Goal: Task Accomplishment & Management: Manage account settings

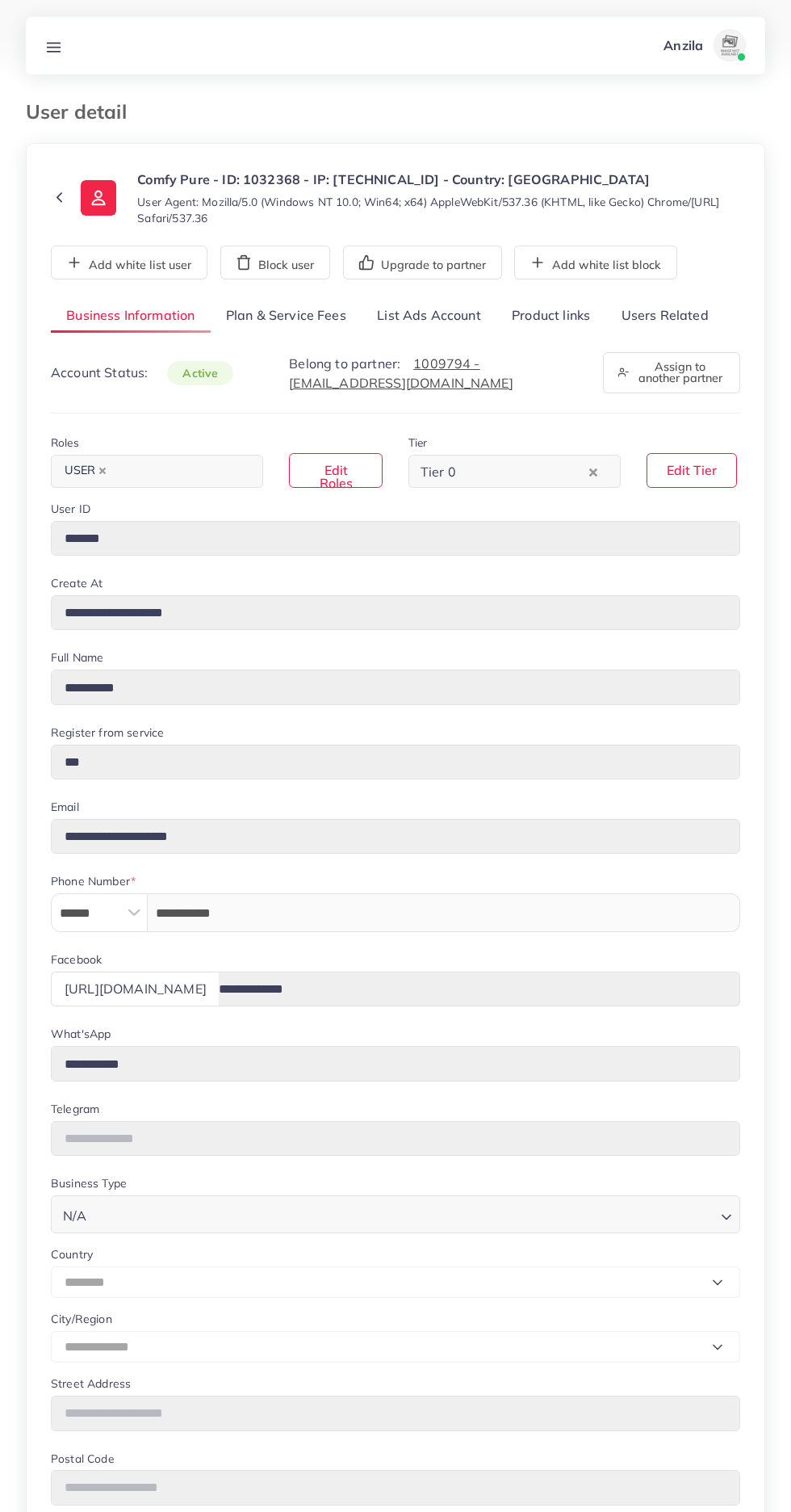
select select "********"
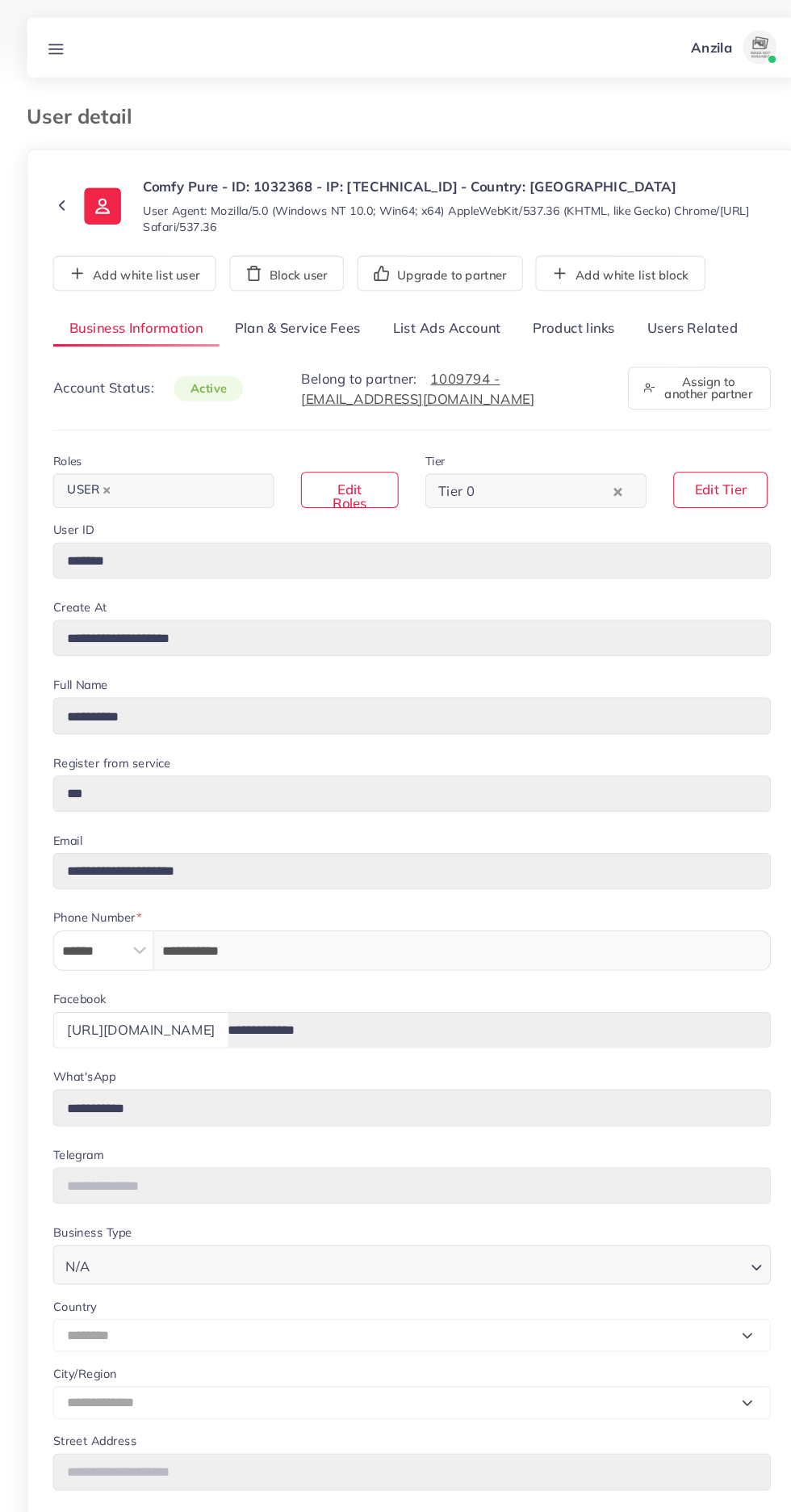
click at [56, 46] on line at bounding box center [53, 46] width 13 height 0
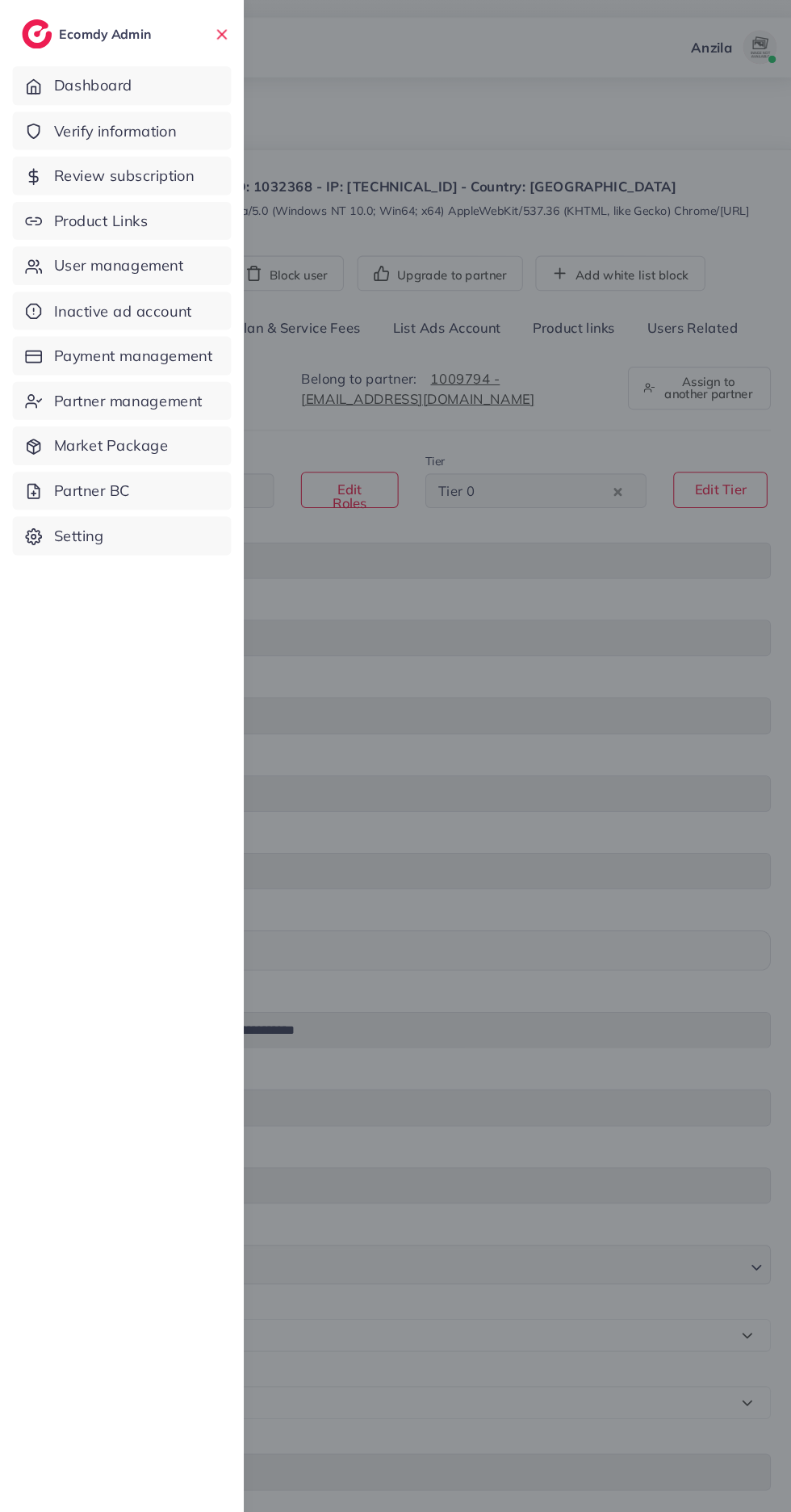
click at [96, 134] on span "Verify information" at bounding box center [110, 126] width 118 height 21
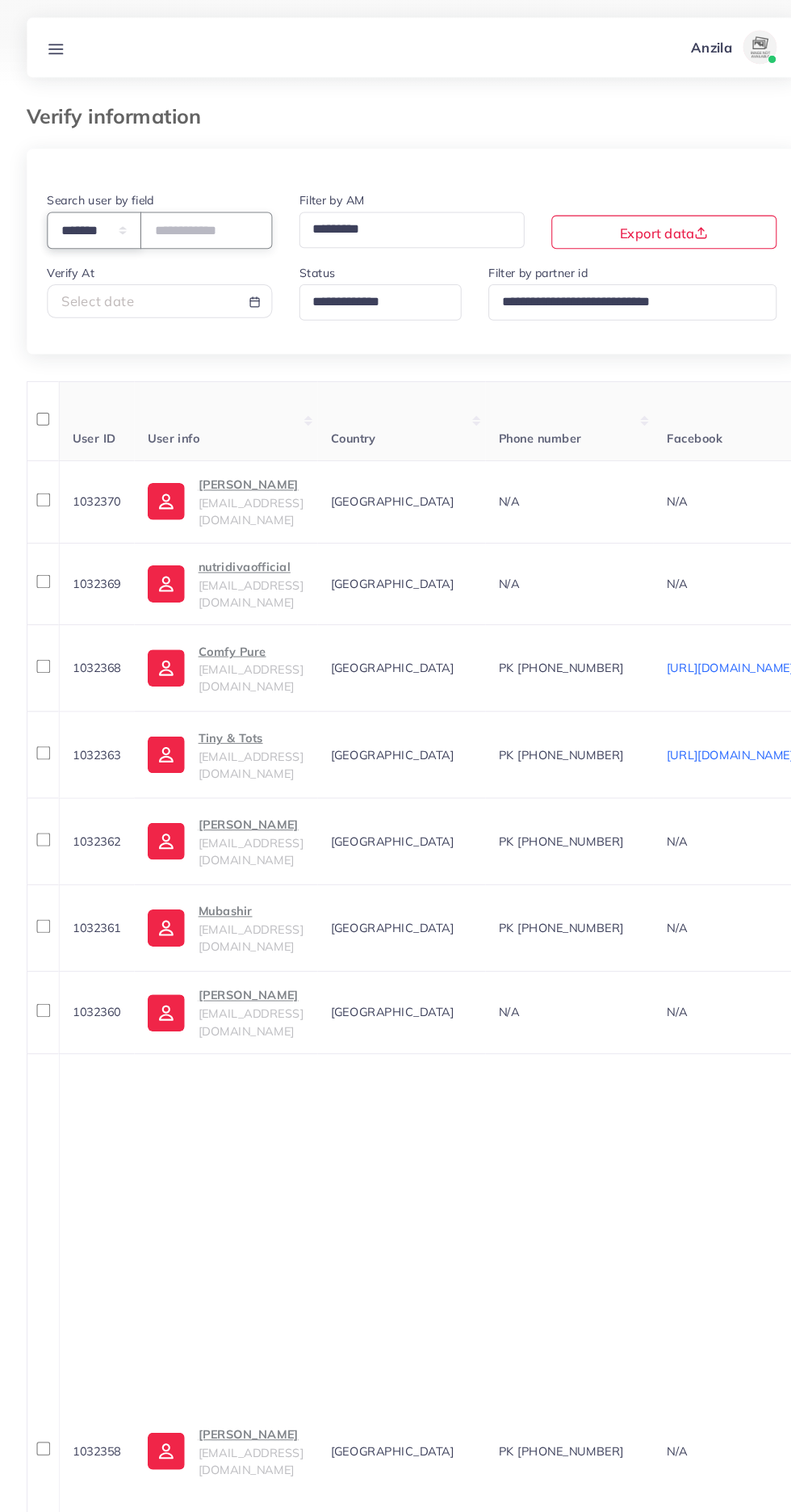
click at [90, 226] on select "**********" at bounding box center [90, 220] width 90 height 34
select select "*****"
paste input "**********"
type input "**********"
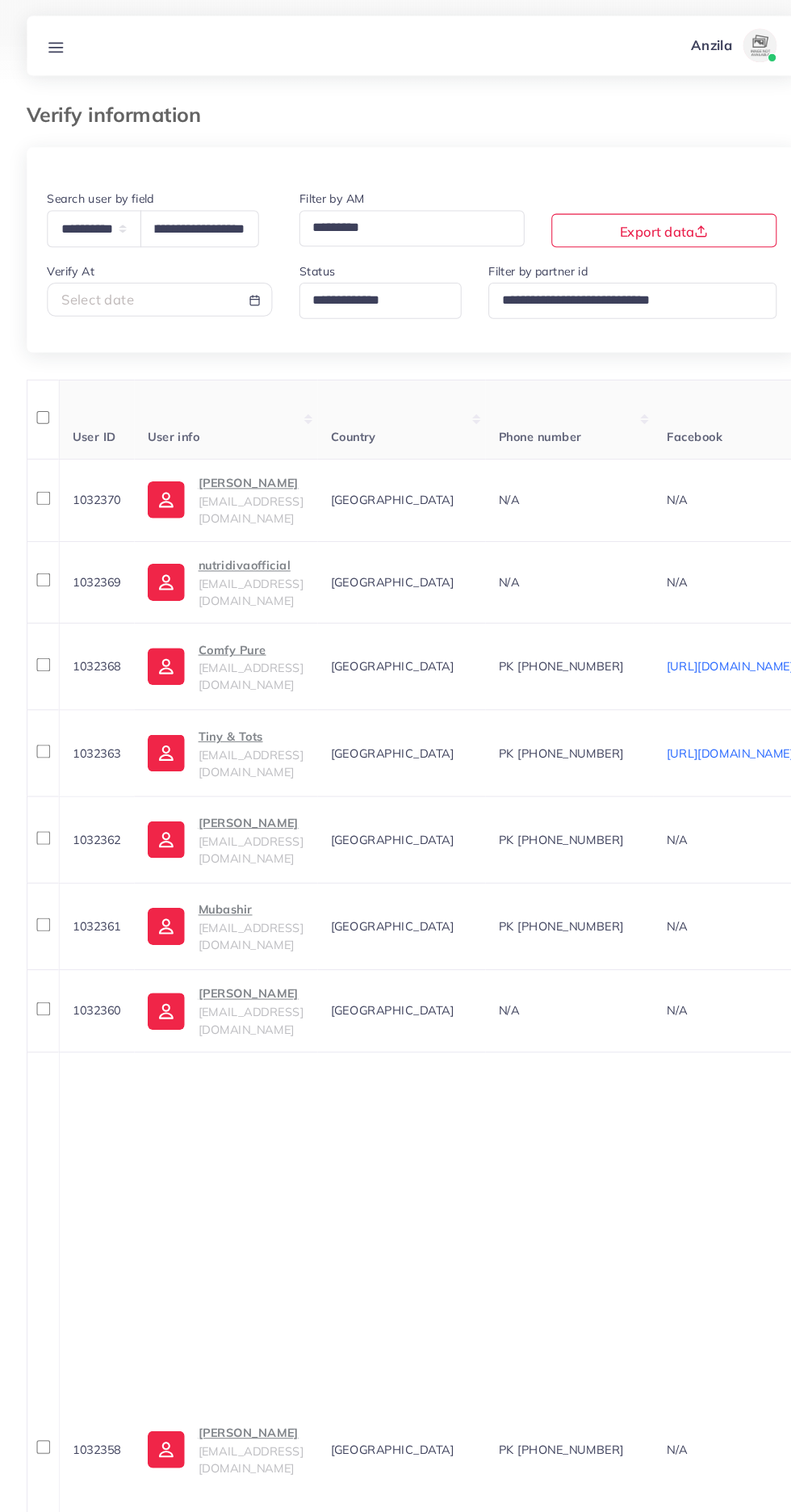
click at [254, 379] on th "User info" at bounding box center [217, 404] width 176 height 76
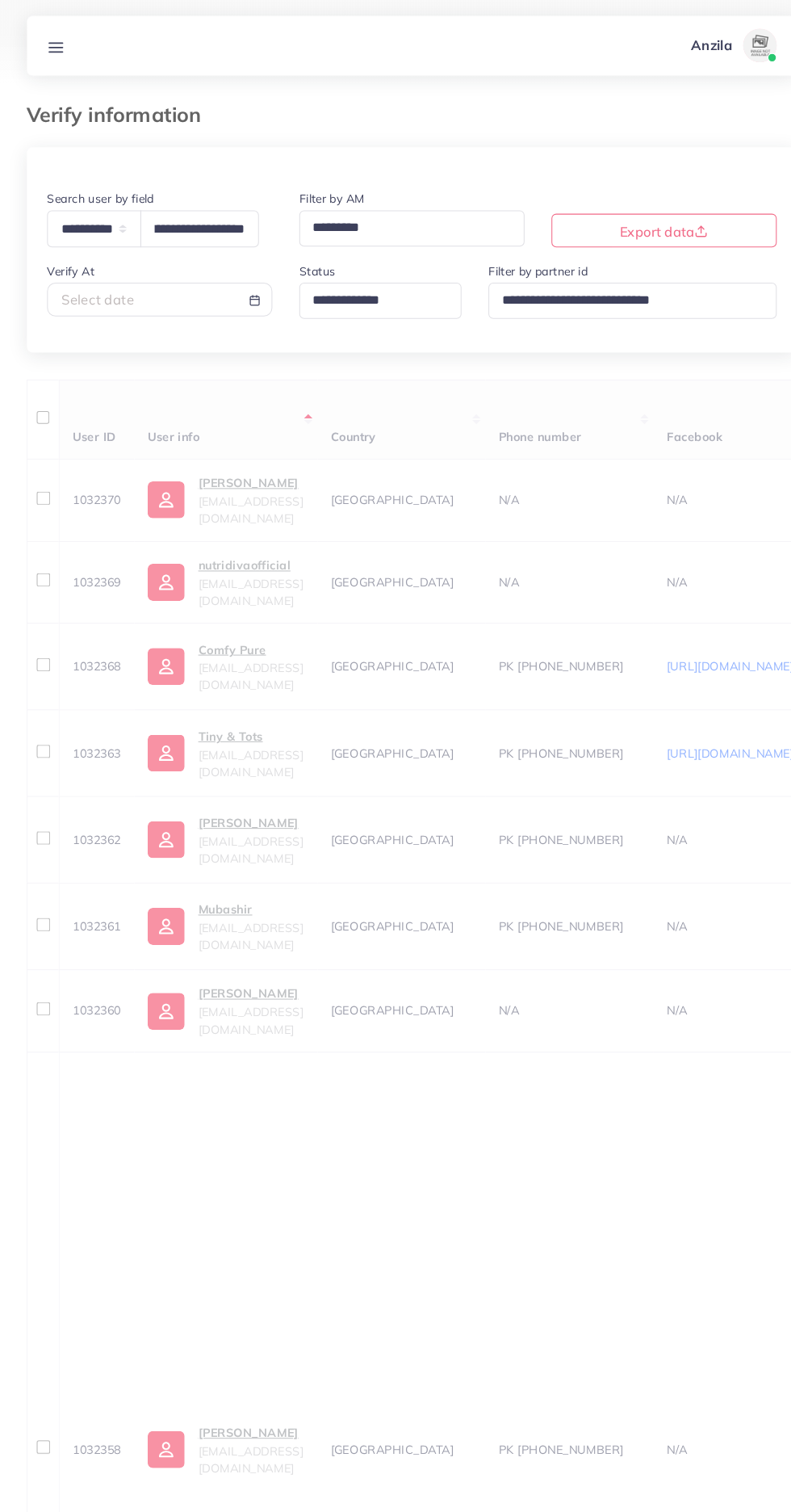
scroll to position [0, 0]
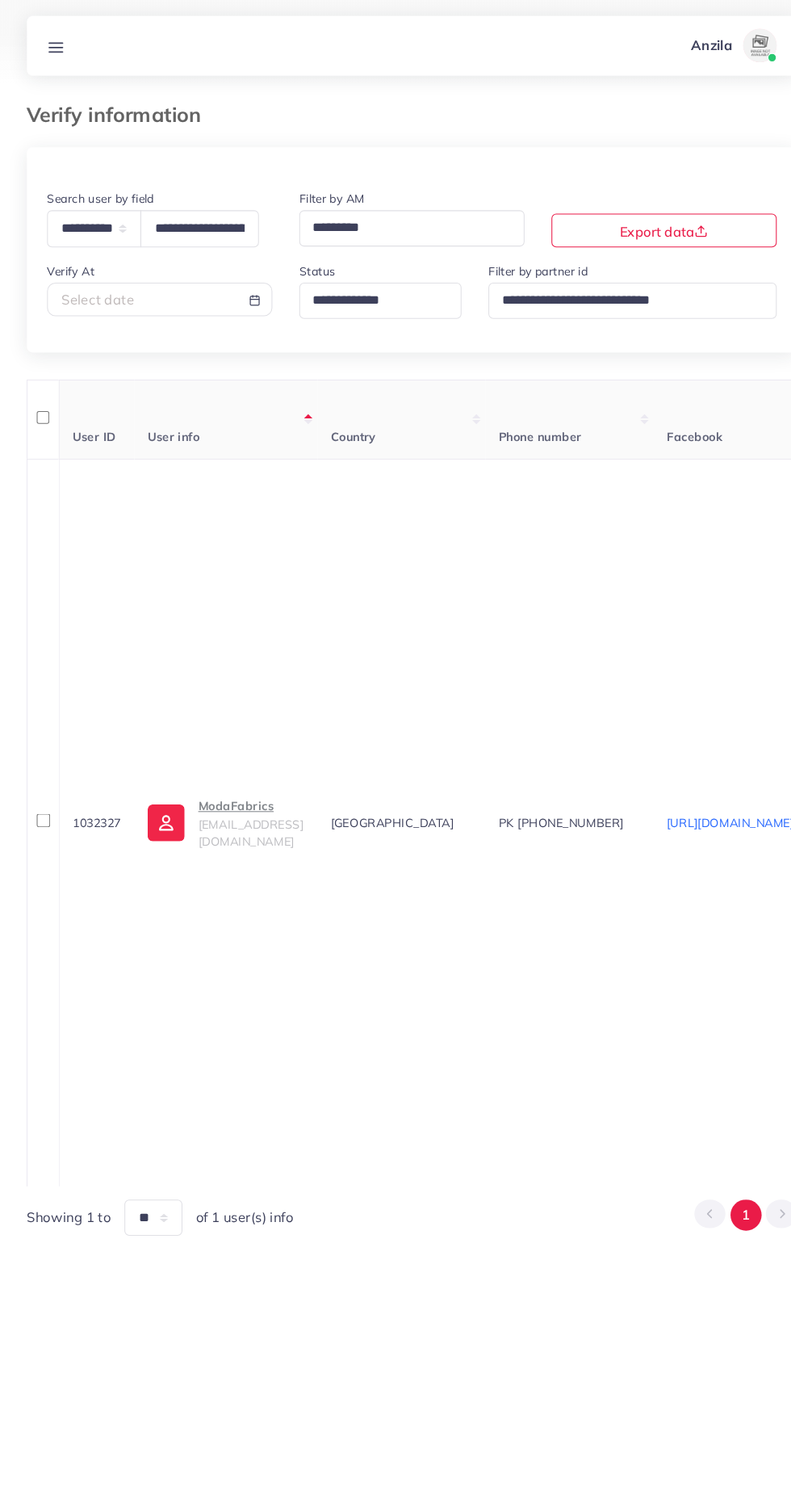
click at [232, 778] on p "ModaFabrics" at bounding box center [240, 775] width 101 height 20
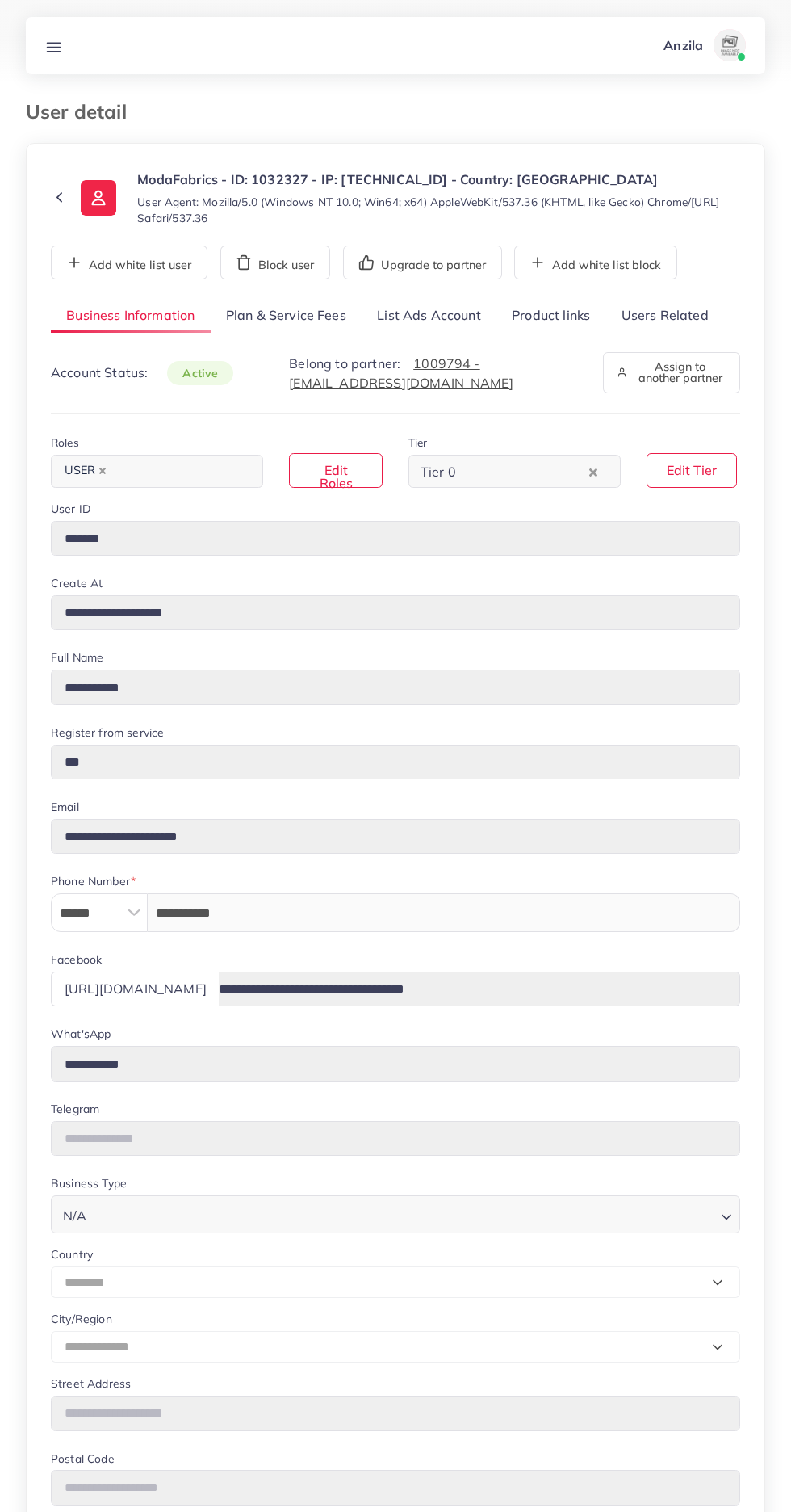
select select "********"
click at [652, 314] on link "Users Related" at bounding box center [664, 316] width 118 height 34
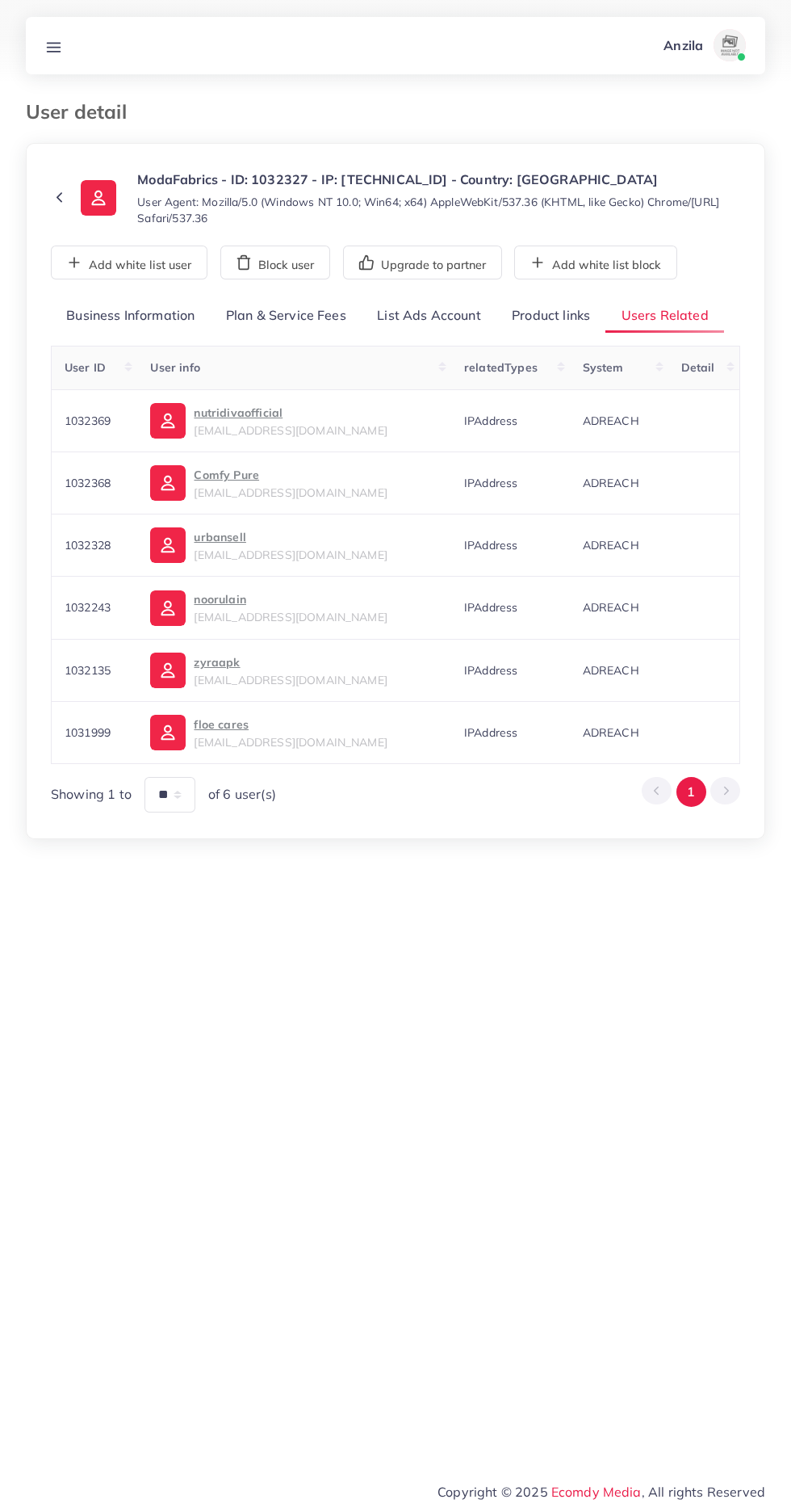
click at [549, 318] on link "Product links" at bounding box center [551, 316] width 109 height 34
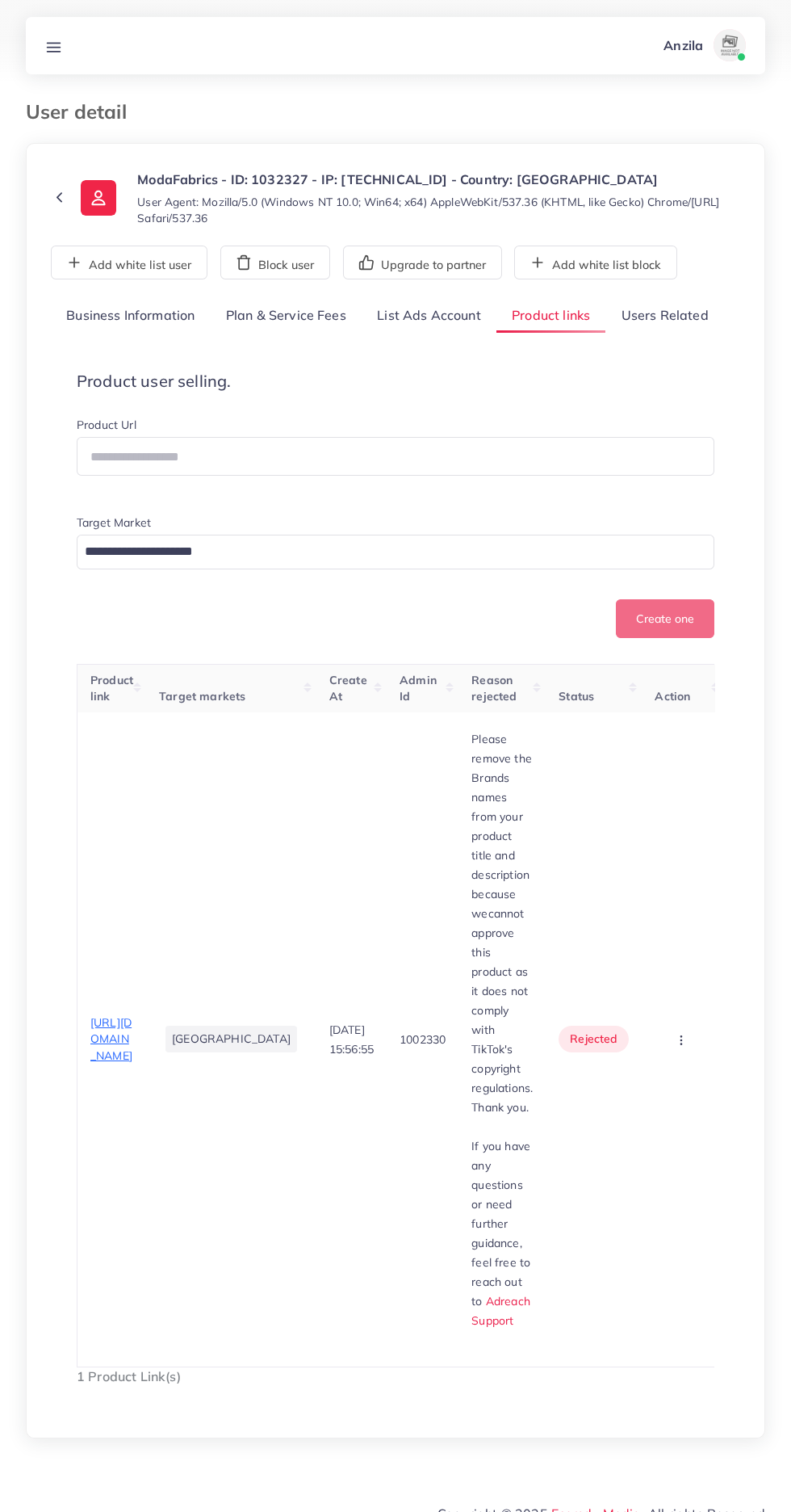
click at [124, 1015] on span "https://www.modafabrics.store/" at bounding box center [111, 1038] width 42 height 47
click at [51, 54] on icon at bounding box center [54, 47] width 17 height 17
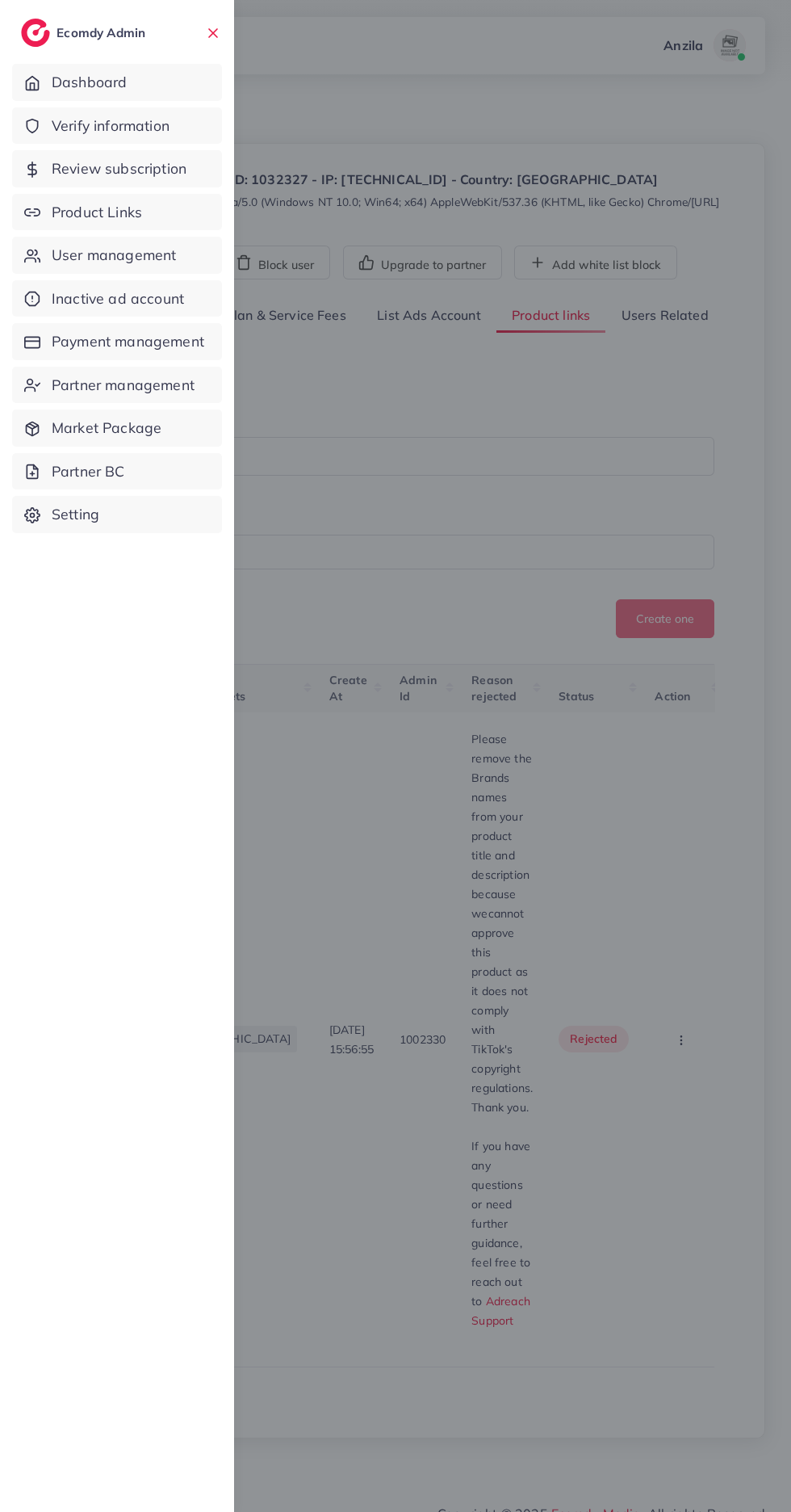
click at [77, 131] on span "Verify information" at bounding box center [110, 126] width 118 height 21
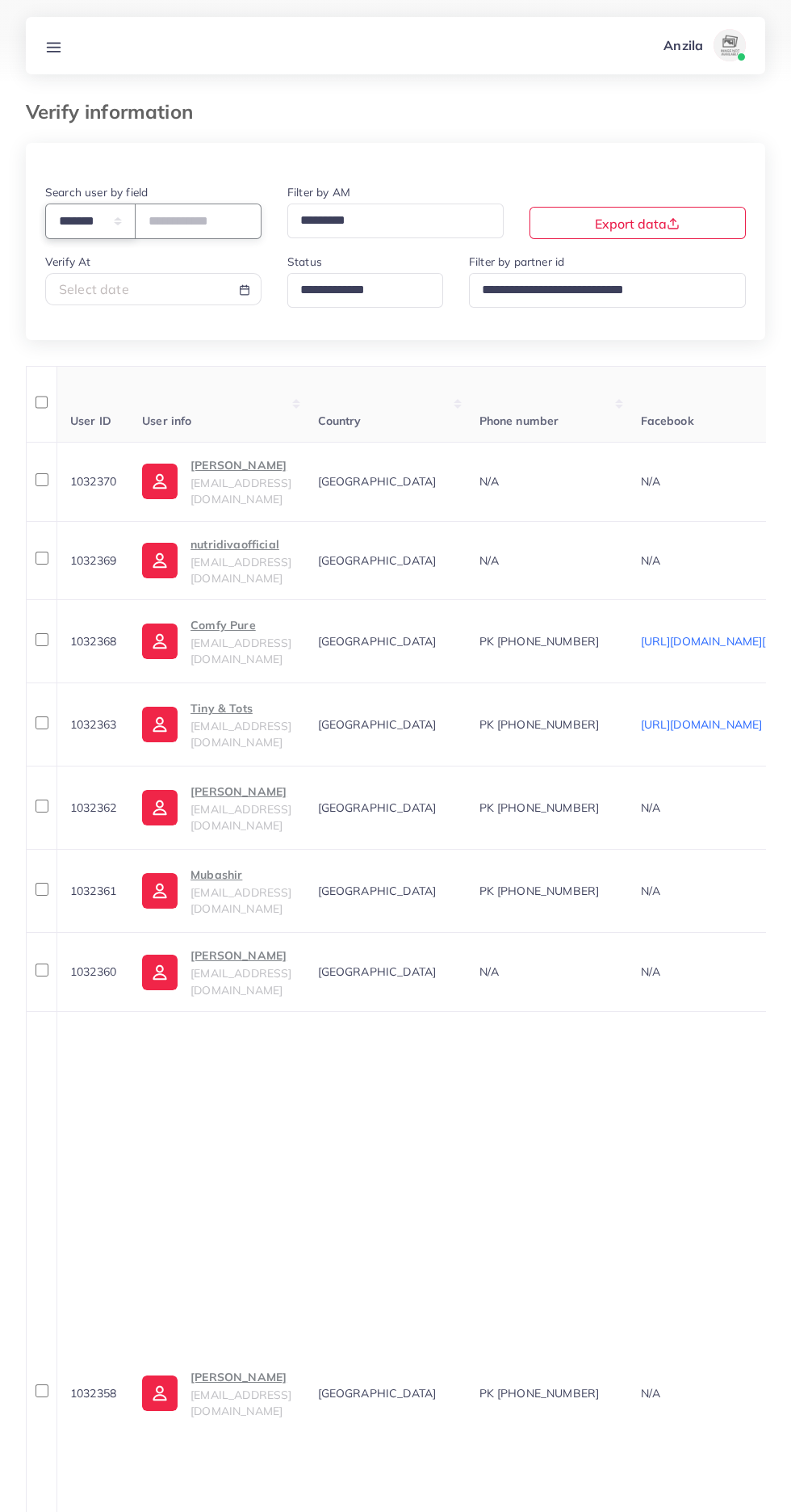
click at [88, 224] on select "**********" at bounding box center [90, 220] width 90 height 34
select select "*****"
paste input "**********"
type input "**********"
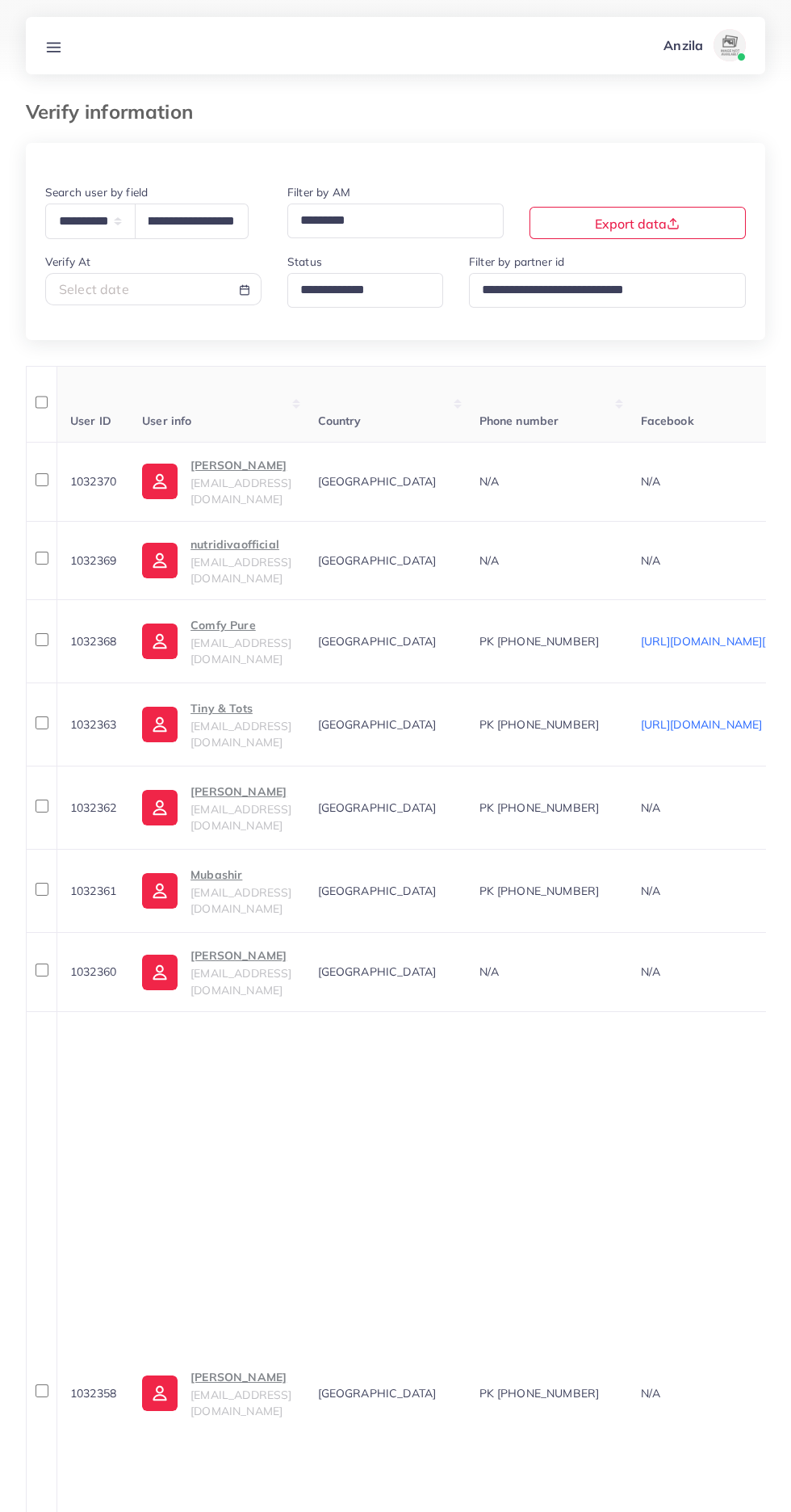
click at [242, 392] on th "User info" at bounding box center [217, 404] width 176 height 76
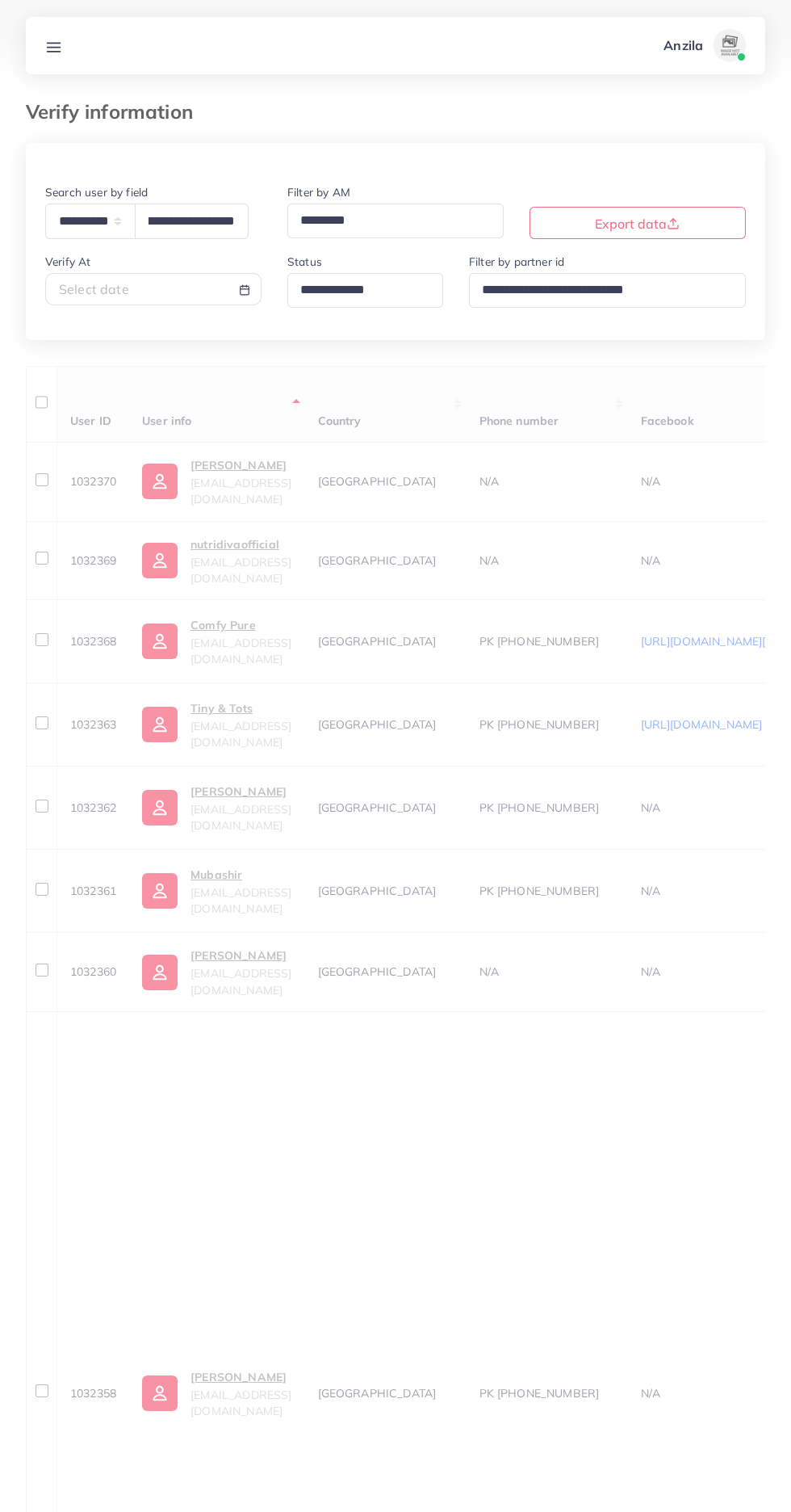
scroll to position [0, 0]
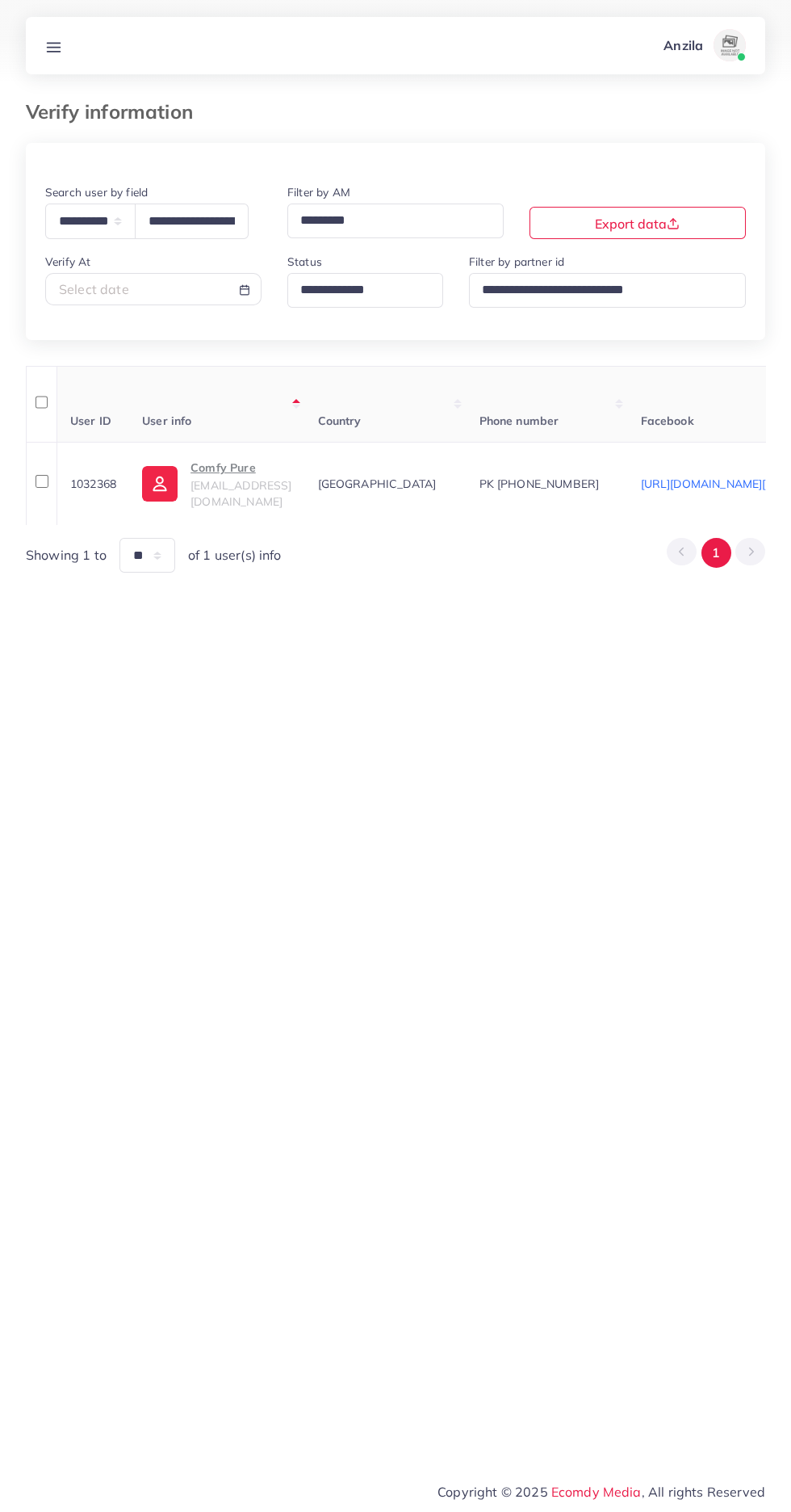
click at [225, 473] on p "Comfy Pure" at bounding box center [240, 468] width 101 height 20
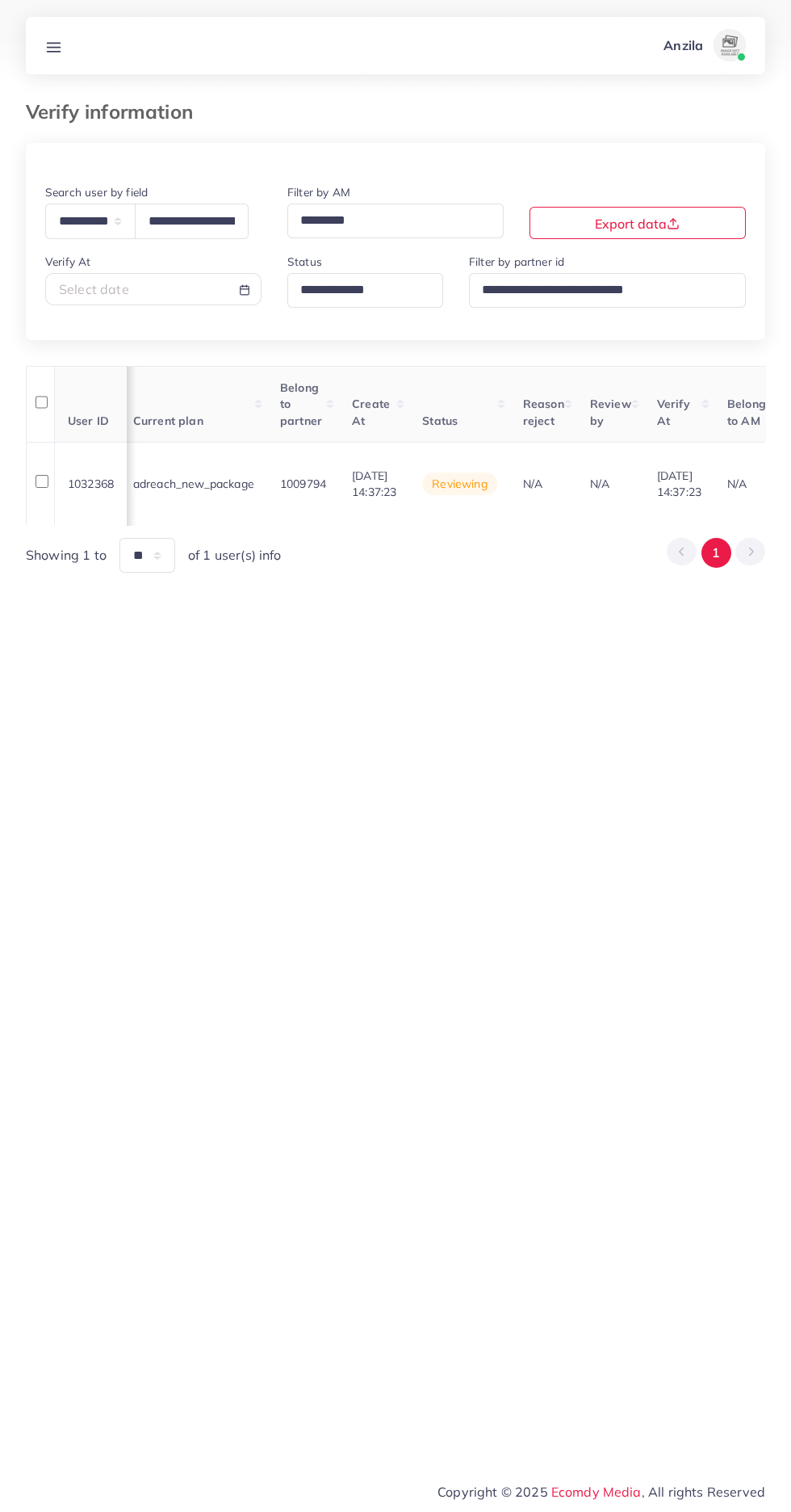
scroll to position [0, 1872]
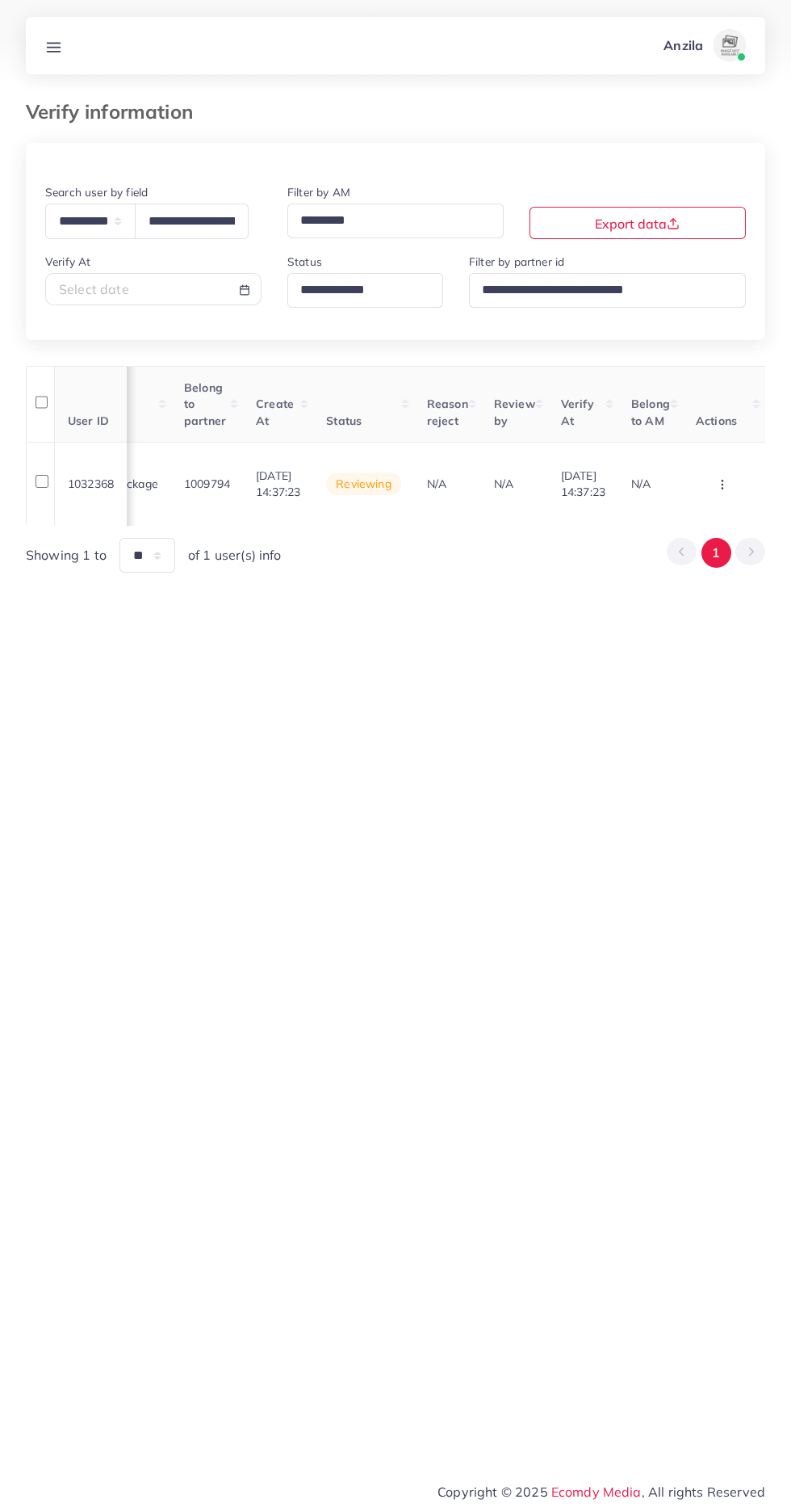
click at [706, 485] on button "button" at bounding box center [724, 483] width 57 height 36
click at [699, 385] on link "Approve" at bounding box center [696, 394] width 127 height 35
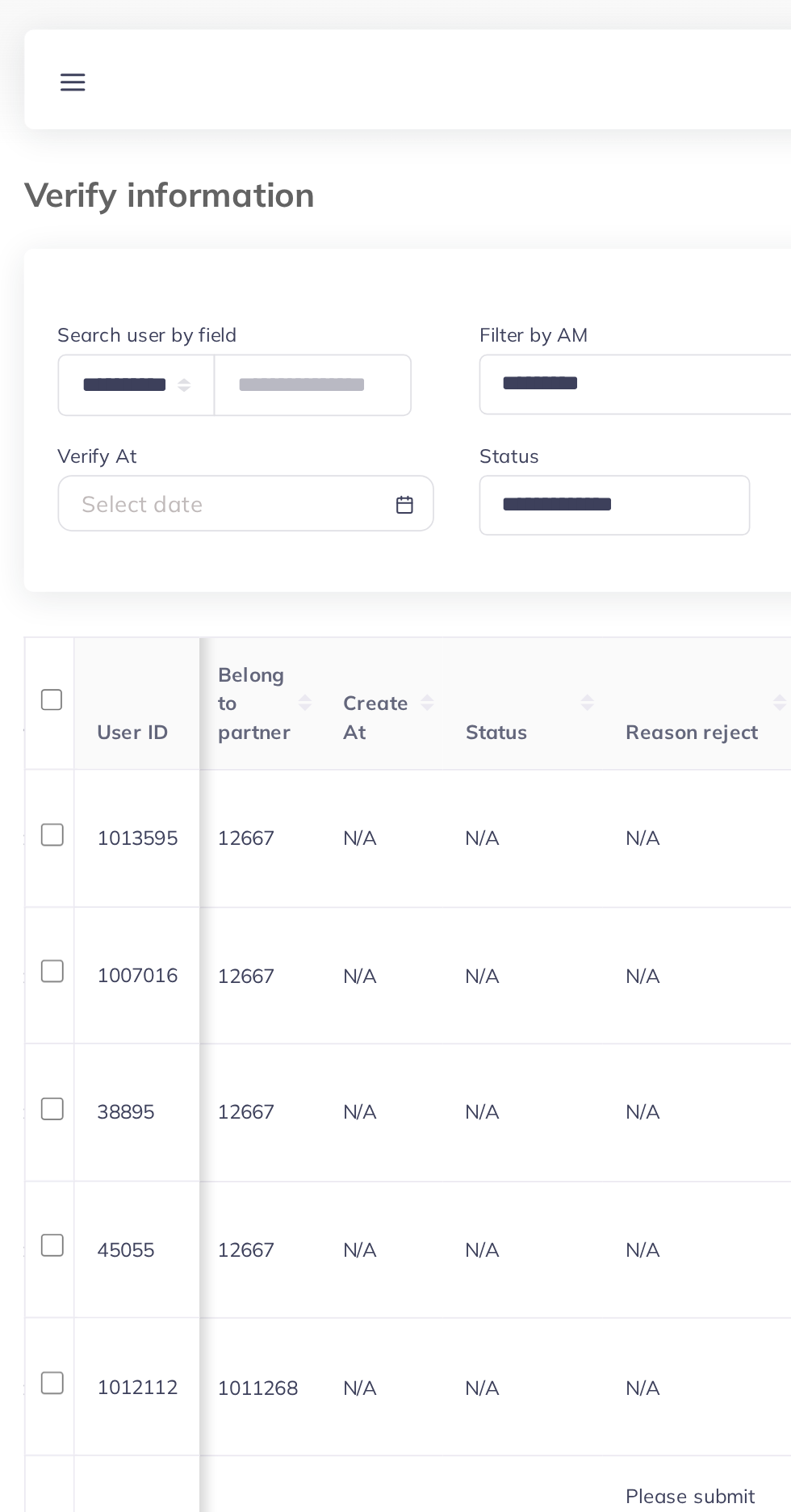
click at [324, 290] on input "Search for option" at bounding box center [358, 290] width 127 height 25
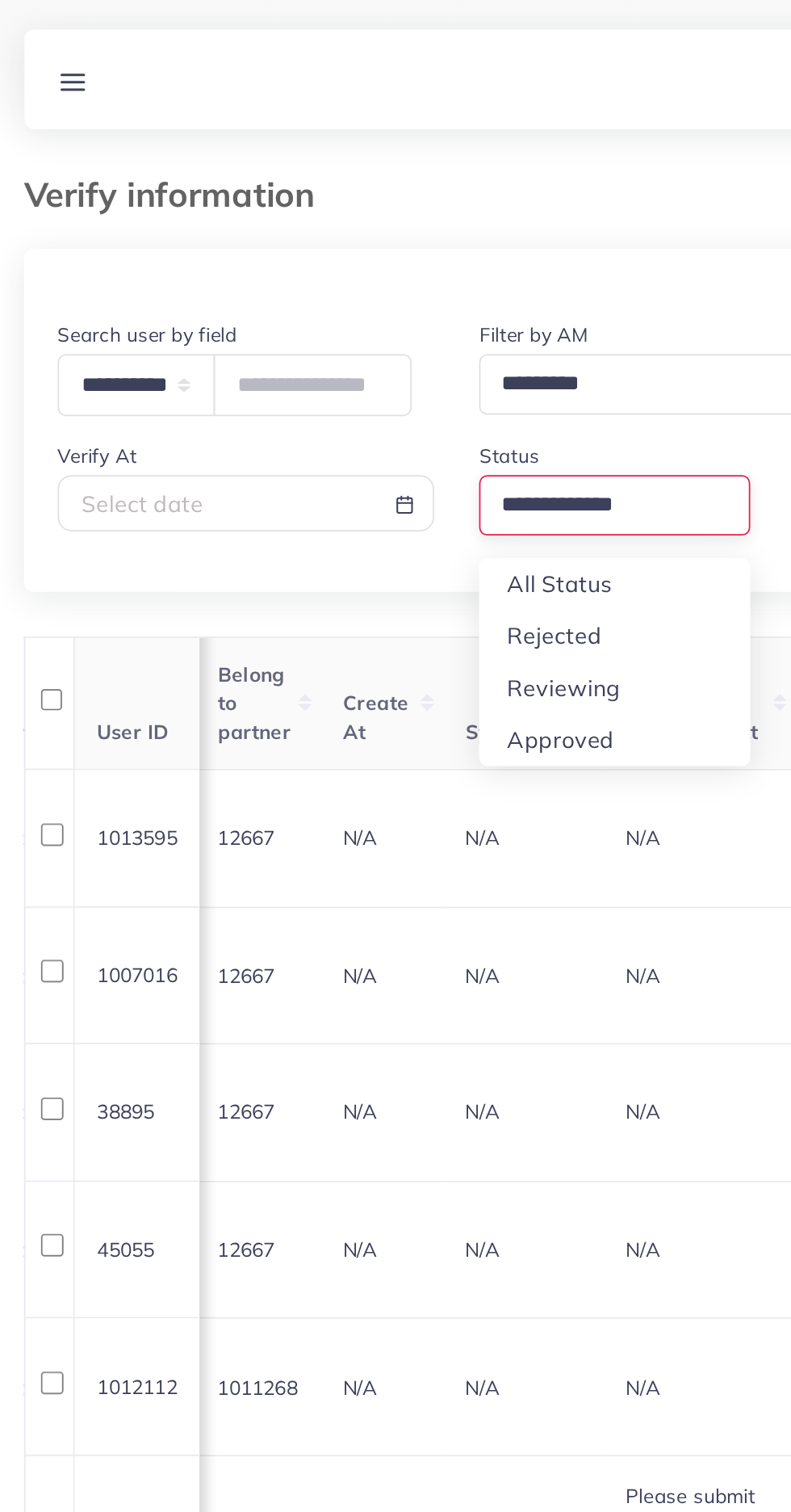
click at [332, 402] on div "**********" at bounding box center [395, 1110] width 739 height 1934
type input "**********"
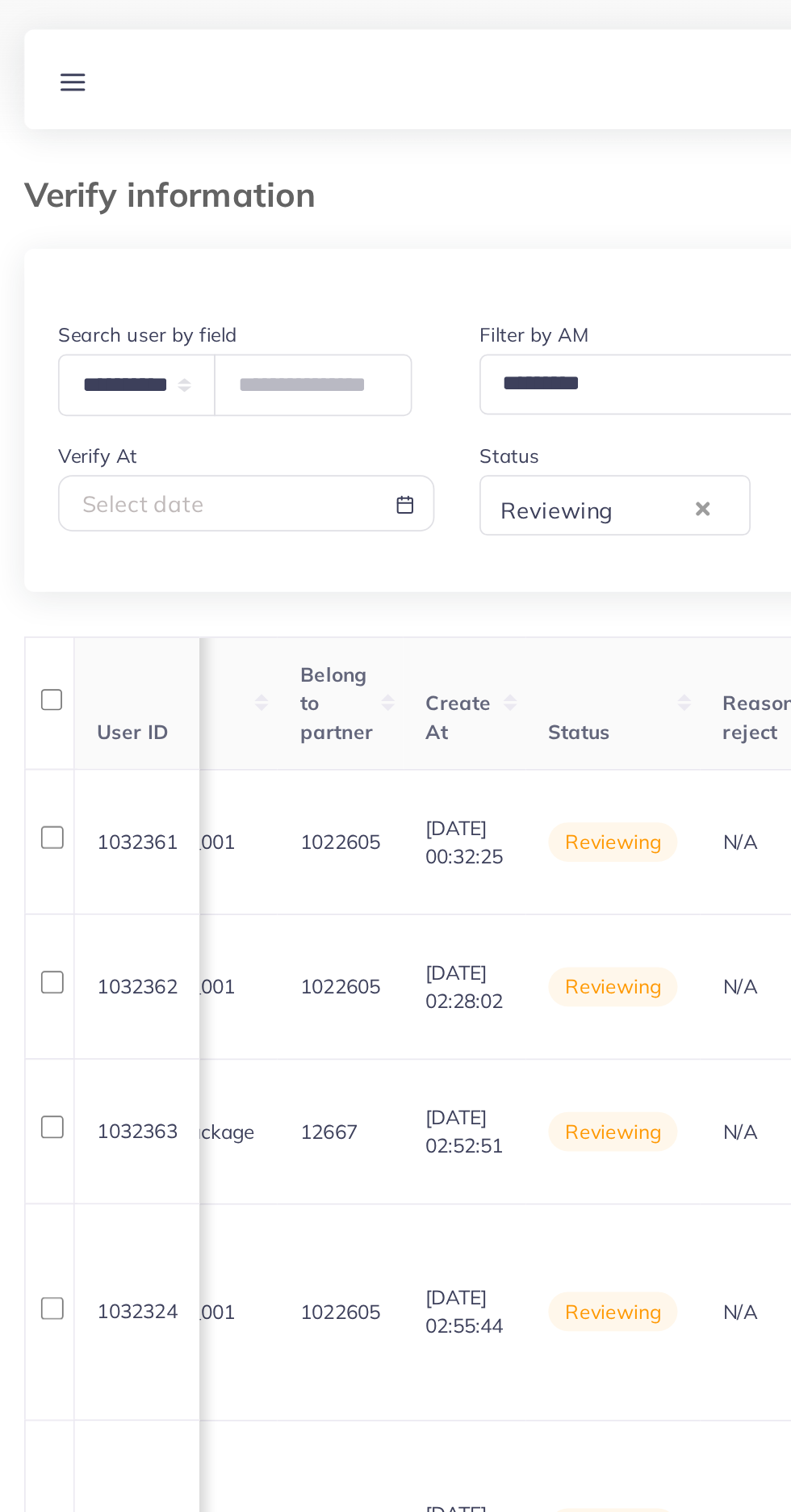
click at [213, 397] on th "Belong to partner" at bounding box center [207, 404] width 71 height 76
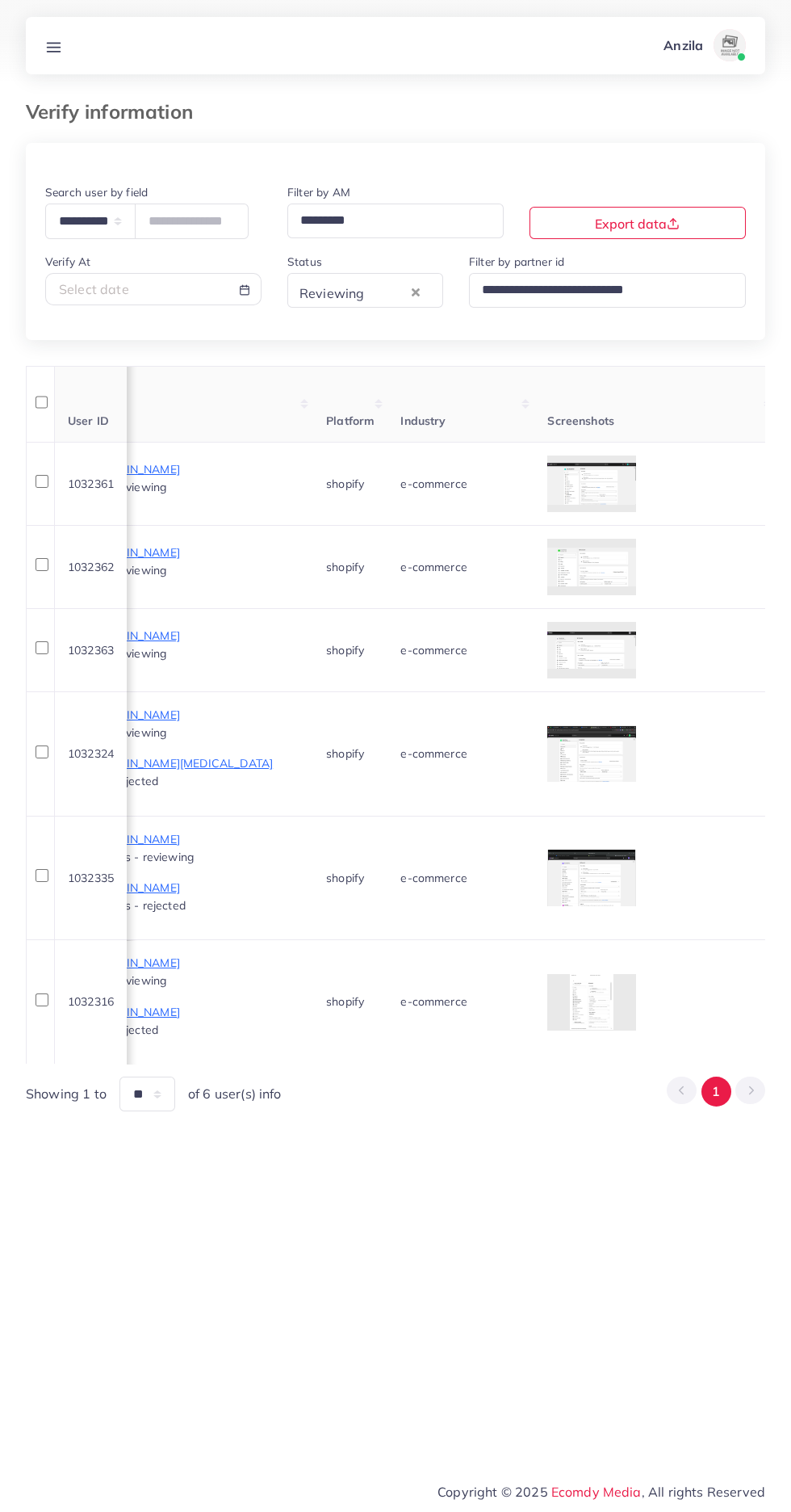
scroll to position [0, 1079]
click at [0, 0] on div at bounding box center [0, 0] width 0 height 0
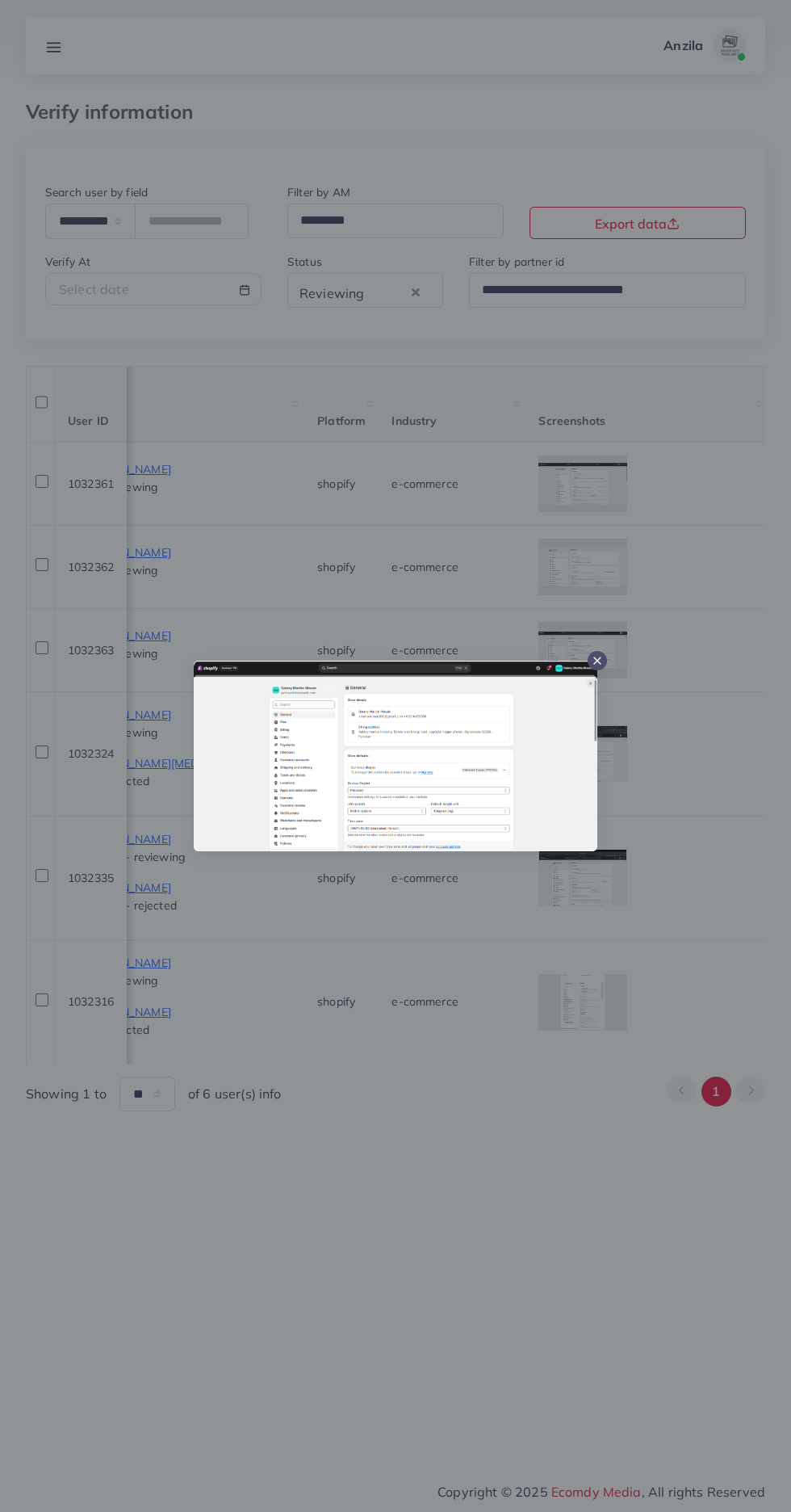
click at [566, 975] on div at bounding box center [395, 756] width 791 height 1512
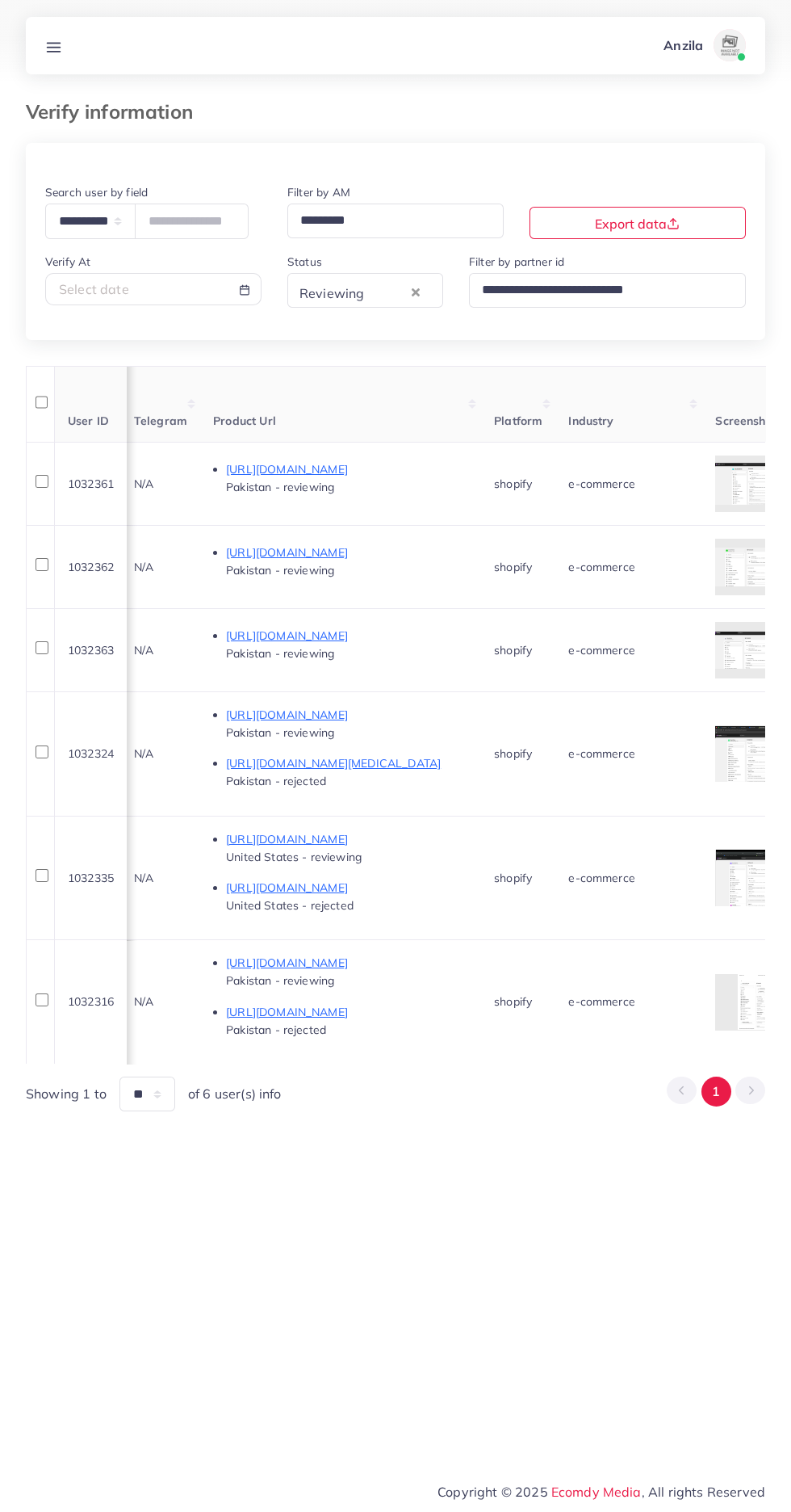
scroll to position [0, 799]
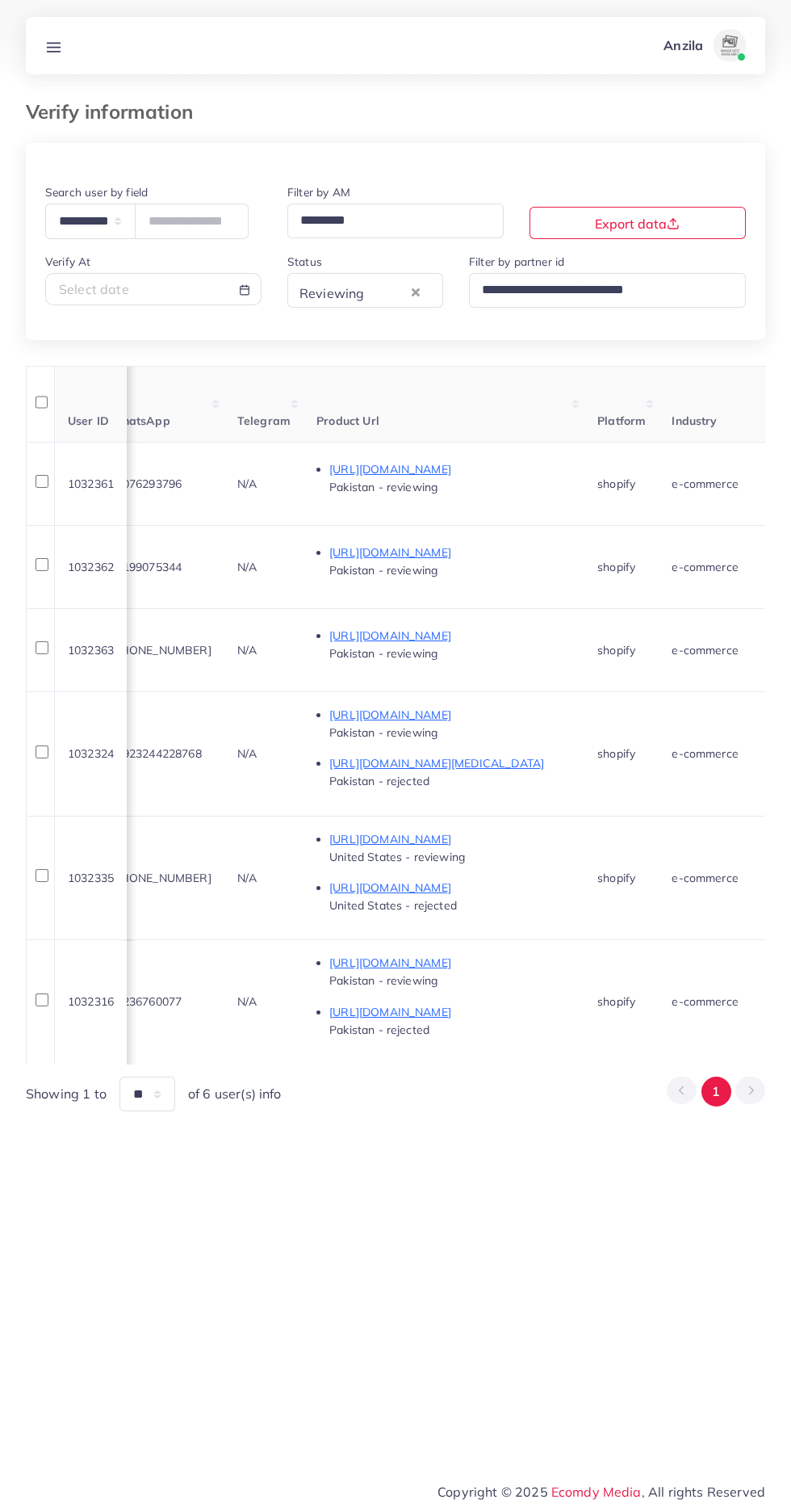
copy span "03076293796"
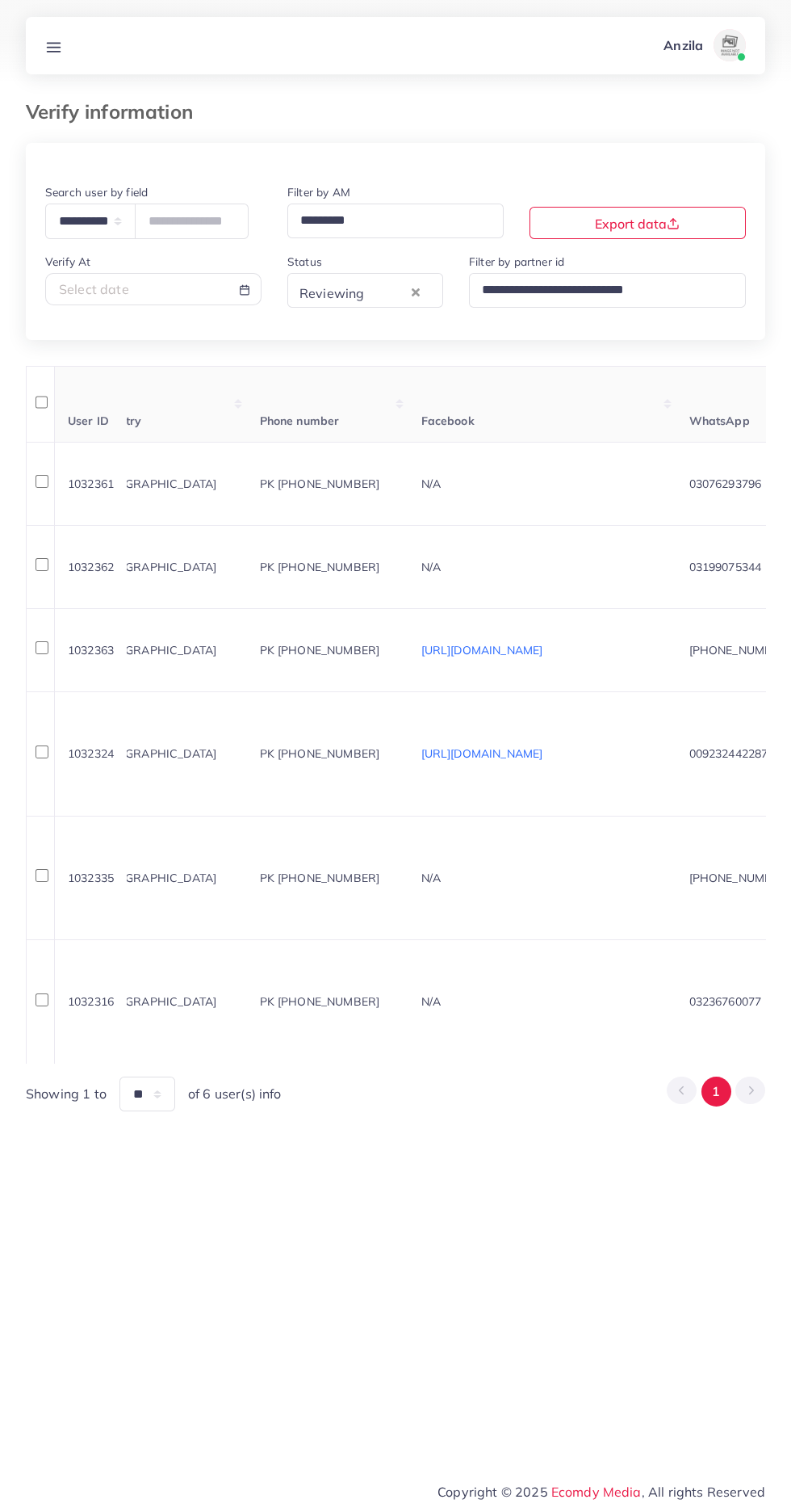
scroll to position [0, 0]
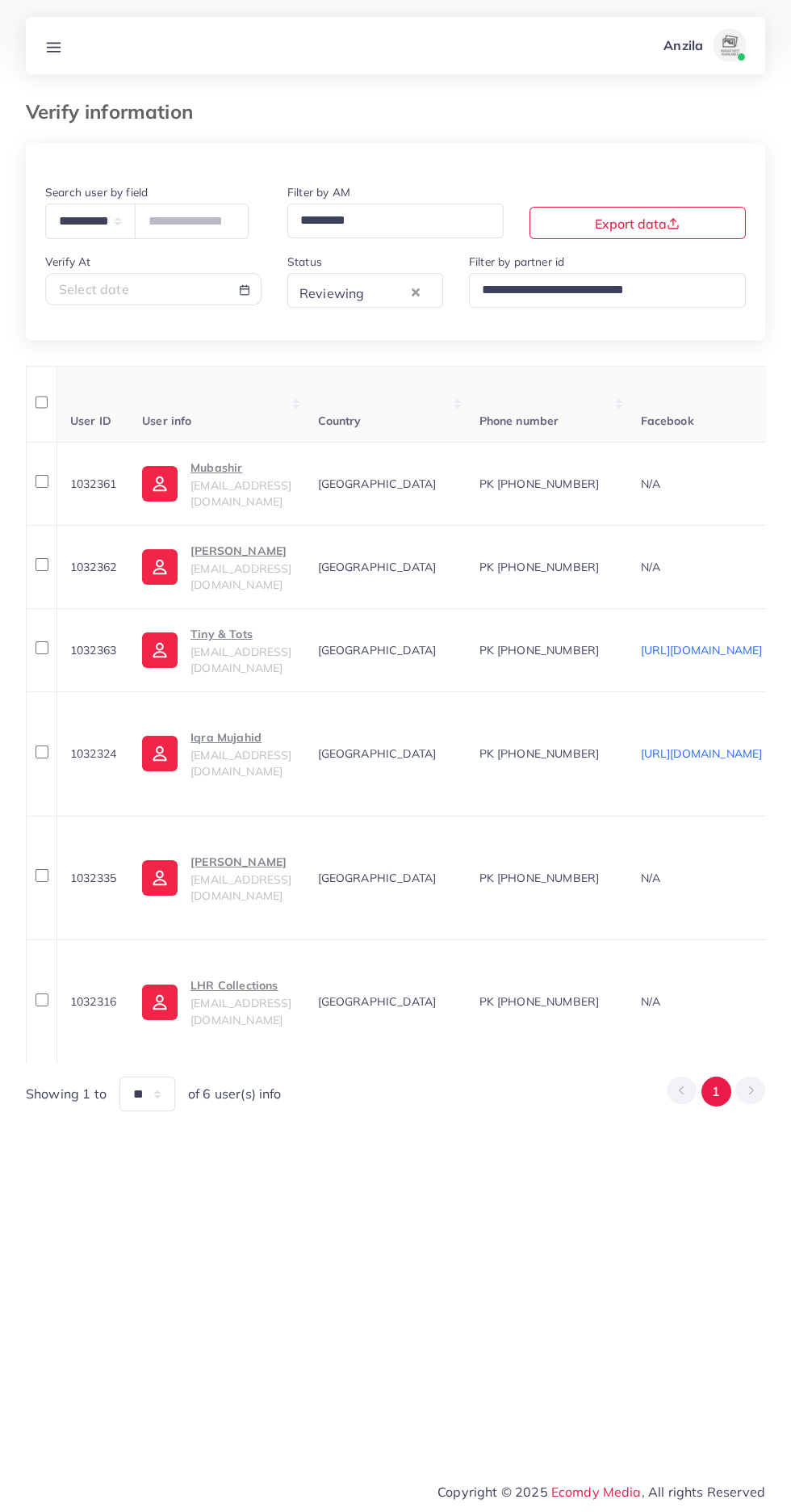
click at [255, 477] on p "Mubashir" at bounding box center [240, 468] width 101 height 20
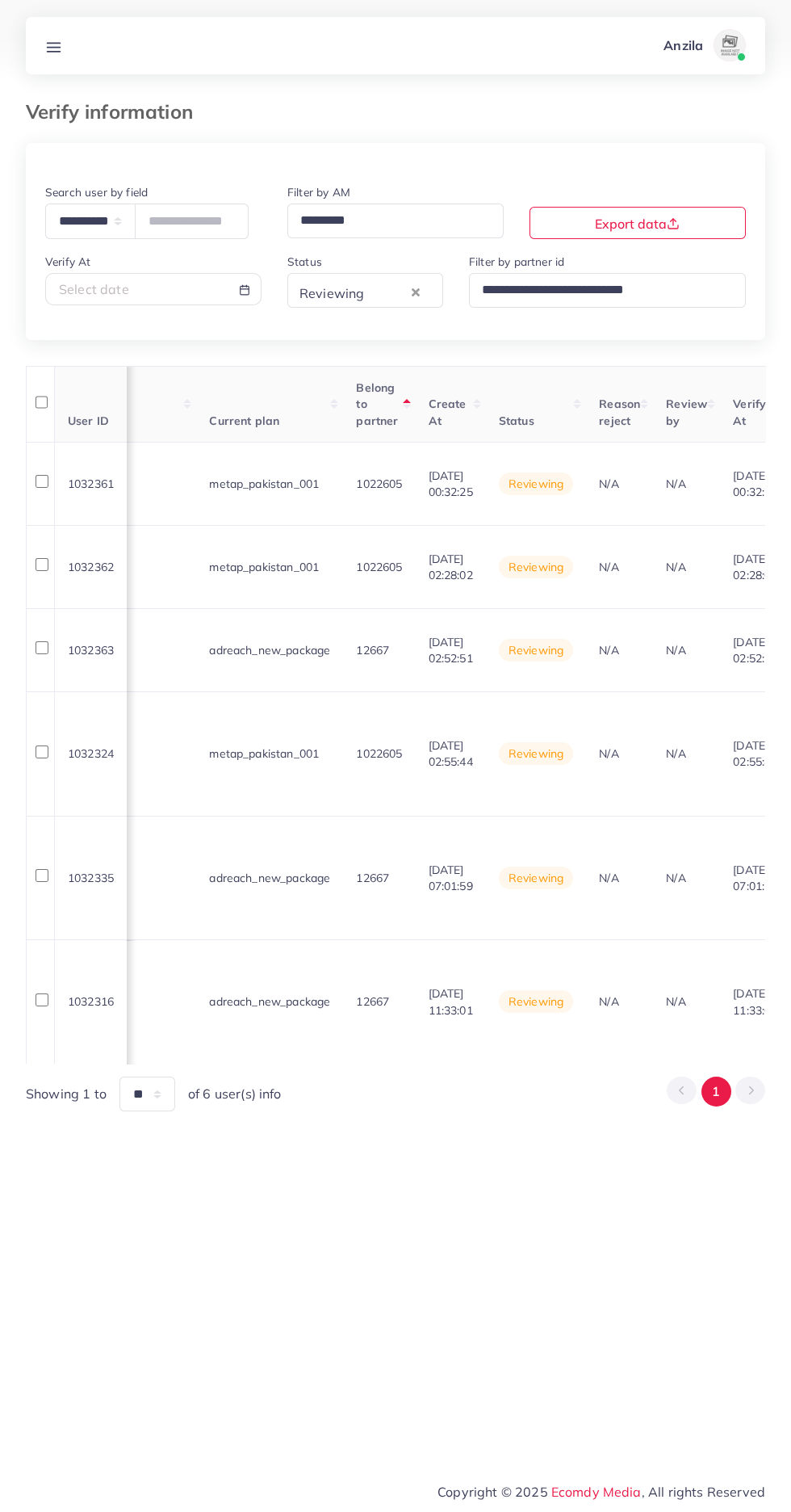
scroll to position [0, 1942]
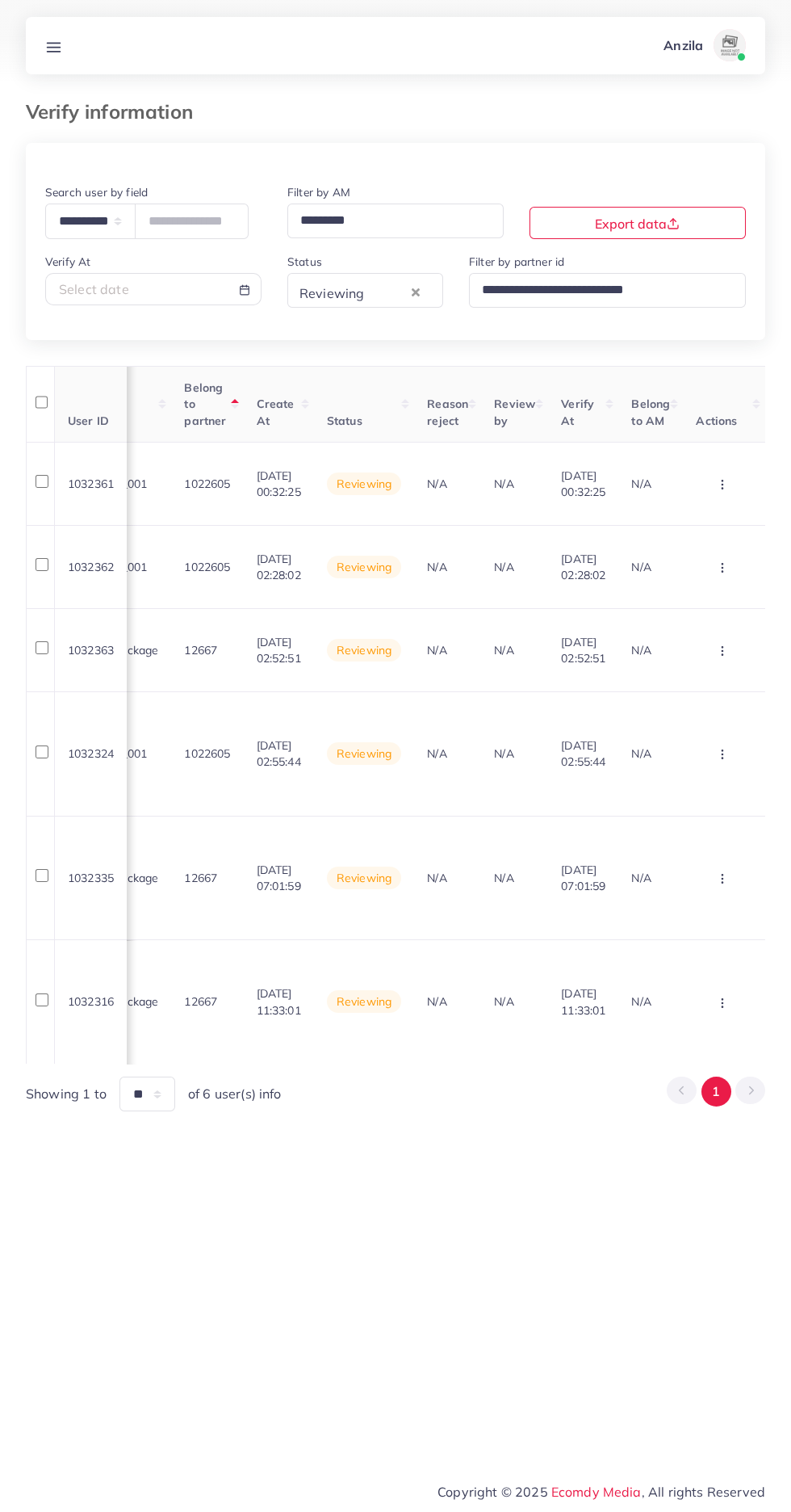
click at [722, 481] on circle "button" at bounding box center [722, 480] width 1 height 1
click at [683, 527] on span "Approve" at bounding box center [677, 533] width 53 height 16
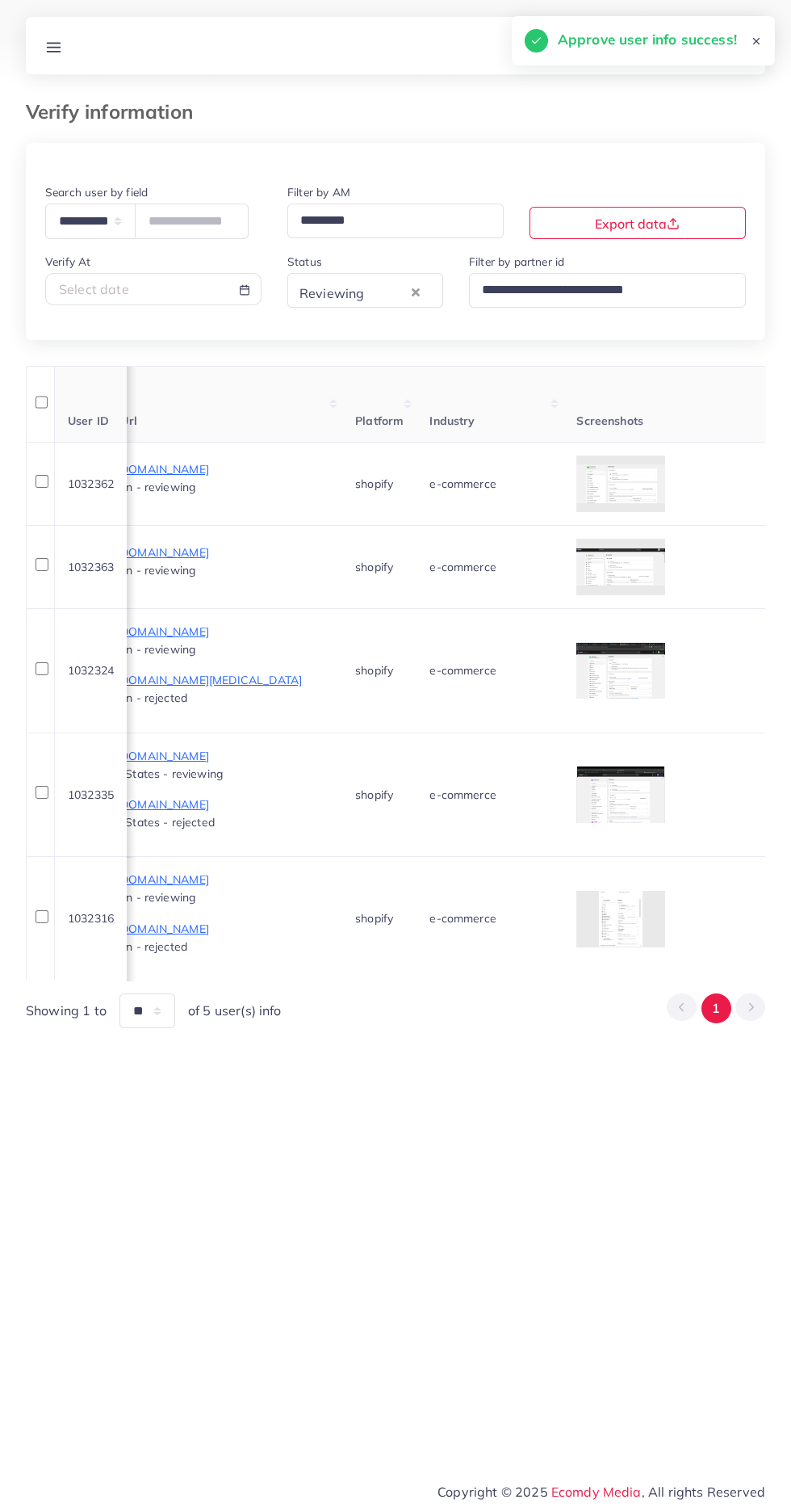
scroll to position [0, 1040]
click at [0, 0] on div at bounding box center [0, 0] width 0 height 0
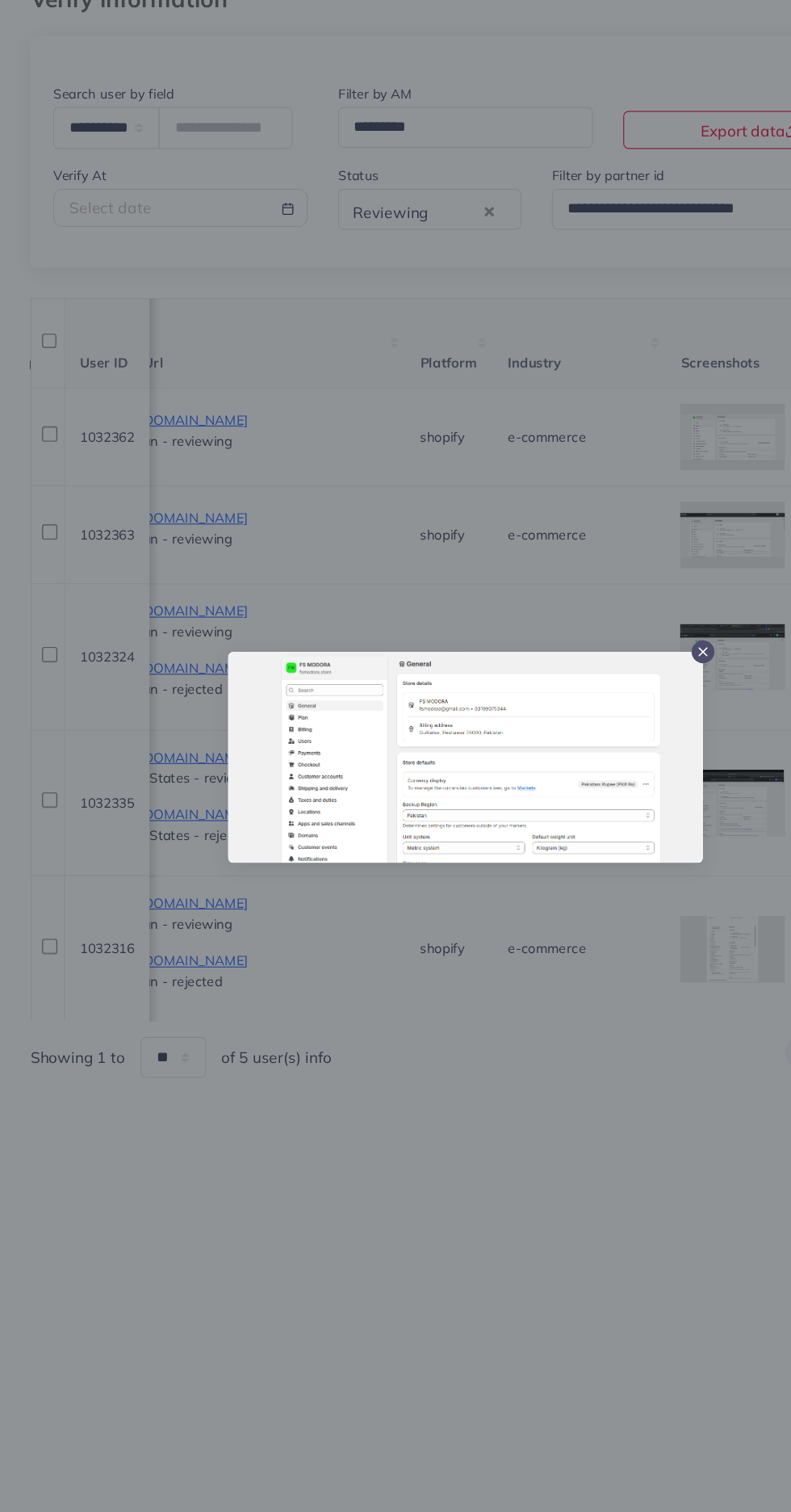
click at [392, 1032] on div at bounding box center [395, 756] width 791 height 1512
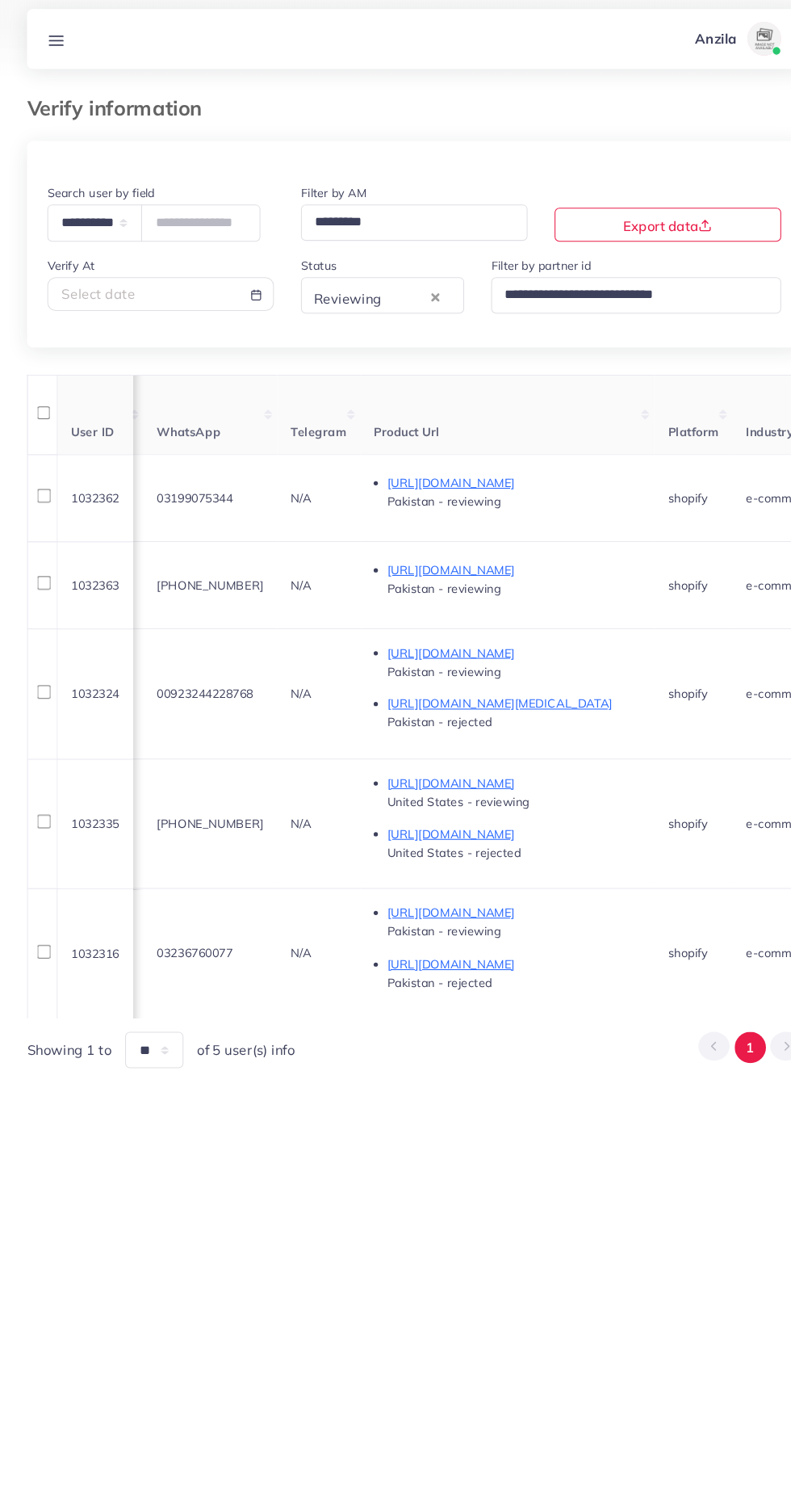
scroll to position [0, 752]
copy span "03199075344"
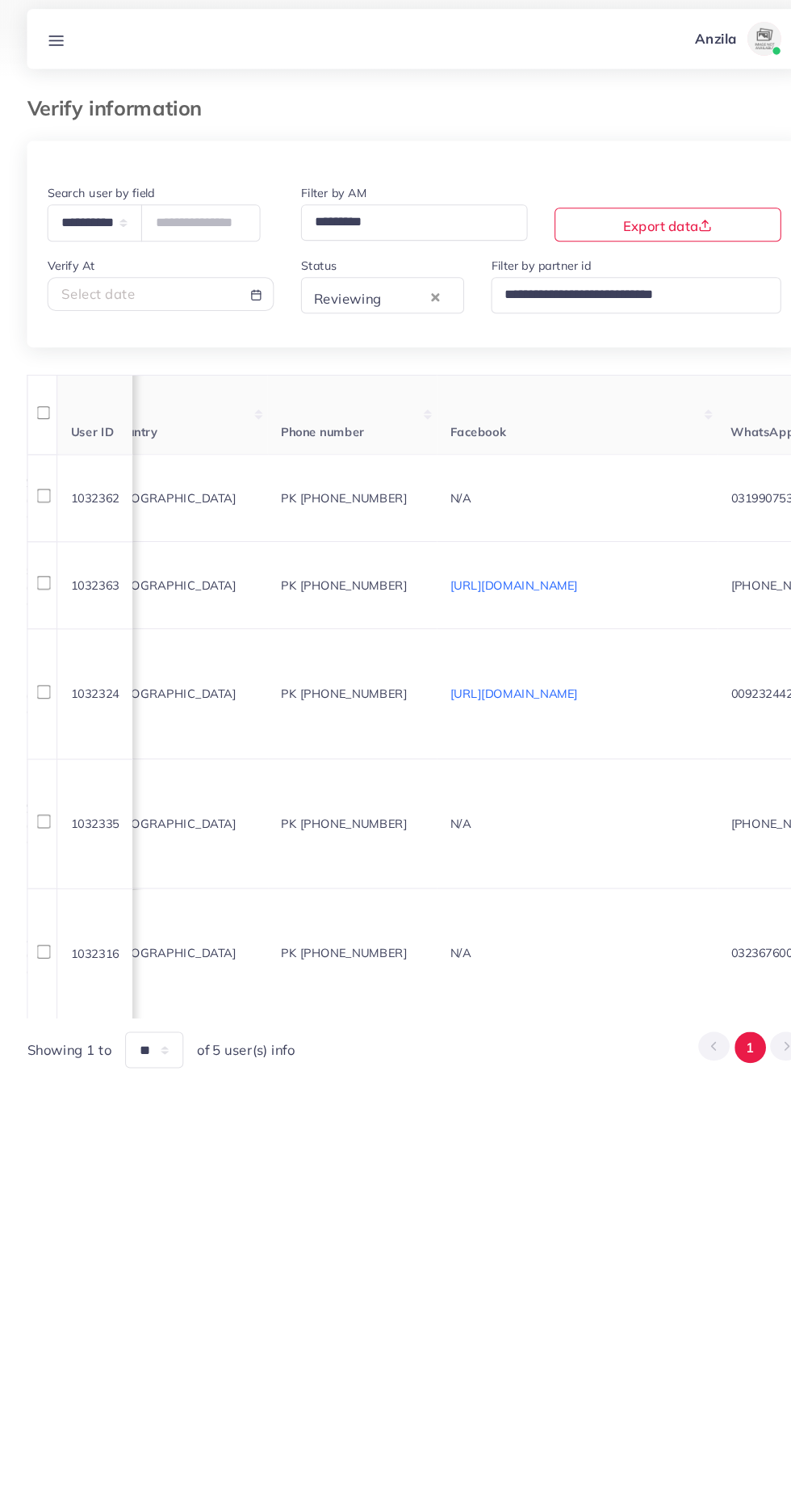
scroll to position [0, 0]
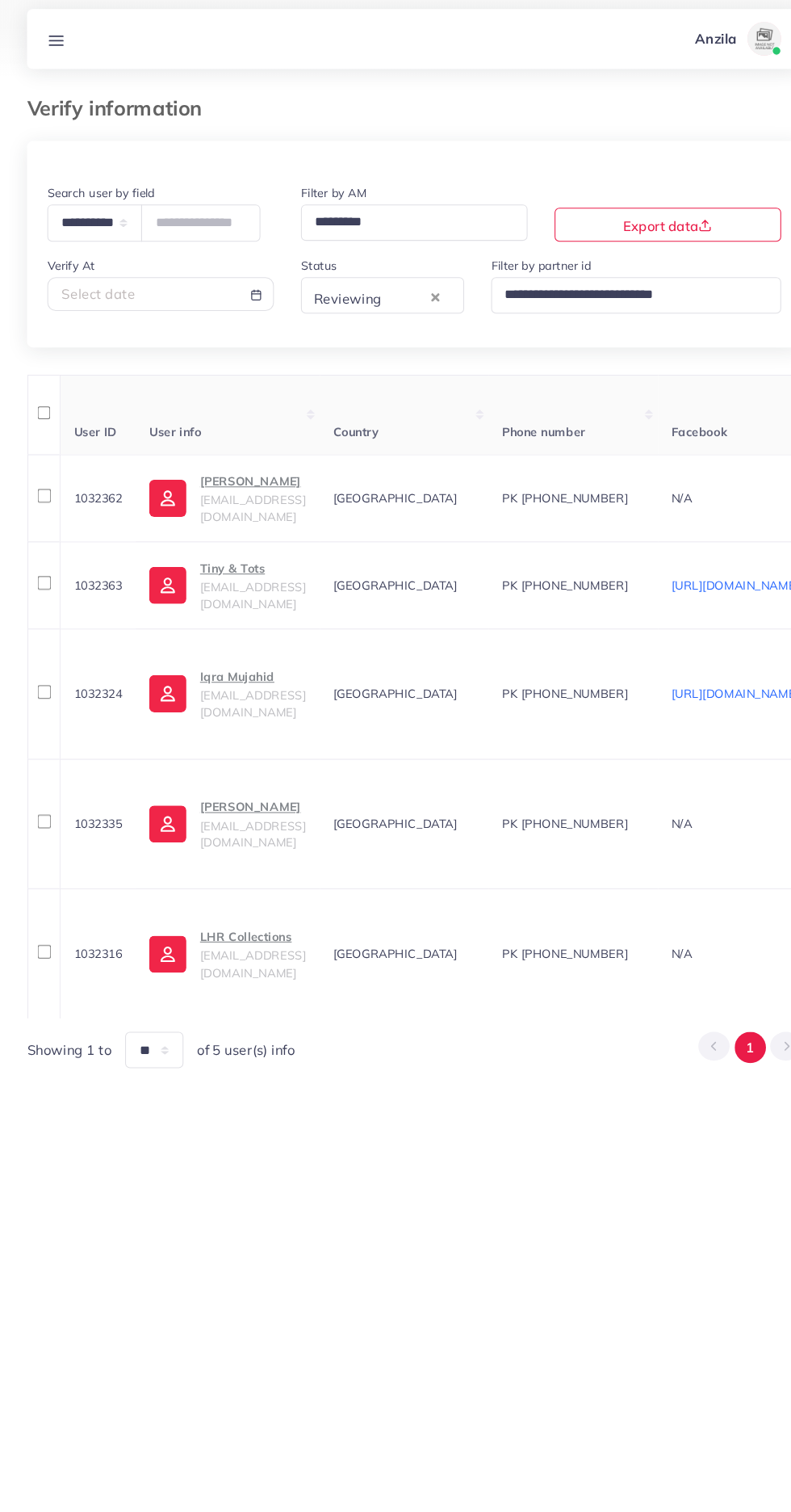
click at [284, 473] on p "Muhammad shehryar" at bounding box center [240, 468] width 101 height 20
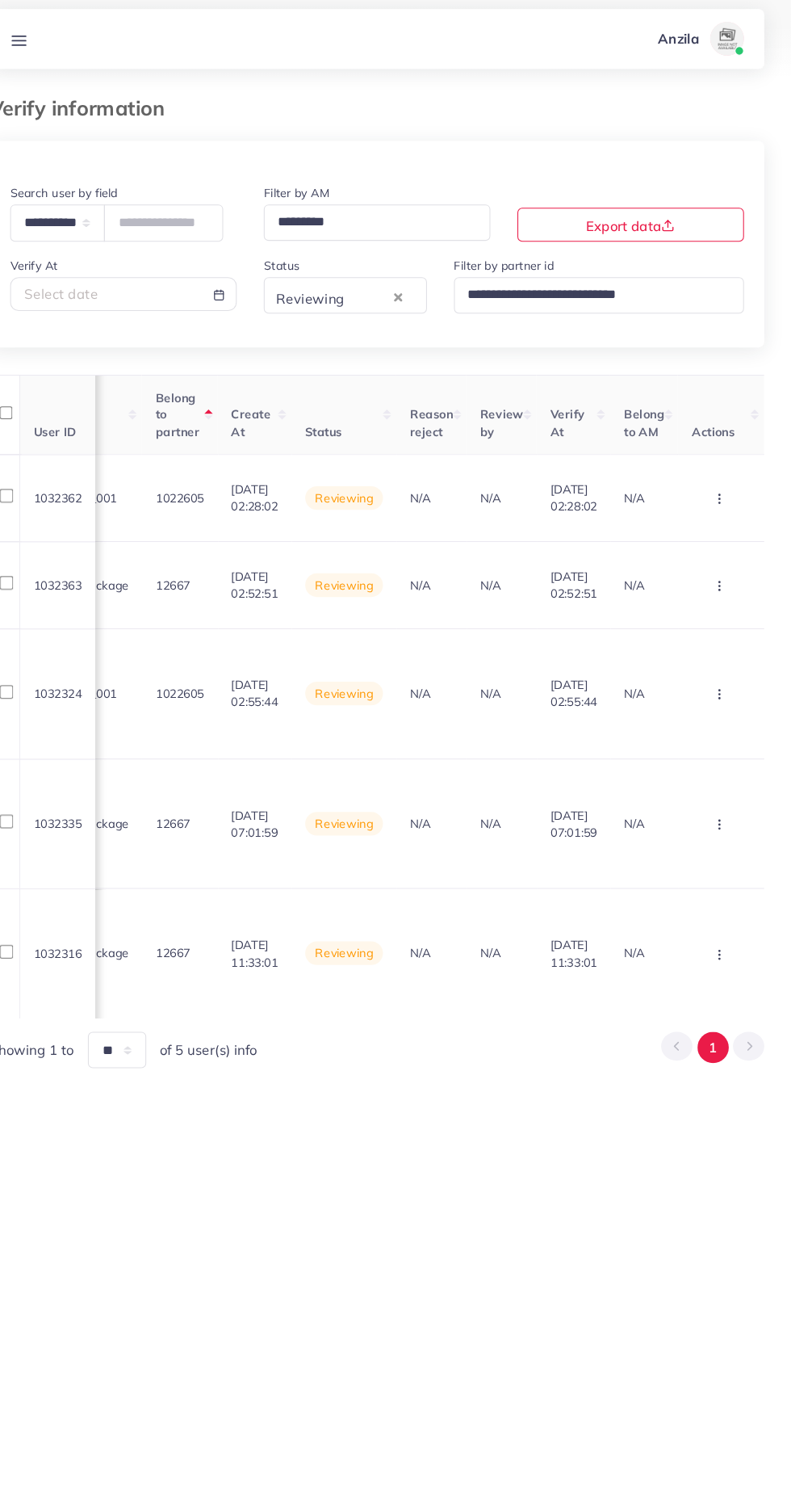
click at [722, 485] on circle "button" at bounding box center [722, 484] width 1 height 1
click at [683, 534] on span "Approve" at bounding box center [677, 533] width 53 height 16
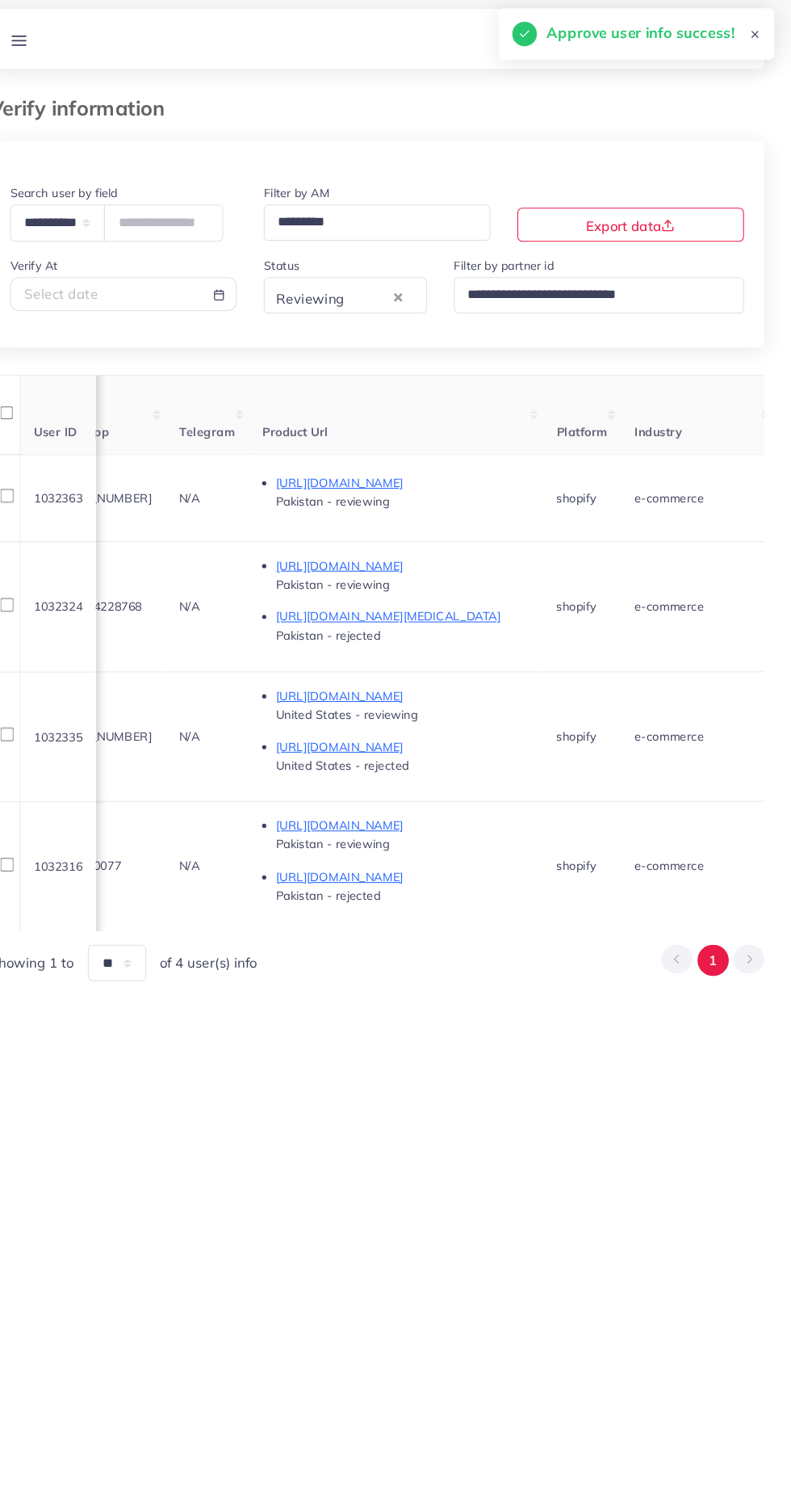
scroll to position [0, 832]
click at [132, 293] on div "Select date" at bounding box center [152, 289] width 188 height 19
select select "*"
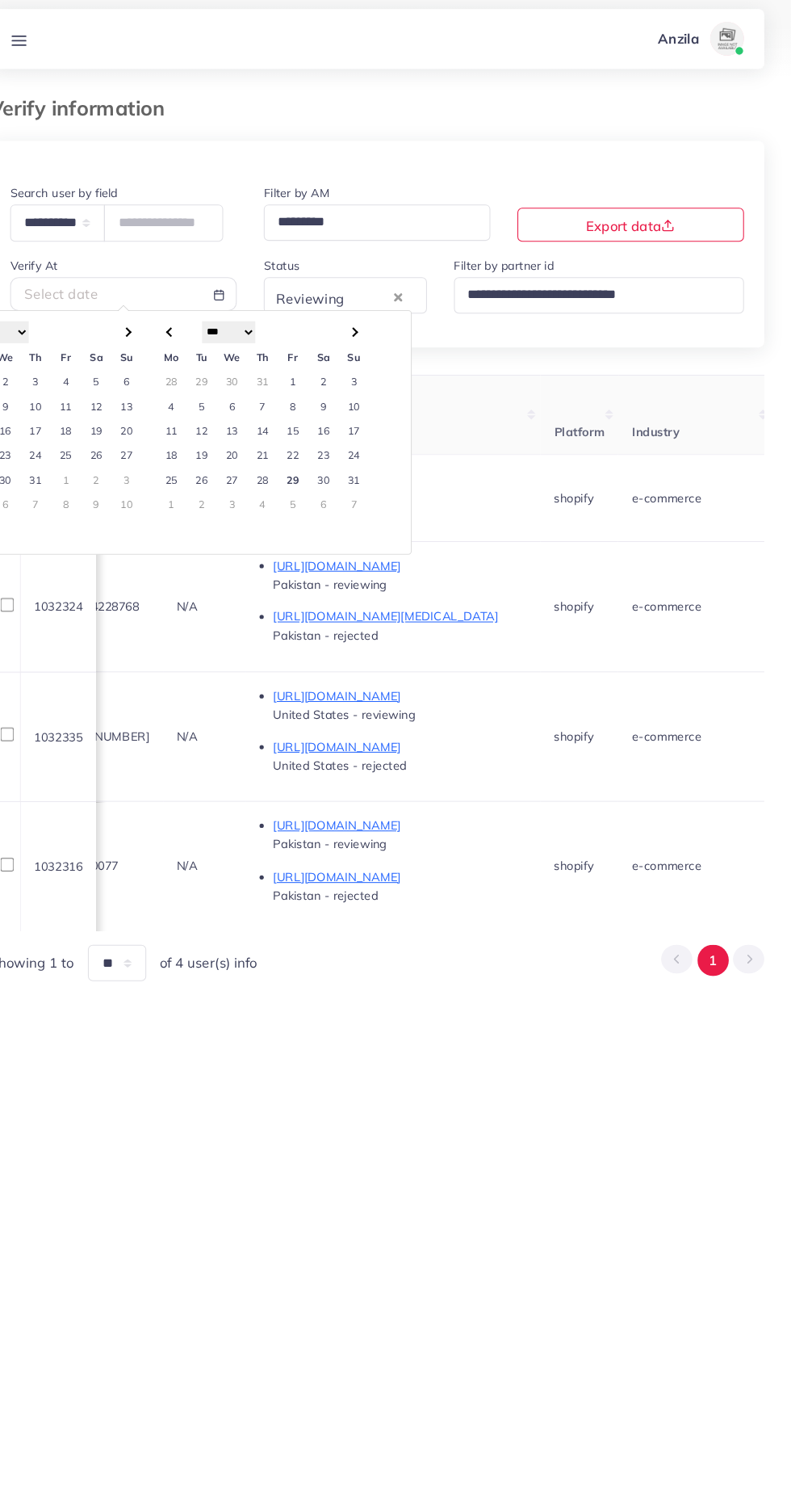
click at [317, 453] on td "22" at bounding box center [315, 443] width 29 height 23
click at [425, 1168] on div "**********" at bounding box center [395, 734] width 791 height 1468
click at [149, 290] on div "Select date" at bounding box center [152, 289] width 188 height 19
select select "*"
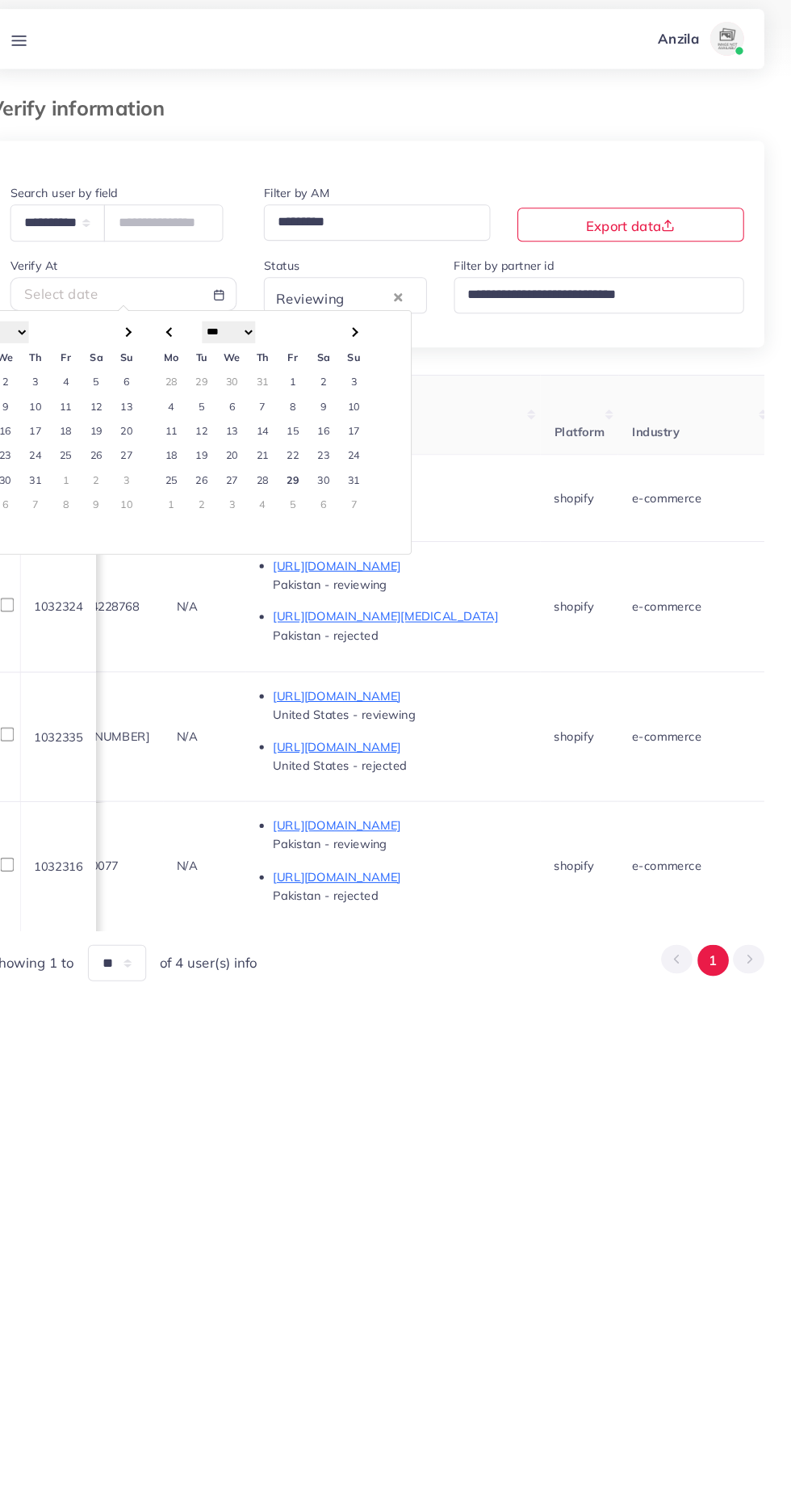
click at [318, 464] on td "29" at bounding box center [315, 466] width 29 height 23
type input "**********"
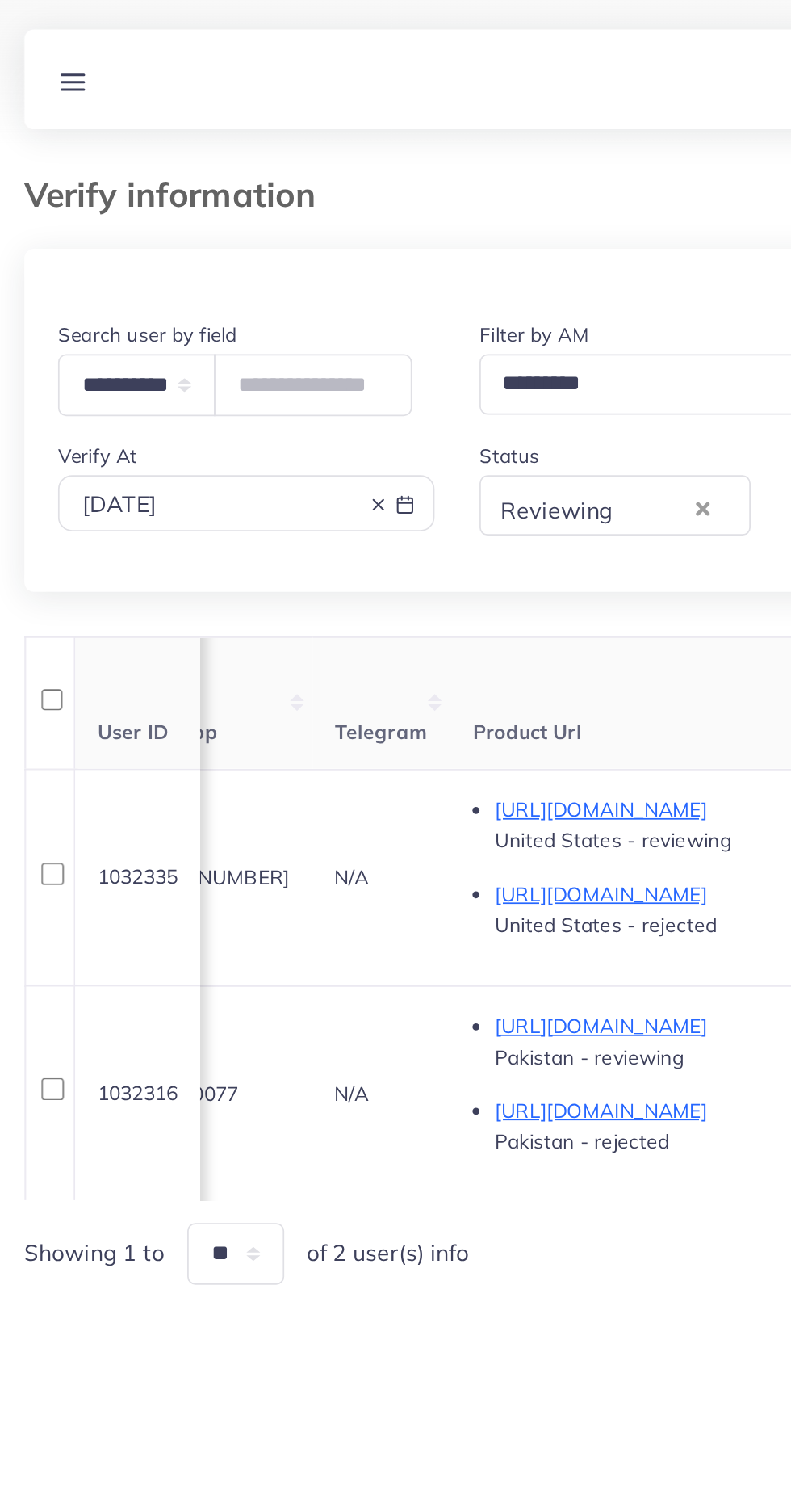
click at [312, 299] on div "Reviewing" at bounding box center [350, 289] width 116 height 23
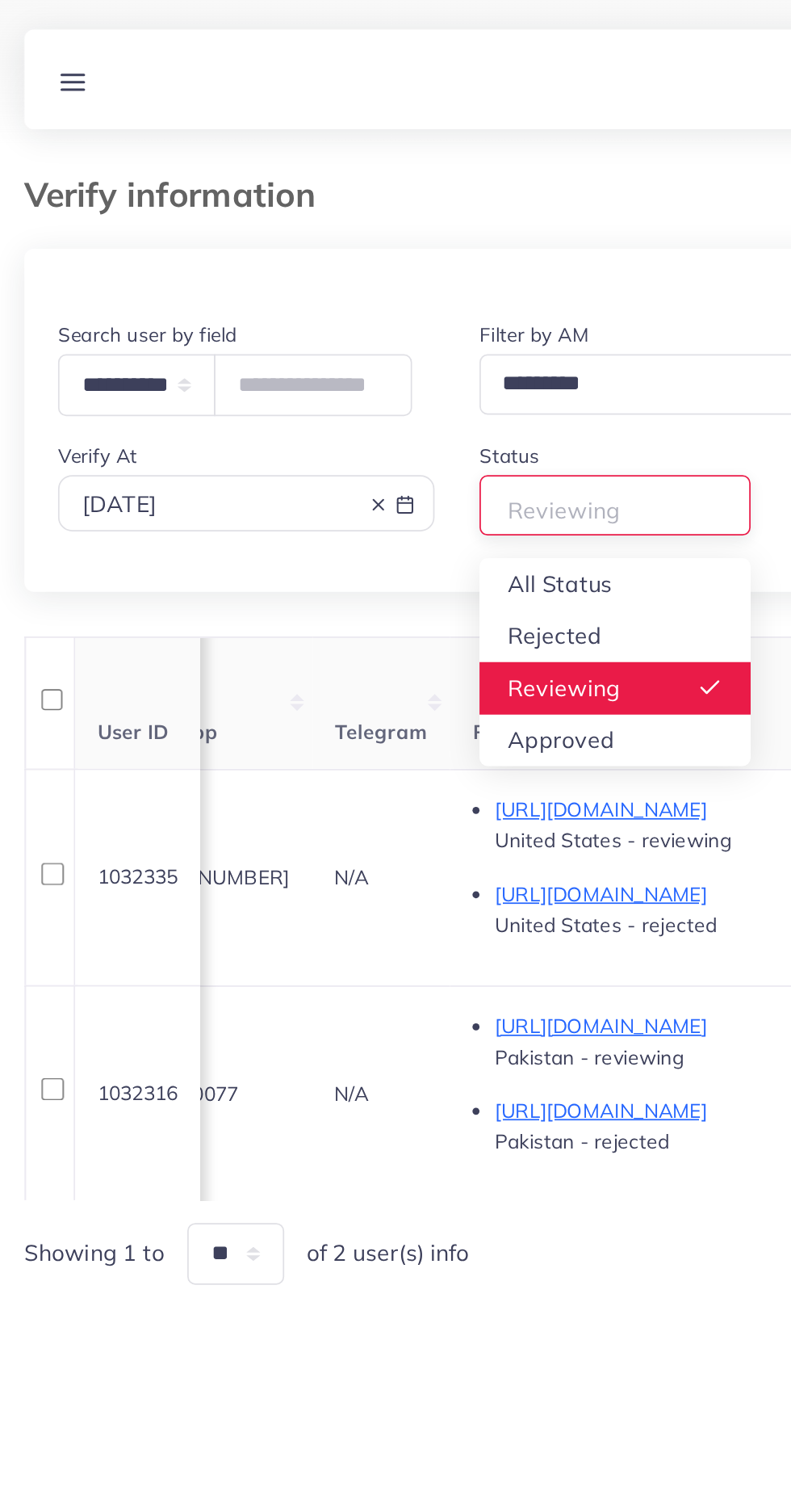
click at [322, 338] on div "**********" at bounding box center [395, 261] width 739 height 158
type input "**********"
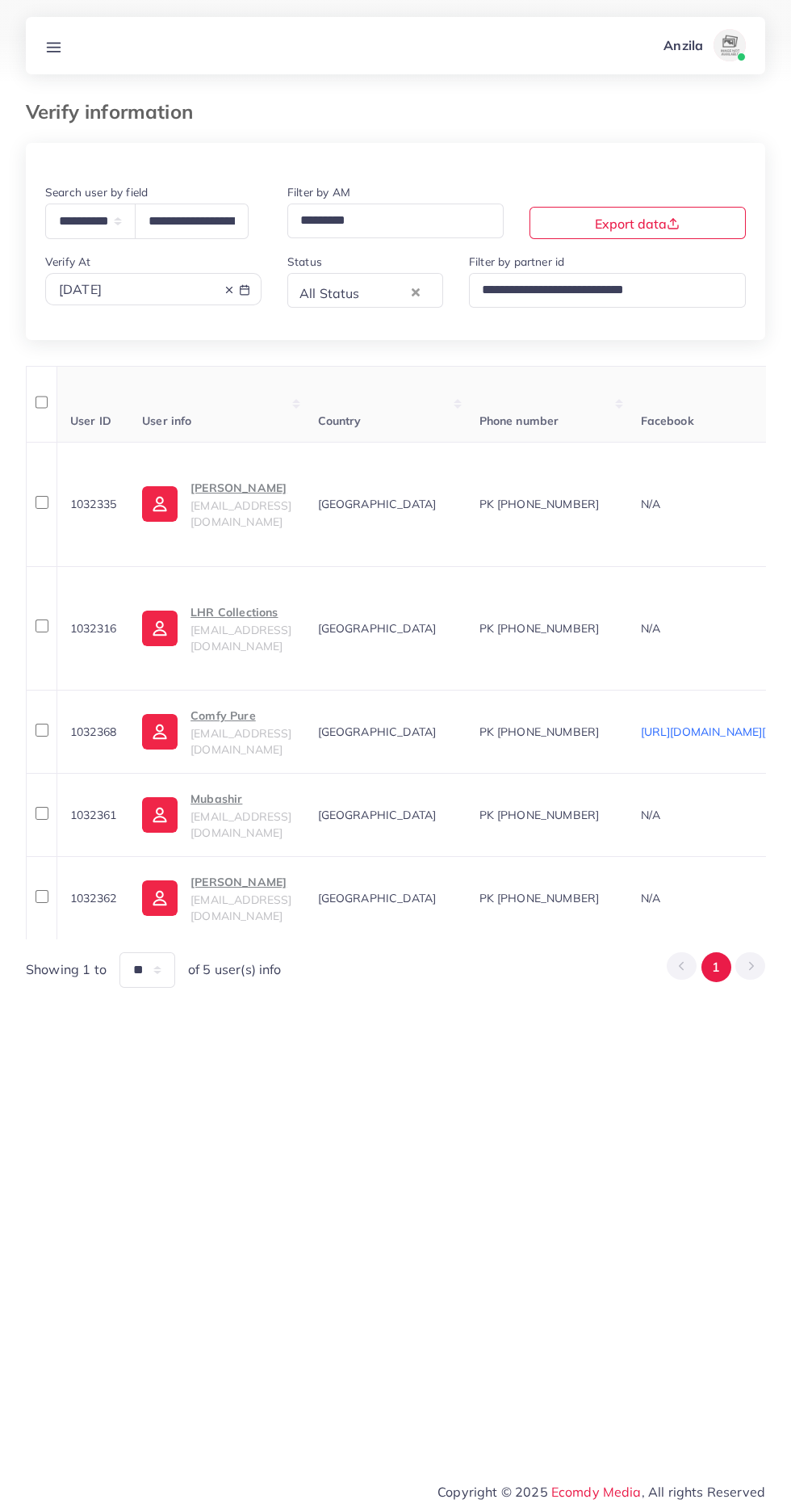
click at [239, 888] on p "Muhammad shehryar" at bounding box center [240, 882] width 101 height 20
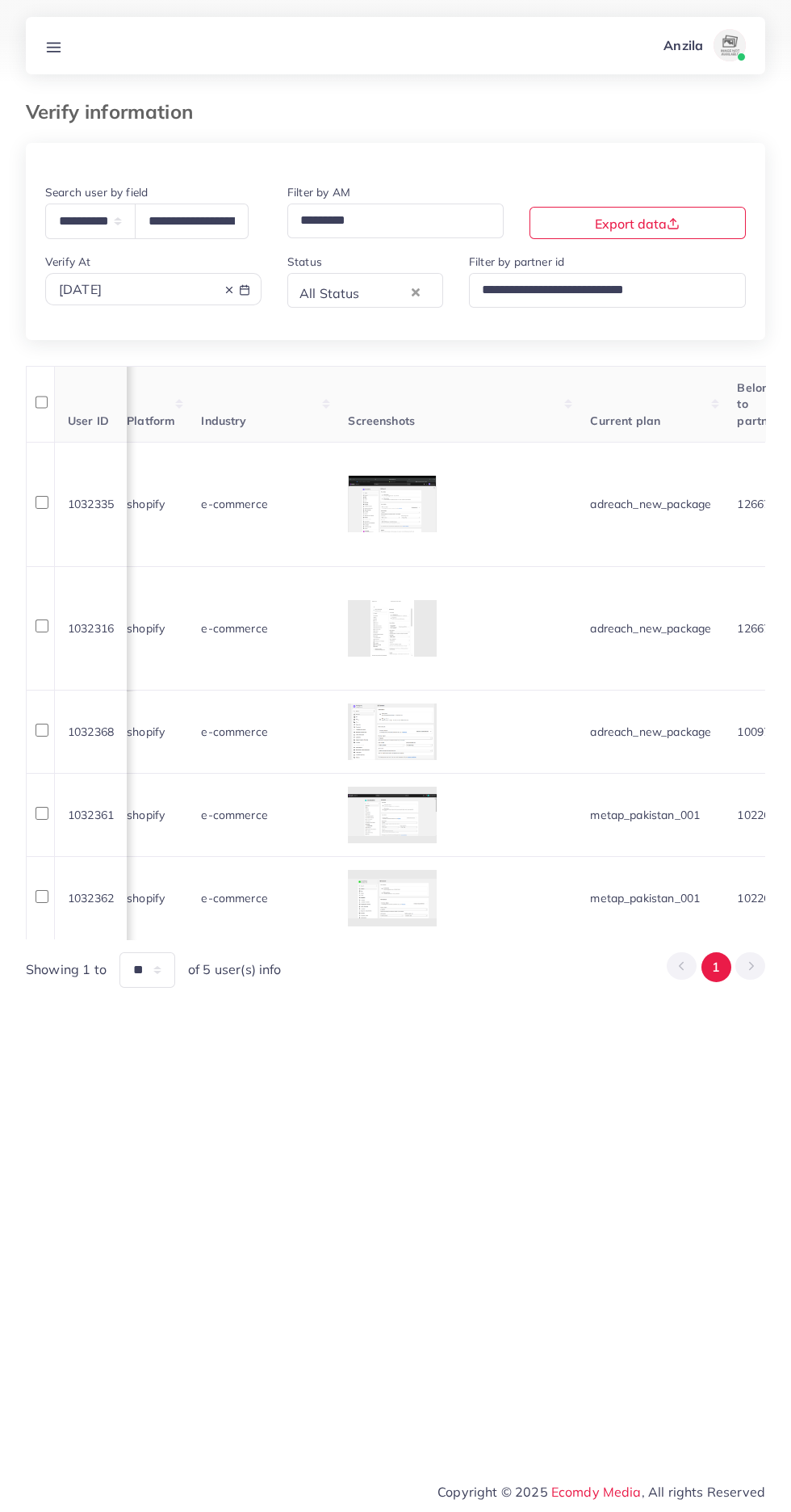
scroll to position [0, 1944]
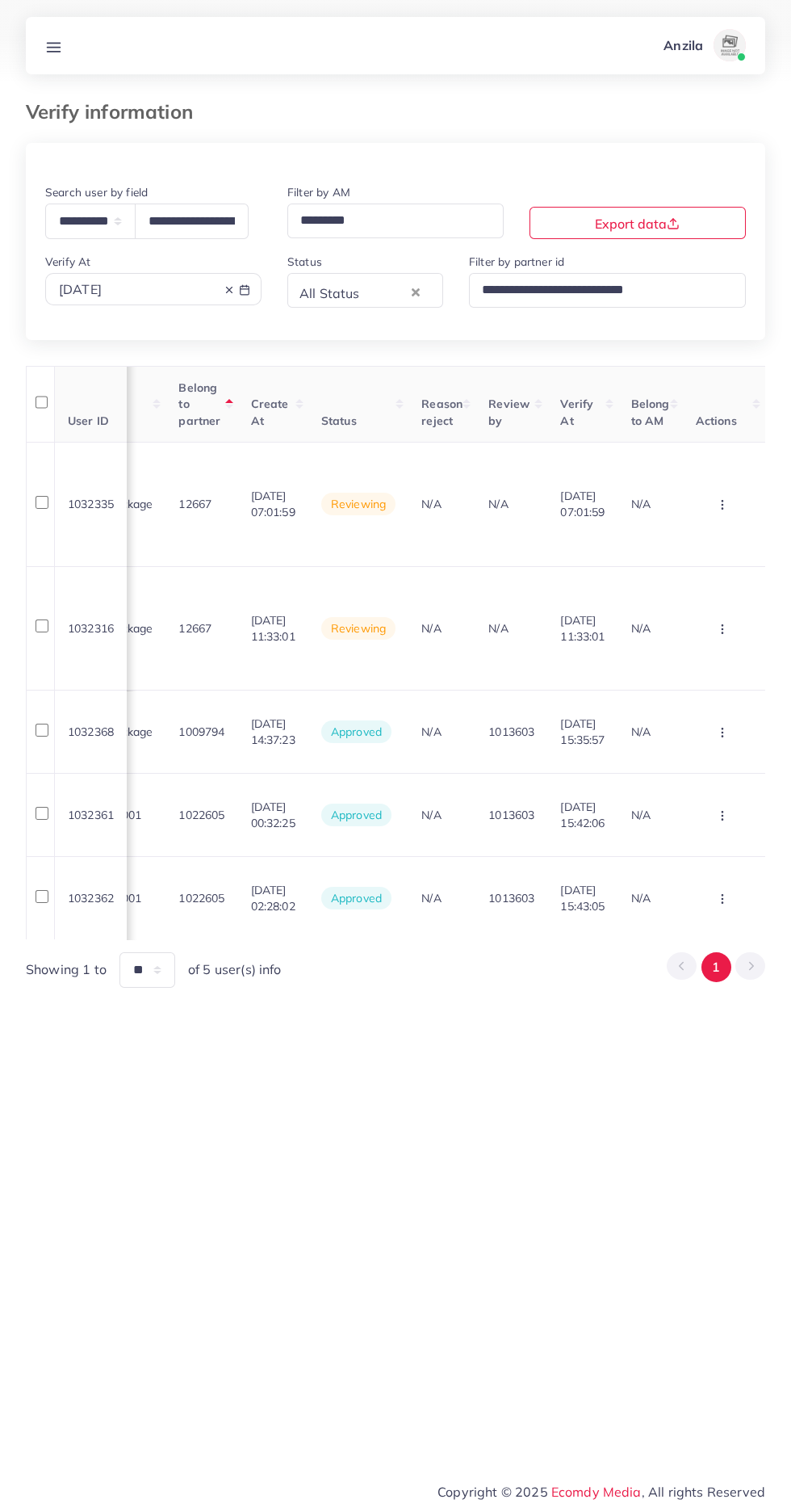
click at [722, 505] on circle "button" at bounding box center [721, 505] width 1 height 1
click at [689, 800] on link "Reject" at bounding box center [696, 813] width 127 height 35
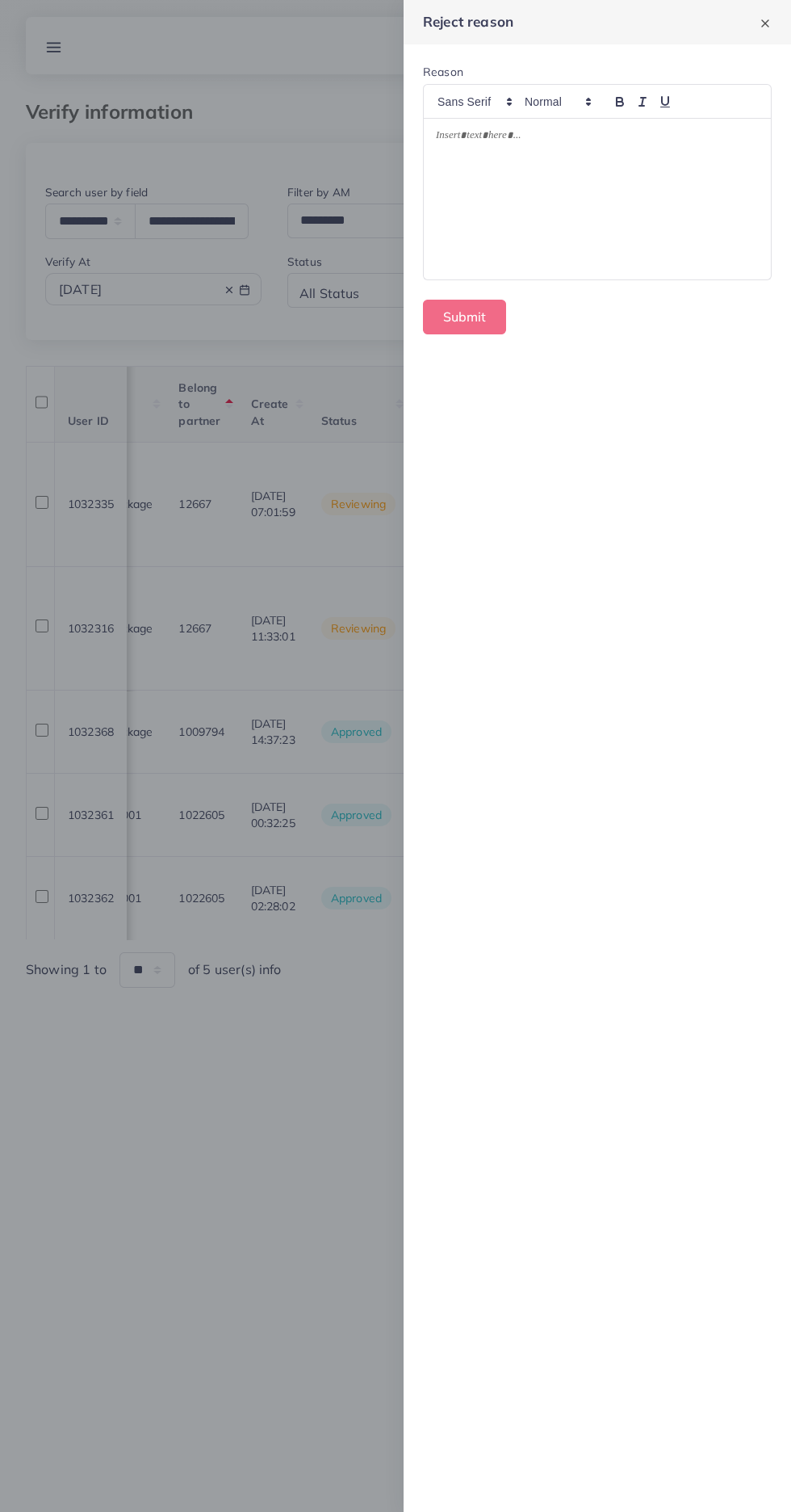
click at [491, 220] on div at bounding box center [596, 200] width 347 height 162
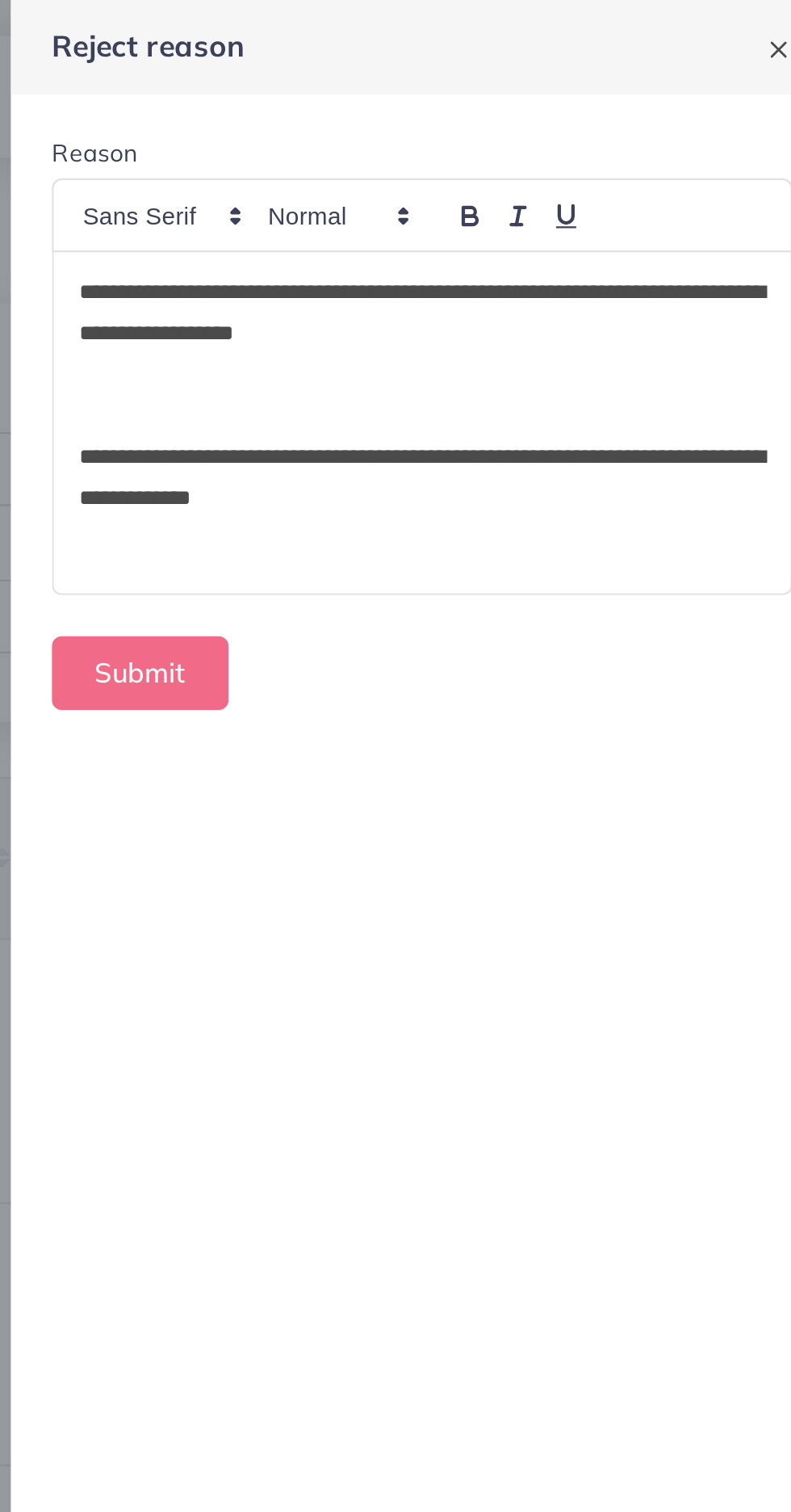
scroll to position [0, 0]
click at [460, 314] on button "Submit" at bounding box center [464, 317] width 83 height 34
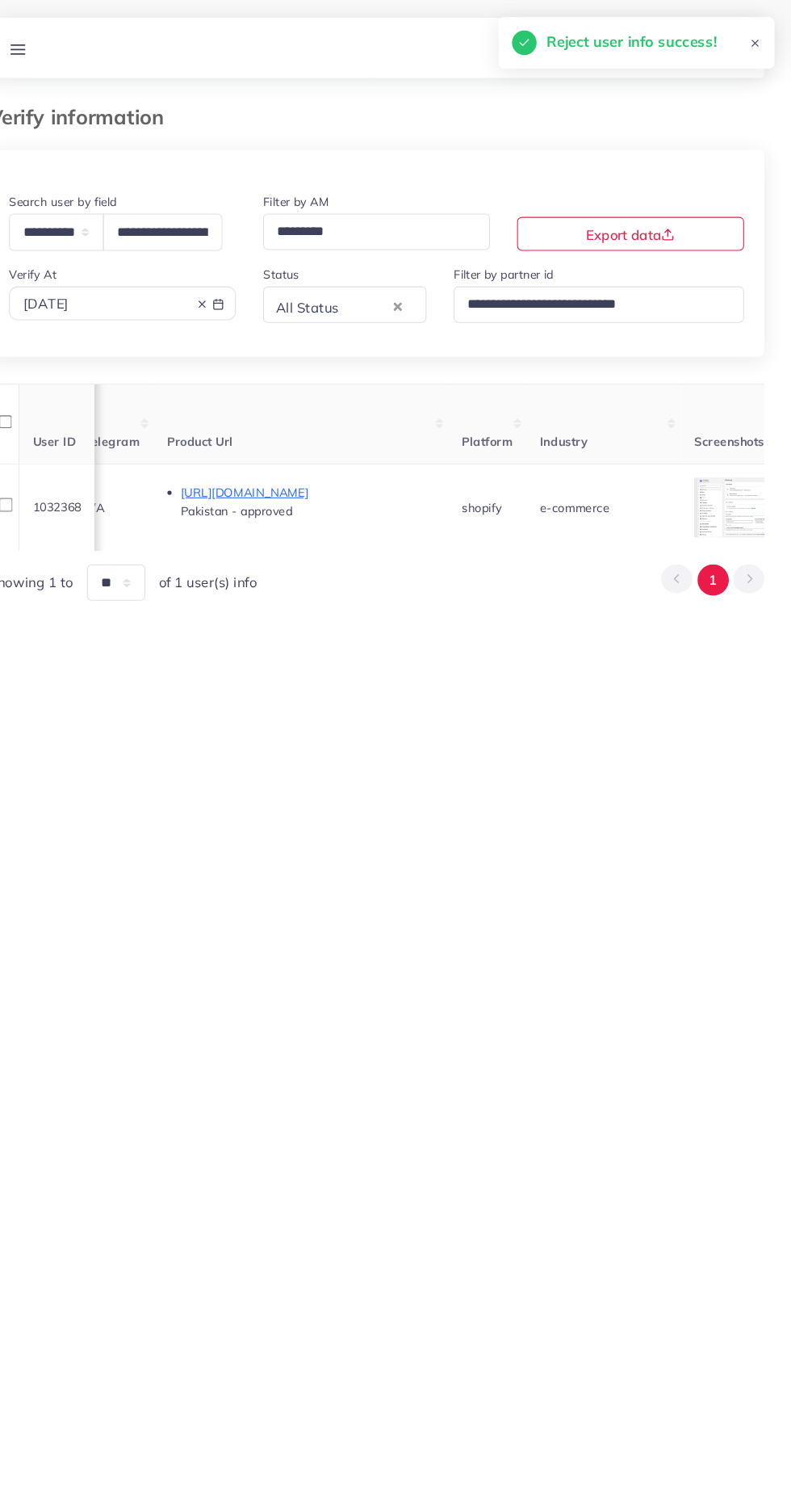
scroll to position [0, 887]
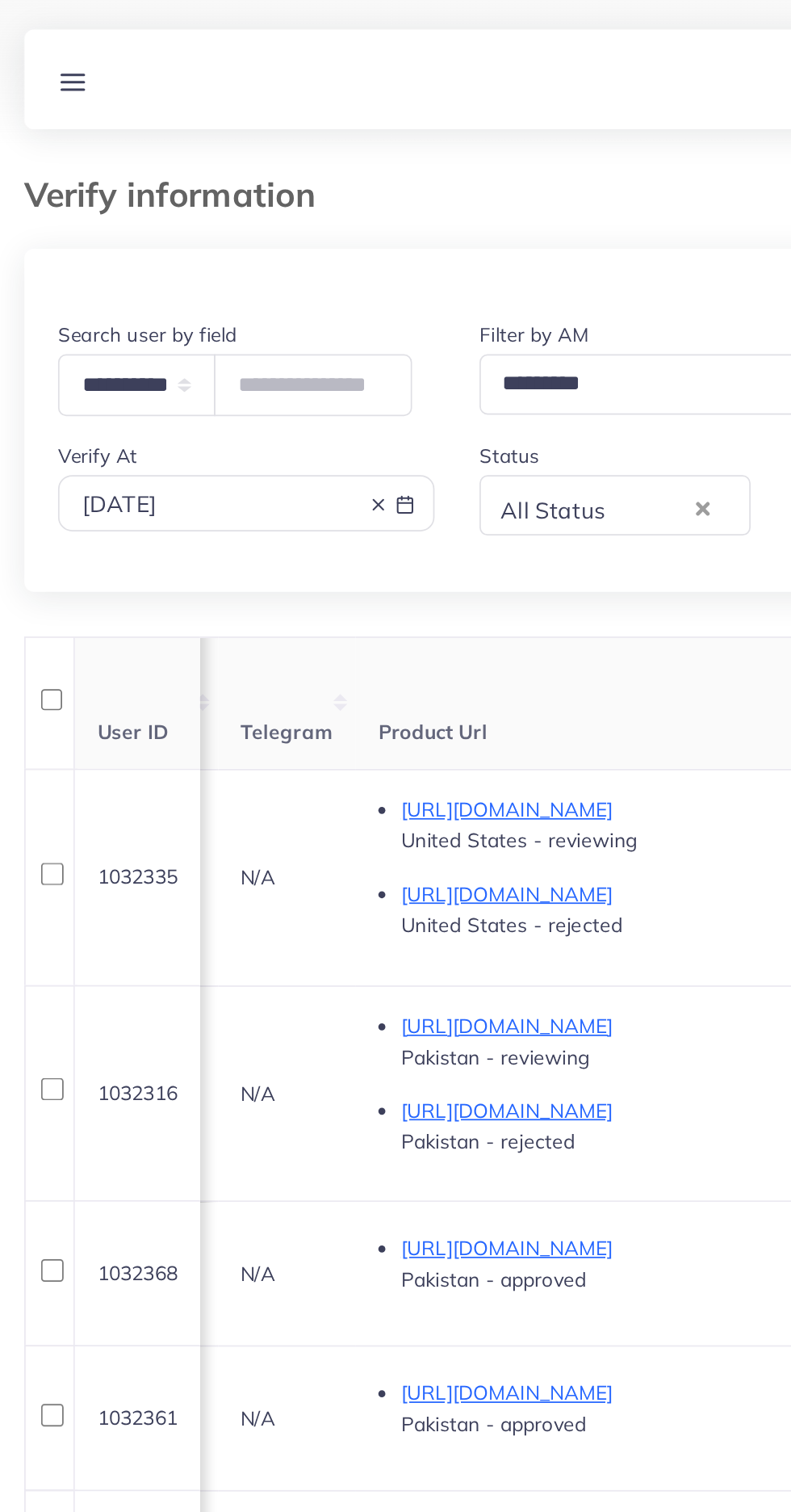
click at [229, 291] on line at bounding box center [229, 290] width 6 height 6
type input "**********"
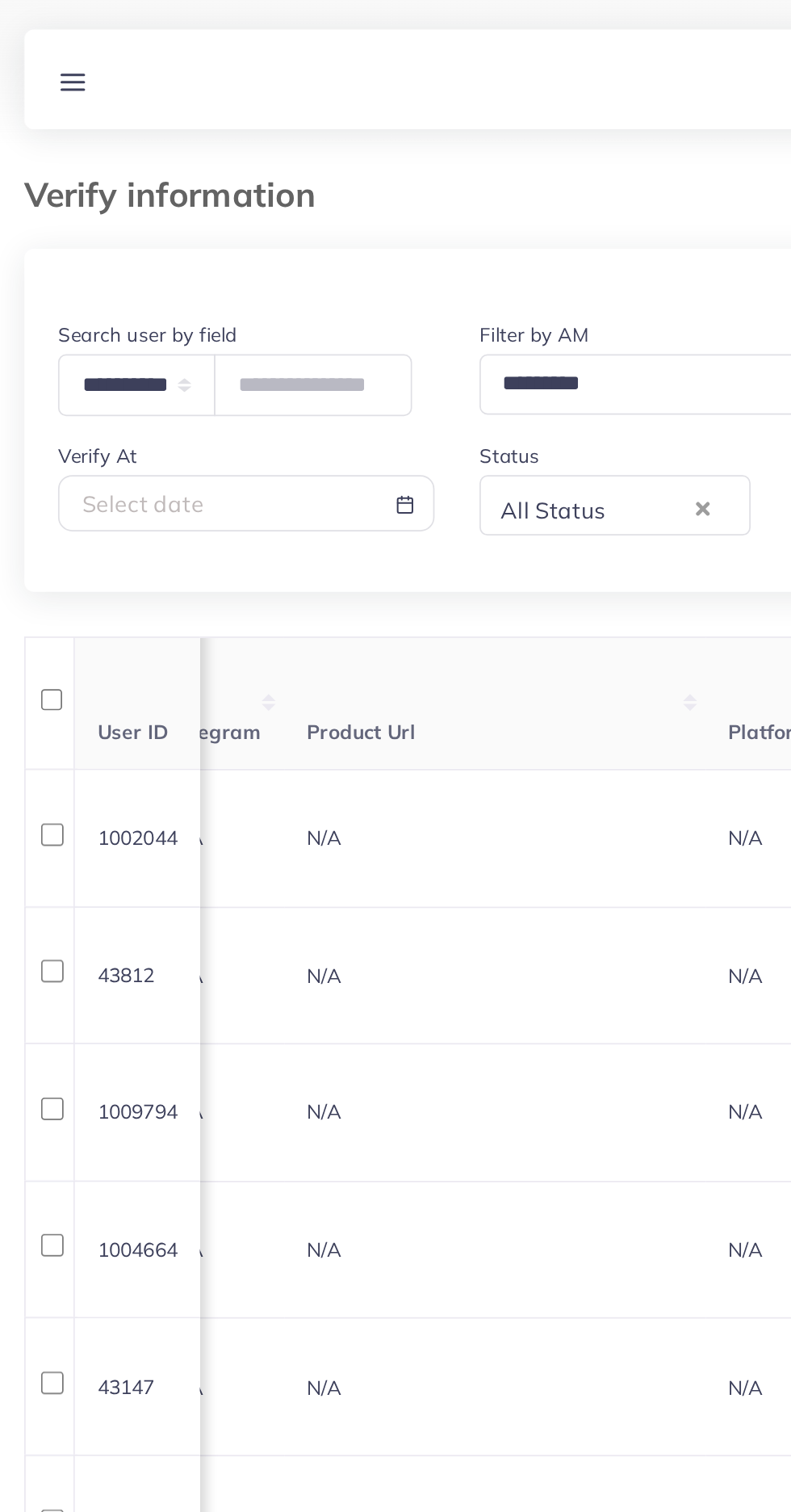
click at [316, 294] on div "All Status" at bounding box center [350, 289] width 116 height 23
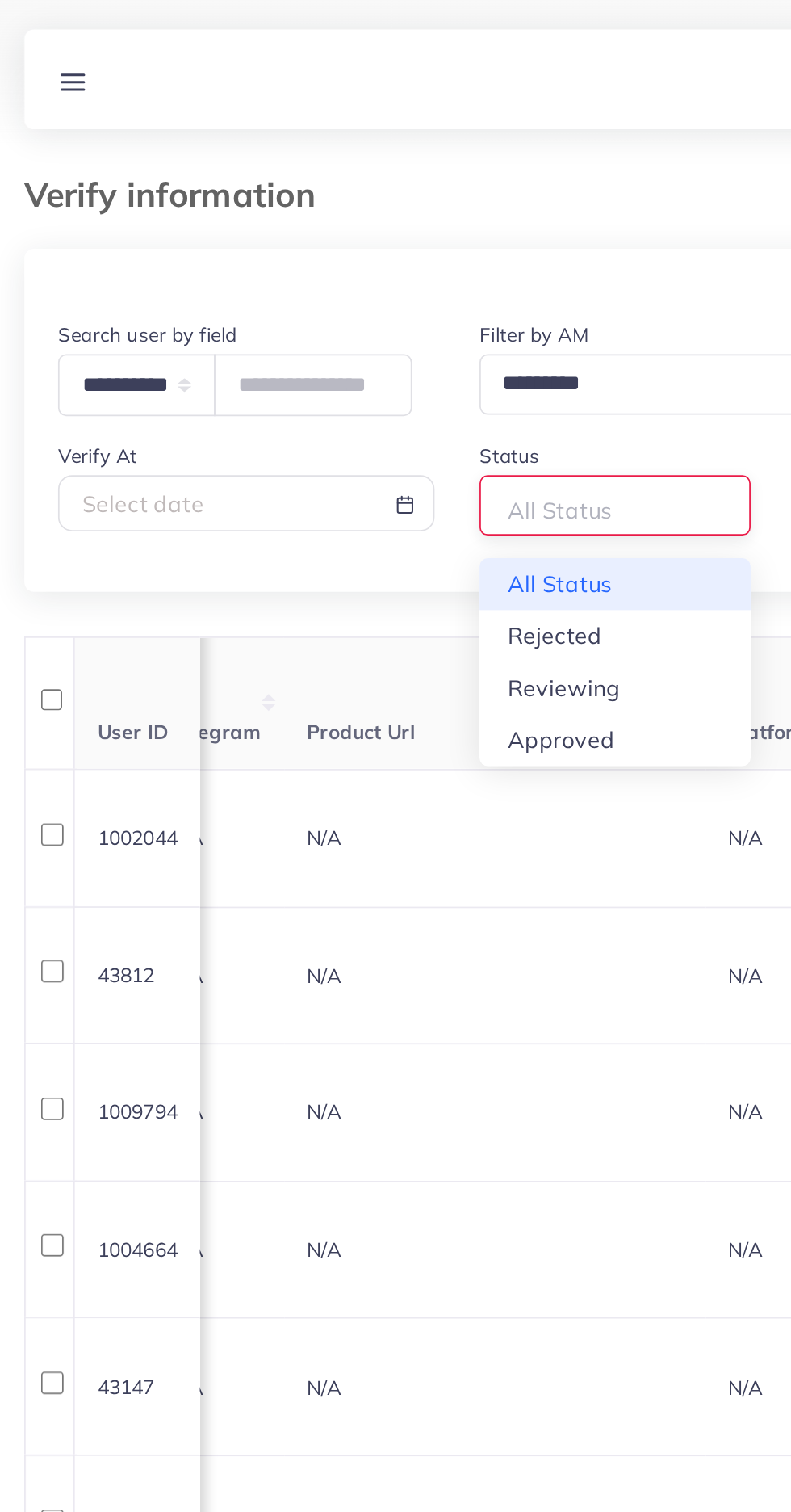
click at [386, 399] on div "**********" at bounding box center [395, 730] width 739 height 1174
type input "**********"
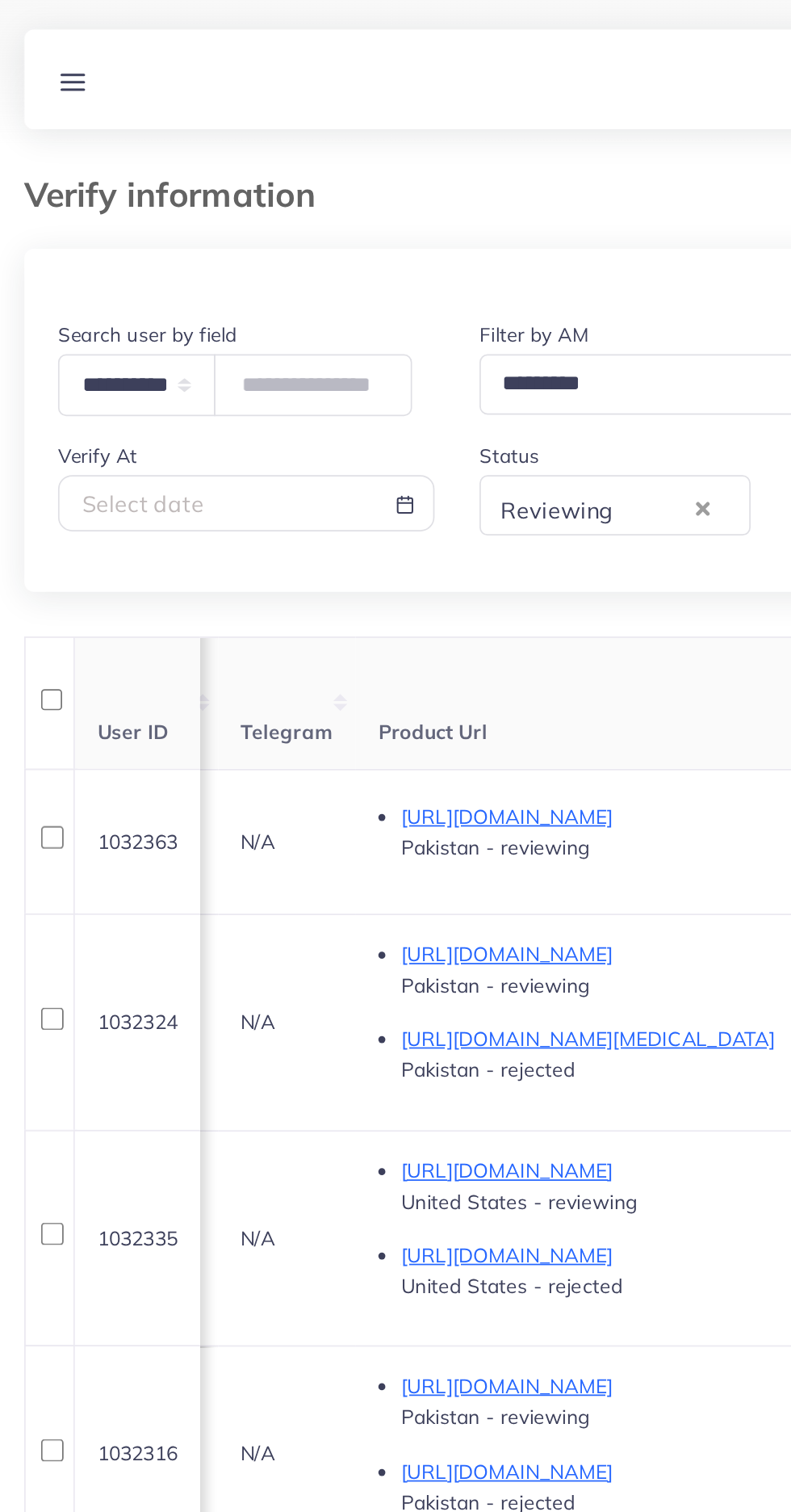
click at [207, 432] on th "Telegram" at bounding box center [176, 404] width 79 height 76
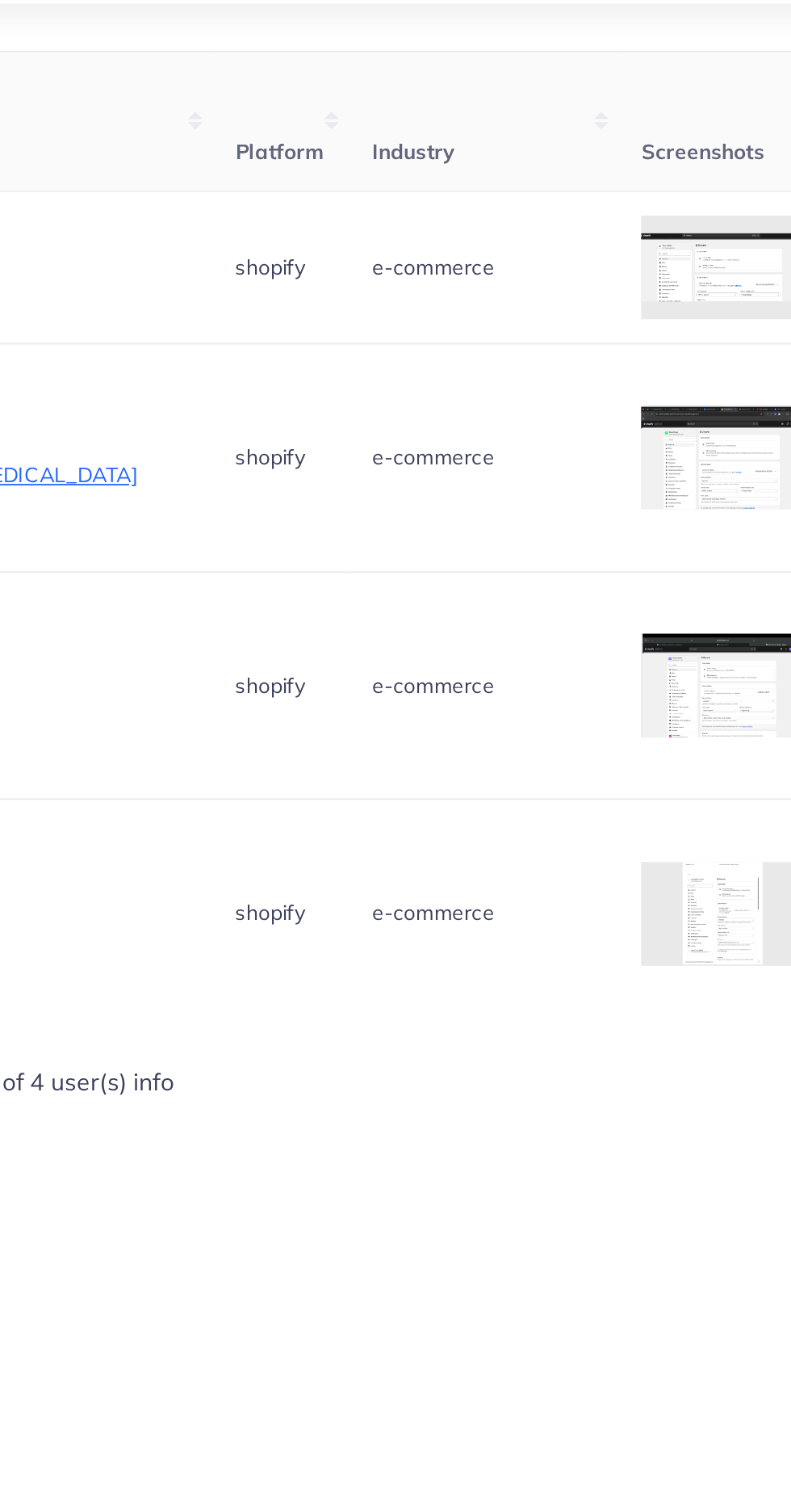
scroll to position [0, 1139]
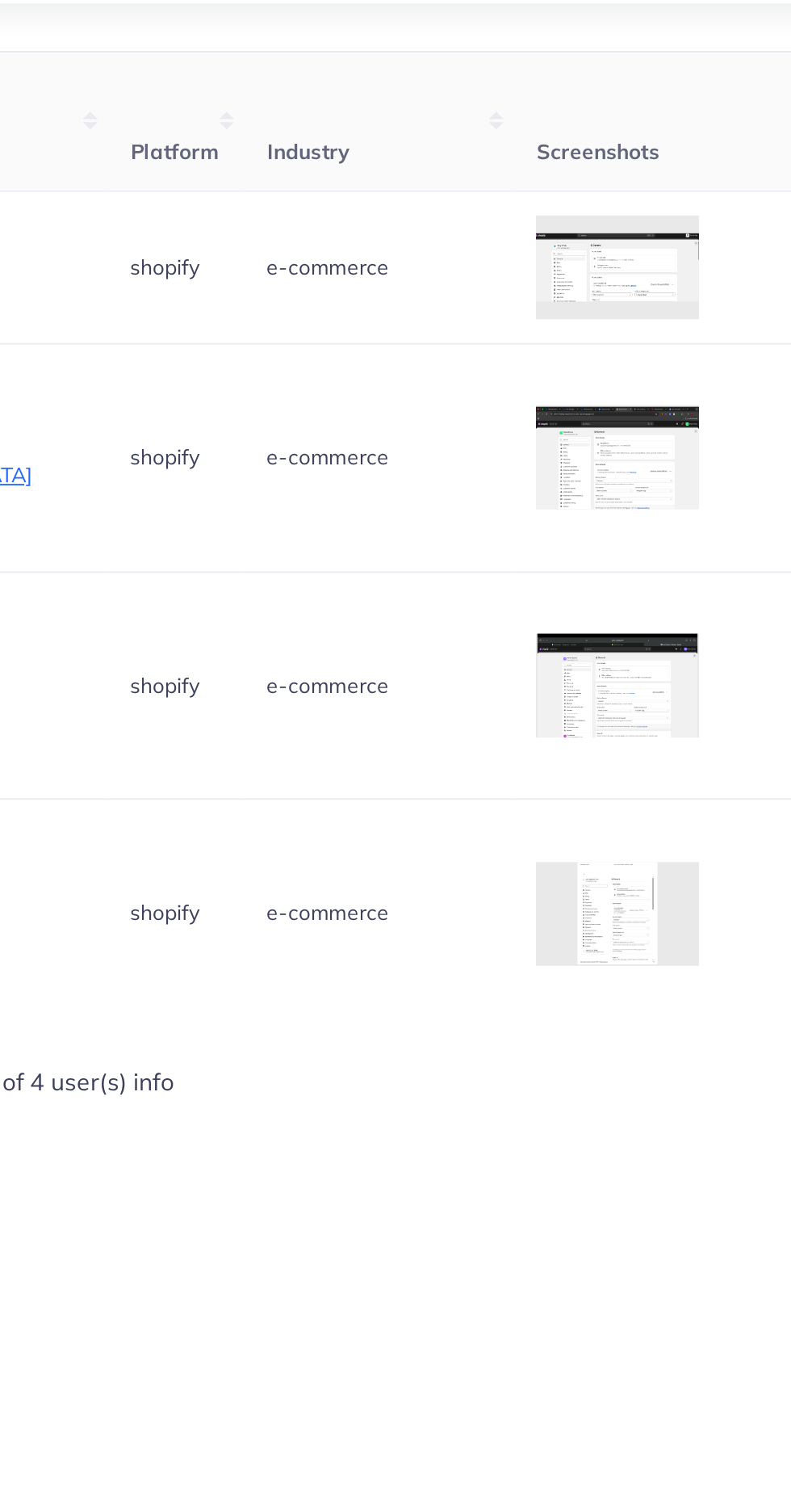
click at [0, 0] on div at bounding box center [0, 0] width 0 height 0
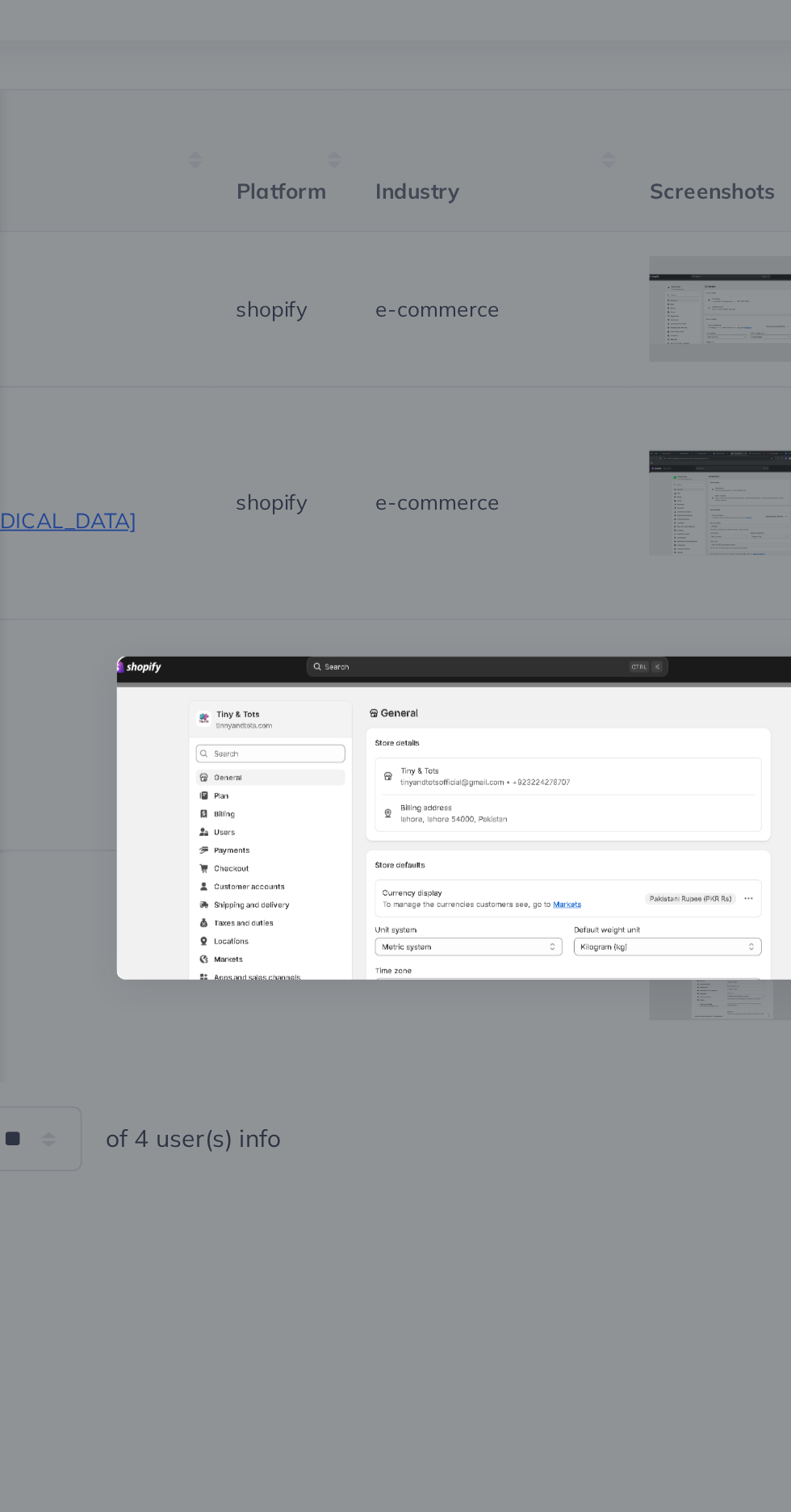
click at [357, 943] on div at bounding box center [395, 756] width 791 height 1512
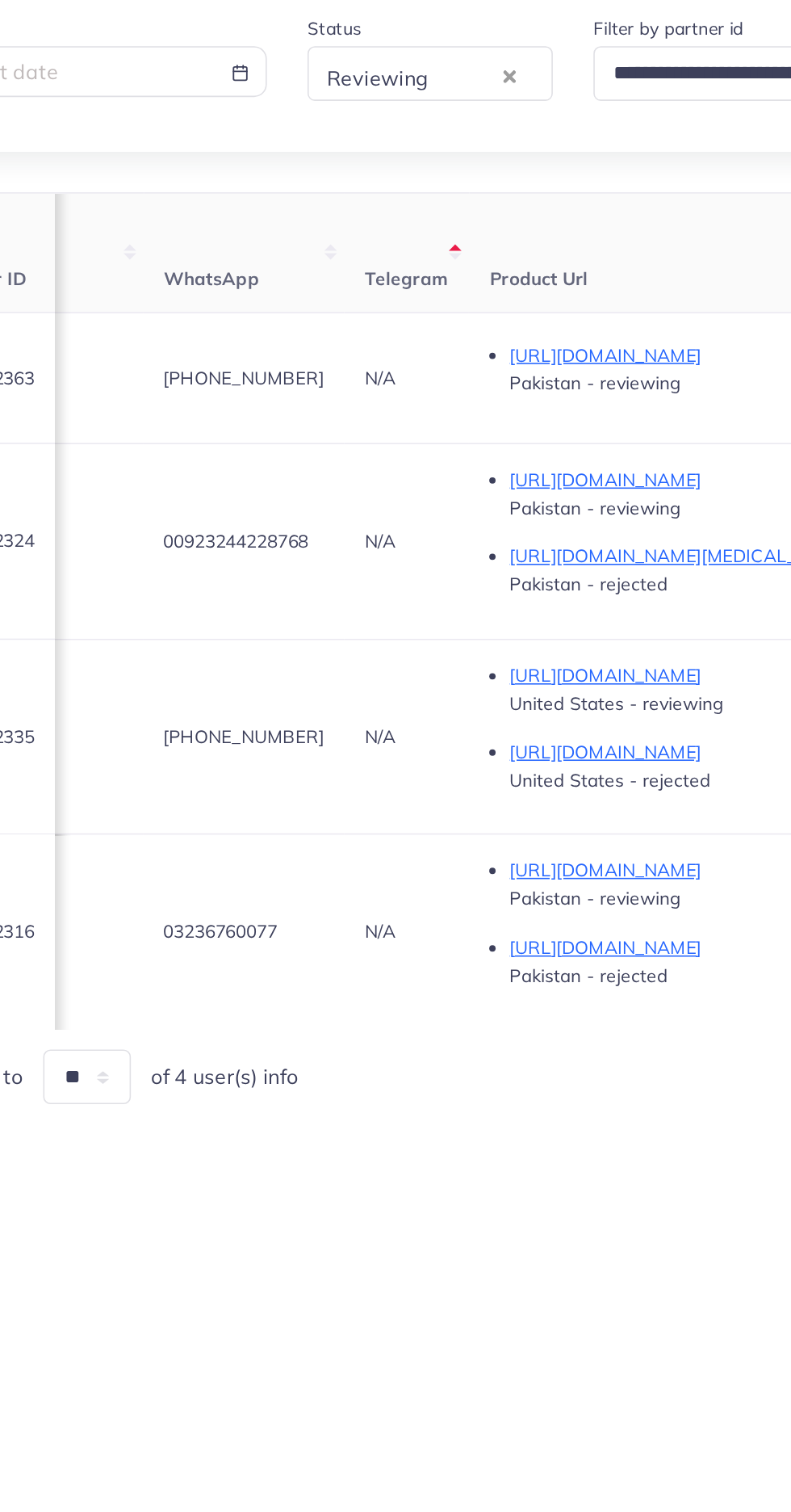
scroll to position [0, 712]
copy span "+923224278707"
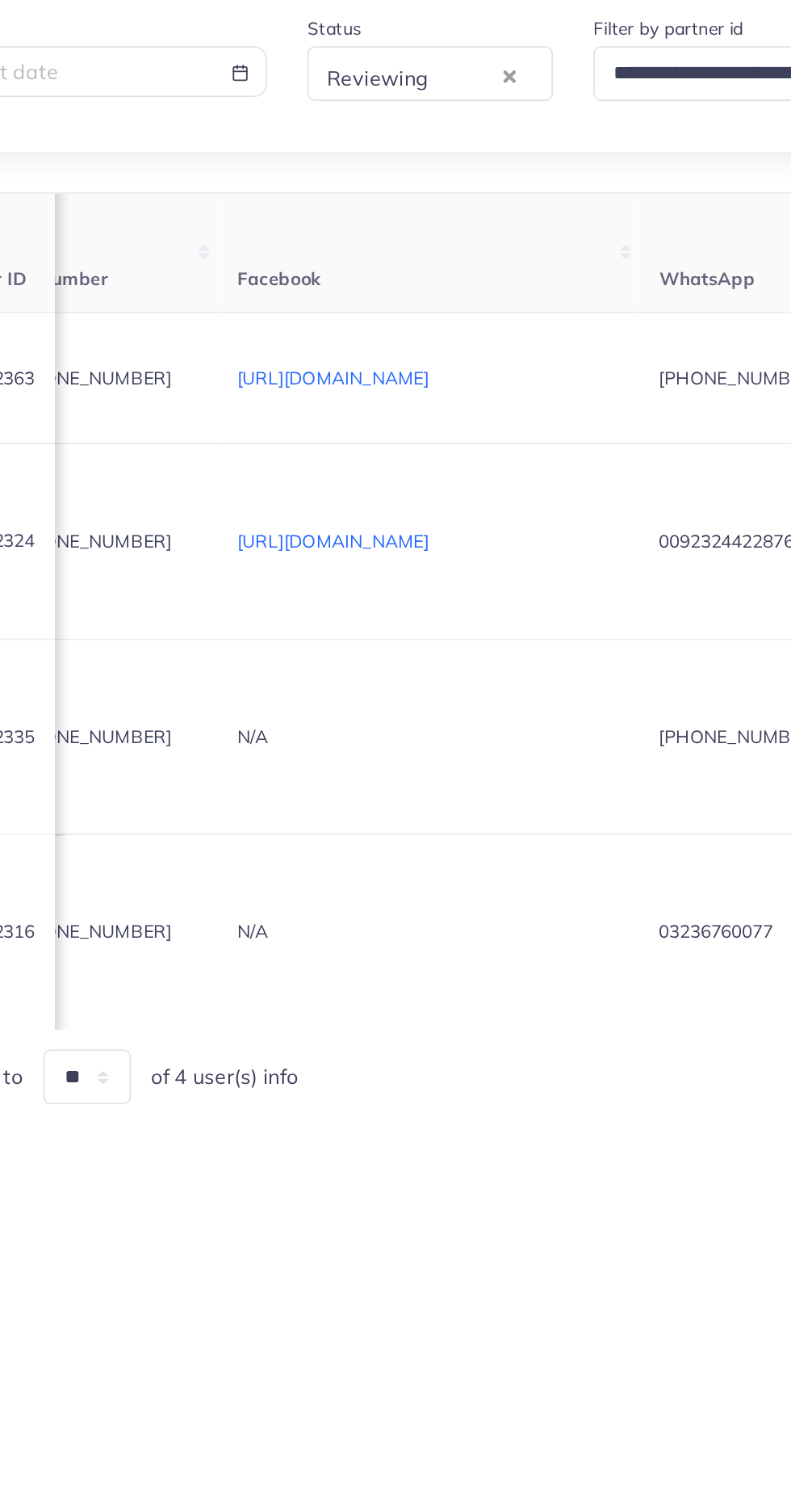
scroll to position [0, 0]
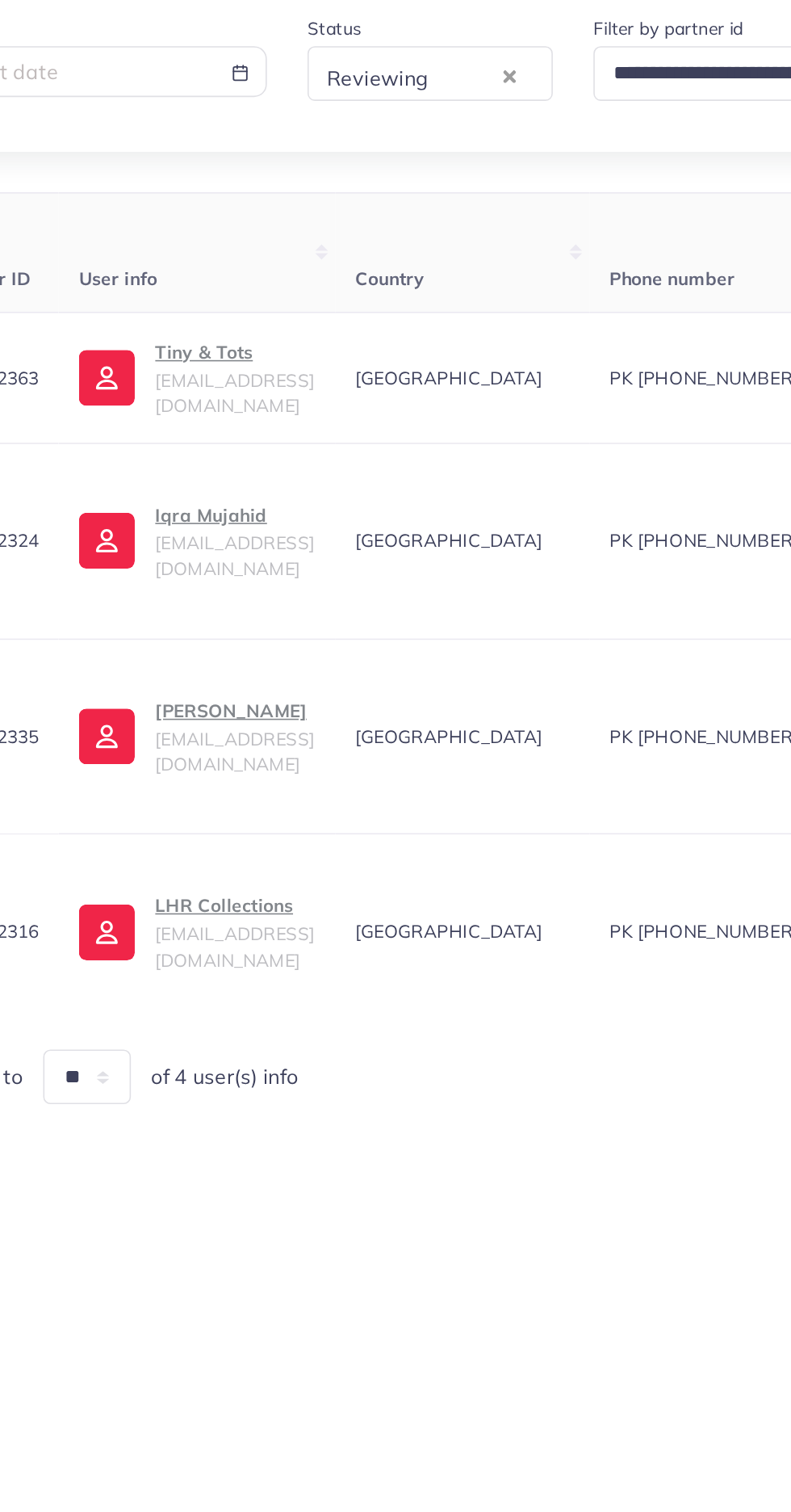
click at [231, 477] on p "Tiny & Tots" at bounding box center [240, 468] width 101 height 20
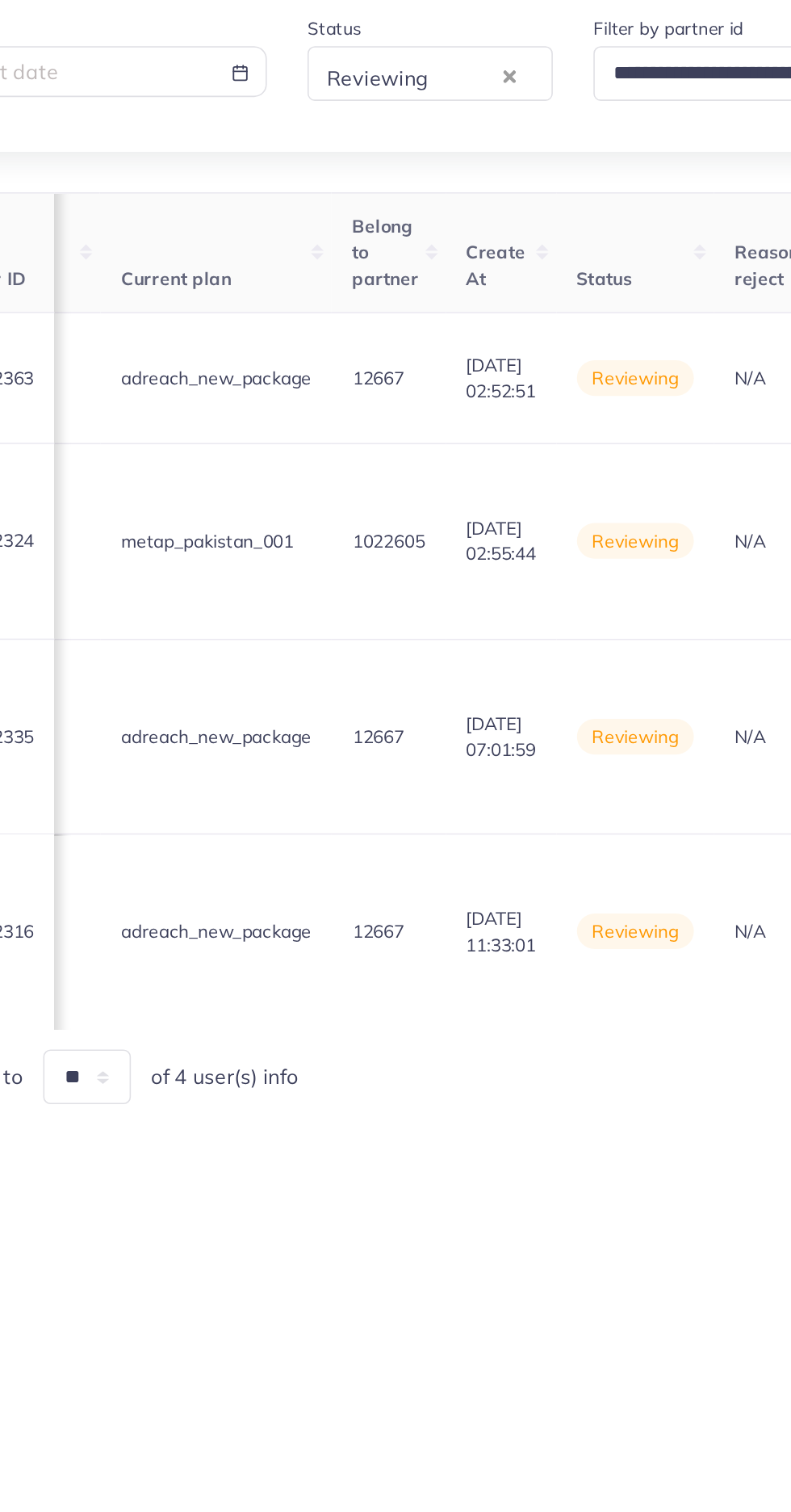
scroll to position [0, 1928]
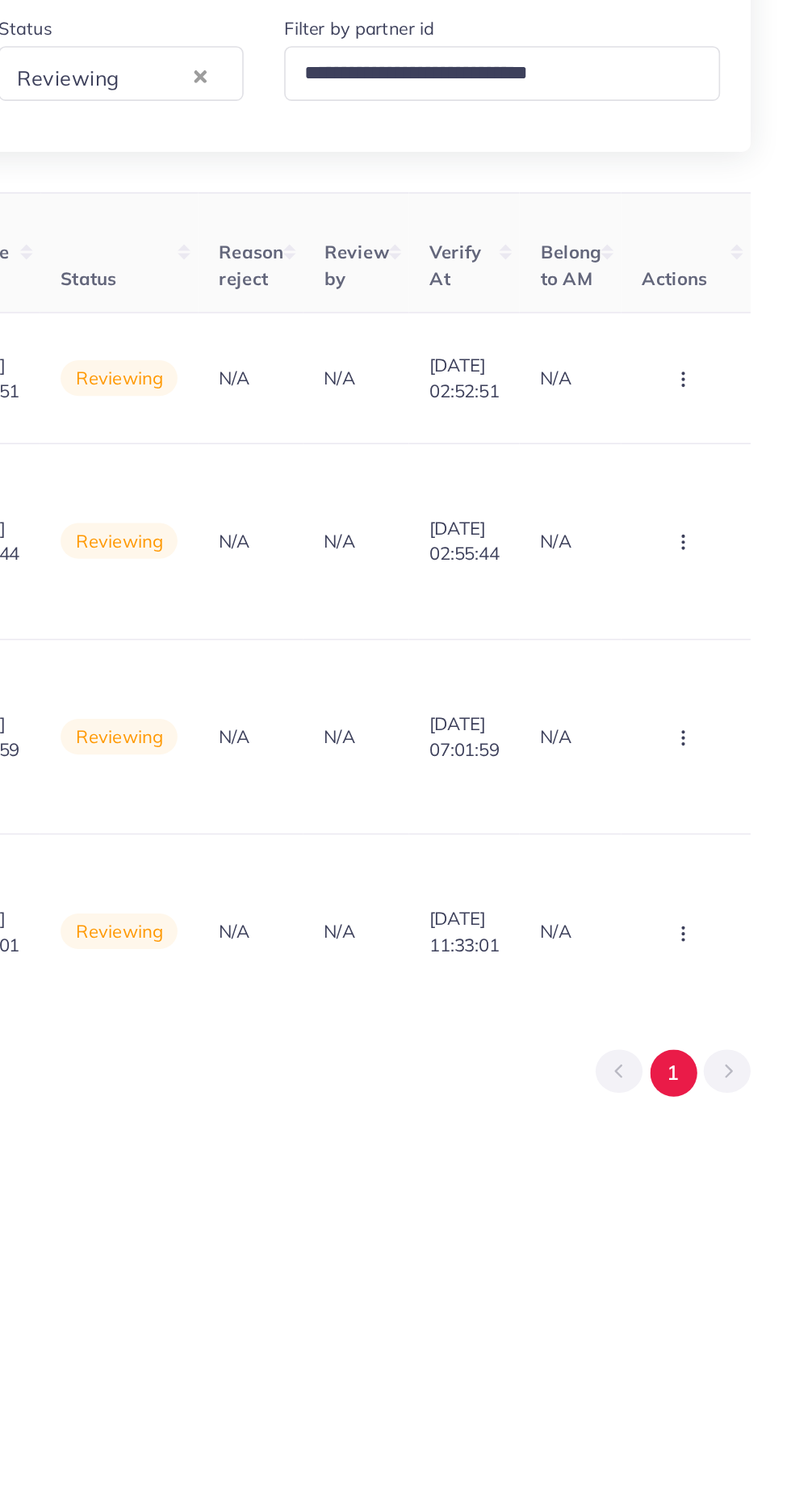
click at [726, 474] on button "button" at bounding box center [724, 483] width 57 height 36
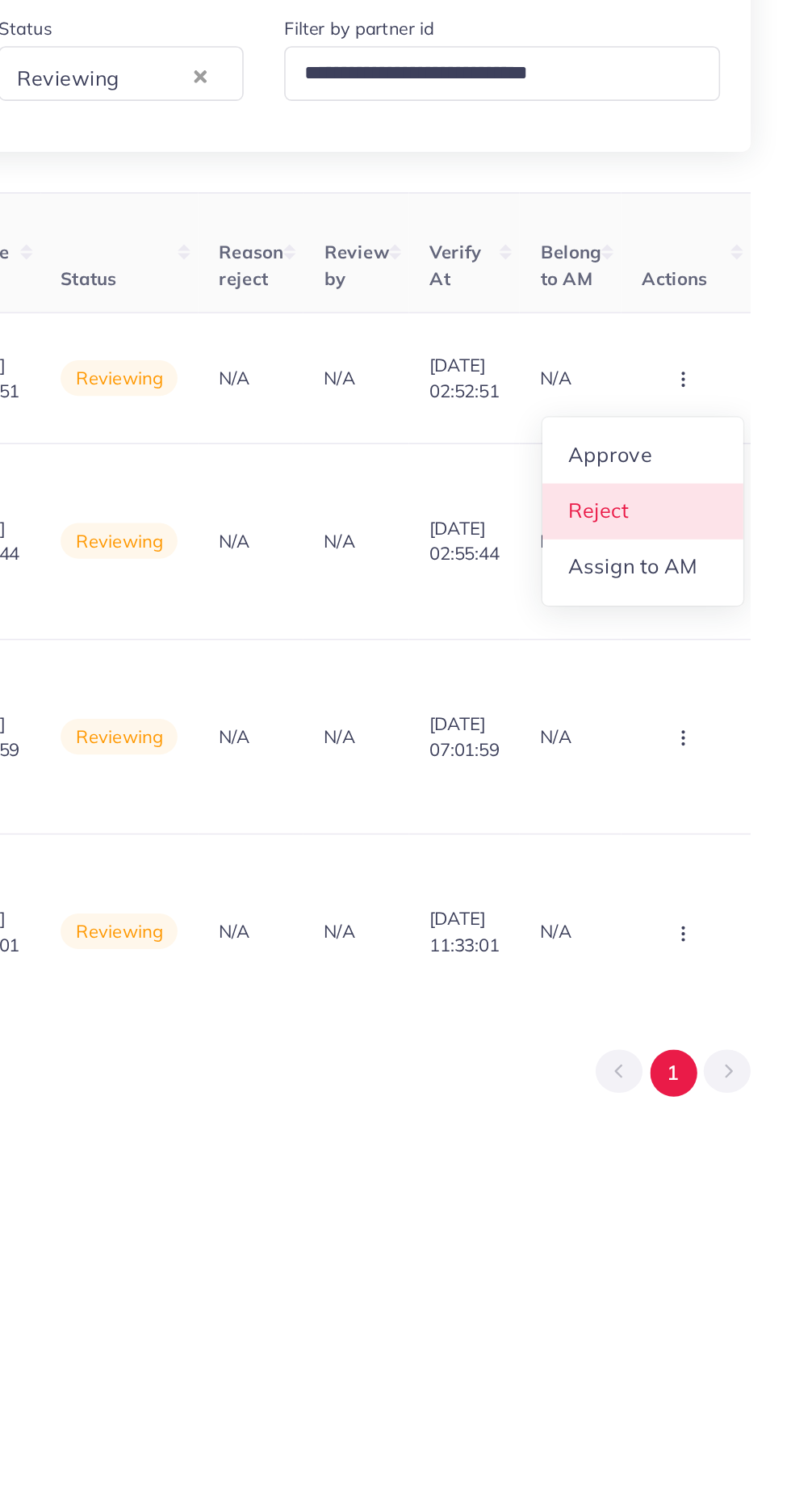
click at [693, 565] on link "Reject" at bounding box center [696, 568] width 127 height 35
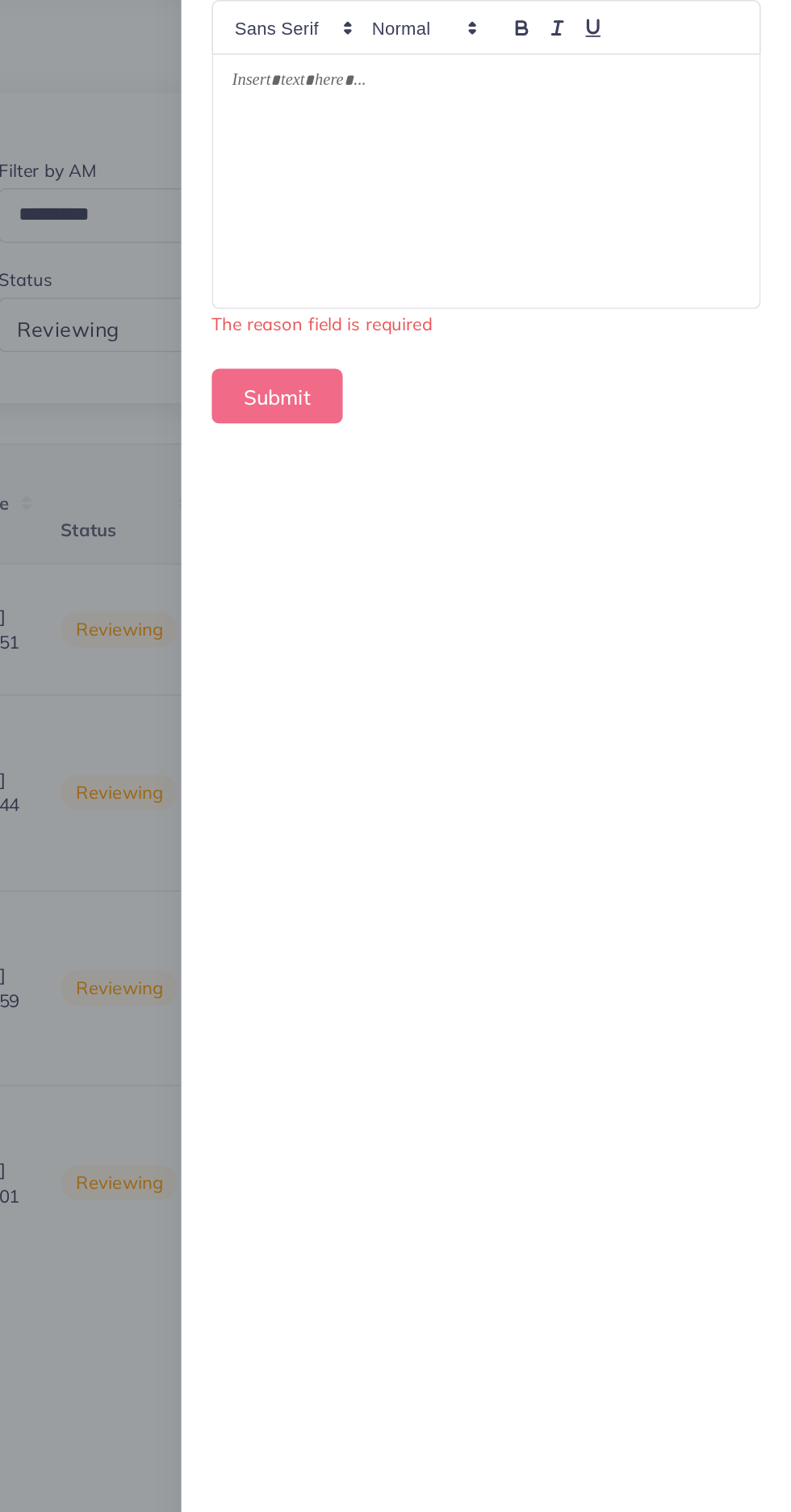
click at [491, 241] on div at bounding box center [596, 200] width 347 height 162
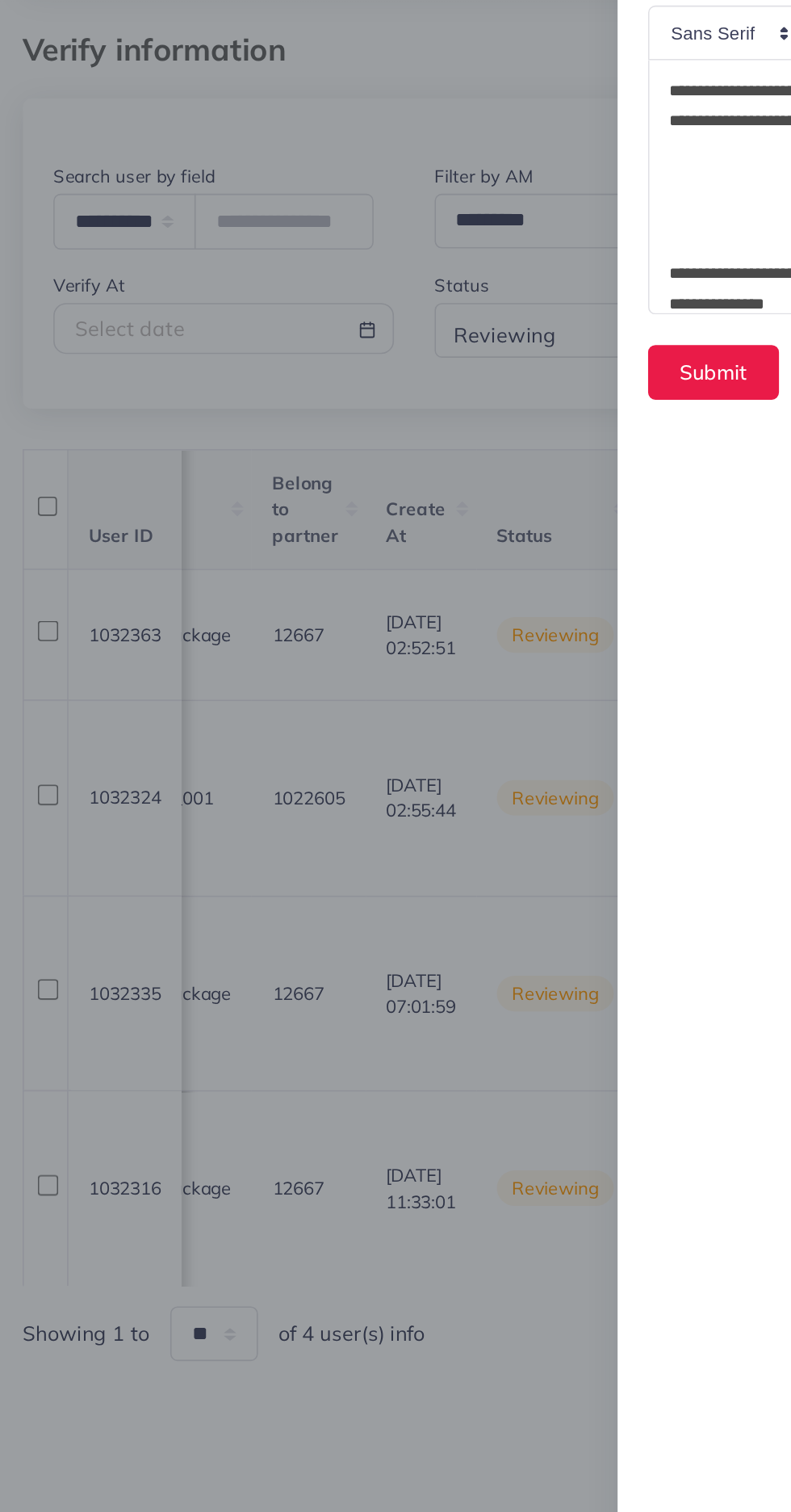
scroll to position [194, 0]
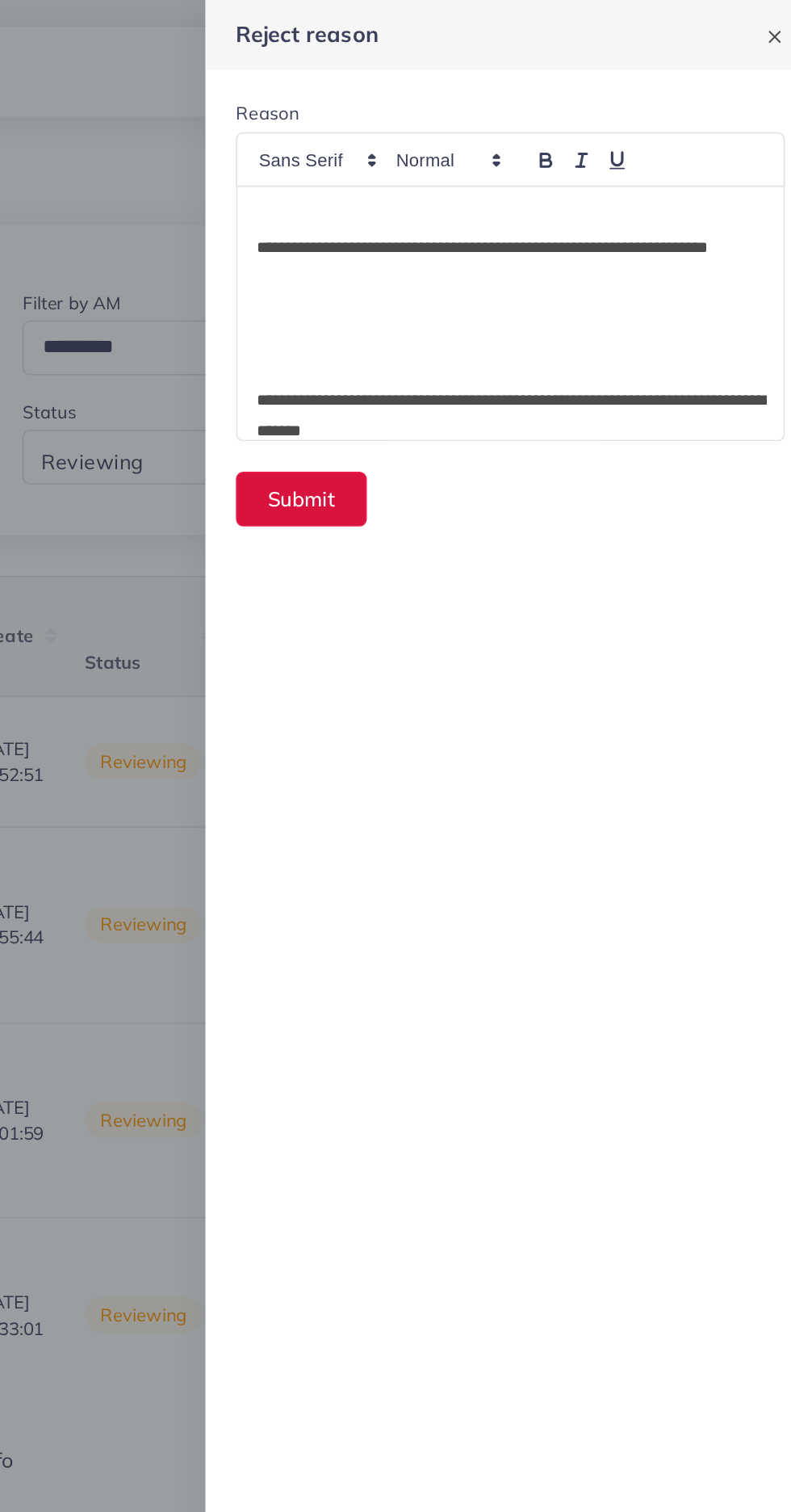
click at [457, 319] on button "Submit" at bounding box center [464, 317] width 83 height 34
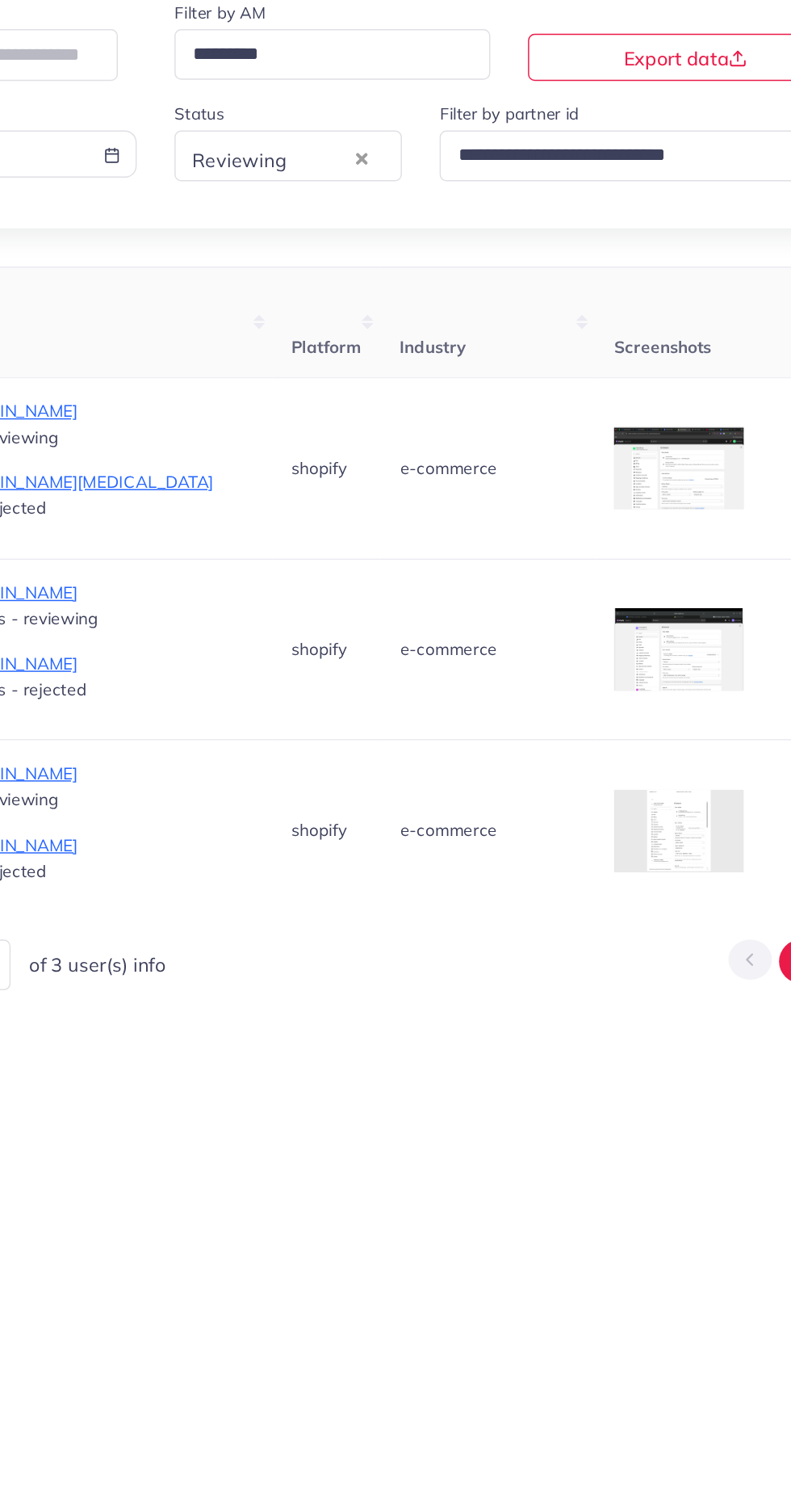
scroll to position [0, 1029]
click at [0, 0] on div at bounding box center [0, 0] width 0 height 0
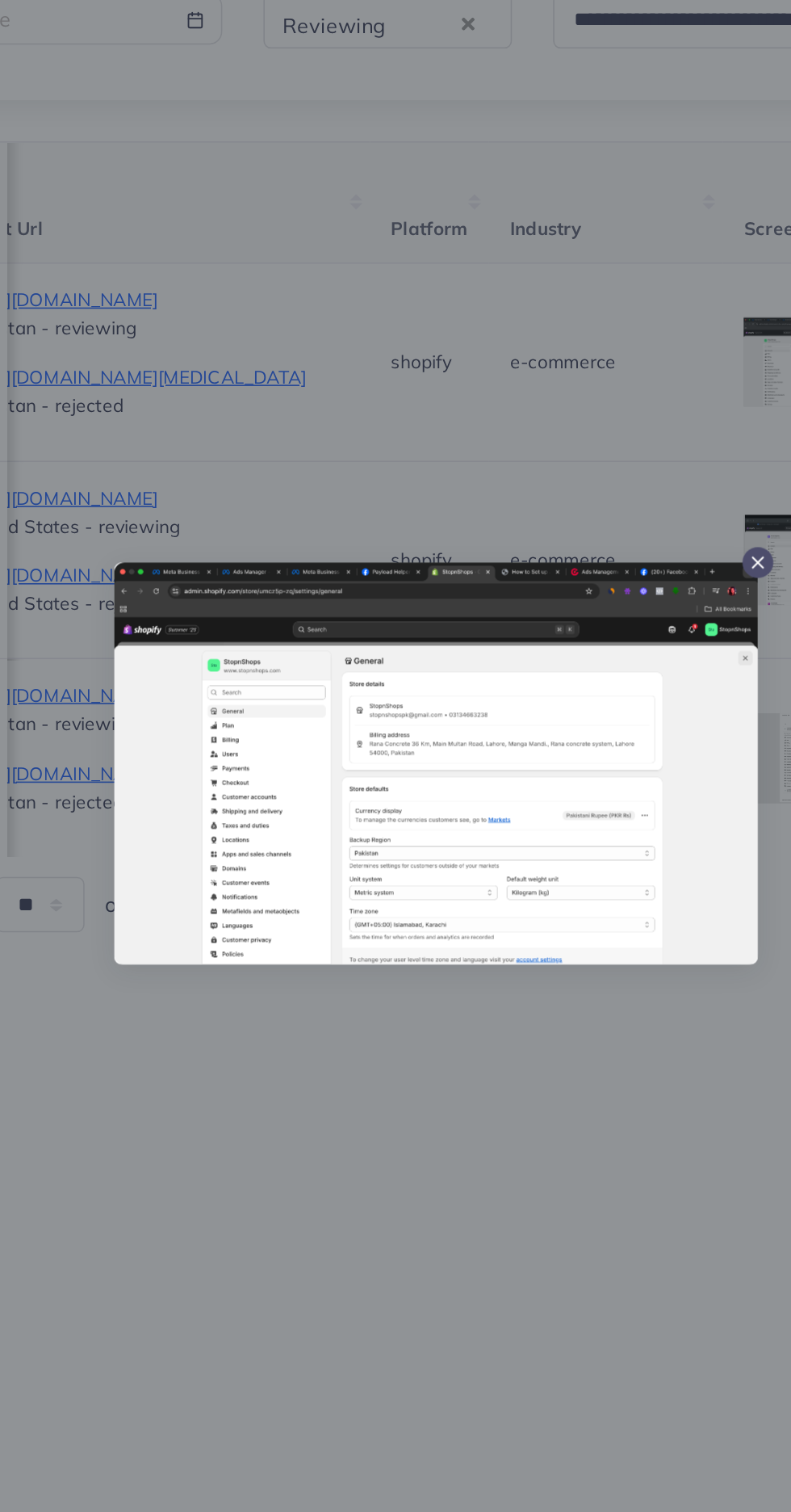
click at [367, 973] on div at bounding box center [395, 756] width 791 height 1512
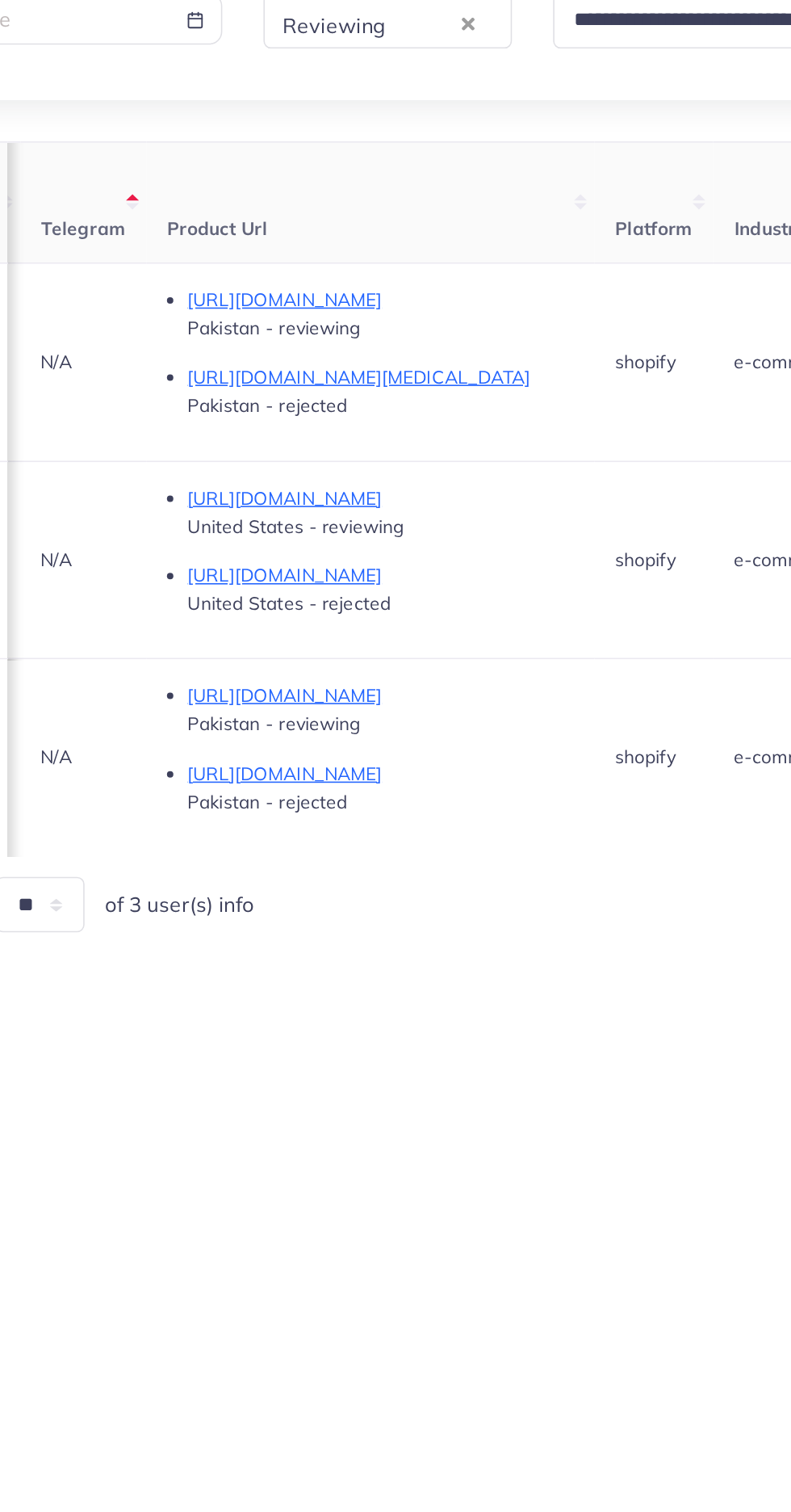
scroll to position [0, 805]
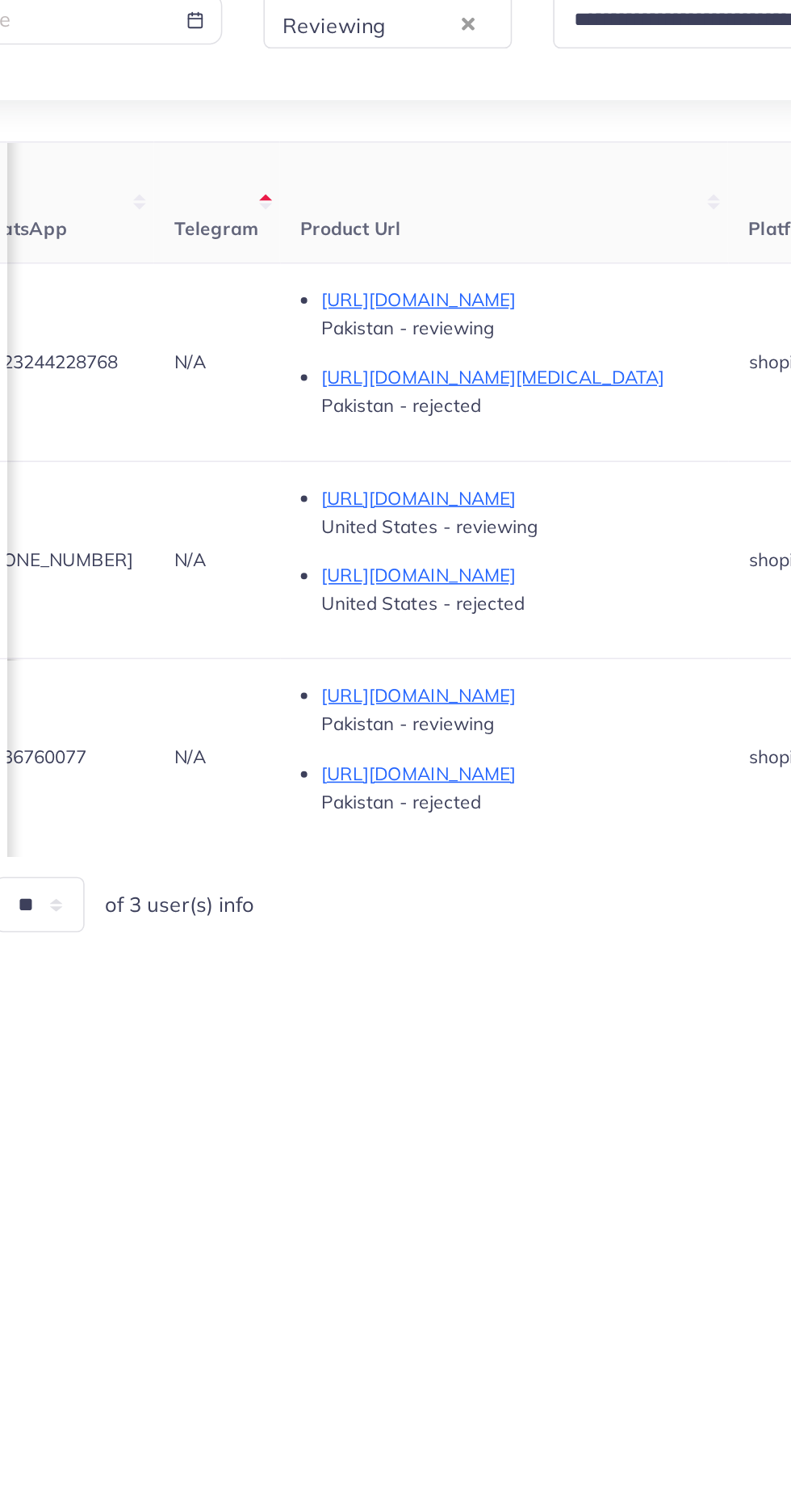
copy span "00923244228768"
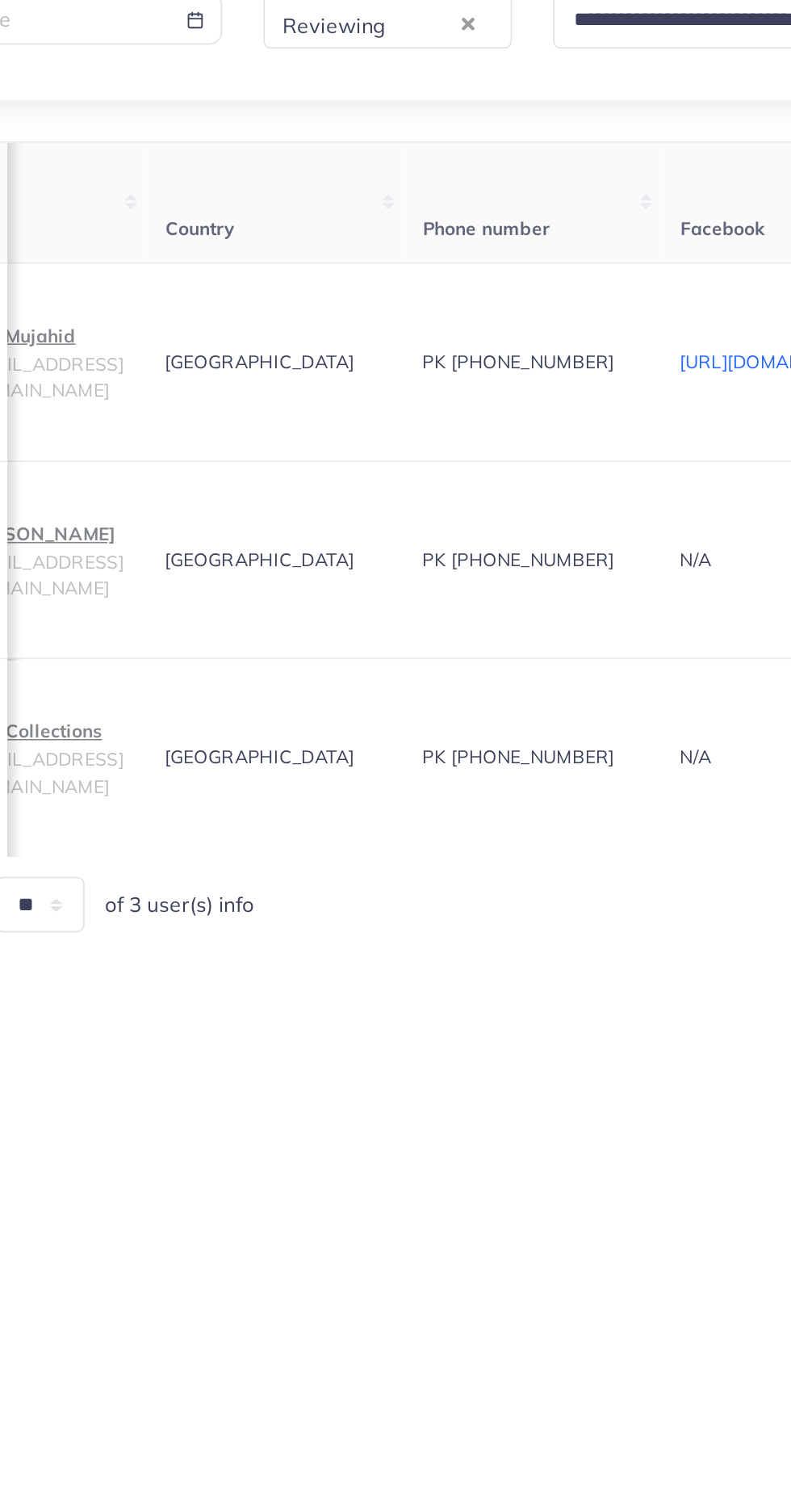
scroll to position [0, 0]
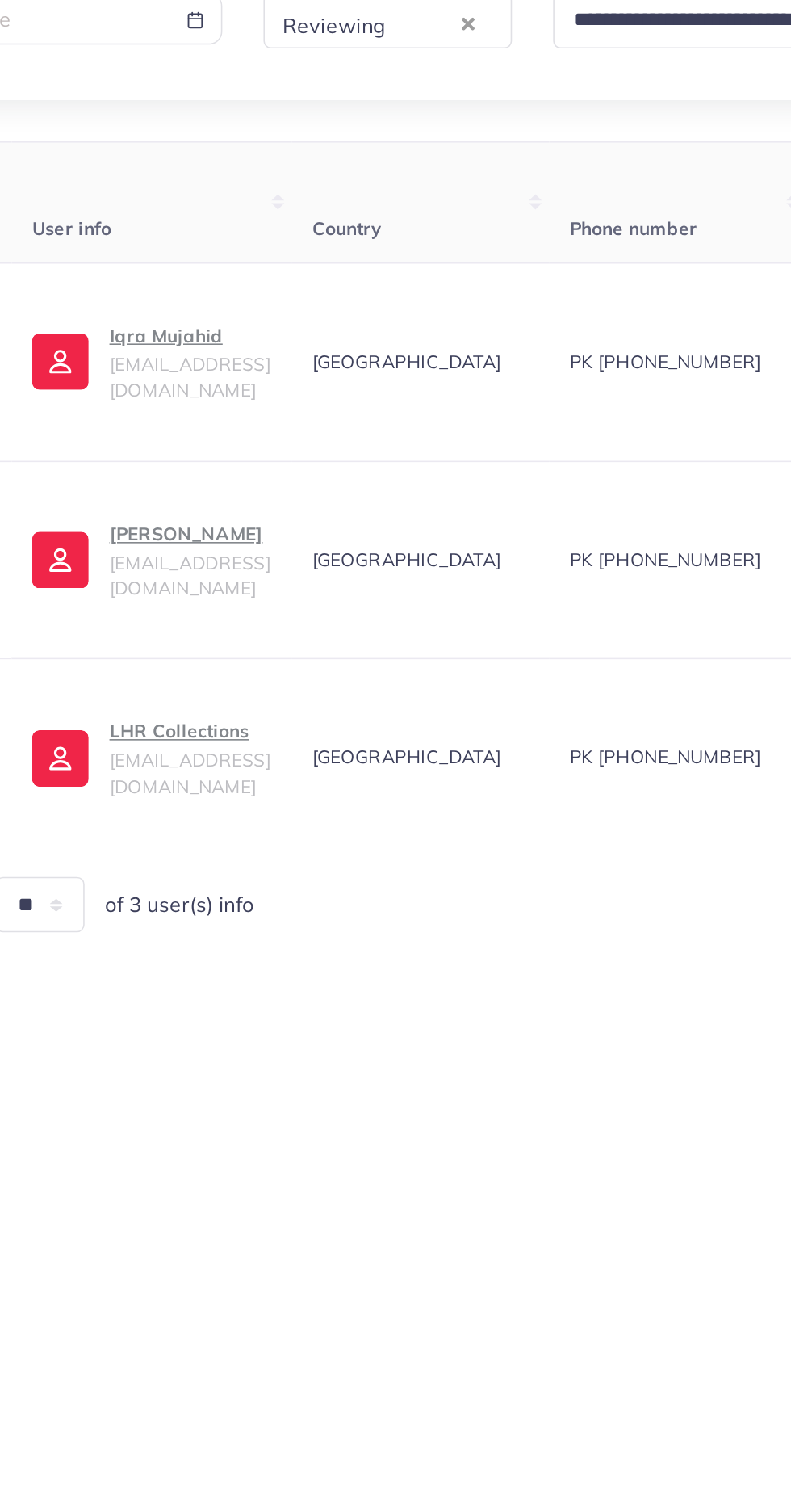
click at [243, 512] on span "driqramujahid123@gmail.com" at bounding box center [240, 514] width 101 height 31
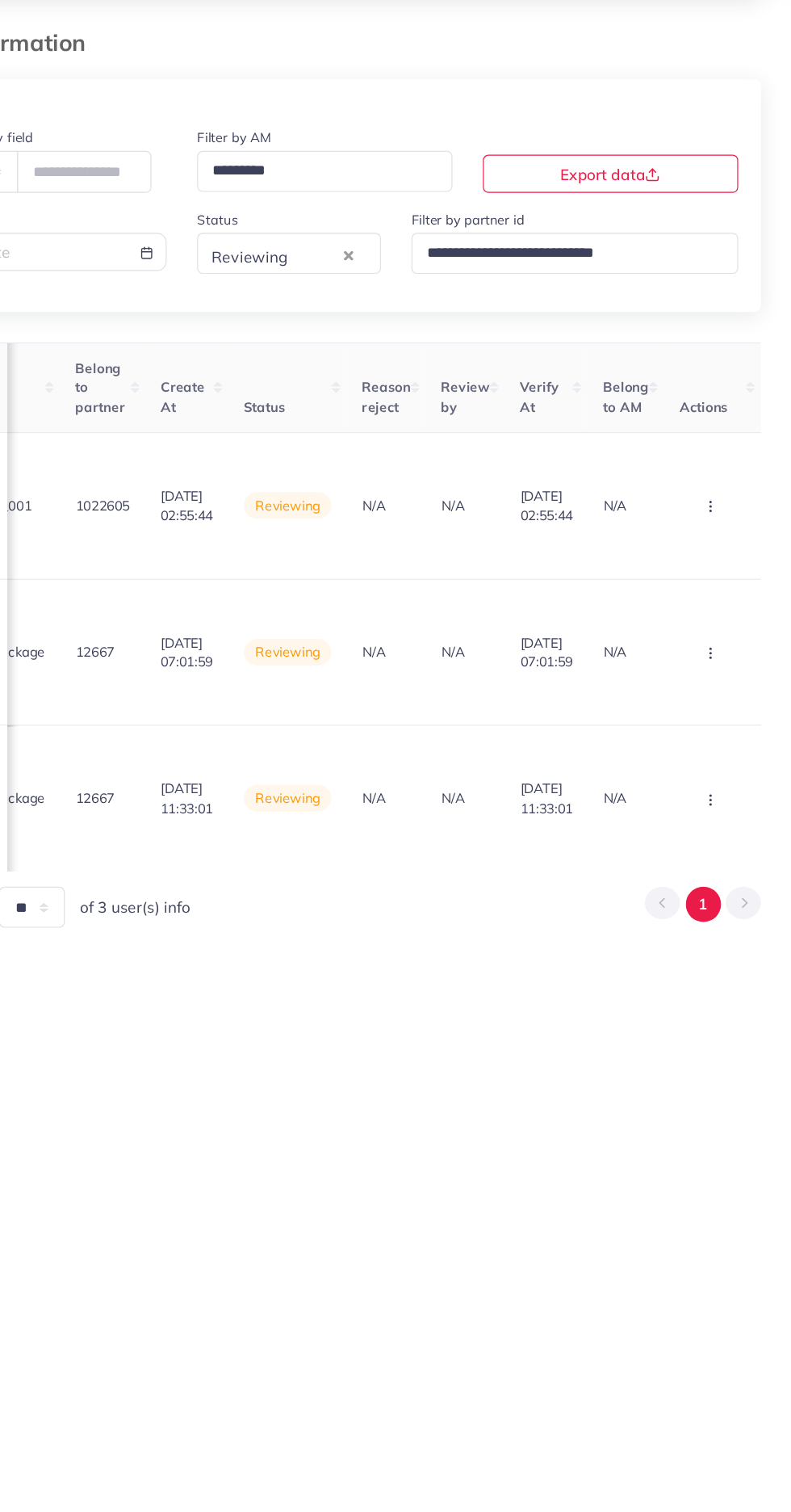
click at [722, 505] on circle "button" at bounding box center [722, 505] width 1 height 1
click at [706, 589] on link "Reject" at bounding box center [696, 589] width 127 height 35
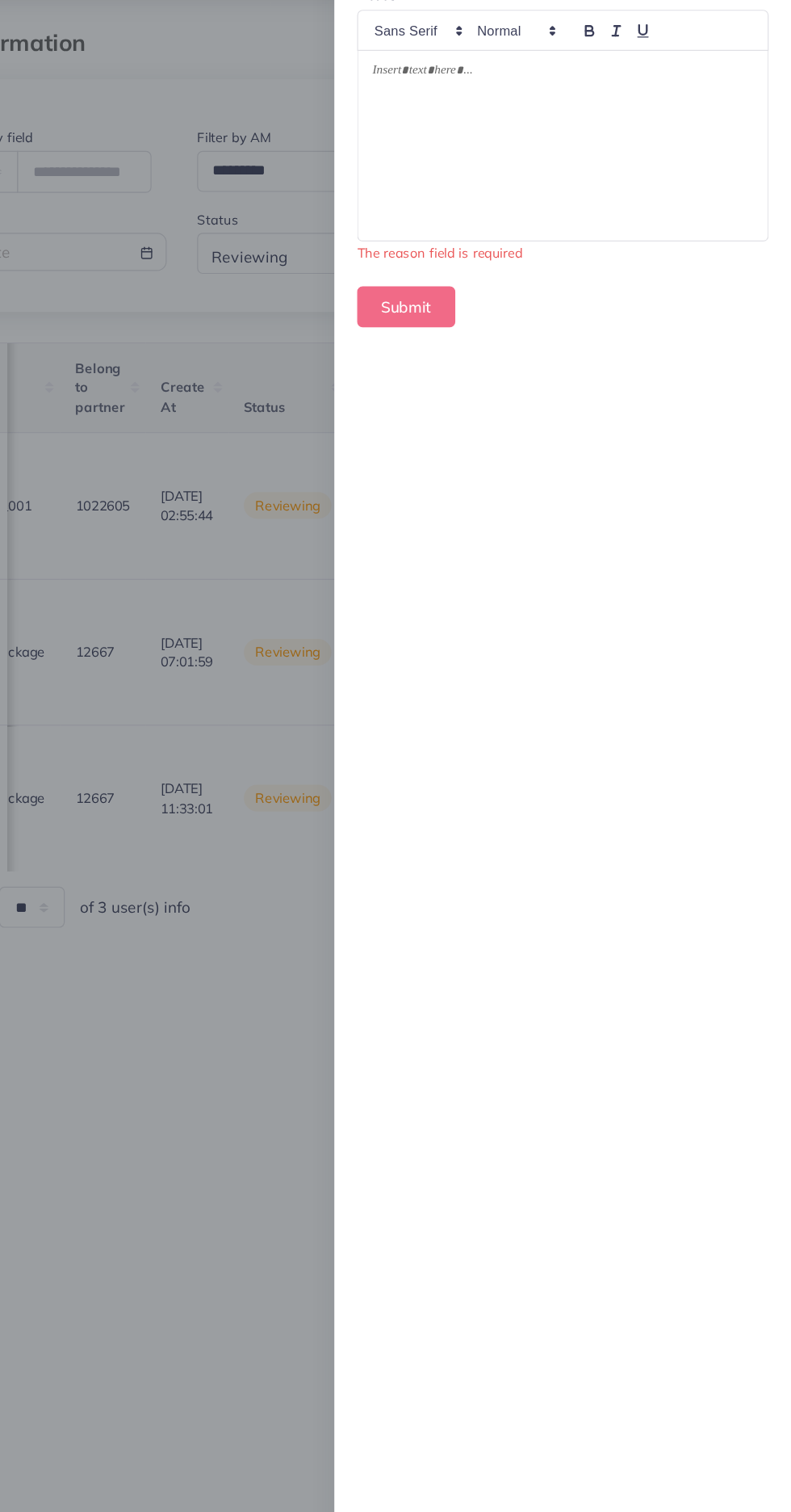
click at [498, 222] on div at bounding box center [596, 200] width 347 height 162
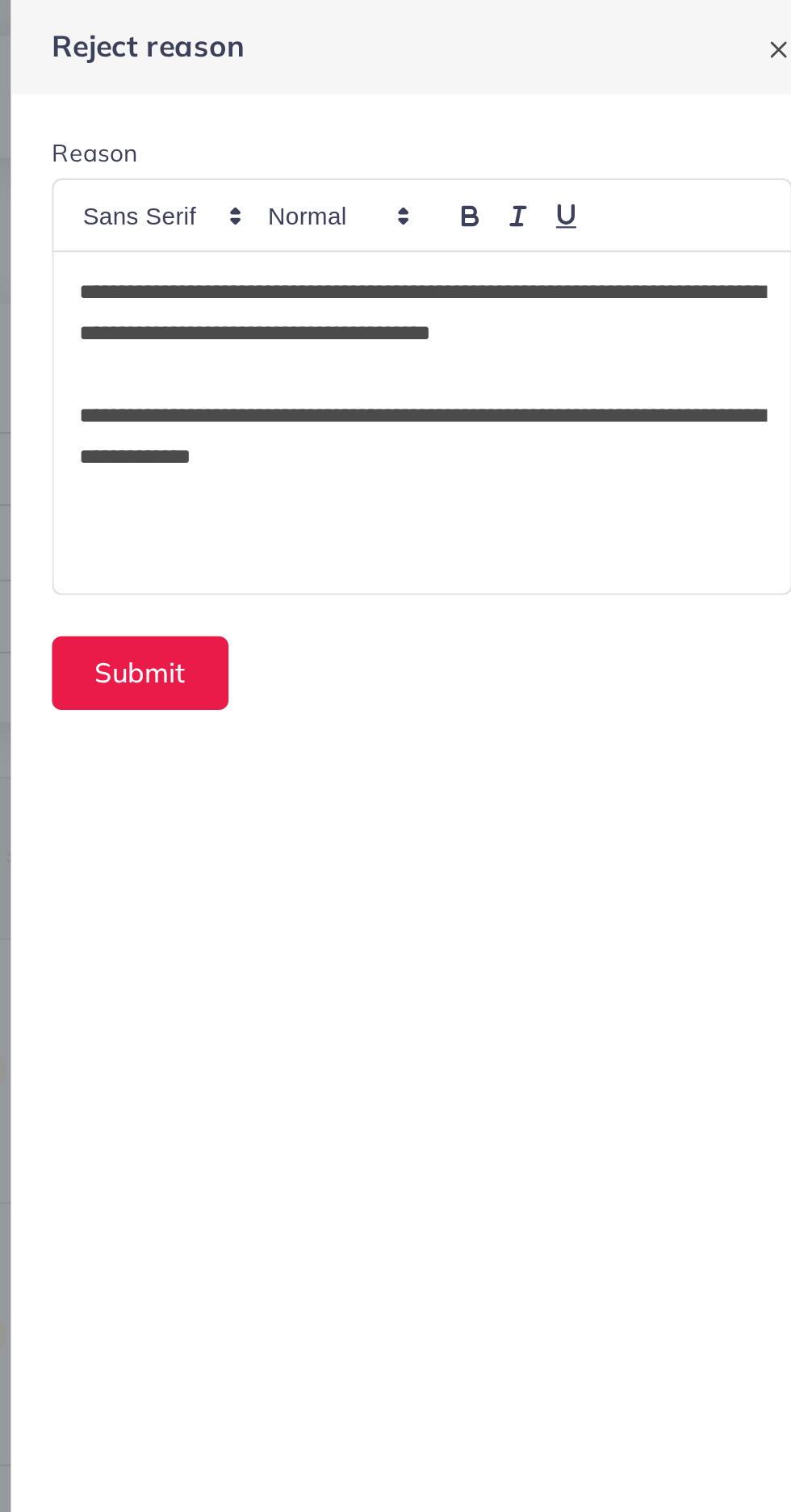
scroll to position [0, 0]
click at [470, 311] on button "Submit" at bounding box center [464, 317] width 83 height 34
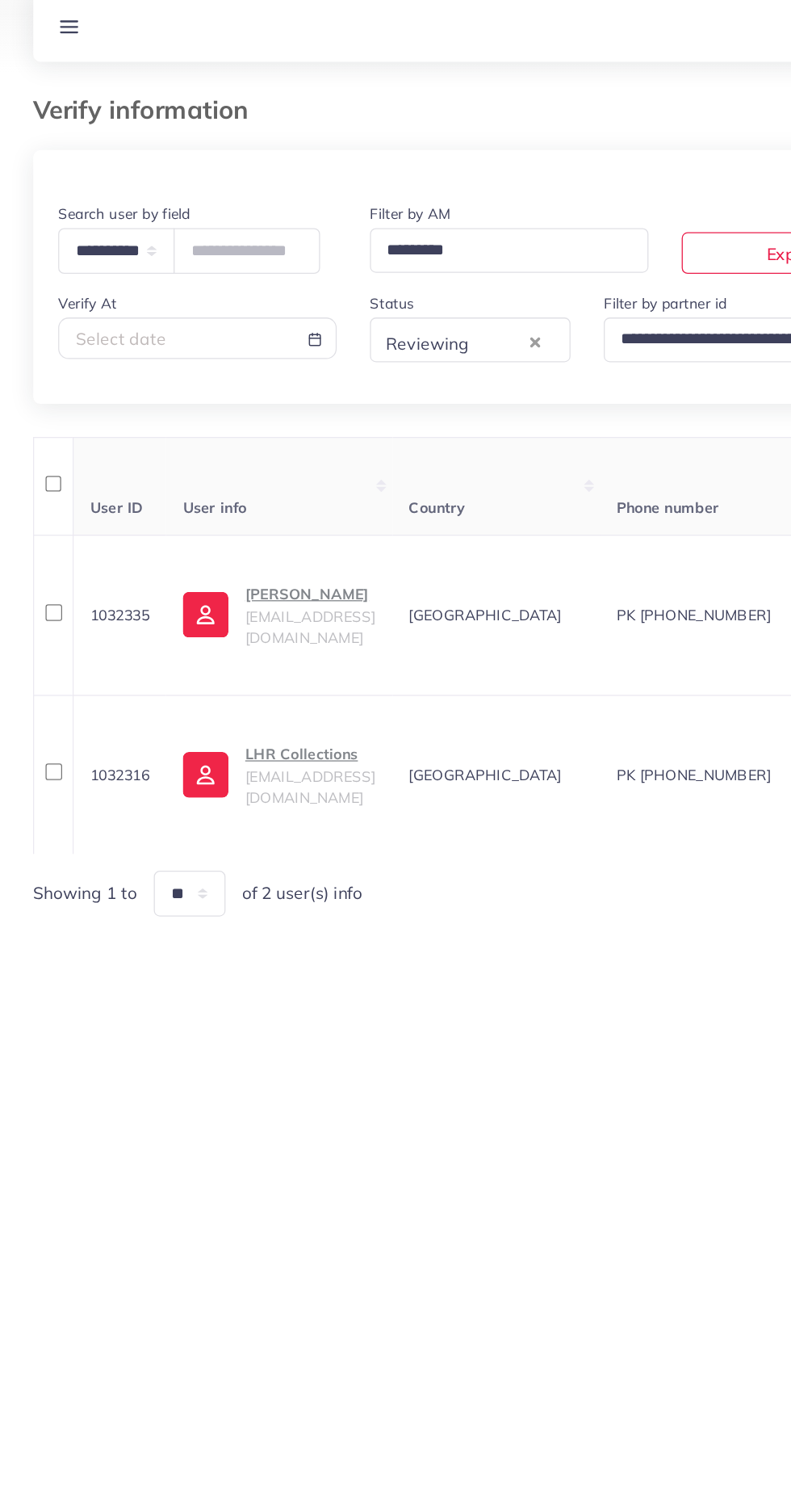
click at [198, 498] on p "Ahmed Akram" at bounding box center [240, 487] width 101 height 20
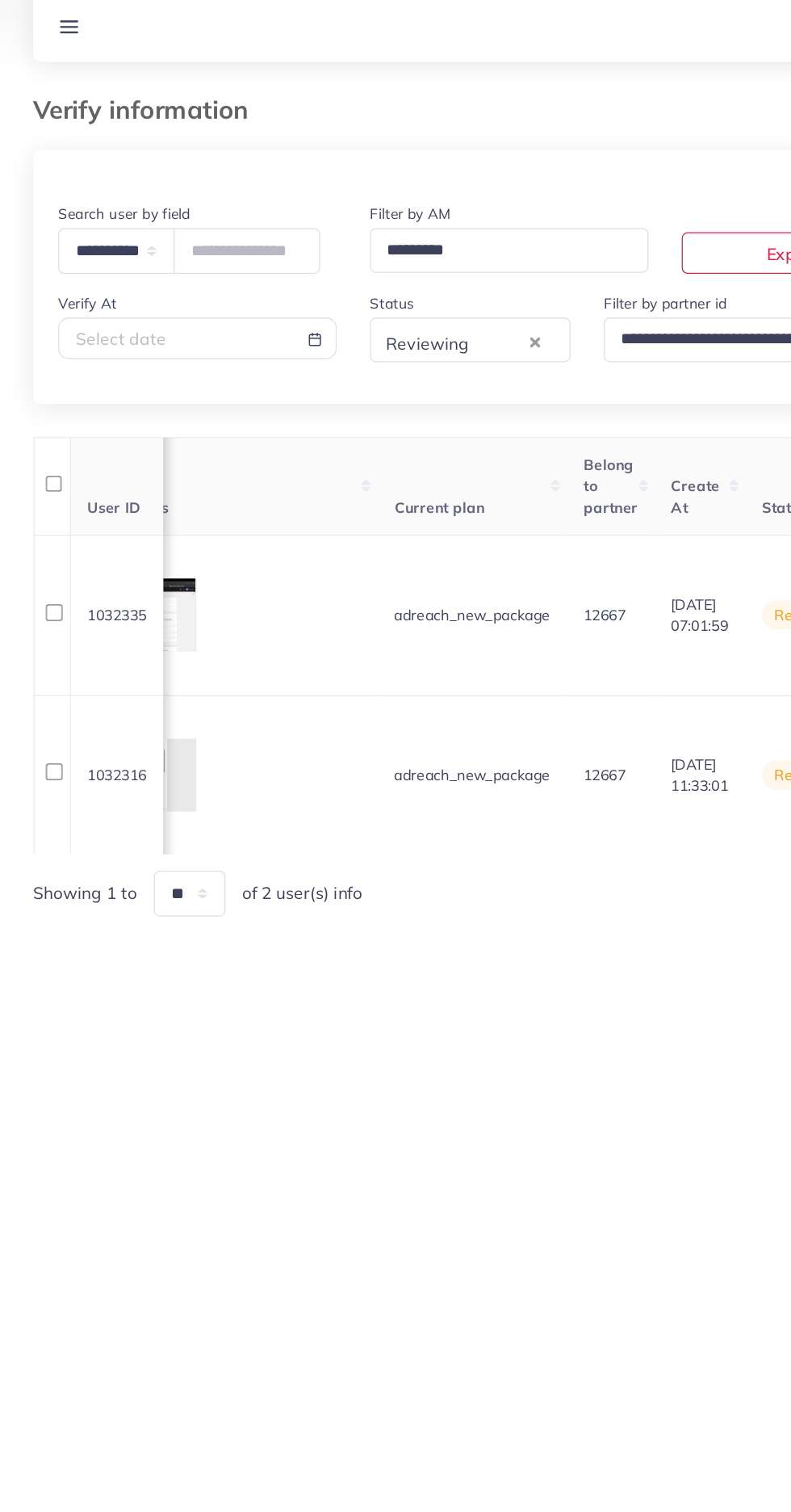
scroll to position [0, 1915]
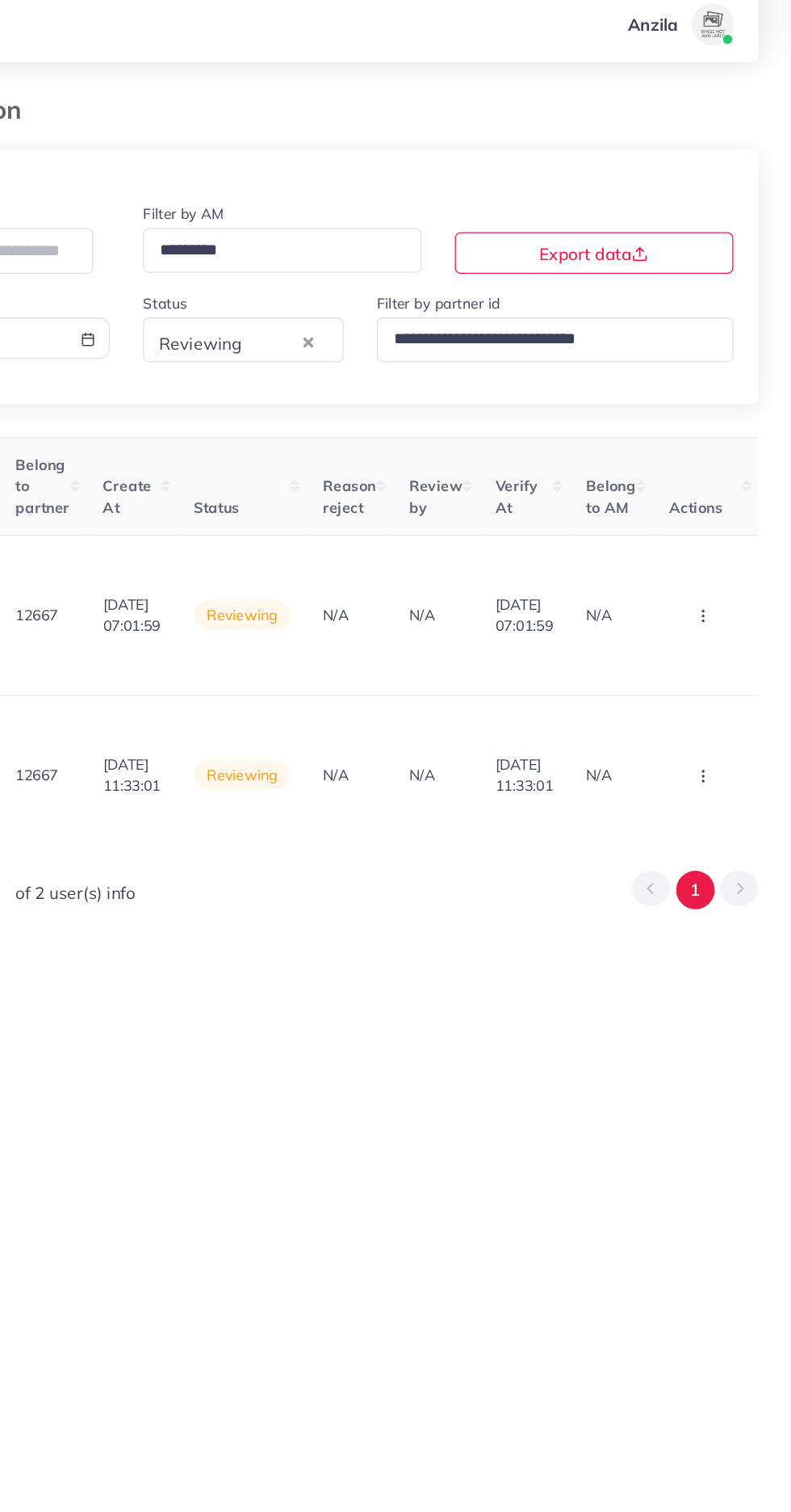
click at [722, 509] on circle "button" at bounding box center [722, 508] width 1 height 1
click at [714, 548] on link "Approve" at bounding box center [696, 554] width 127 height 35
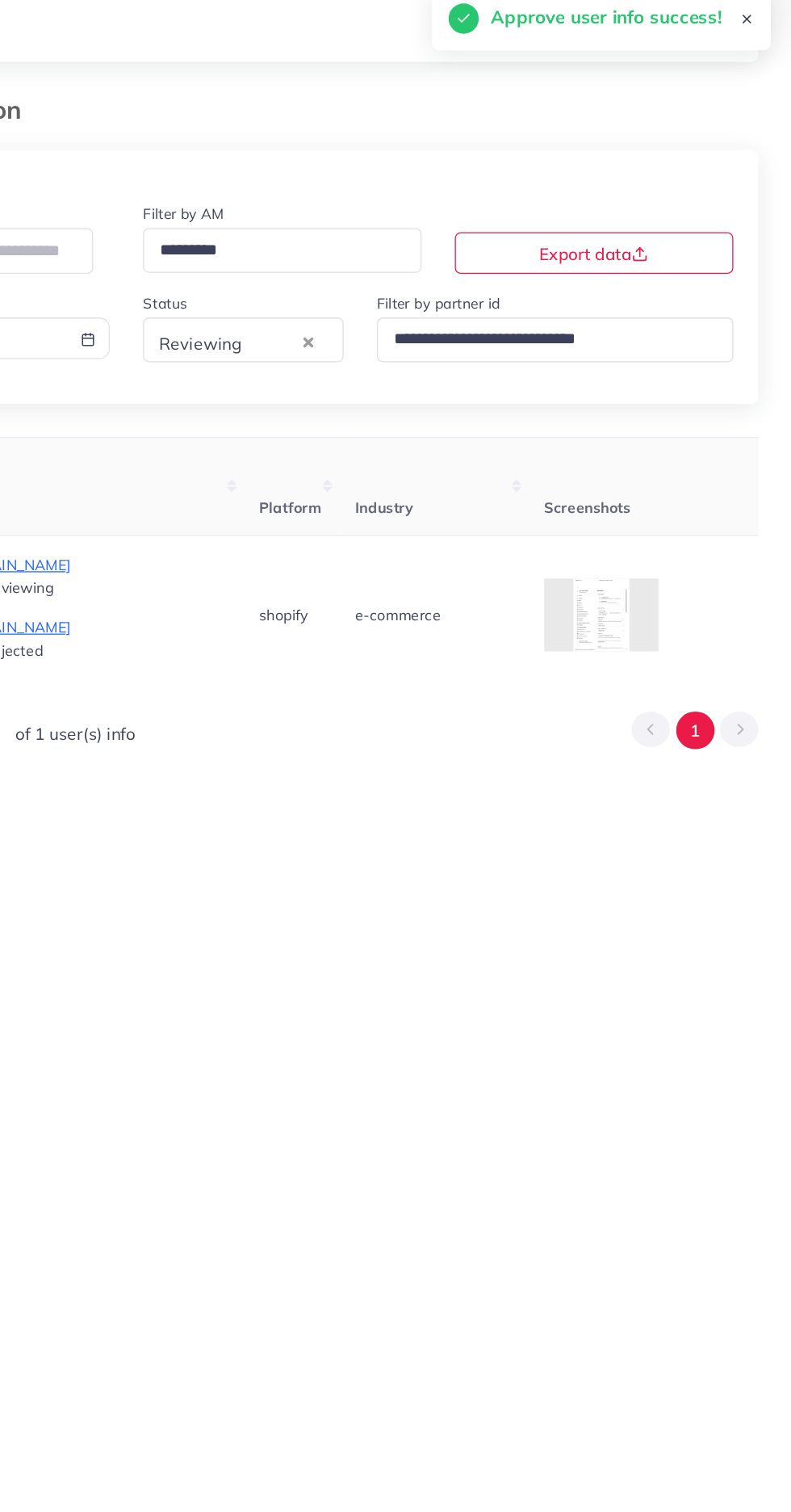
scroll to position [0, 994]
click at [0, 0] on div at bounding box center [0, 0] width 0 height 0
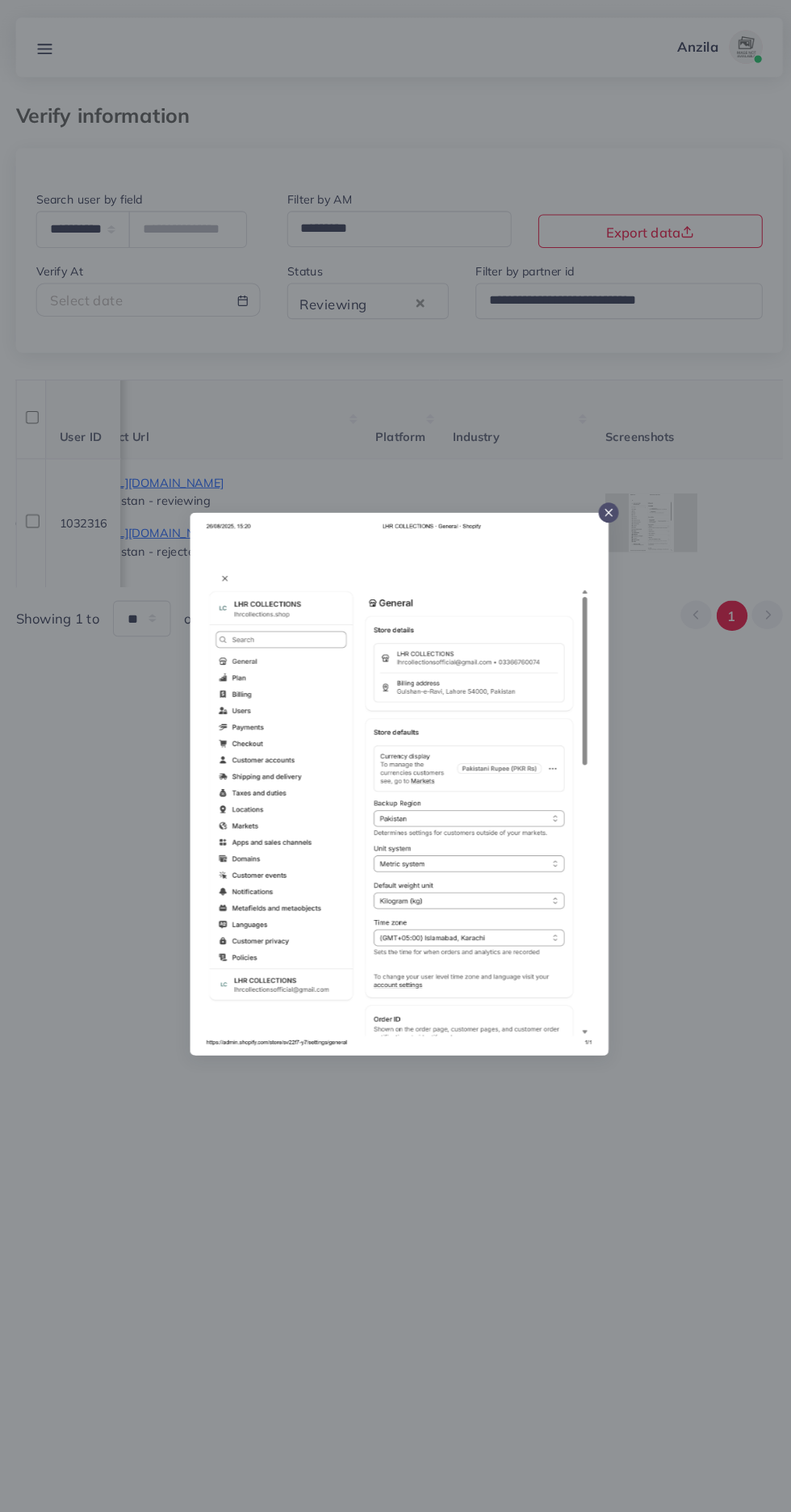
click at [694, 709] on div at bounding box center [395, 756] width 791 height 1512
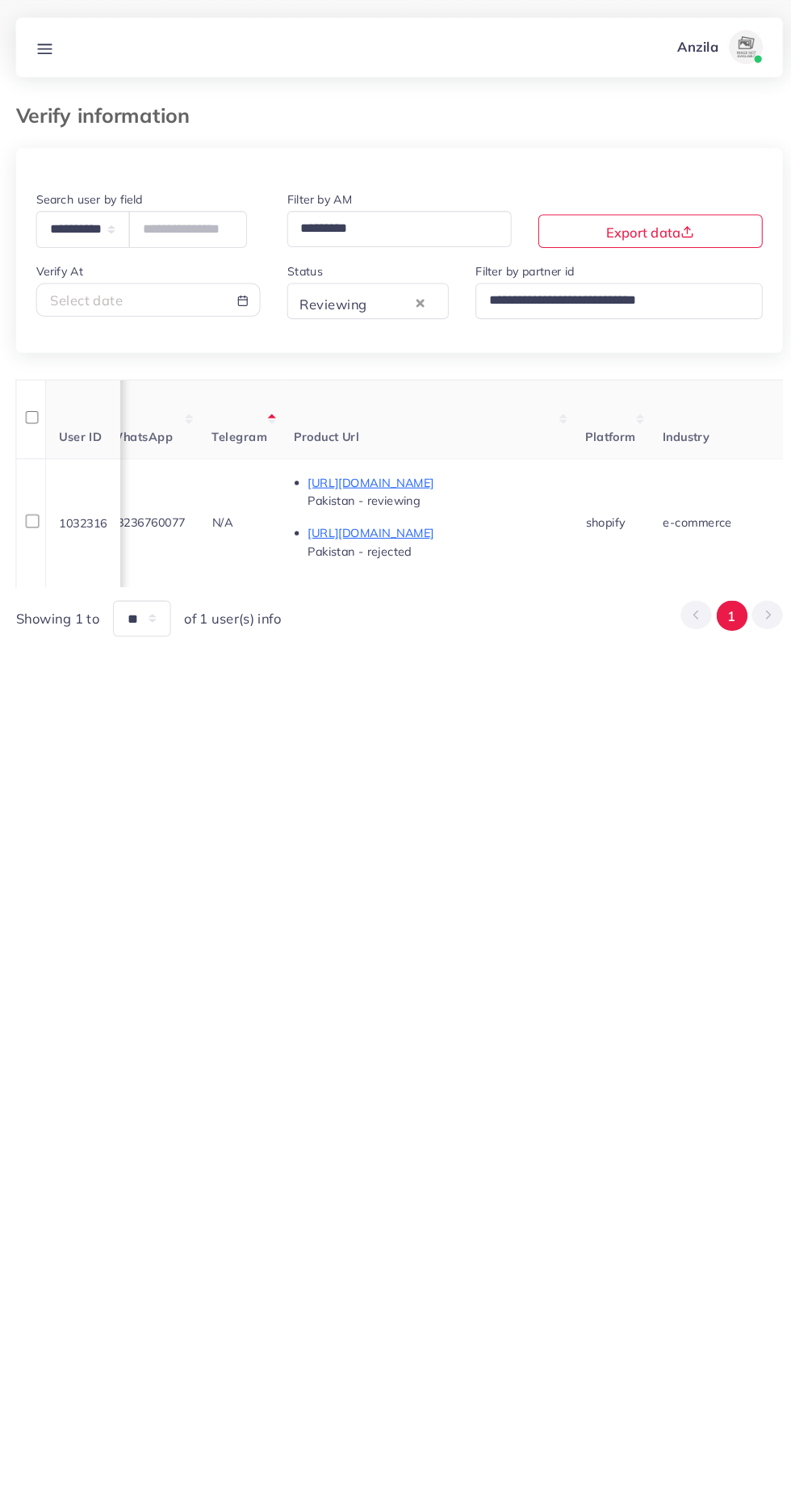
scroll to position [0, 719]
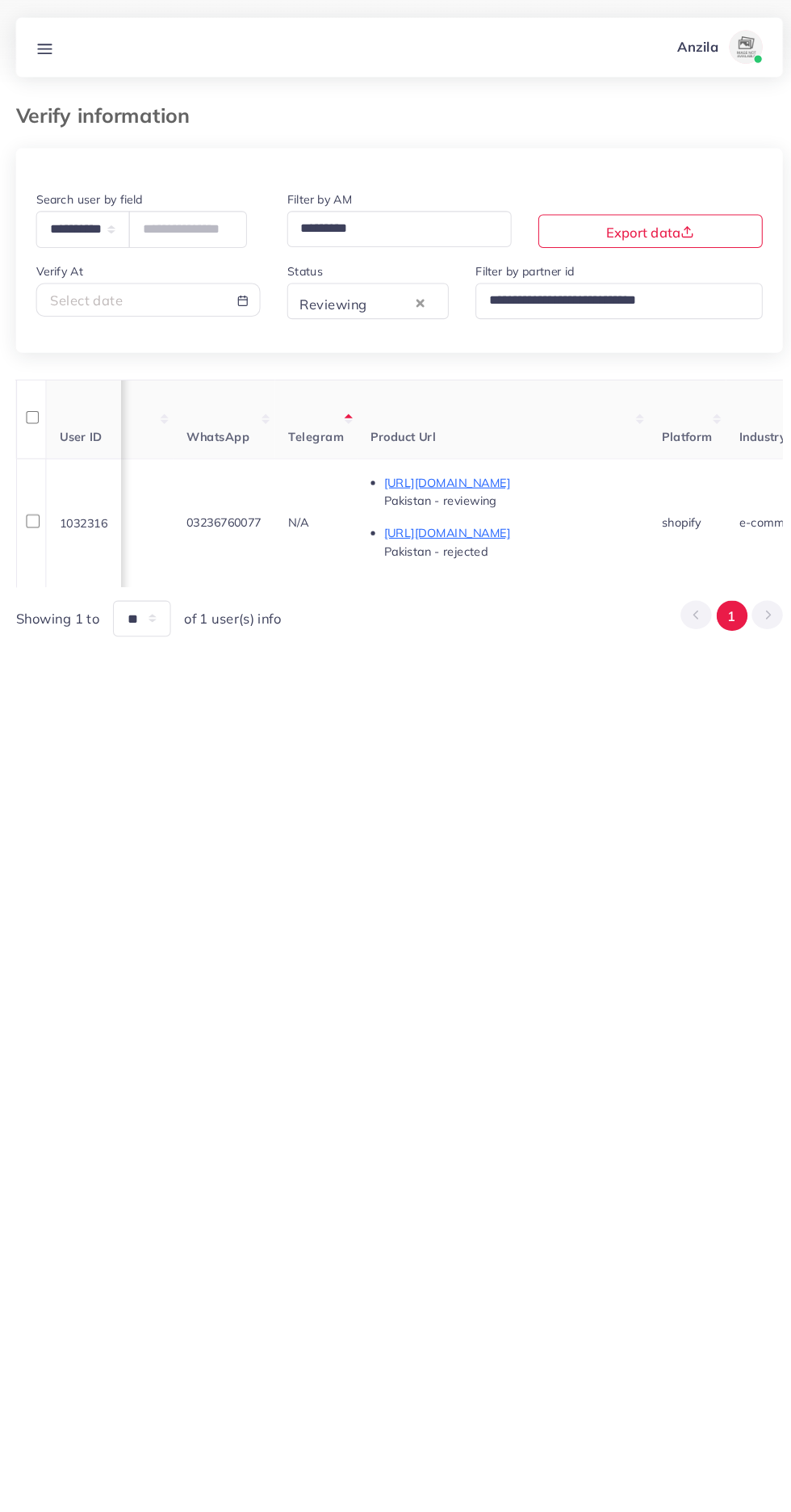
copy span "03236760077"
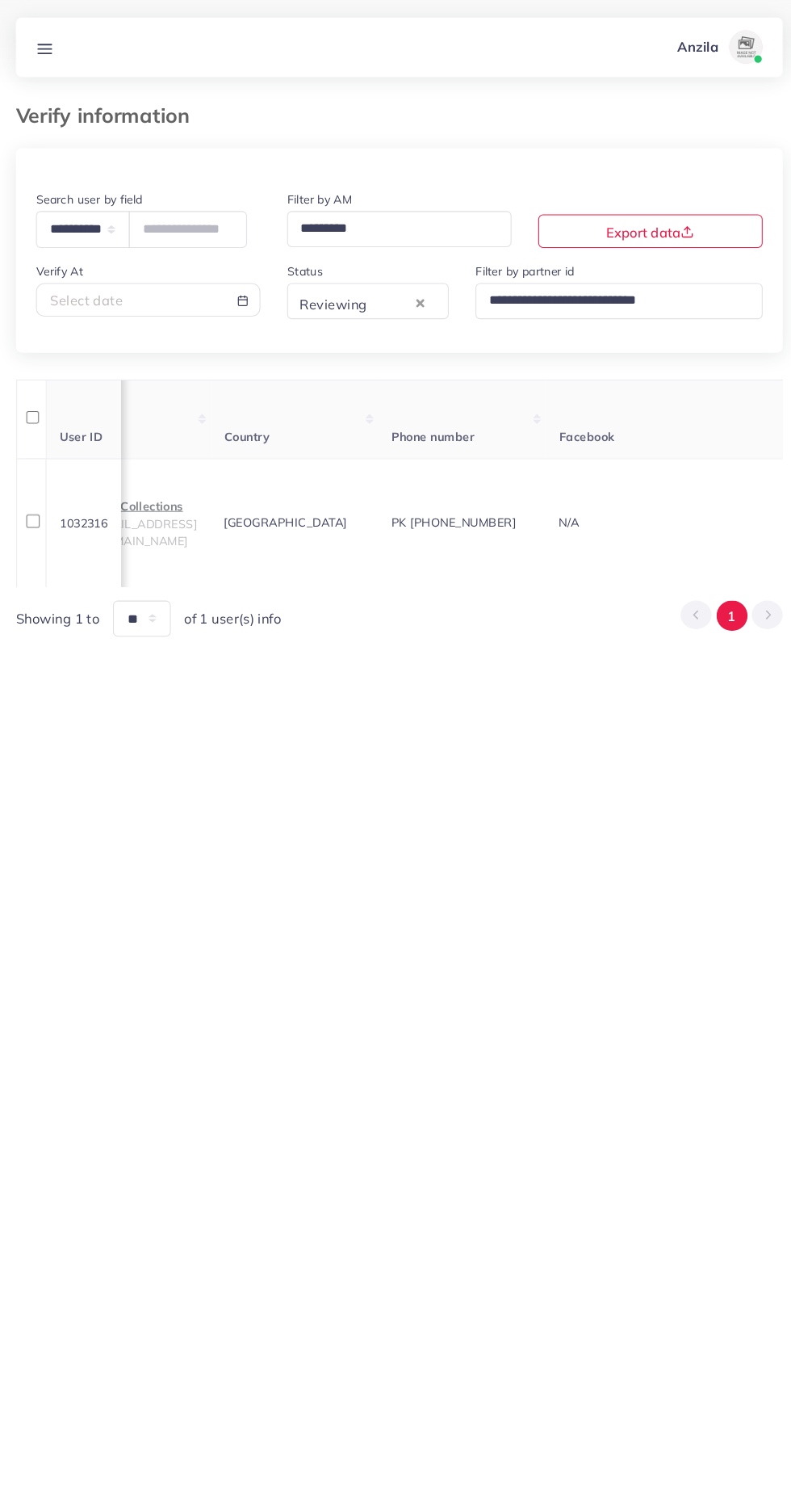
scroll to position [0, 0]
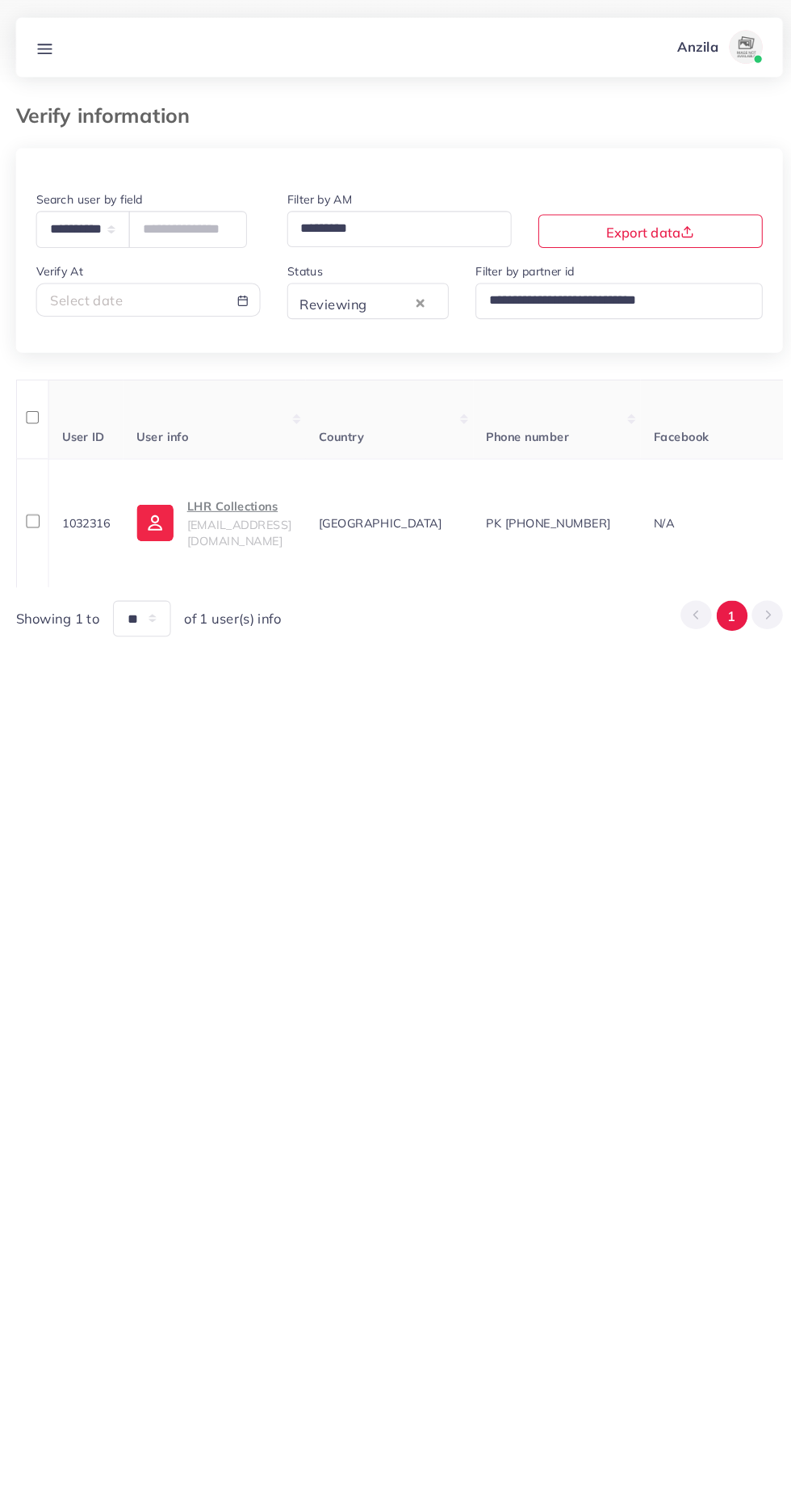
click at [264, 491] on p "LHR Collections" at bounding box center [240, 487] width 101 height 20
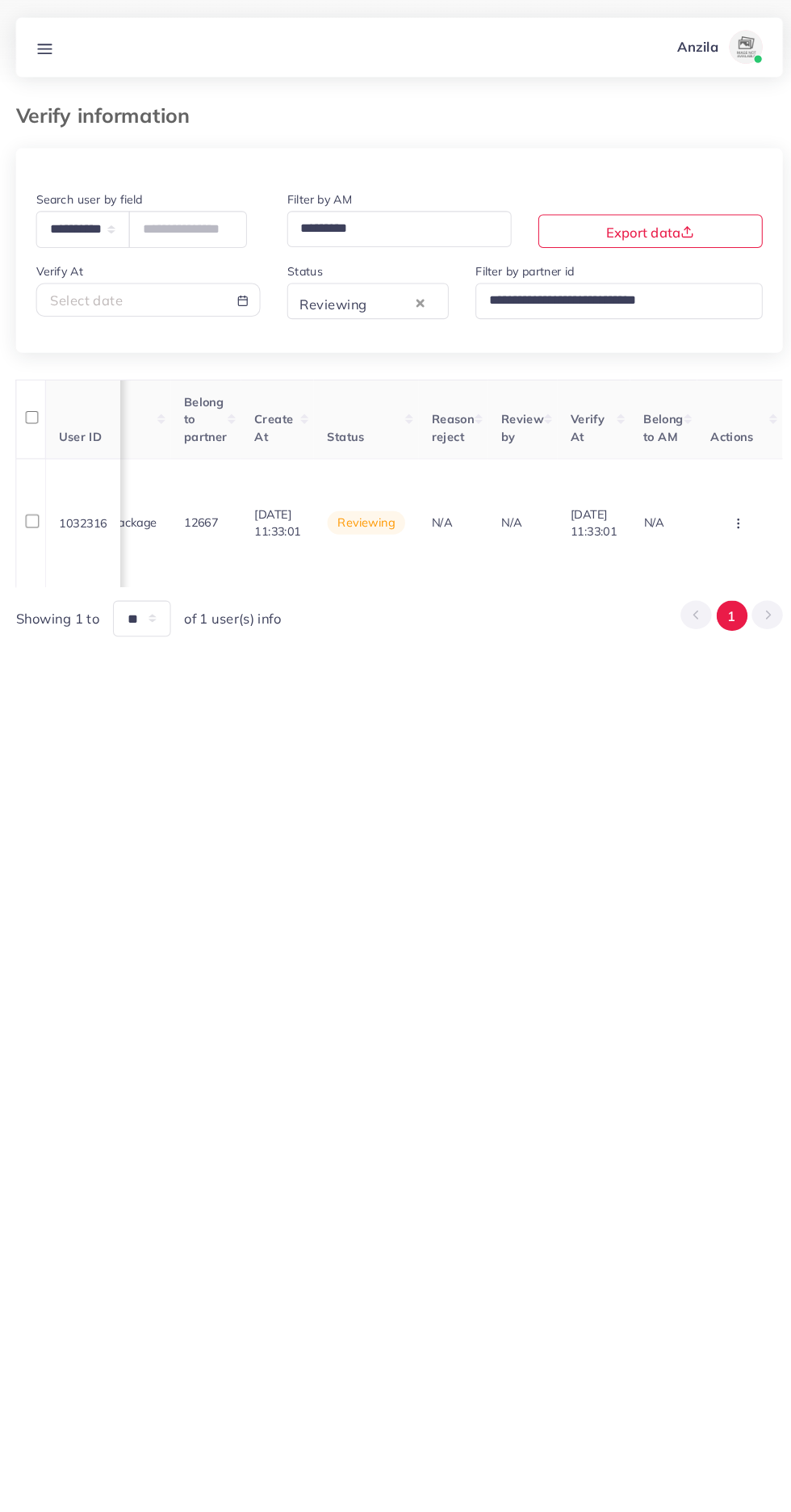
scroll to position [0, 1901]
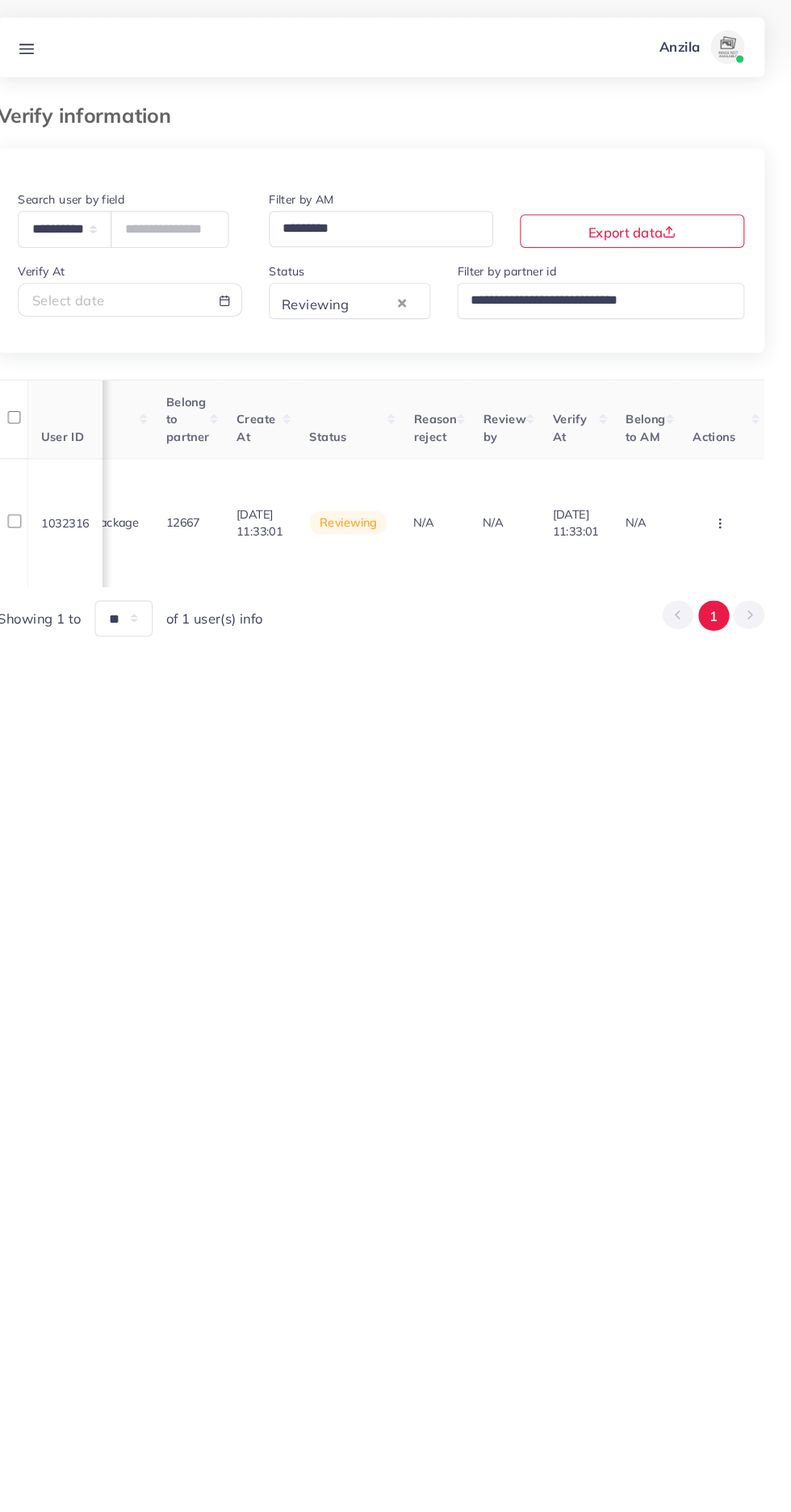
click at [722, 505] on circle "button" at bounding box center [721, 505] width 1 height 1
click at [708, 402] on link "Approve" at bounding box center [696, 394] width 127 height 35
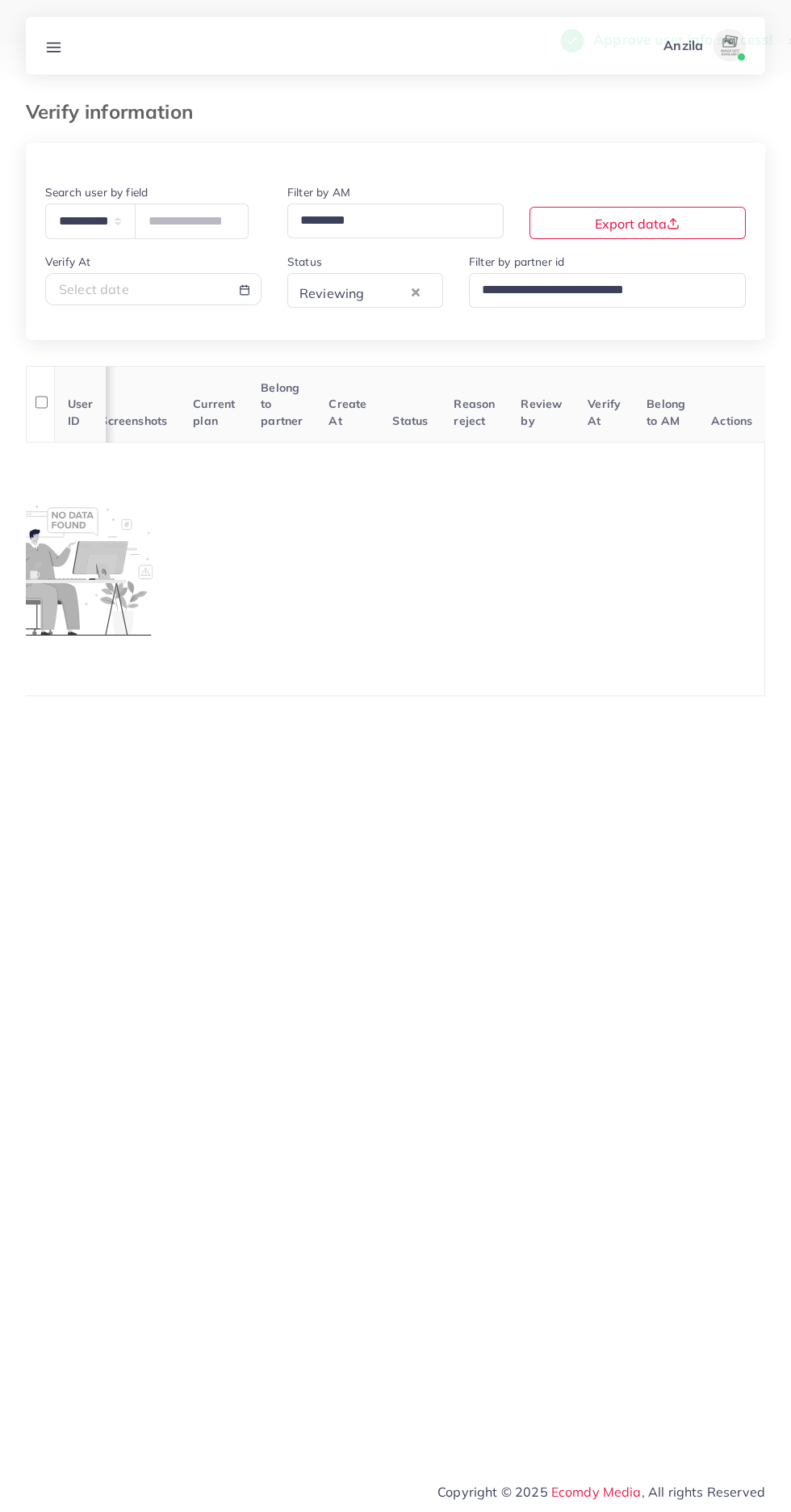
scroll to position [0, 659]
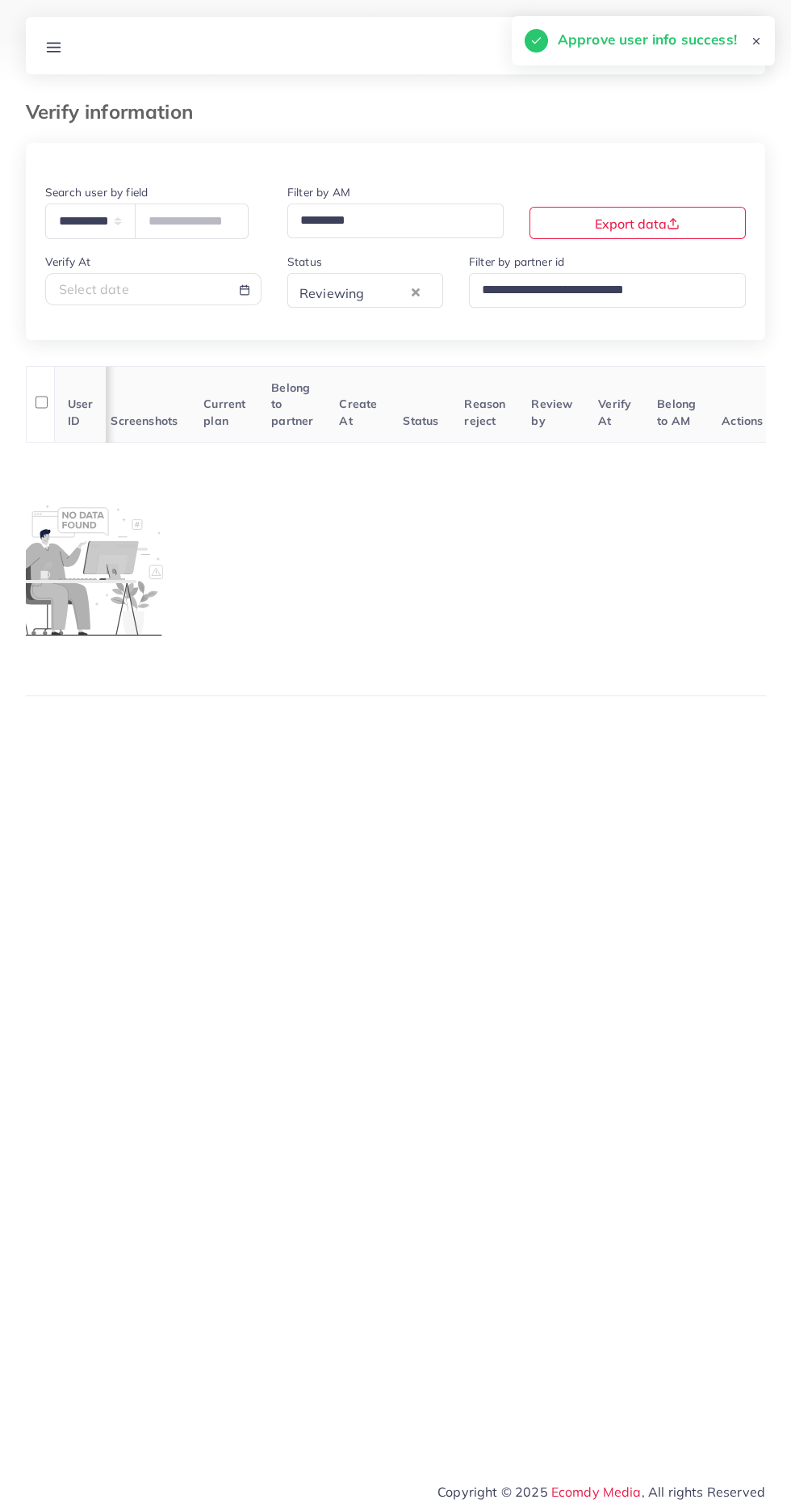
click at [53, 46] on line at bounding box center [53, 46] width 13 height 0
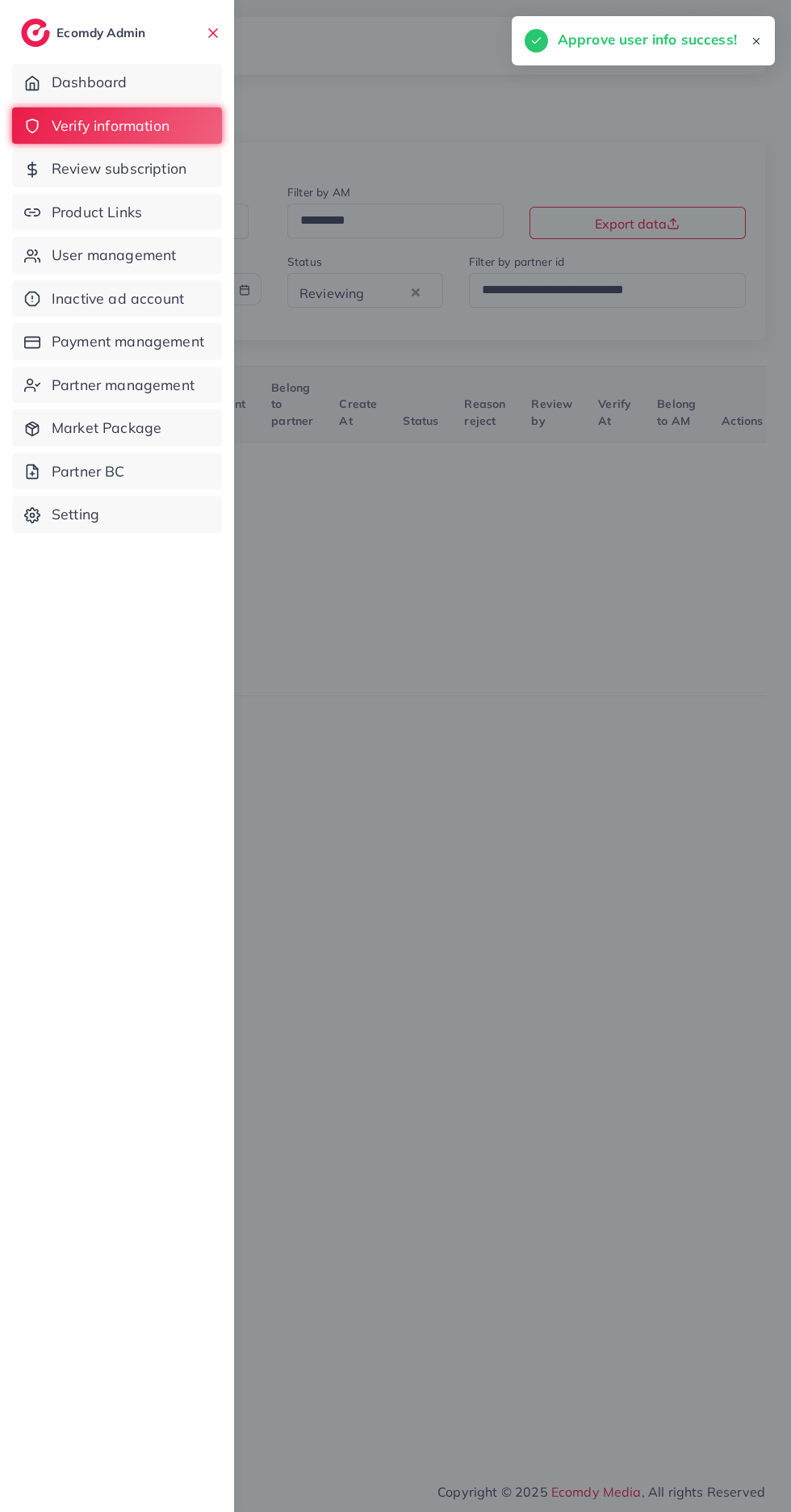
click at [120, 212] on span "Product Links" at bounding box center [96, 212] width 90 height 21
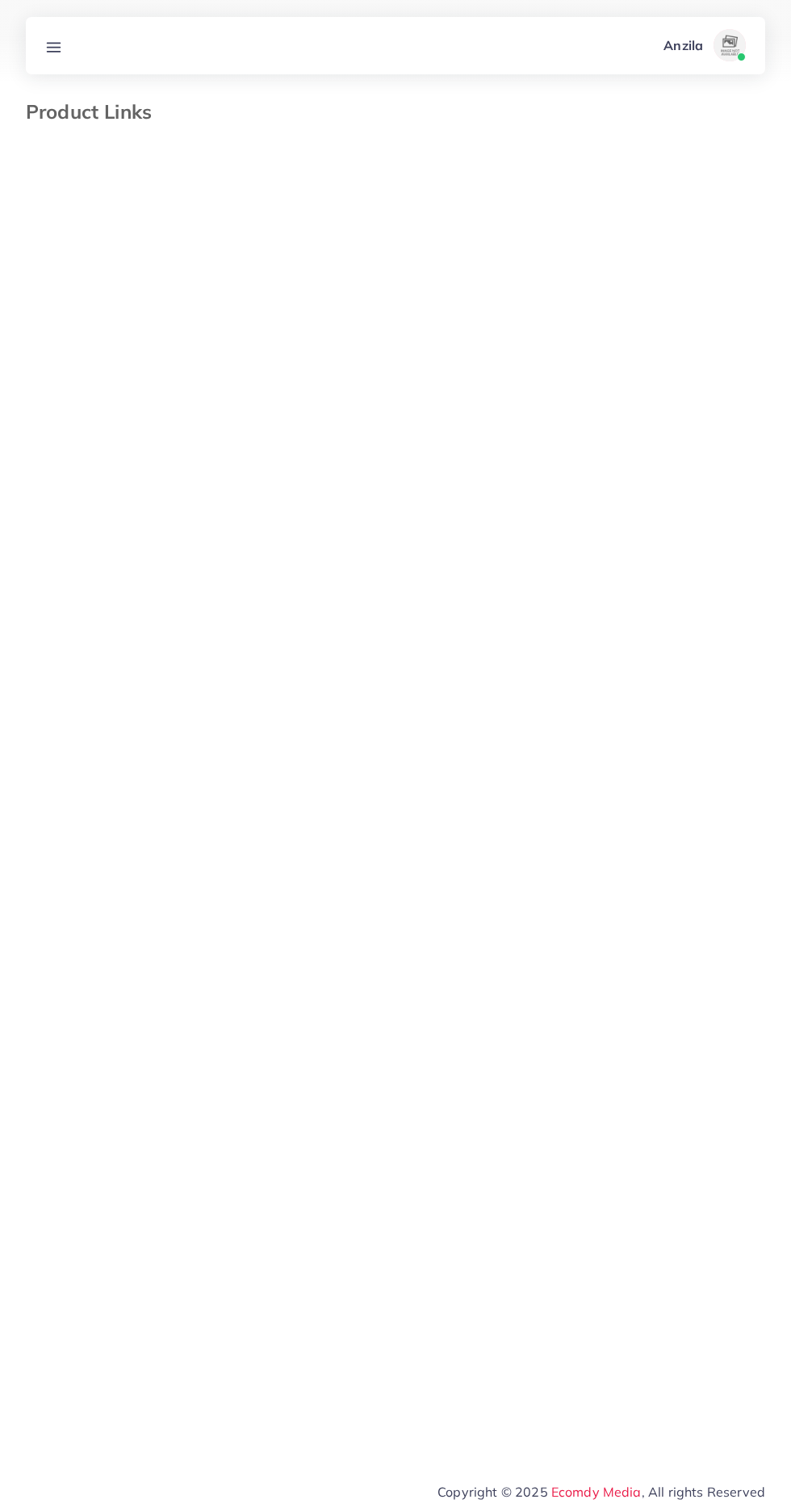
select select "*********"
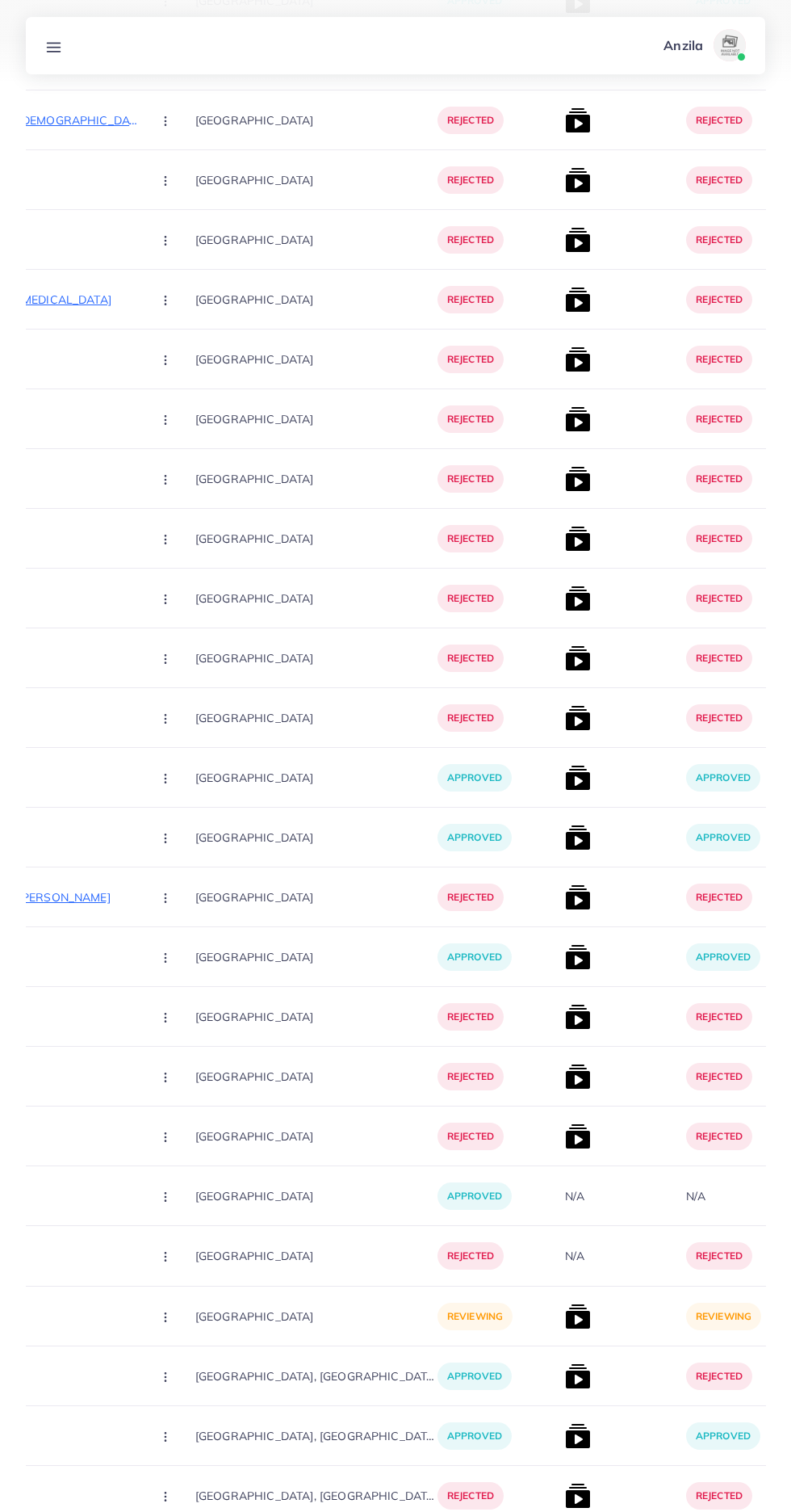
scroll to position [24623, 0]
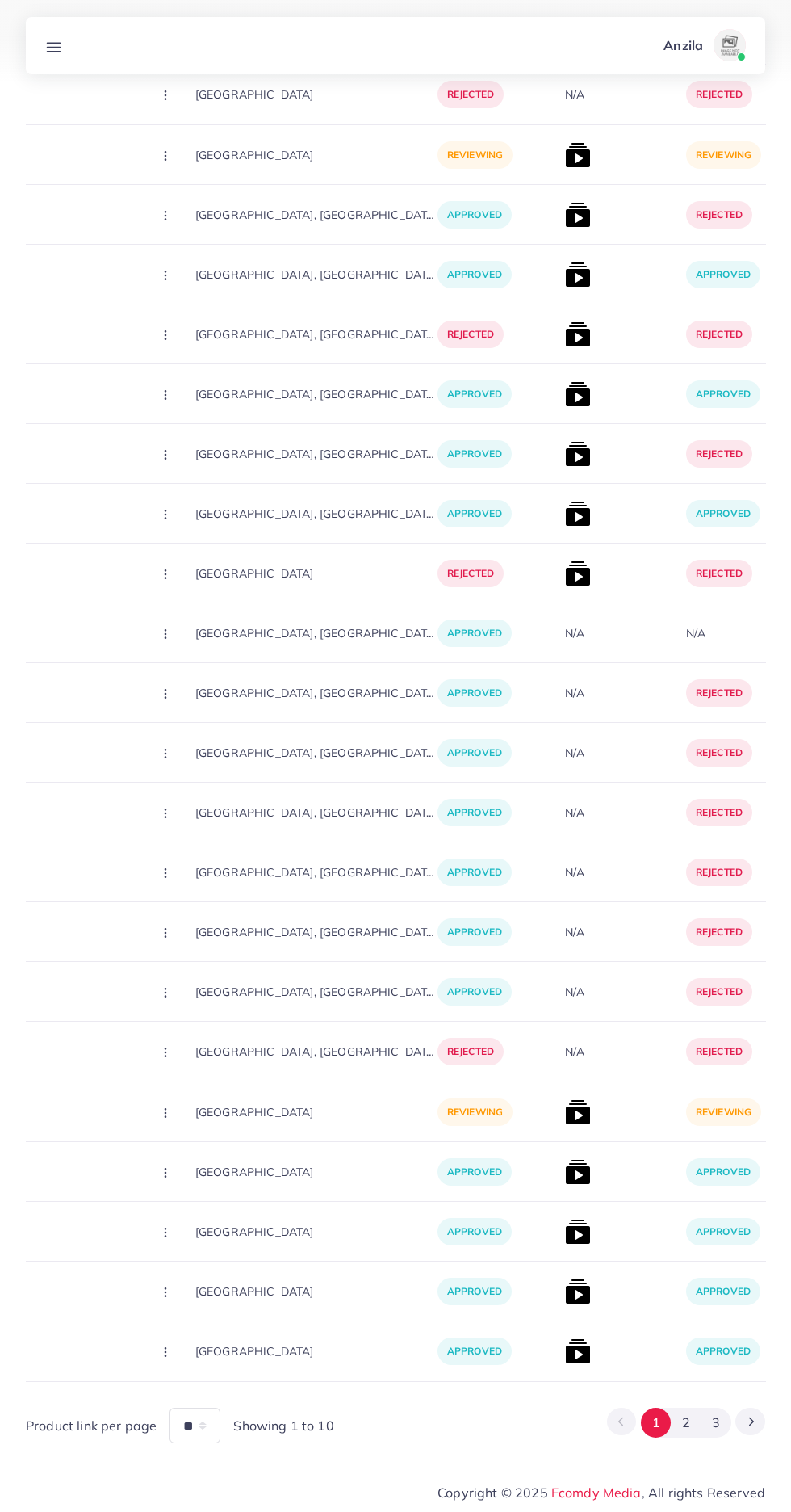
click at [719, 1429] on button "3" at bounding box center [716, 1422] width 30 height 30
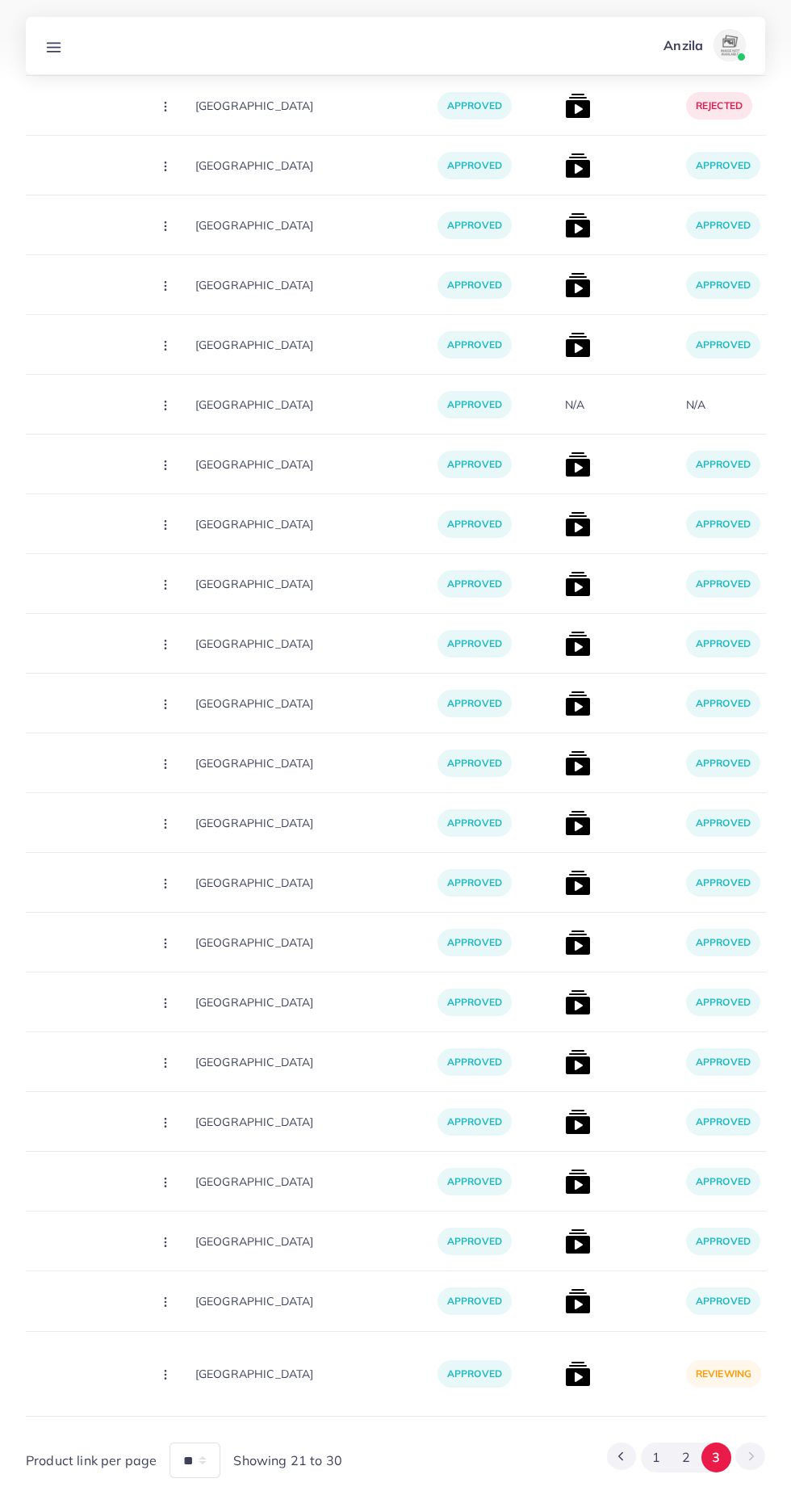
scroll to position [1387, 0]
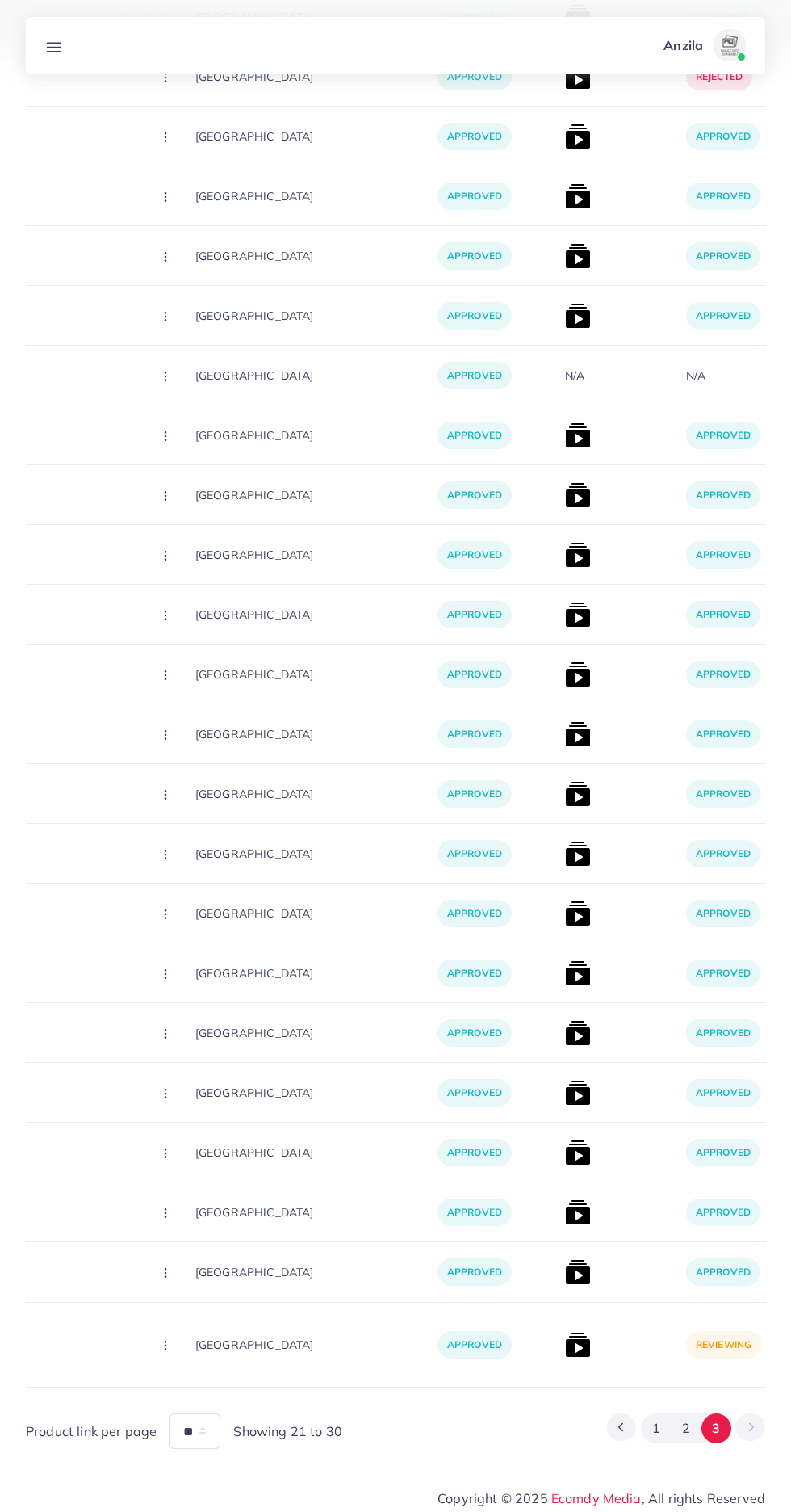
click at [565, 1349] on img at bounding box center [578, 1344] width 26 height 26
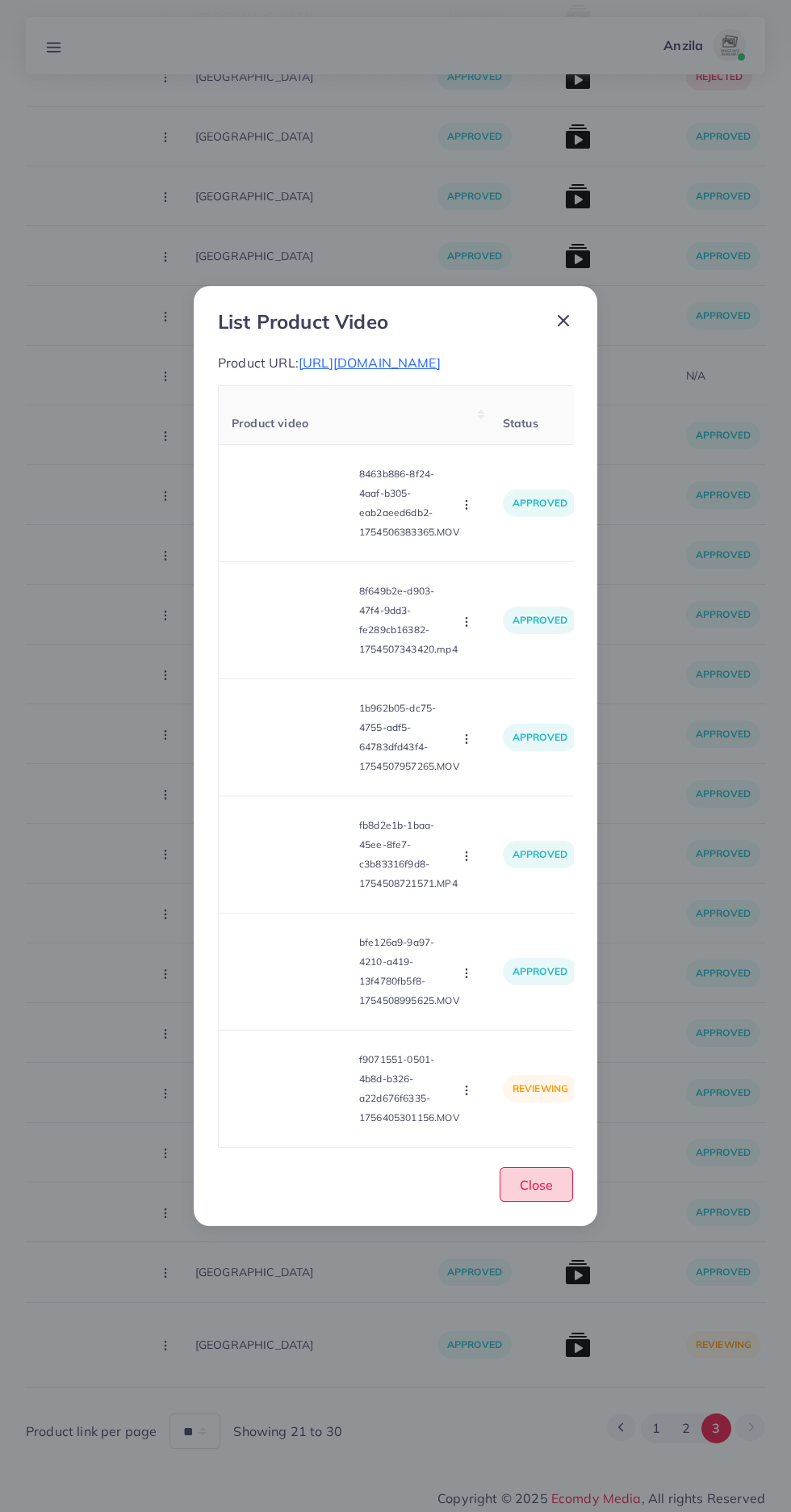
click at [553, 1187] on button "Close" at bounding box center [536, 1184] width 73 height 34
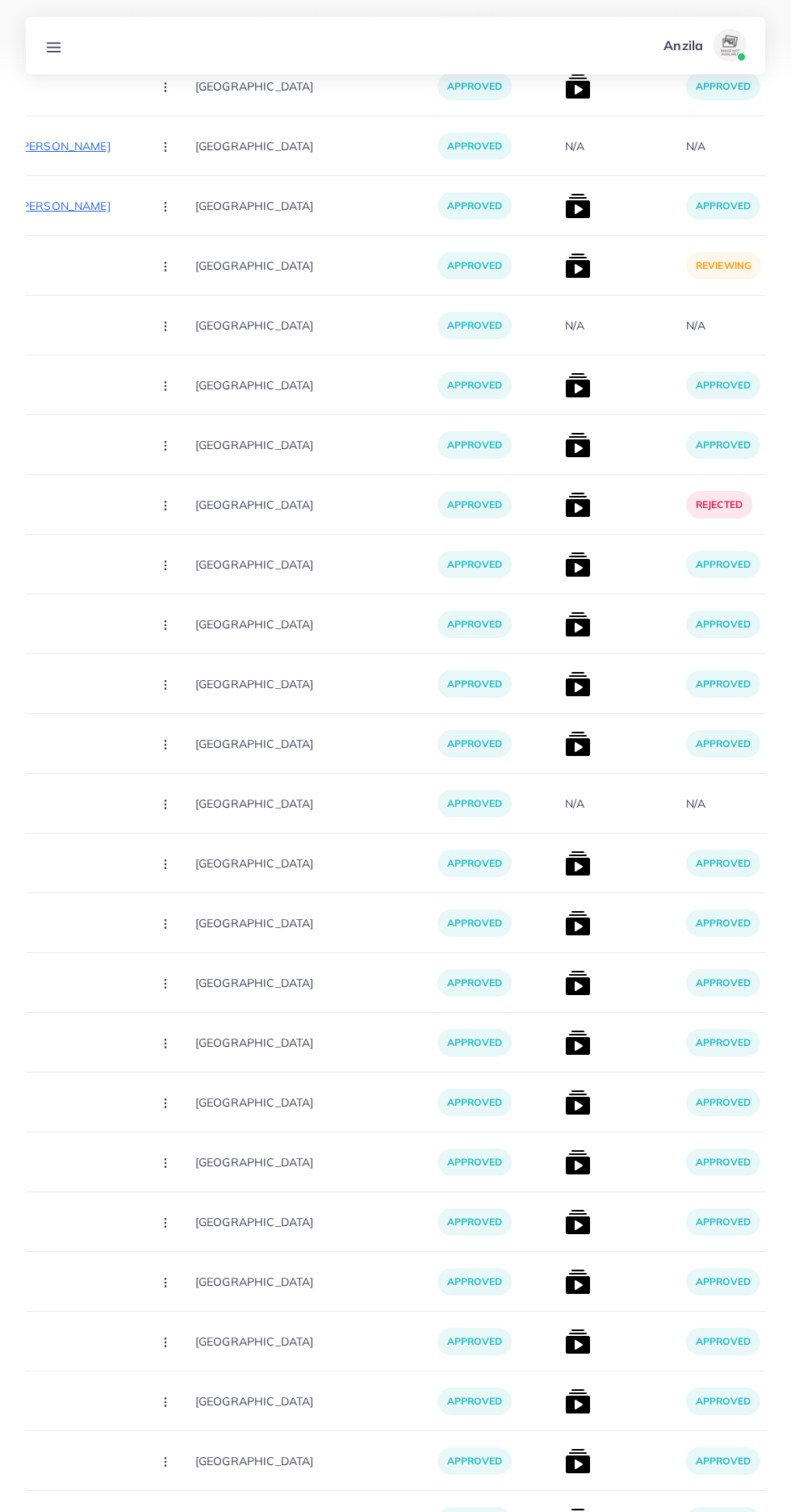
scroll to position [0, 0]
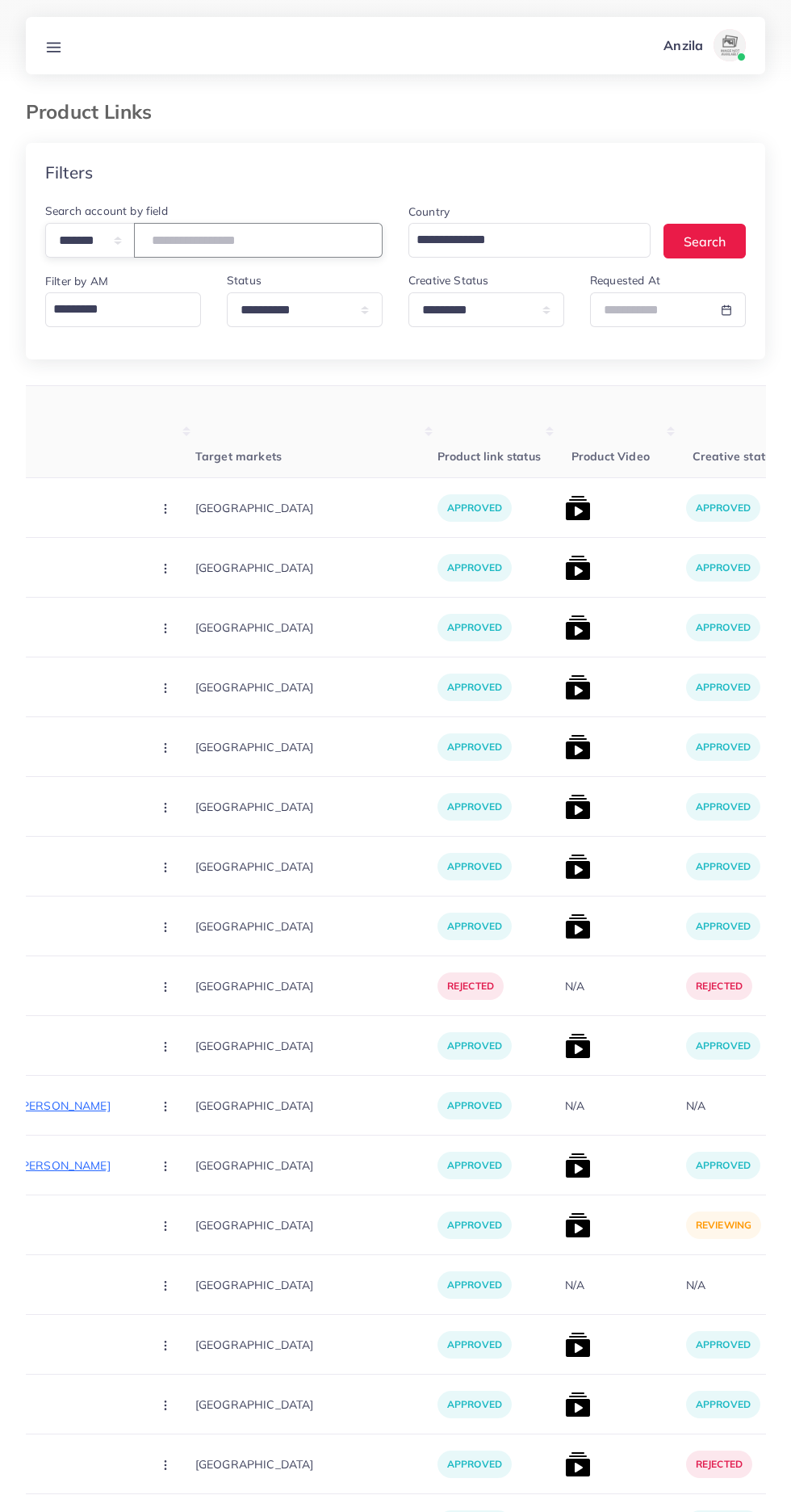
click at [258, 240] on input "number" at bounding box center [258, 240] width 249 height 34
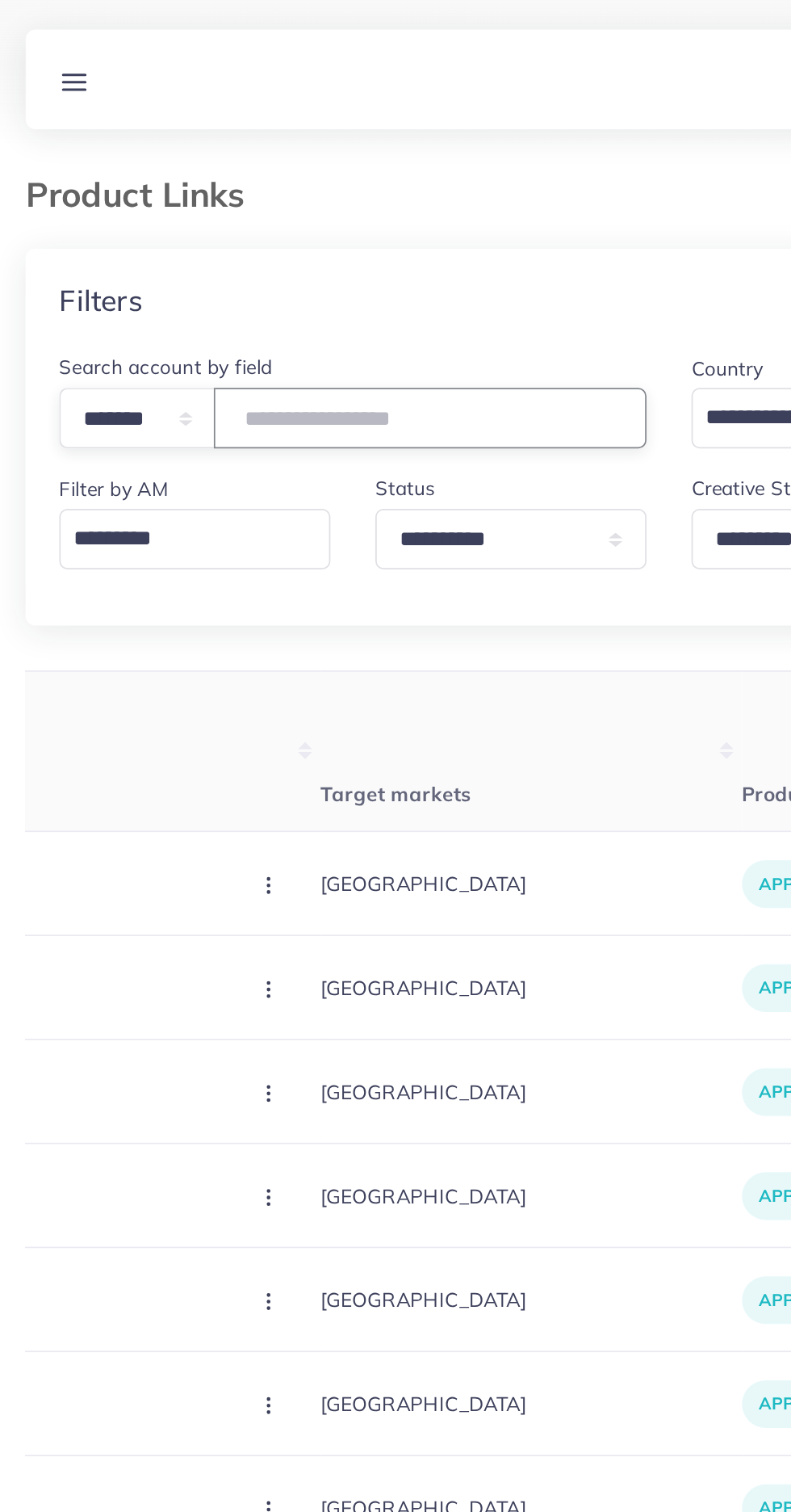
type input "*******"
click at [349, 157] on div "Filters" at bounding box center [395, 172] width 739 height 59
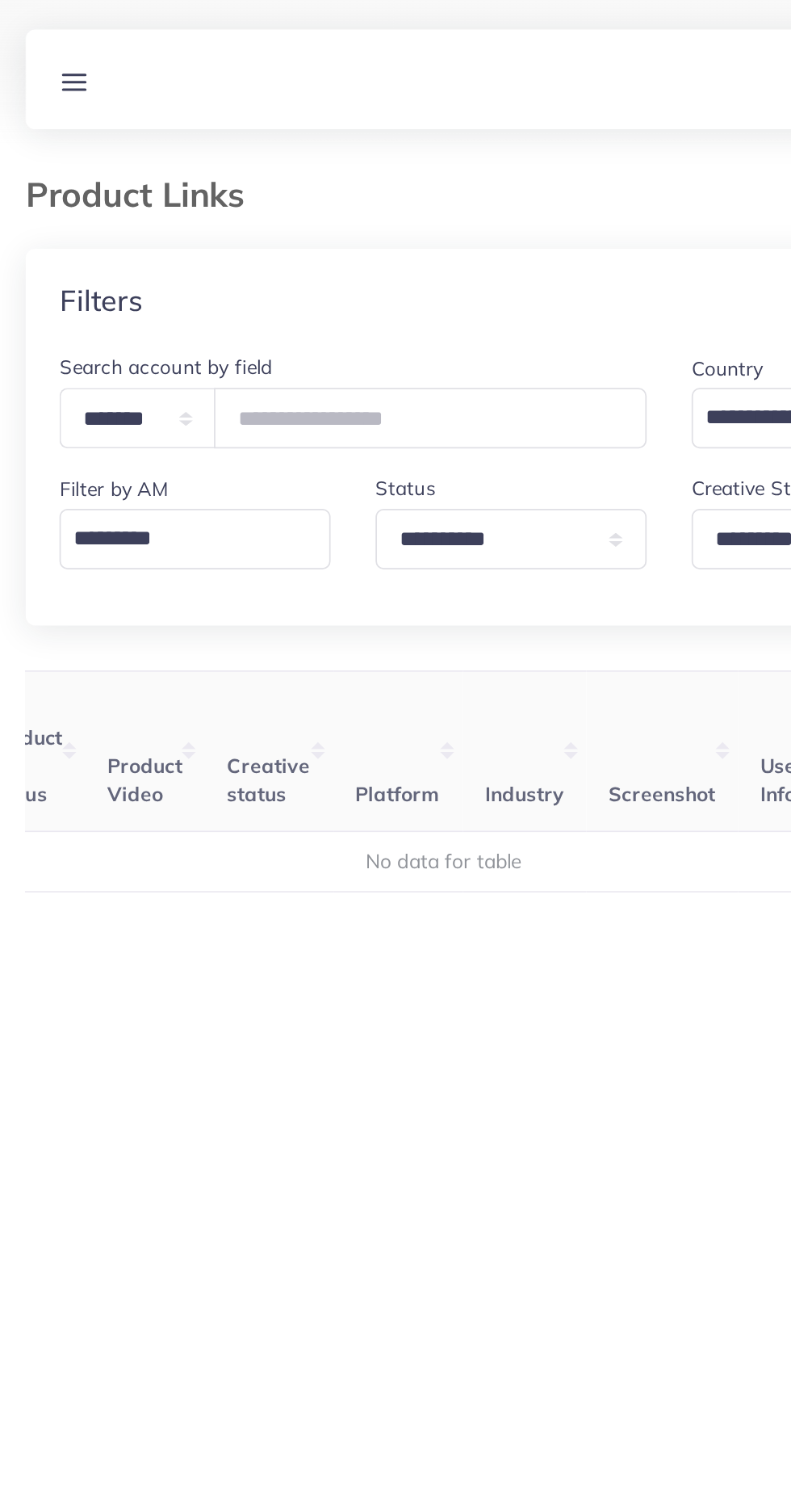
scroll to position [0, 253]
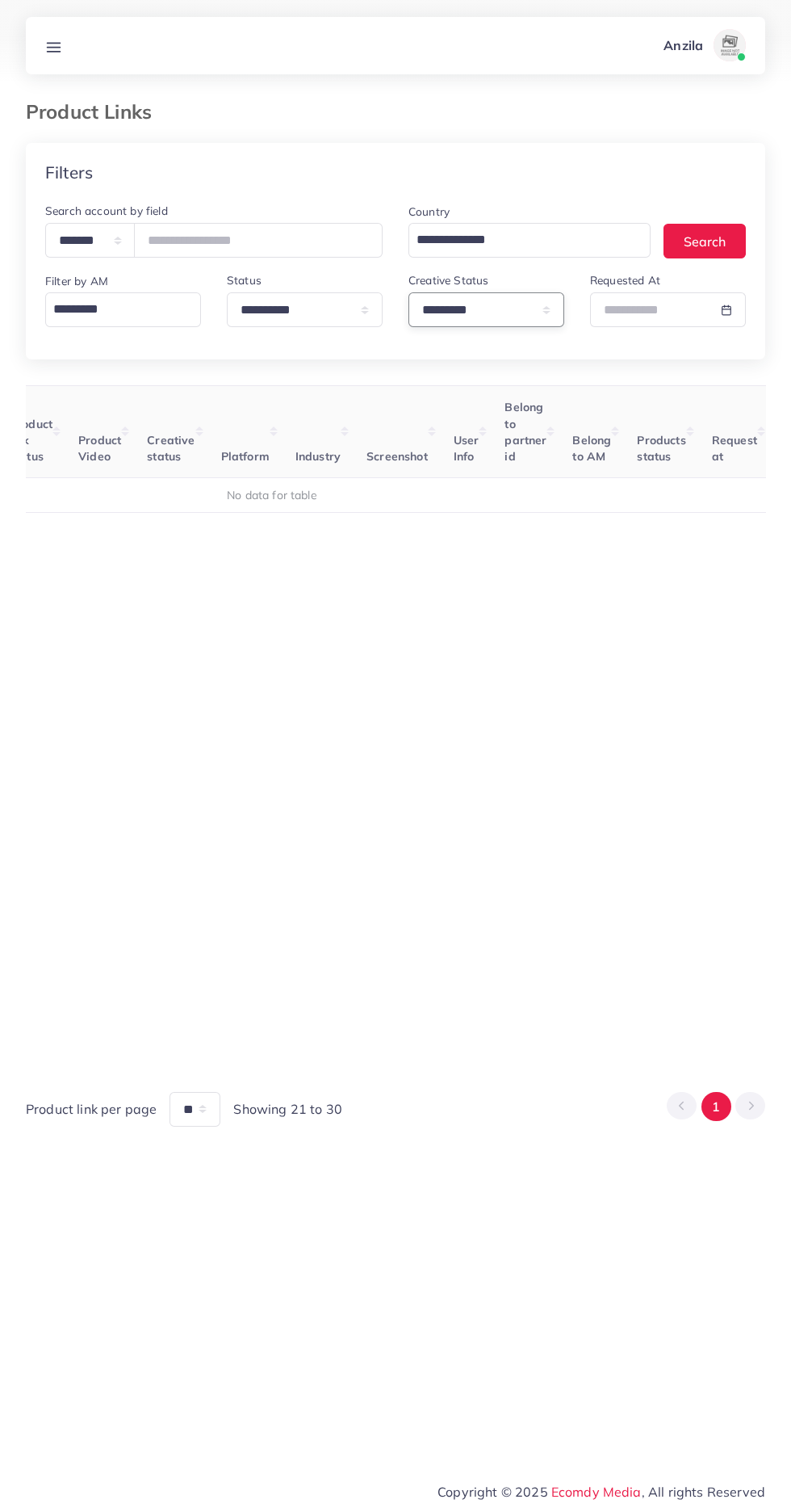
click at [500, 310] on select "**********" at bounding box center [486, 309] width 156 height 34
select select
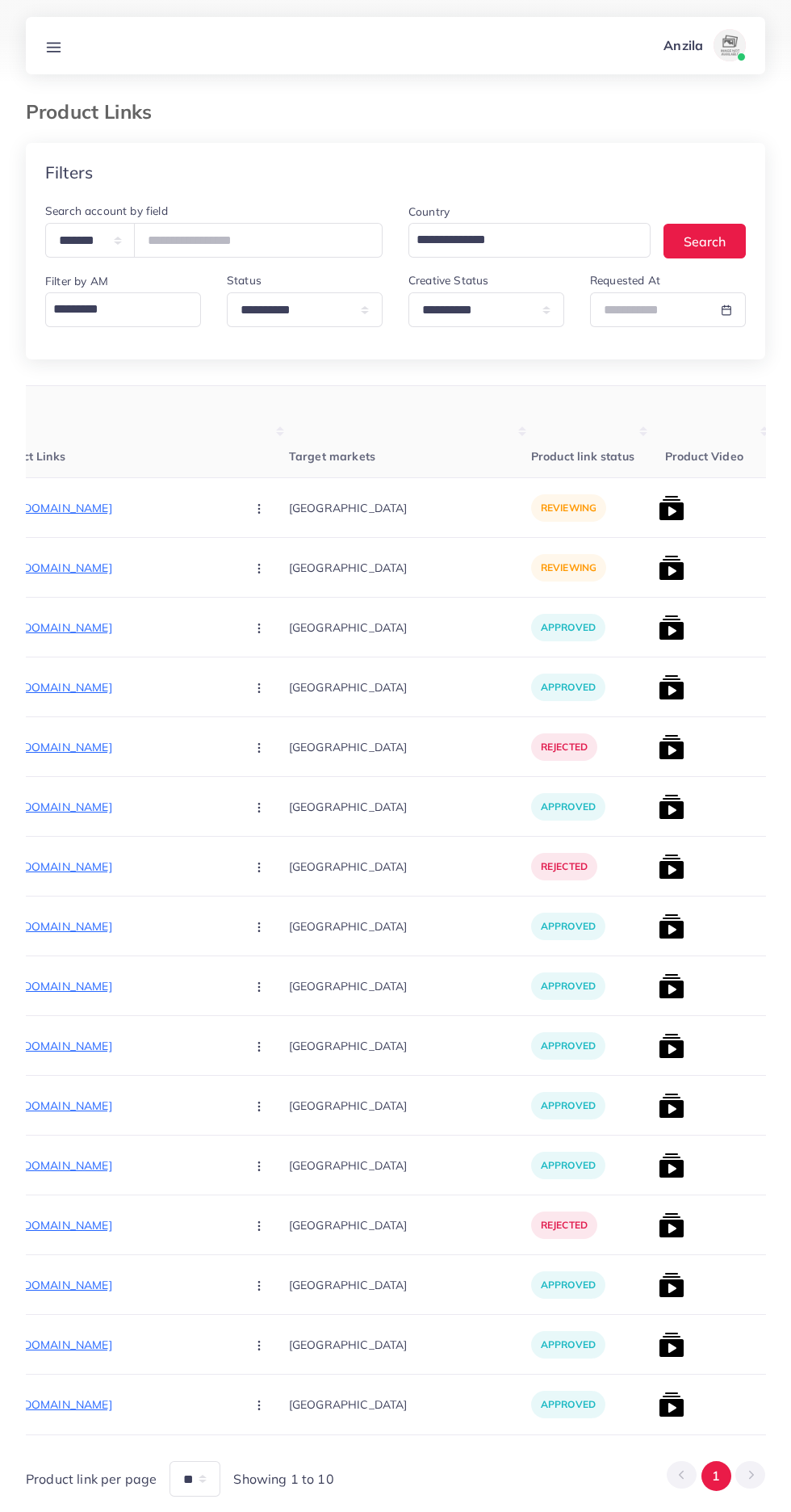
click at [77, 514] on p "https://ziacollection.store/products/stylish-mens-bi-fold-wallet-1-pc-pocket-fr…" at bounding box center [111, 508] width 242 height 20
click at [258, 509] on circle "button" at bounding box center [258, 508] width 1 height 1
click at [267, 561] on span "Approve" at bounding box center [294, 557] width 53 height 16
click at [57, 573] on p "https://ziacollection.store/products/stylish-mens-bi-fold-wallet-1-pc-pocket-fr…" at bounding box center [111, 567] width 242 height 20
click at [232, 570] on button "button" at bounding box center [261, 567] width 57 height 36
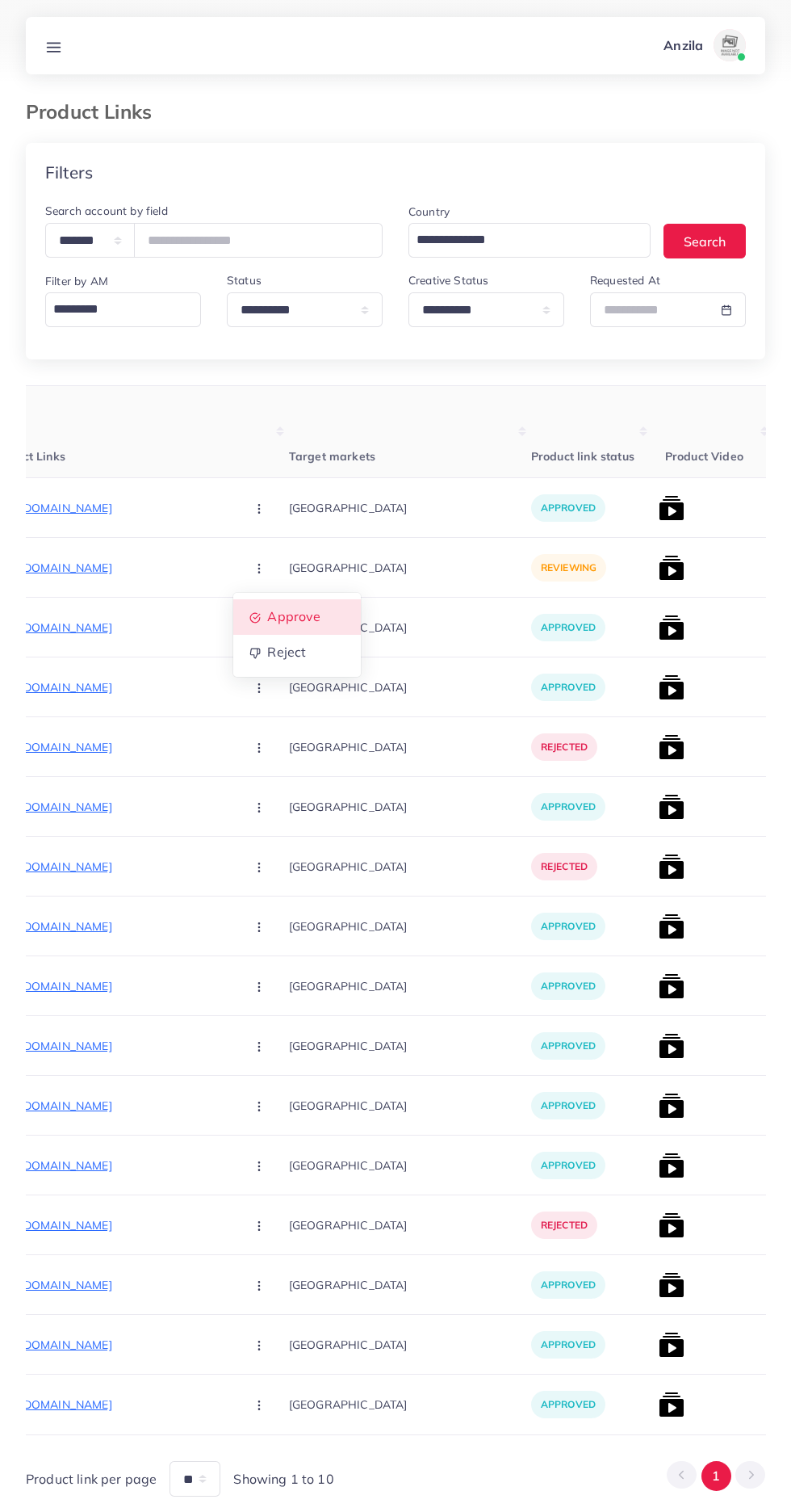
click at [267, 625] on span "Approve" at bounding box center [294, 617] width 53 height 16
click at [658, 505] on img at bounding box center [671, 508] width 26 height 26
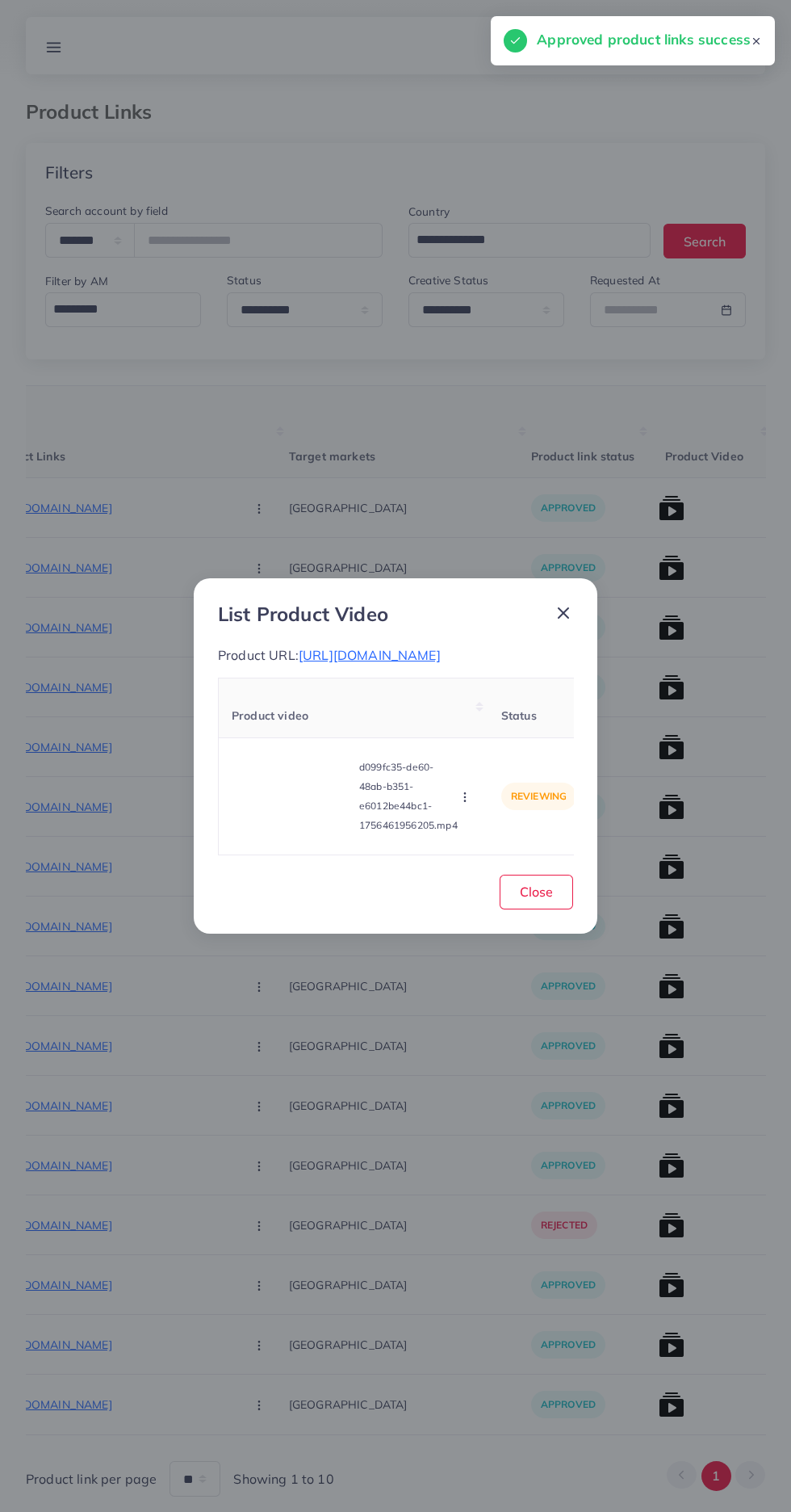
click at [584, 527] on div "List Product Video Product URL: https://ziacollection.store/products/stylish-me…" at bounding box center [395, 756] width 791 height 1512
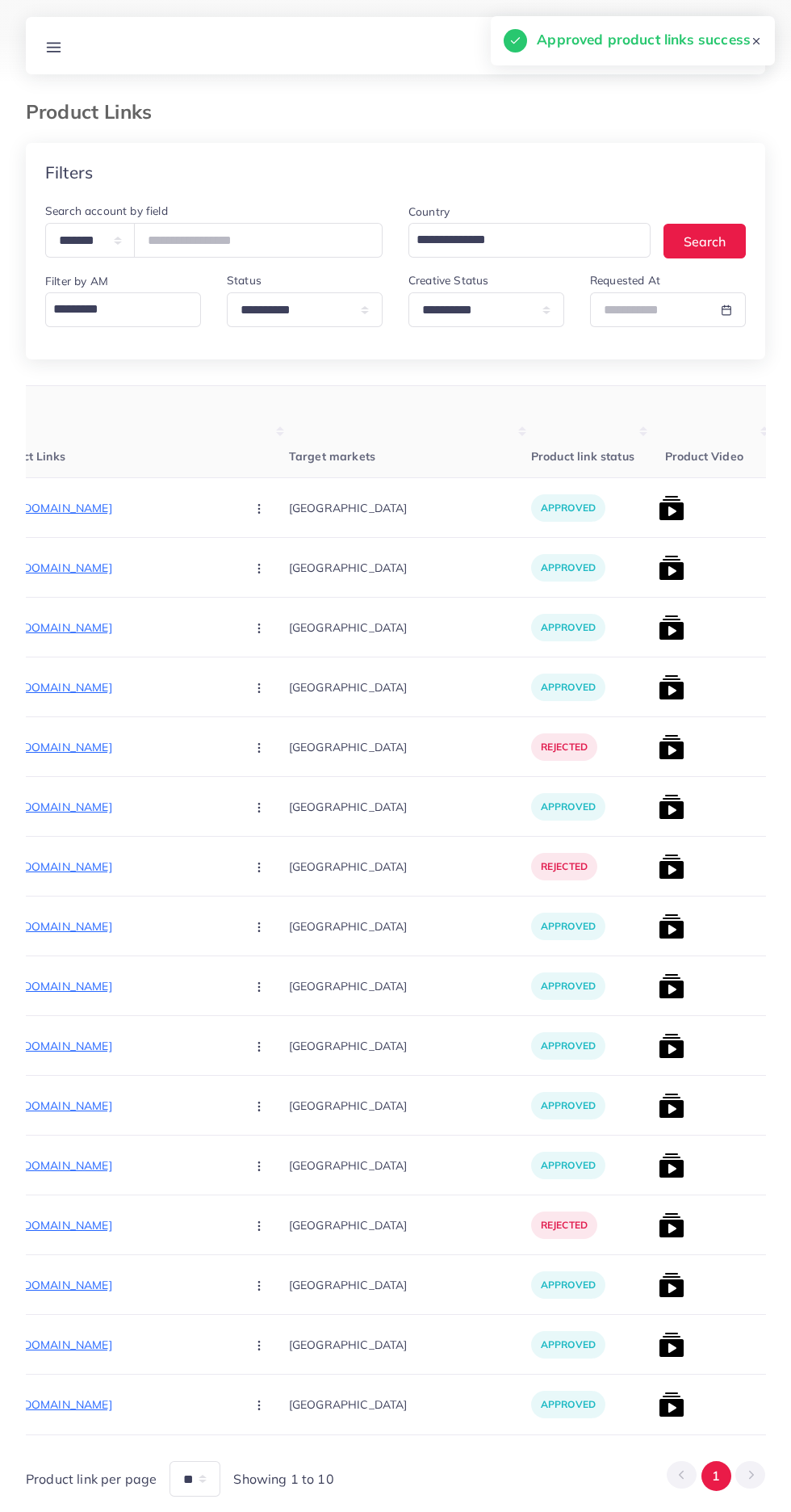
click at [658, 513] on img at bounding box center [671, 508] width 26 height 26
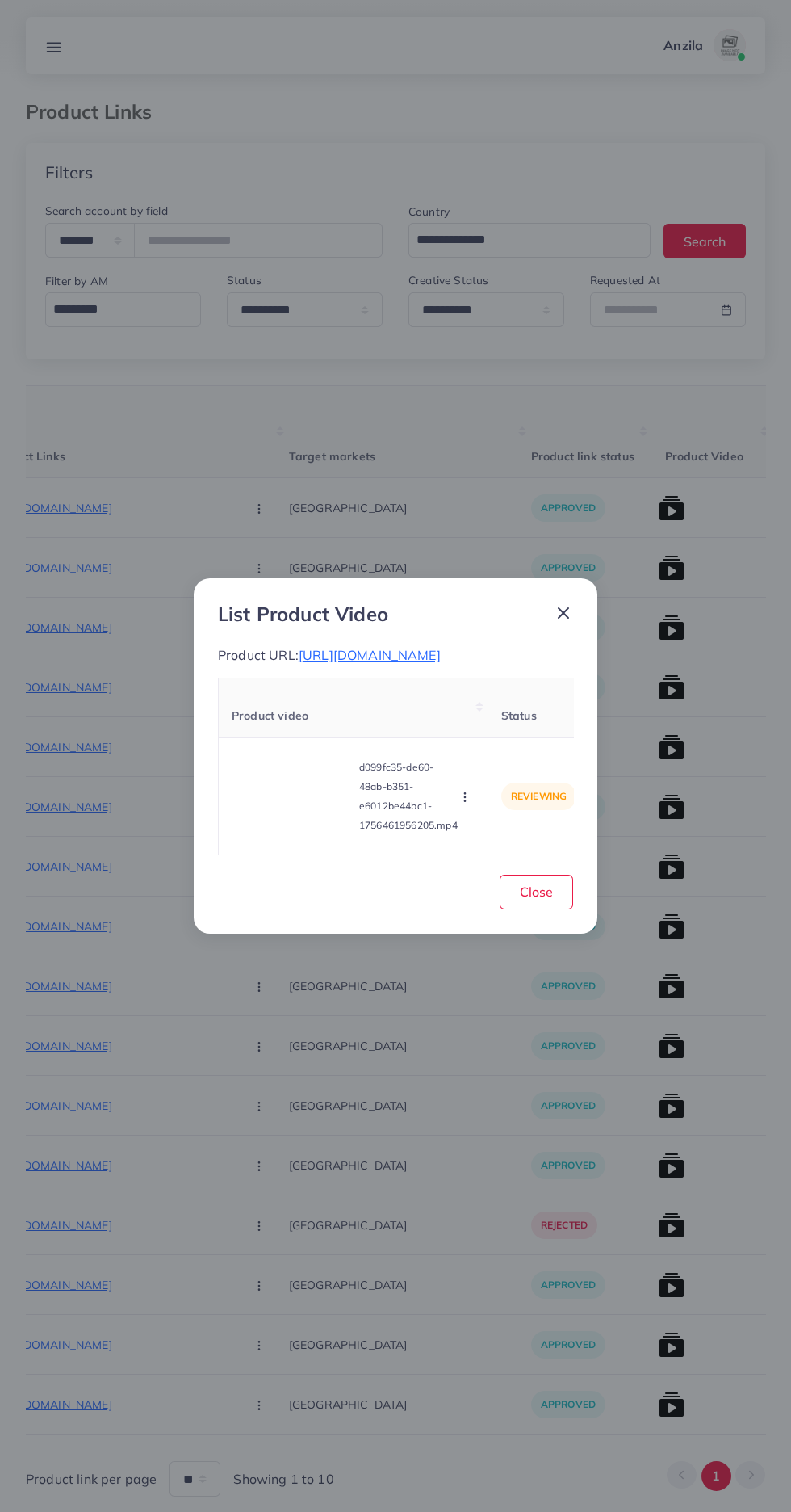
click at [295, 800] on video at bounding box center [292, 796] width 121 height 72
click at [309, 808] on div at bounding box center [292, 796] width 121 height 72
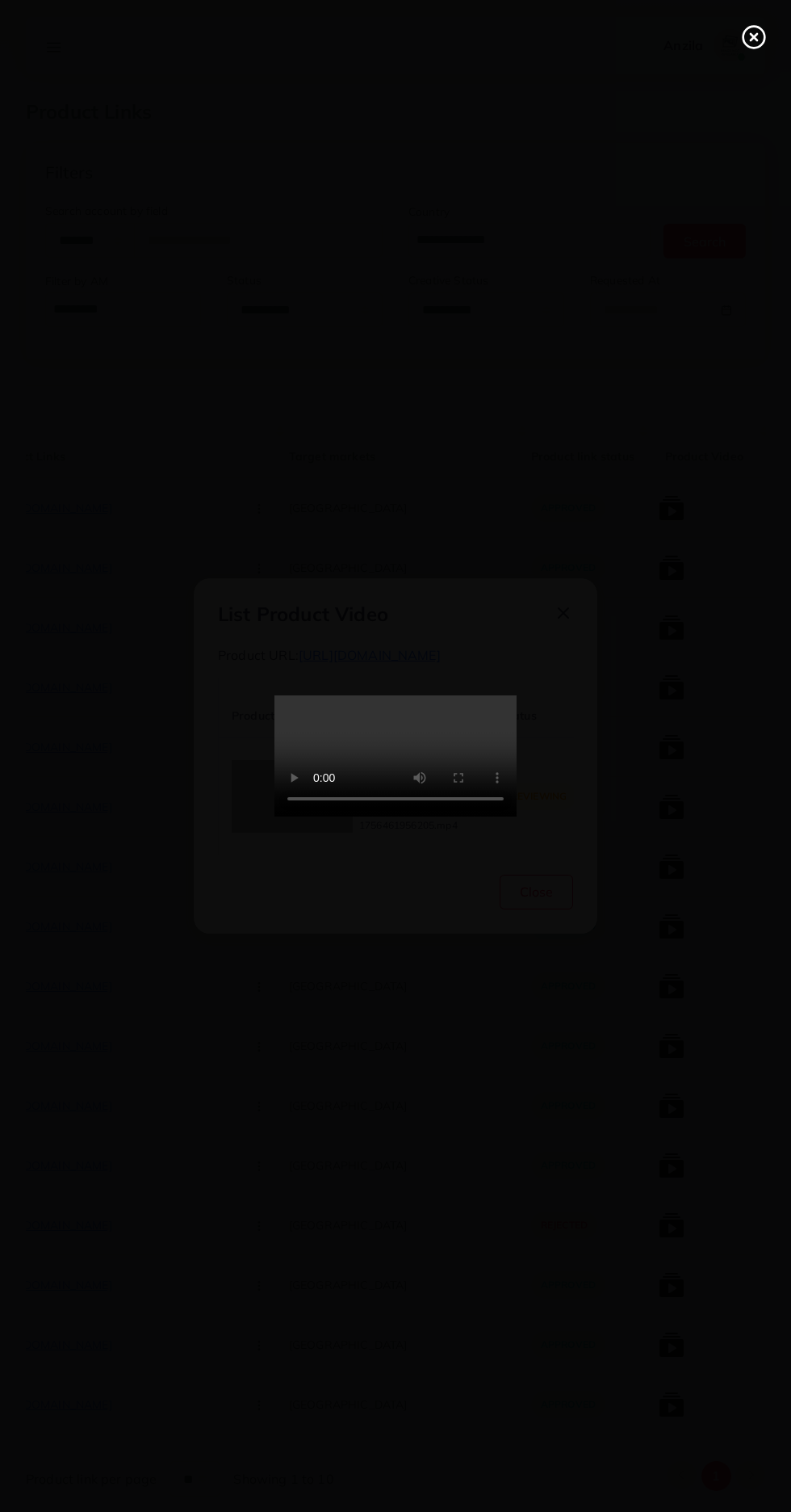
click at [754, 46] on icon at bounding box center [754, 37] width 26 height 26
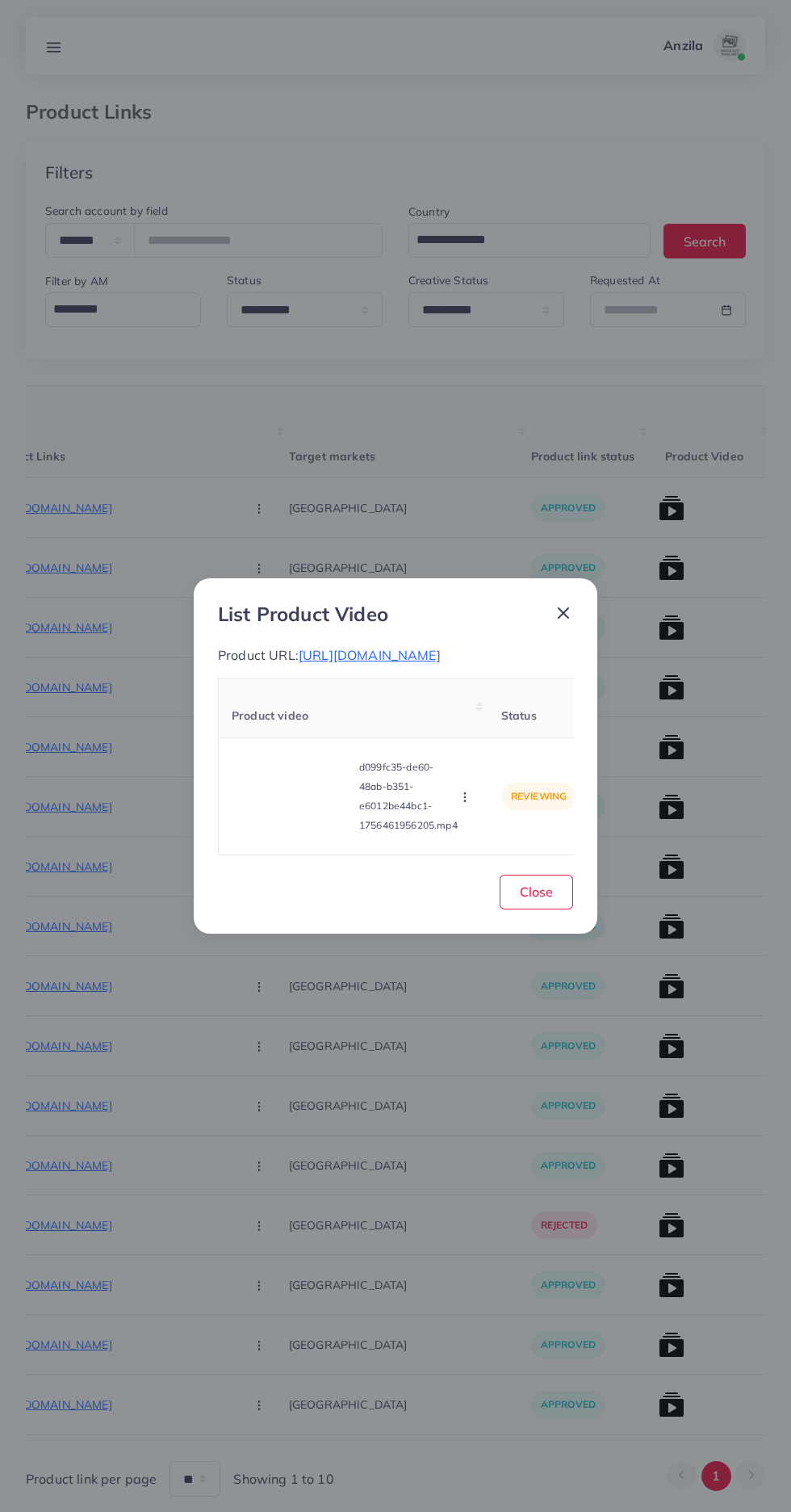
click at [467, 803] on icon "button" at bounding box center [465, 796] width 13 height 13
click at [501, 729] on span "Approve" at bounding box center [500, 721] width 53 height 16
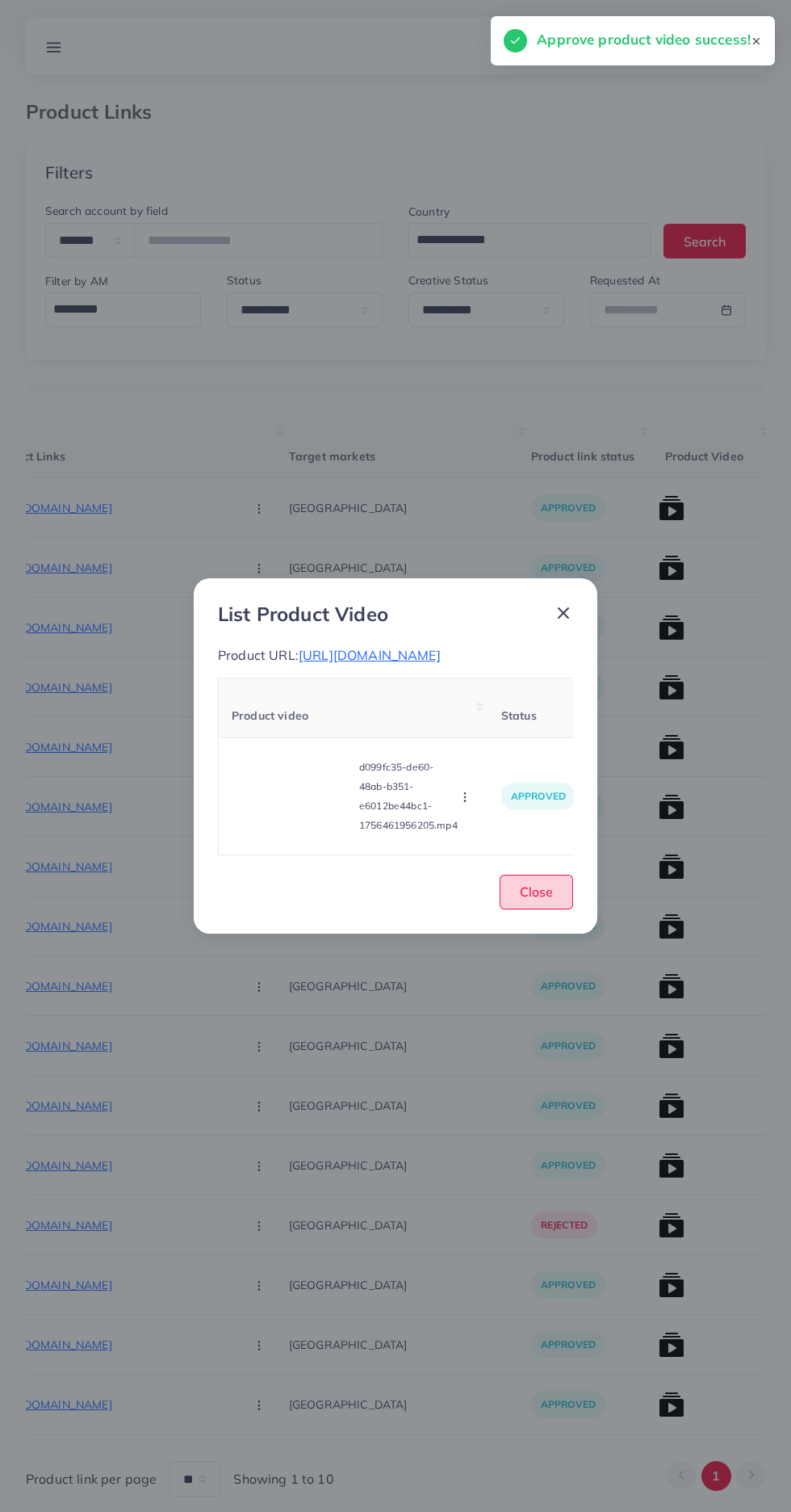
click at [540, 900] on span "Close" at bounding box center [536, 891] width 33 height 16
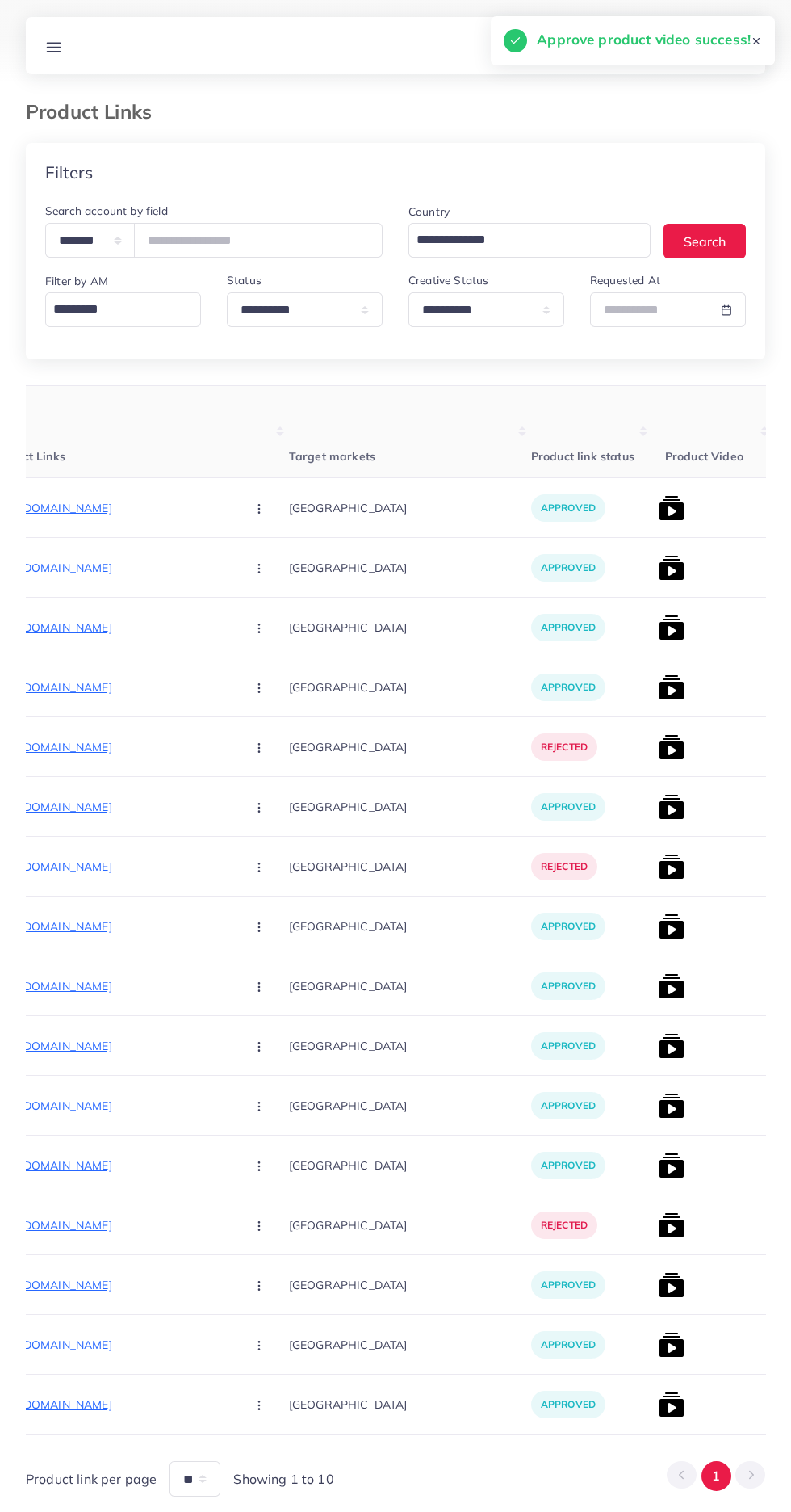
click at [658, 579] on img at bounding box center [671, 567] width 26 height 26
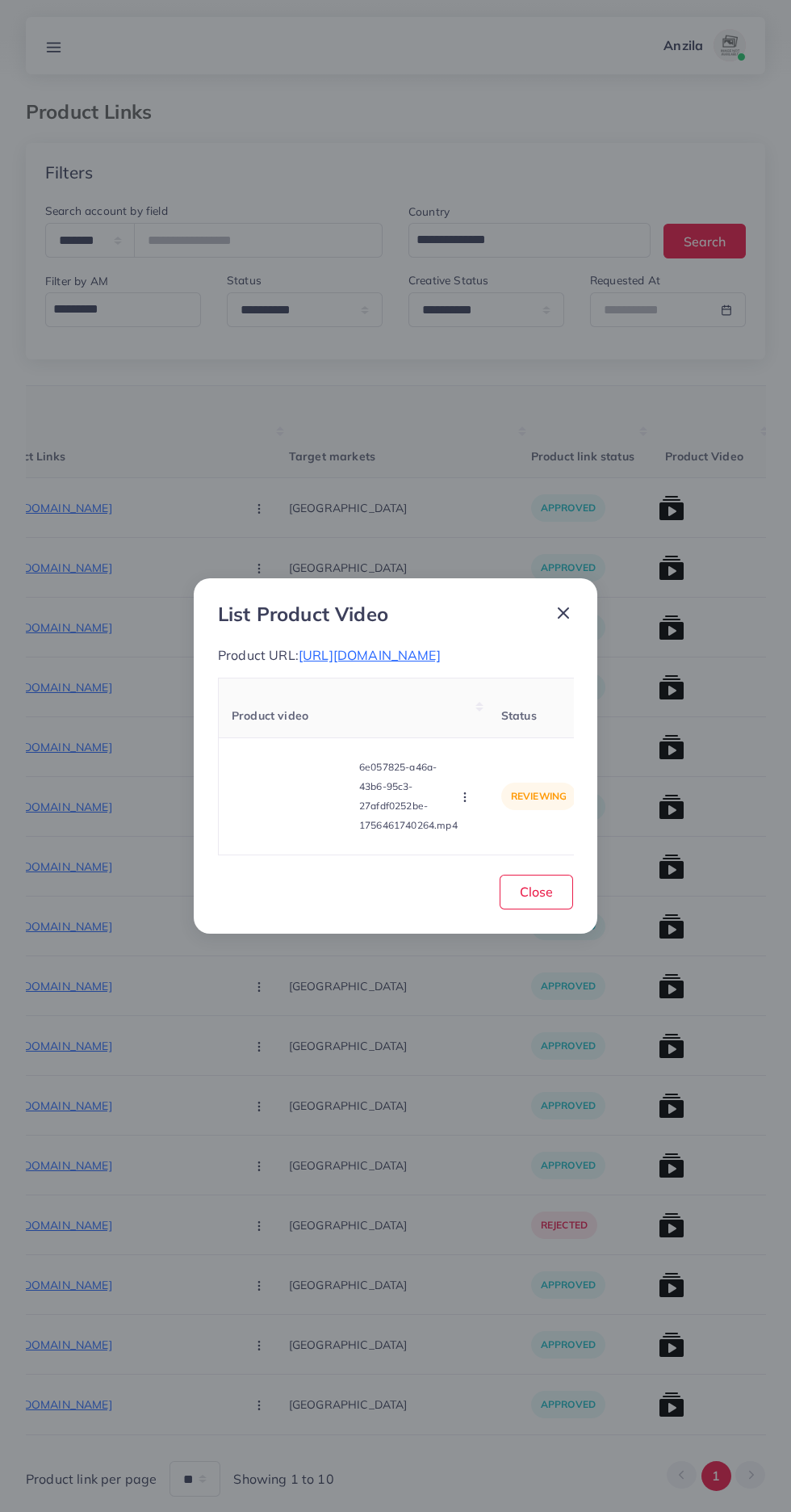
click at [302, 825] on video at bounding box center [292, 796] width 121 height 72
click at [294, 795] on circle at bounding box center [292, 796] width 22 height 22
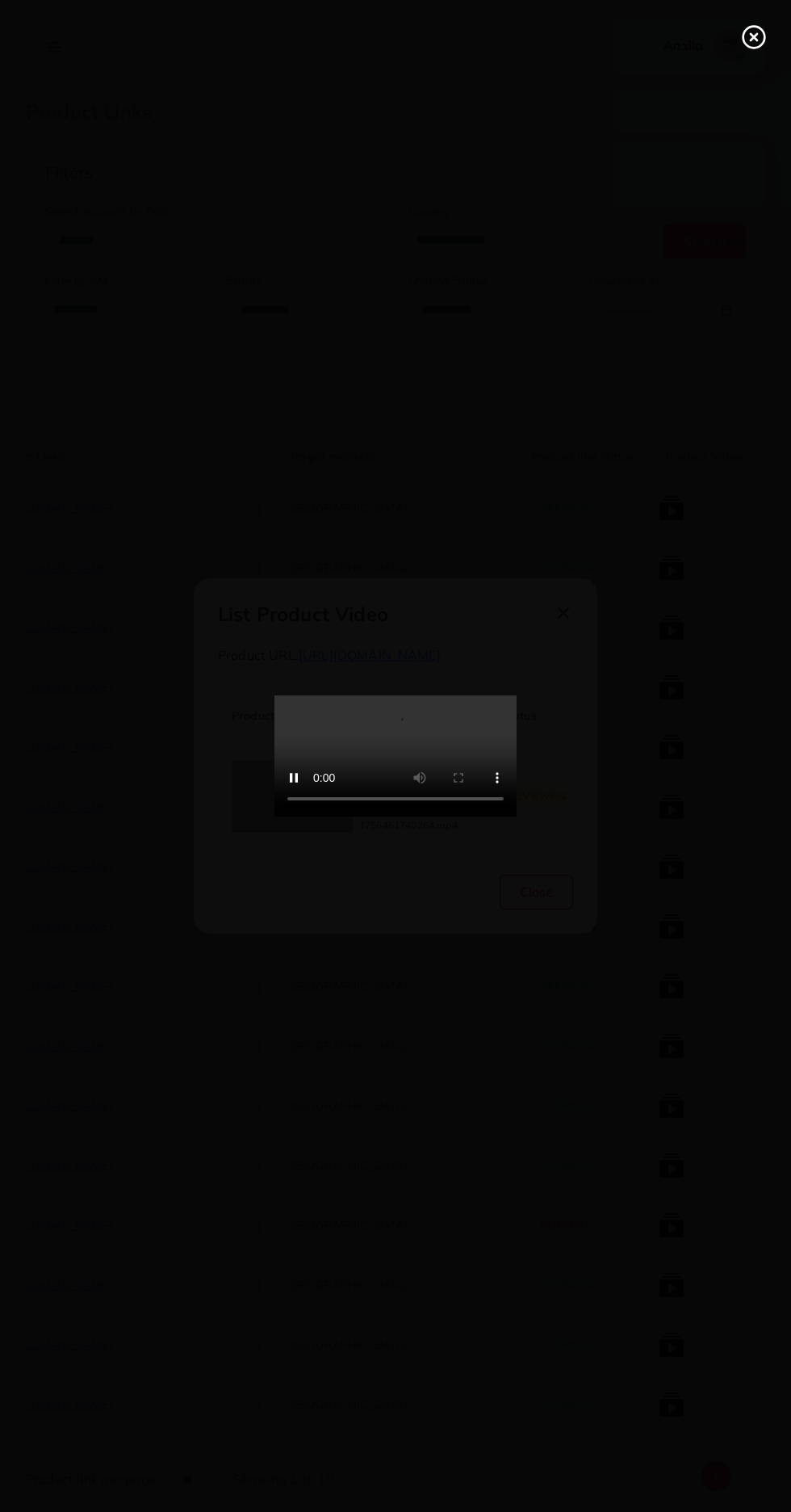
click at [753, 37] on line at bounding box center [754, 37] width 7 height 7
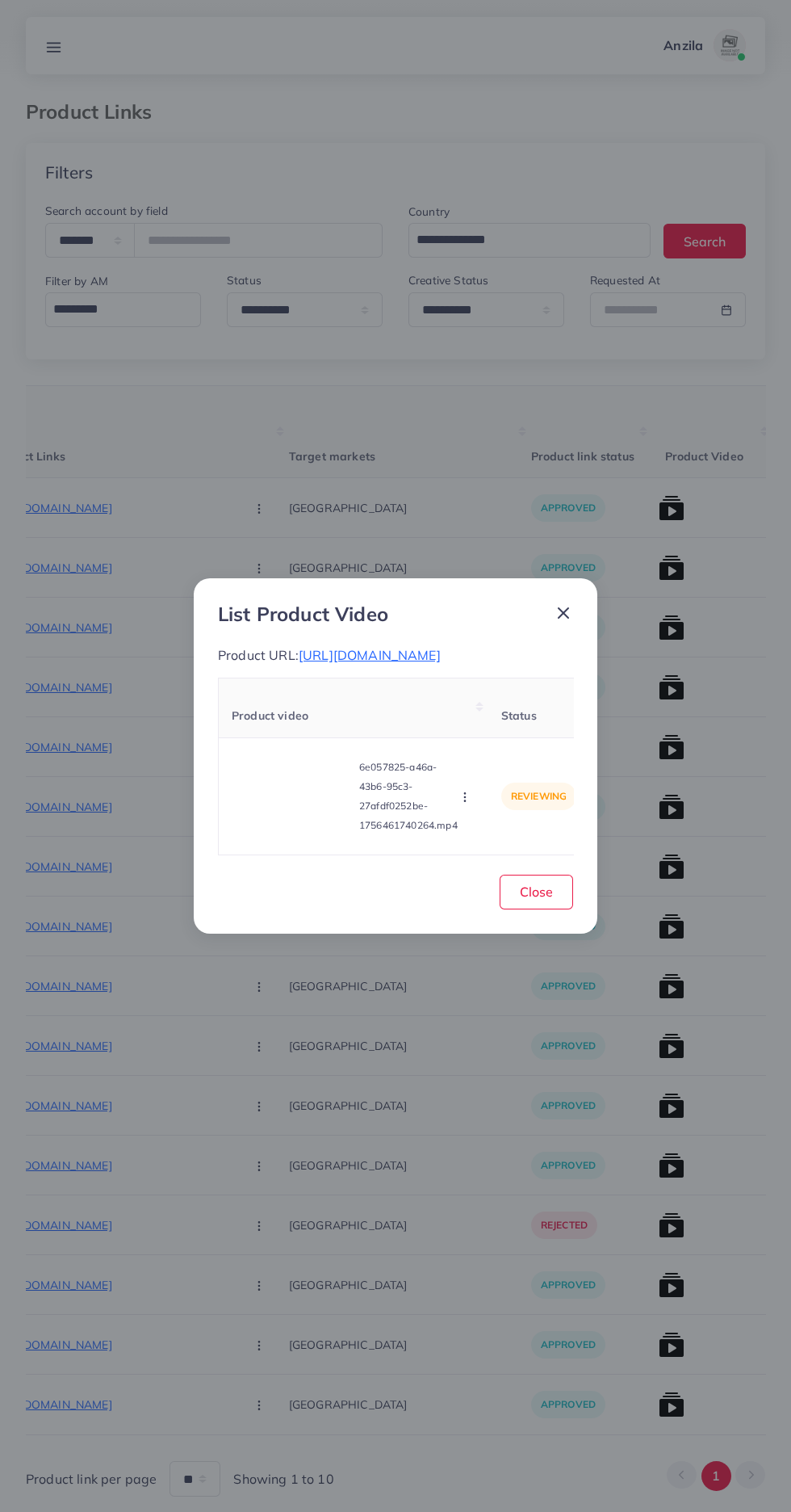
click at [465, 798] on circle "button" at bounding box center [464, 797] width 1 height 1
click at [494, 765] on span "Reject" at bounding box center [492, 756] width 39 height 16
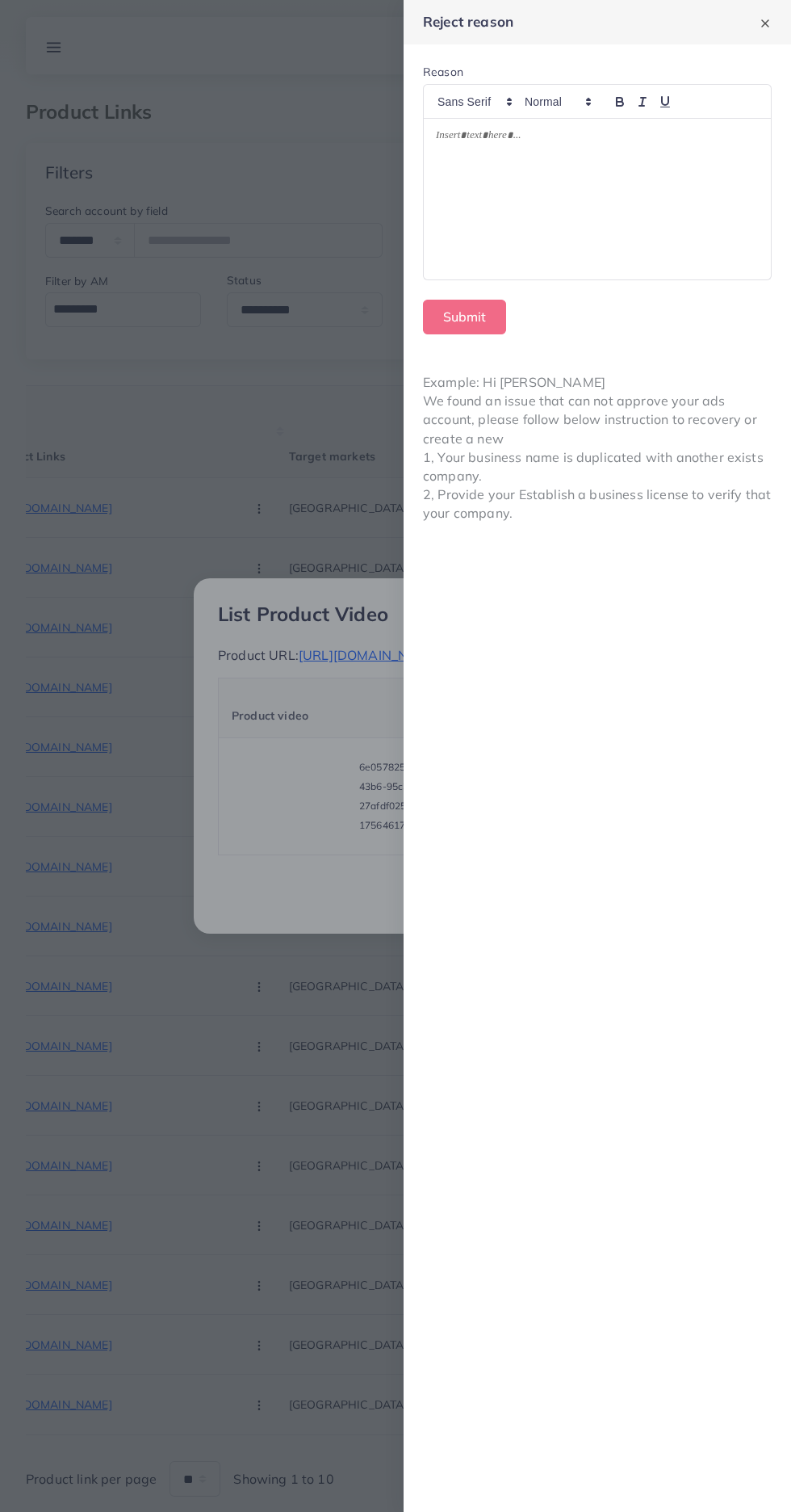
click at [625, 226] on div at bounding box center [596, 200] width 347 height 162
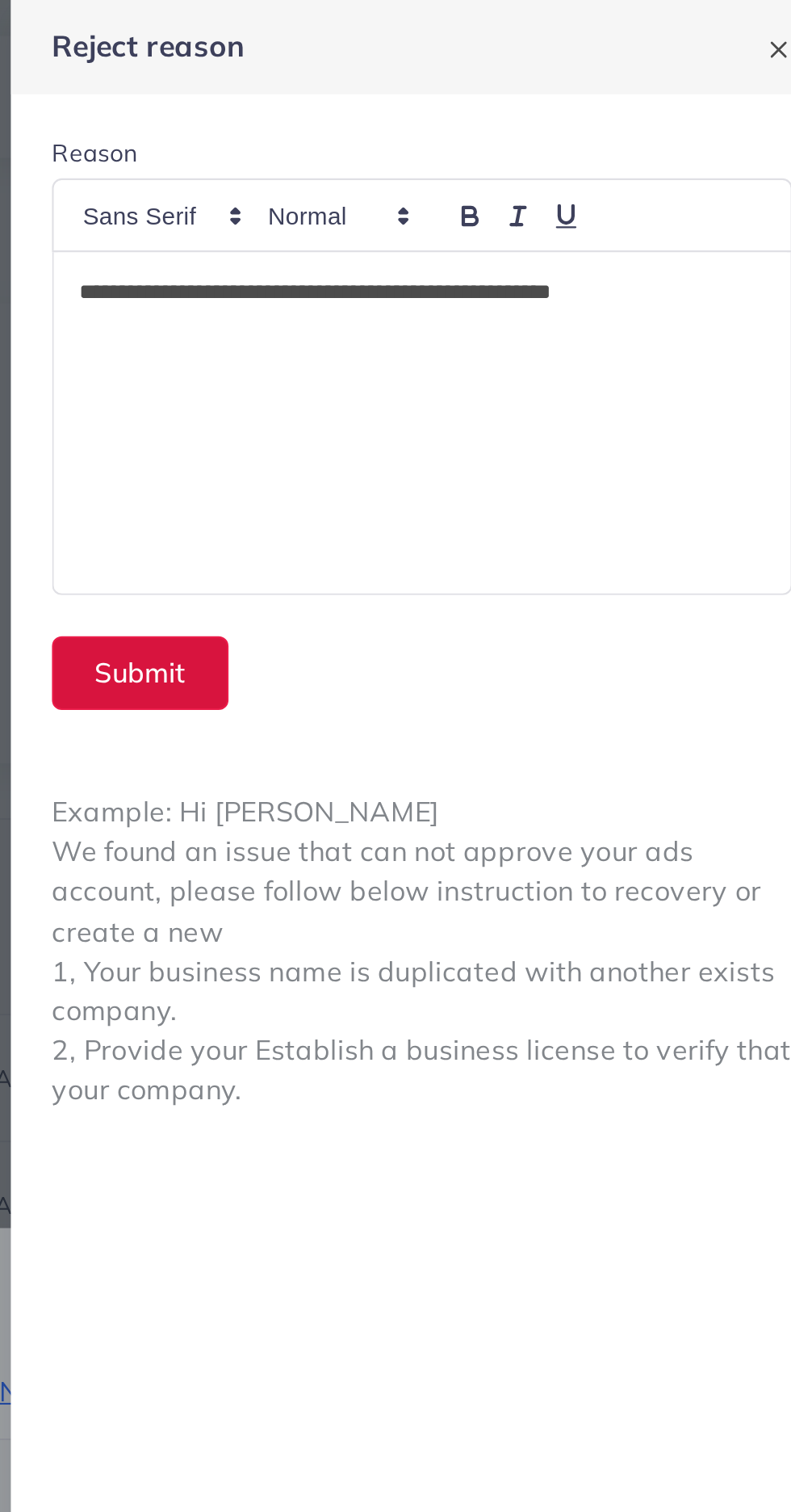
click at [478, 320] on button "Submit" at bounding box center [464, 317] width 83 height 34
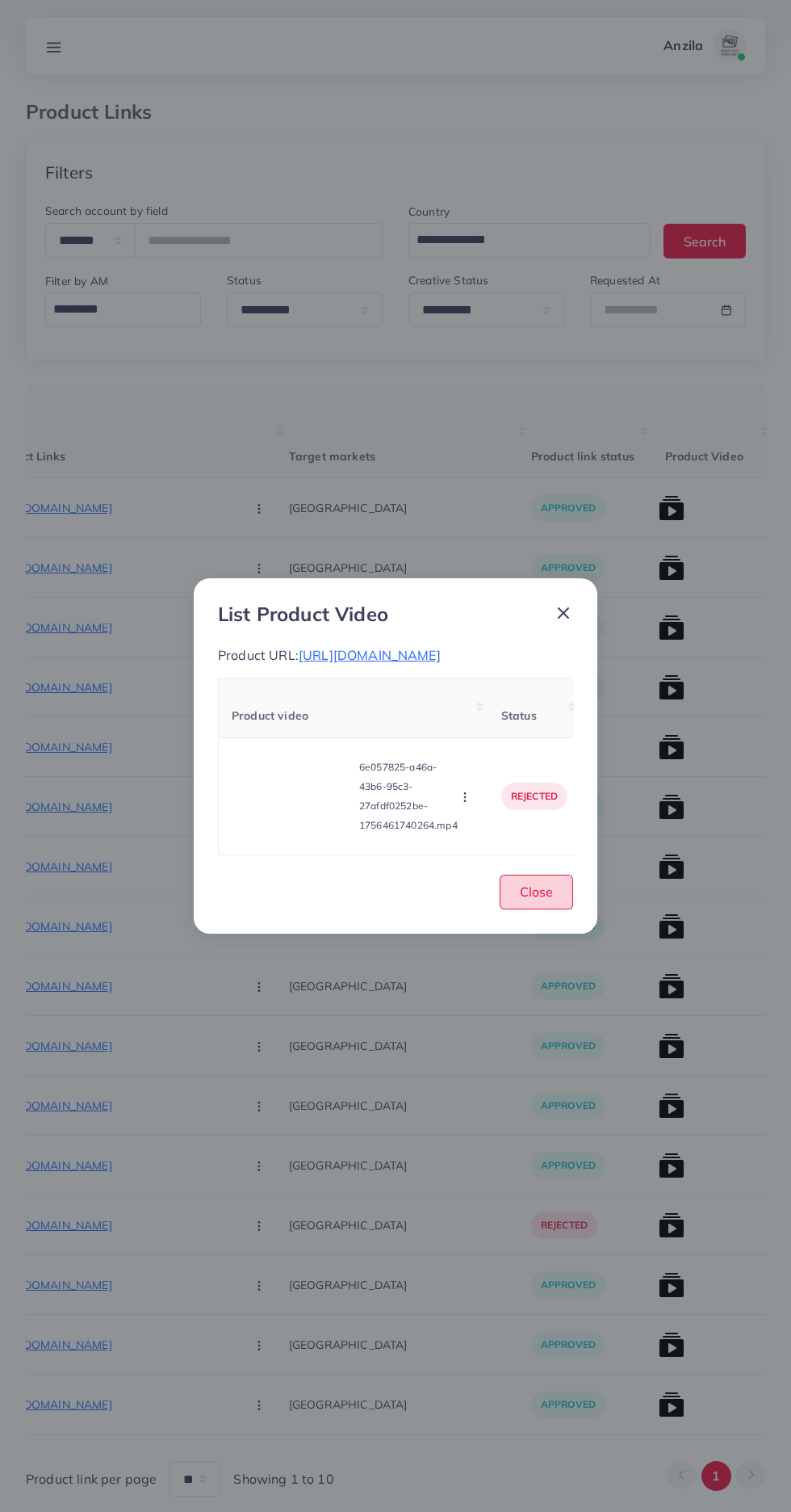
click at [535, 900] on span "Close" at bounding box center [536, 891] width 33 height 16
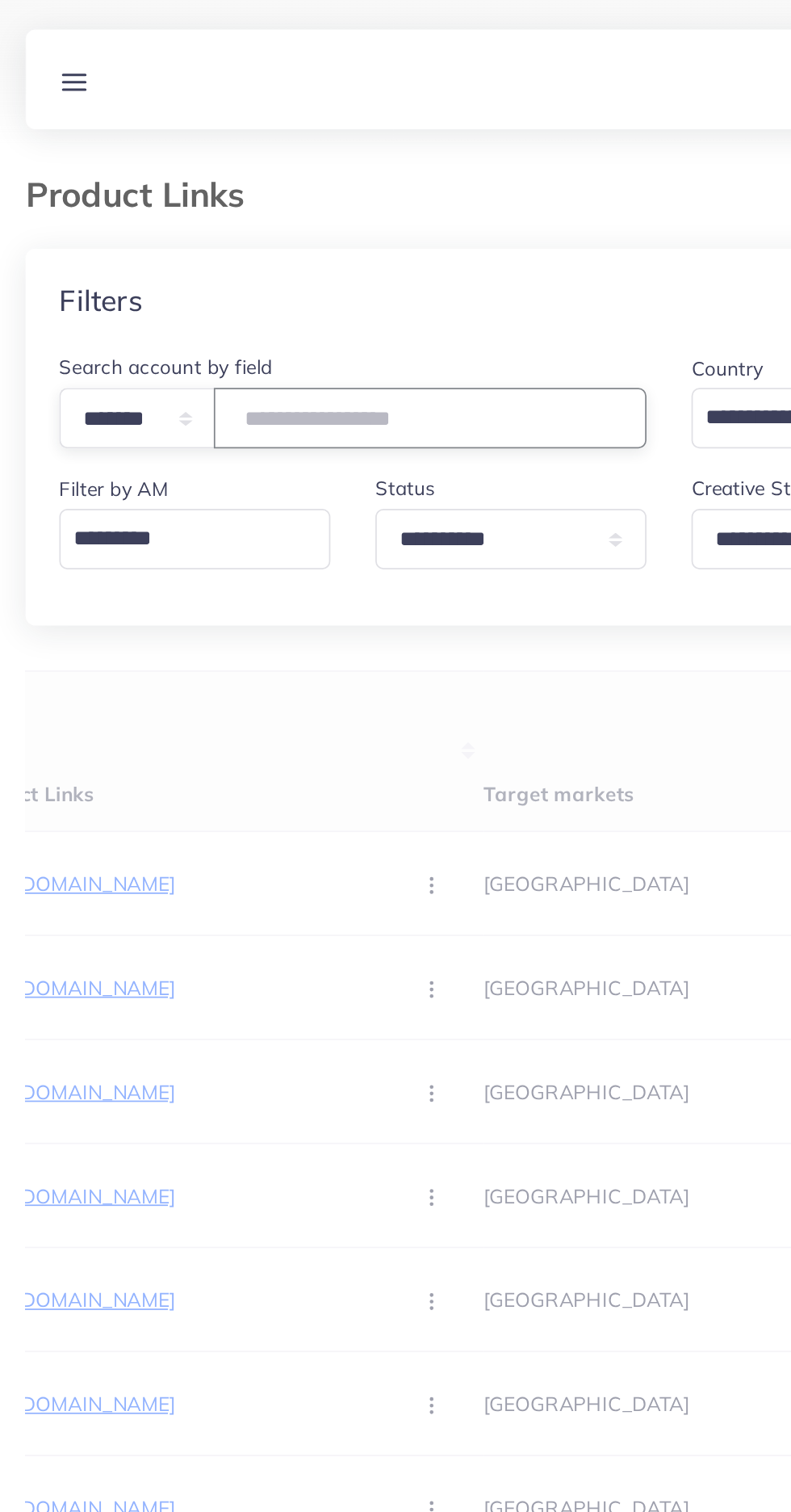
type input "*******"
click at [376, 159] on div "Filters" at bounding box center [395, 172] width 739 height 59
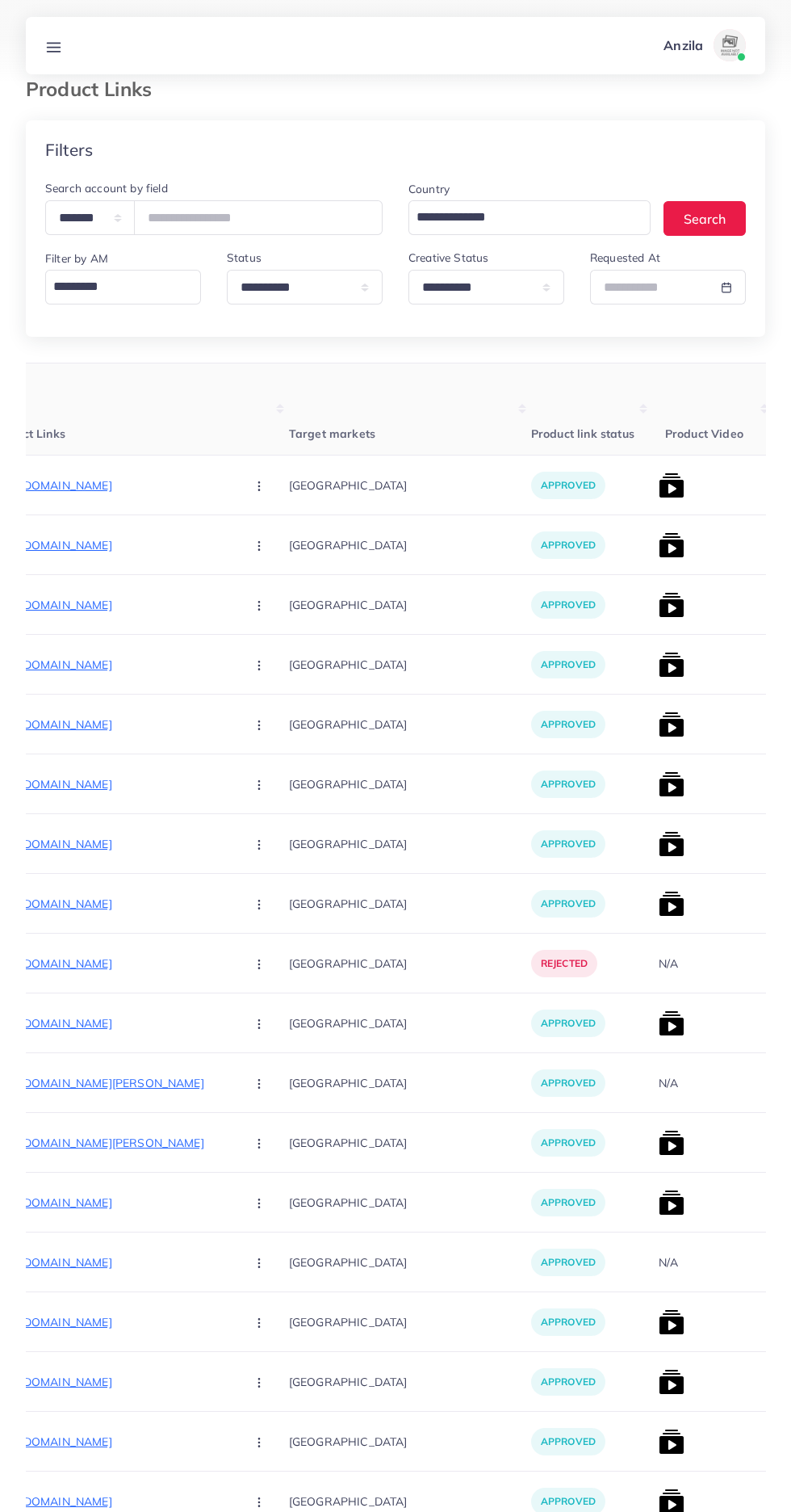
scroll to position [156, 0]
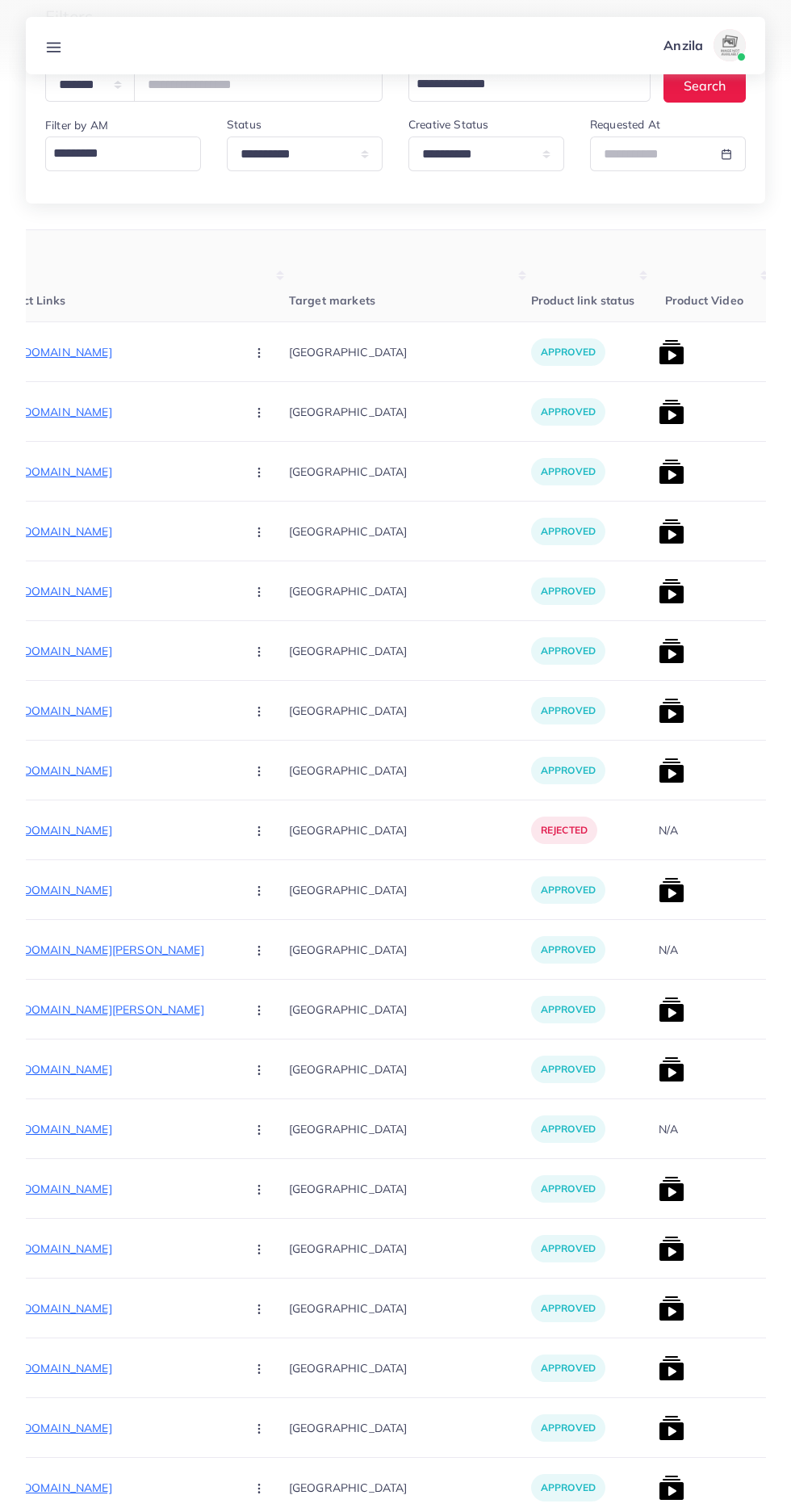
click at [658, 1075] on img at bounding box center [671, 1069] width 26 height 26
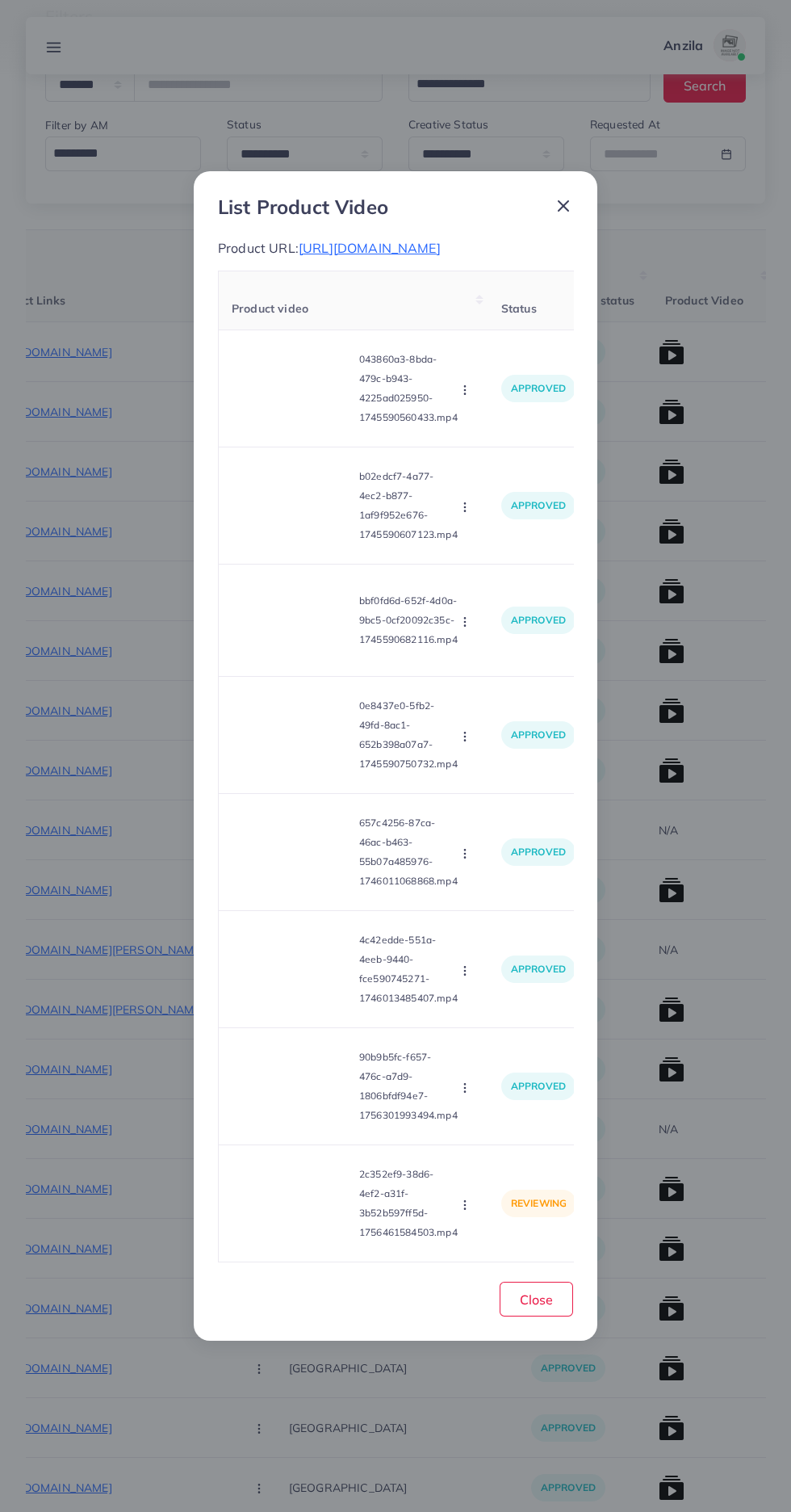
click at [288, 1240] on video at bounding box center [292, 1203] width 121 height 72
click at [307, 1240] on div at bounding box center [292, 1203] width 121 height 72
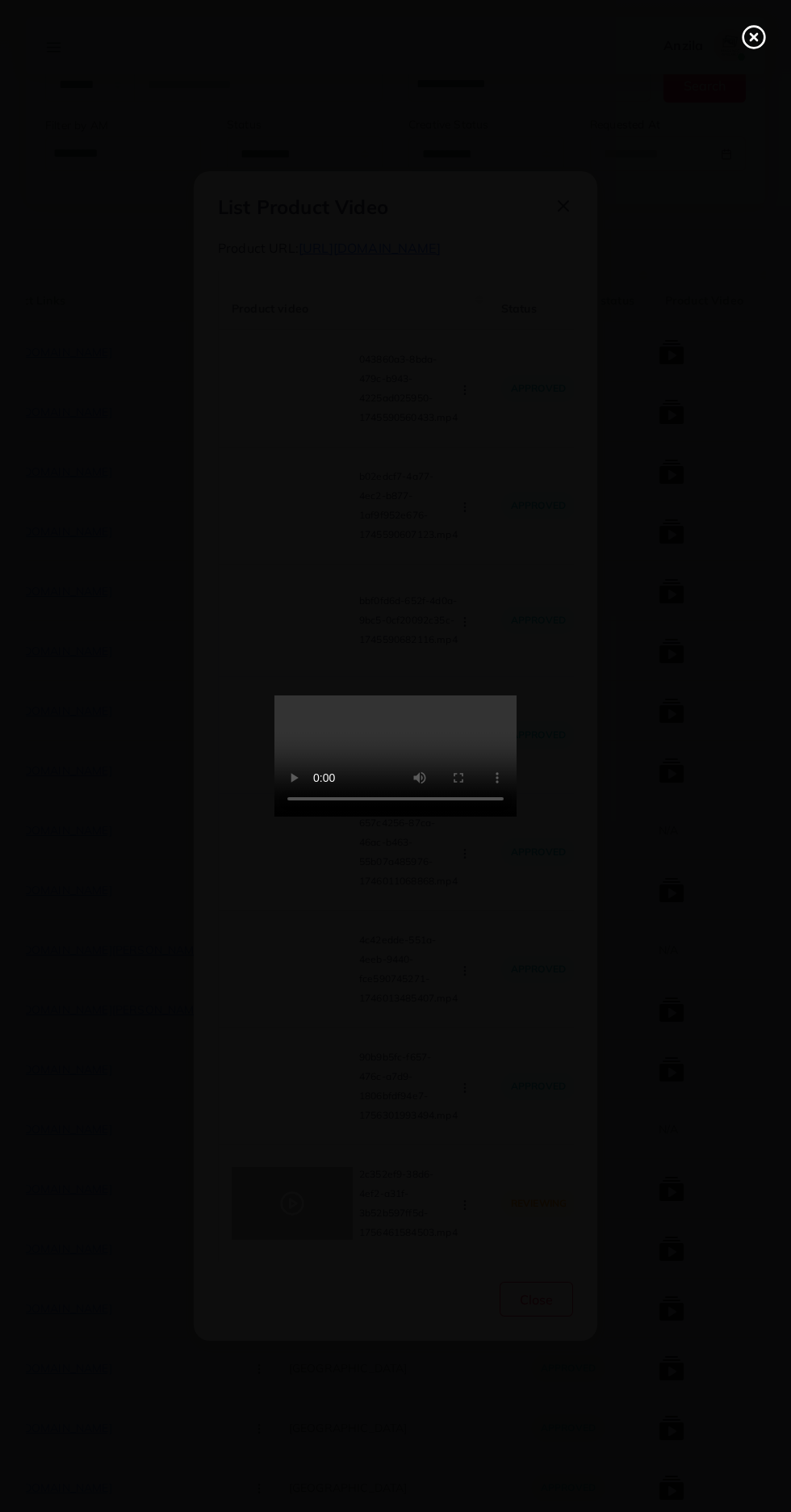
click at [753, 44] on icon at bounding box center [754, 37] width 26 height 26
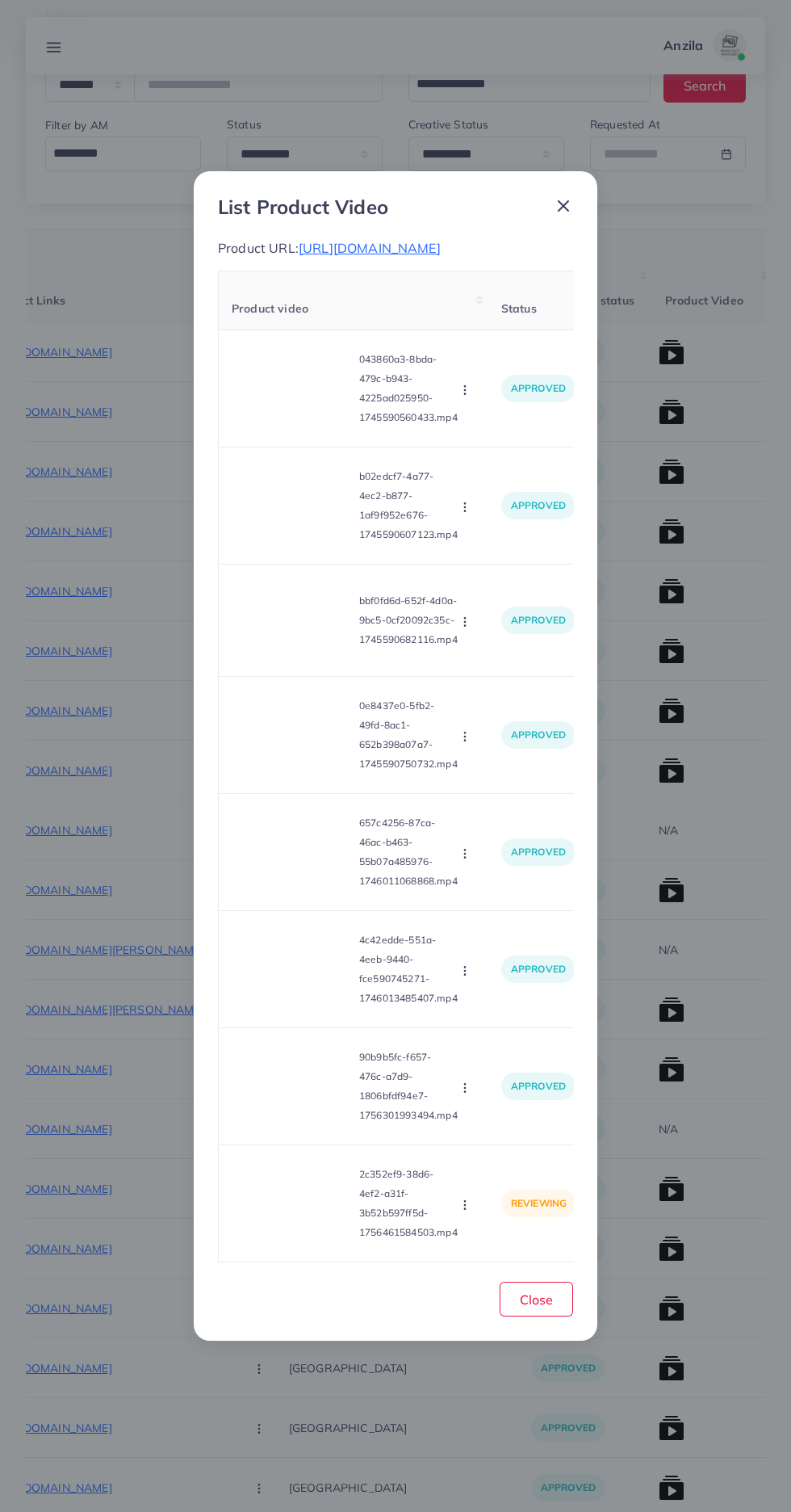
click at [441, 256] on span "https://arch-beat.com/products/arch-earcuffs-core" at bounding box center [369, 248] width 142 height 16
click at [465, 1211] on icon "button" at bounding box center [465, 1205] width 13 height 13
click at [500, 1115] on ul "Approve Reject" at bounding box center [503, 1146] width 129 height 85
click at [510, 1112] on ul "Approve Reject" at bounding box center [503, 1146] width 129 height 85
click at [515, 1128] on link "Approve" at bounding box center [503, 1128] width 127 height 35
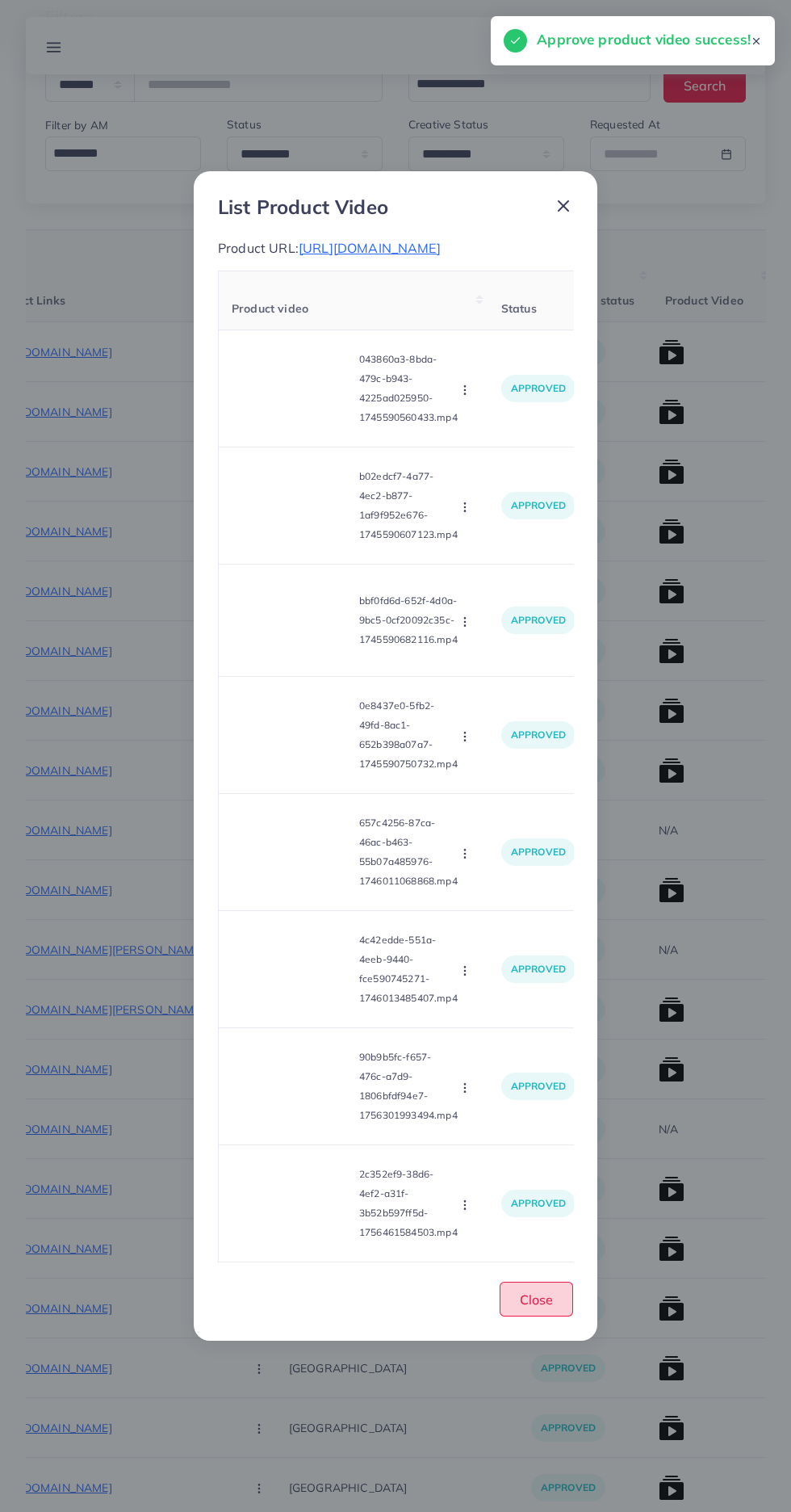
click at [526, 1307] on span "Close" at bounding box center [536, 1299] width 33 height 16
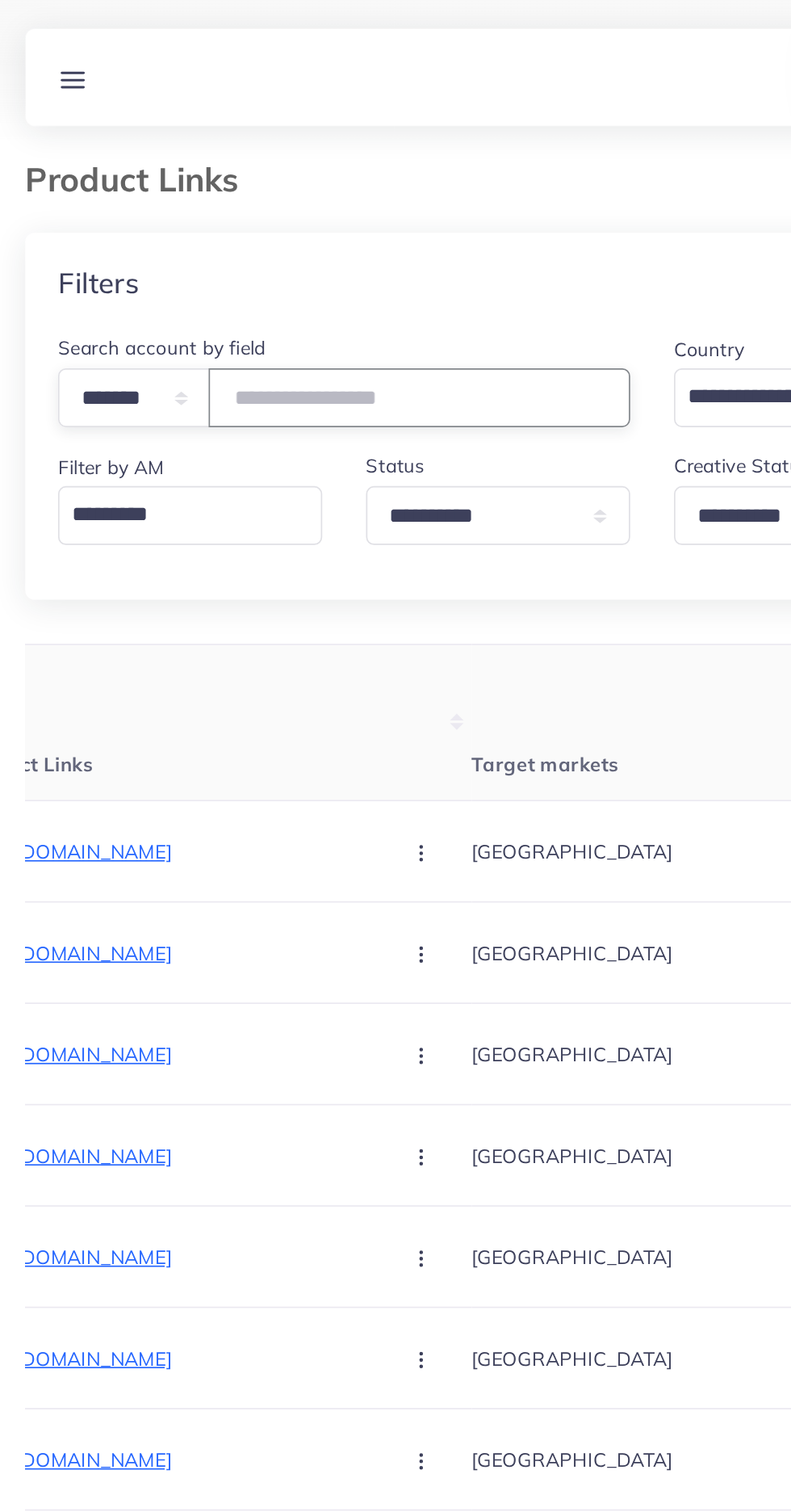
scroll to position [0, 0]
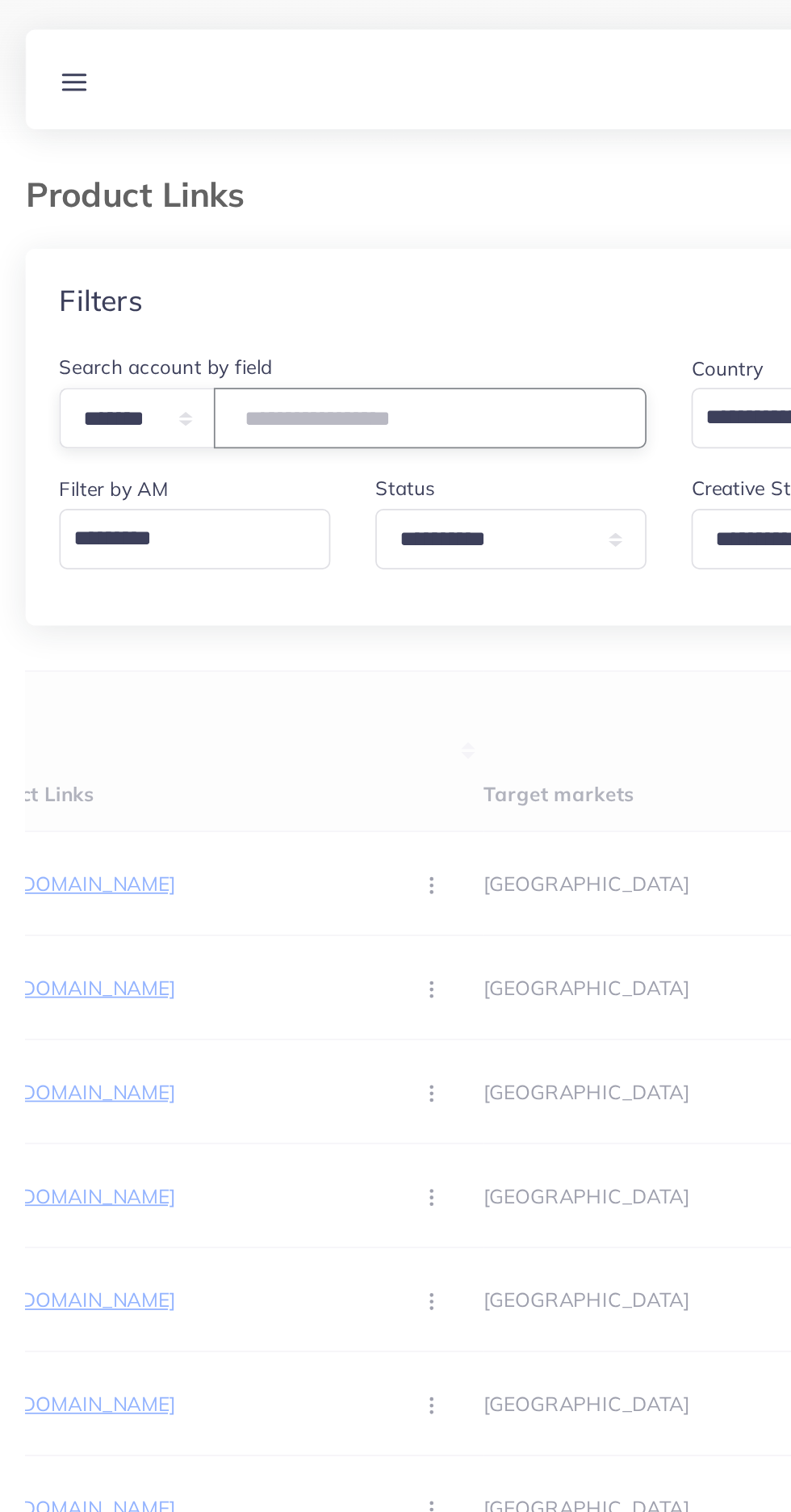
type input "*******"
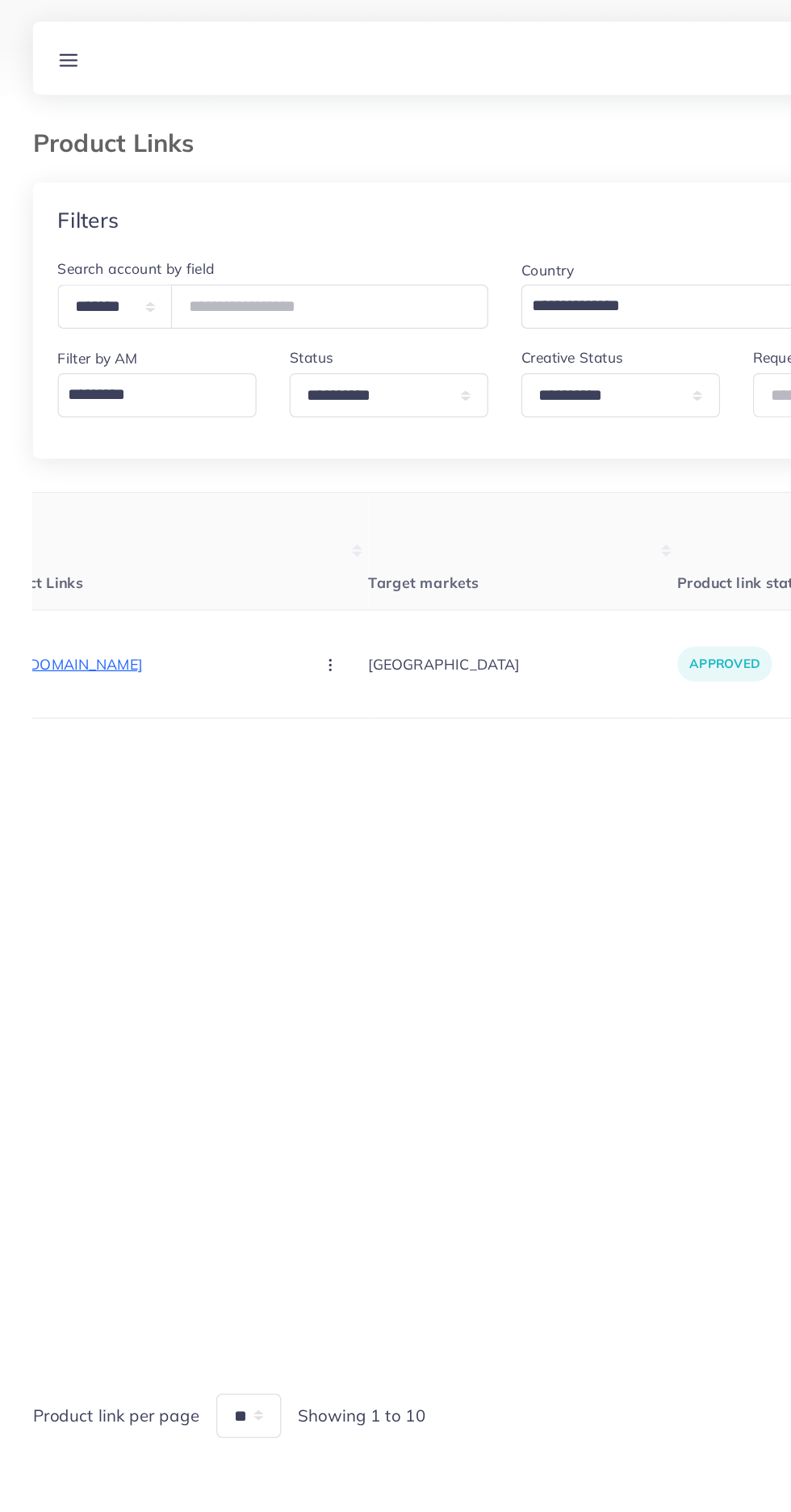
scroll to position [0, 250]
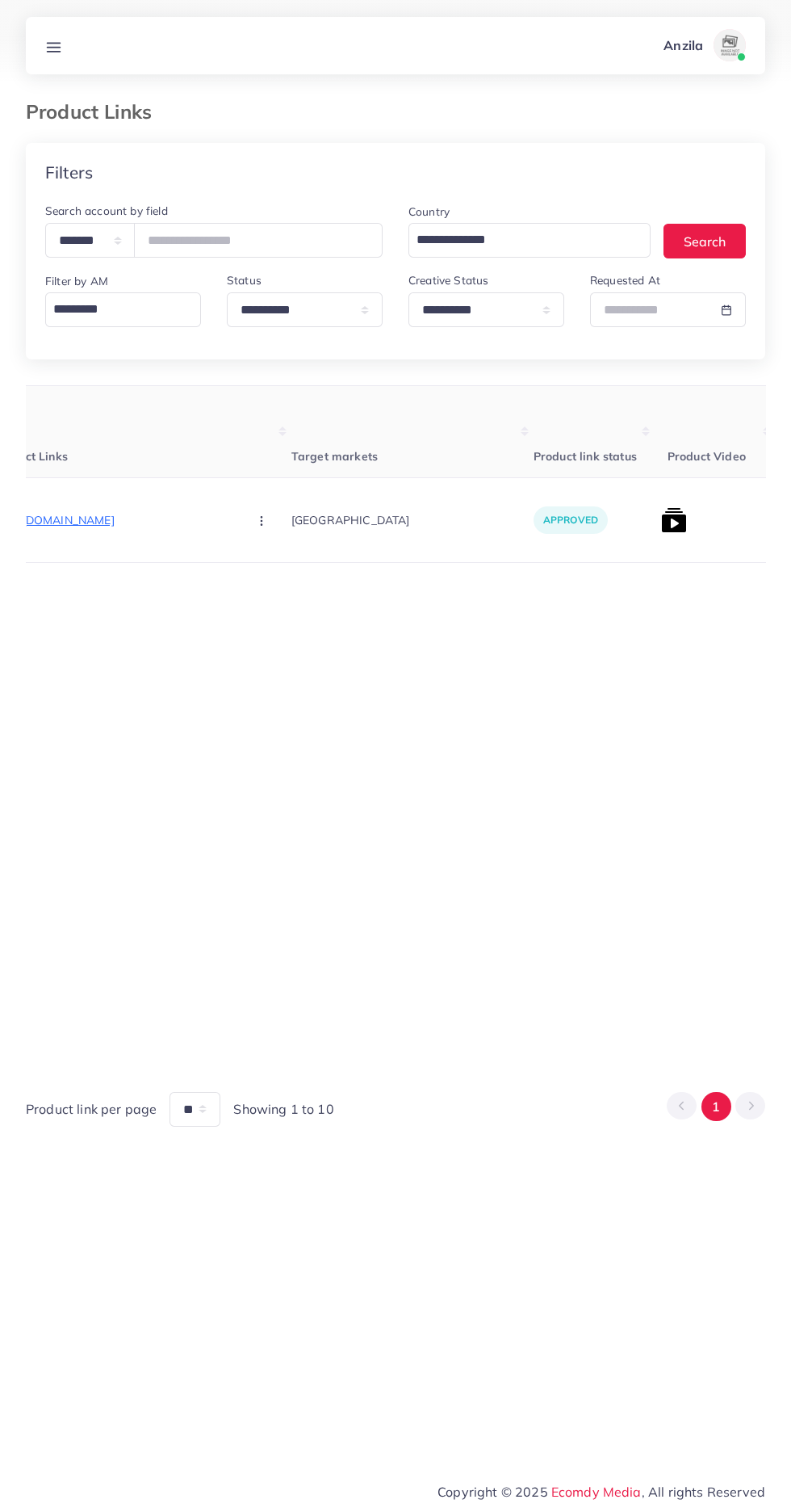
click at [661, 519] on img at bounding box center [674, 520] width 26 height 26
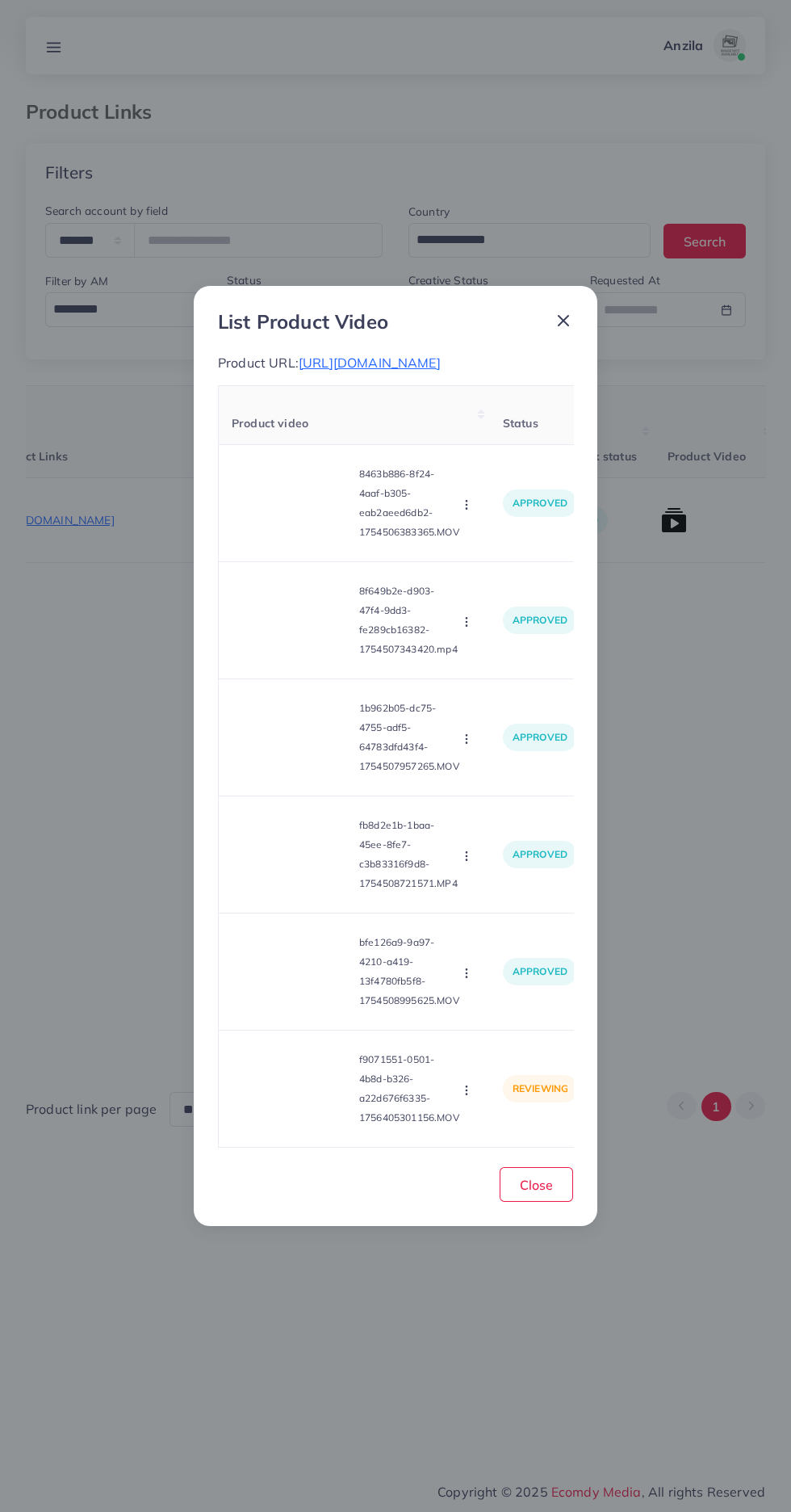
click at [292, 1107] on video at bounding box center [292, 1088] width 121 height 72
click at [292, 1100] on circle at bounding box center [292, 1088] width 22 height 22
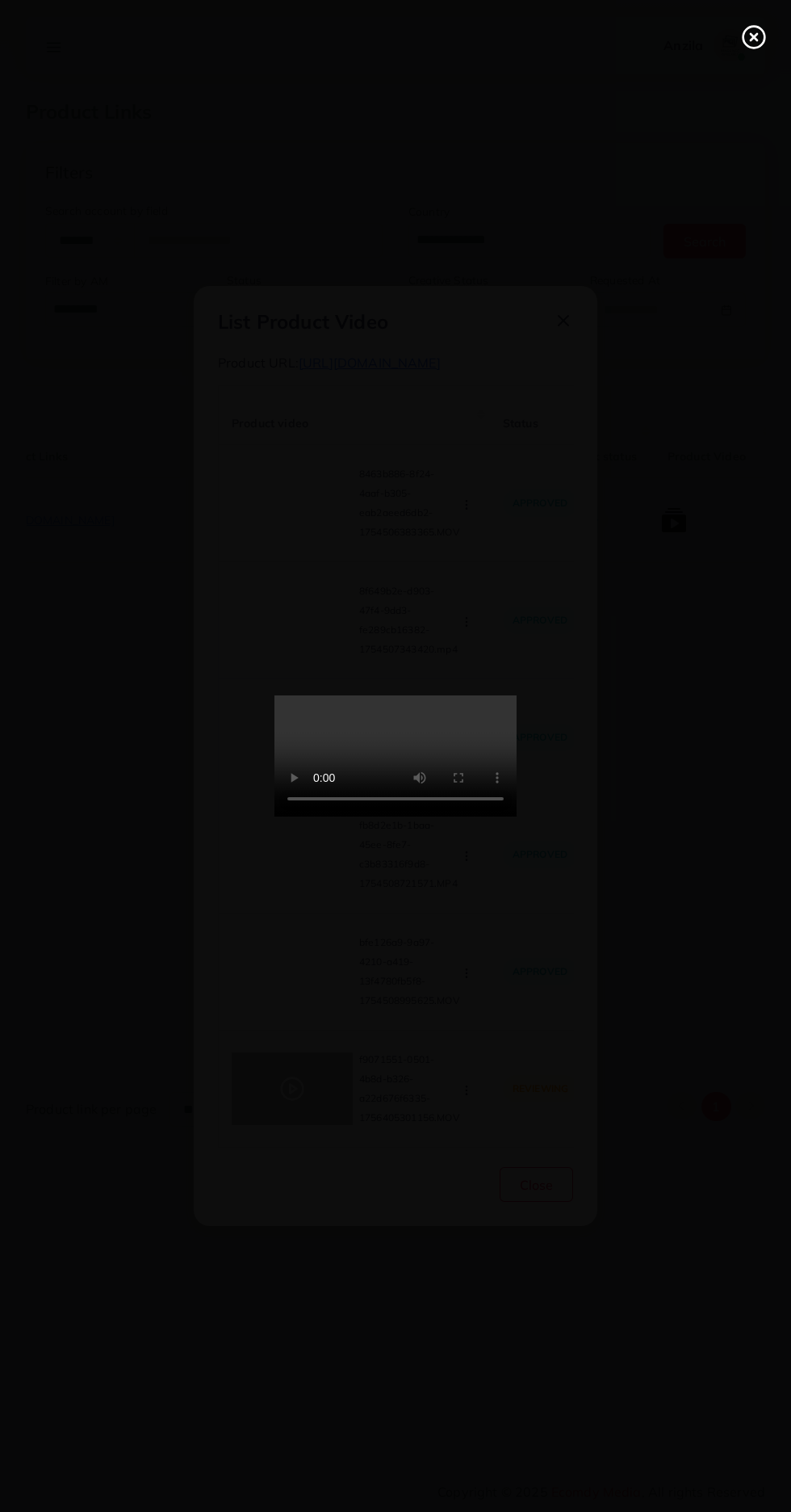
click at [754, 40] on icon at bounding box center [754, 37] width 26 height 26
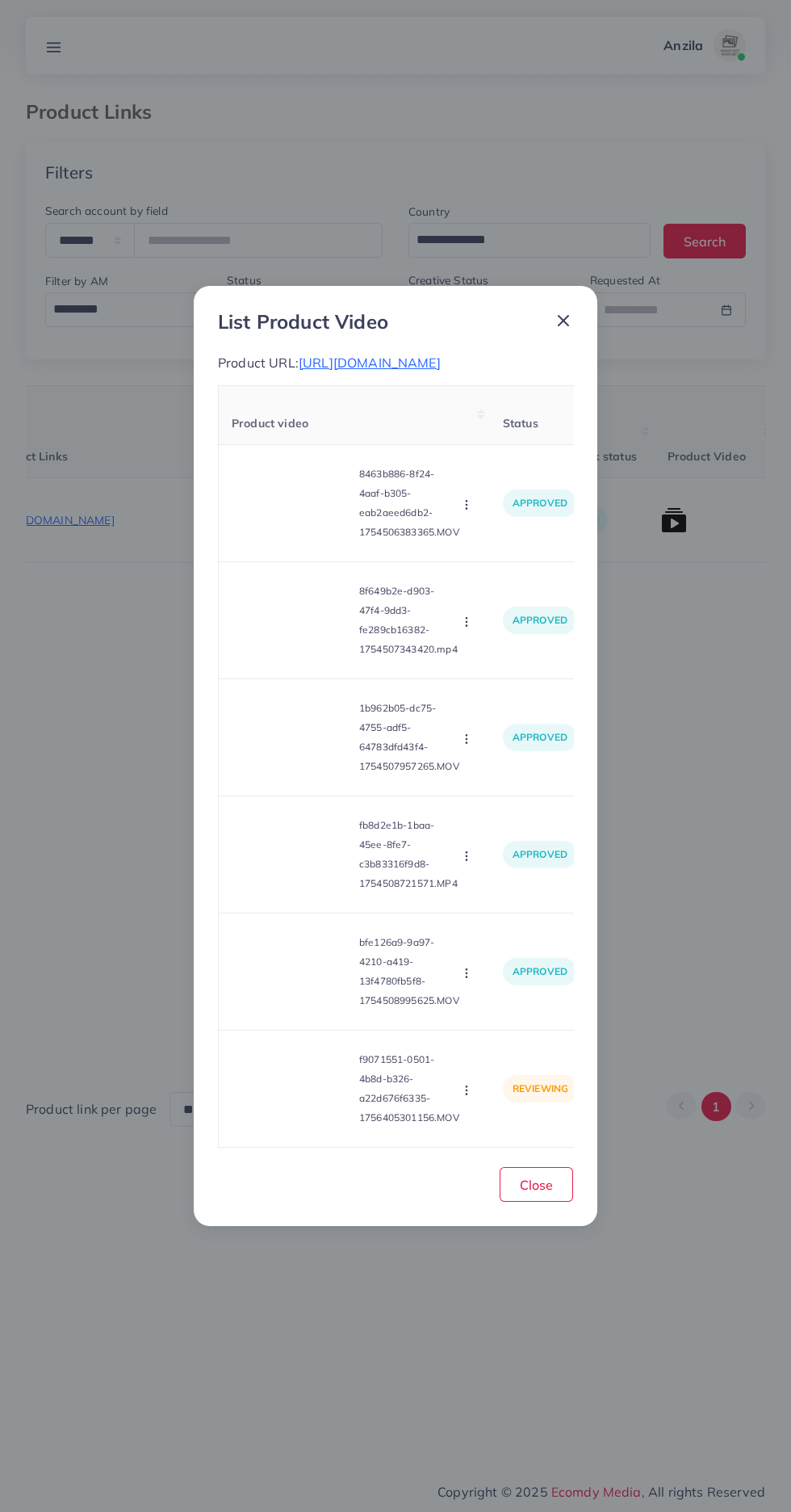
click at [477, 1097] on div "Approve Reject" at bounding box center [468, 1088] width 18 height 18
click at [470, 1097] on icon "button" at bounding box center [467, 1090] width 13 height 13
click at [480, 1032] on link "Approve" at bounding box center [502, 1013] width 127 height 35
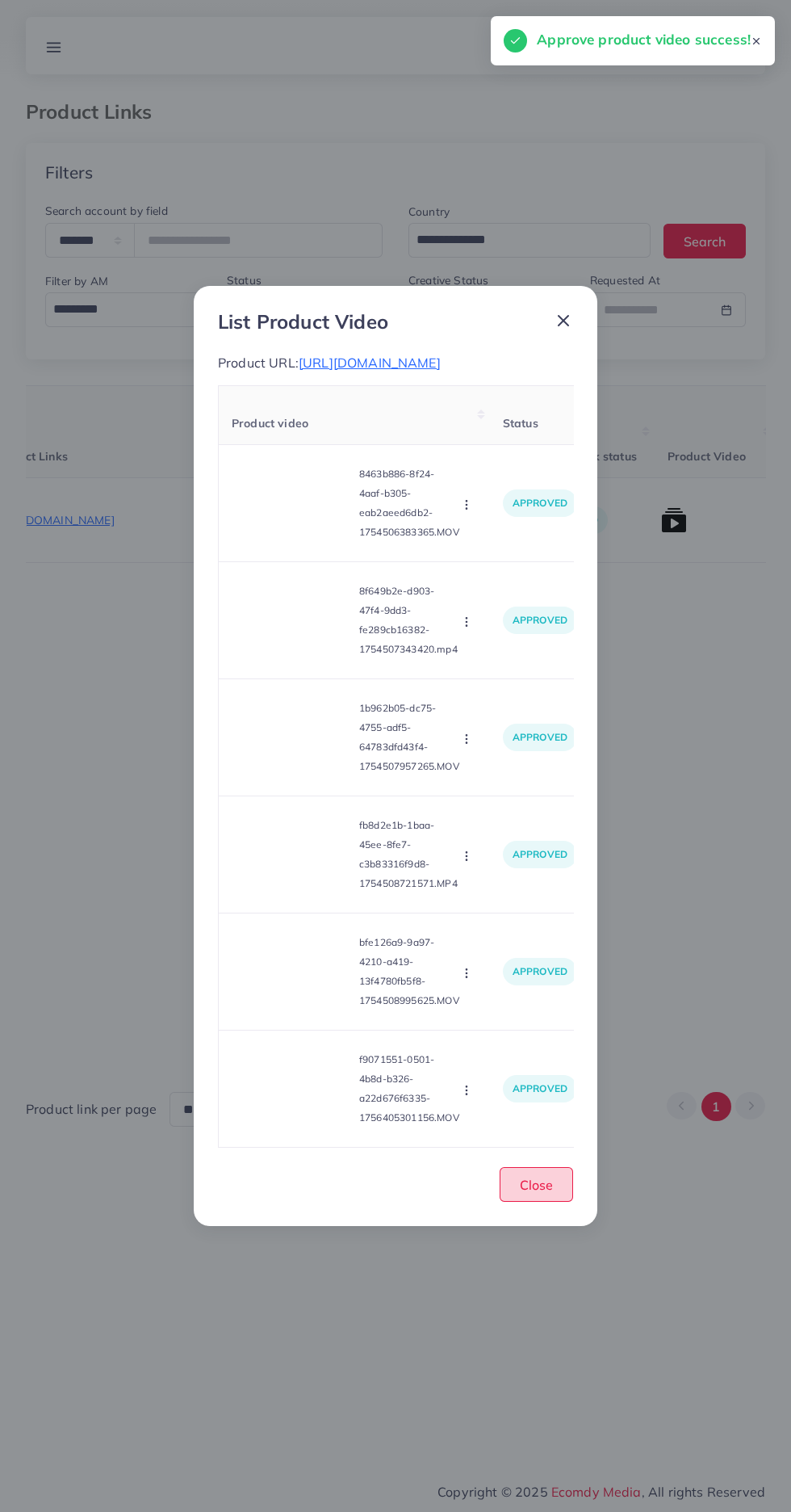
click at [539, 1193] on span "Close" at bounding box center [536, 1184] width 33 height 16
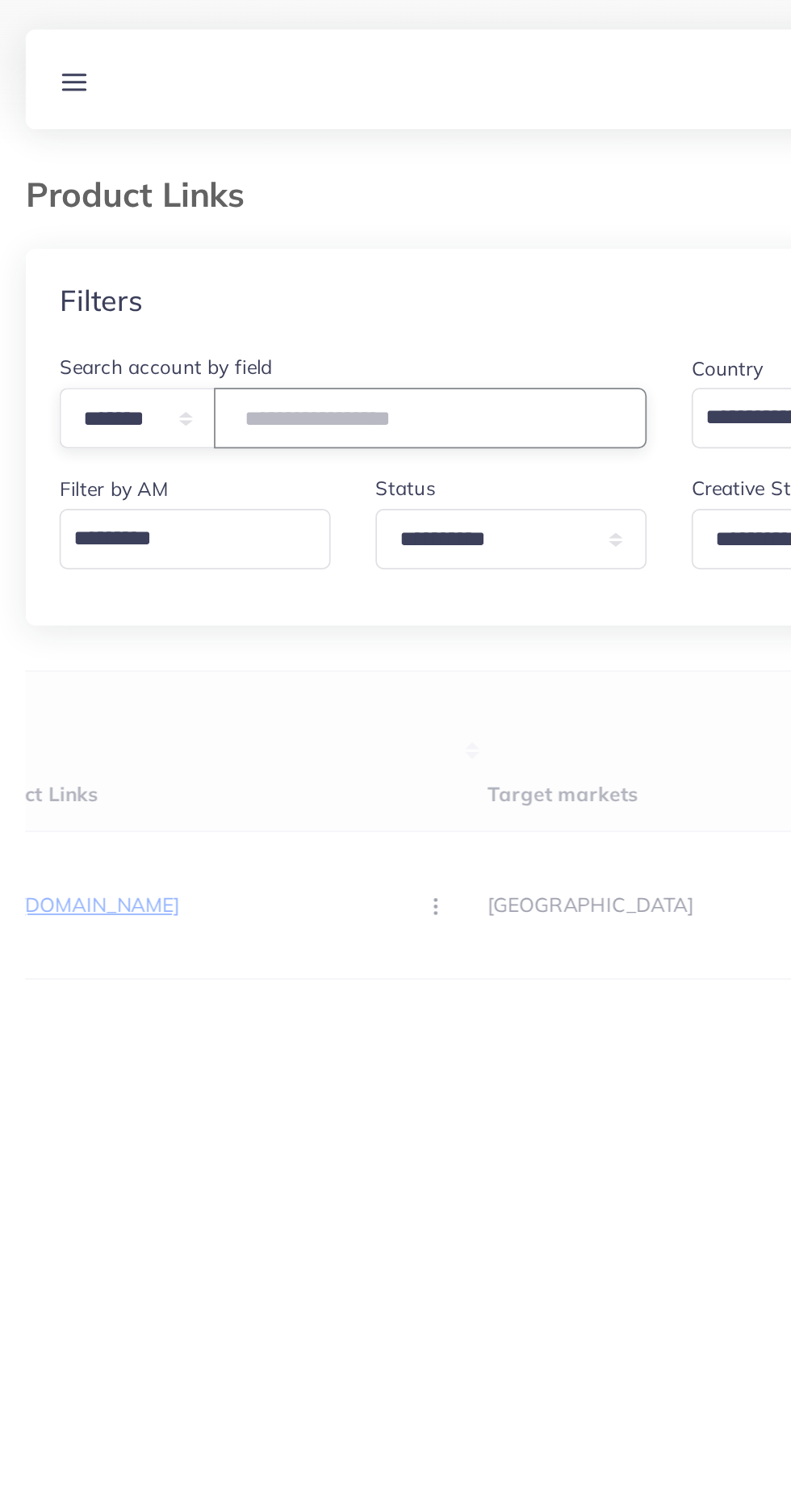
type input "*******"
click at [374, 393] on th "Target markets" at bounding box center [412, 431] width 242 height 92
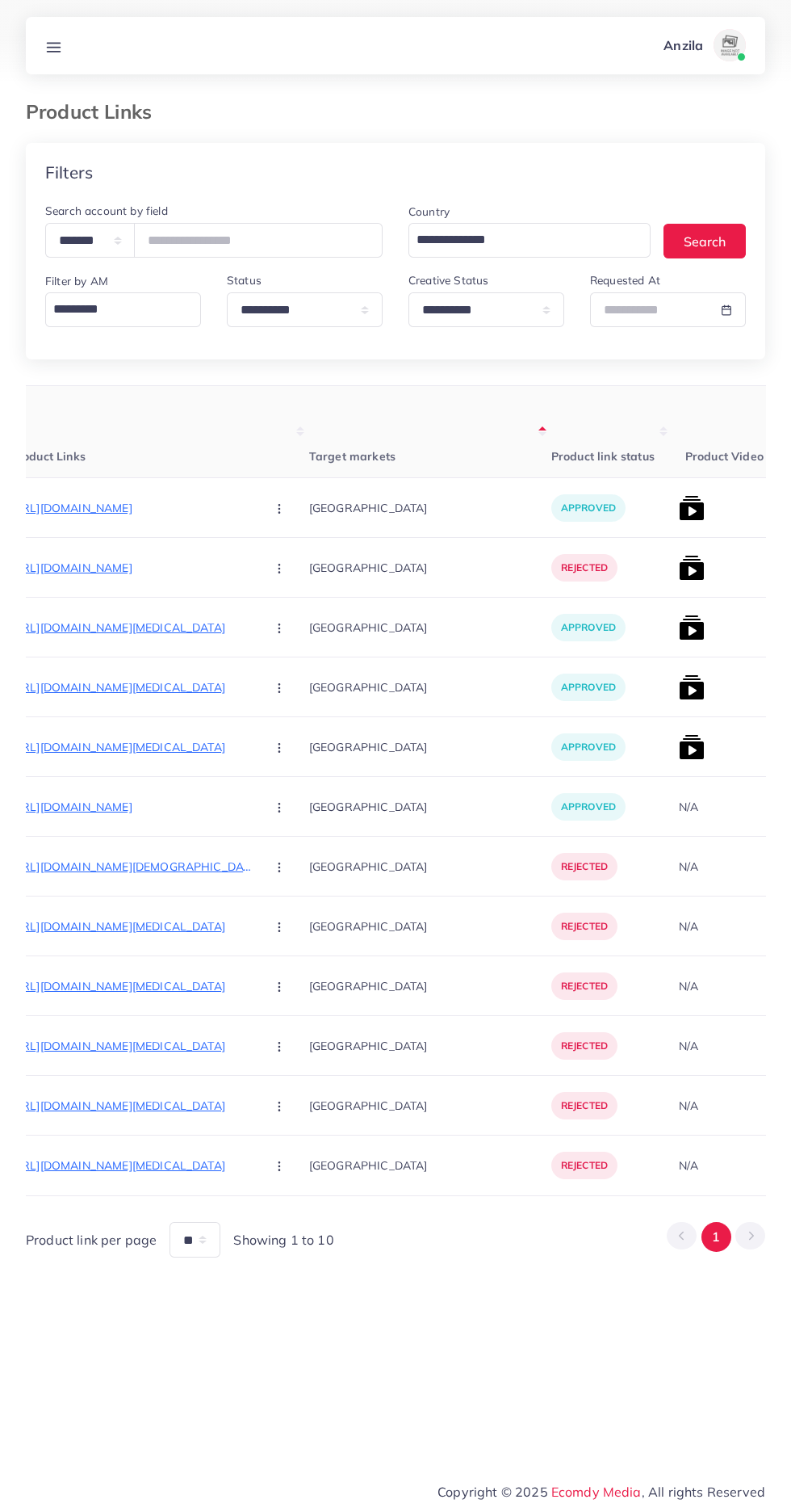
scroll to position [0, 232]
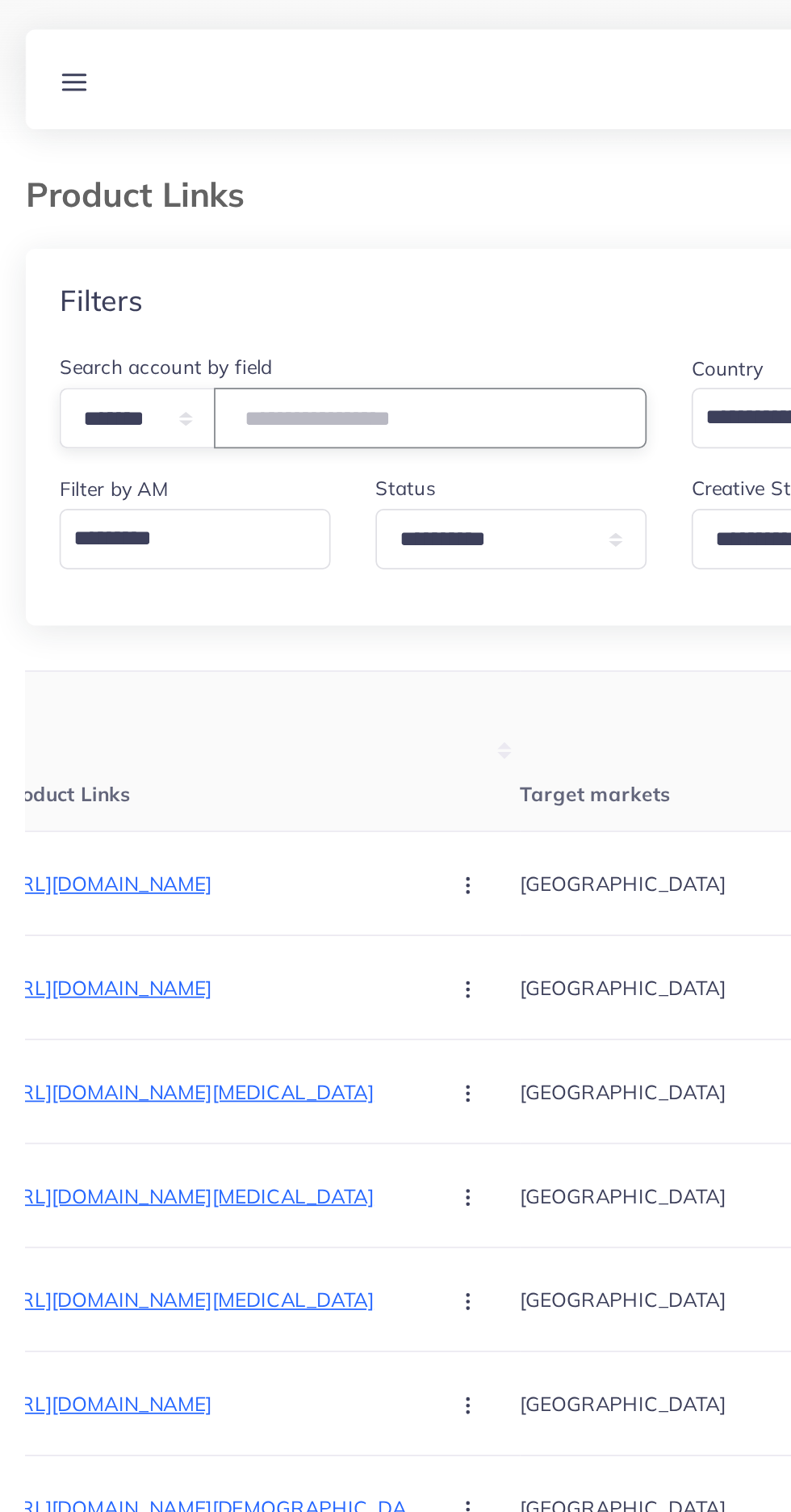
click at [183, 243] on input "*******" at bounding box center [258, 240] width 249 height 34
click at [67, 40] on link at bounding box center [53, 45] width 30 height 20
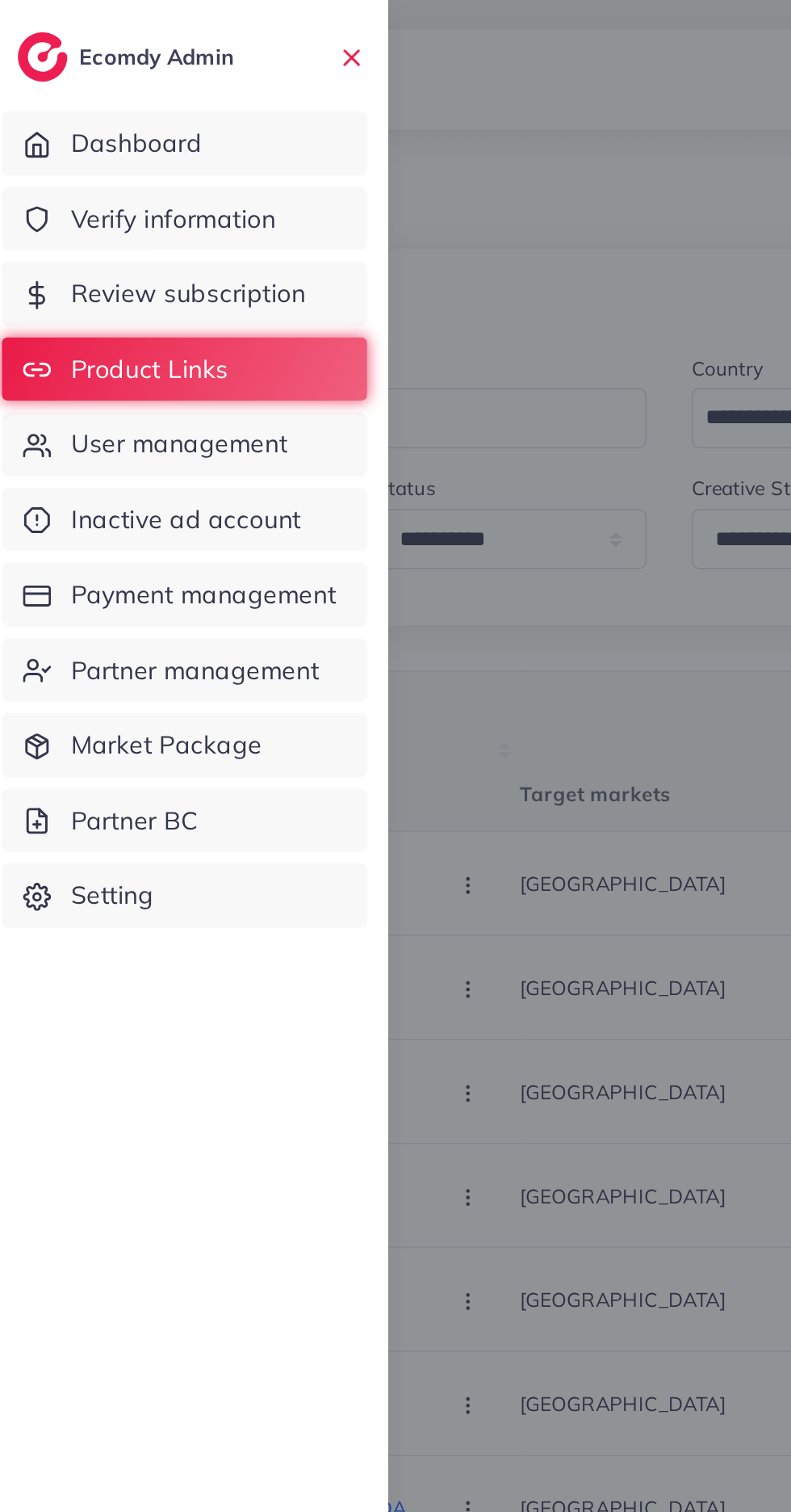
click at [159, 251] on span "User management" at bounding box center [114, 255] width 124 height 21
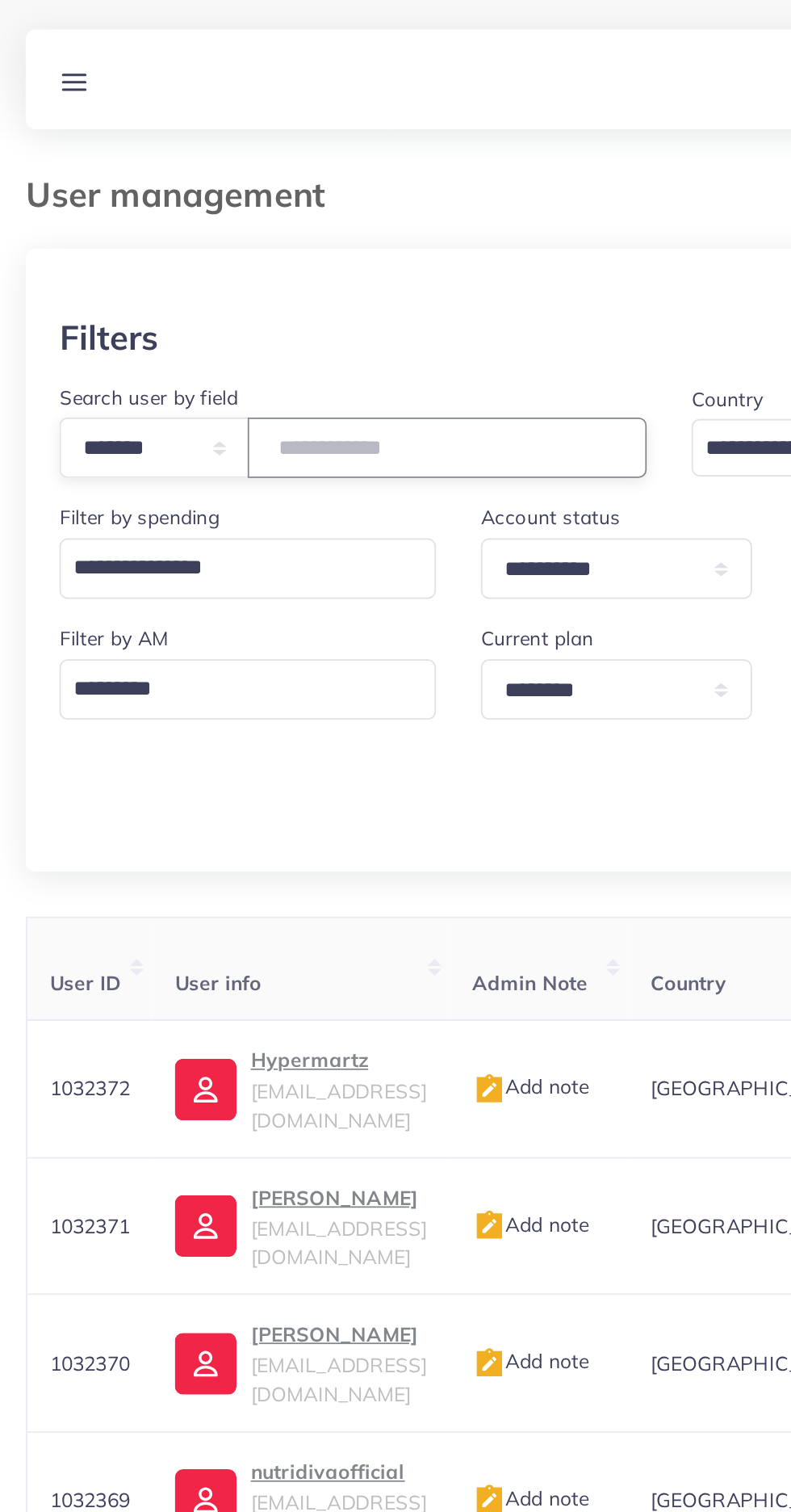
click at [244, 266] on input "number" at bounding box center [268, 257] width 229 height 34
type input "*******"
click at [371, 214] on div "**********" at bounding box center [395, 342] width 739 height 319
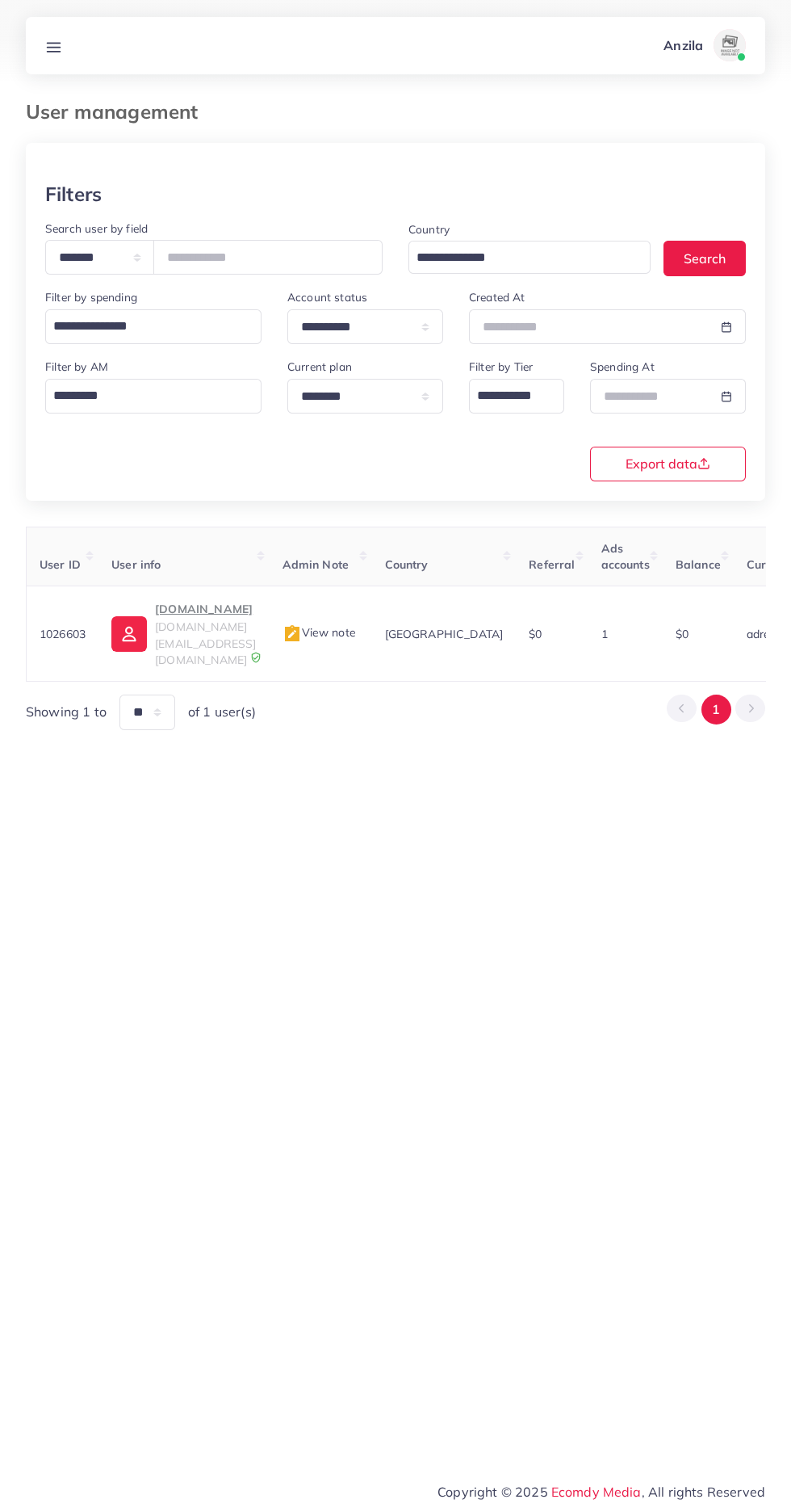
click at [231, 614] on p "luxia.shop" at bounding box center [205, 609] width 101 height 20
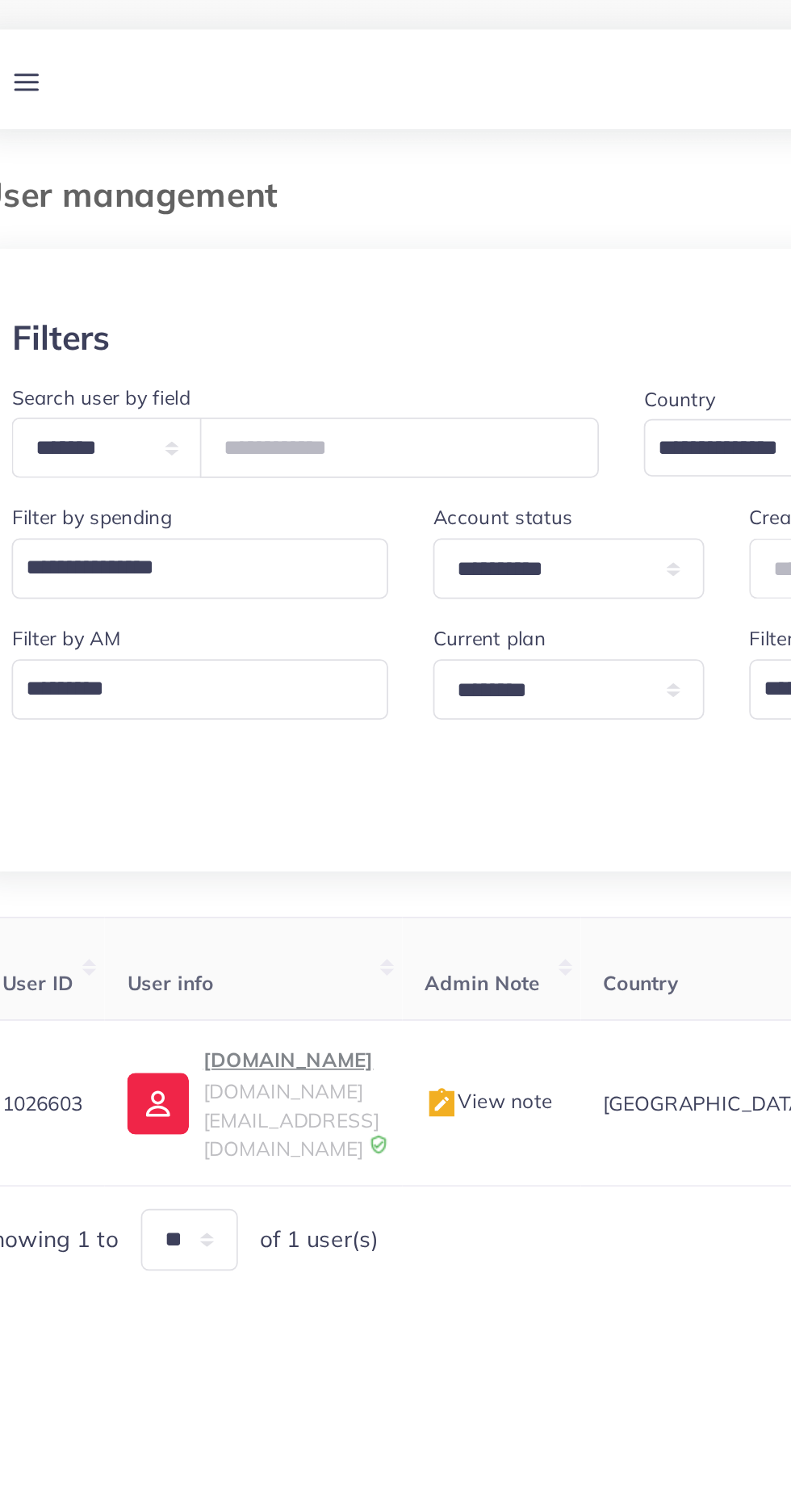
click at [66, 46] on link at bounding box center [53, 45] width 30 height 20
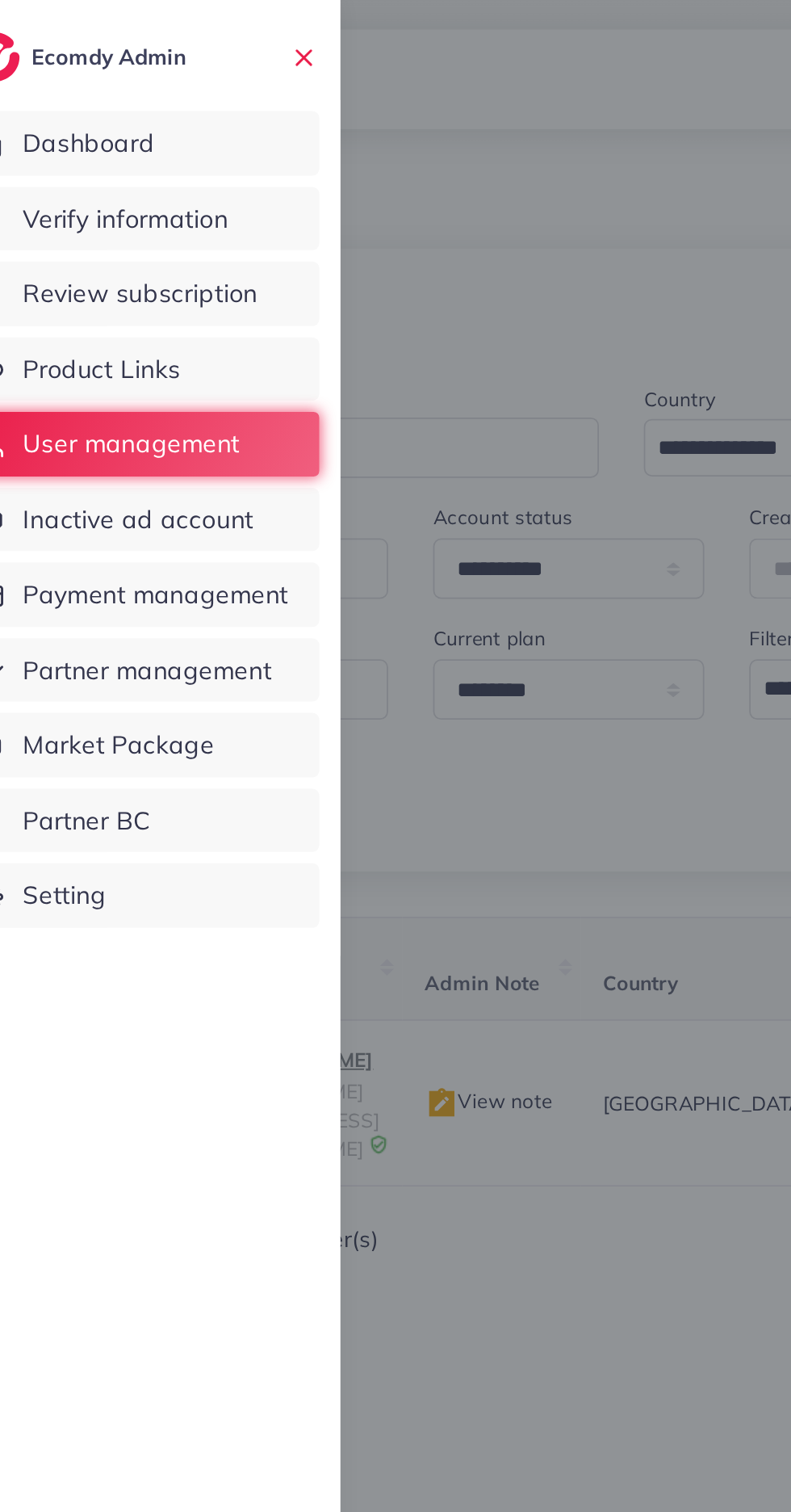
click at [155, 208] on link "Product Links" at bounding box center [117, 212] width 210 height 37
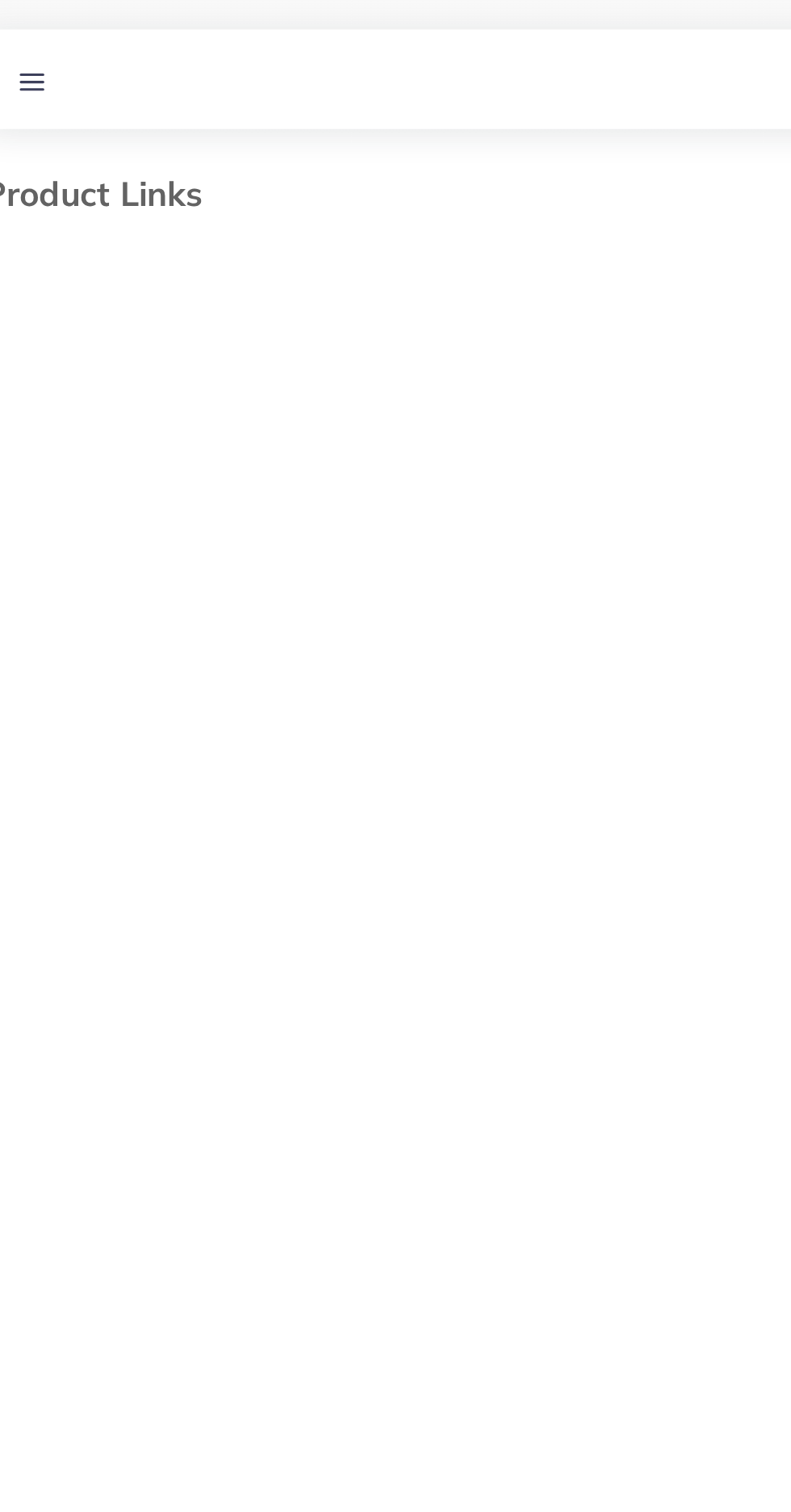
select select "*********"
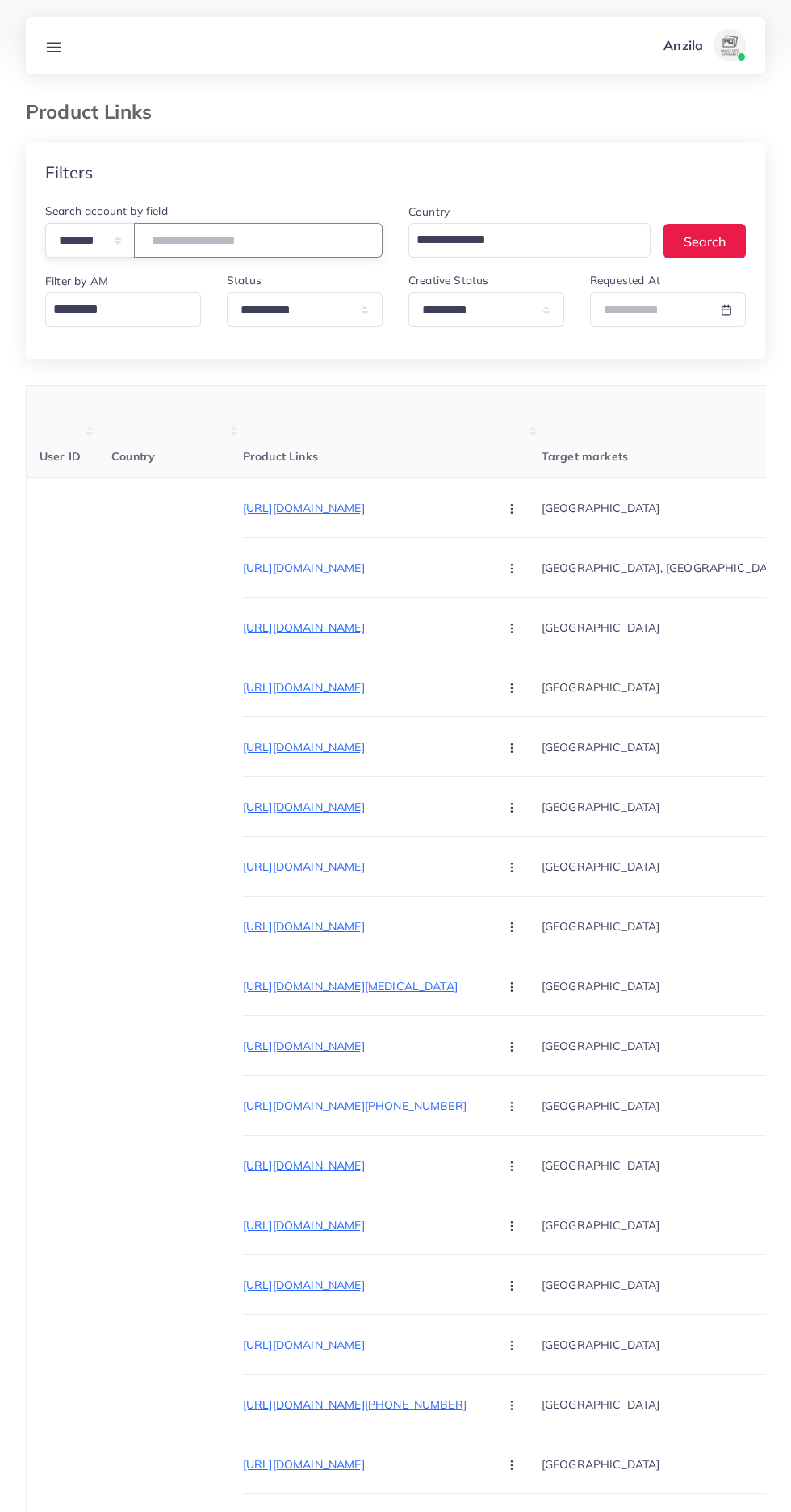
click at [222, 236] on input "number" at bounding box center [258, 240] width 249 height 34
click at [233, 234] on input "number" at bounding box center [258, 240] width 249 height 34
click at [263, 245] on input "number" at bounding box center [258, 240] width 249 height 34
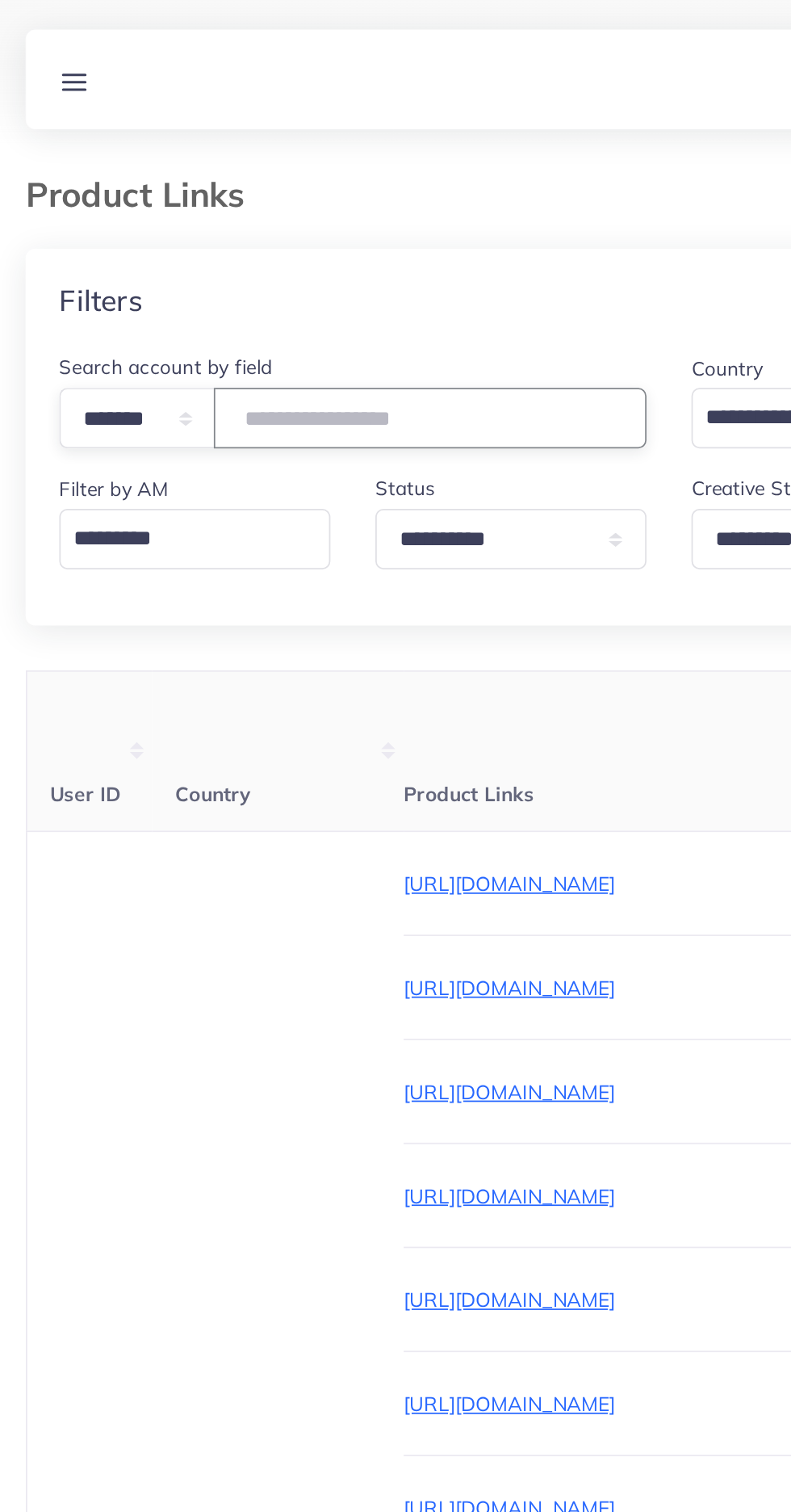
type input "*******"
click at [379, 189] on div "Filters" at bounding box center [395, 172] width 739 height 59
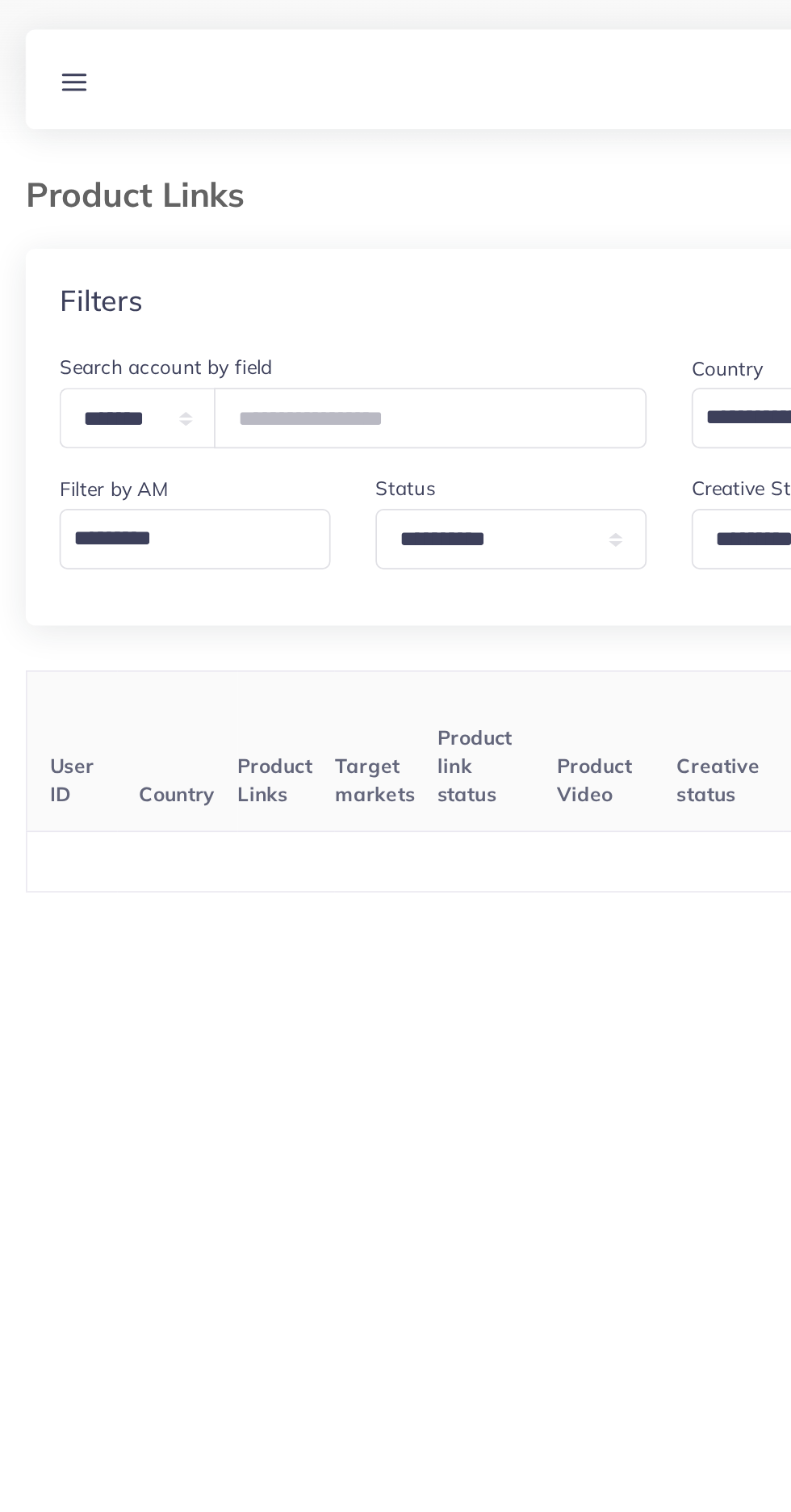
scroll to position [0, 3]
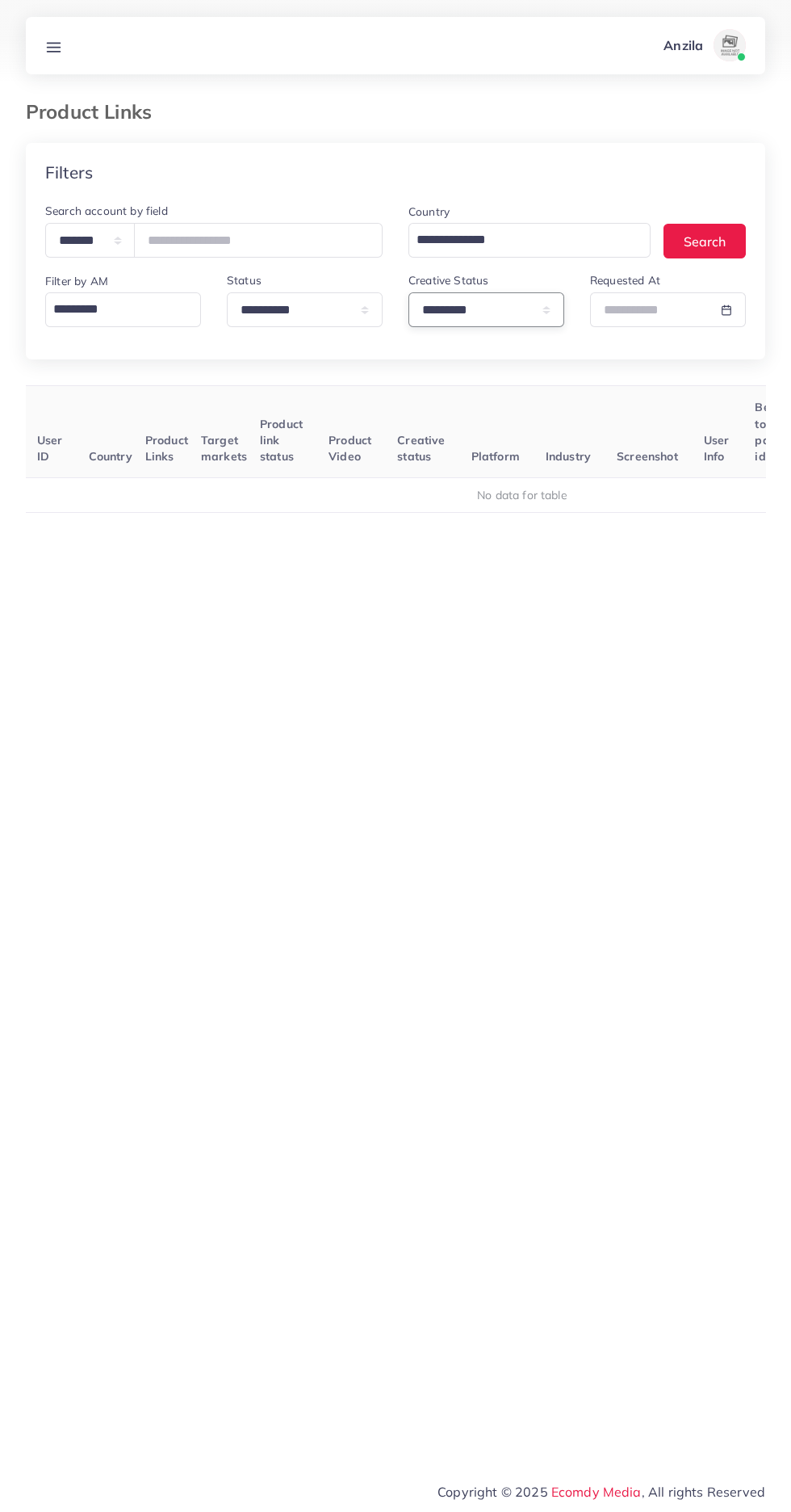
click at [497, 315] on select "**********" at bounding box center [486, 309] width 156 height 34
select select
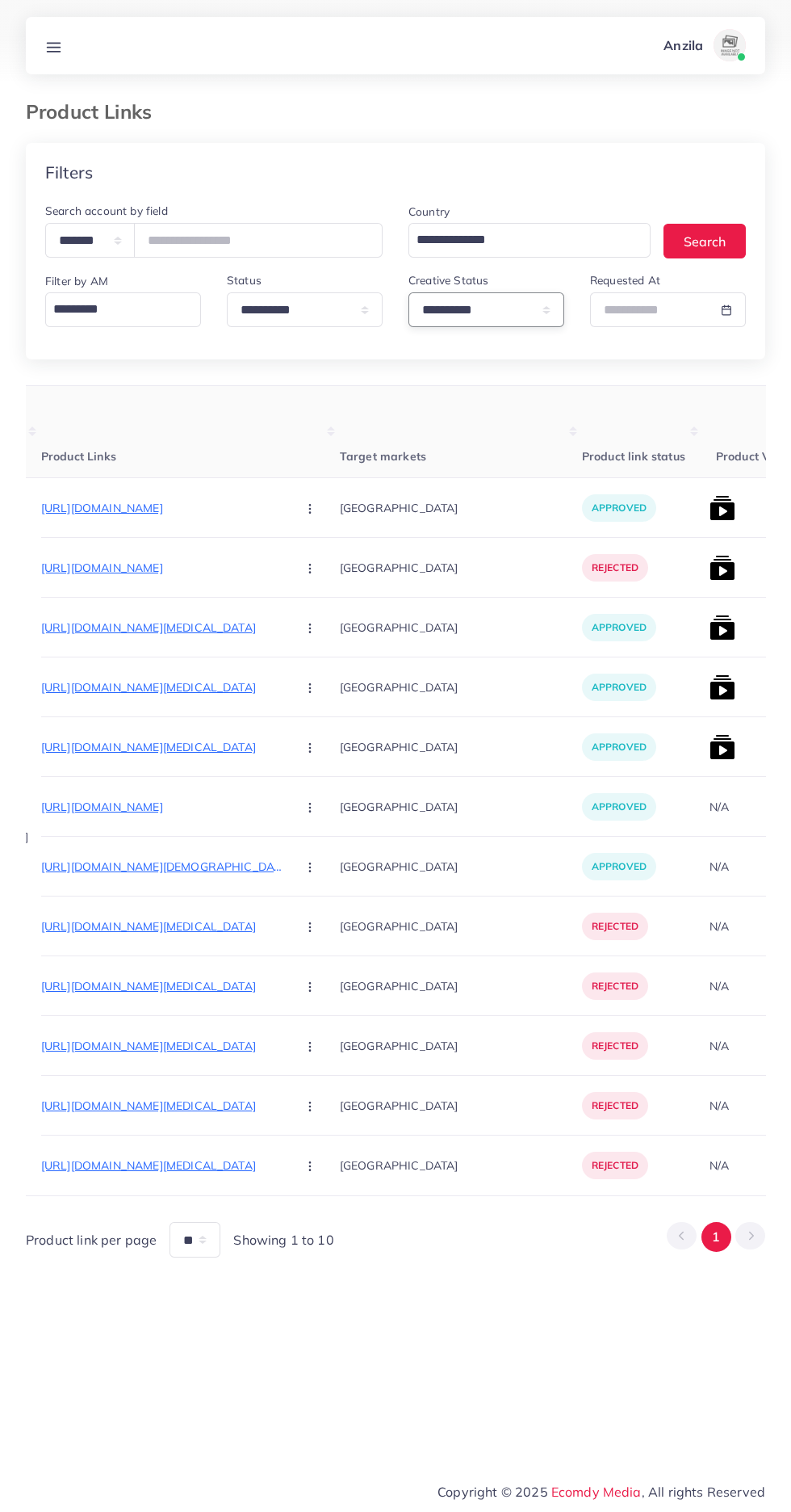
scroll to position [0, 167]
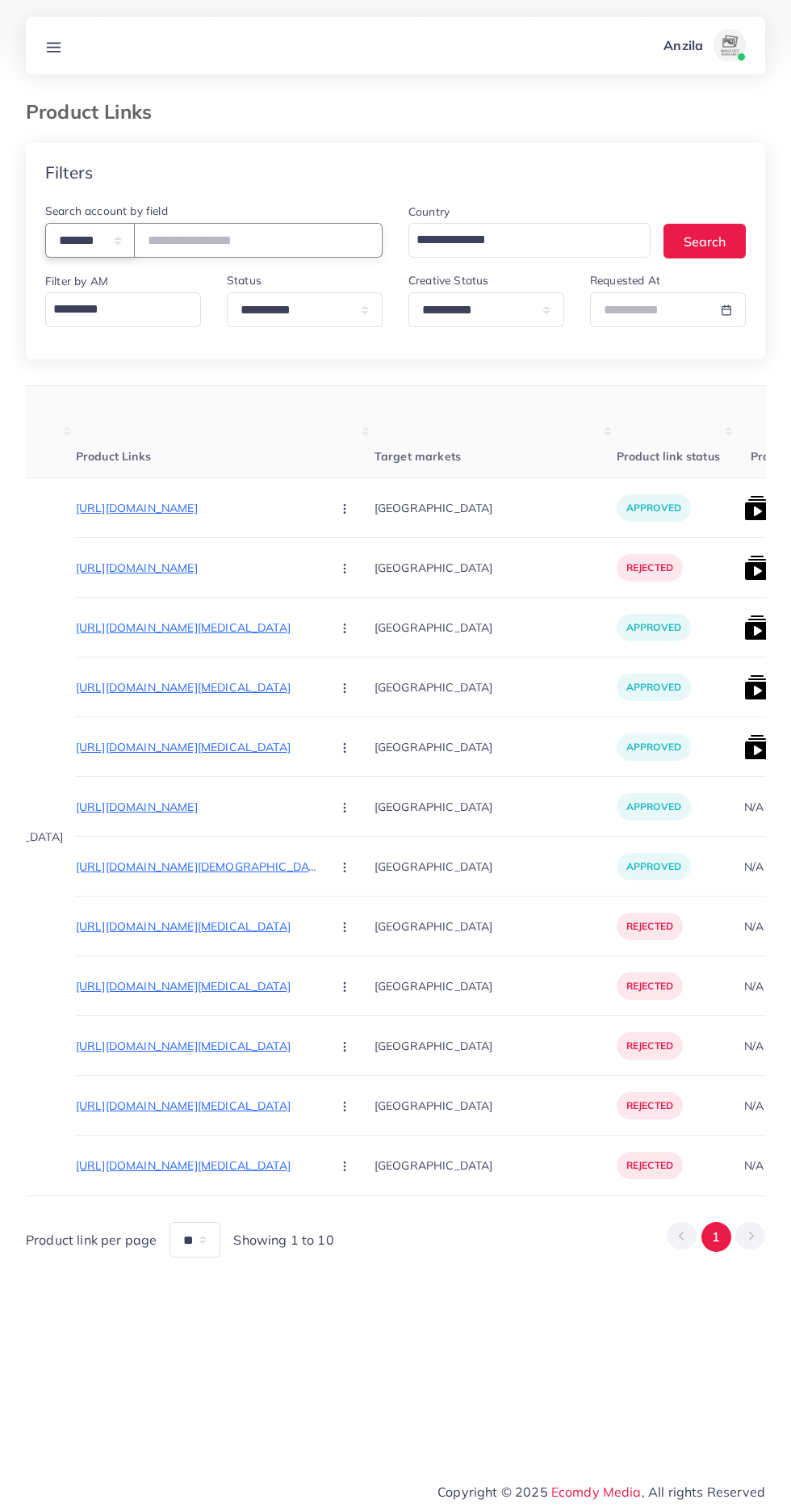
click at [106, 245] on select "**********" at bounding box center [90, 240] width 90 height 34
select select "*****"
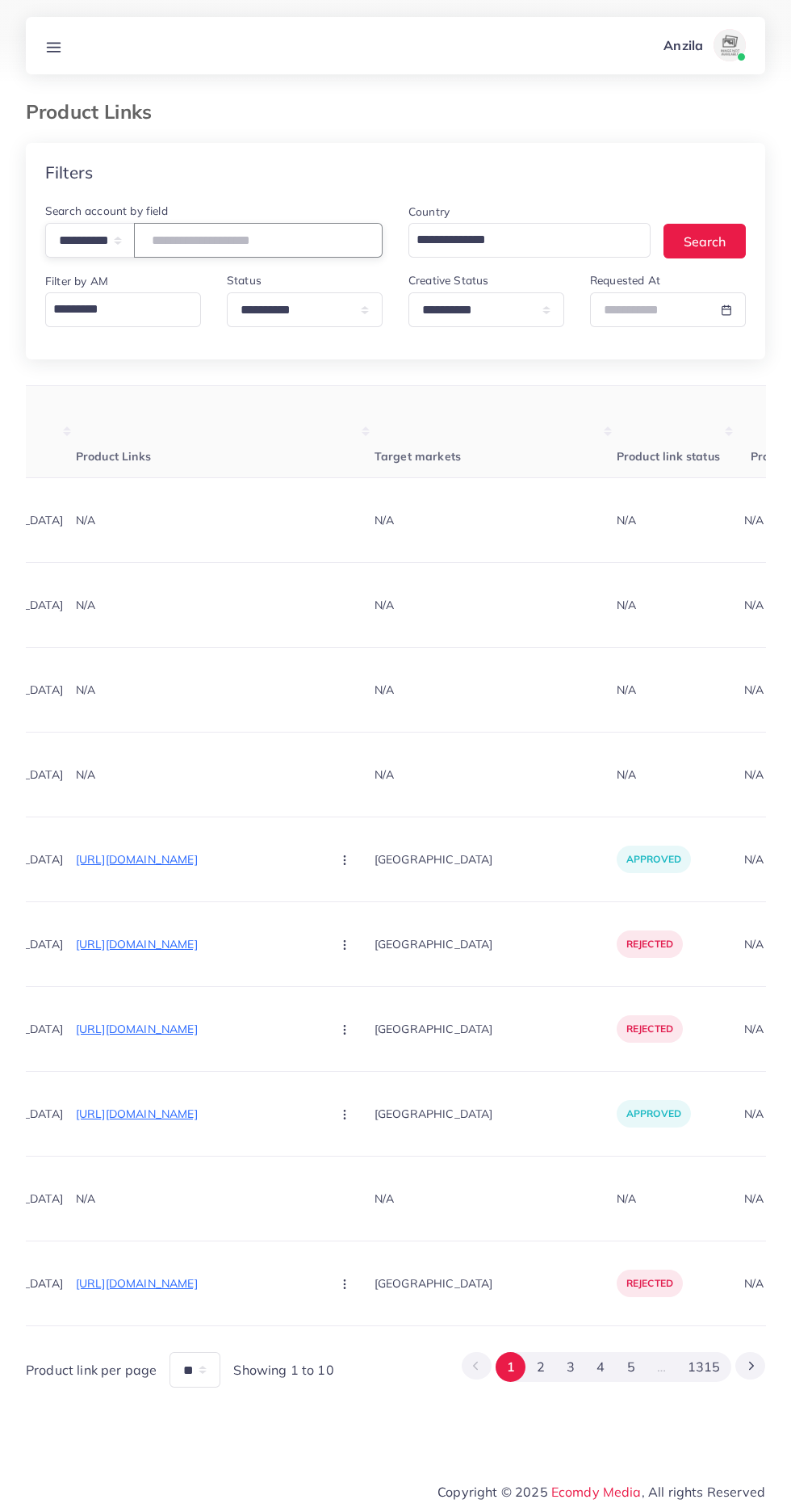
click at [317, 232] on input "text" at bounding box center [258, 240] width 249 height 34
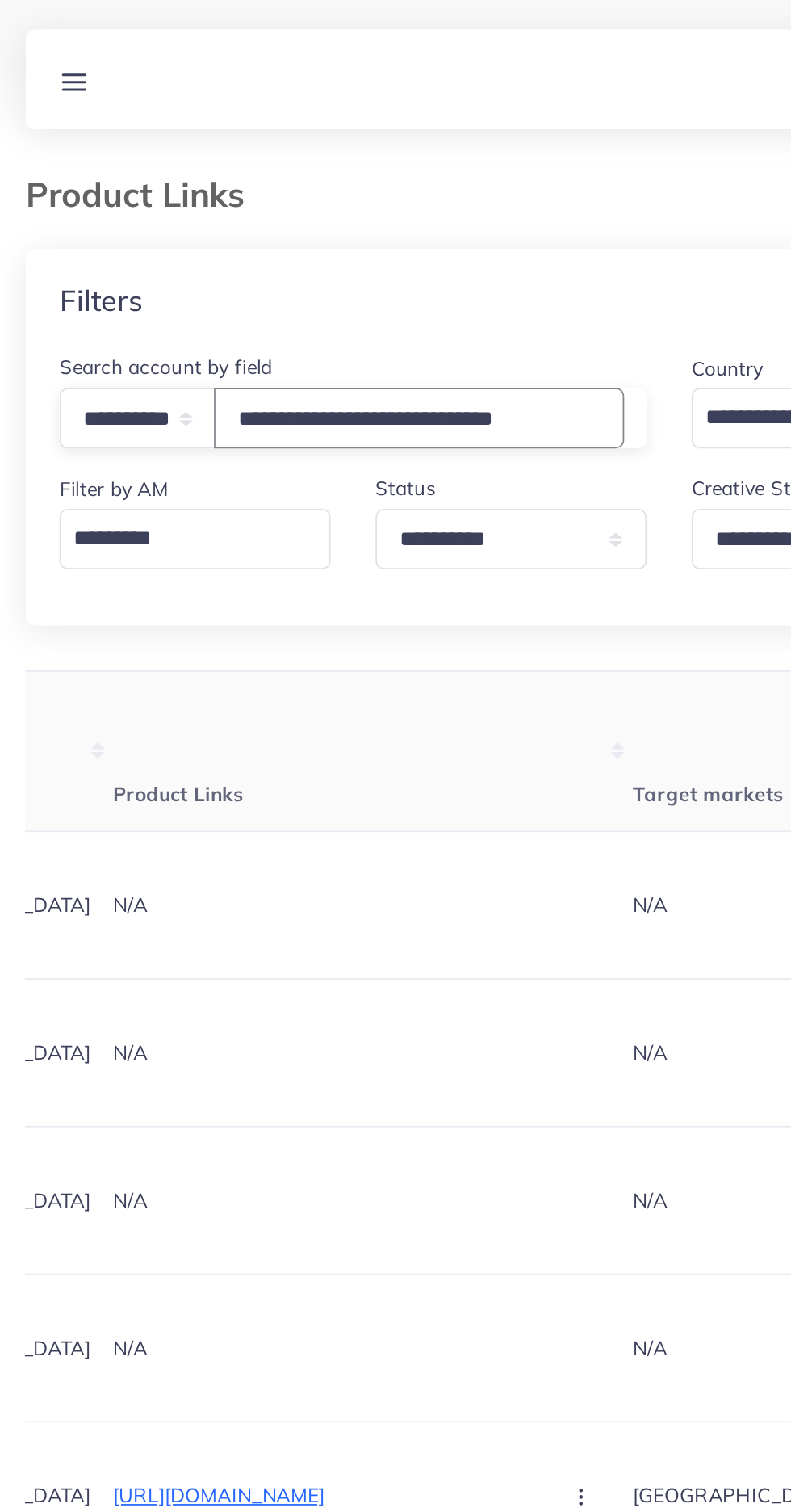
scroll to position [0, 0]
type input "**********"
click at [154, 406] on th "Product Links" at bounding box center [225, 431] width 299 height 92
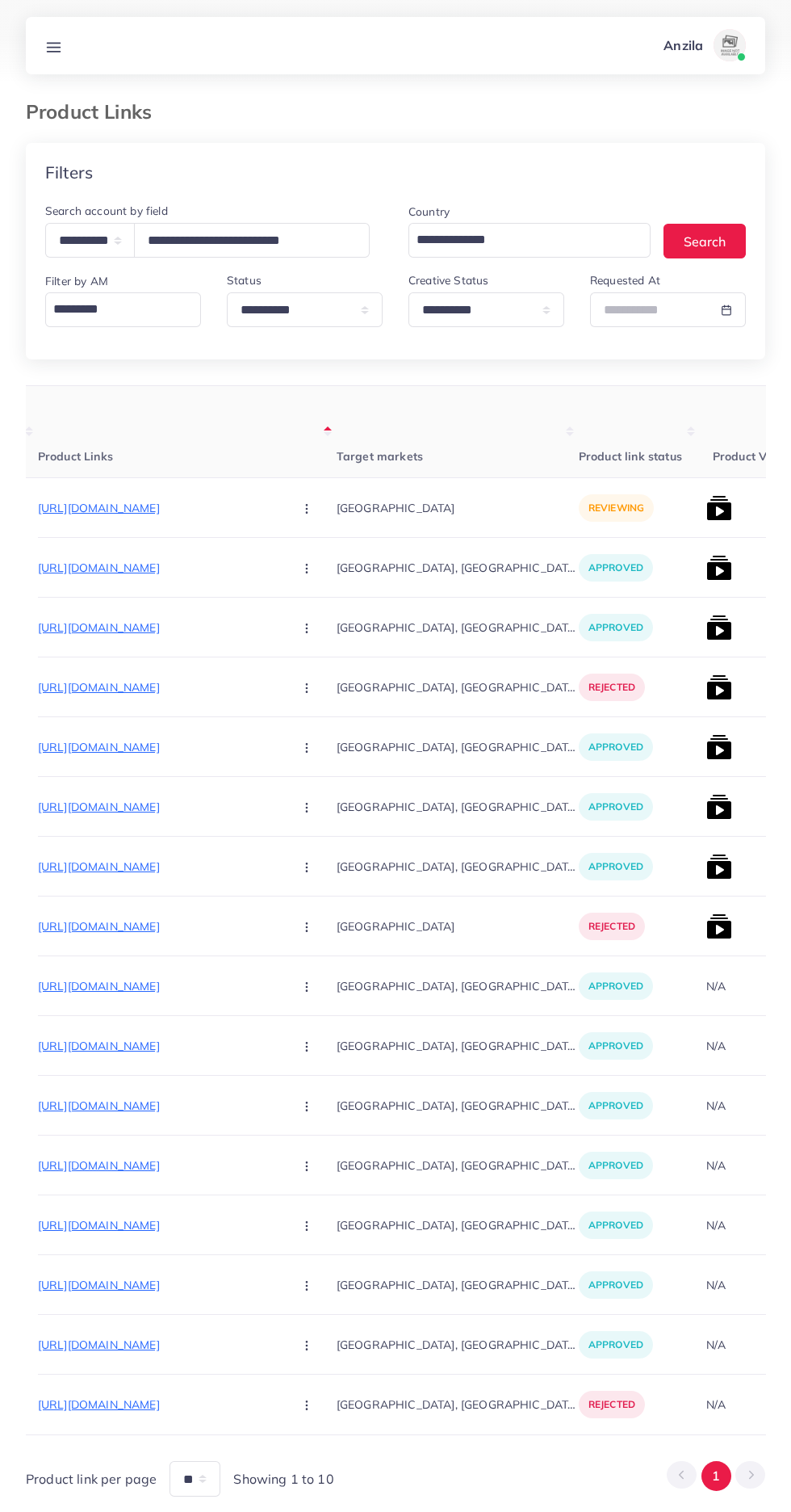
scroll to position [0, 214]
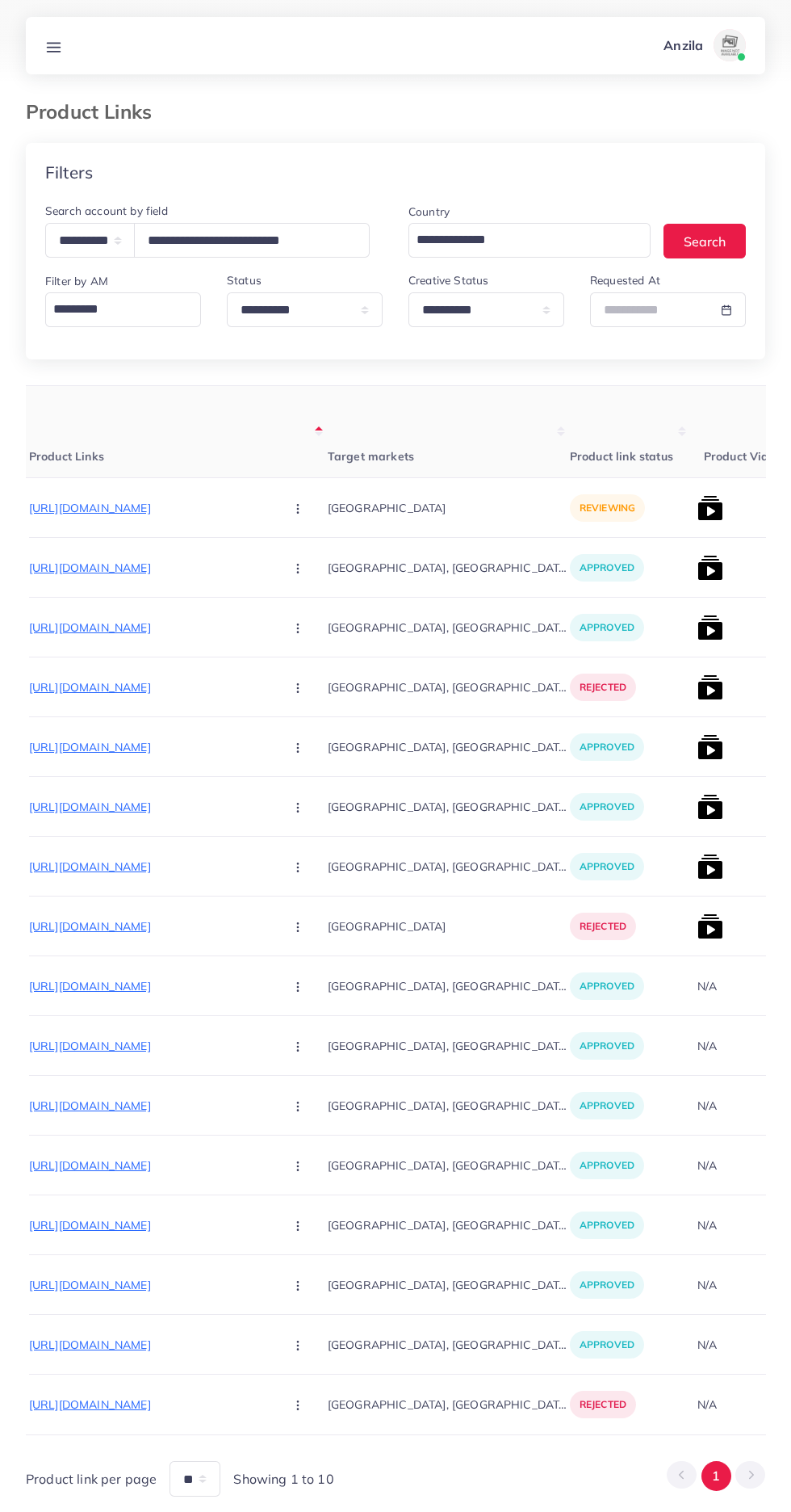
click at [124, 511] on p "https://islamicgift.shop/collections/men-suits" at bounding box center [150, 508] width 242 height 20
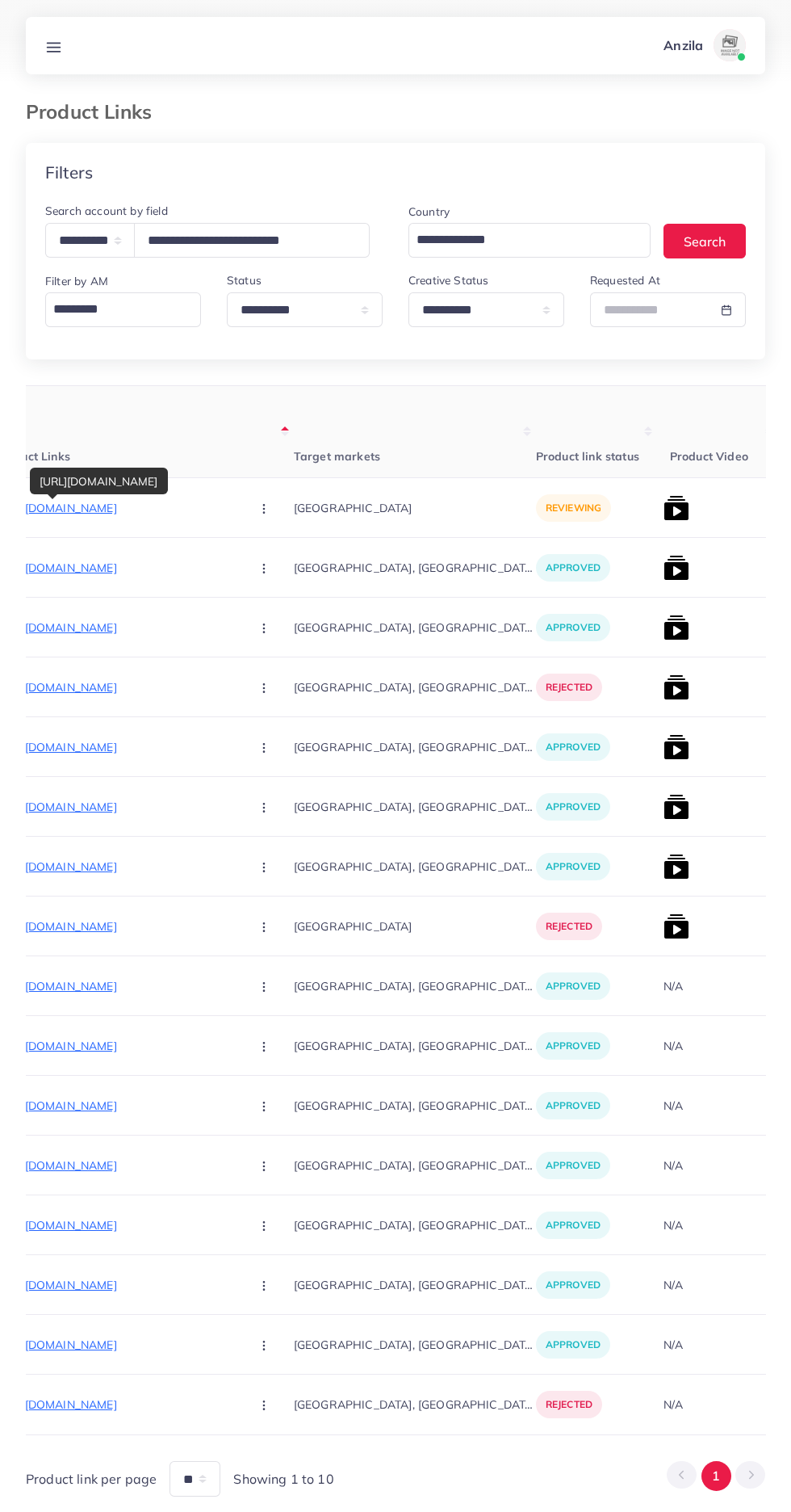
scroll to position [0, 209]
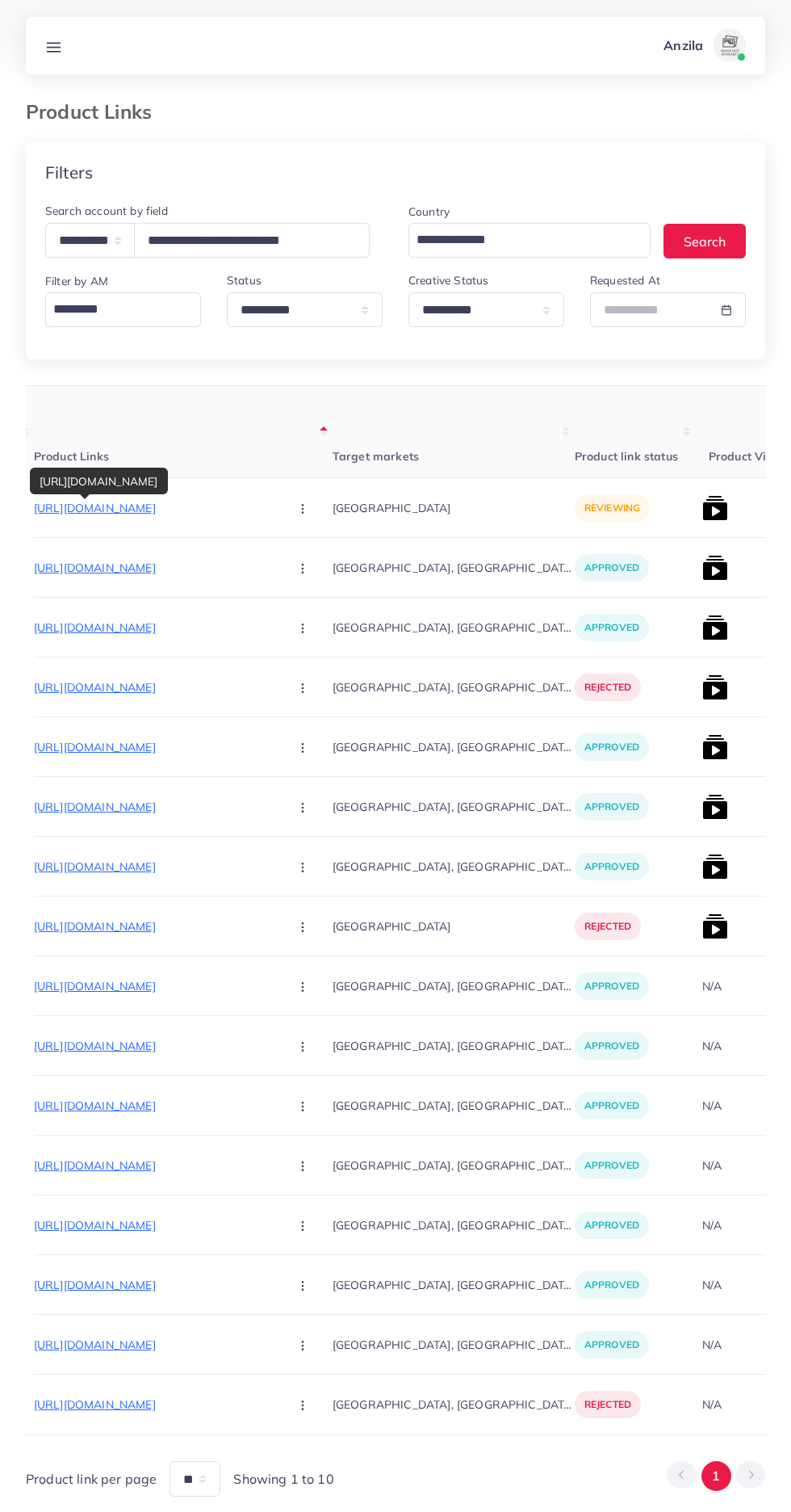
click at [302, 509] on circle "button" at bounding box center [302, 508] width 1 height 1
click at [298, 559] on polyline at bounding box center [301, 557] width 7 height 5
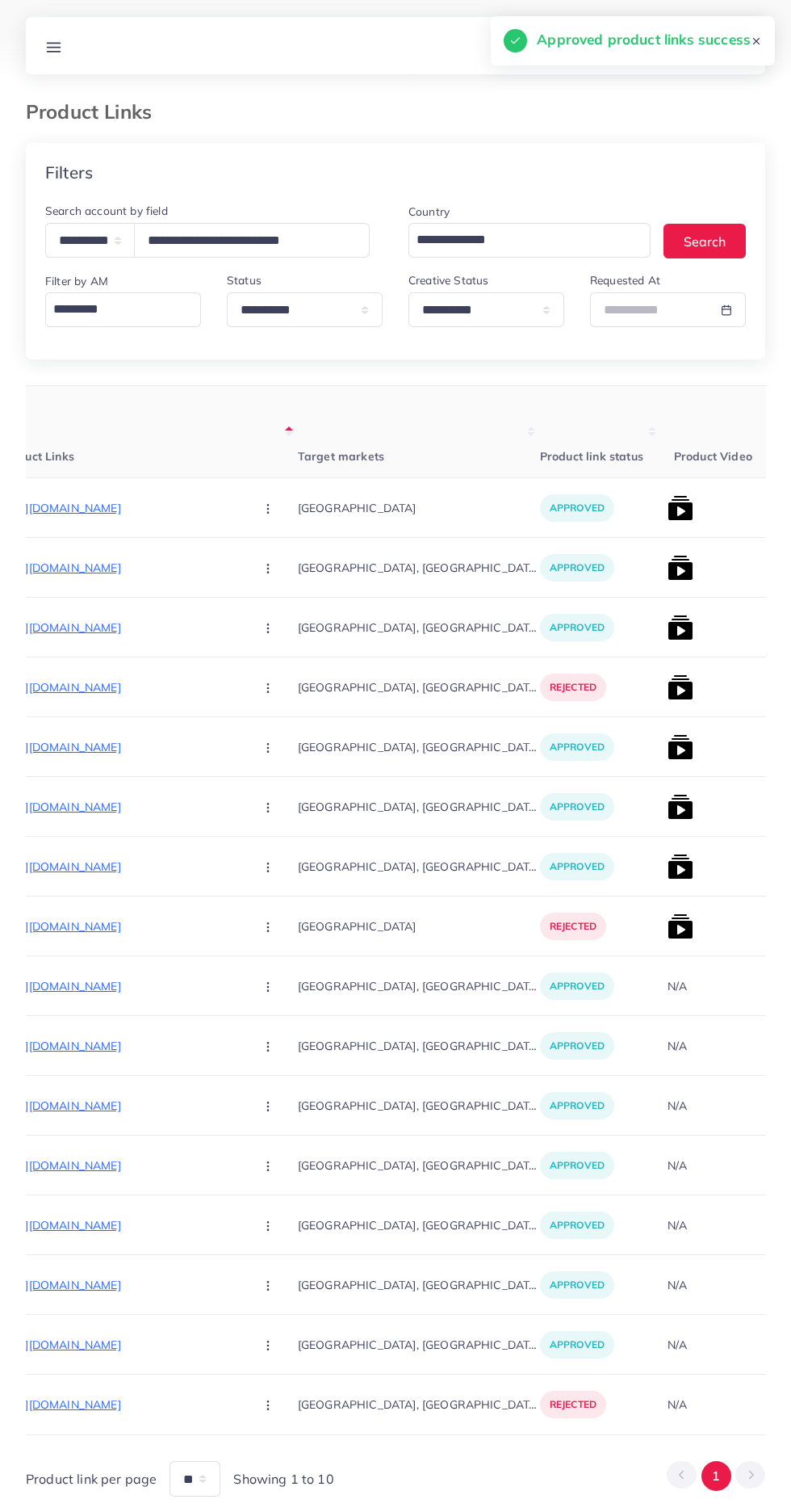
scroll to position [0, 250]
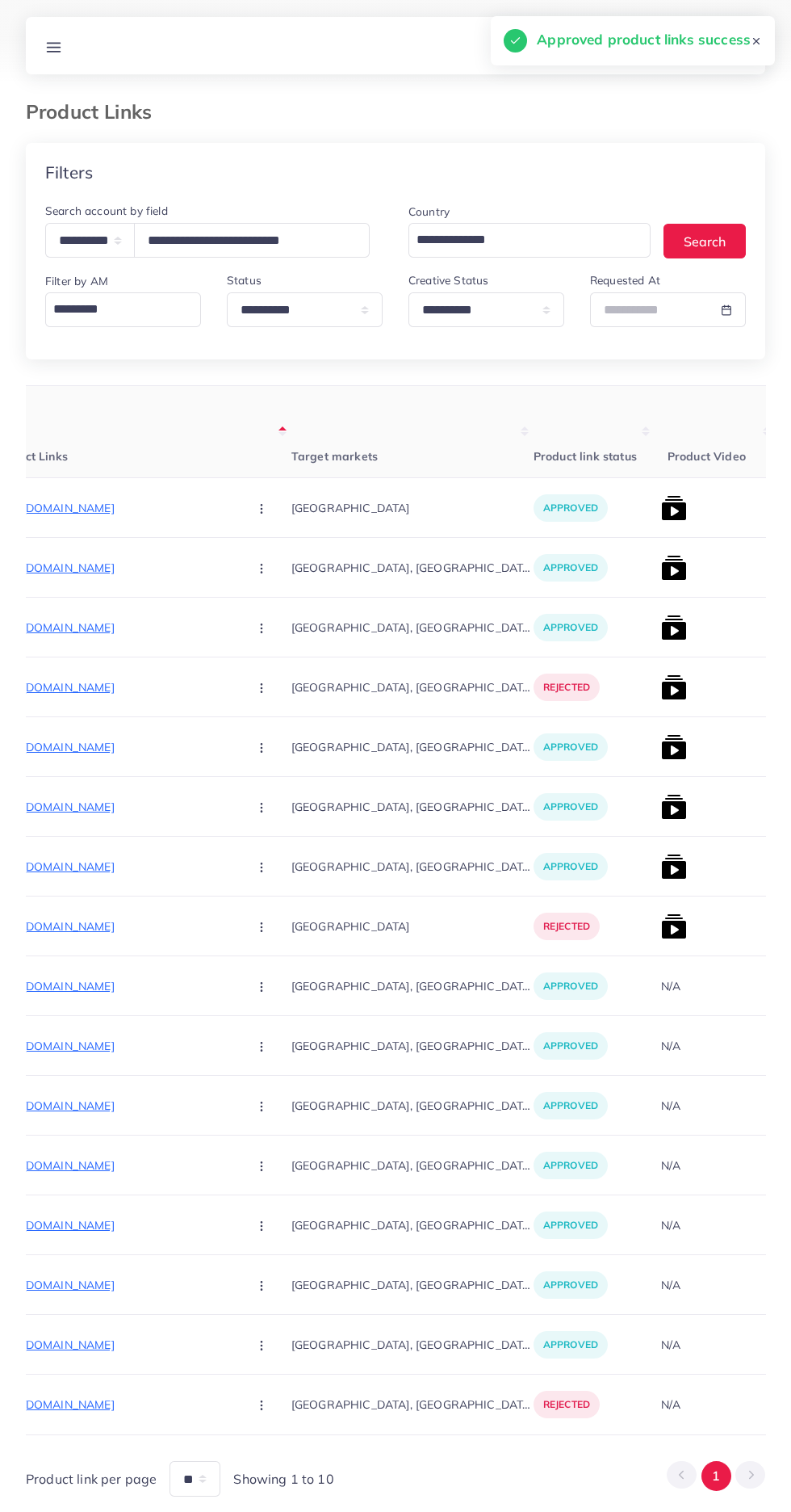
click at [661, 506] on img at bounding box center [674, 508] width 26 height 26
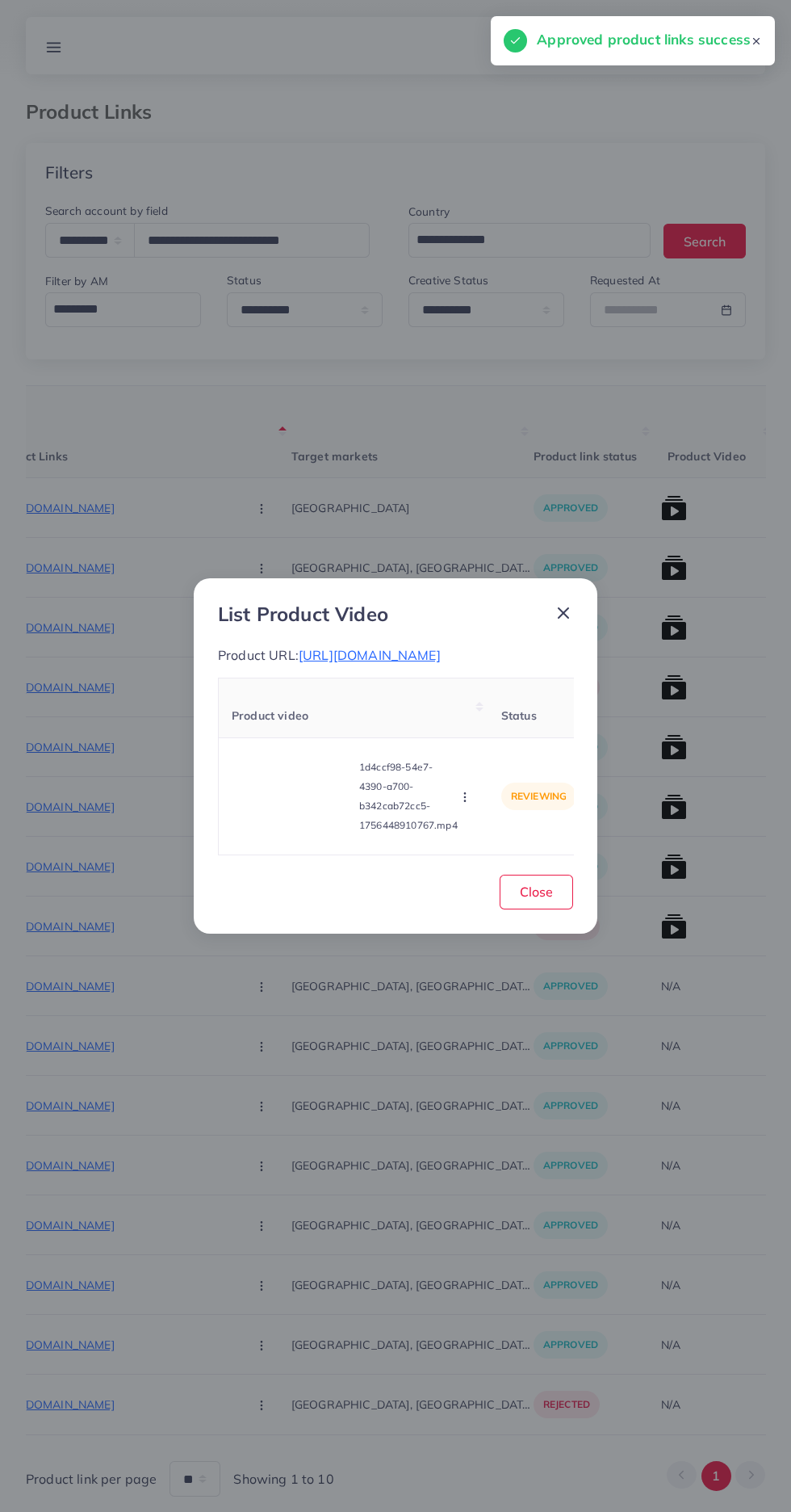
click at [324, 820] on video at bounding box center [292, 796] width 121 height 72
click at [312, 809] on div at bounding box center [292, 796] width 121 height 72
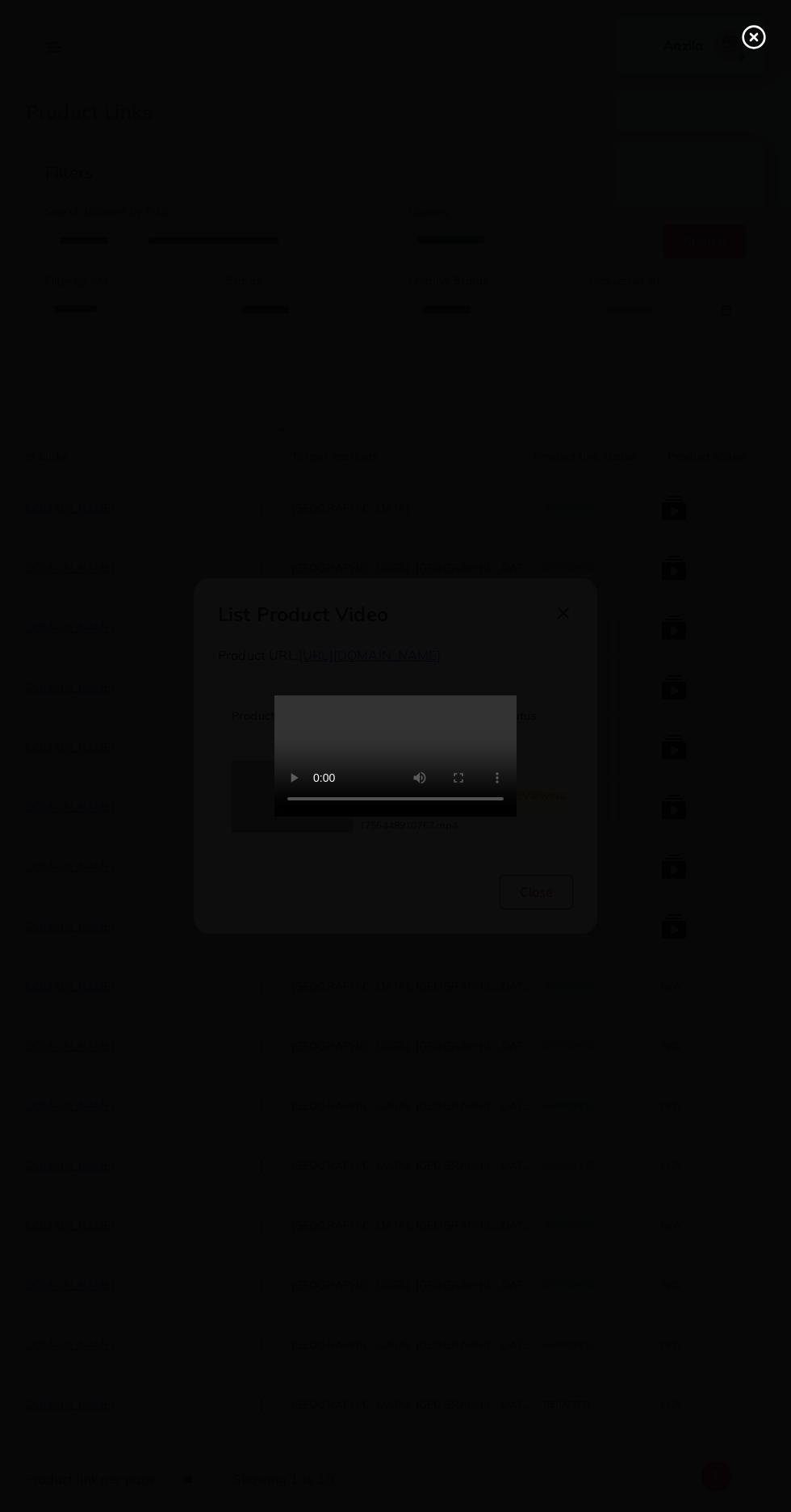
click at [751, 34] on line at bounding box center [754, 37] width 7 height 7
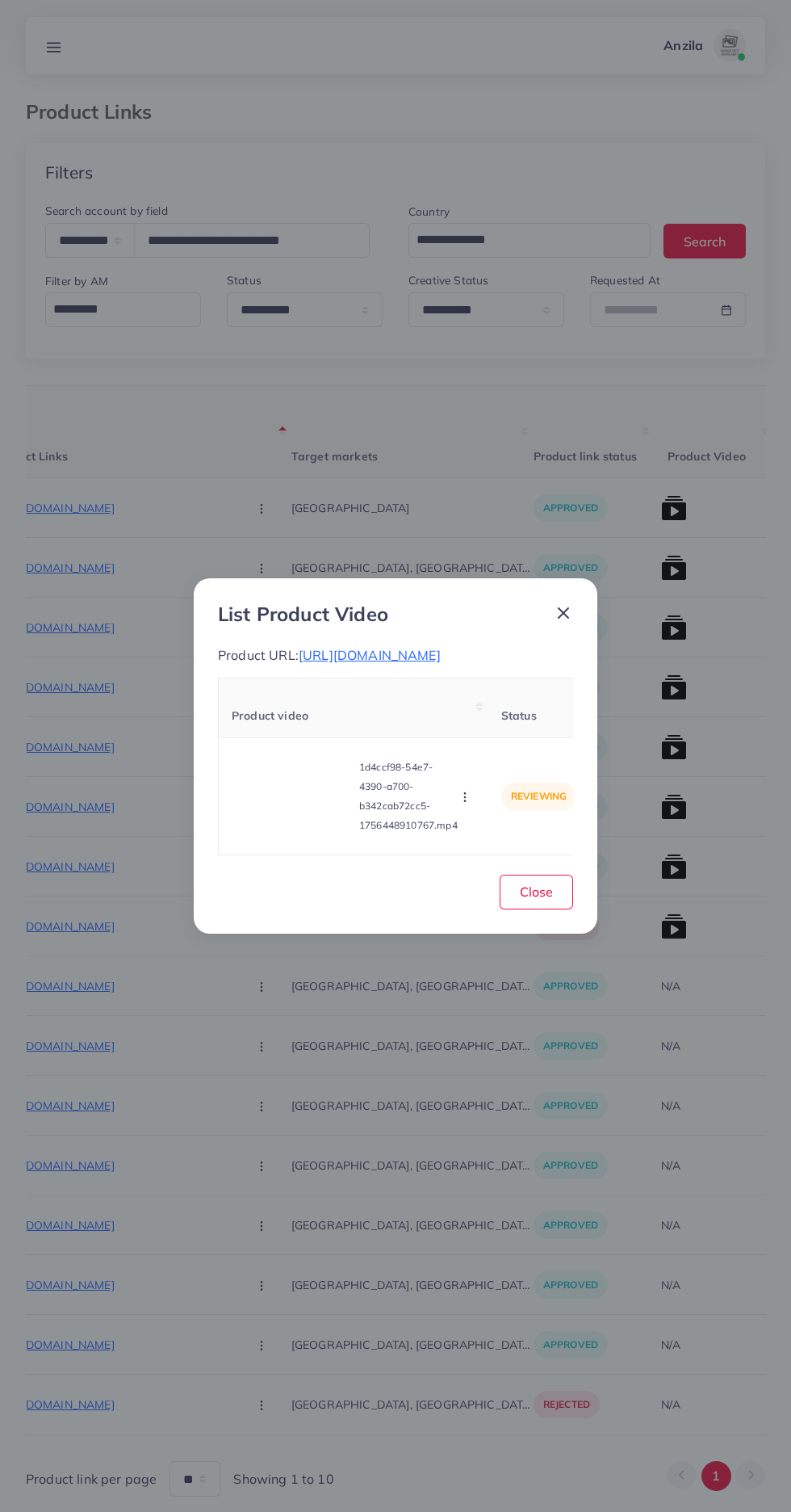
click at [441, 654] on span "https://islamicgift.shop/collections/men-suits" at bounding box center [369, 654] width 142 height 16
click at [465, 800] on circle "button" at bounding box center [464, 800] width 1 height 1
click at [510, 759] on link "Reject" at bounding box center [497, 756] width 127 height 35
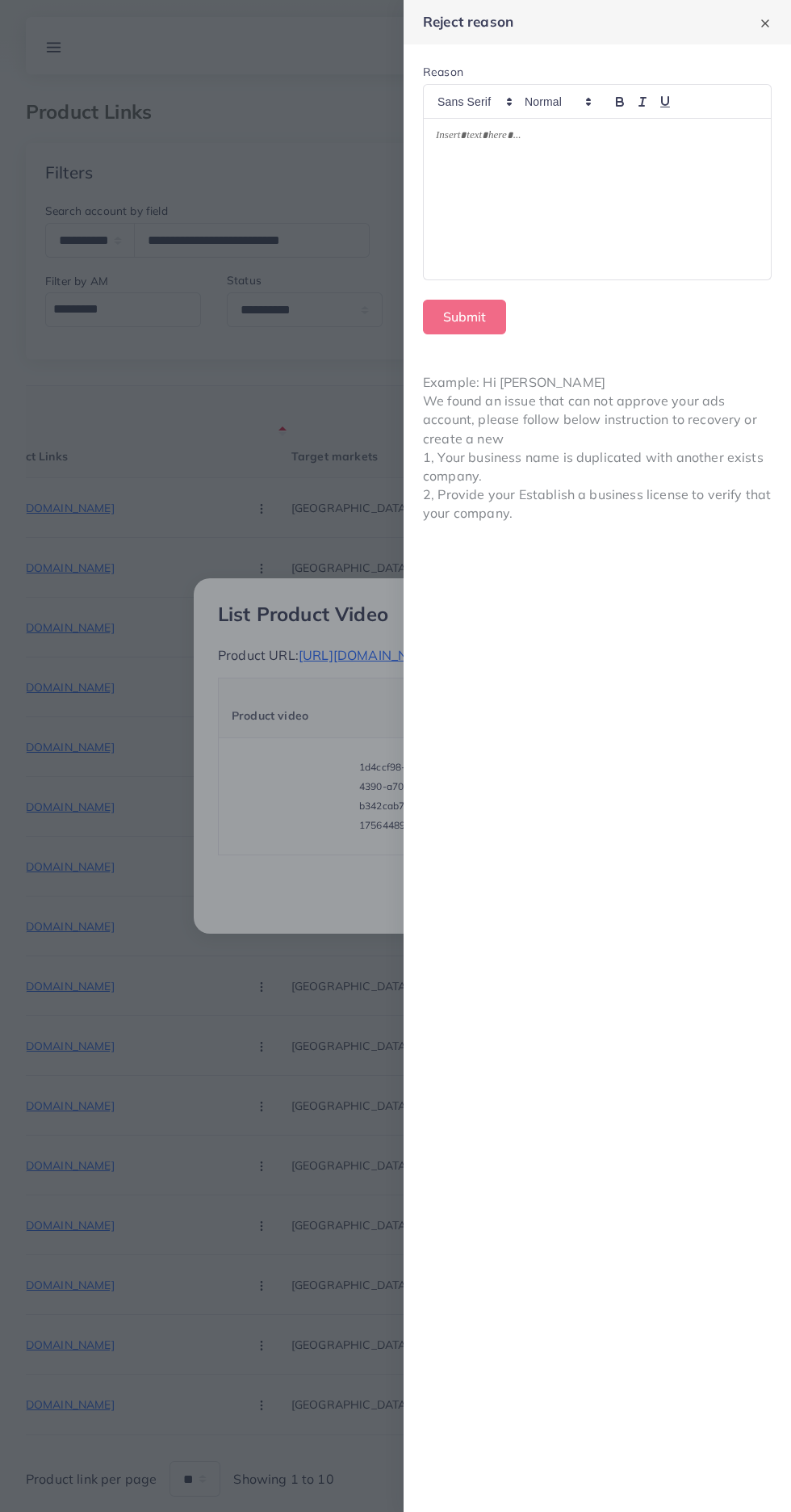
click at [645, 231] on div at bounding box center [596, 200] width 347 height 162
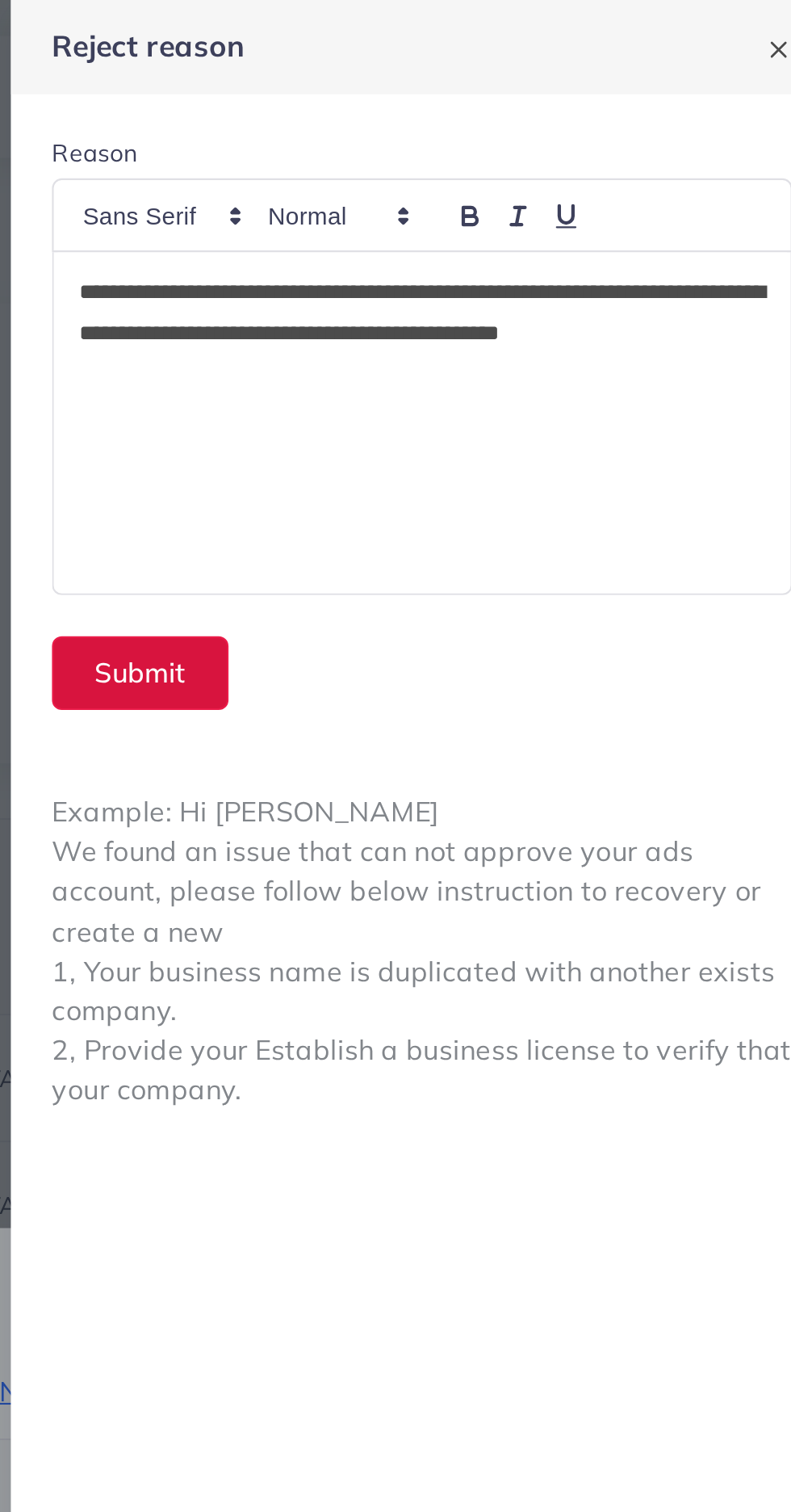
click at [482, 314] on button "Submit" at bounding box center [464, 317] width 83 height 34
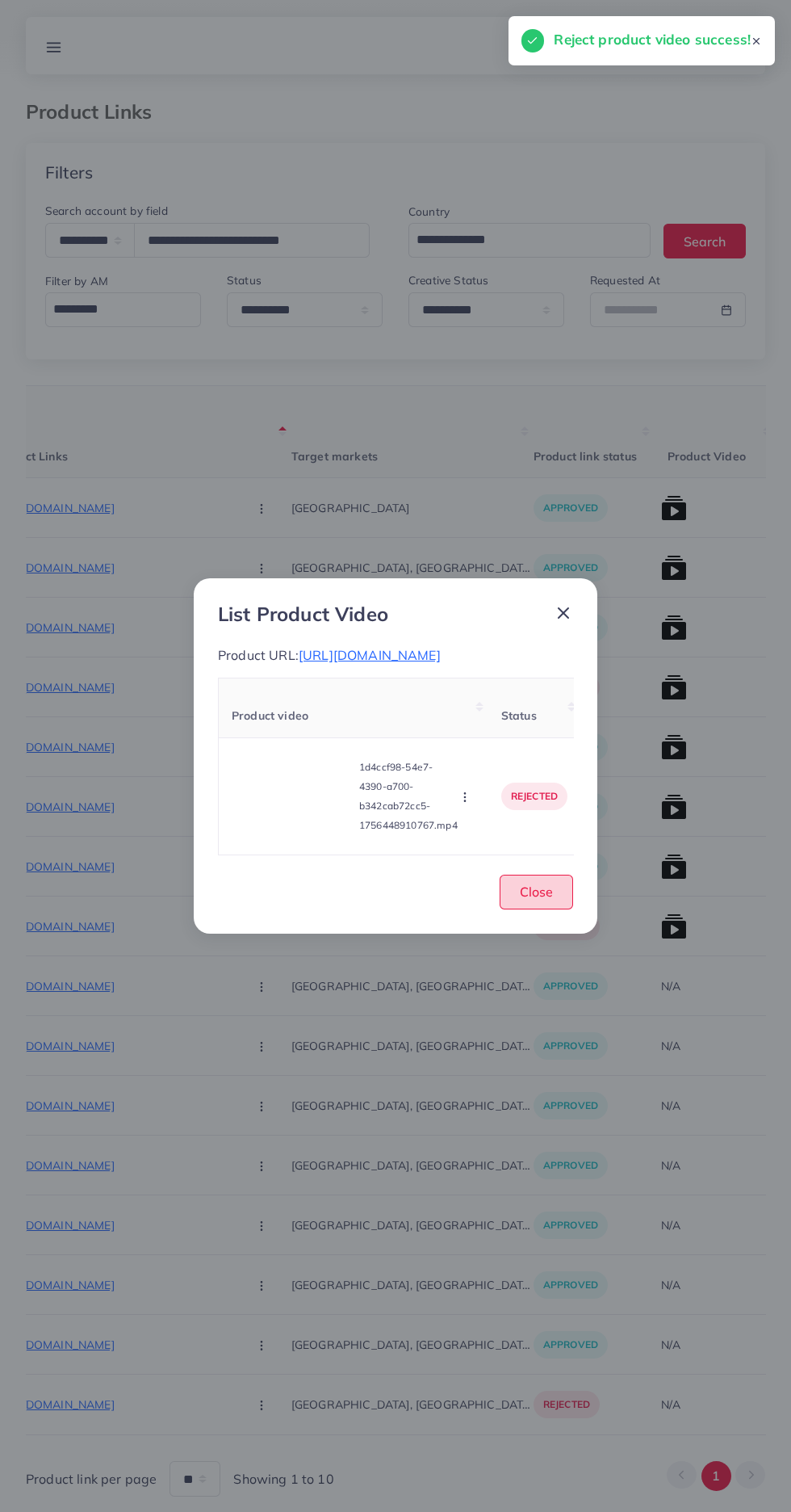
click at [548, 900] on span "Close" at bounding box center [536, 891] width 33 height 16
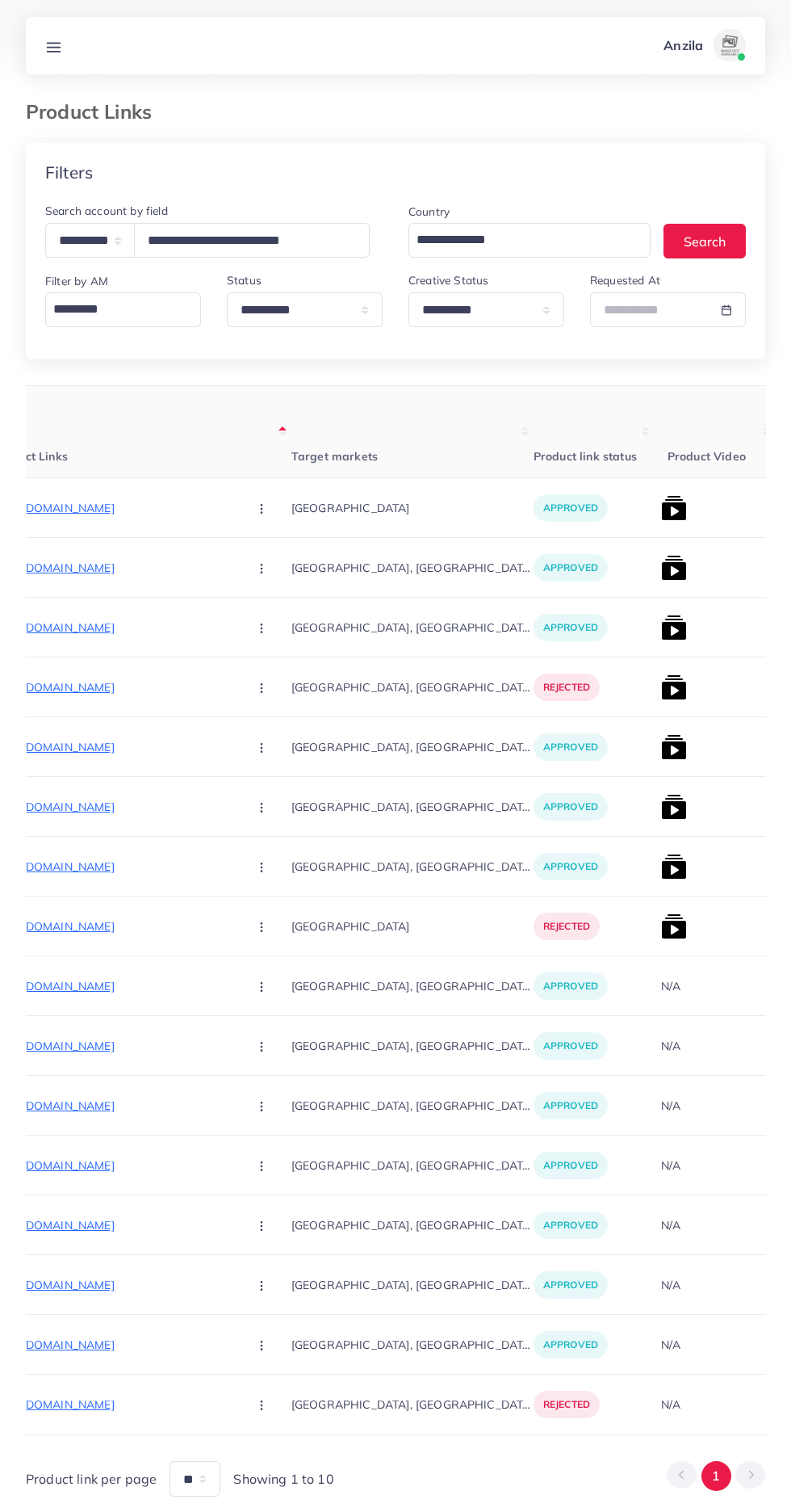
click at [94, 52] on div "Anzila Profile Log out" at bounding box center [395, 46] width 739 height 53
click at [71, 85] on div "**********" at bounding box center [395, 761] width 791 height 1522
click at [65, 46] on link at bounding box center [53, 45] width 30 height 20
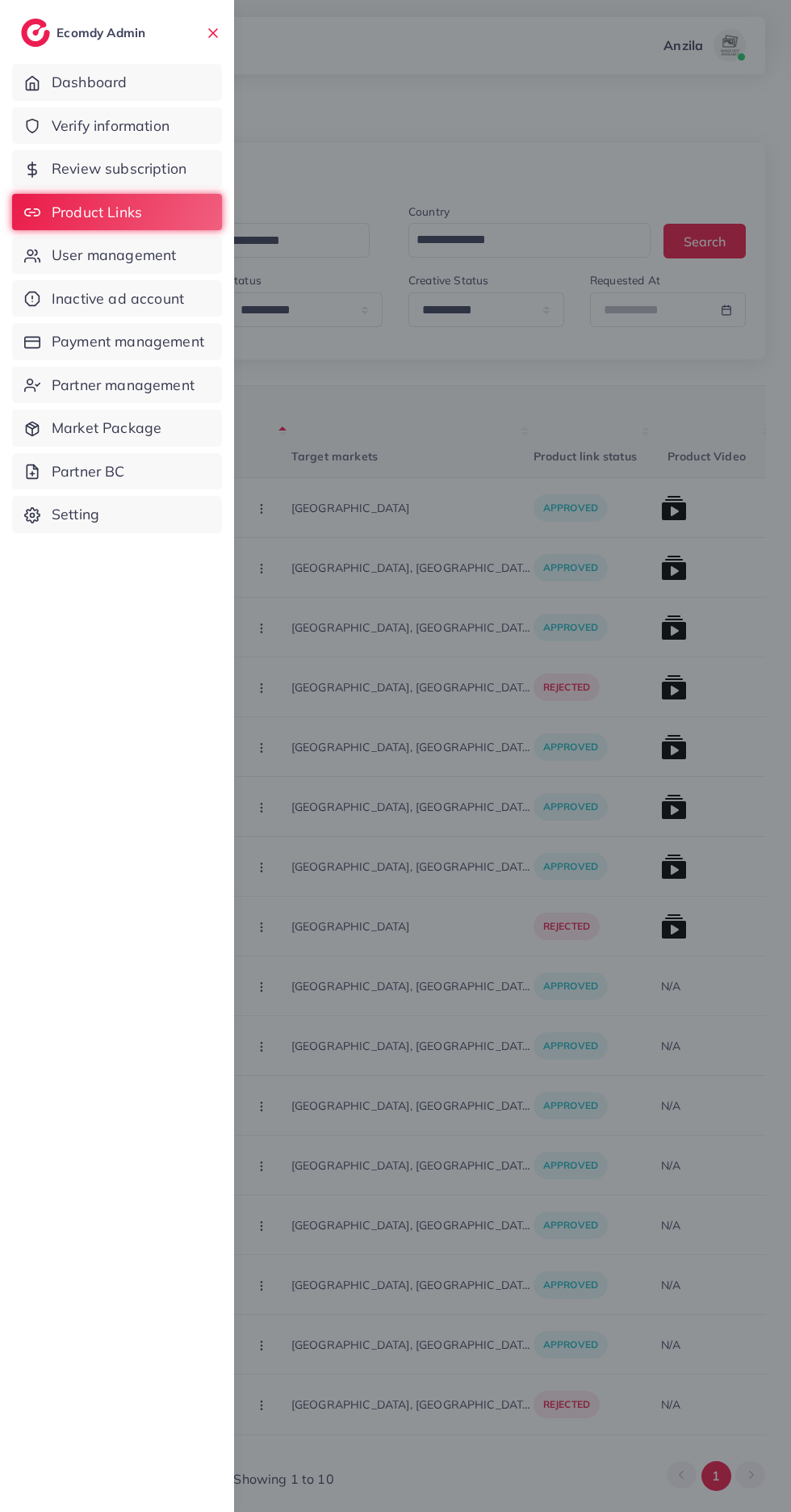
click at [163, 120] on span "Verify information" at bounding box center [110, 126] width 118 height 21
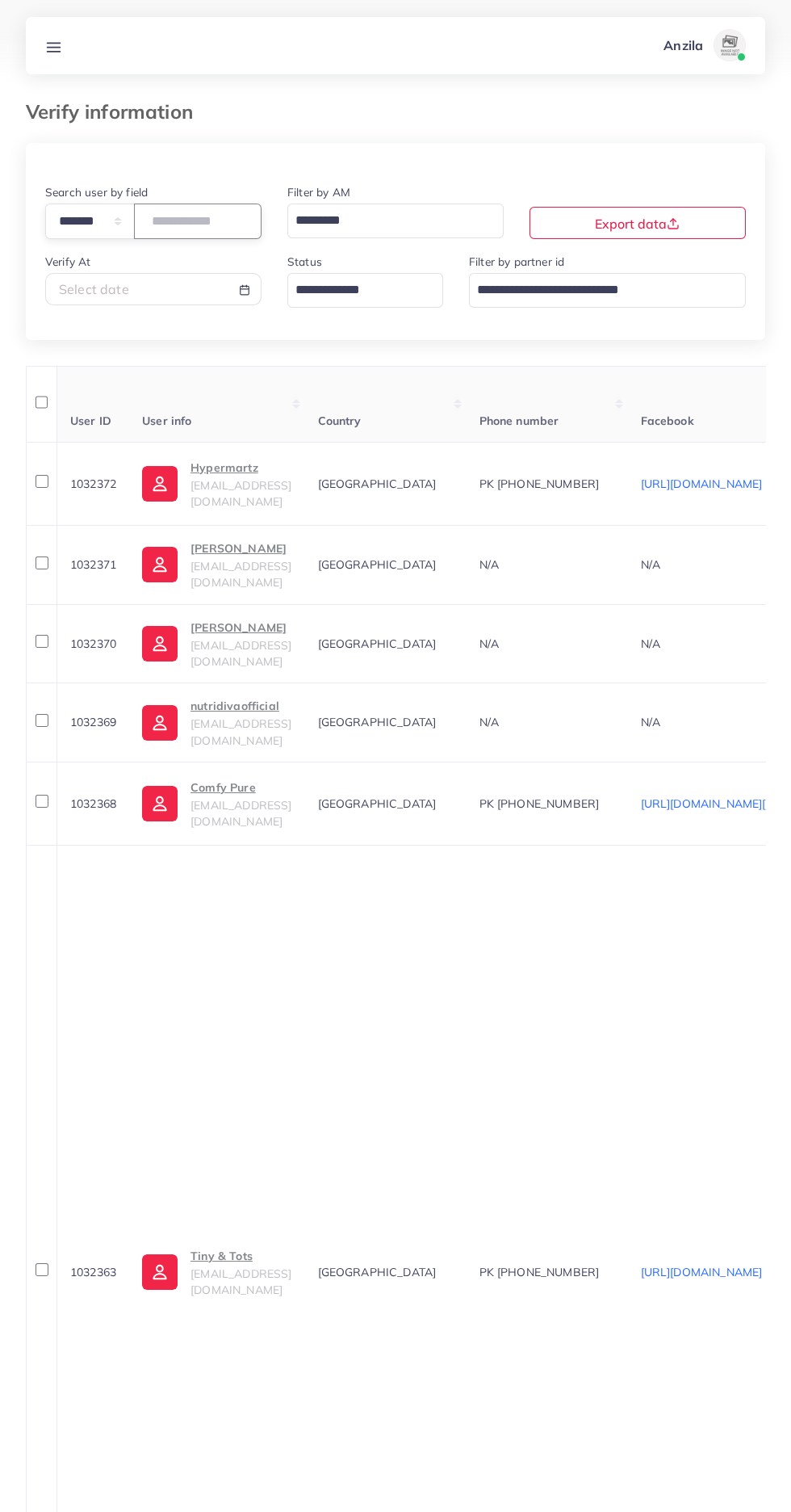
click at [176, 214] on input "number" at bounding box center [198, 220] width 127 height 34
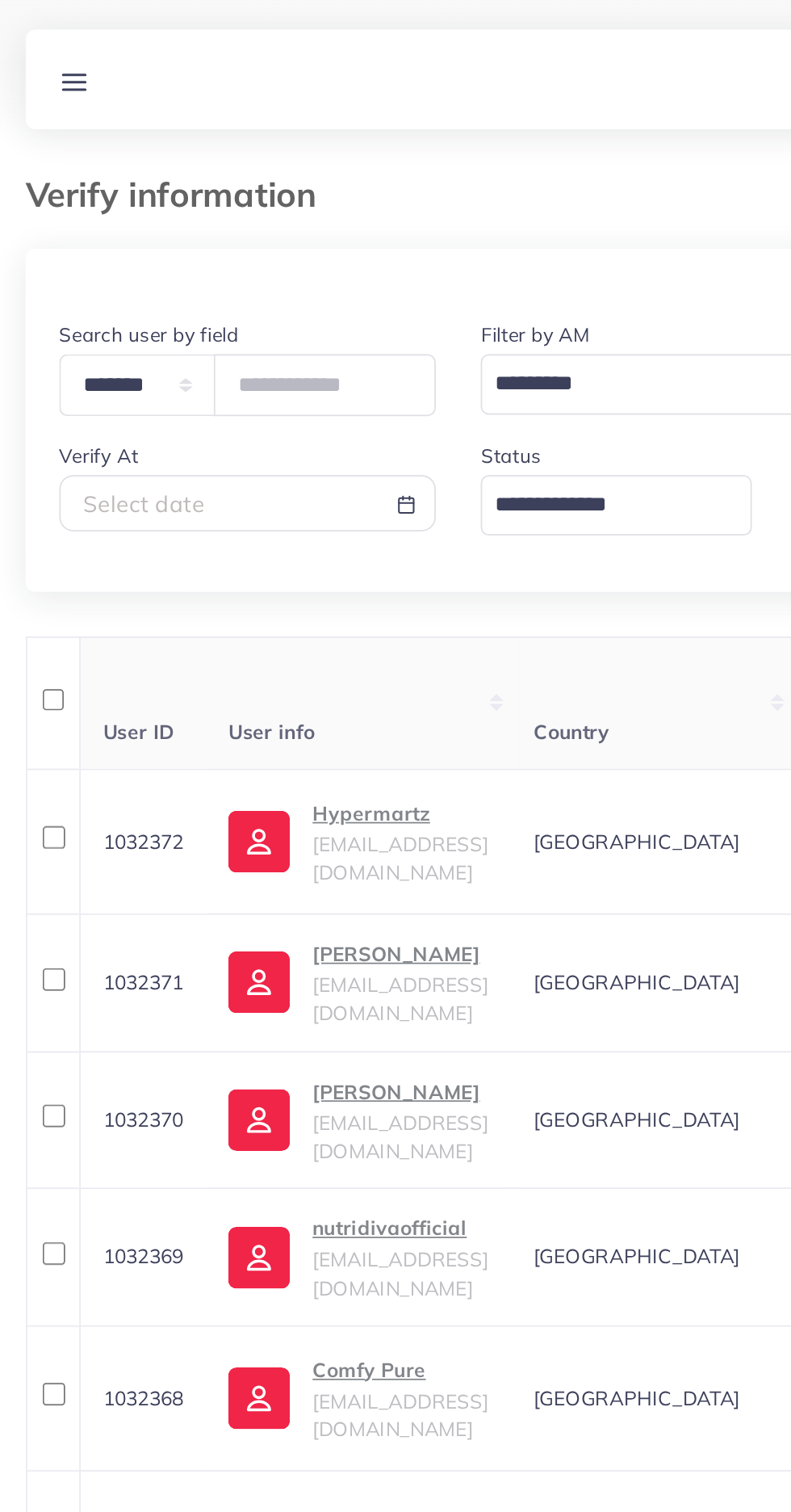
click at [69, 134] on div "Verify information" at bounding box center [395, 121] width 765 height 43
click at [106, 218] on select "**********" at bounding box center [90, 220] width 90 height 34
select select "*****"
paste input "**********"
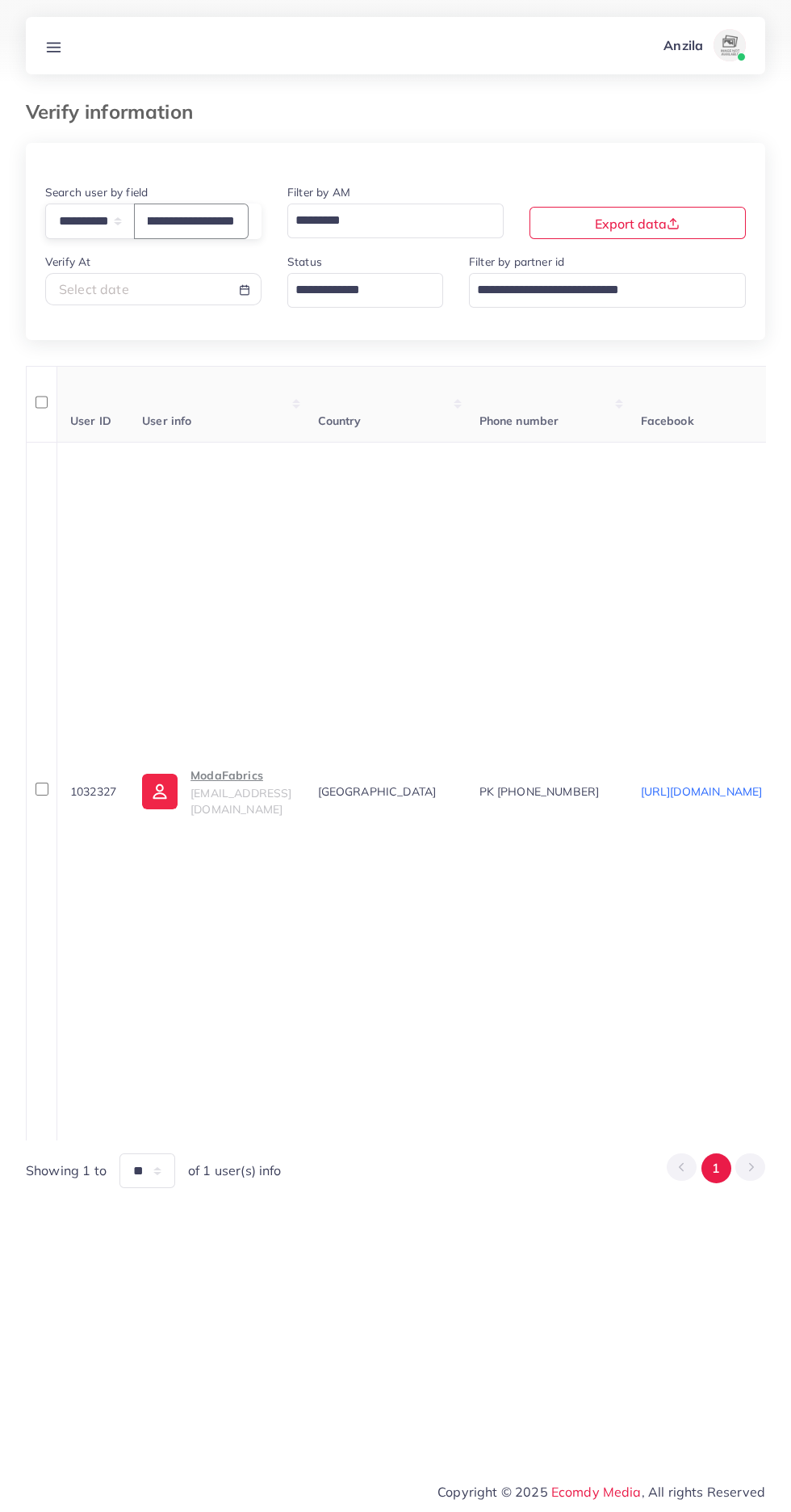
type input "**********"
click at [265, 778] on p "ModaFabrics" at bounding box center [240, 775] width 101 height 20
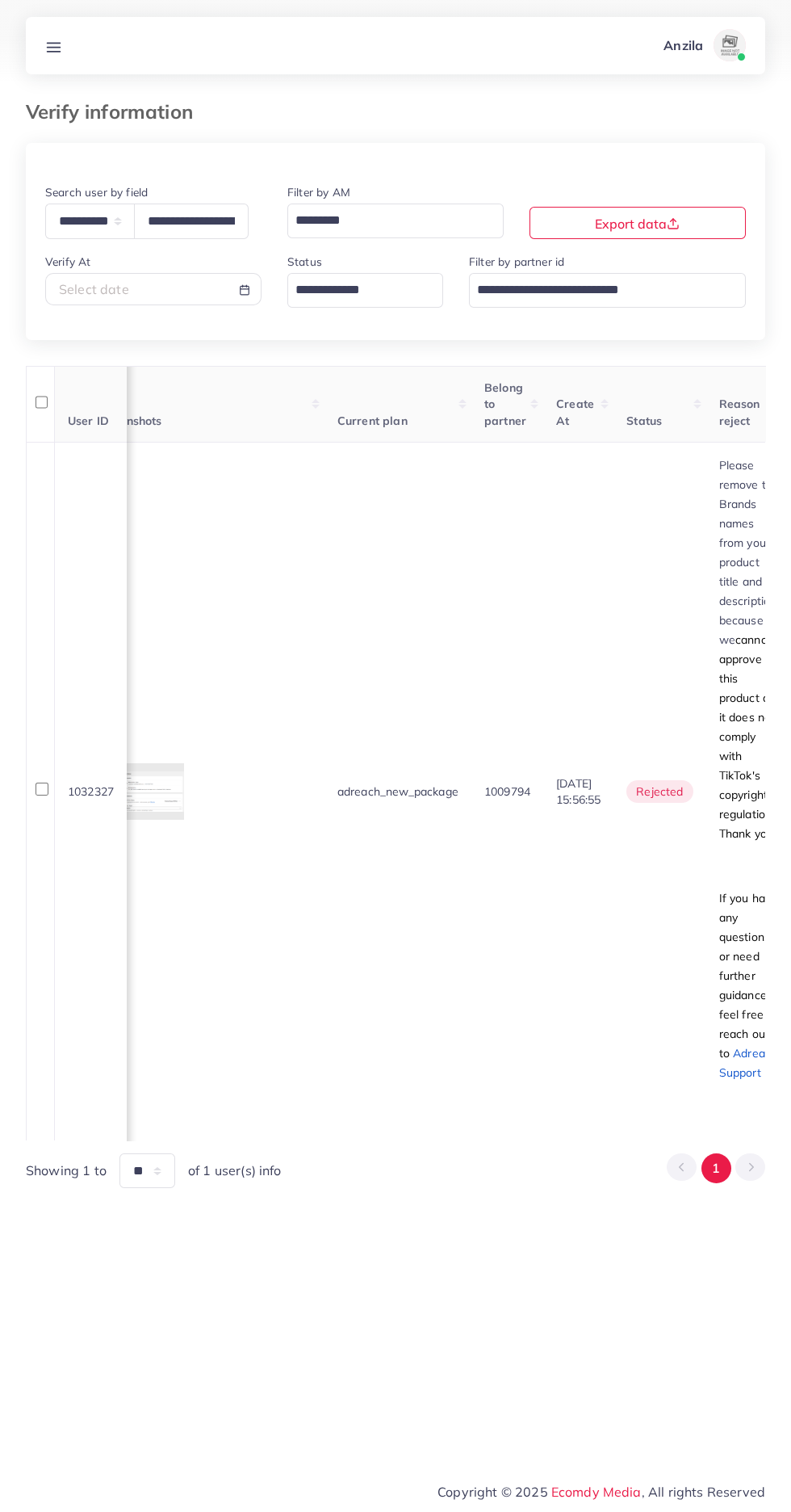
scroll to position [0, 1914]
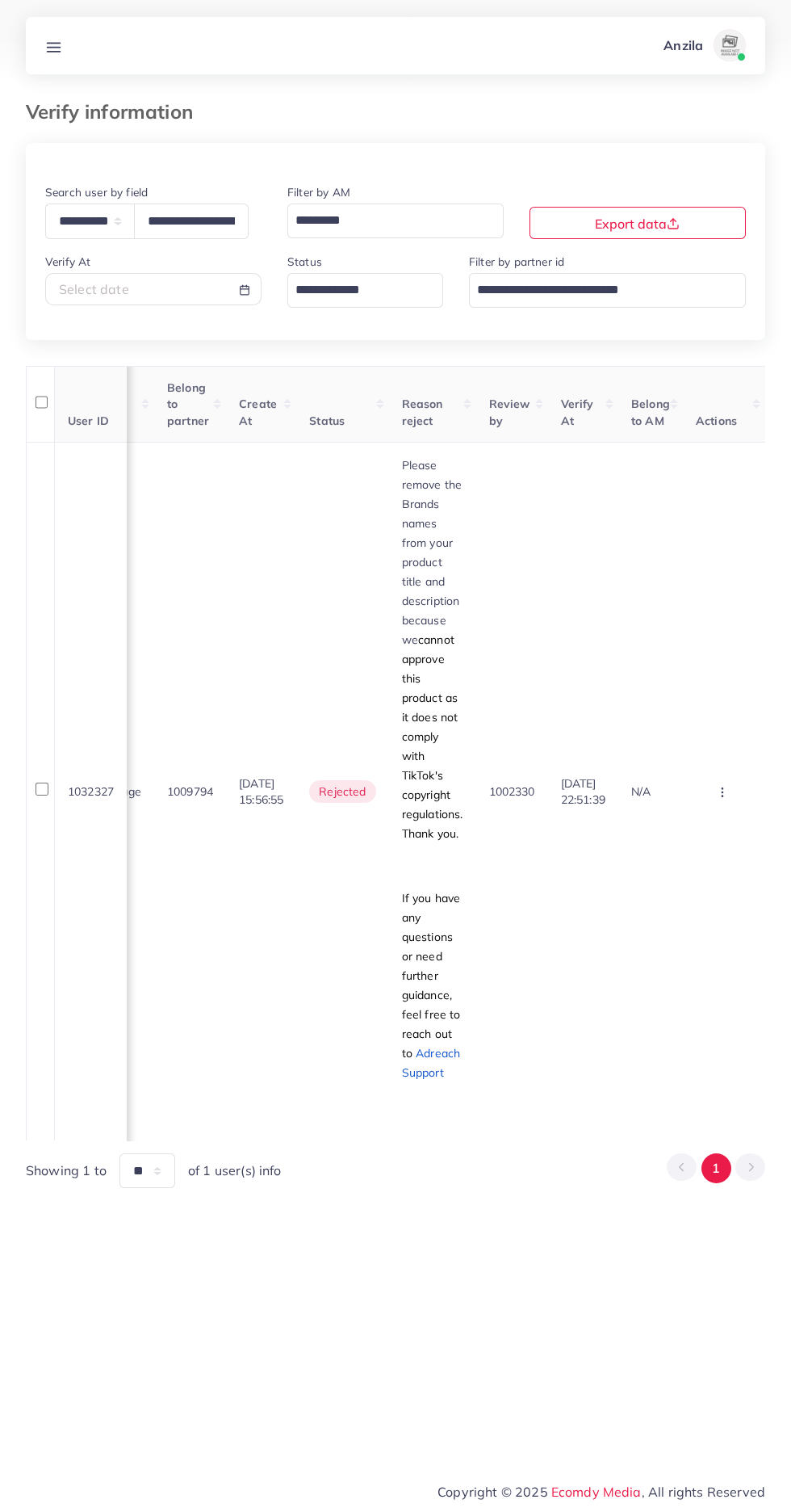
click at [721, 792] on circle "button" at bounding box center [721, 791] width 1 height 1
click at [685, 849] on span "Approve" at bounding box center [676, 840] width 53 height 16
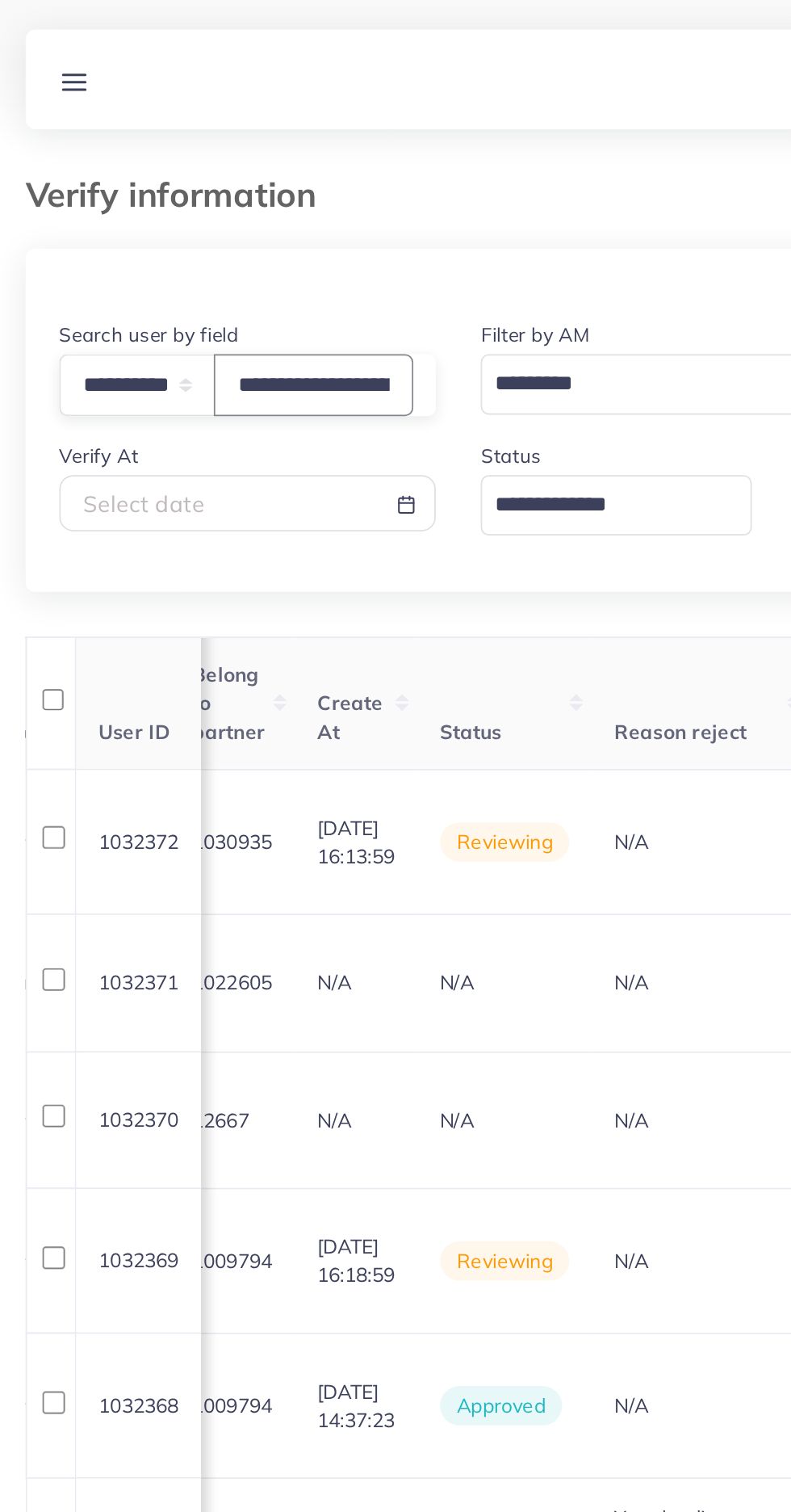
scroll to position [0, 80]
type input "**********"
click at [108, 369] on th "Current plan" at bounding box center [34, 404] width 147 height 76
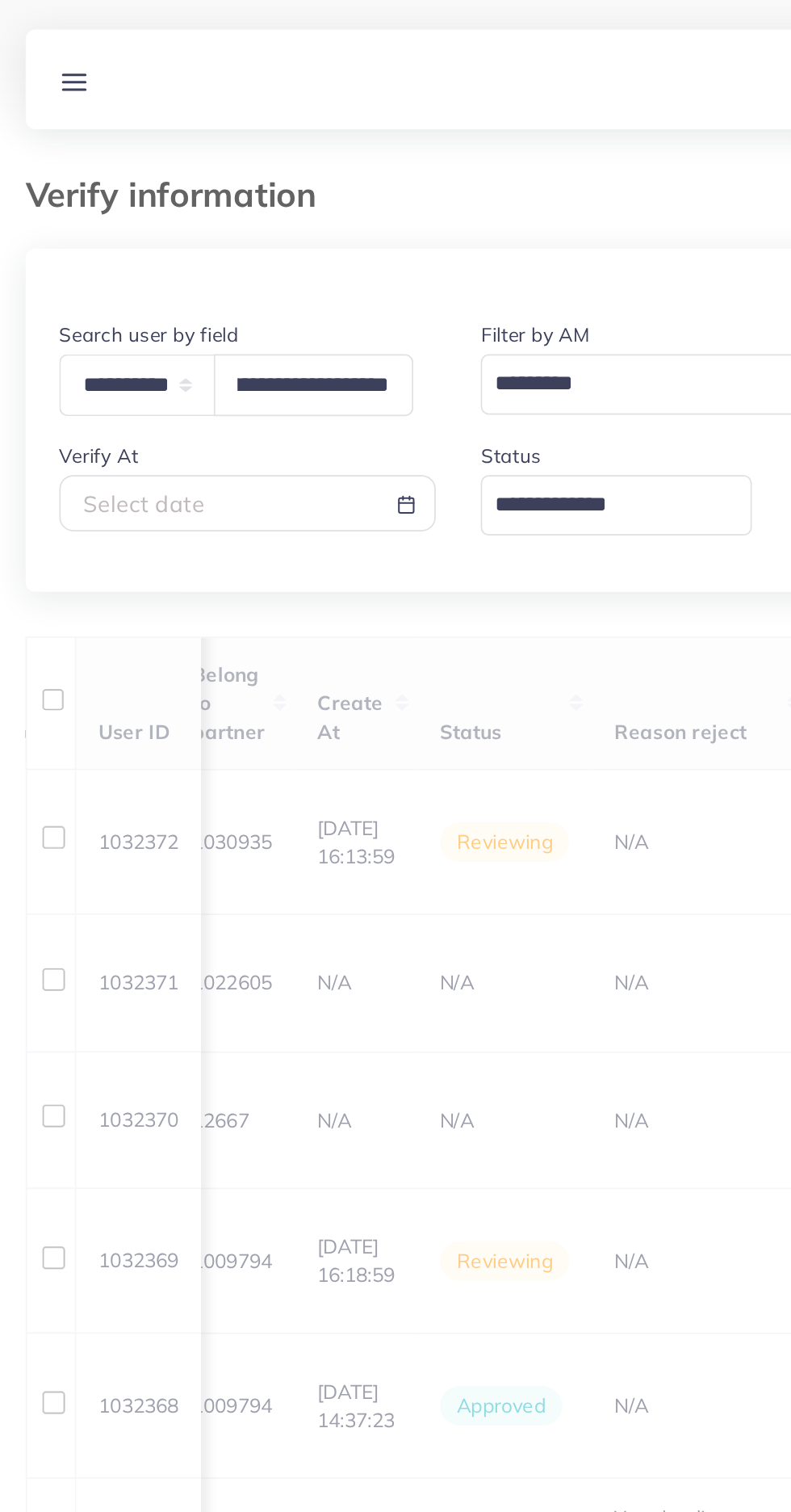
scroll to position [0, 0]
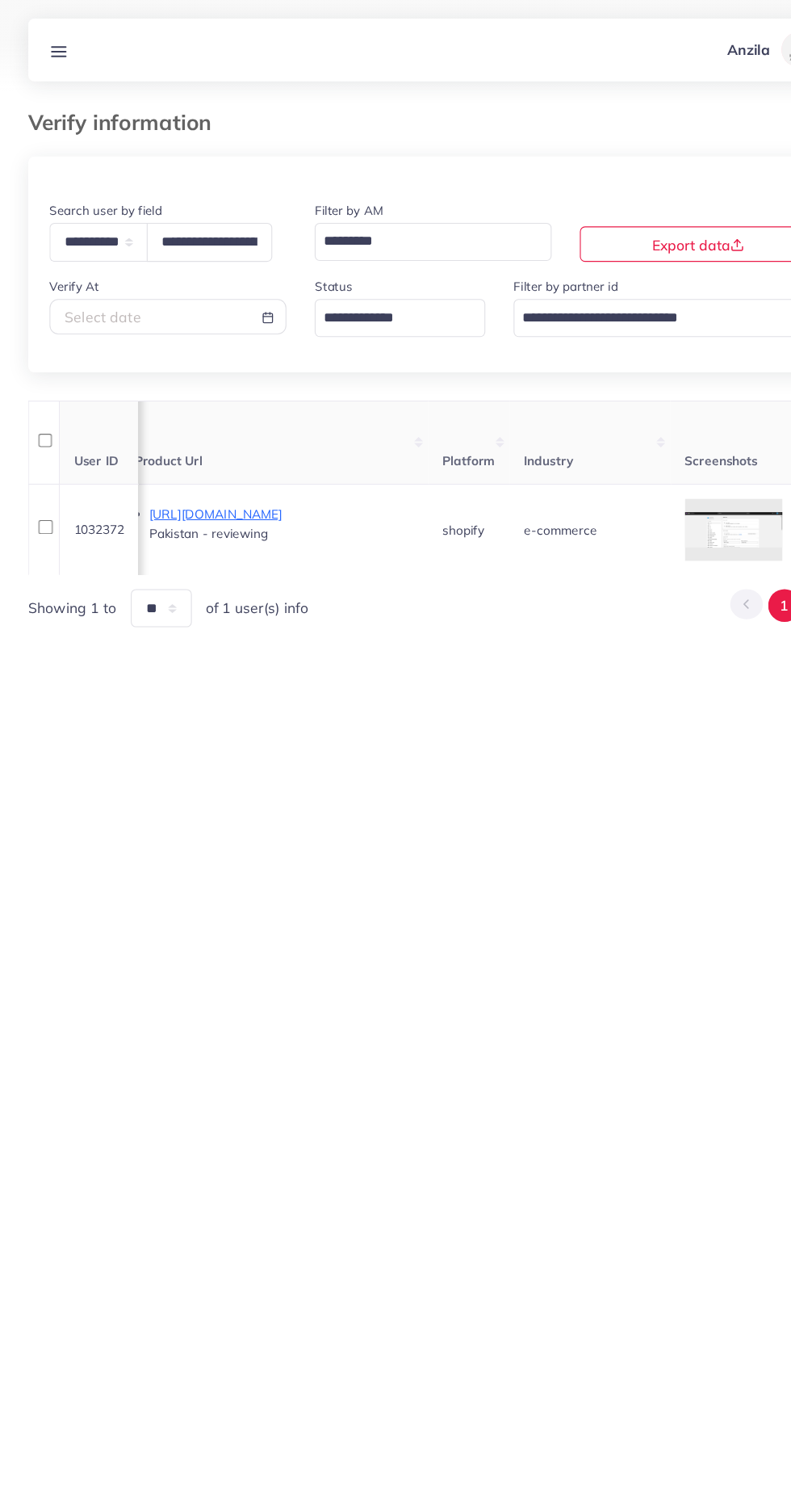
scroll to position [0, 1110]
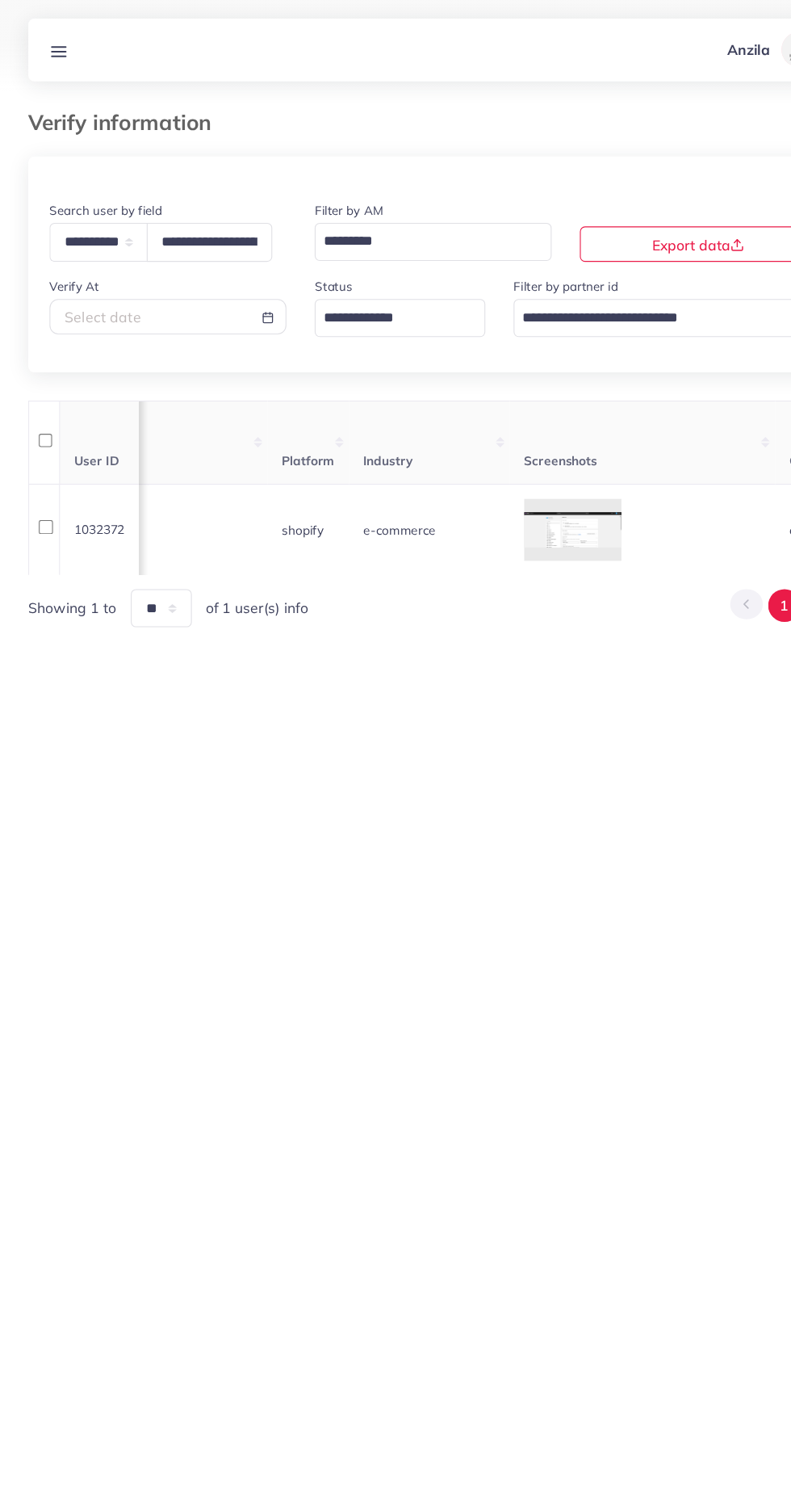
click at [0, 0] on div at bounding box center [0, 0] width 0 height 0
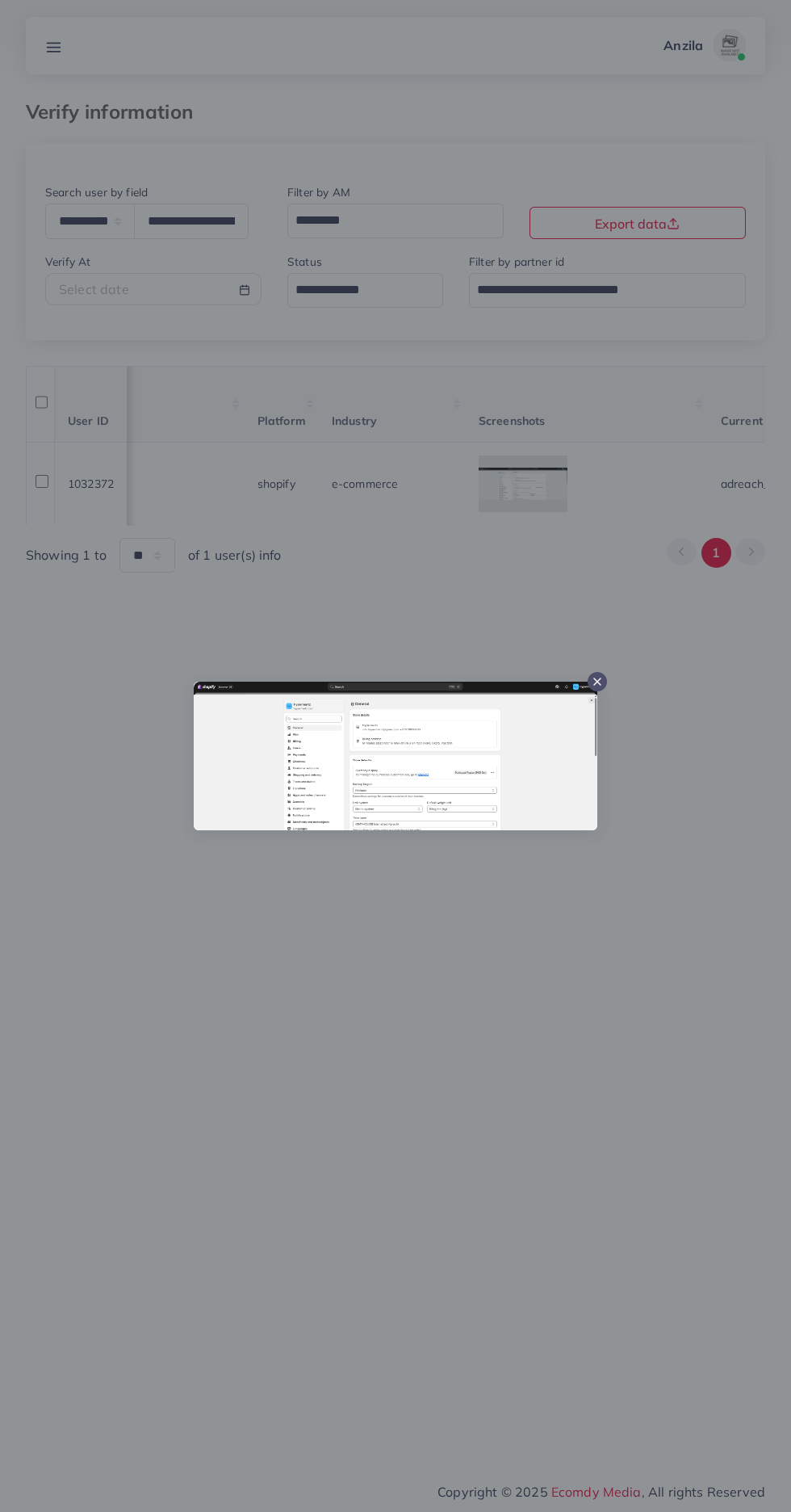
click at [448, 1139] on div at bounding box center [395, 756] width 791 height 1512
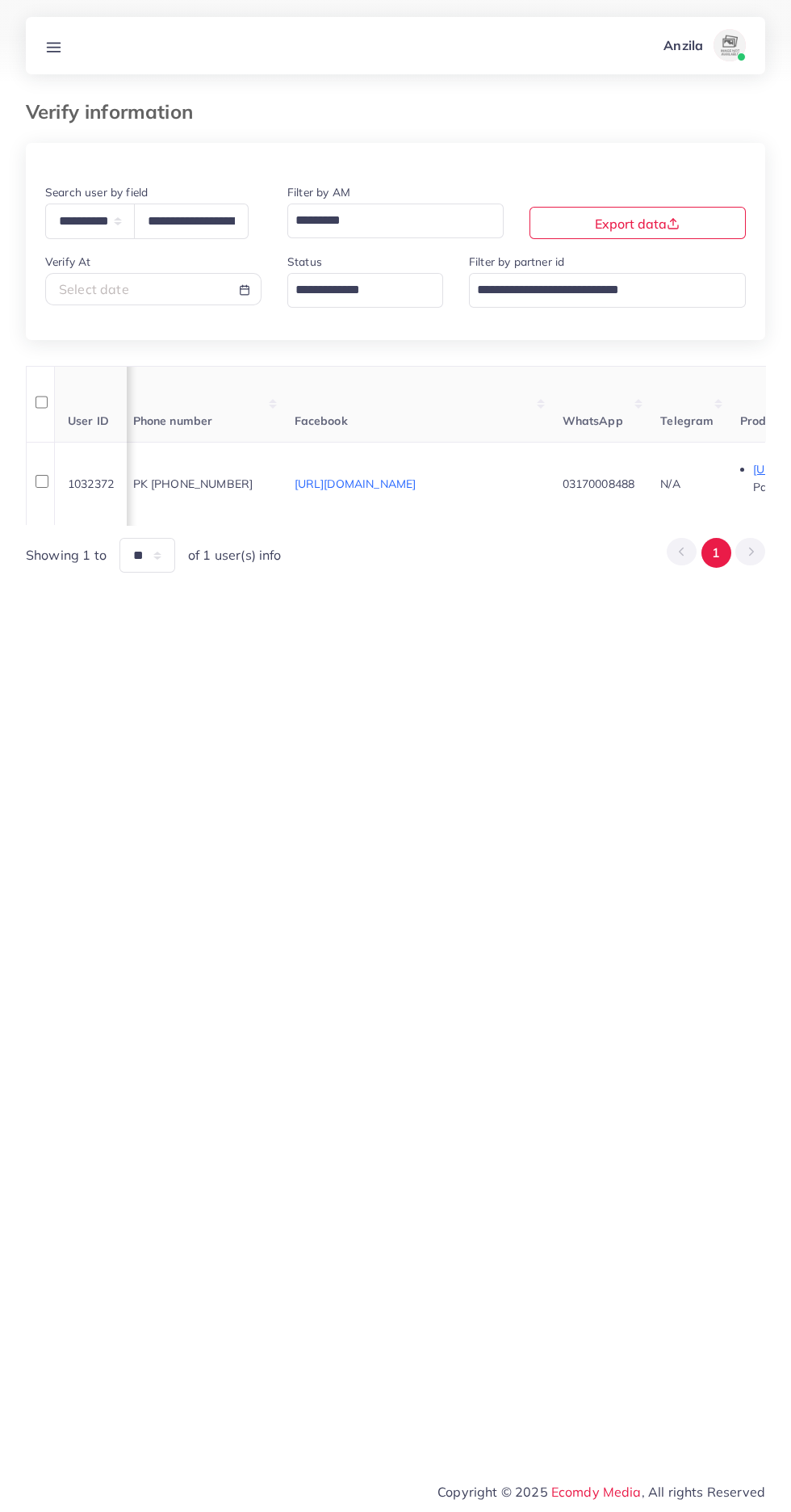
scroll to position [0, 0]
click at [244, 477] on p "Hypermartz" at bounding box center [240, 468] width 101 height 20
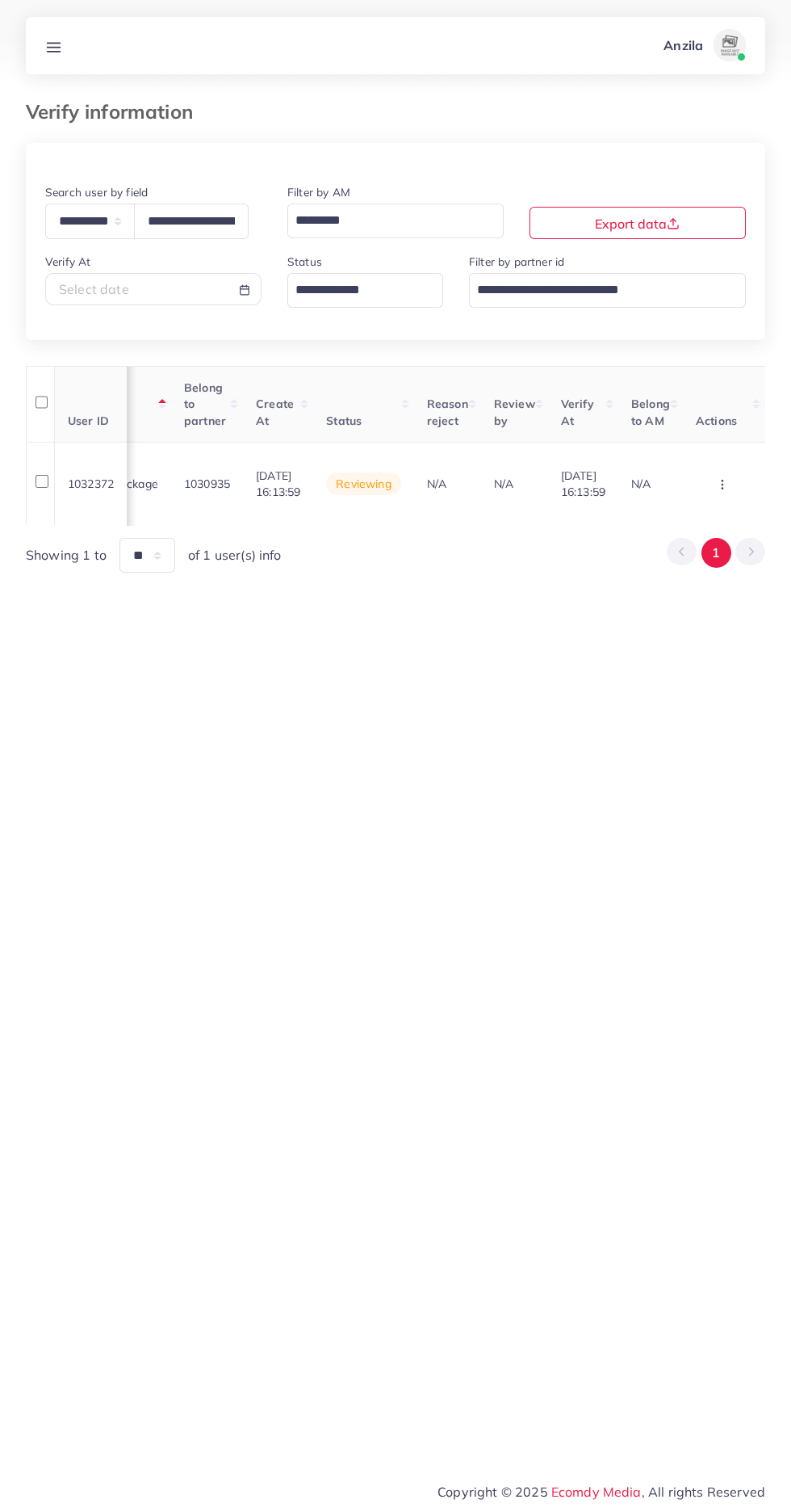
click at [722, 485] on circle "button" at bounding box center [721, 484] width 1 height 1
click at [711, 387] on link "Approve" at bounding box center [696, 394] width 127 height 35
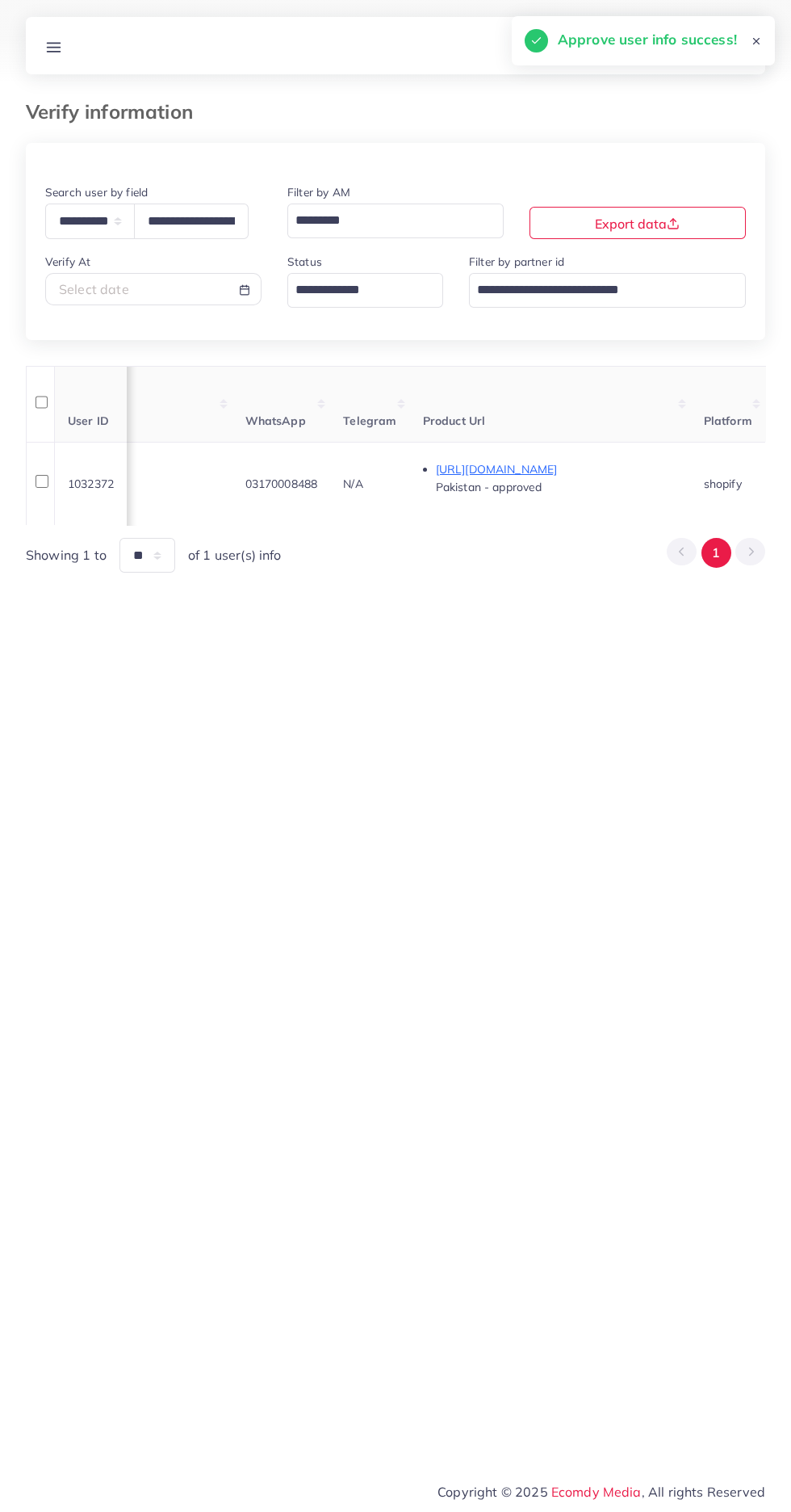
scroll to position [0, 652]
click at [58, 46] on line at bounding box center [53, 46] width 13 height 0
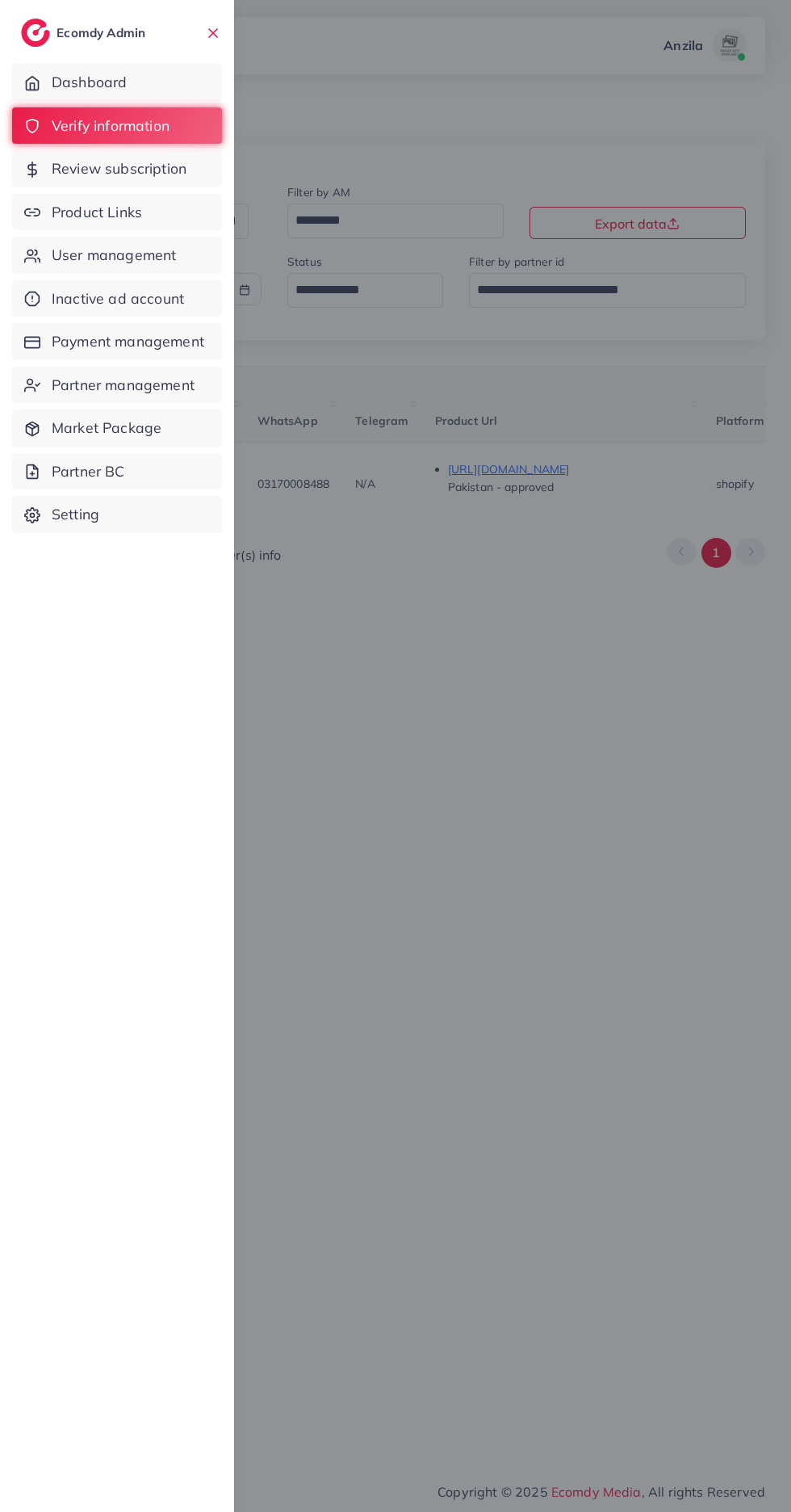
click at [66, 247] on span "User management" at bounding box center [114, 255] width 124 height 21
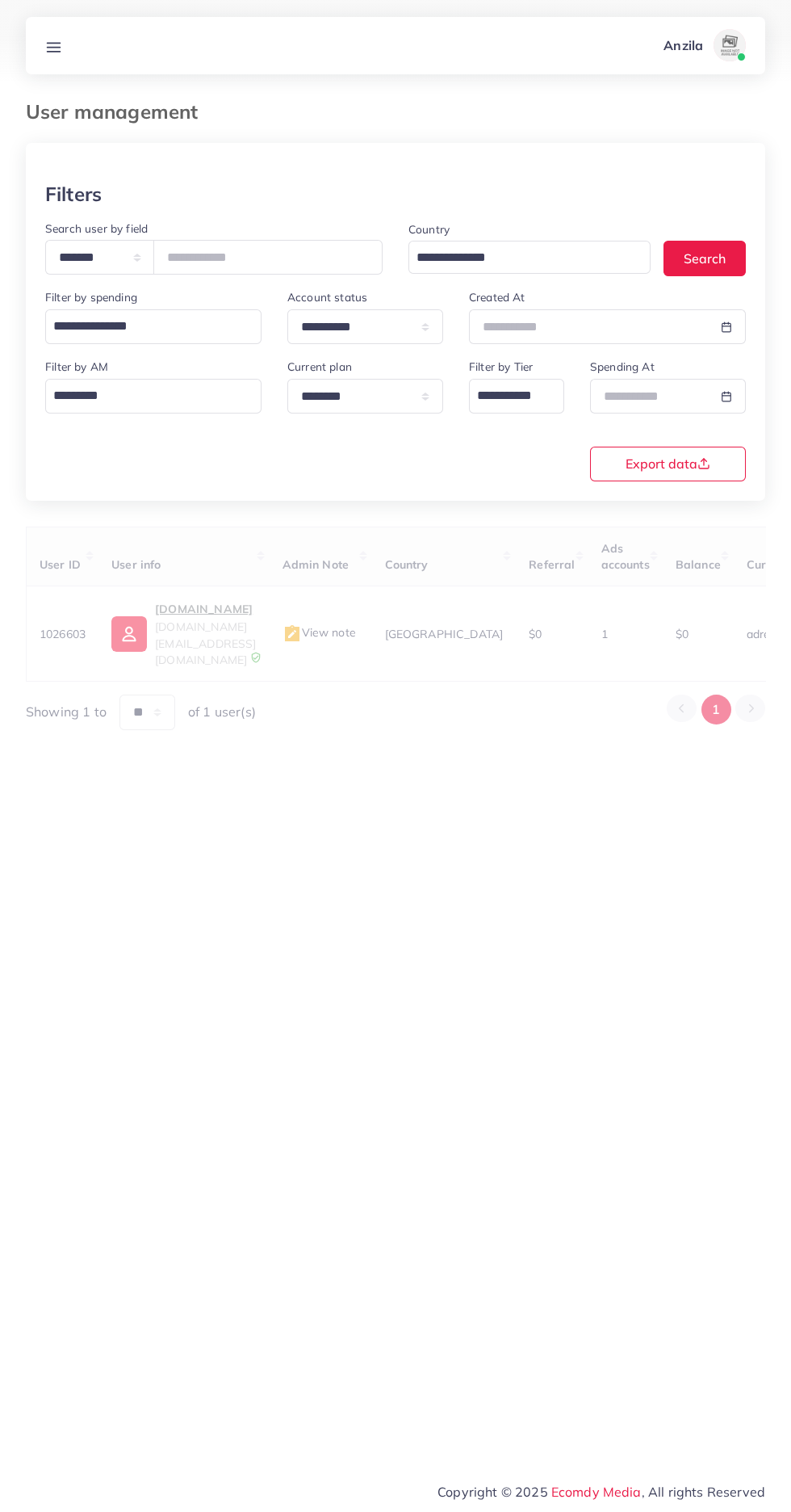
click at [58, 50] on icon at bounding box center [54, 47] width 17 height 17
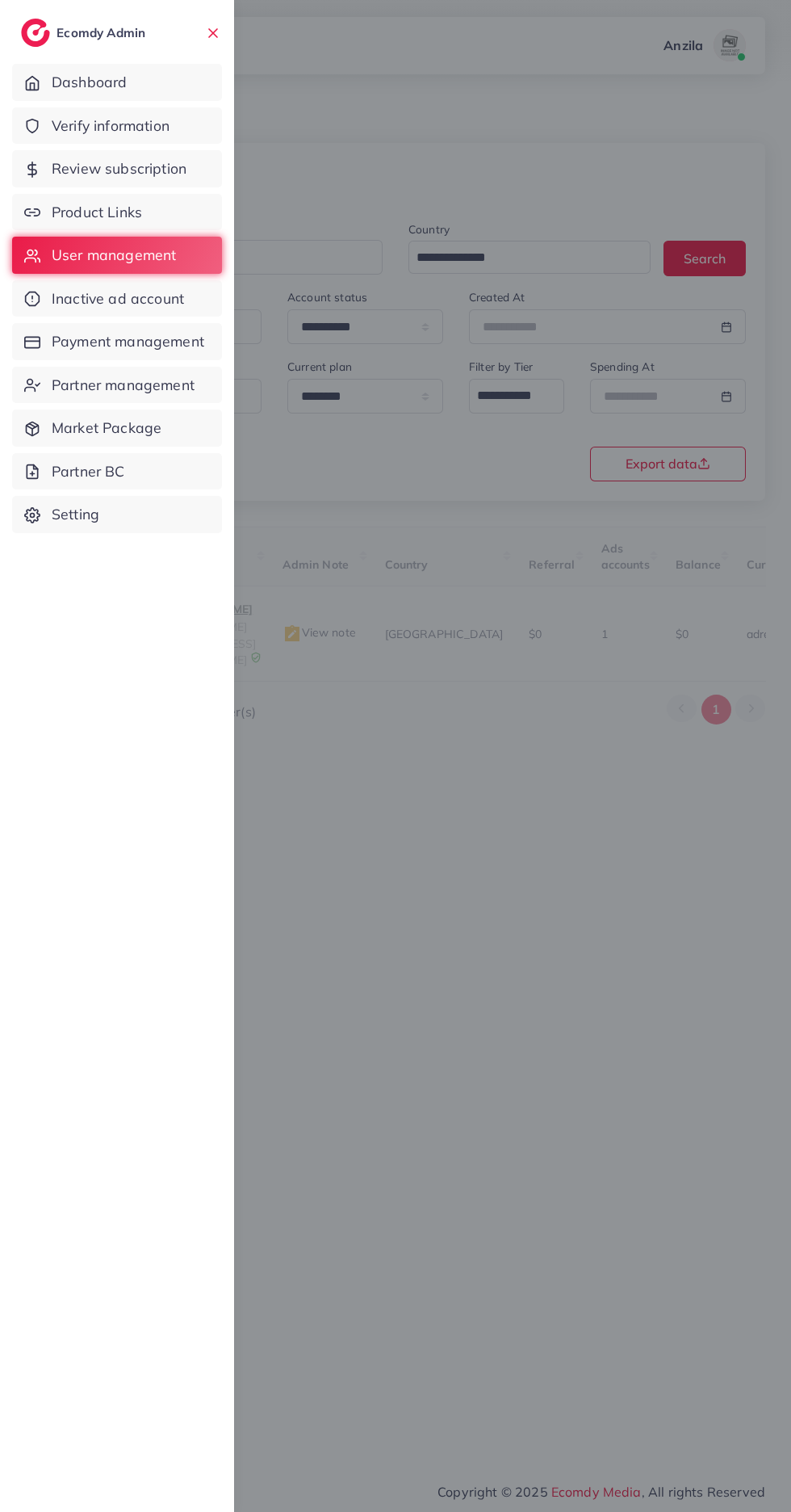
click at [72, 210] on span "Product Links" at bounding box center [96, 212] width 90 height 21
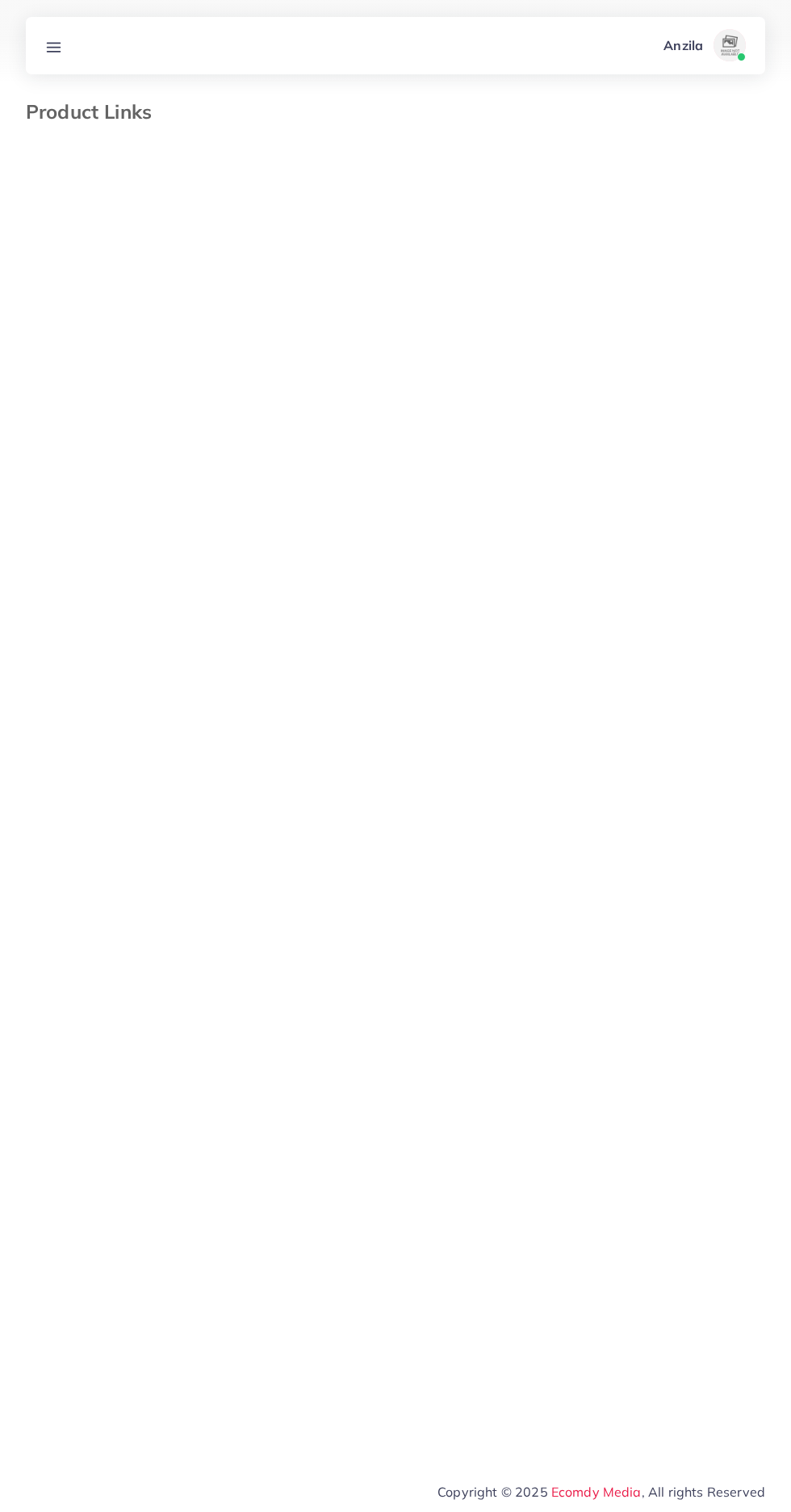
select select "*********"
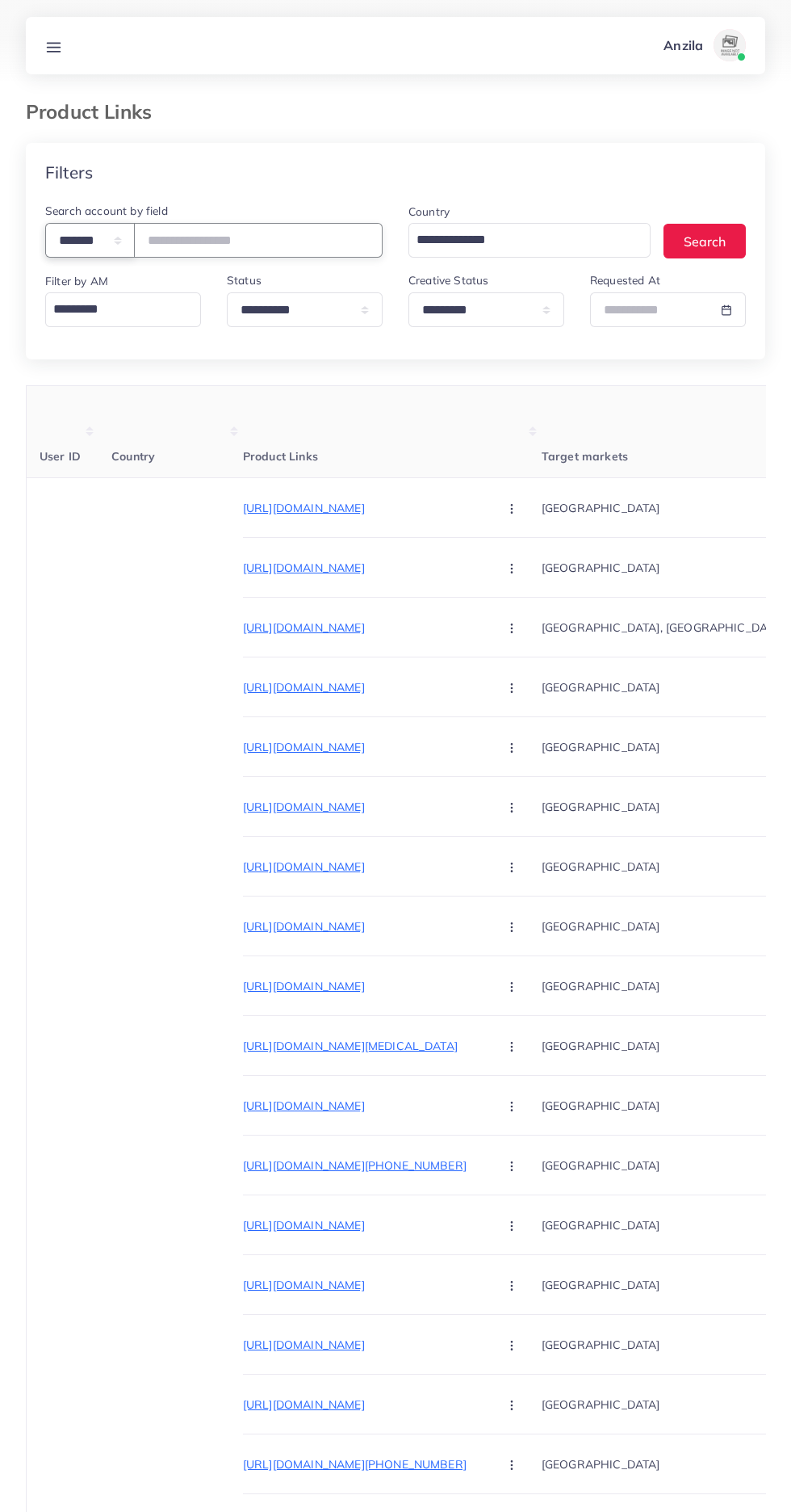
click at [75, 239] on select "**********" at bounding box center [90, 240] width 90 height 34
click at [110, 251] on select "**********" at bounding box center [90, 240] width 90 height 34
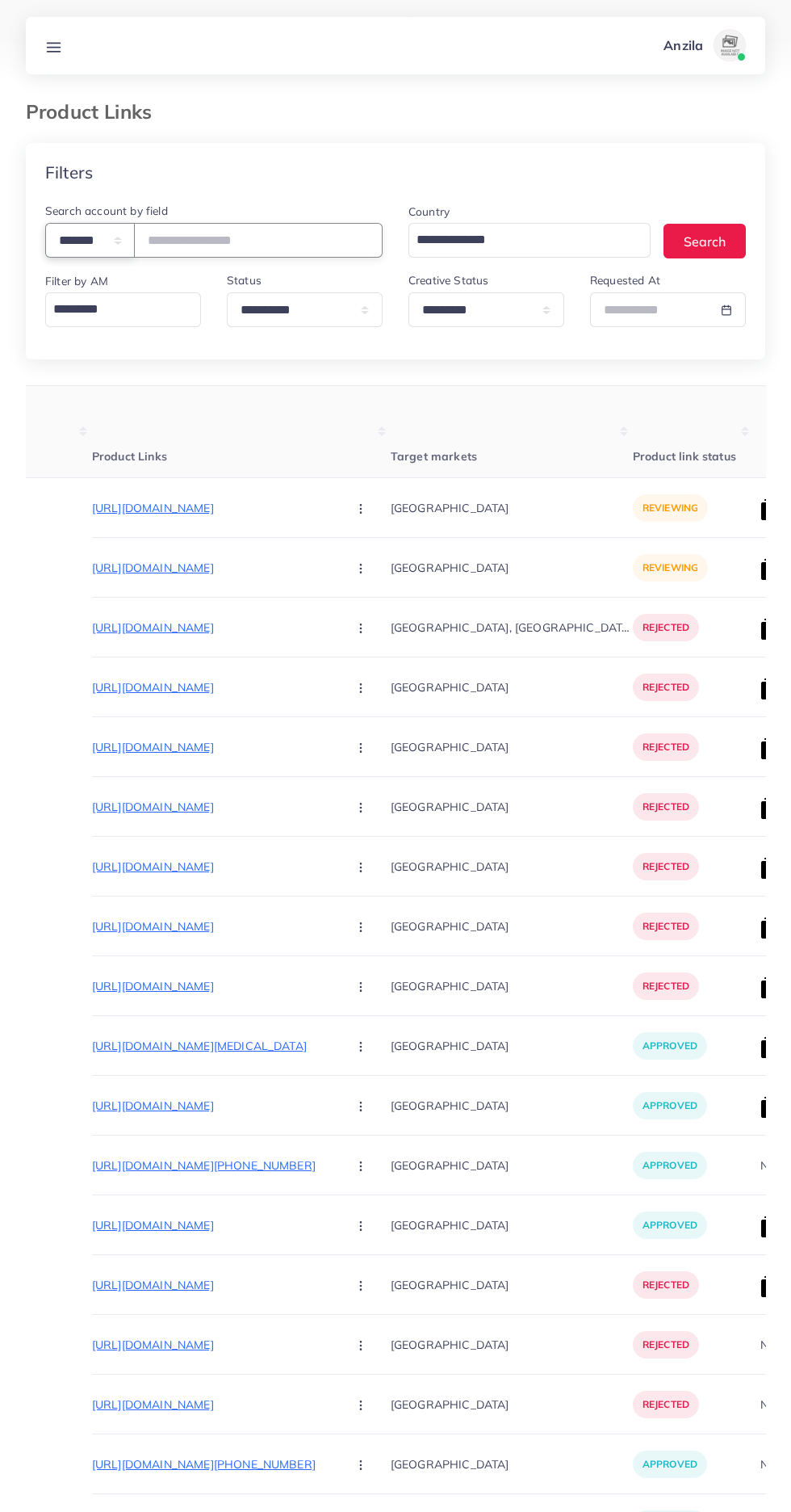
scroll to position [0, 159]
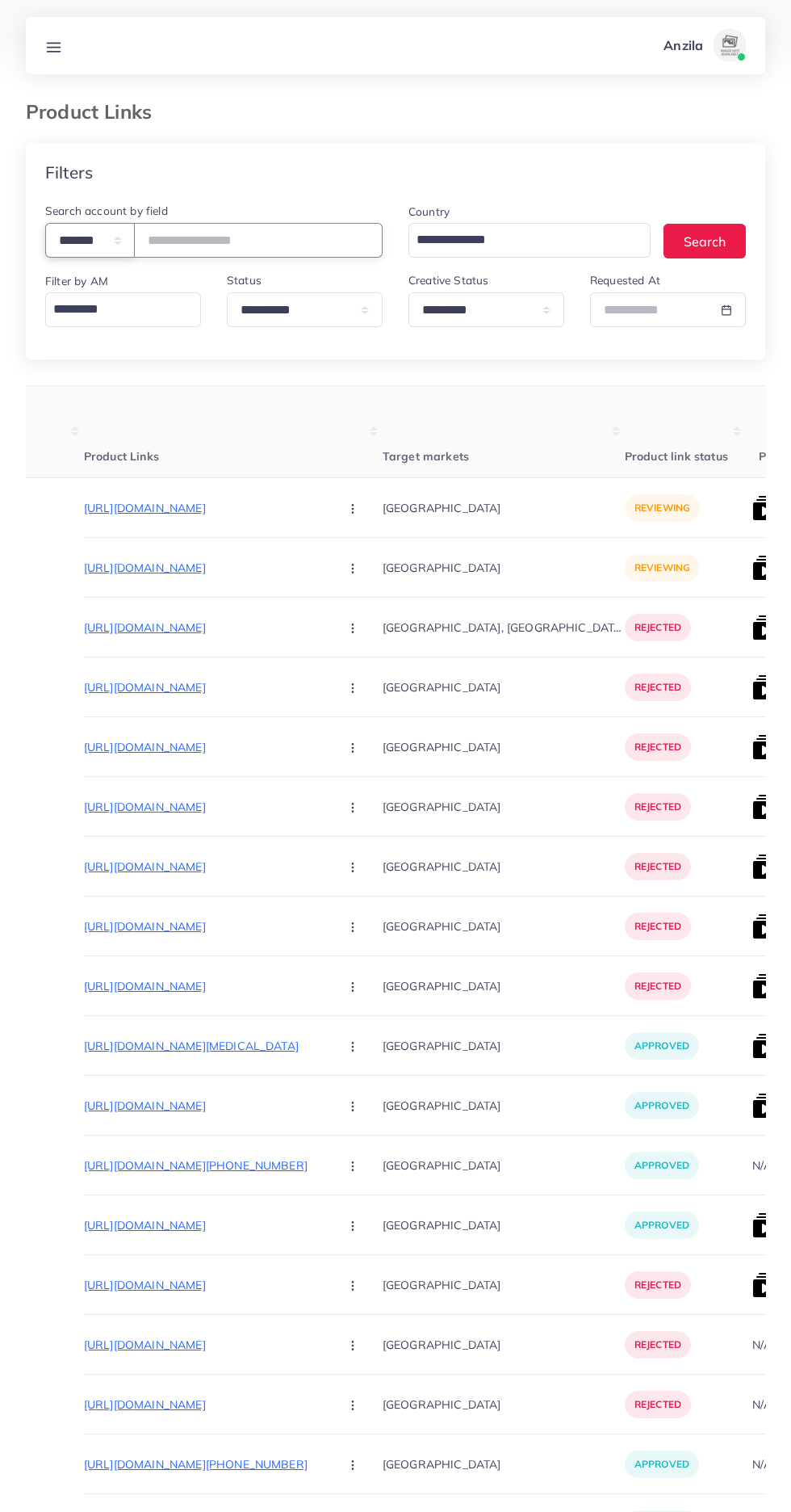
click at [88, 240] on select "**********" at bounding box center [90, 240] width 90 height 34
select select "*****"
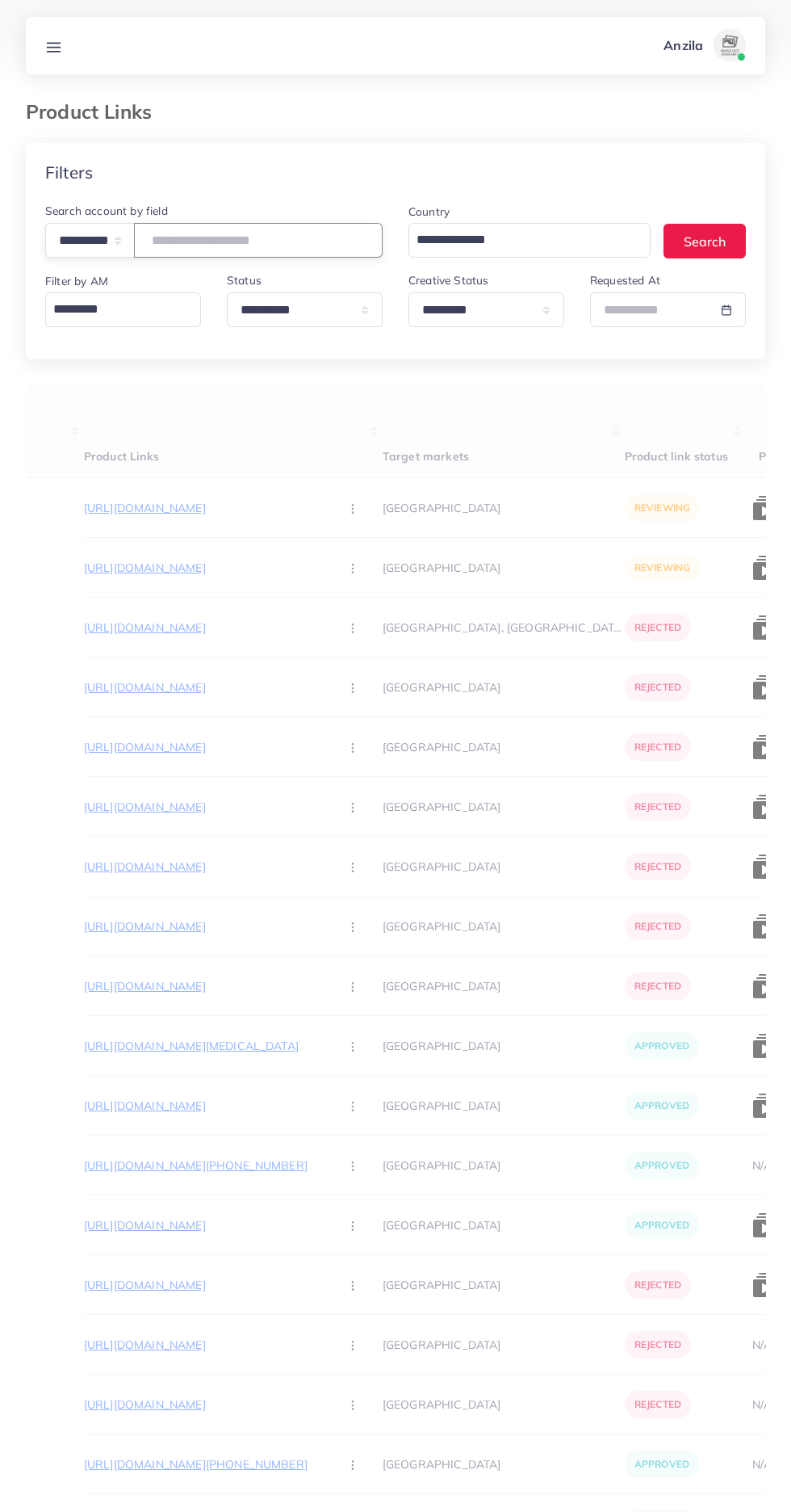
paste input "**********"
type input "**********"
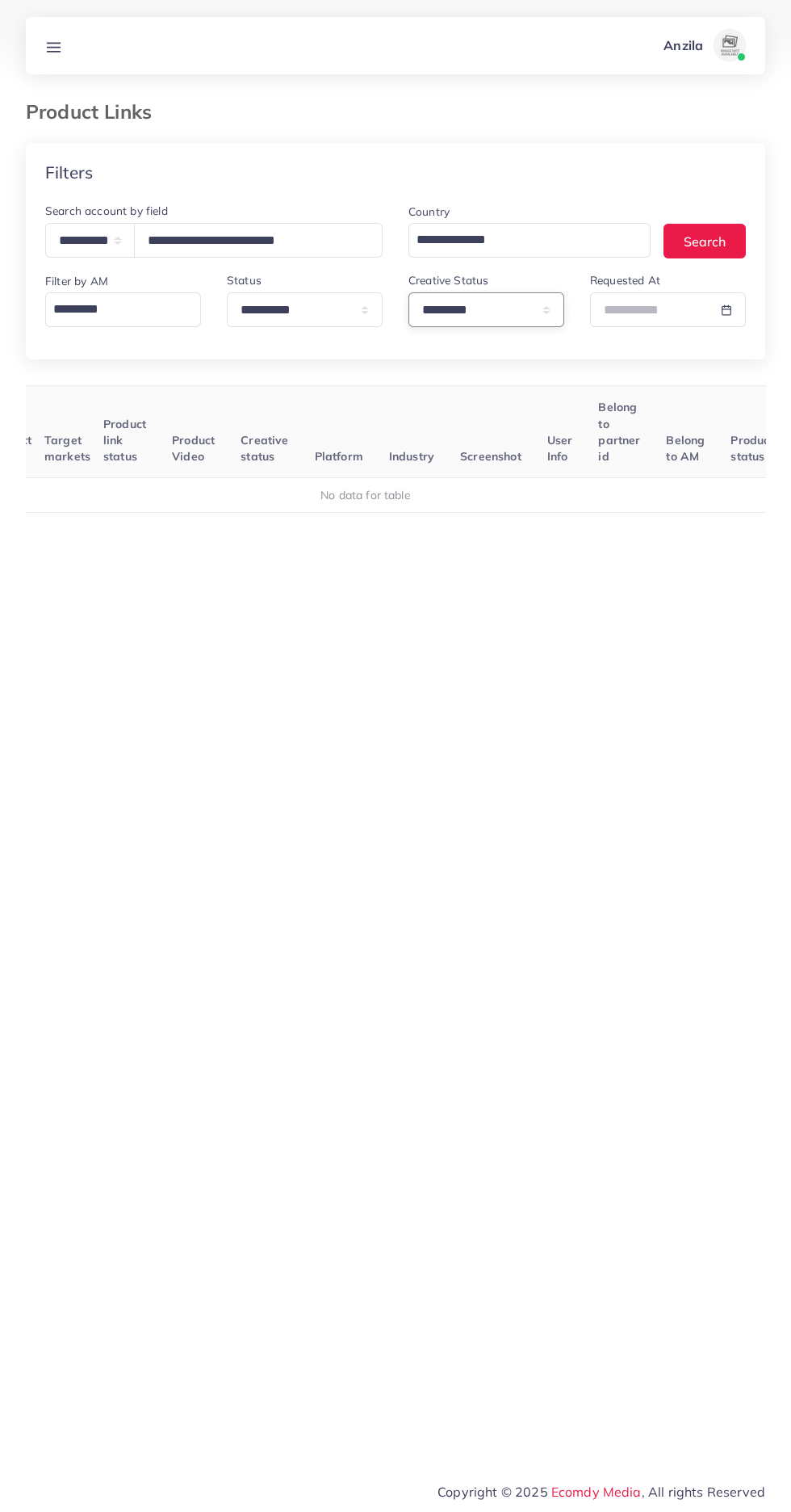
click at [505, 310] on select "**********" at bounding box center [486, 309] width 156 height 34
select select
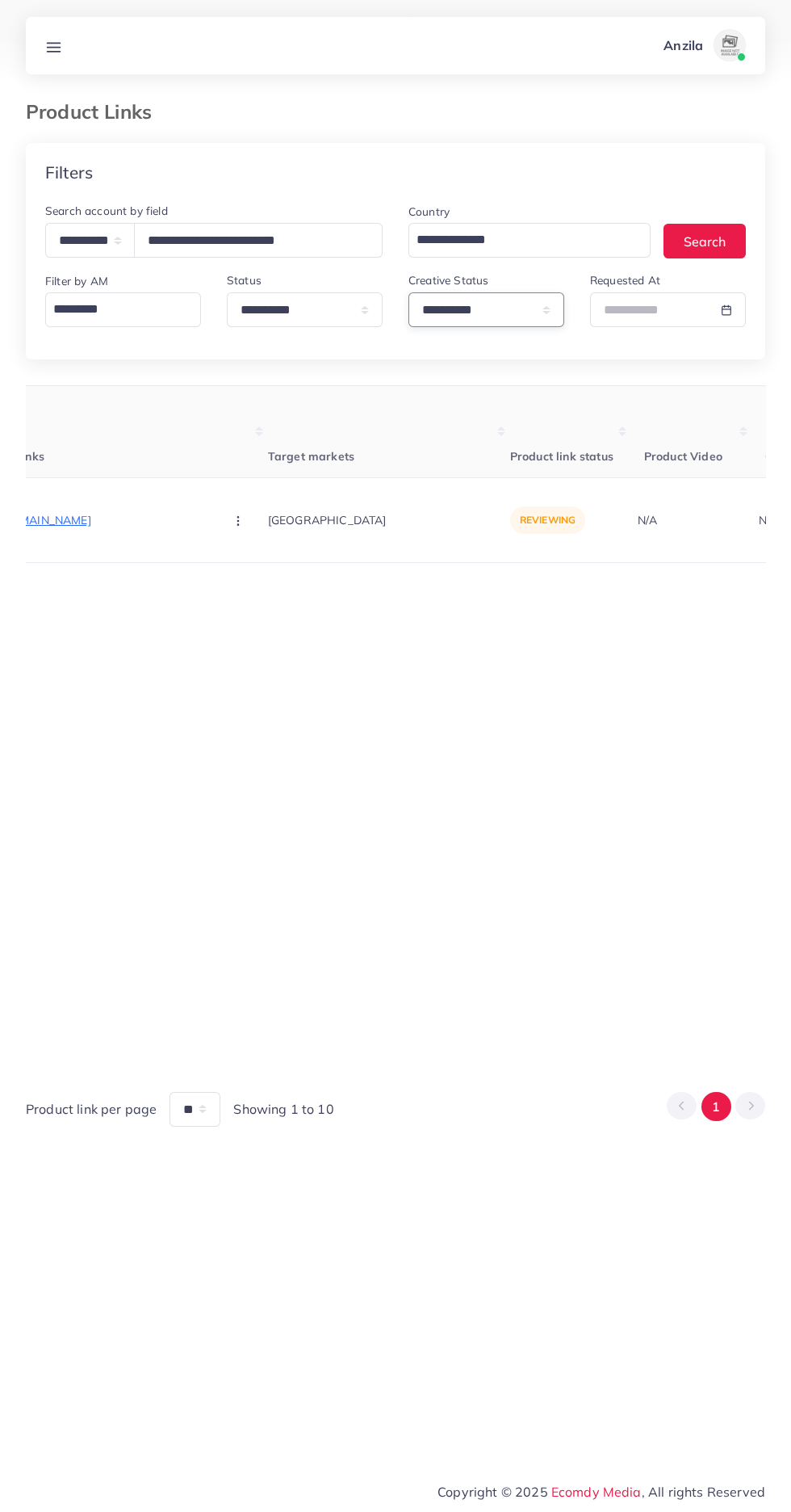
scroll to position [0, 312]
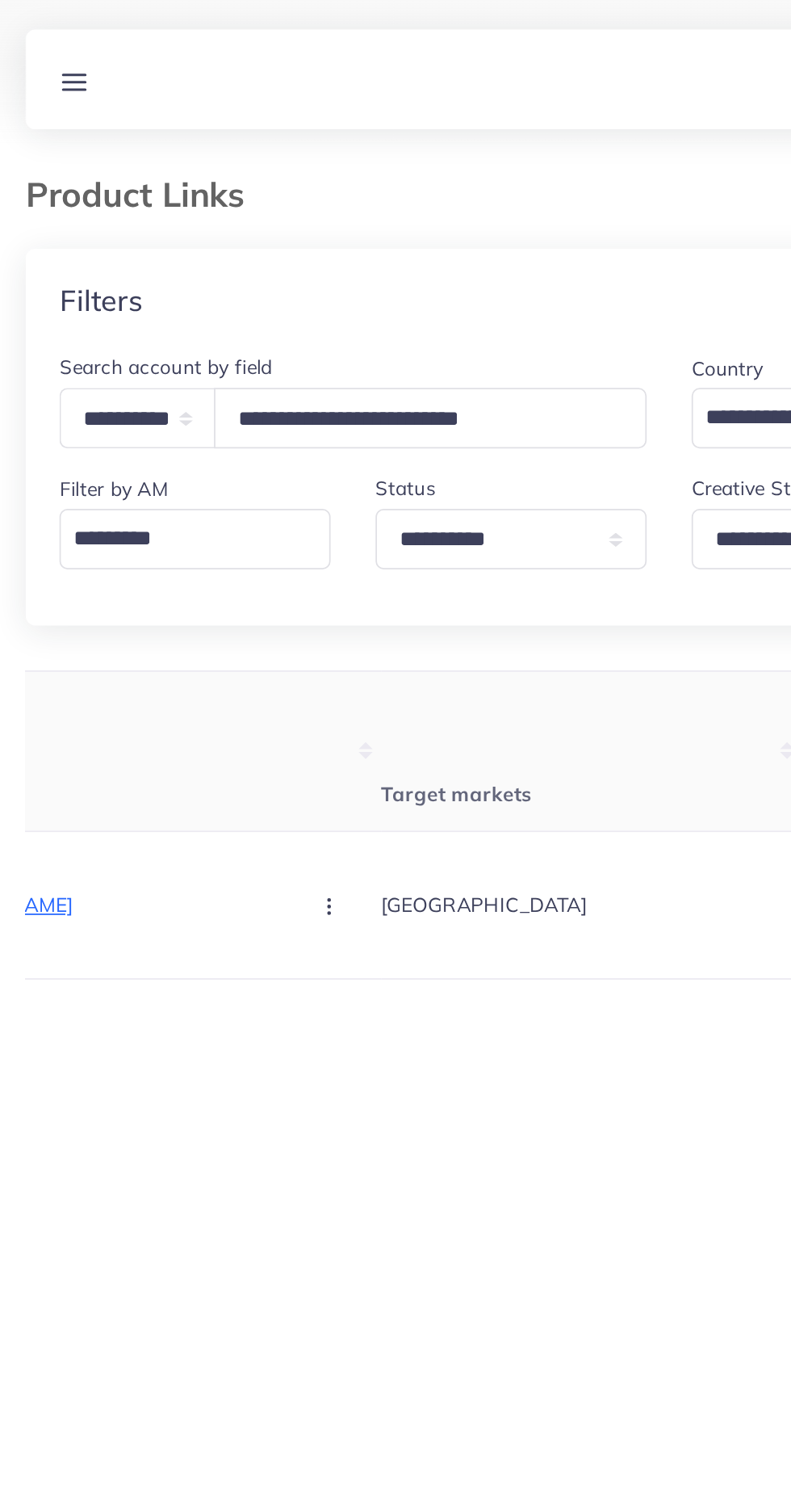
click at [65, 44] on link at bounding box center [53, 45] width 30 height 20
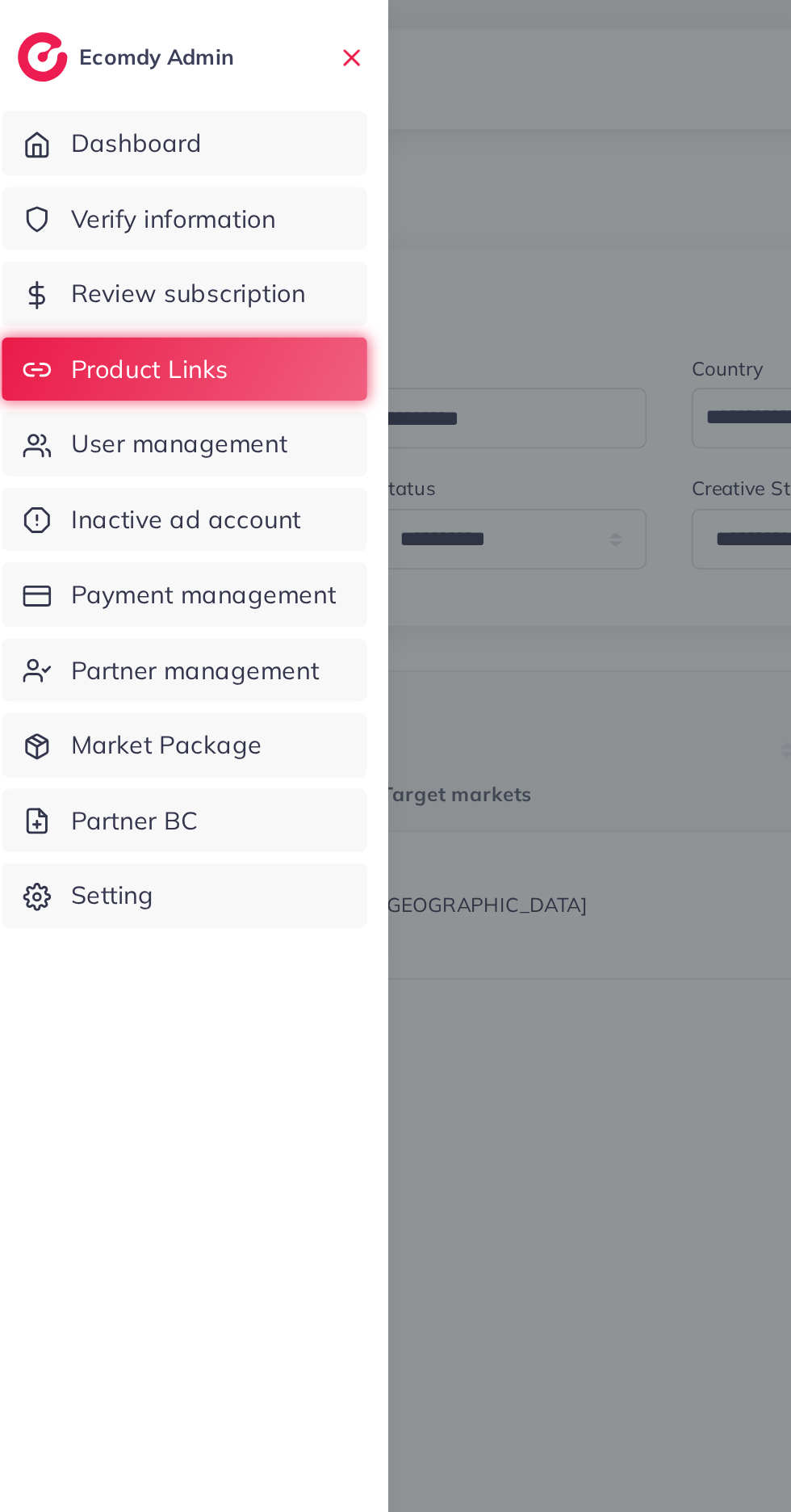
click at [82, 123] on span "Verify information" at bounding box center [110, 126] width 118 height 21
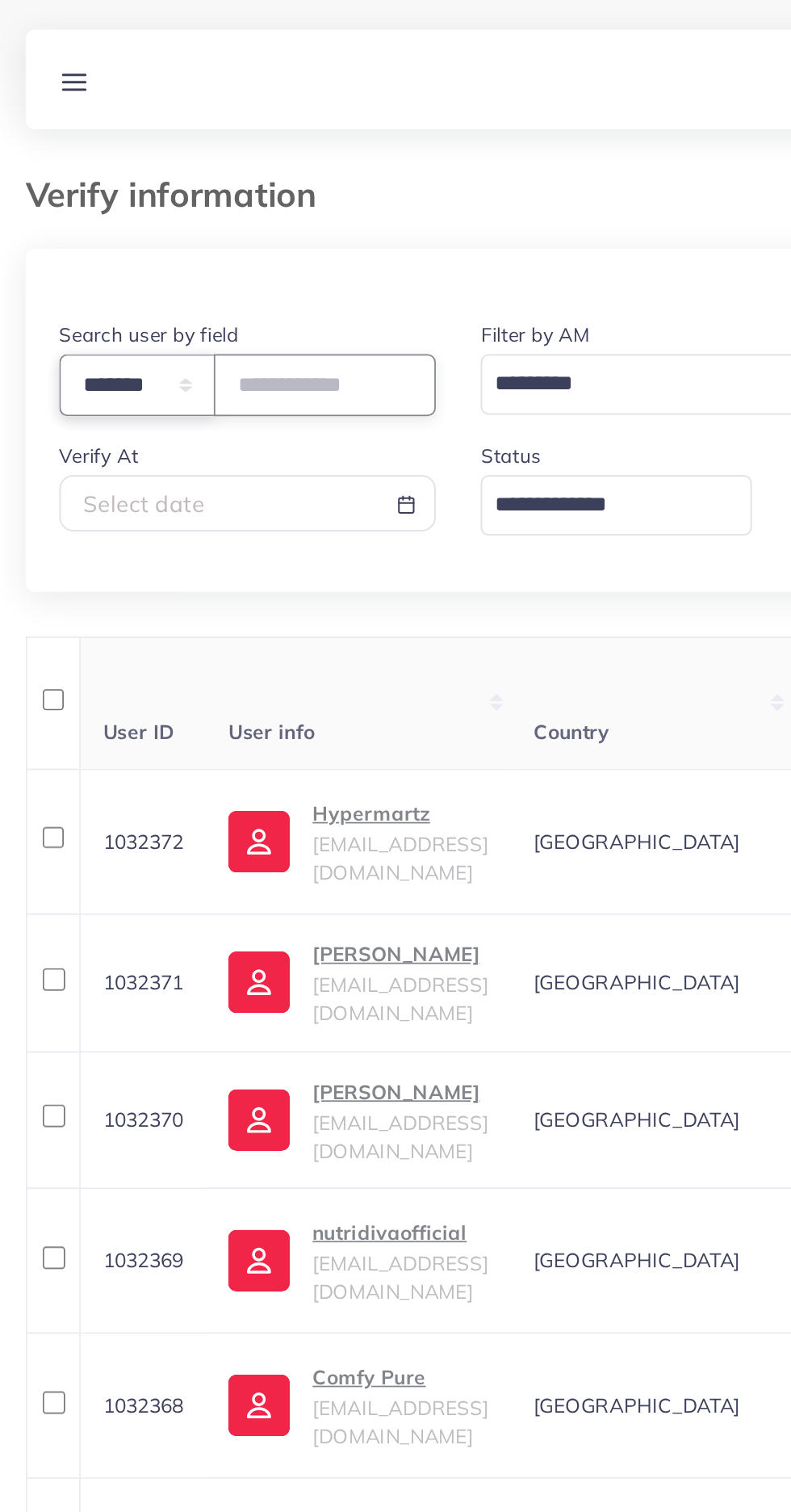
click at [117, 228] on select "**********" at bounding box center [90, 220] width 90 height 34
select select "*****"
paste input "**********"
type input "**********"
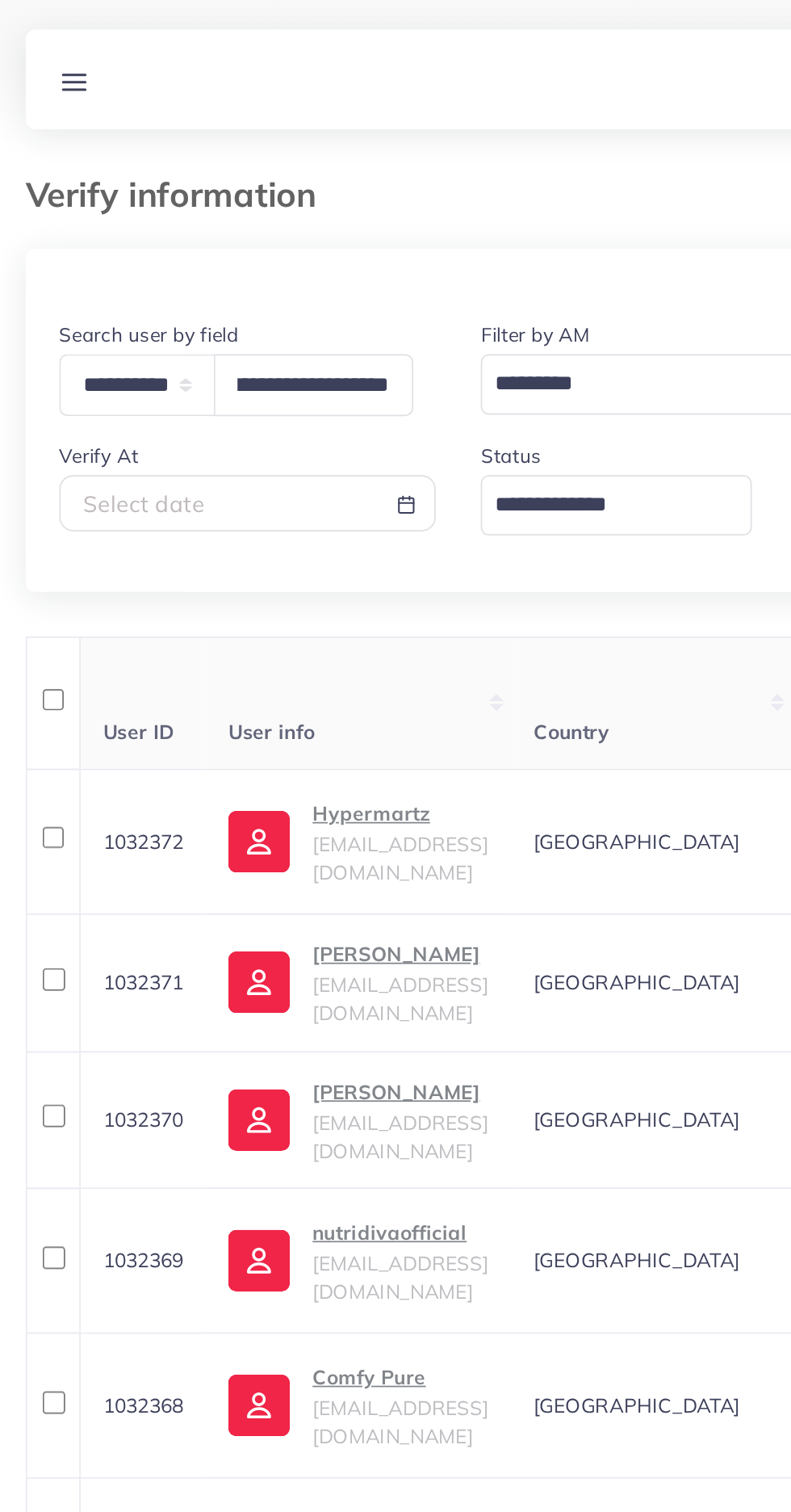
click at [305, 369] on th "User info" at bounding box center [217, 404] width 176 height 76
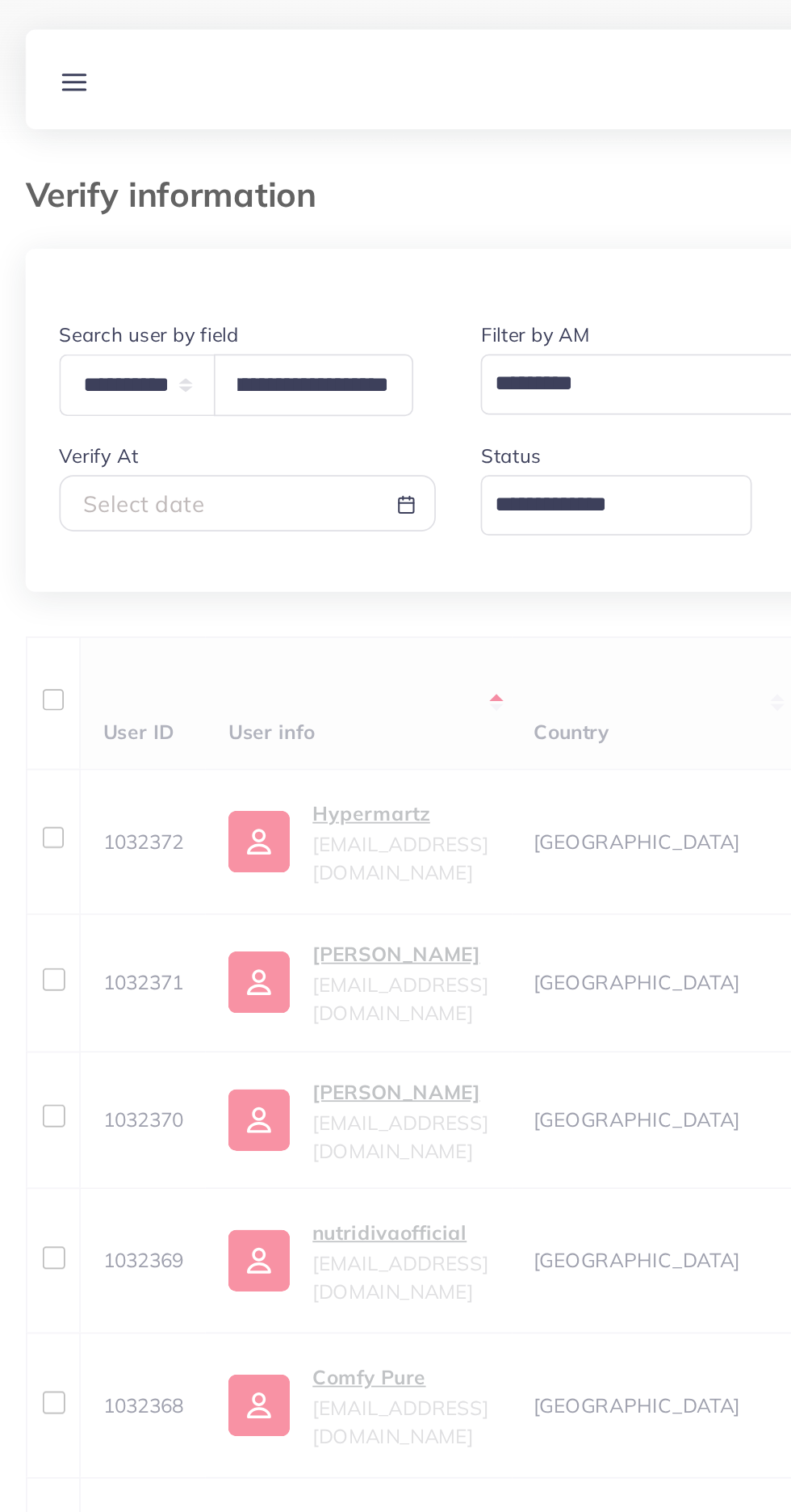
scroll to position [0, 0]
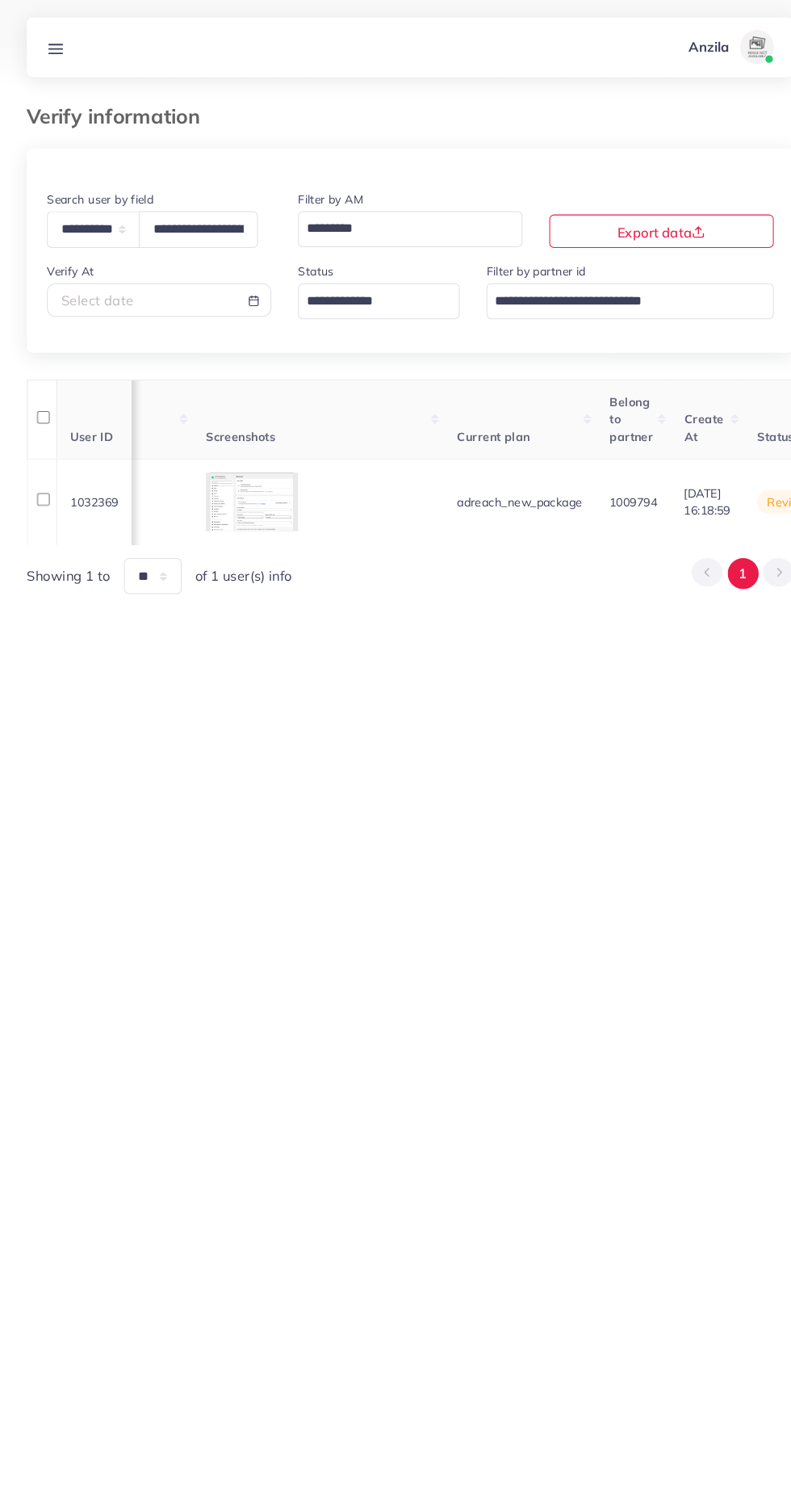
scroll to position [0, 1393]
click at [0, 0] on div at bounding box center [0, 0] width 0 height 0
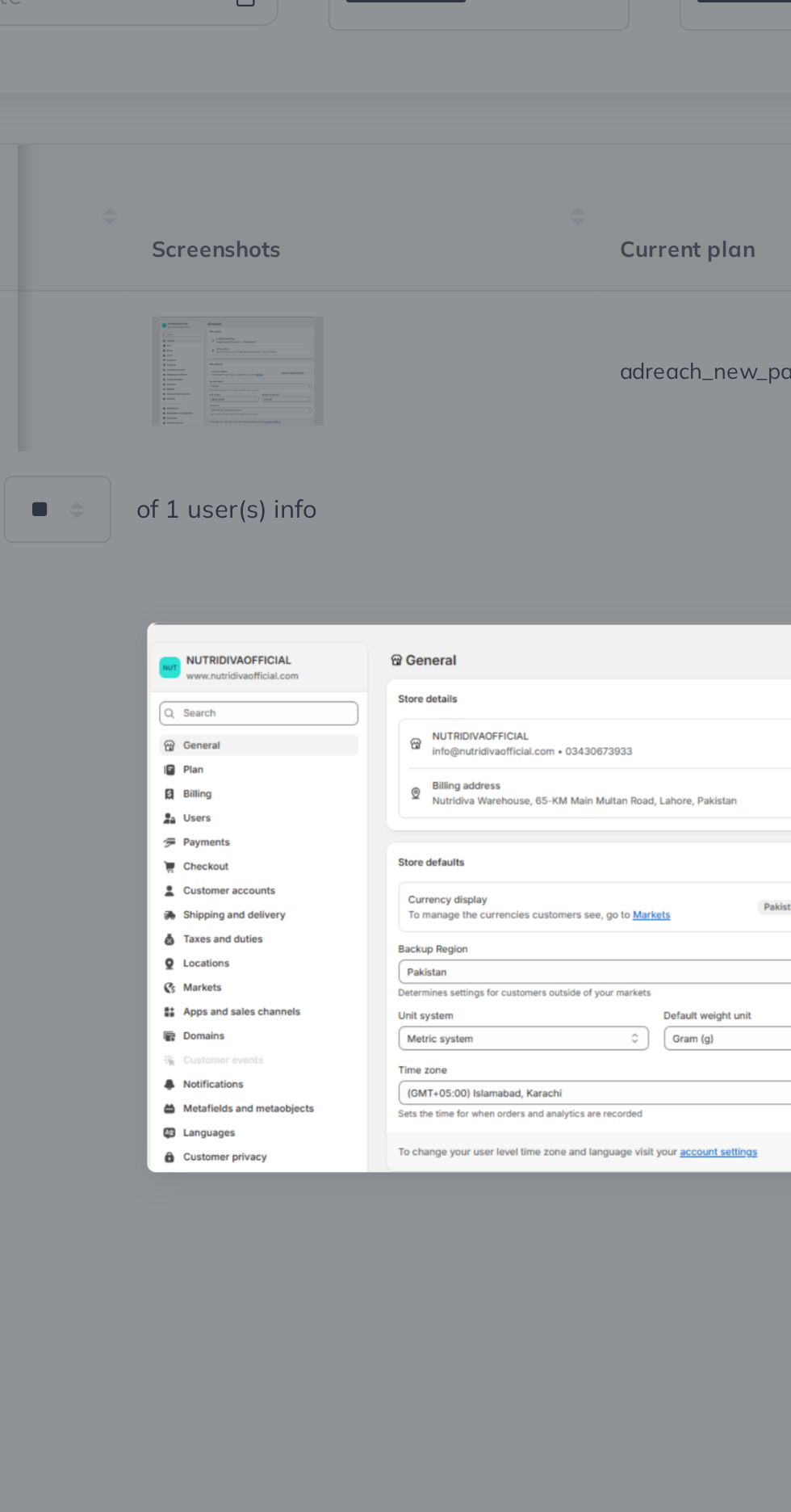
click at [305, 978] on div at bounding box center [395, 756] width 791 height 1512
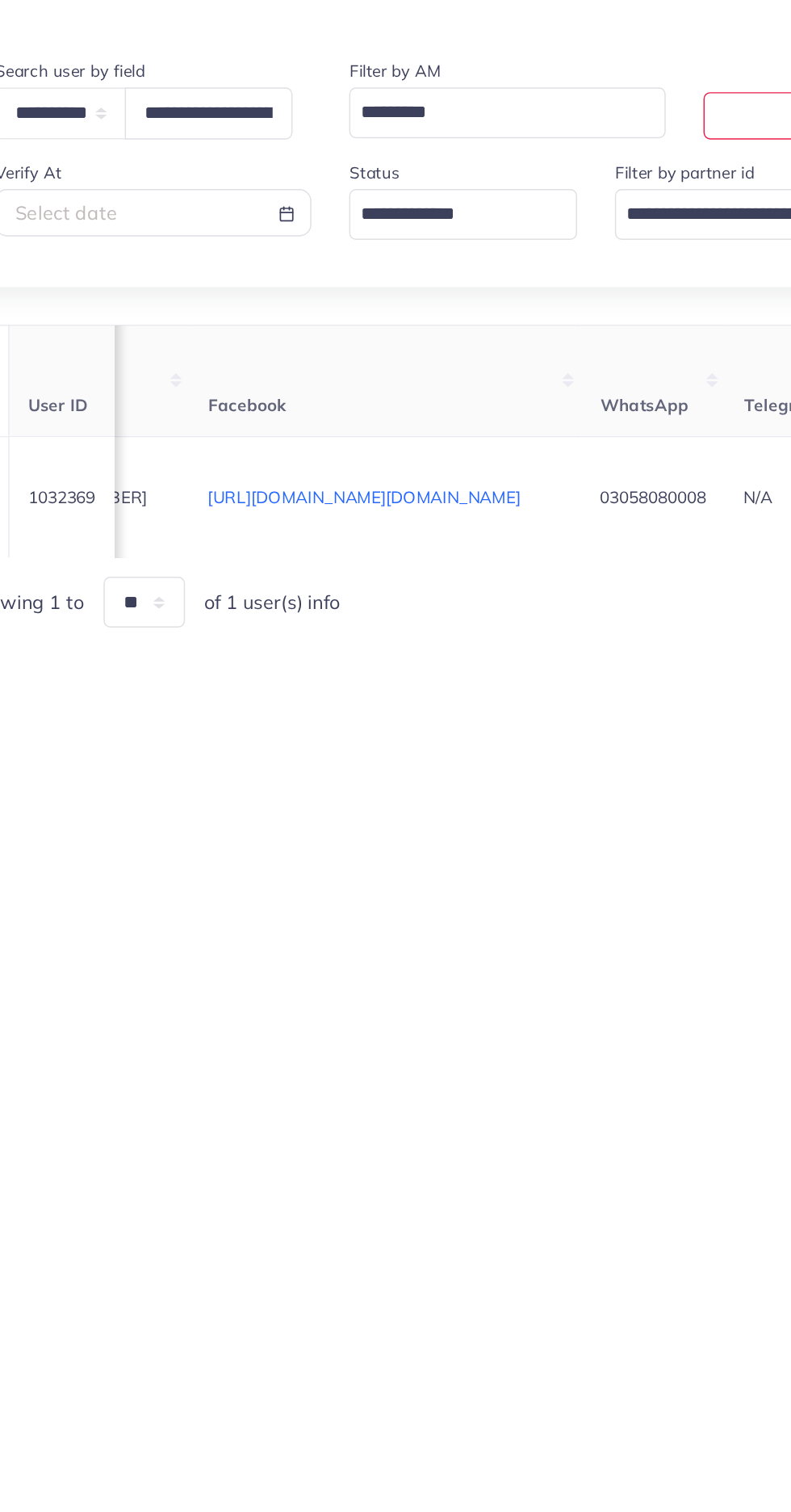
scroll to position [0, 0]
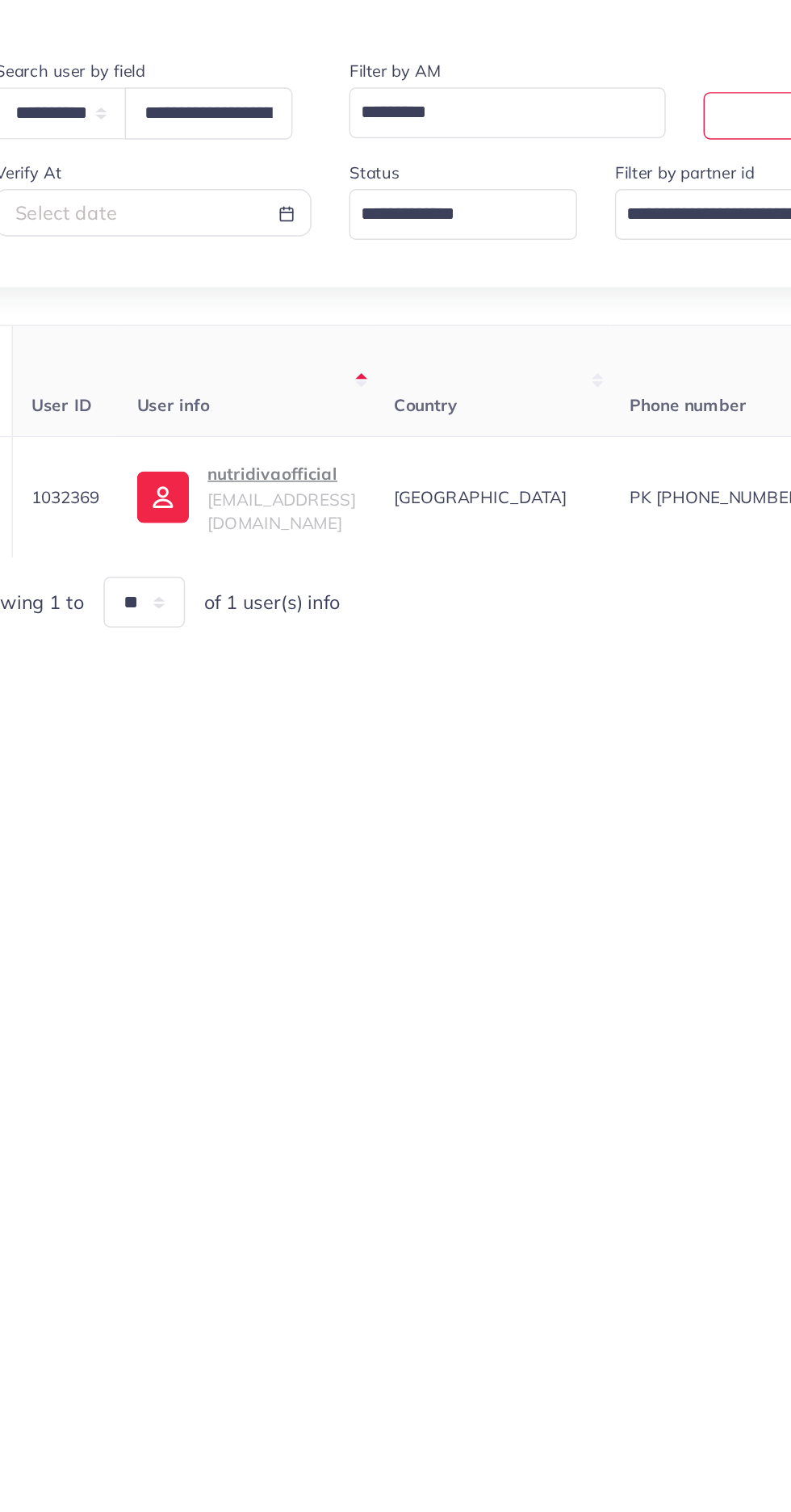
click at [247, 492] on span "[EMAIL_ADDRESS][DOMAIN_NAME]" at bounding box center [240, 493] width 101 height 31
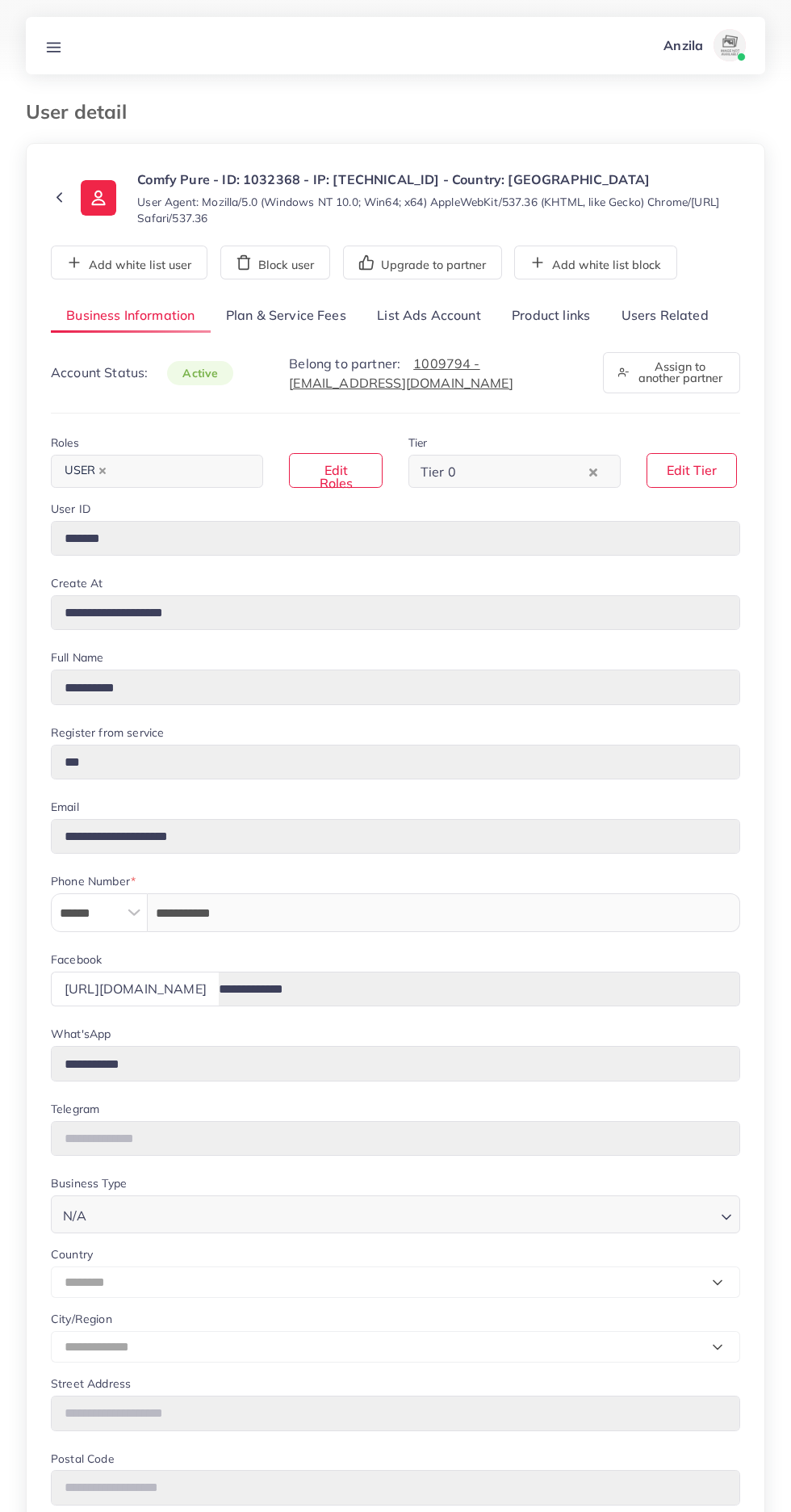
select select "********"
click at [549, 308] on link "Product links" at bounding box center [551, 316] width 109 height 34
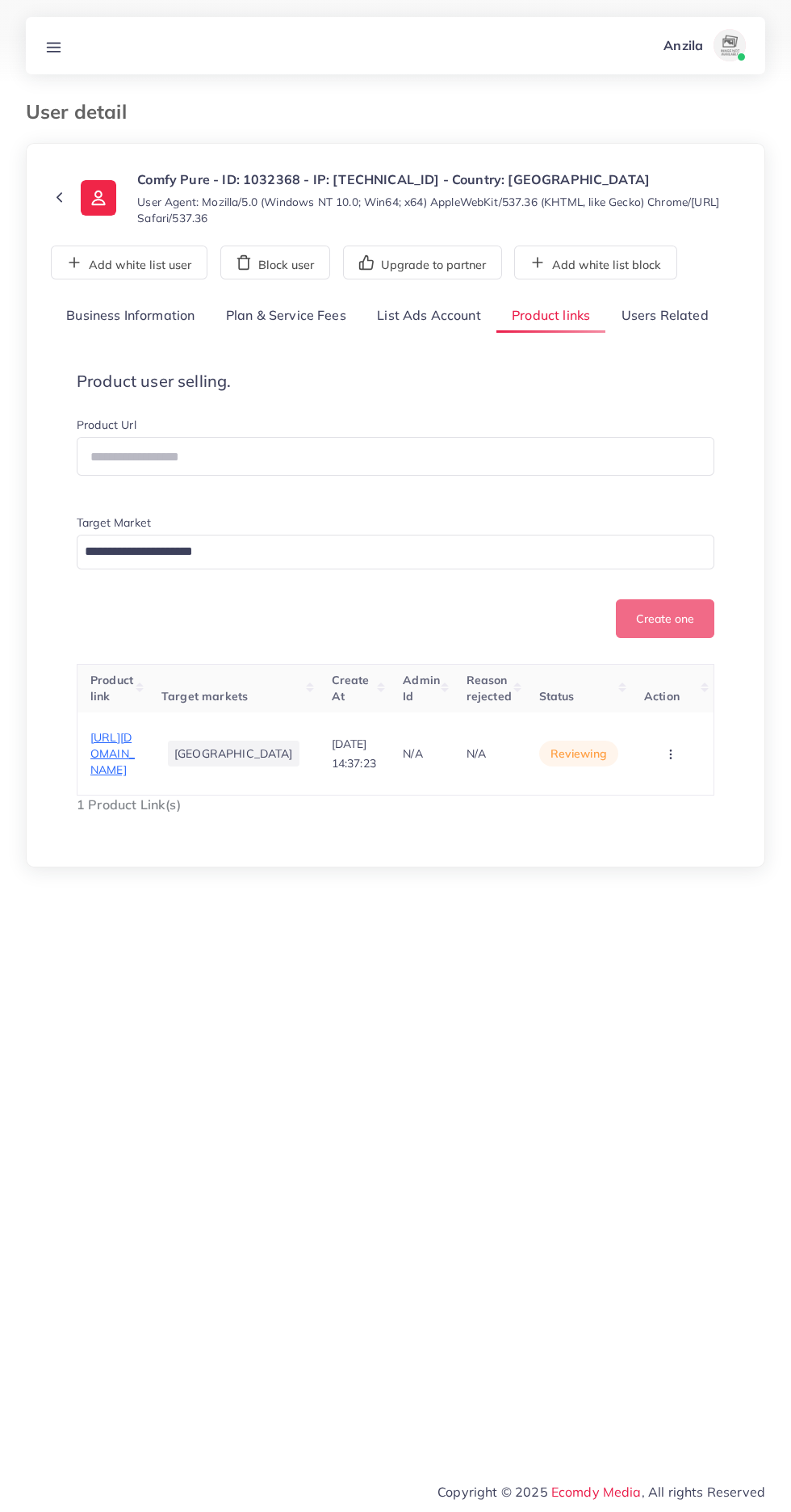
click at [135, 778] on span "[URL][DOMAIN_NAME]" at bounding box center [113, 753] width 45 height 47
click at [670, 754] on circle "button" at bounding box center [670, 753] width 1 height 1
click at [670, 684] on link "Approve" at bounding box center [646, 667] width 127 height 35
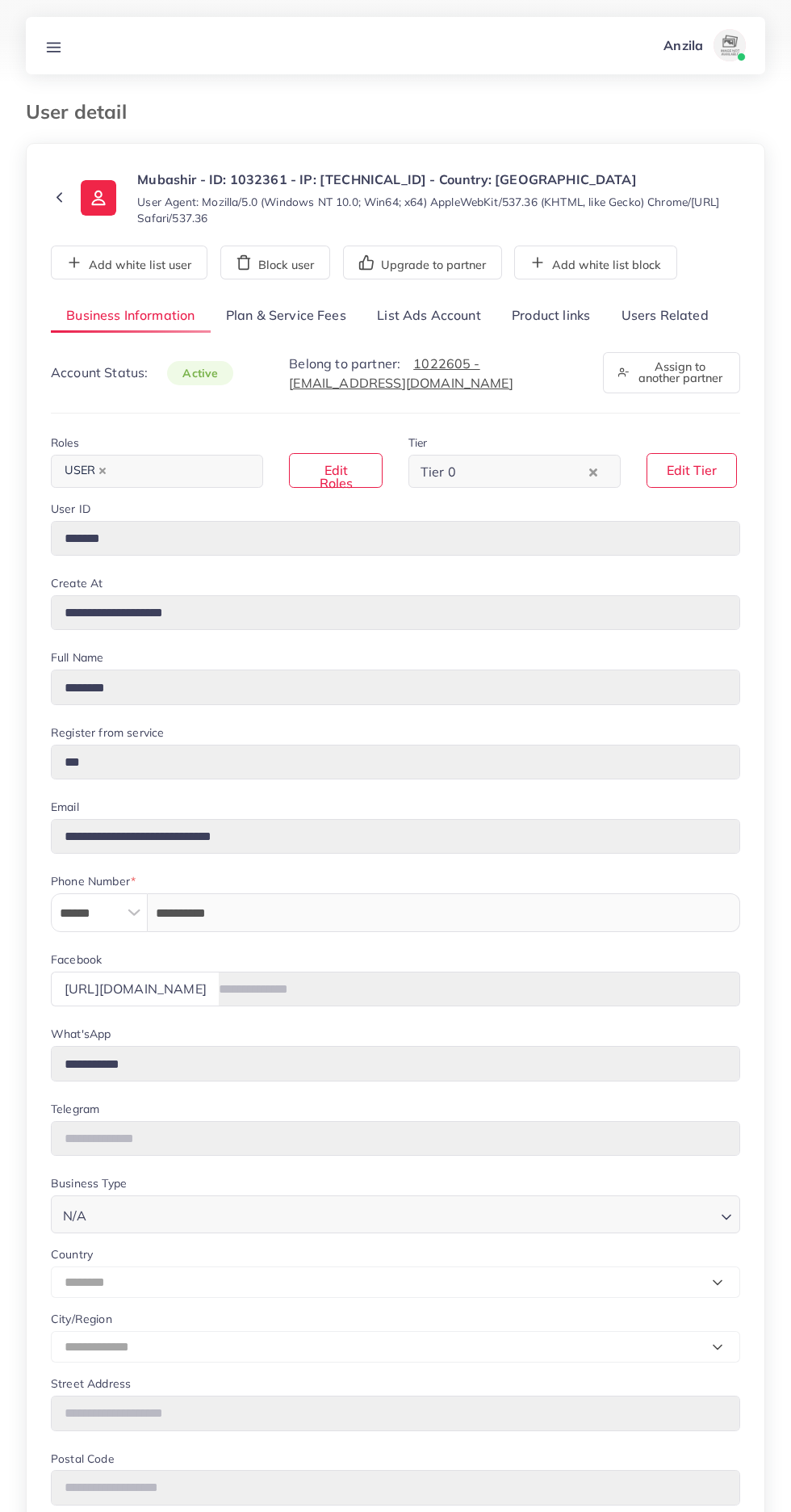
select select "********"
click at [668, 313] on link "Users Related" at bounding box center [664, 316] width 118 height 34
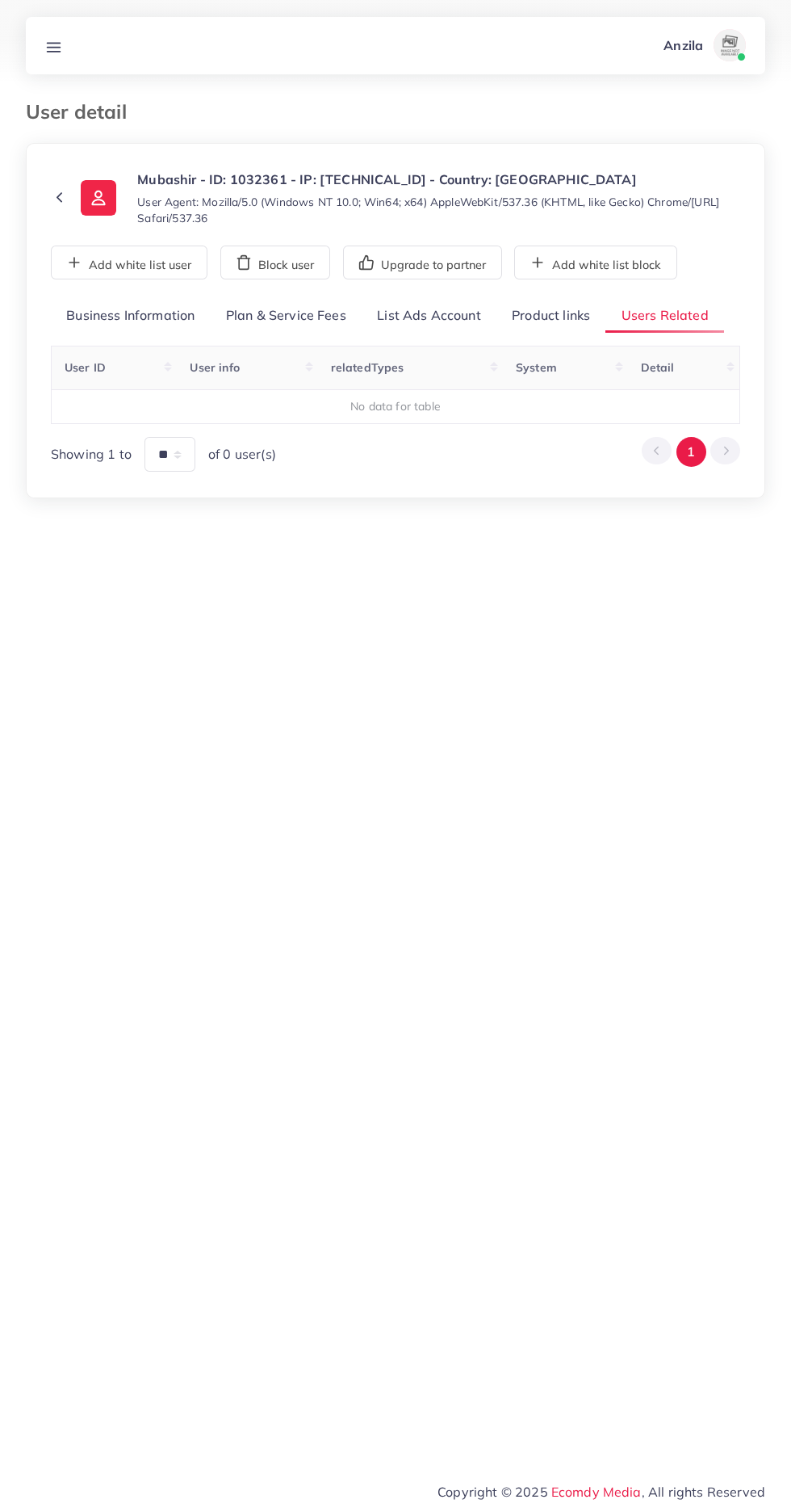
click at [574, 310] on link "Product links" at bounding box center [551, 316] width 109 height 34
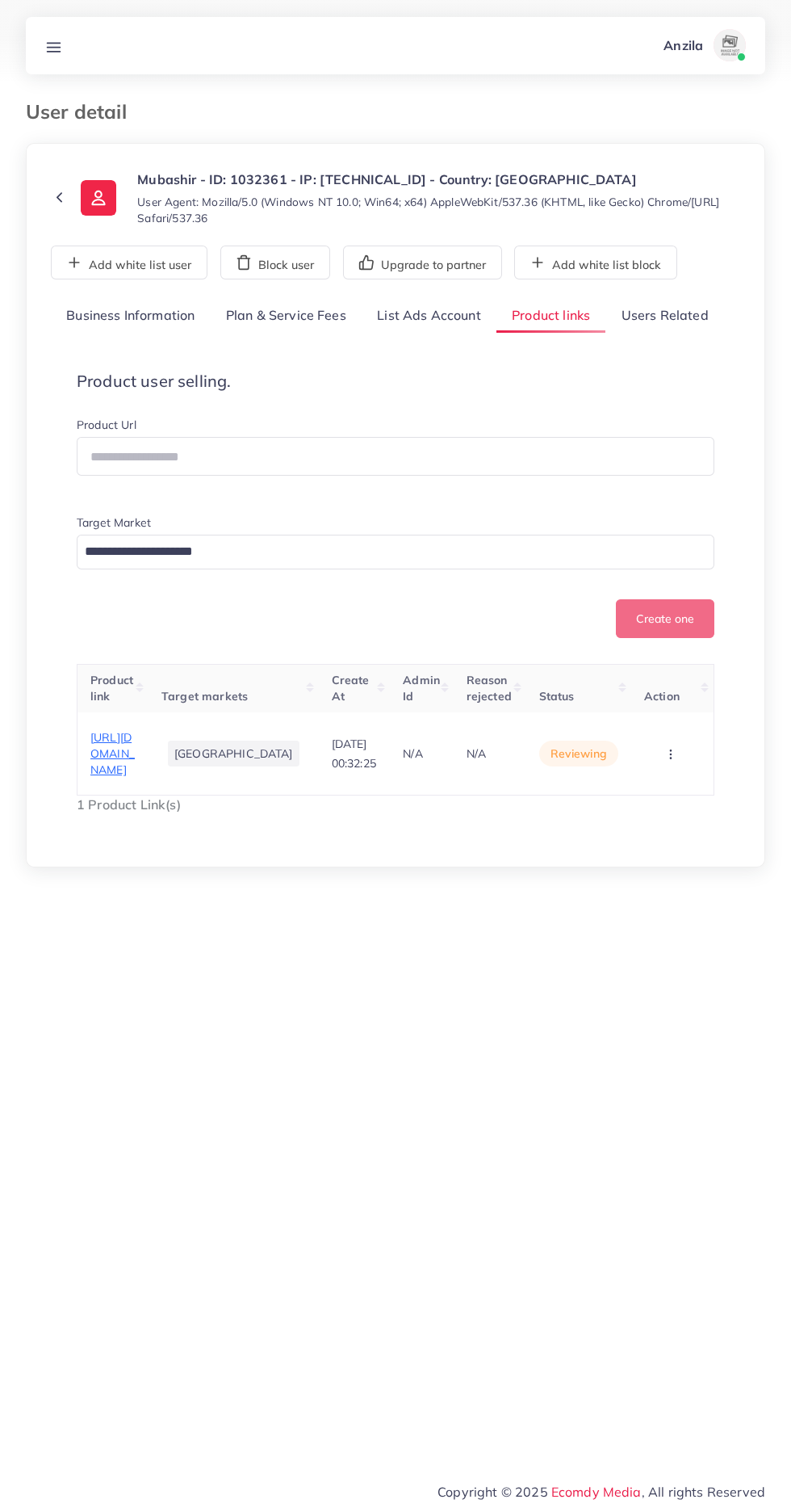
click at [135, 756] on span "[URL][DOMAIN_NAME]" at bounding box center [113, 753] width 45 height 47
click at [135, 772] on span "[URL][DOMAIN_NAME]" at bounding box center [113, 753] width 45 height 47
click at [671, 320] on link "Users Related" at bounding box center [664, 316] width 118 height 34
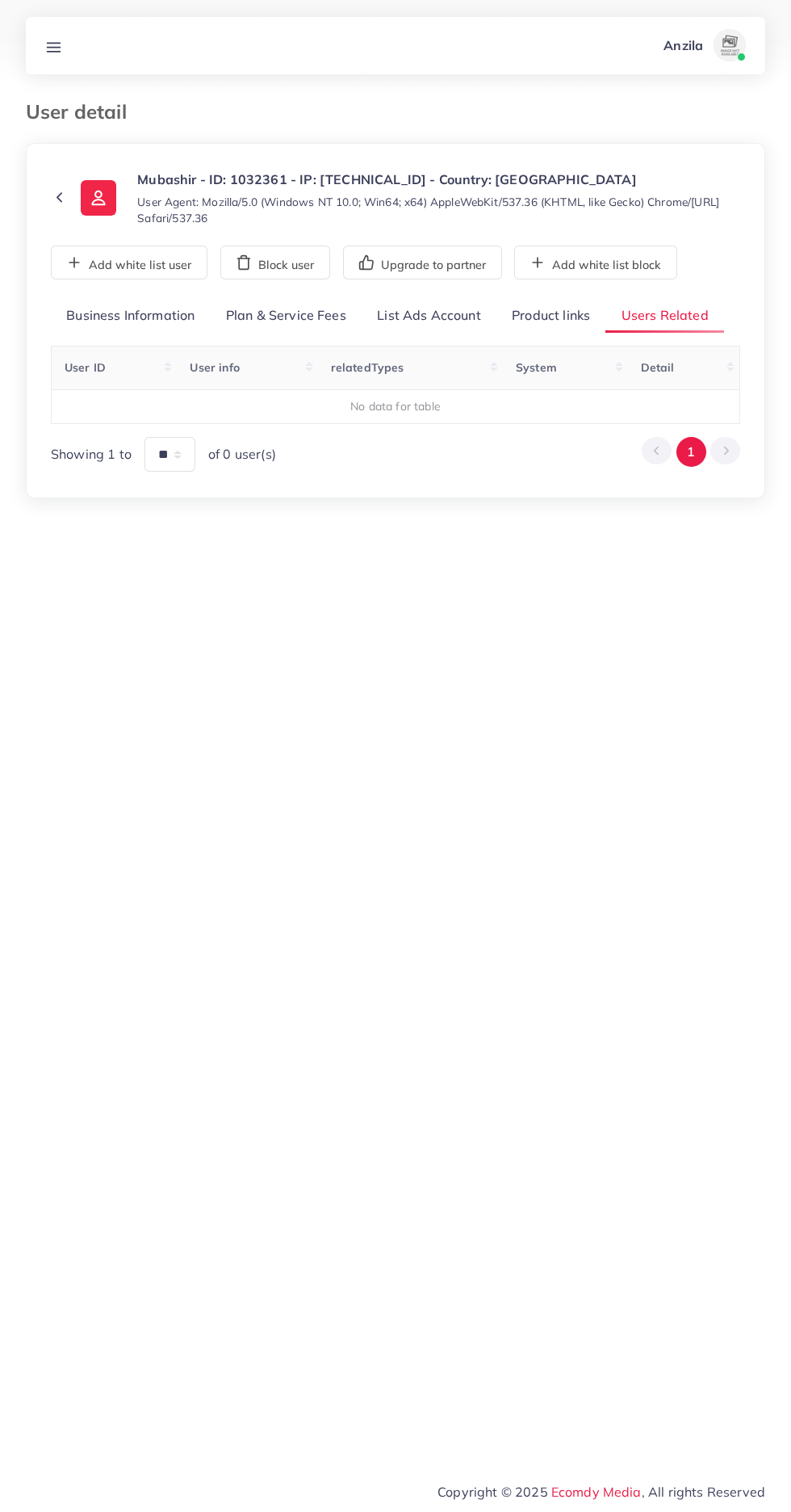
click at [547, 315] on link "Product links" at bounding box center [551, 316] width 109 height 34
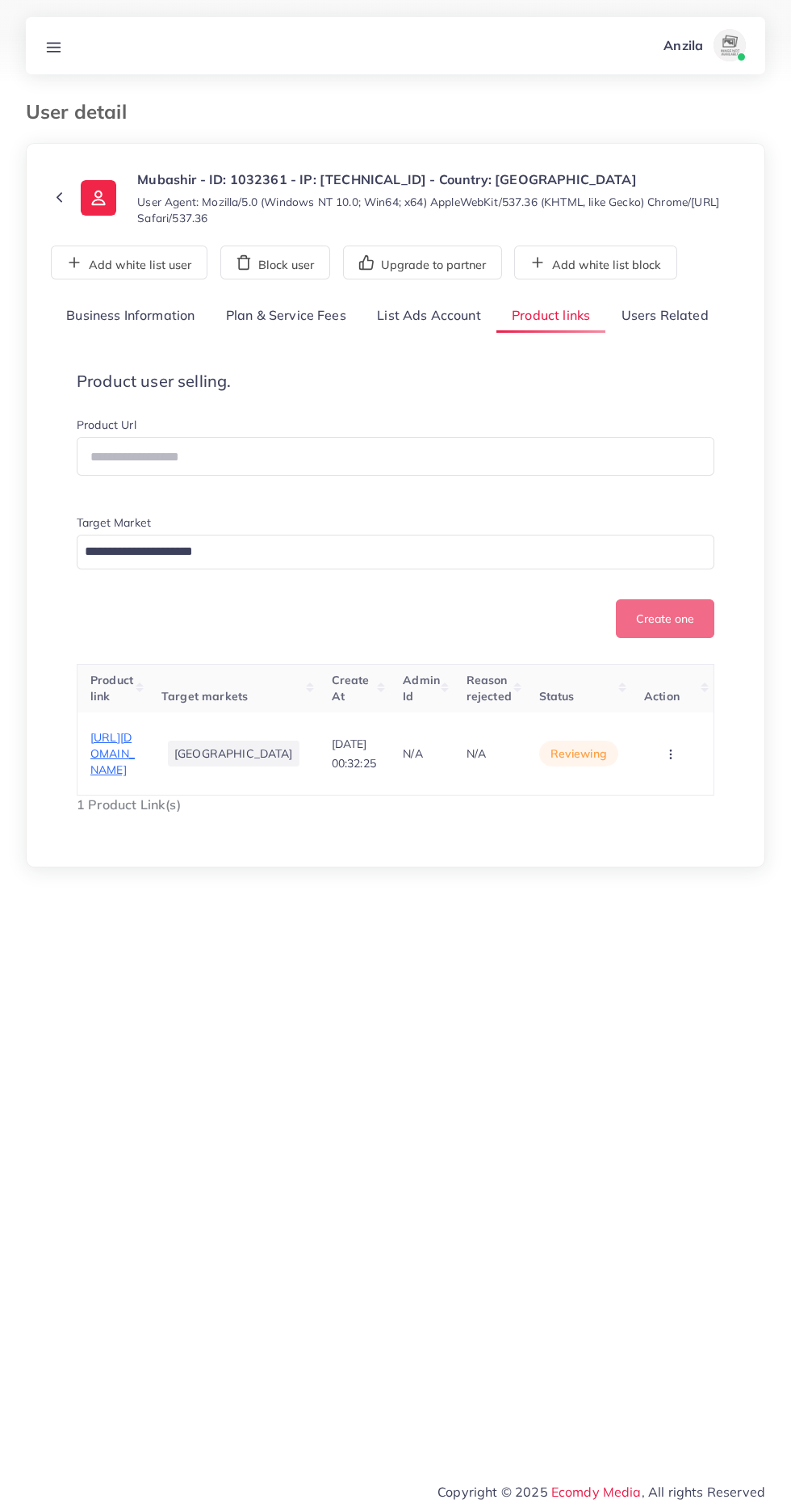
click at [108, 778] on span "https://galaxymarblemosaic.com/products/muhammad-saw-marble-calligraphy" at bounding box center [113, 753] width 45 height 47
click at [670, 754] on circle "button" at bounding box center [670, 753] width 1 height 1
click at [666, 676] on span "Approve" at bounding box center [643, 667] width 53 height 16
click at [661, 315] on link "Users Related" at bounding box center [664, 316] width 118 height 34
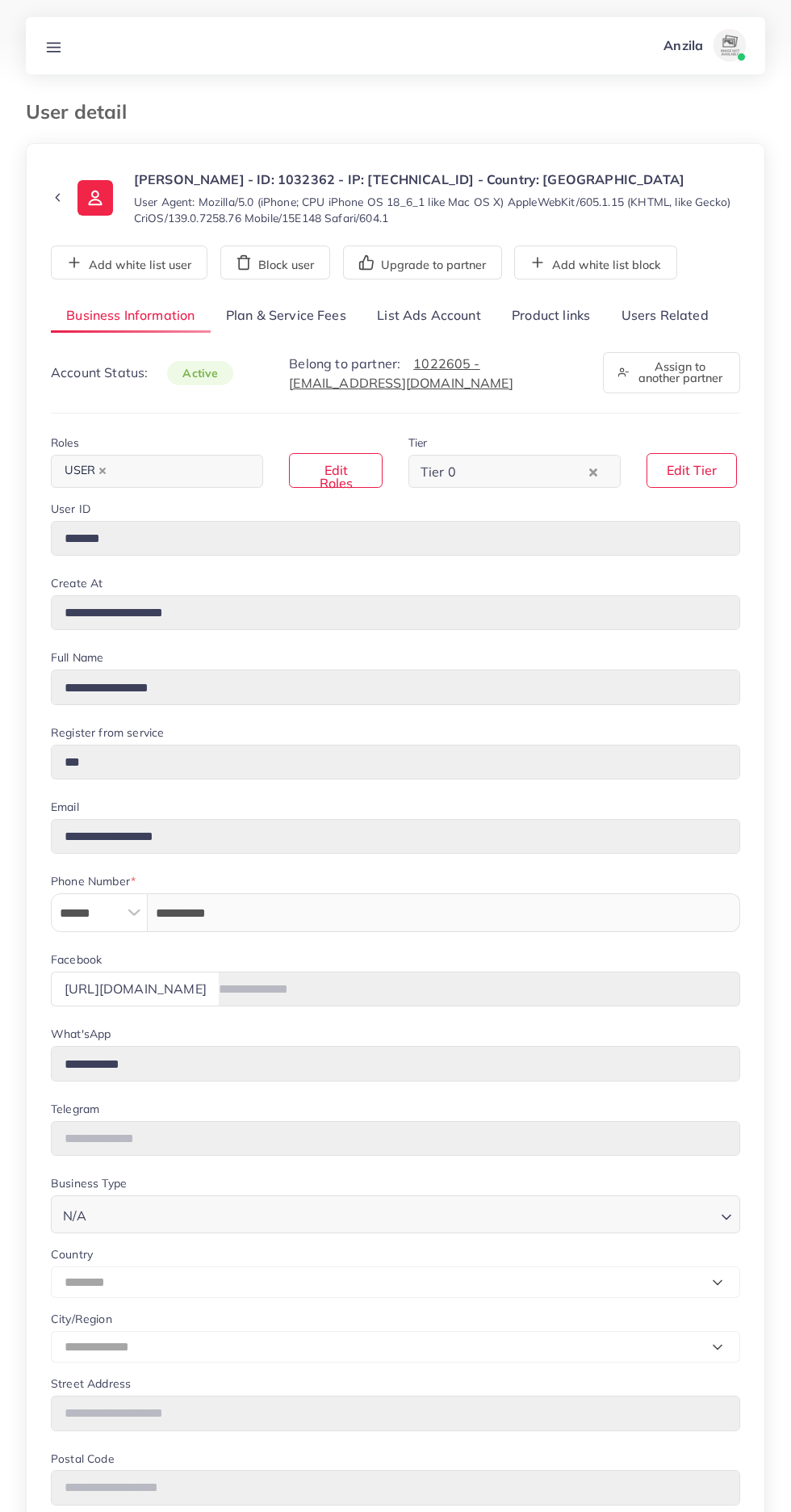
select select "********"
click at [685, 307] on link "Users Related" at bounding box center [664, 316] width 118 height 34
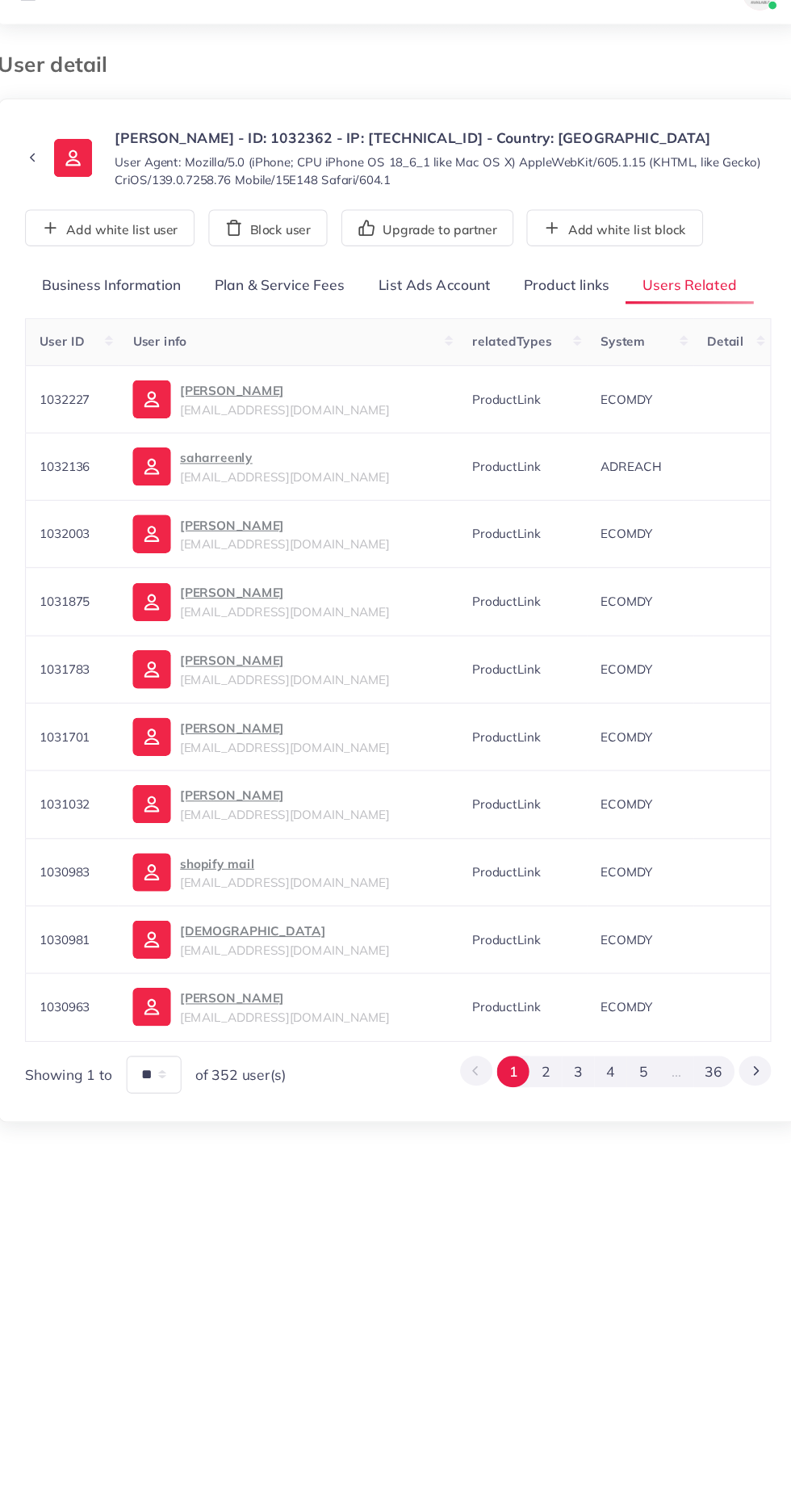
click at [551, 315] on link "Product links" at bounding box center [551, 316] width 109 height 34
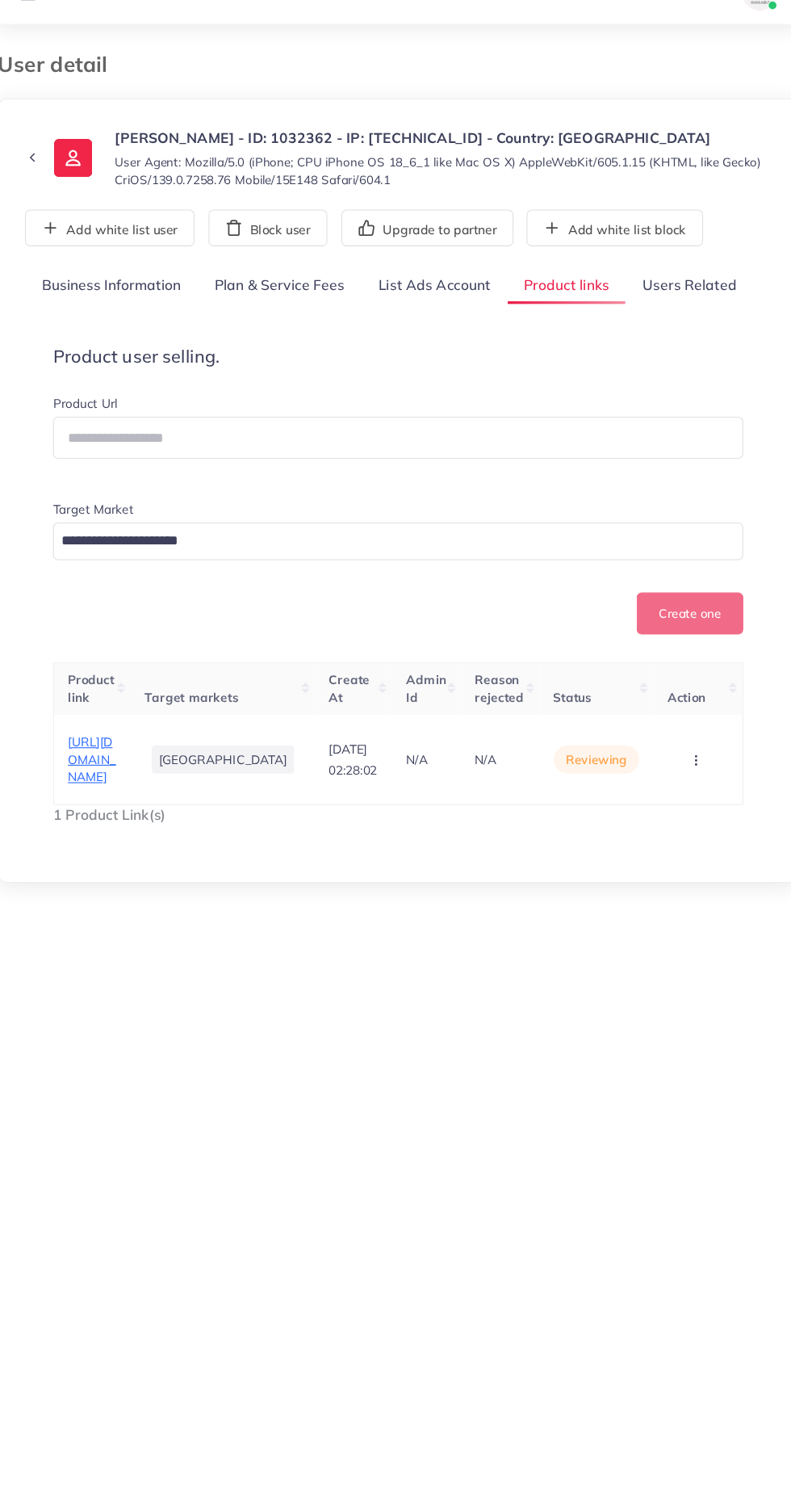
click at [670, 754] on circle "button" at bounding box center [670, 753] width 1 height 1
click at [654, 721] on link "Reject" at bounding box center [646, 703] width 127 height 35
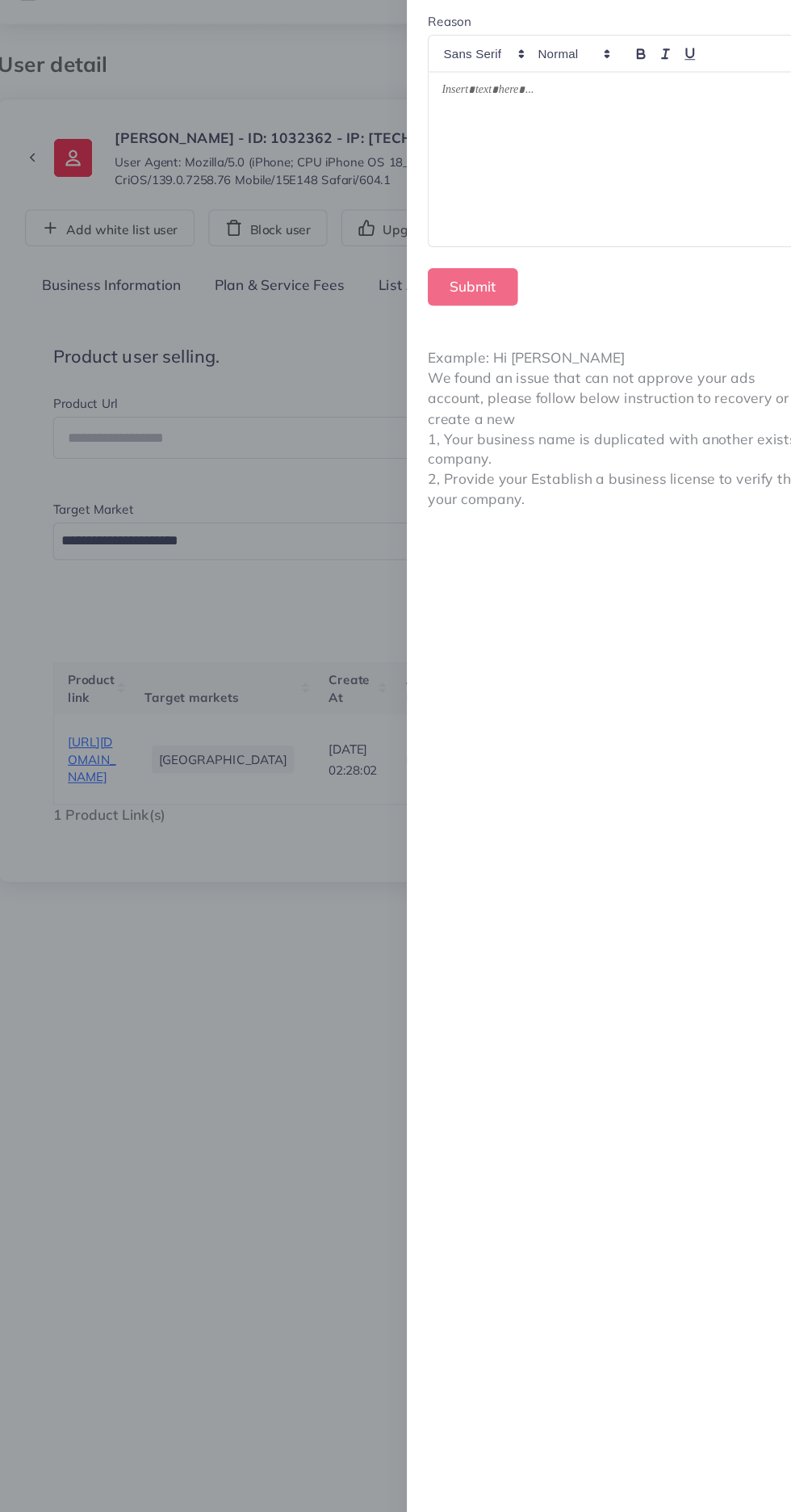
click at [543, 205] on div at bounding box center [596, 200] width 347 height 162
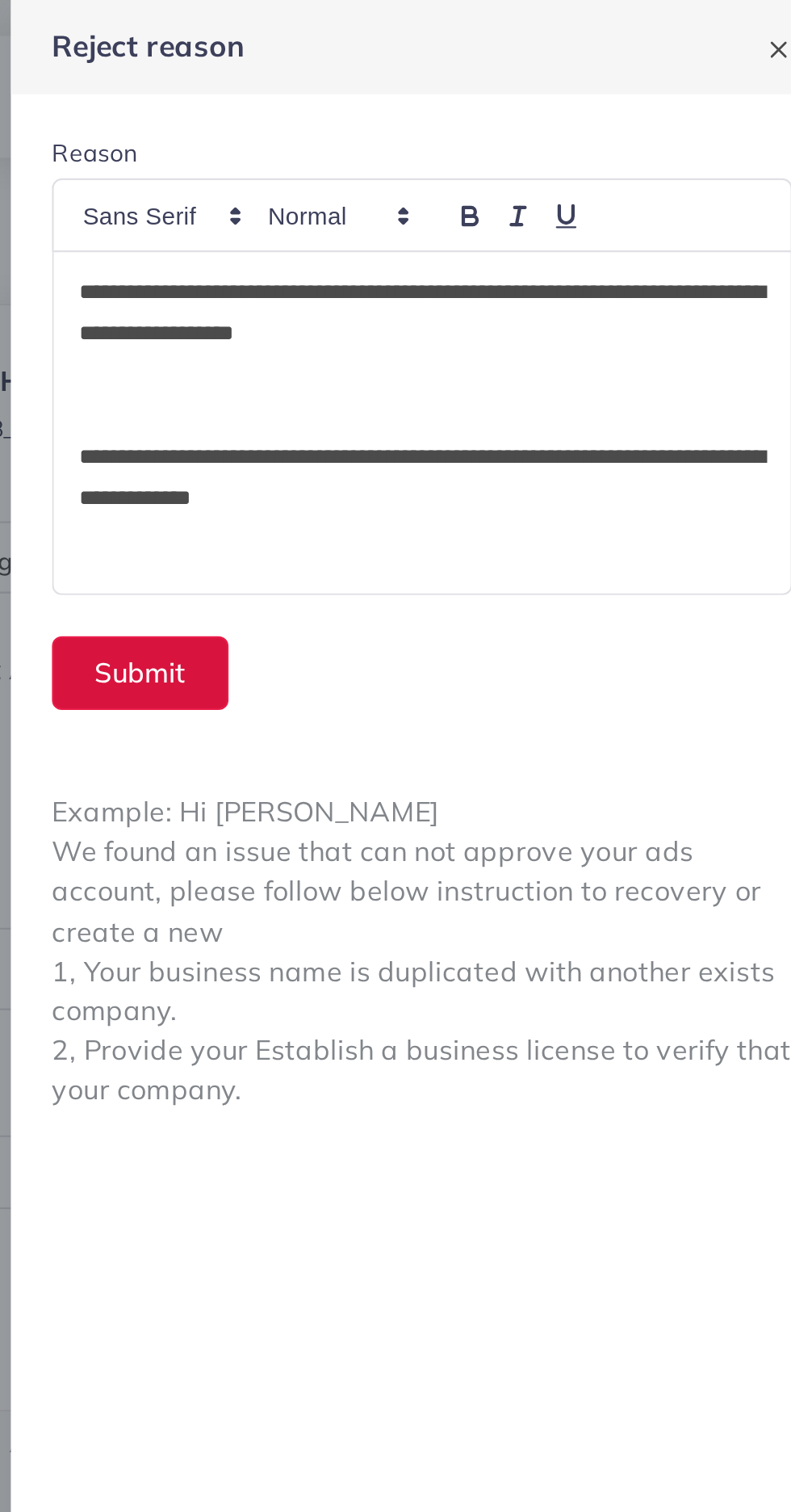
click at [473, 318] on button "Submit" at bounding box center [464, 317] width 83 height 34
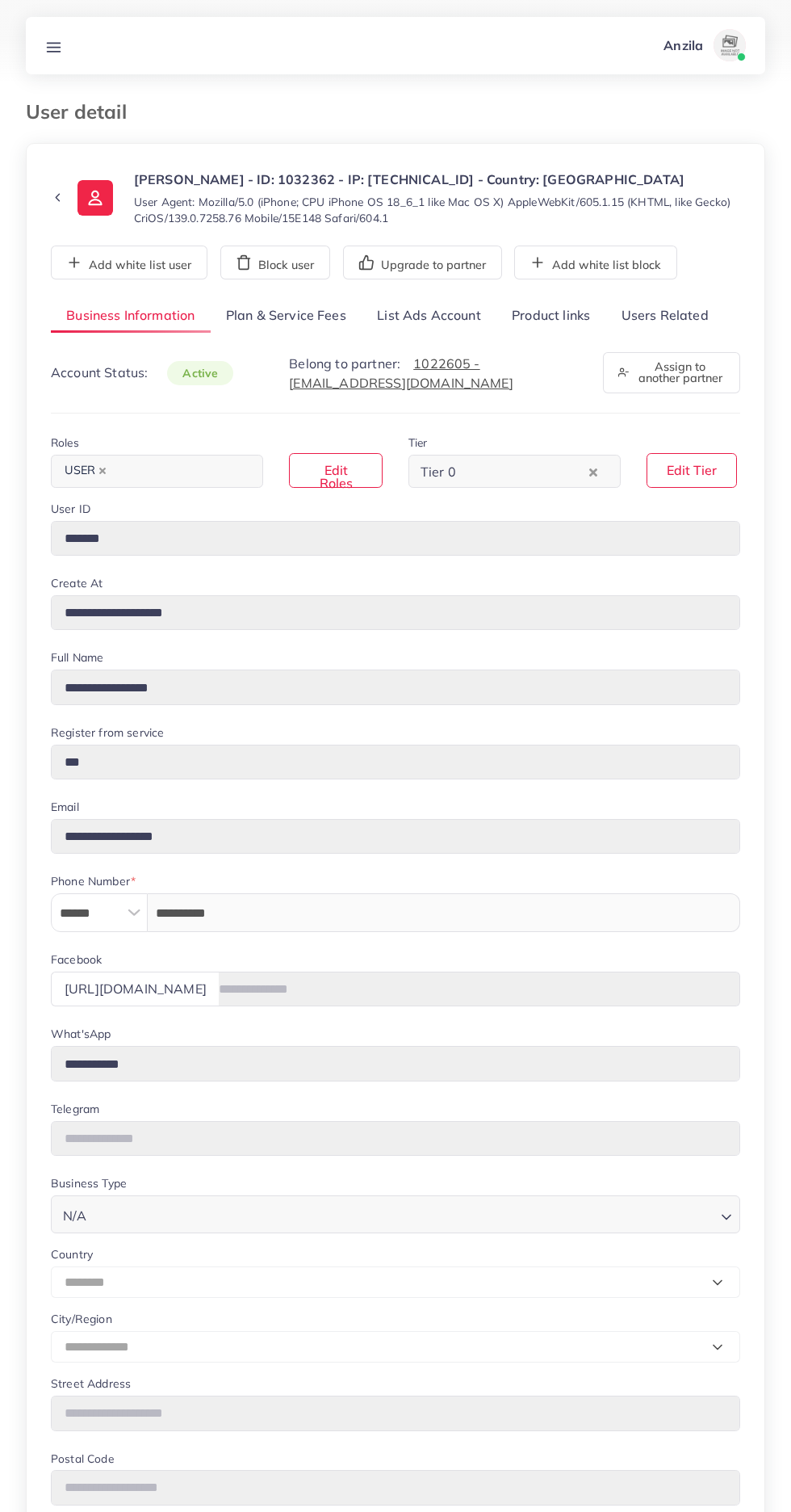
select select "********"
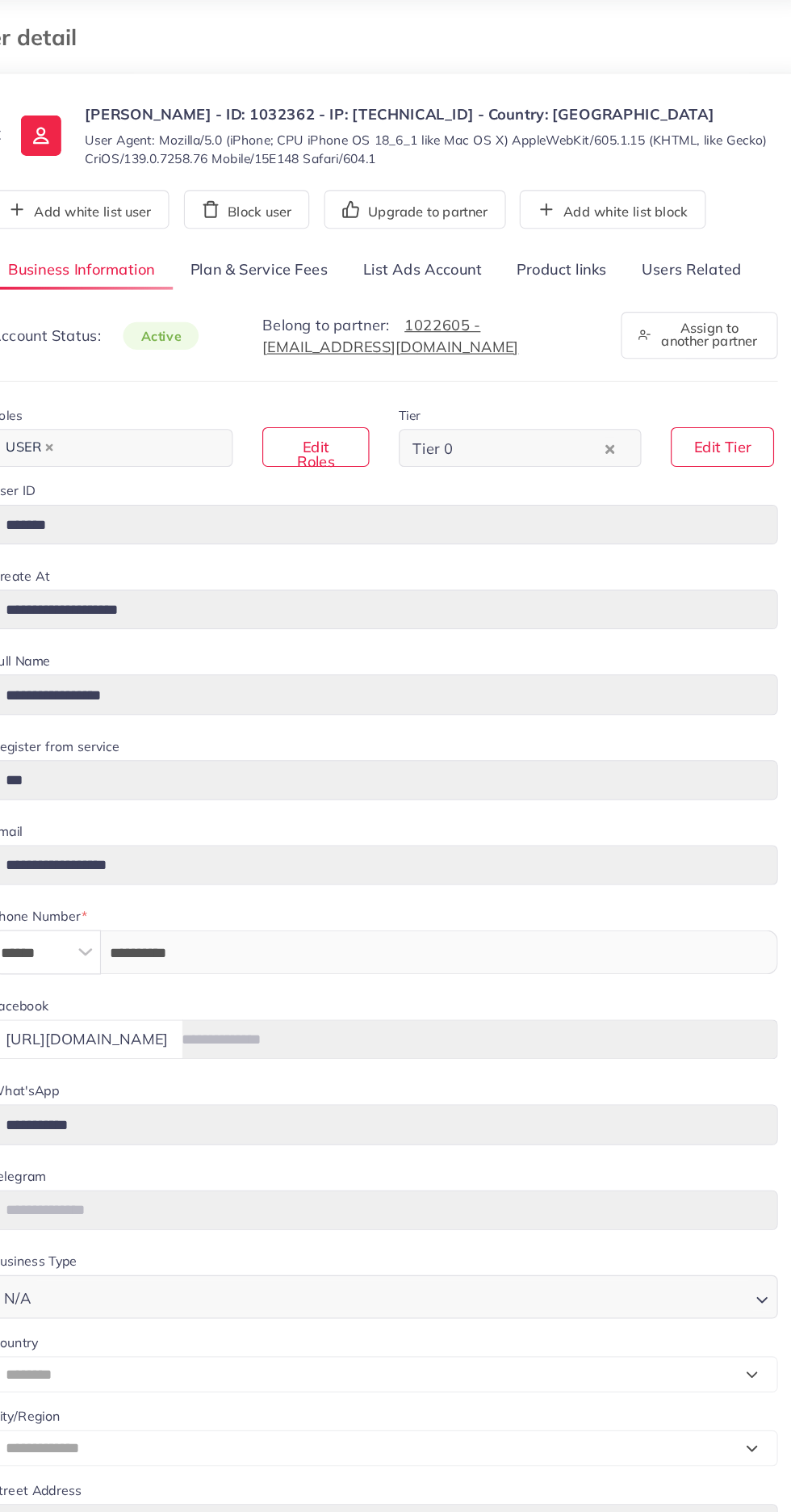
click at [565, 317] on link "Product links" at bounding box center [551, 316] width 109 height 34
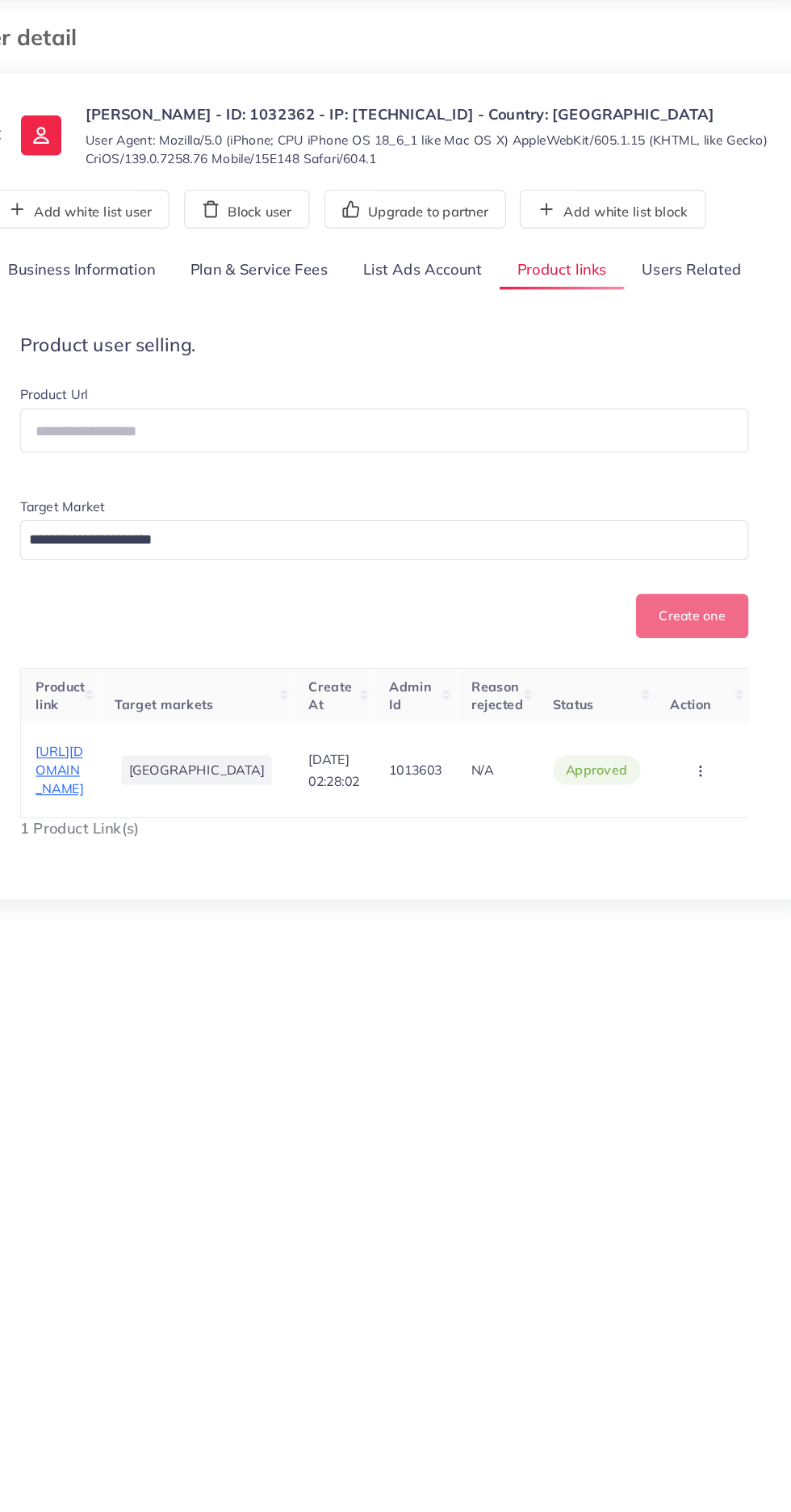
click at [671, 754] on circle "button" at bounding box center [671, 753] width 1 height 1
click at [653, 711] on span "Reject" at bounding box center [636, 703] width 39 height 16
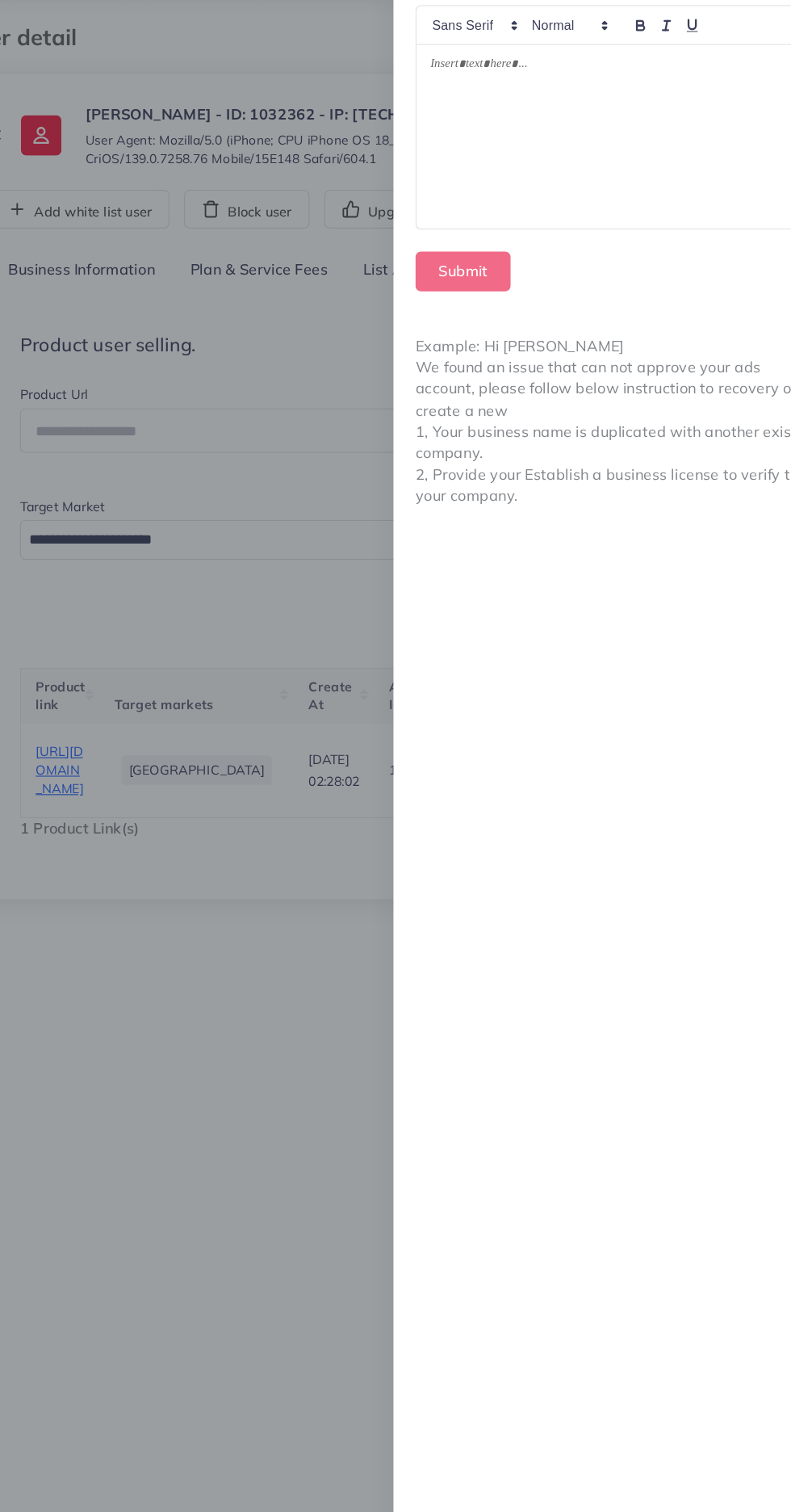
click at [471, 214] on div at bounding box center [596, 200] width 347 height 162
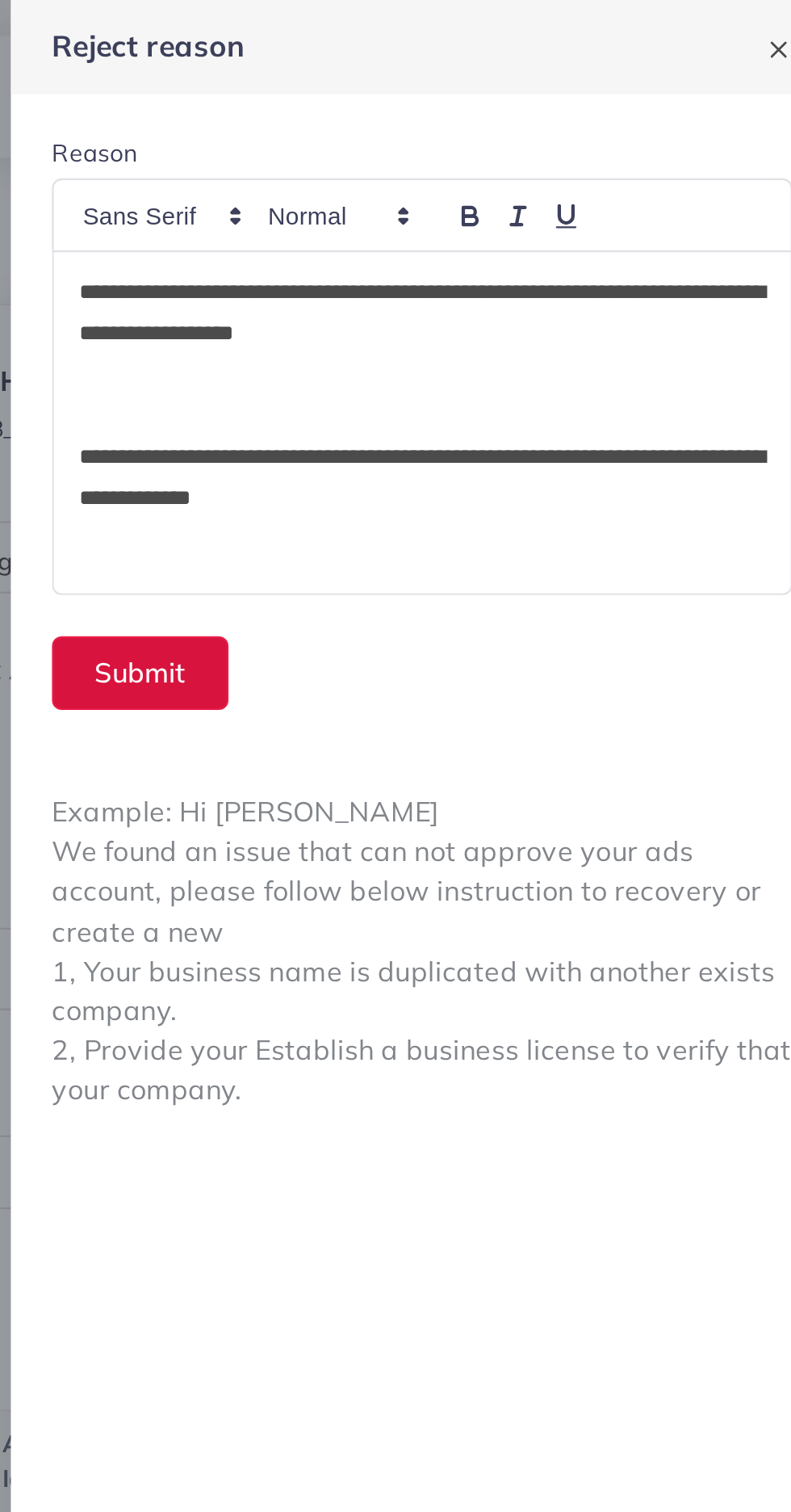
click at [473, 310] on button "Submit" at bounding box center [464, 317] width 83 height 34
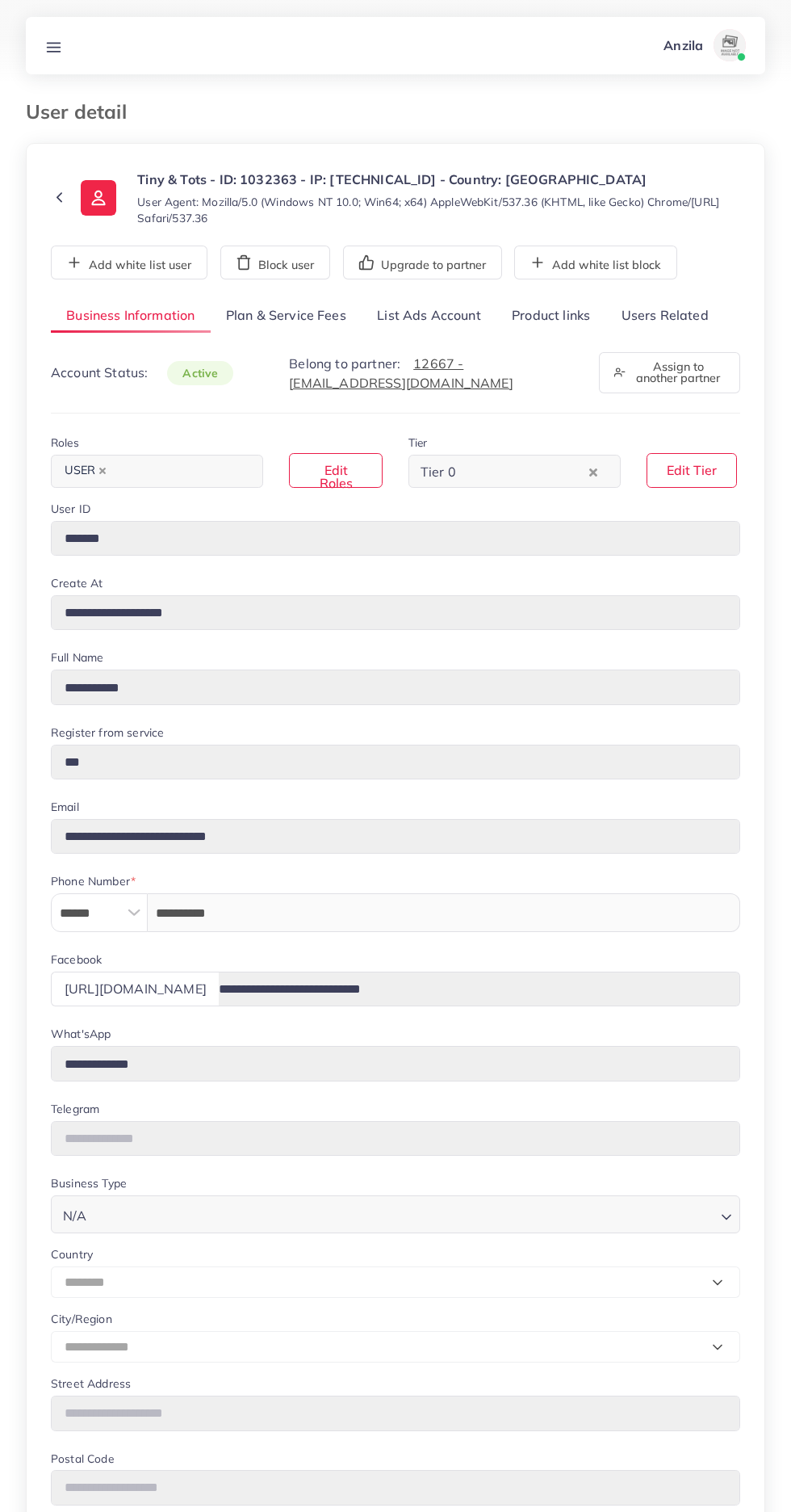
select select "********"
click at [679, 311] on link "Users Related" at bounding box center [664, 316] width 118 height 34
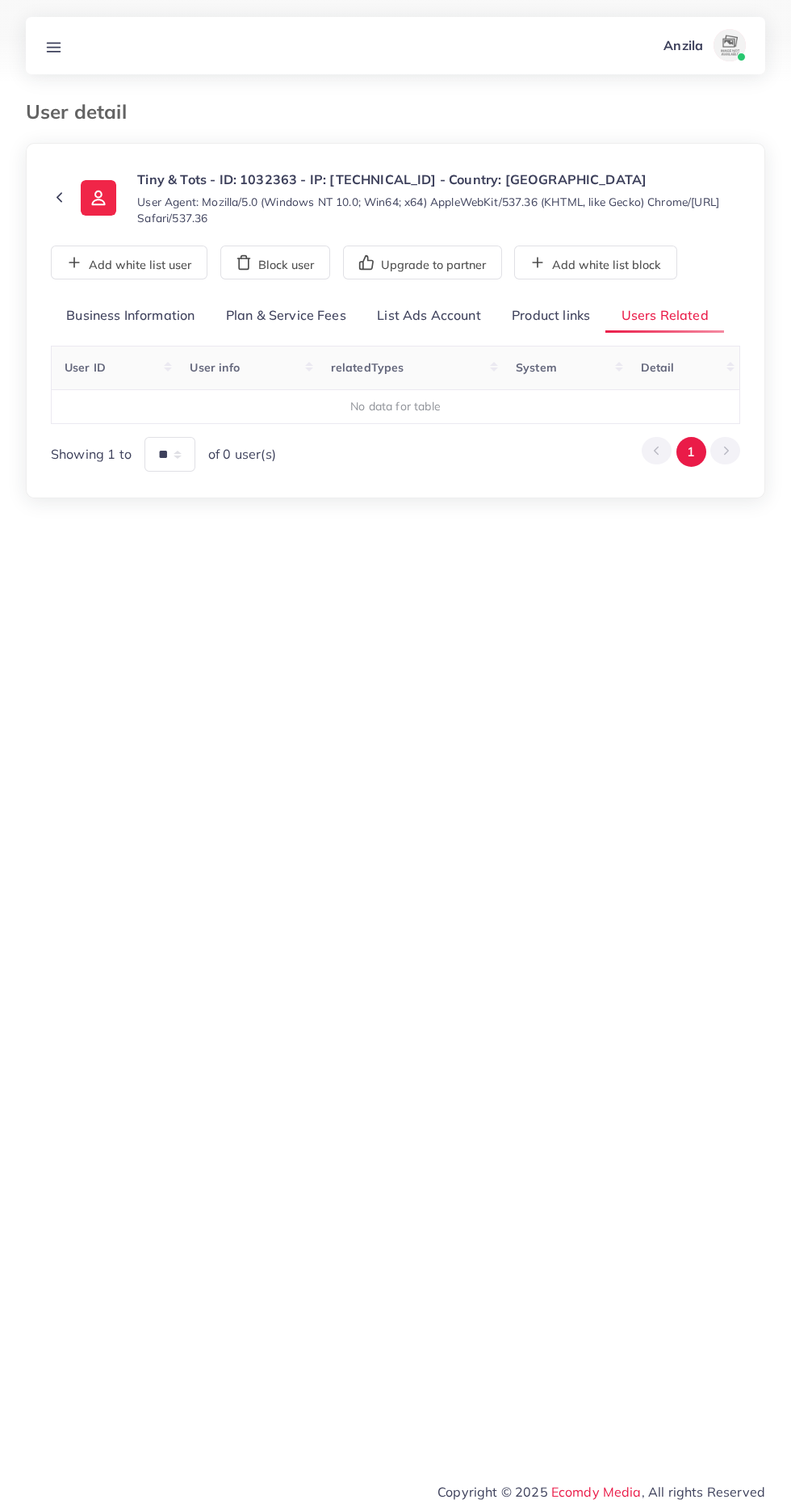
click at [547, 309] on link "Product links" at bounding box center [551, 316] width 109 height 34
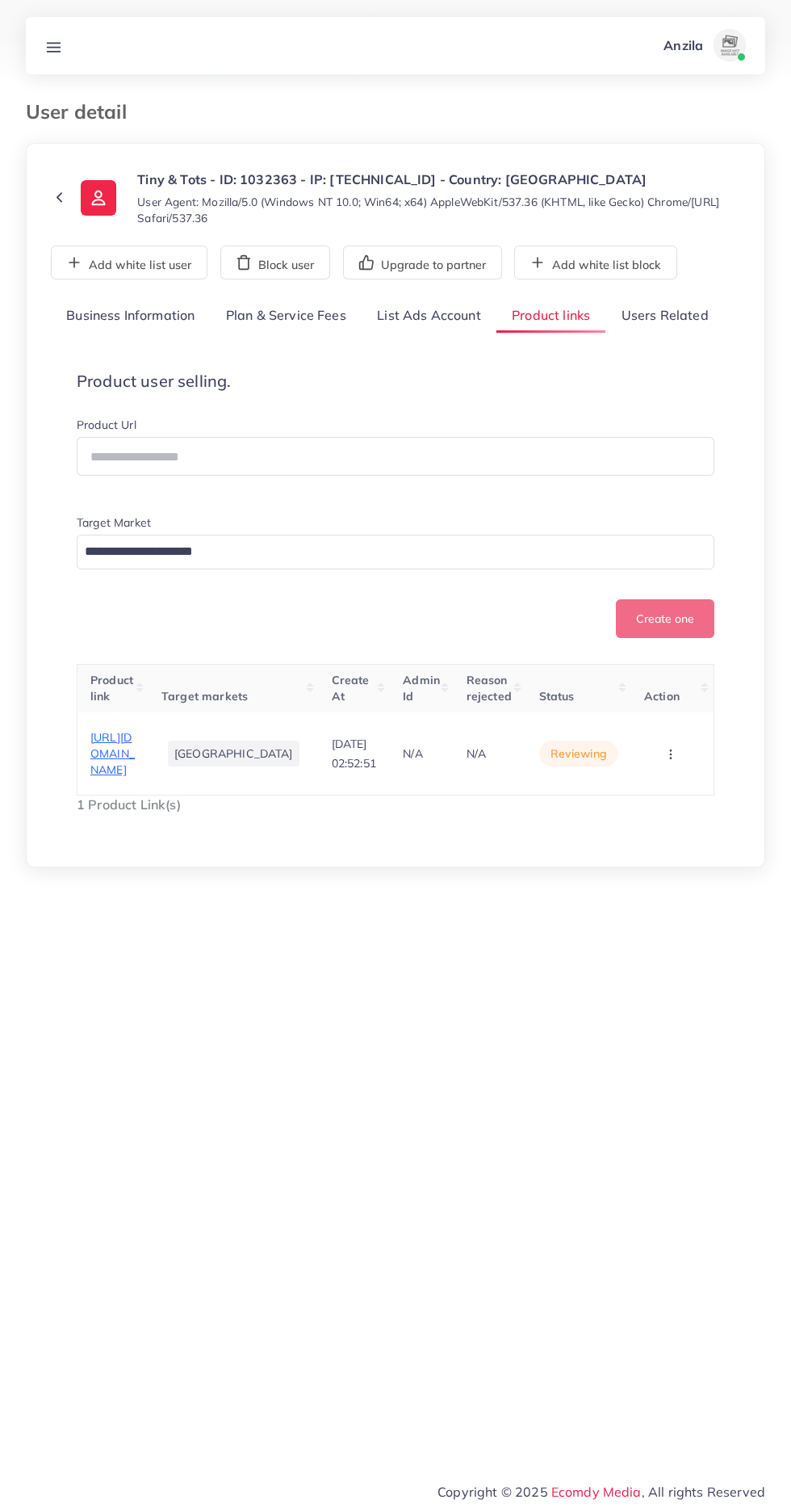
click at [128, 778] on span "https://tinnyandtots.com/products/flying-spinner-fidget-toys-flying-ball-toy-co…" at bounding box center [113, 753] width 45 height 47
click at [667, 760] on icon "button" at bounding box center [670, 753] width 13 height 13
click at [649, 846] on span "Reject" at bounding box center [635, 838] width 39 height 16
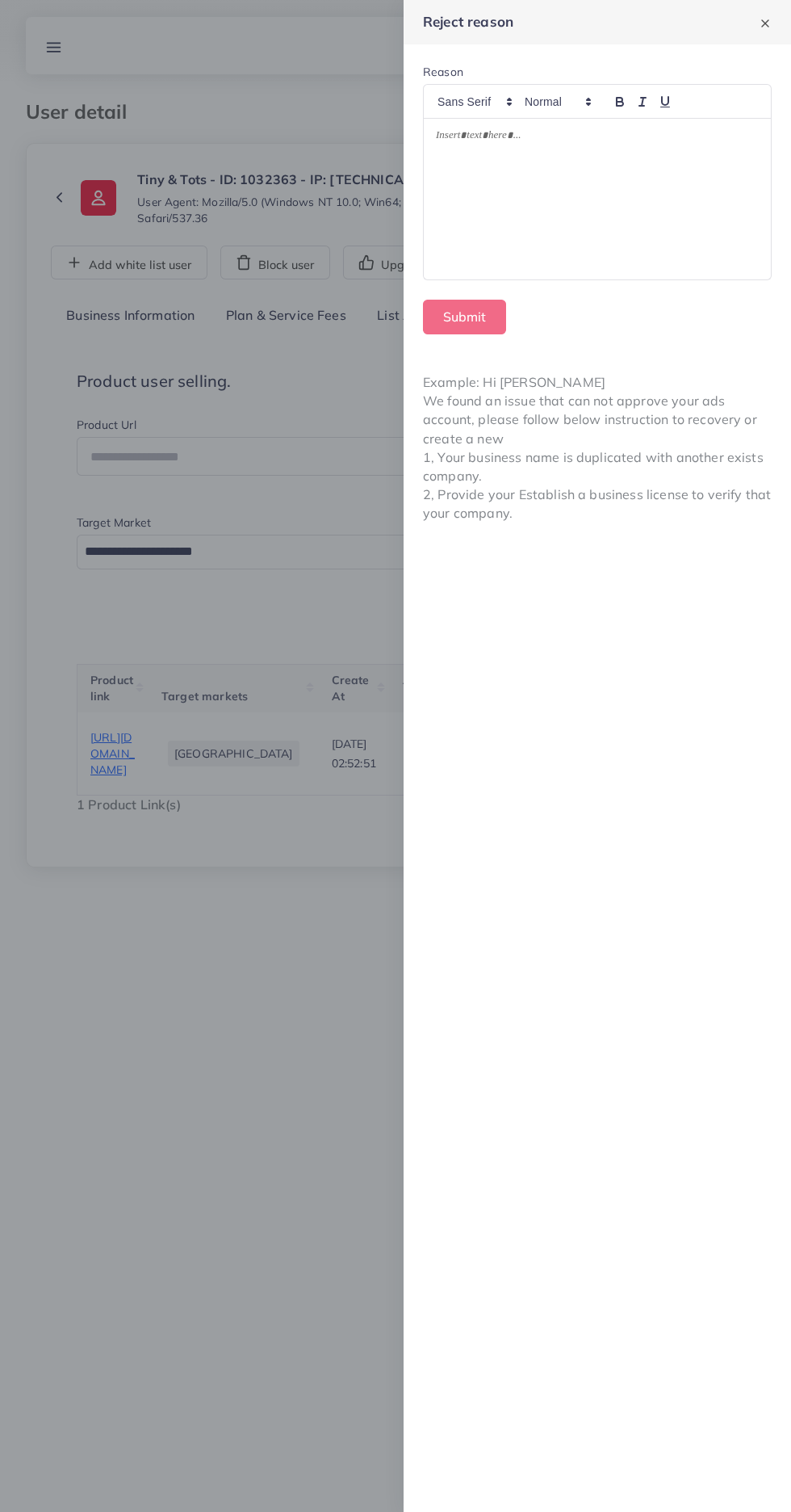
click at [489, 237] on div at bounding box center [596, 200] width 347 height 162
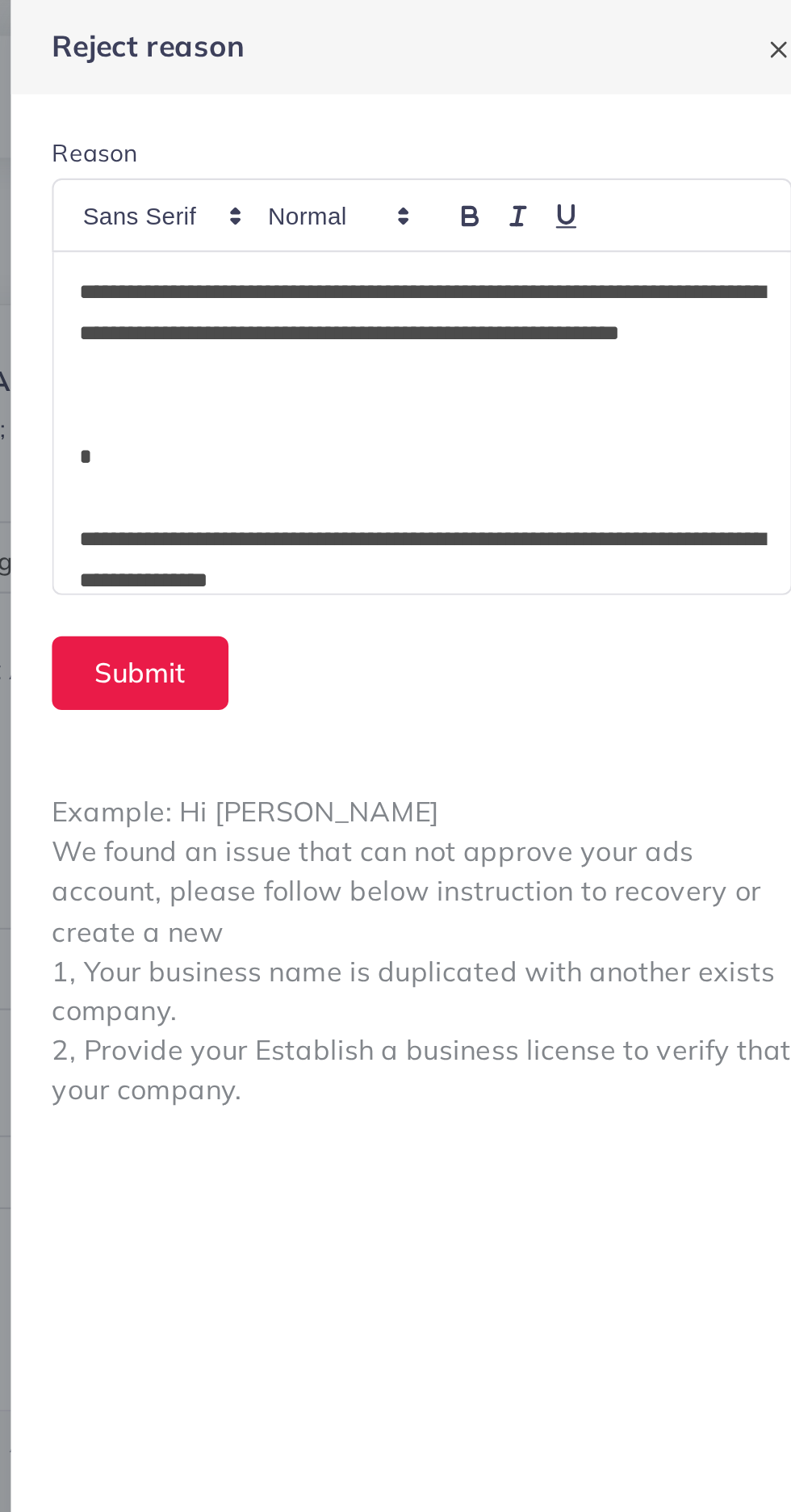
scroll to position [194, 0]
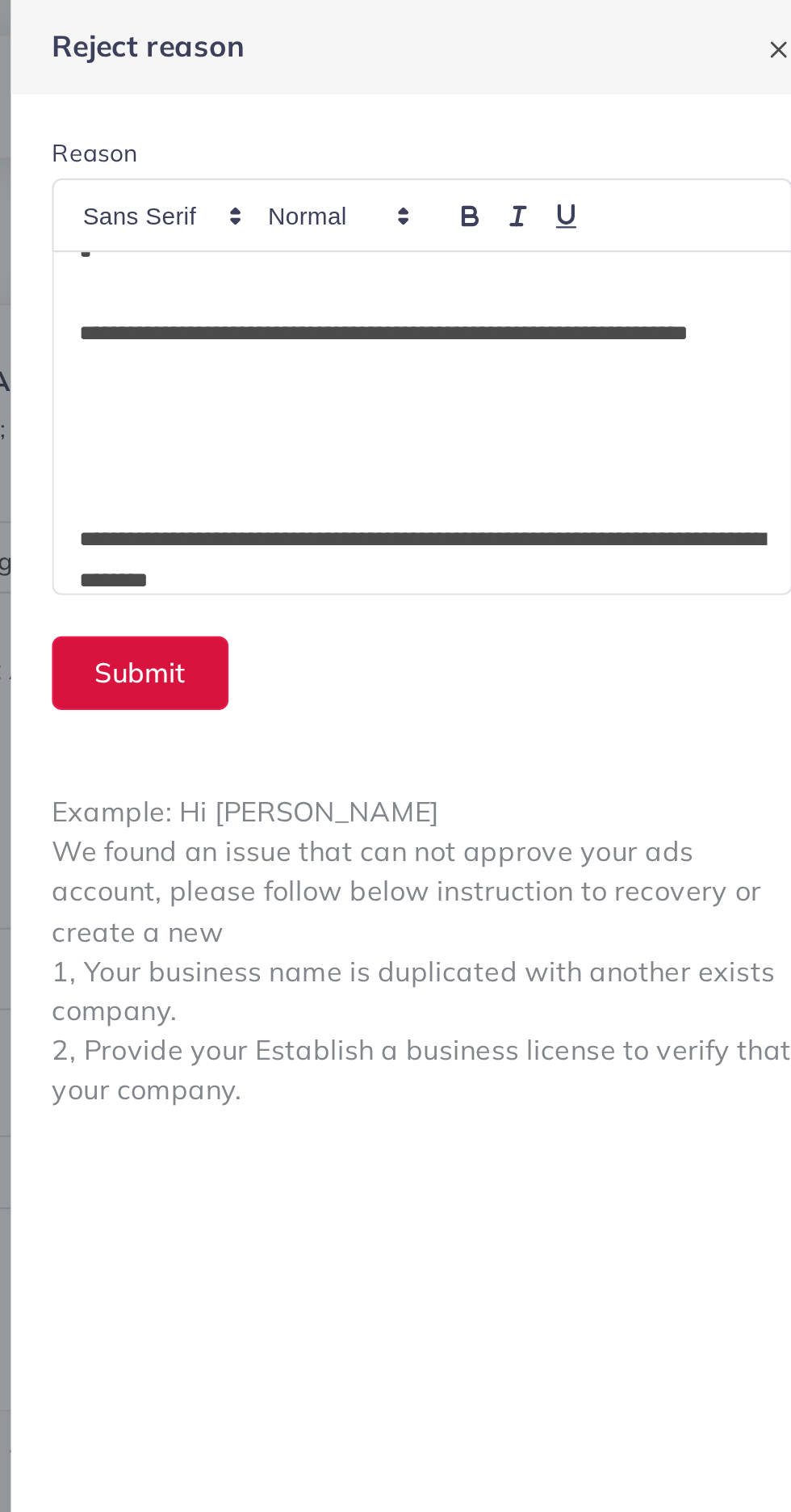
click at [476, 317] on button "Submit" at bounding box center [464, 317] width 83 height 34
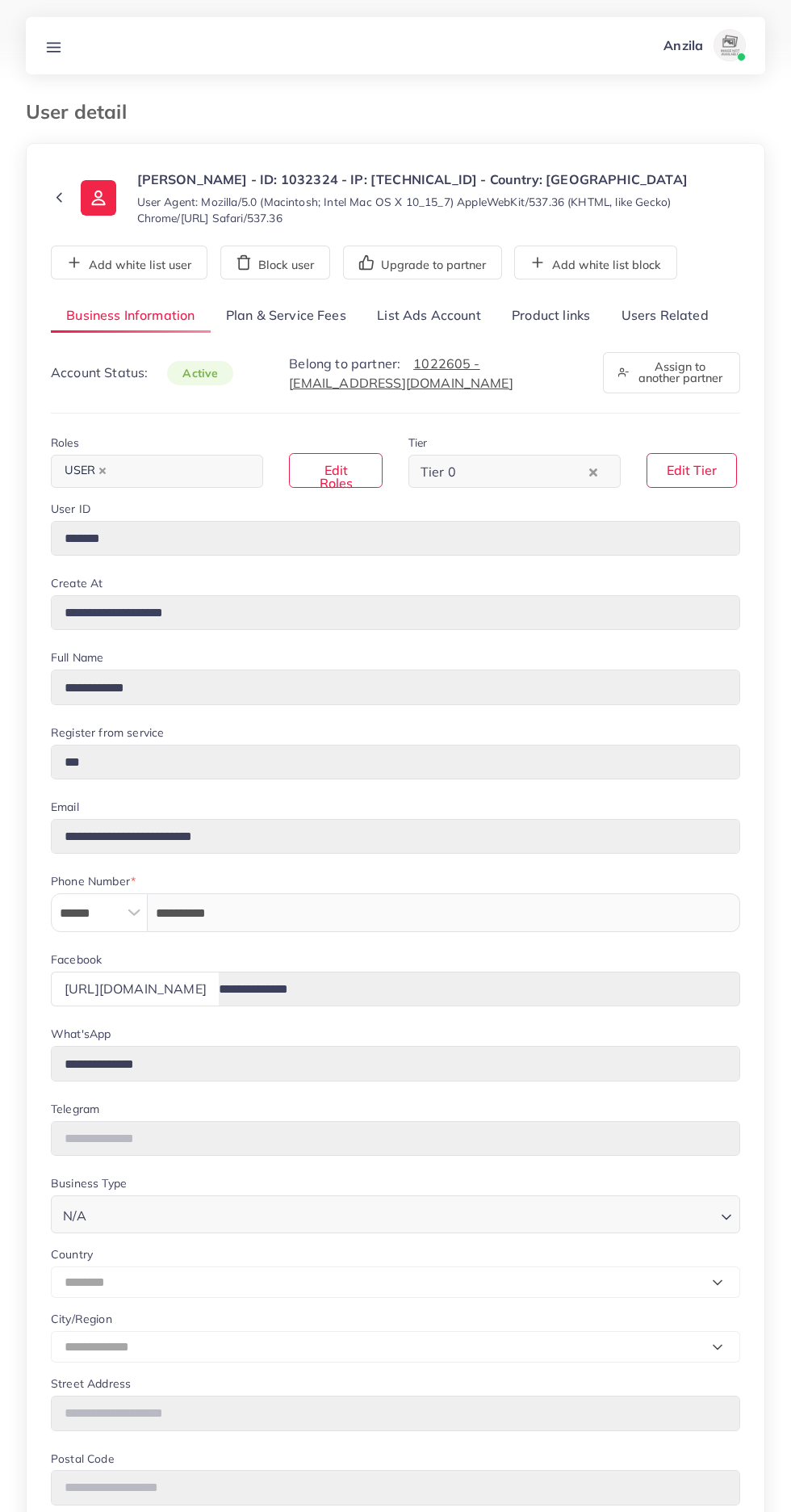
select select "********"
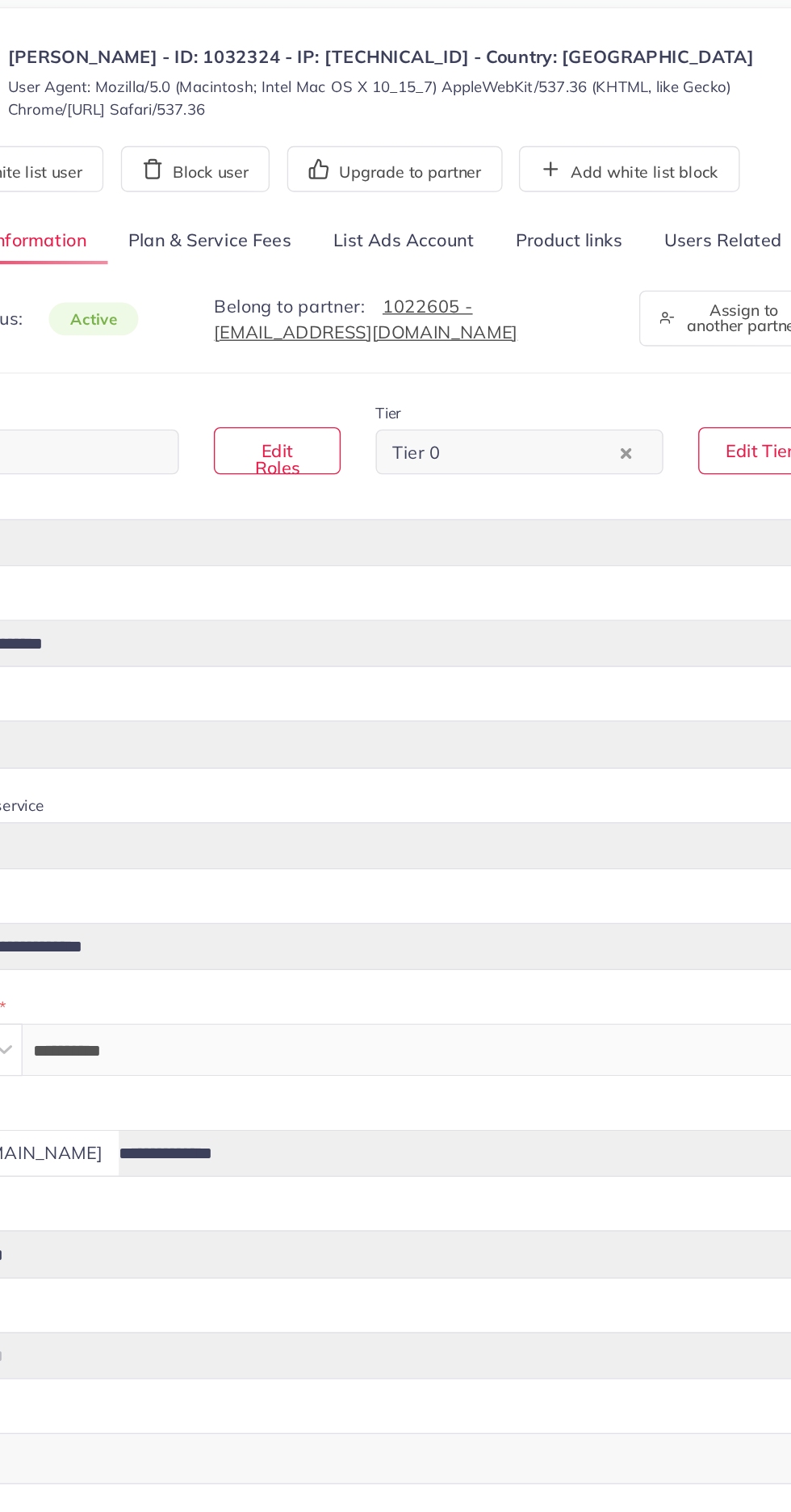
click at [670, 309] on link "Users Related" at bounding box center [664, 316] width 118 height 34
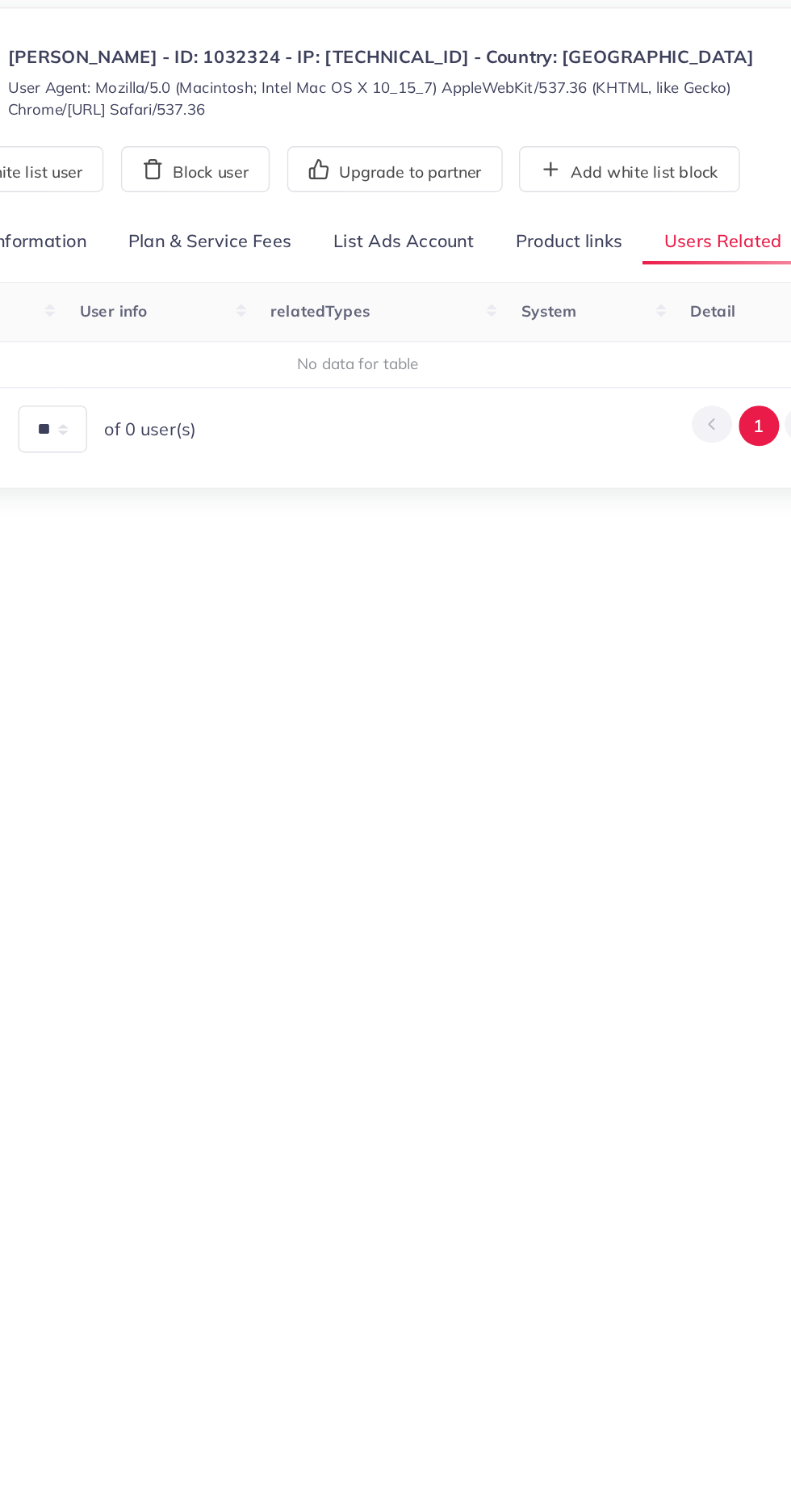
click at [542, 320] on link "Product links" at bounding box center [551, 316] width 109 height 34
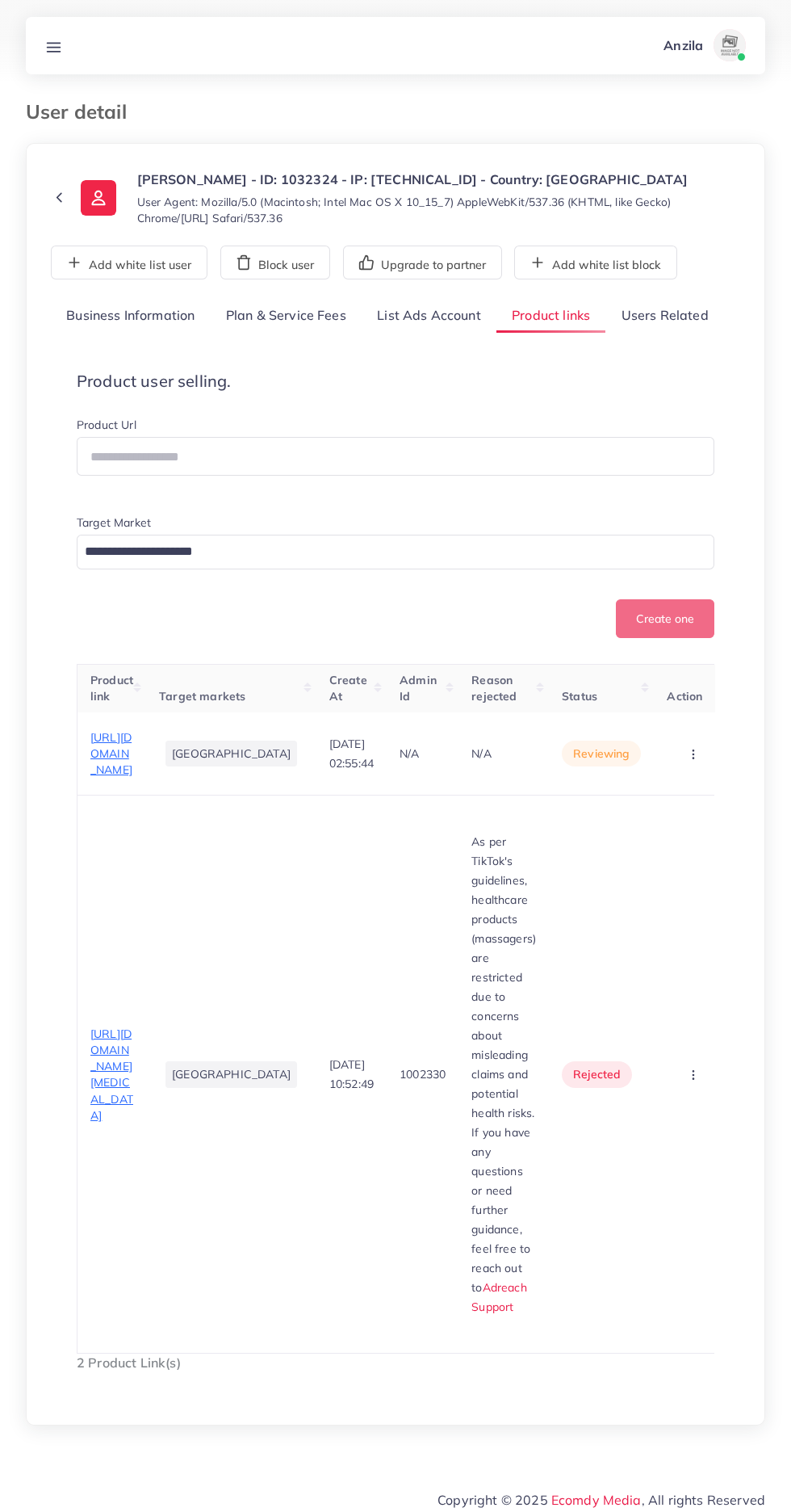
click at [106, 778] on span "[URL][DOMAIN_NAME]" at bounding box center [111, 753] width 42 height 47
click at [110, 778] on span "[URL][DOMAIN_NAME]" at bounding box center [111, 753] width 42 height 47
click at [91, 778] on span "[URL][DOMAIN_NAME]" at bounding box center [111, 753] width 42 height 47
click at [694, 754] on circle "button" at bounding box center [694, 753] width 1 height 1
click at [640, 846] on span "Reject" at bounding box center [658, 838] width 39 height 16
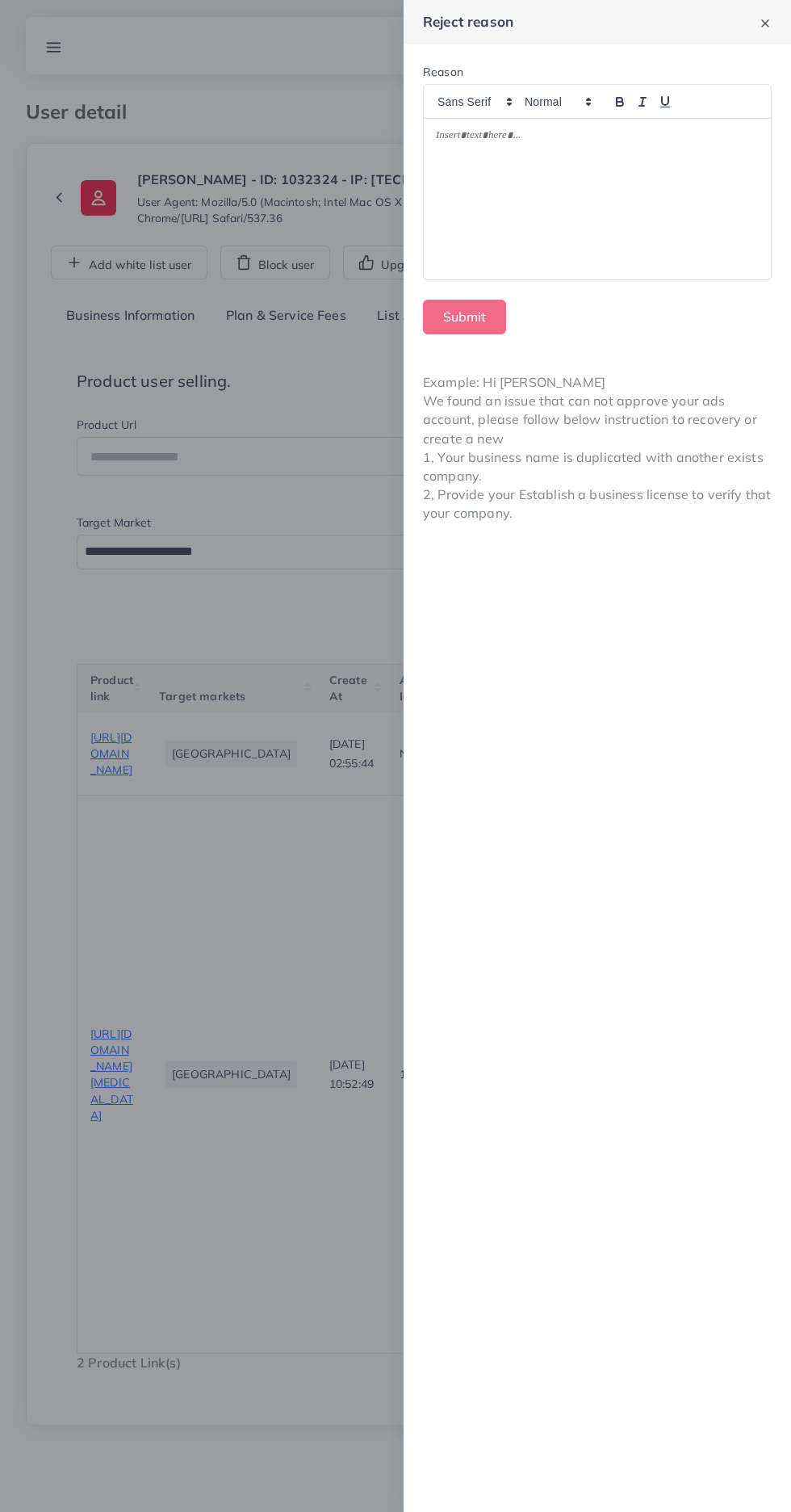
click at [529, 255] on div at bounding box center [596, 200] width 347 height 162
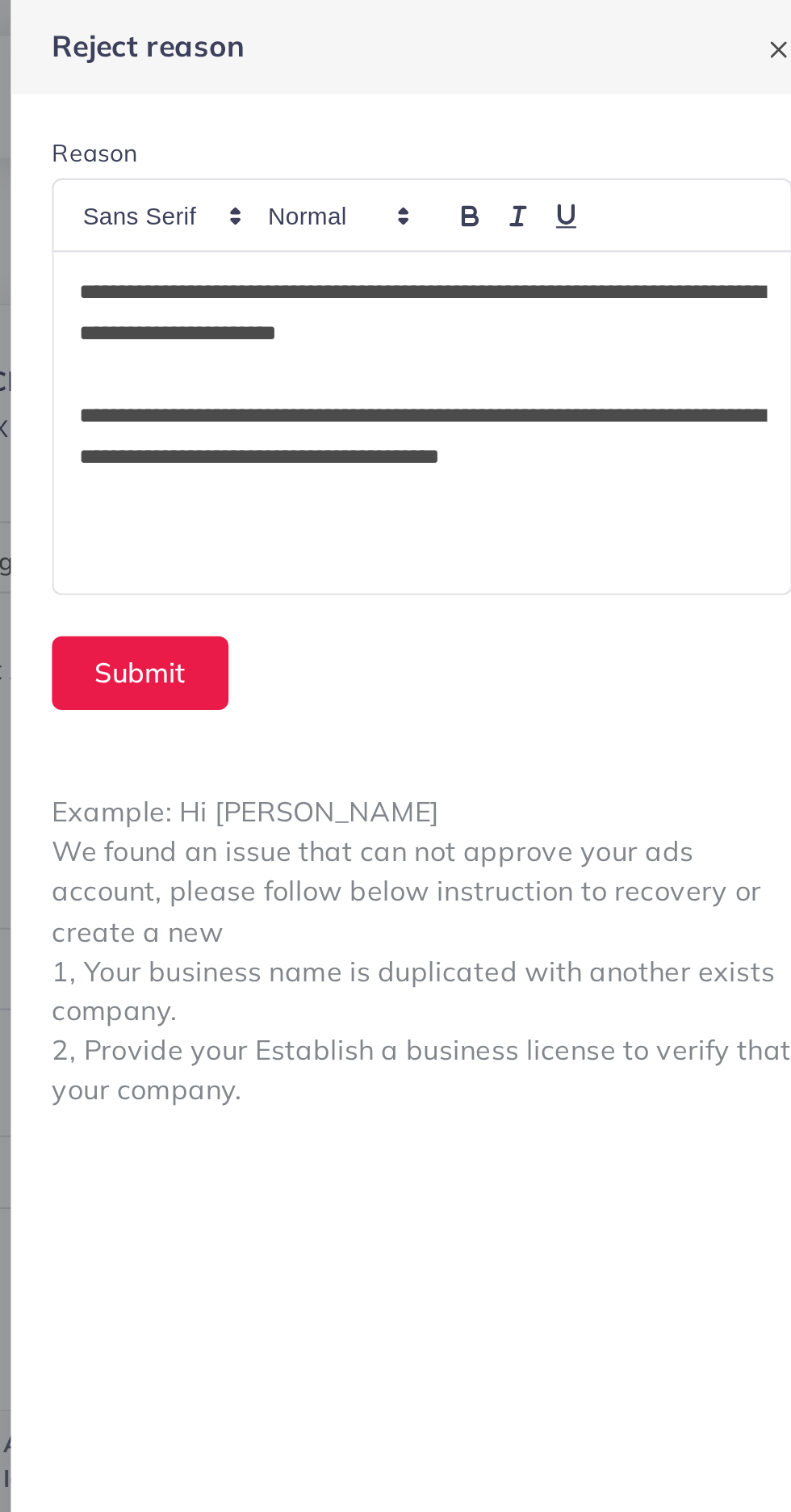
click at [662, 169] on p at bounding box center [596, 177] width 323 height 20
click at [655, 165] on p "**********" at bounding box center [596, 147] width 323 height 39
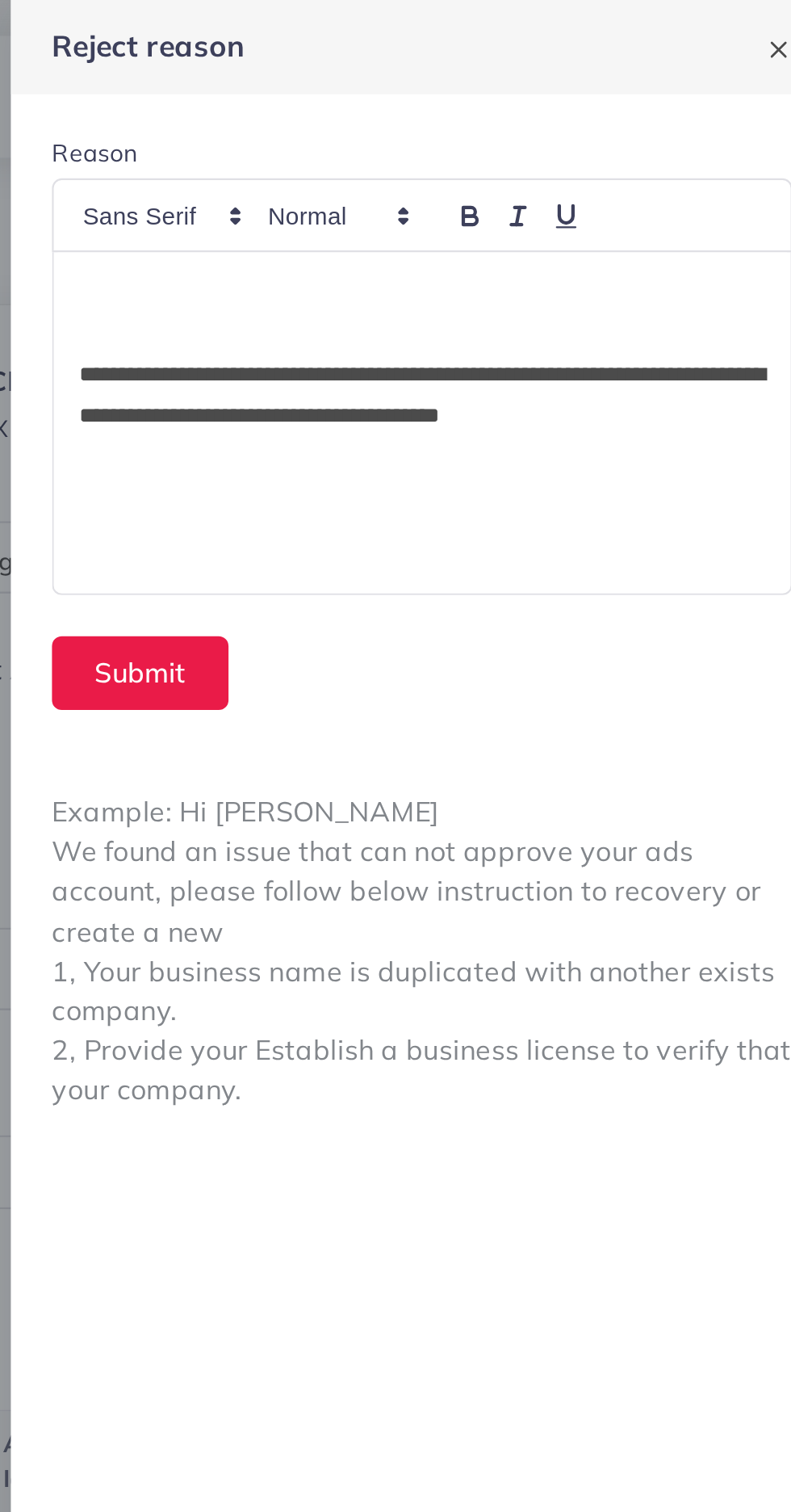
click at [441, 153] on p at bounding box center [596, 158] width 323 height 20
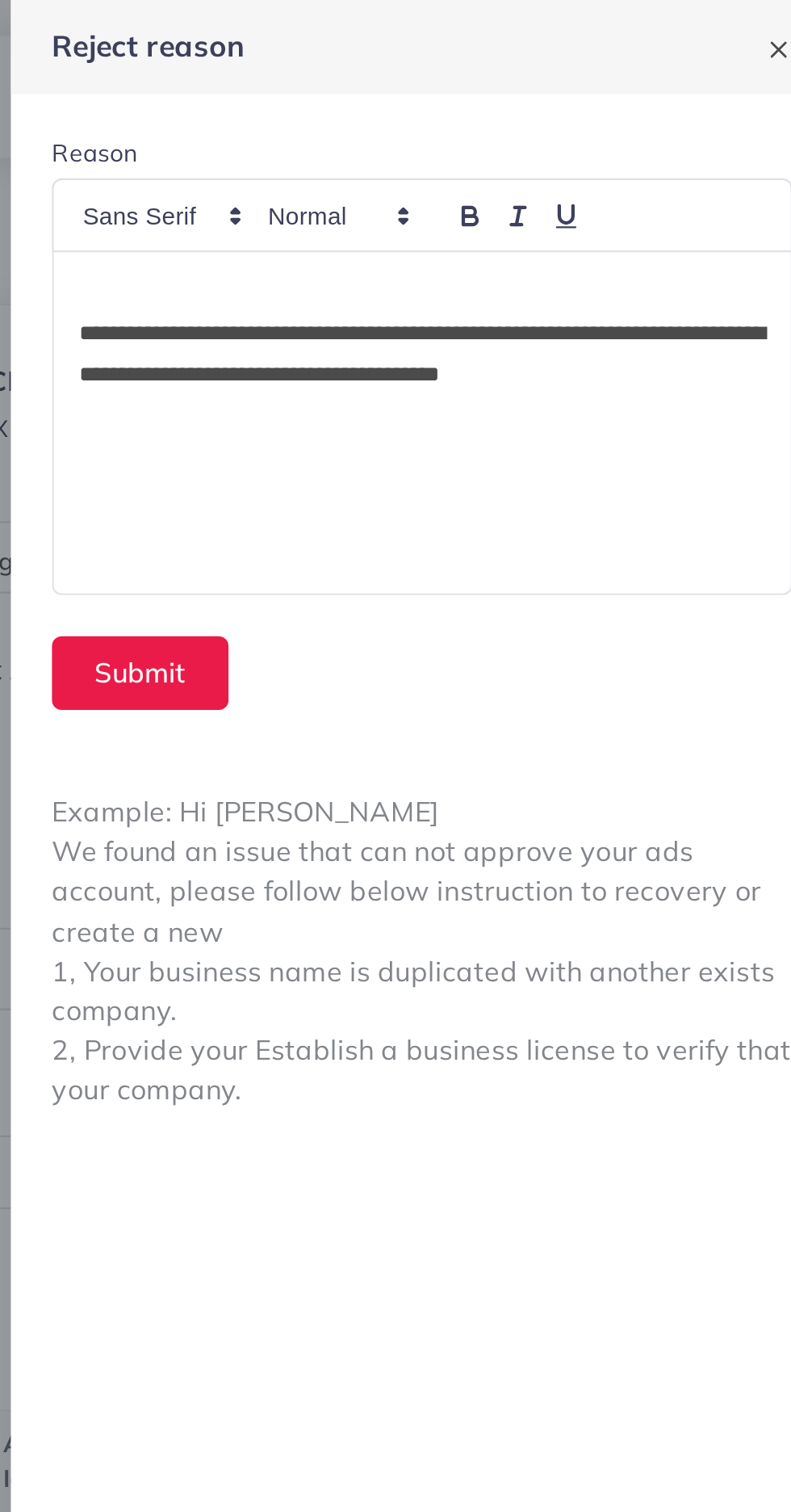
click at [745, 179] on p "**********" at bounding box center [596, 167] width 323 height 39
click at [497, 213] on p at bounding box center [596, 215] width 323 height 20
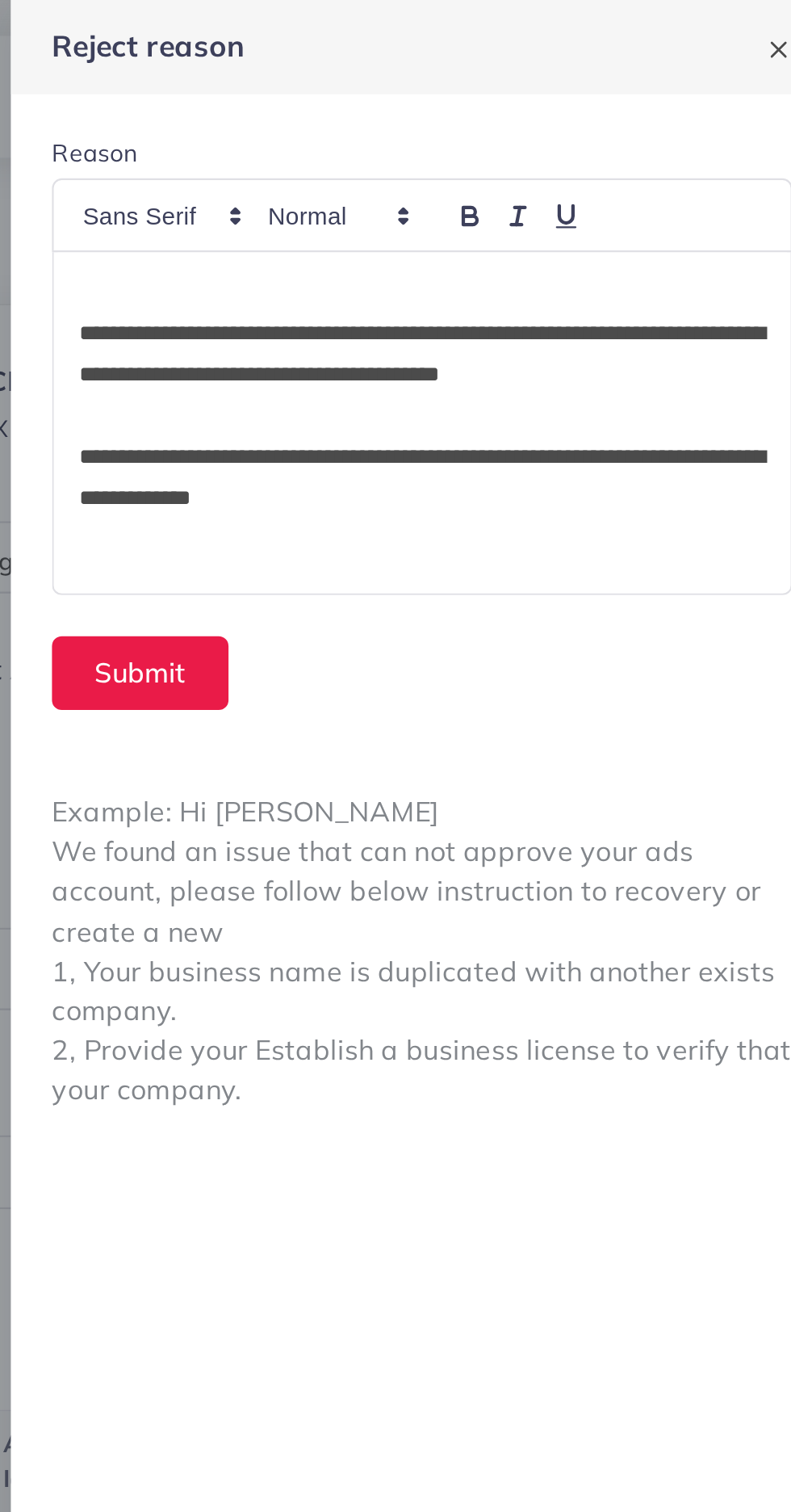
click at [460, 152] on p "**********" at bounding box center [596, 167] width 323 height 39
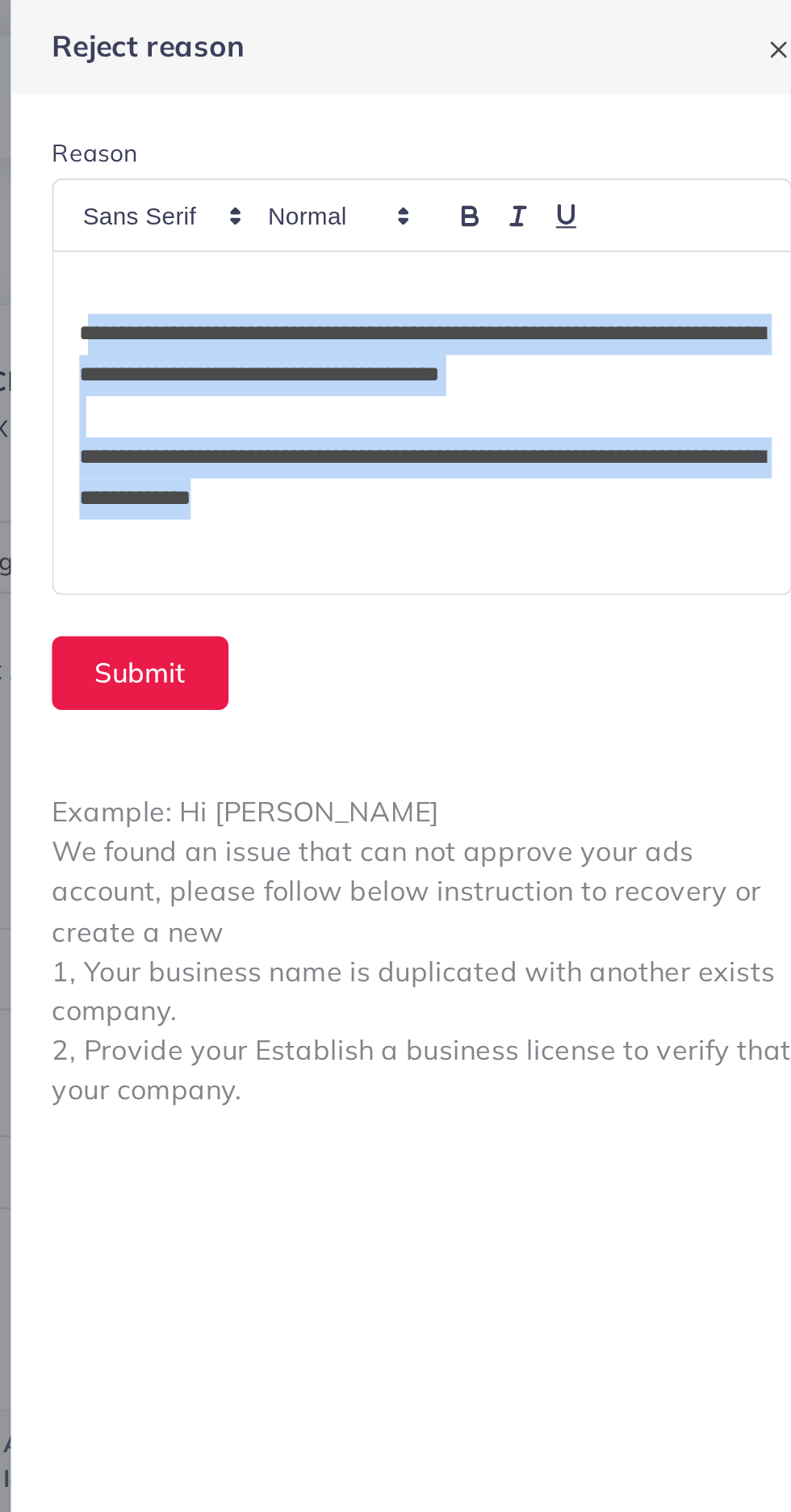
copy div "**********"
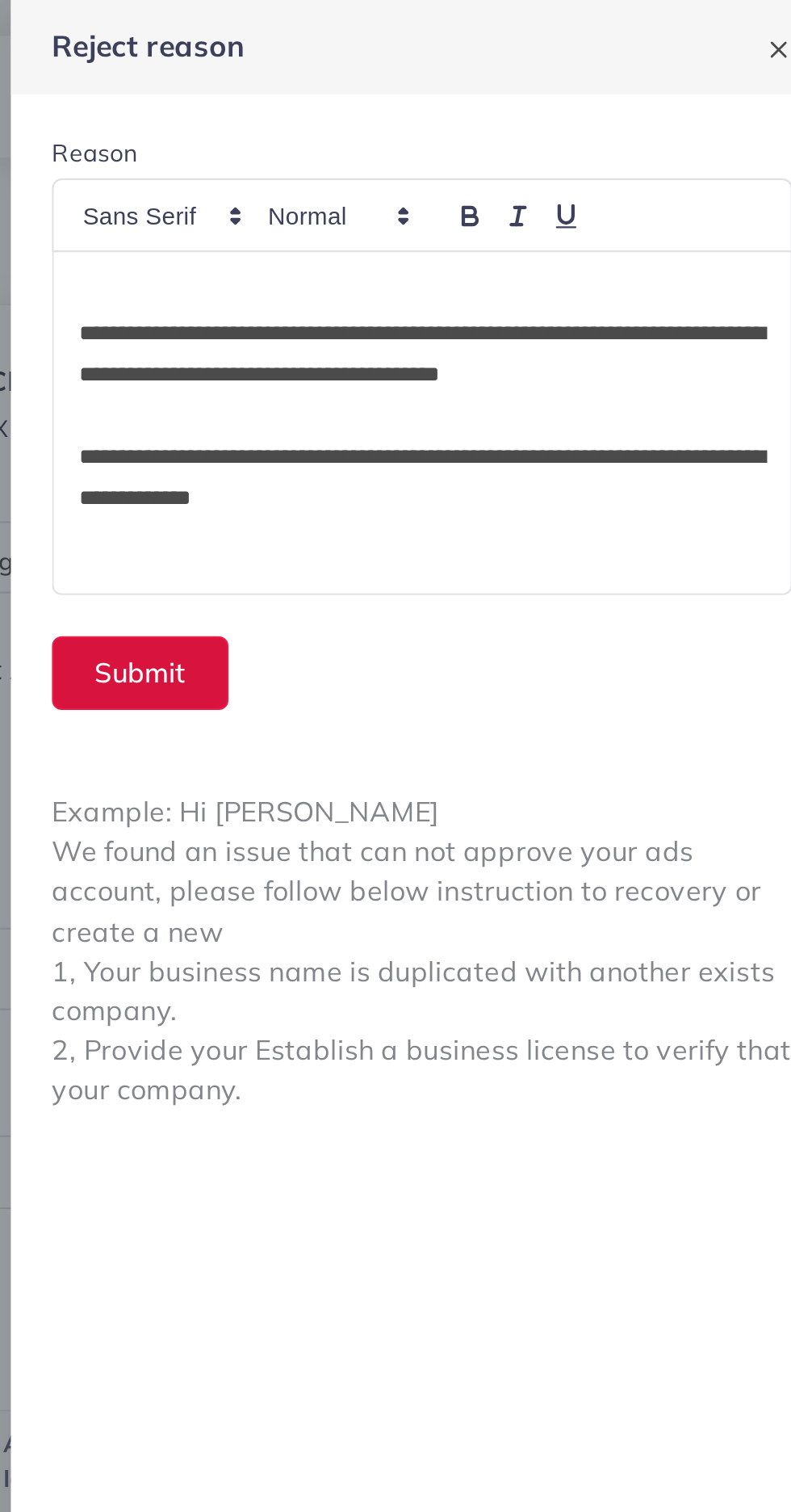
click at [470, 319] on button "Submit" at bounding box center [464, 317] width 83 height 34
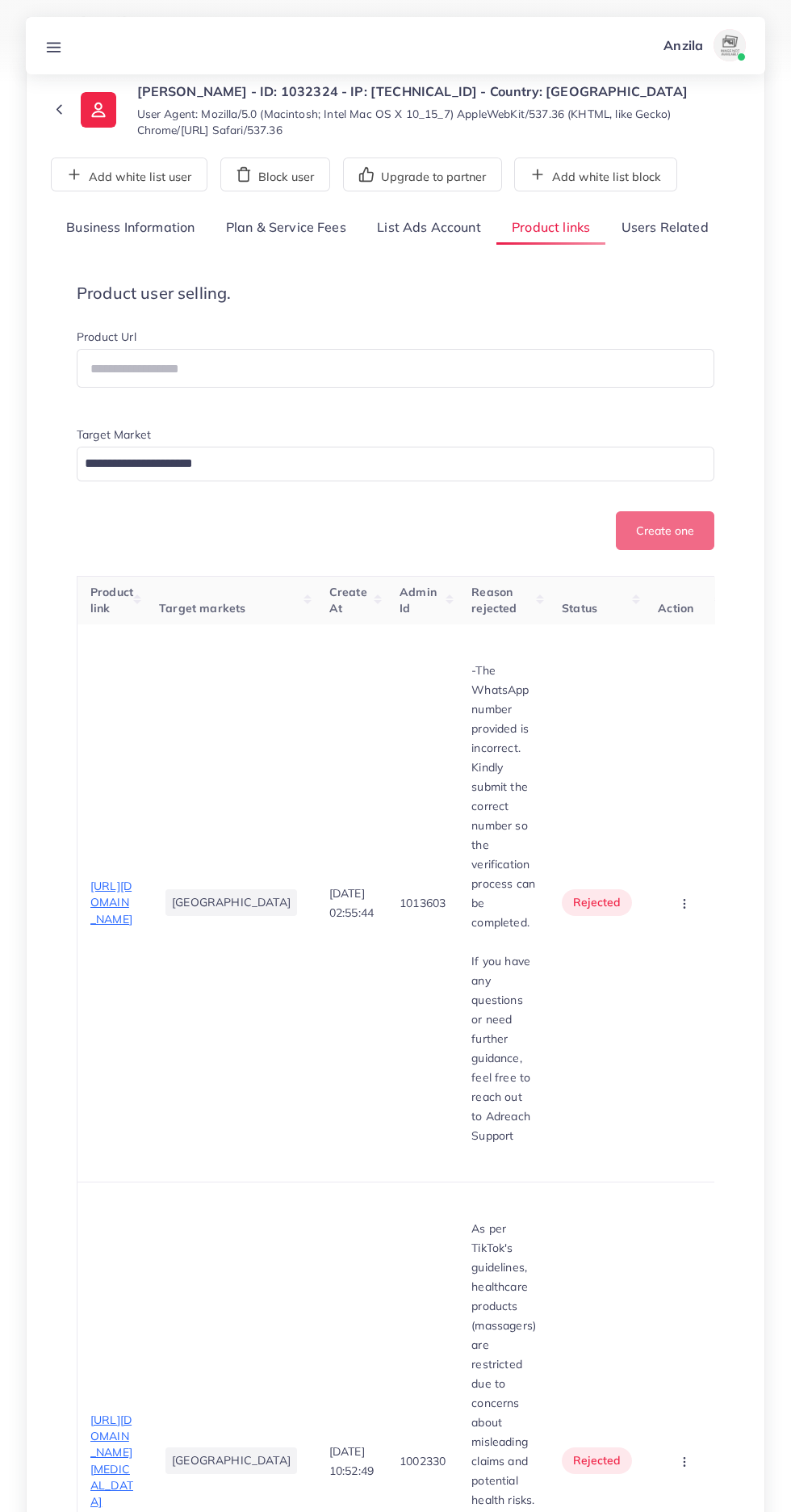
scroll to position [126, 0]
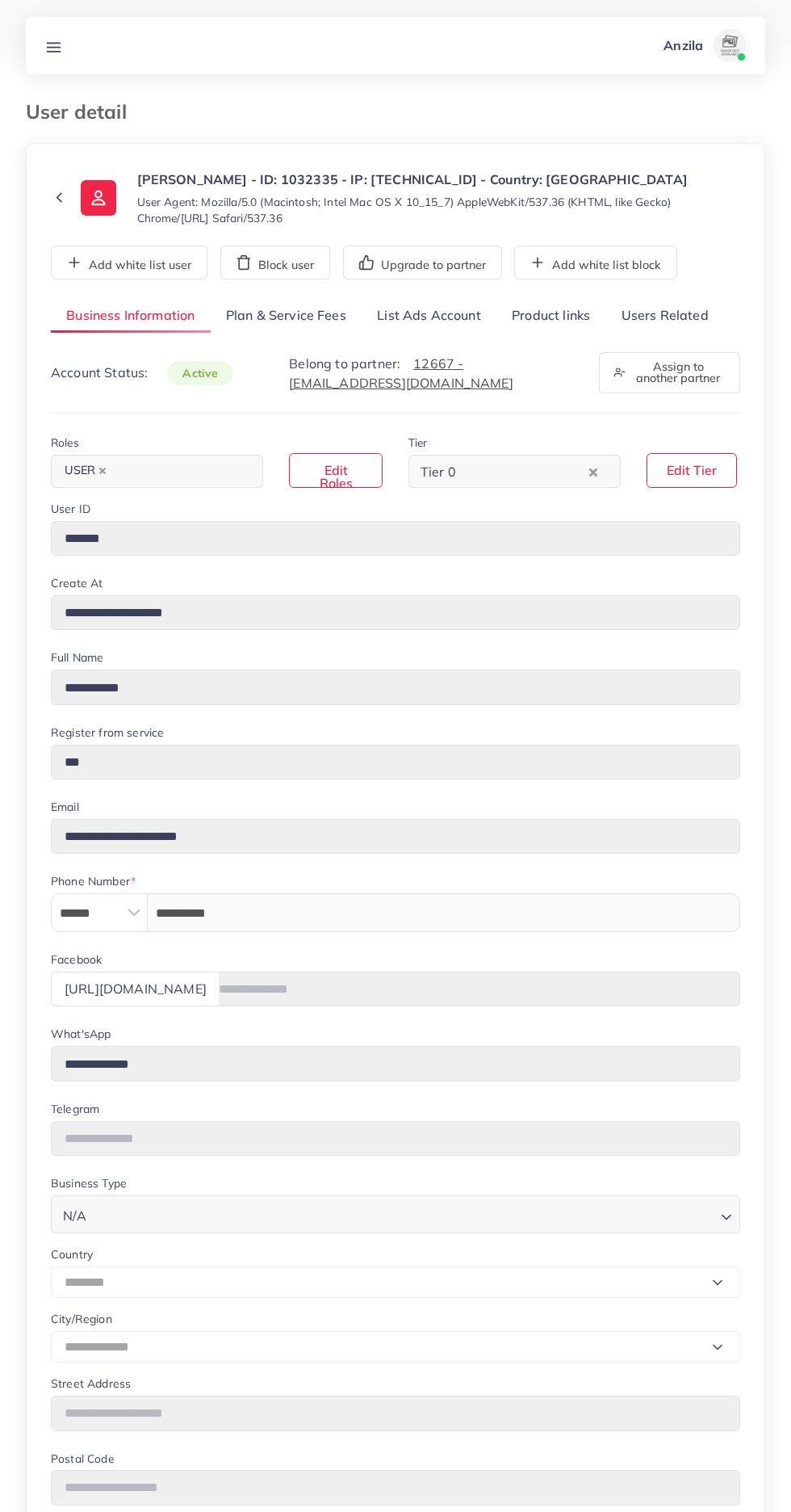
select select "********"
click at [688, 313] on link "Users Related" at bounding box center [664, 316] width 118 height 34
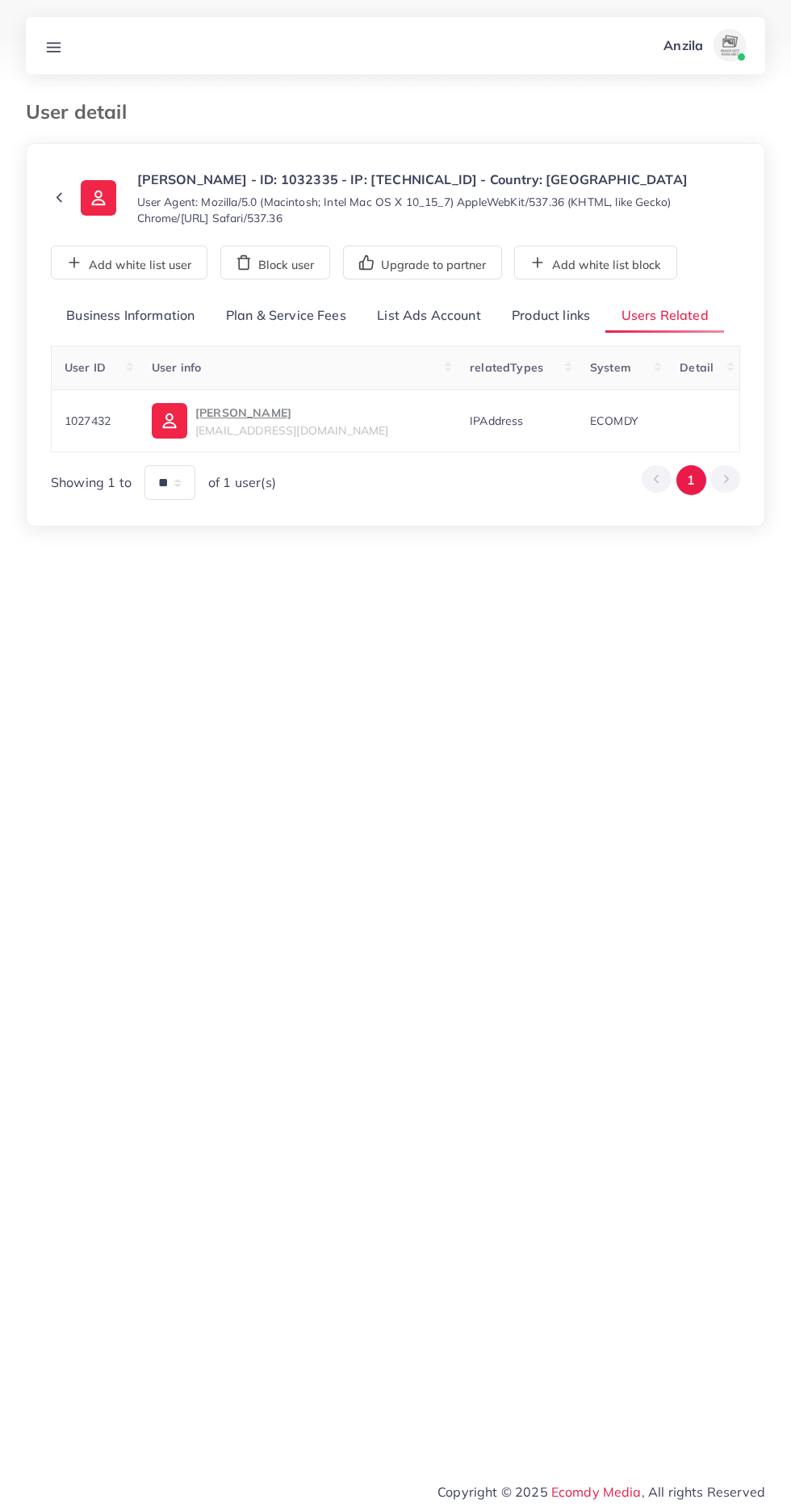
click at [553, 313] on link "Product links" at bounding box center [551, 316] width 109 height 34
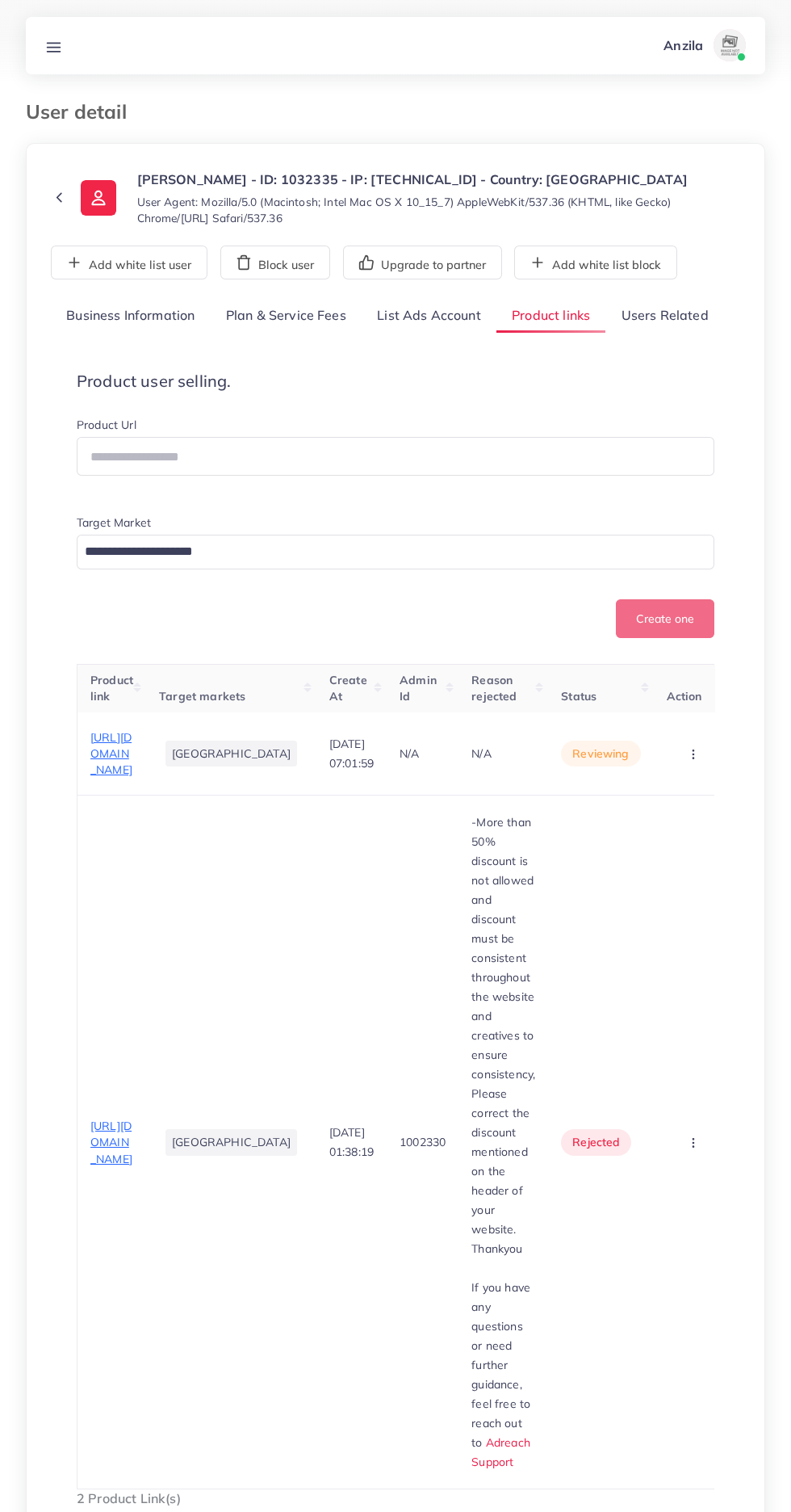
click at [123, 1119] on span "https://alvorosports.com/collections/jiu-jitsu-gi" at bounding box center [111, 1142] width 42 height 47
click at [98, 764] on span "https://alvorosports.com/collections/bjj-rash" at bounding box center [111, 753] width 42 height 47
click at [693, 754] on circle "button" at bounding box center [693, 753] width 1 height 1
click at [669, 811] on span "Approve" at bounding box center [665, 802] width 53 height 16
click at [118, 1119] on span "https://alvorosports.com/collections/jiu-jitsu-gi" at bounding box center [111, 1142] width 42 height 47
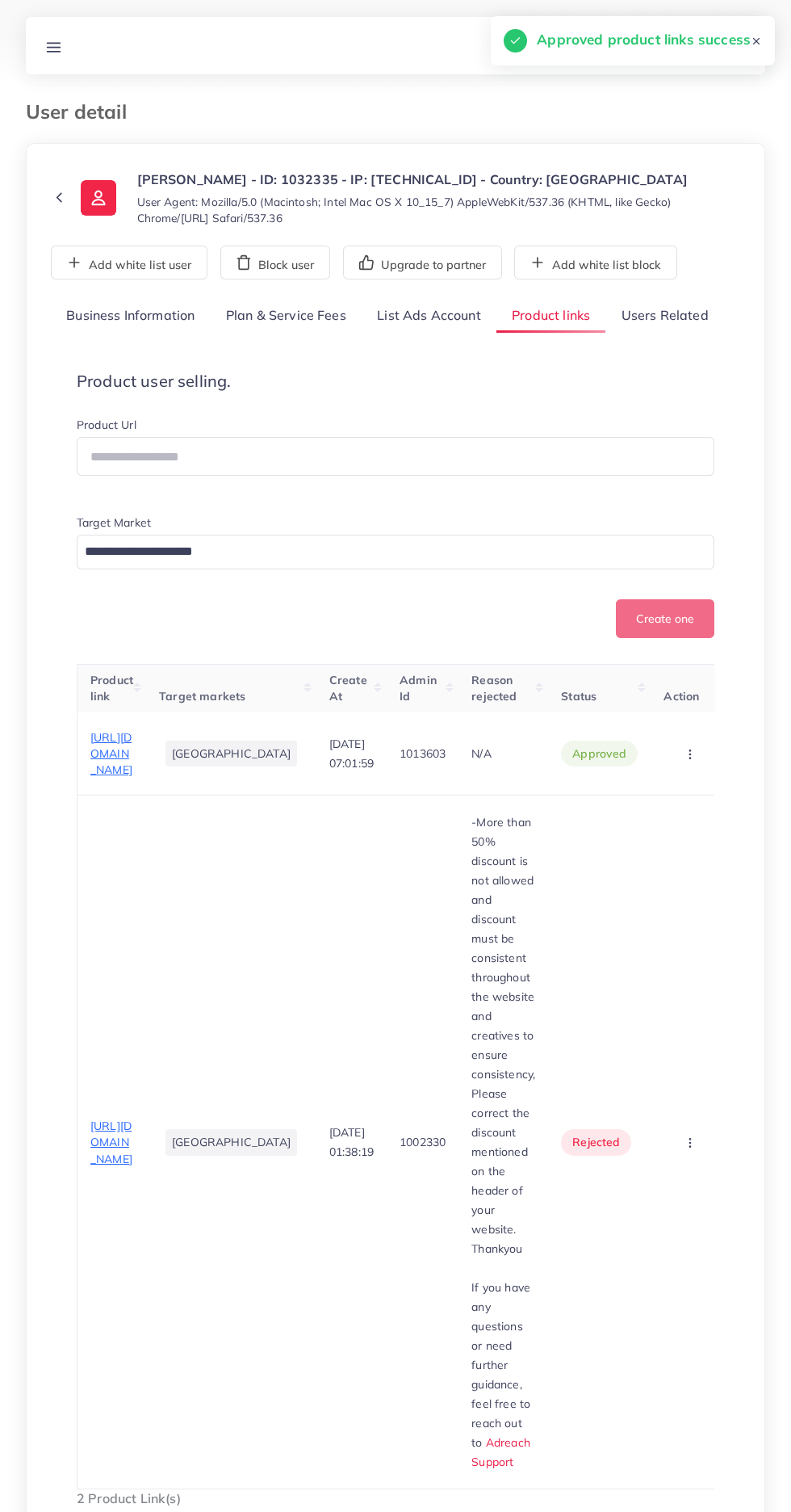
click at [690, 1143] on circle "button" at bounding box center [690, 1143] width 1 height 1
click at [656, 1183] on span "Approve" at bounding box center [663, 1191] width 53 height 16
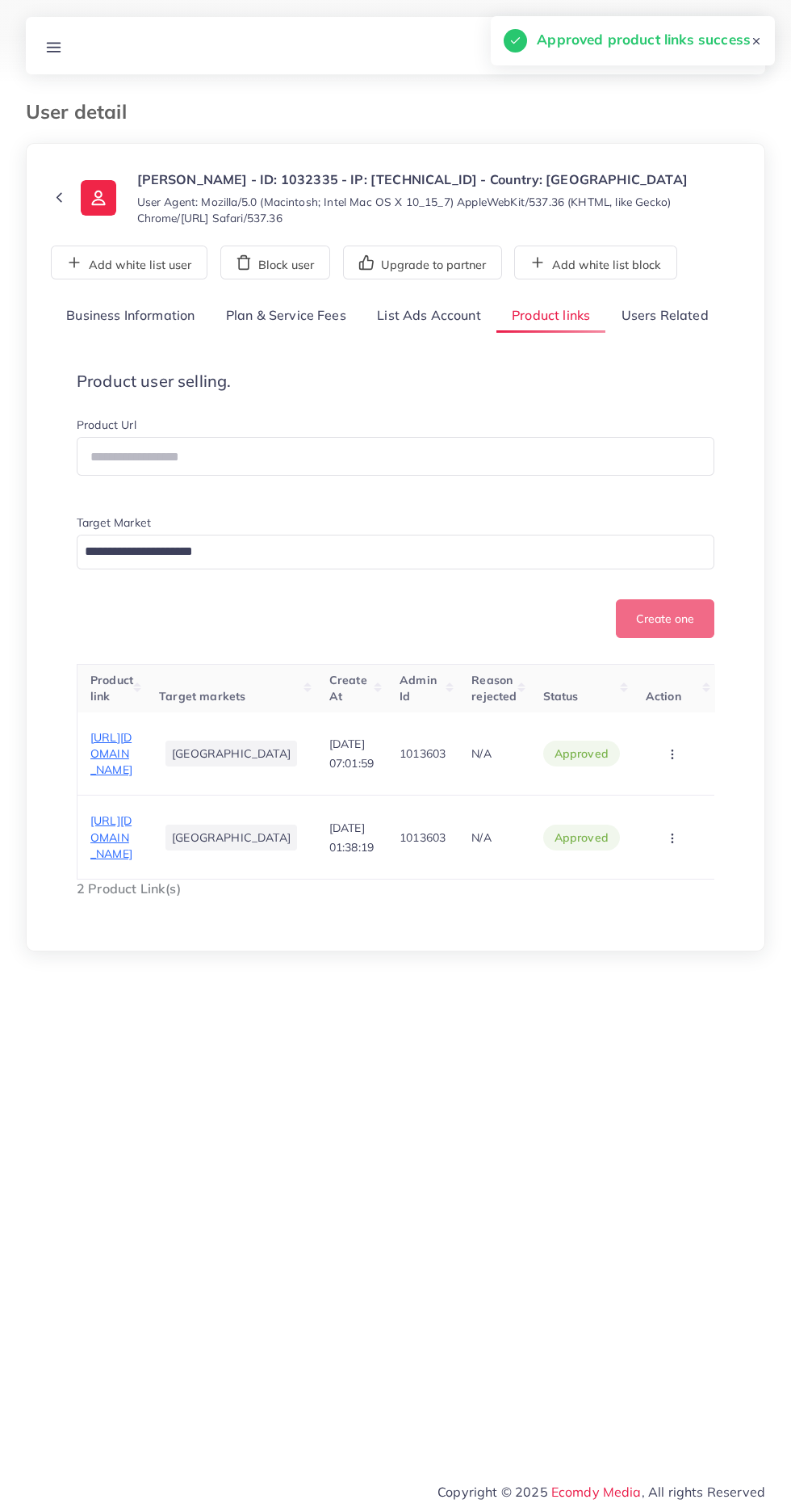
click at [654, 315] on link "Users Related" at bounding box center [664, 316] width 118 height 34
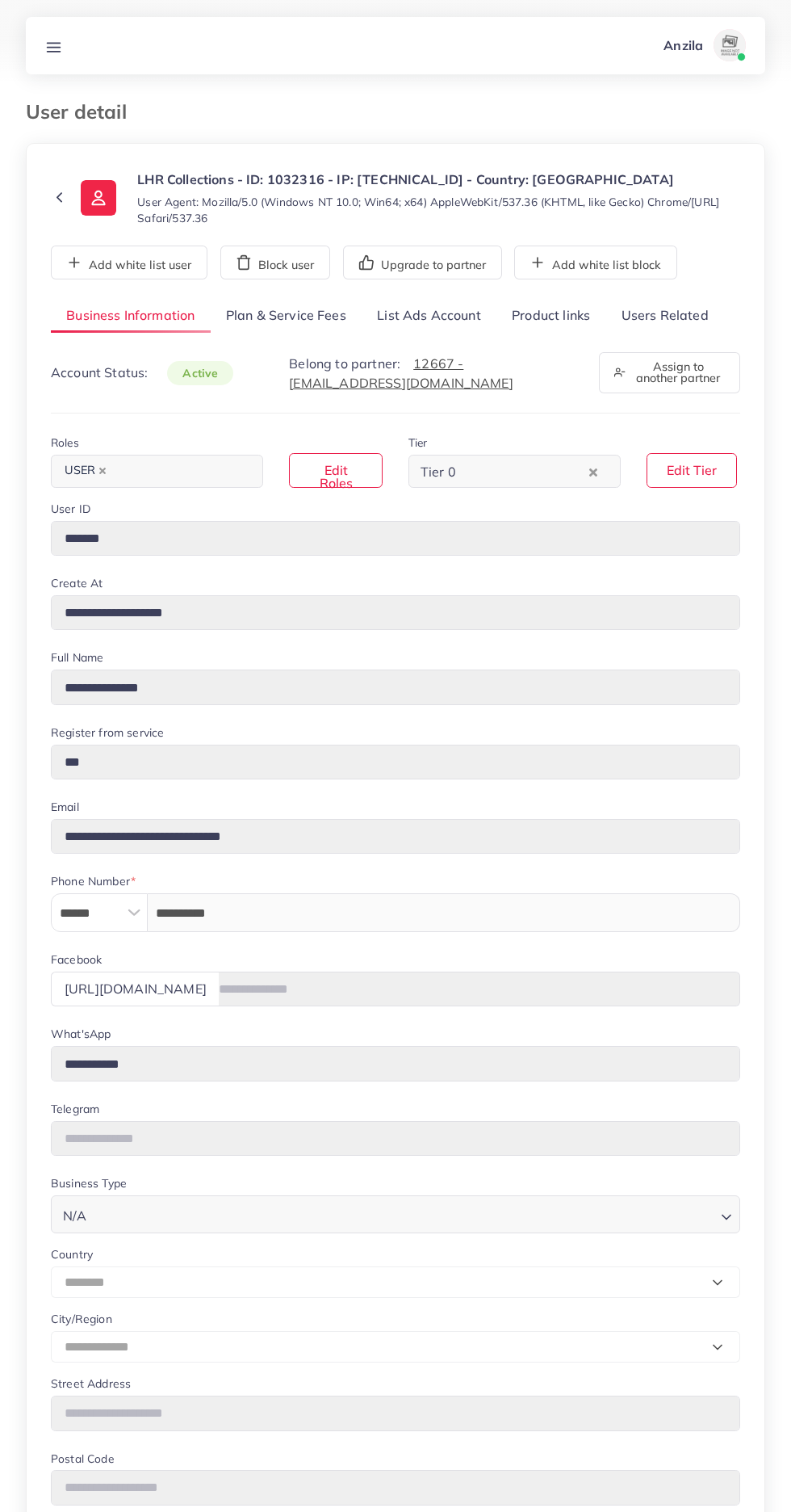
select select "********"
click at [643, 310] on link "Users Related" at bounding box center [664, 316] width 118 height 34
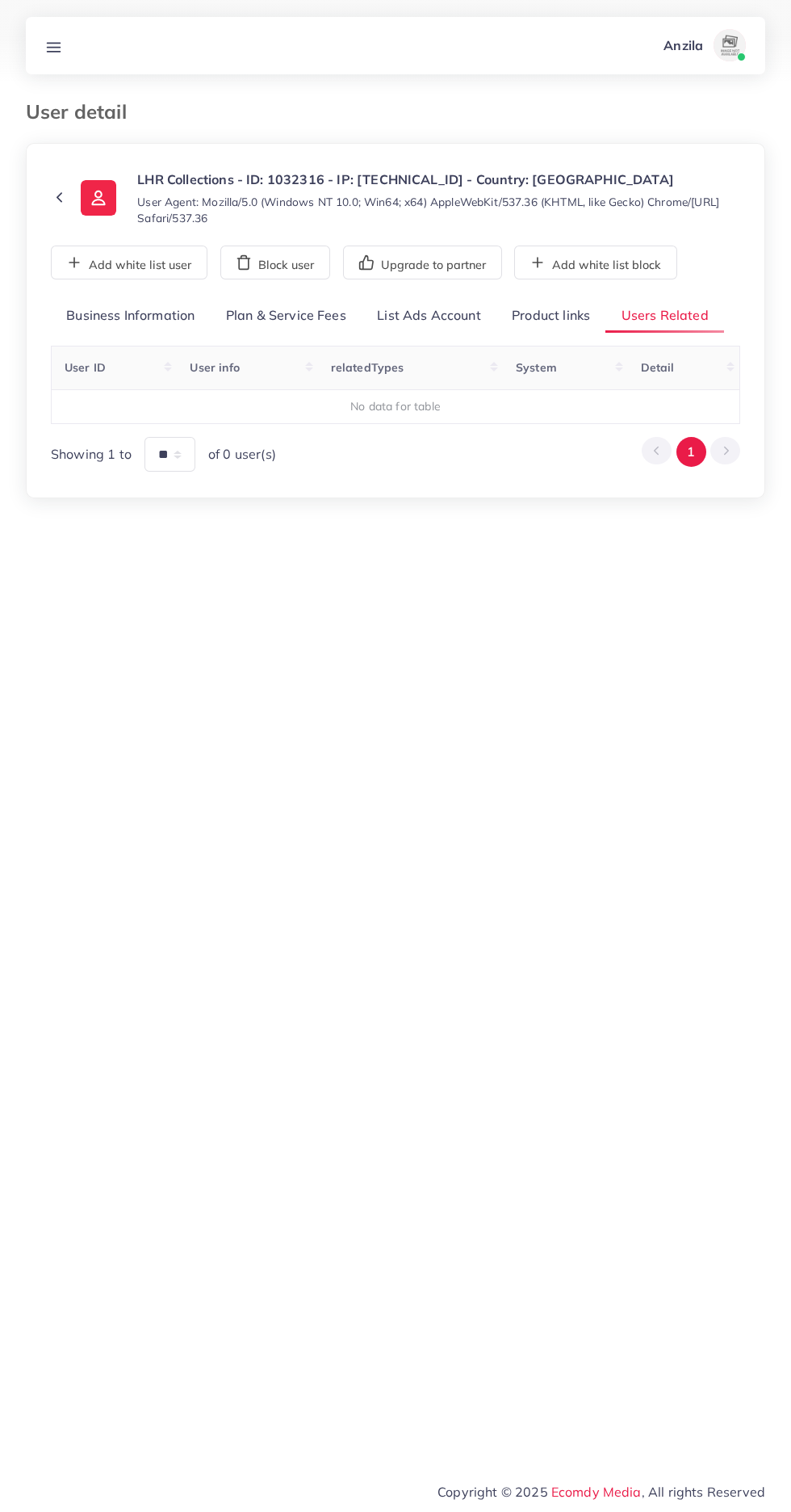
click at [542, 315] on link "Product links" at bounding box center [551, 316] width 109 height 34
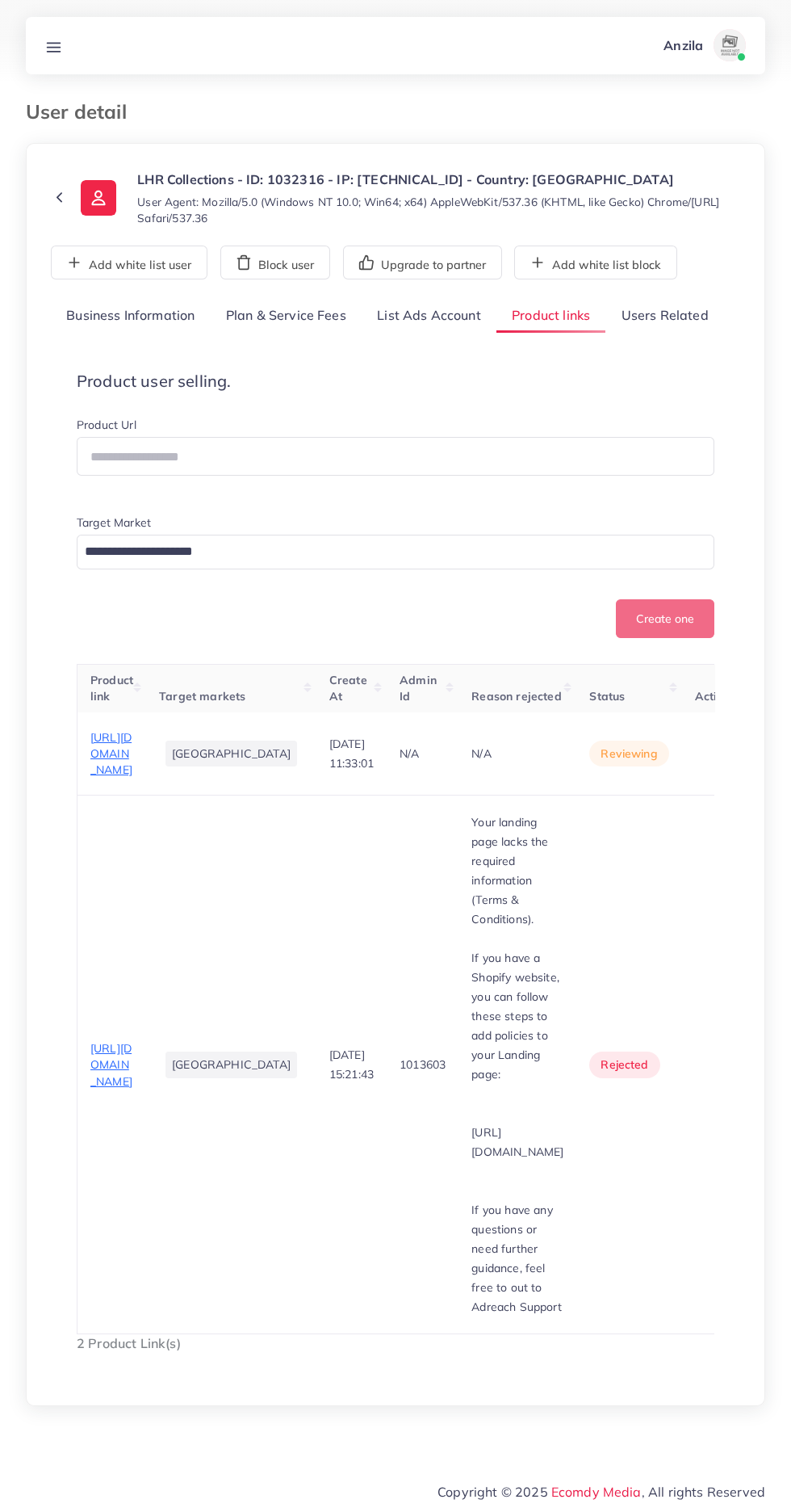
click at [91, 1088] on span "[URL][DOMAIN_NAME]" at bounding box center [111, 1064] width 42 height 47
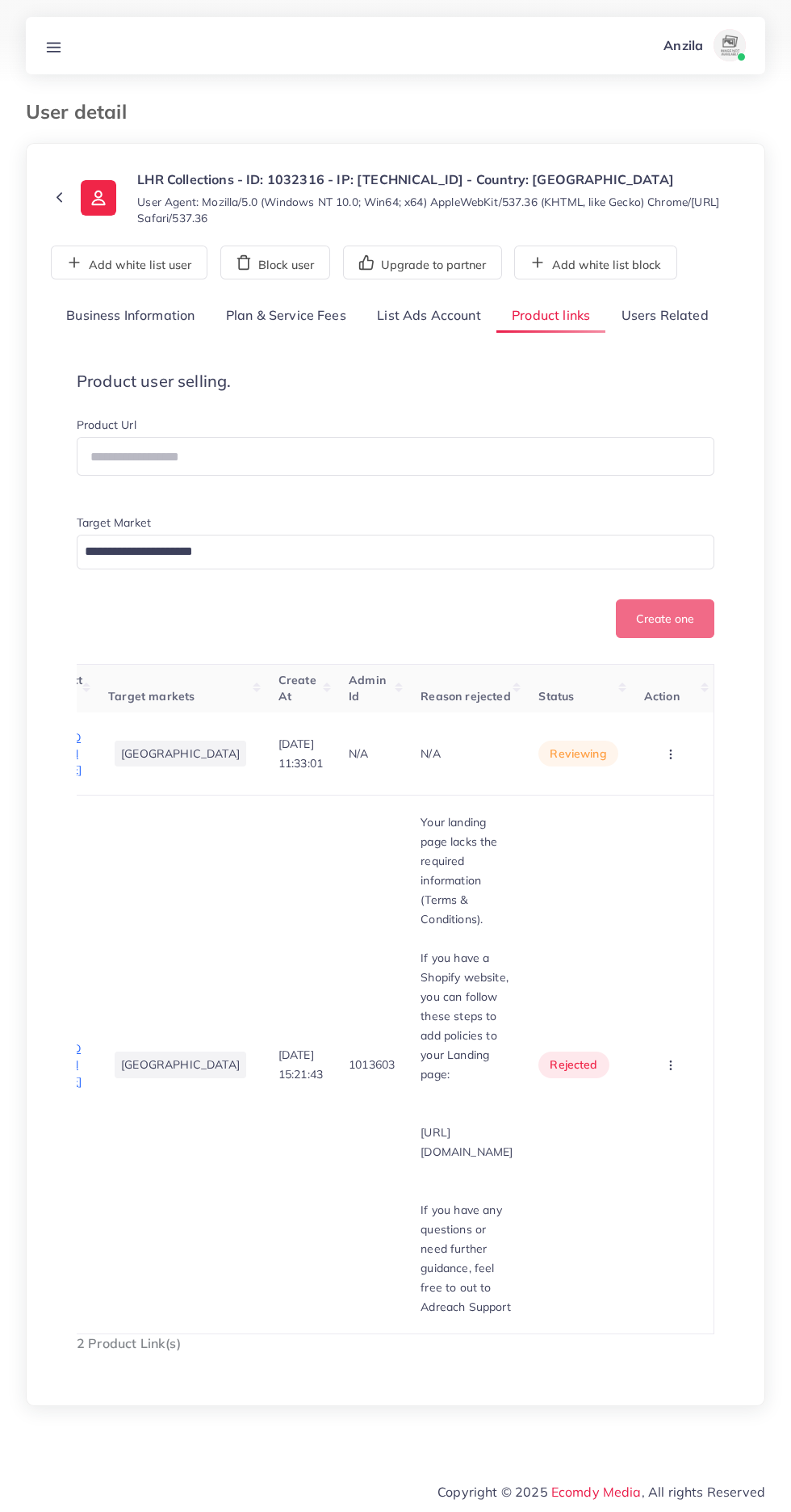
scroll to position [0, 147]
click at [670, 1066] on circle "button" at bounding box center [670, 1065] width 1 height 1
click at [643, 1122] on span "Approve" at bounding box center [643, 1113] width 53 height 16
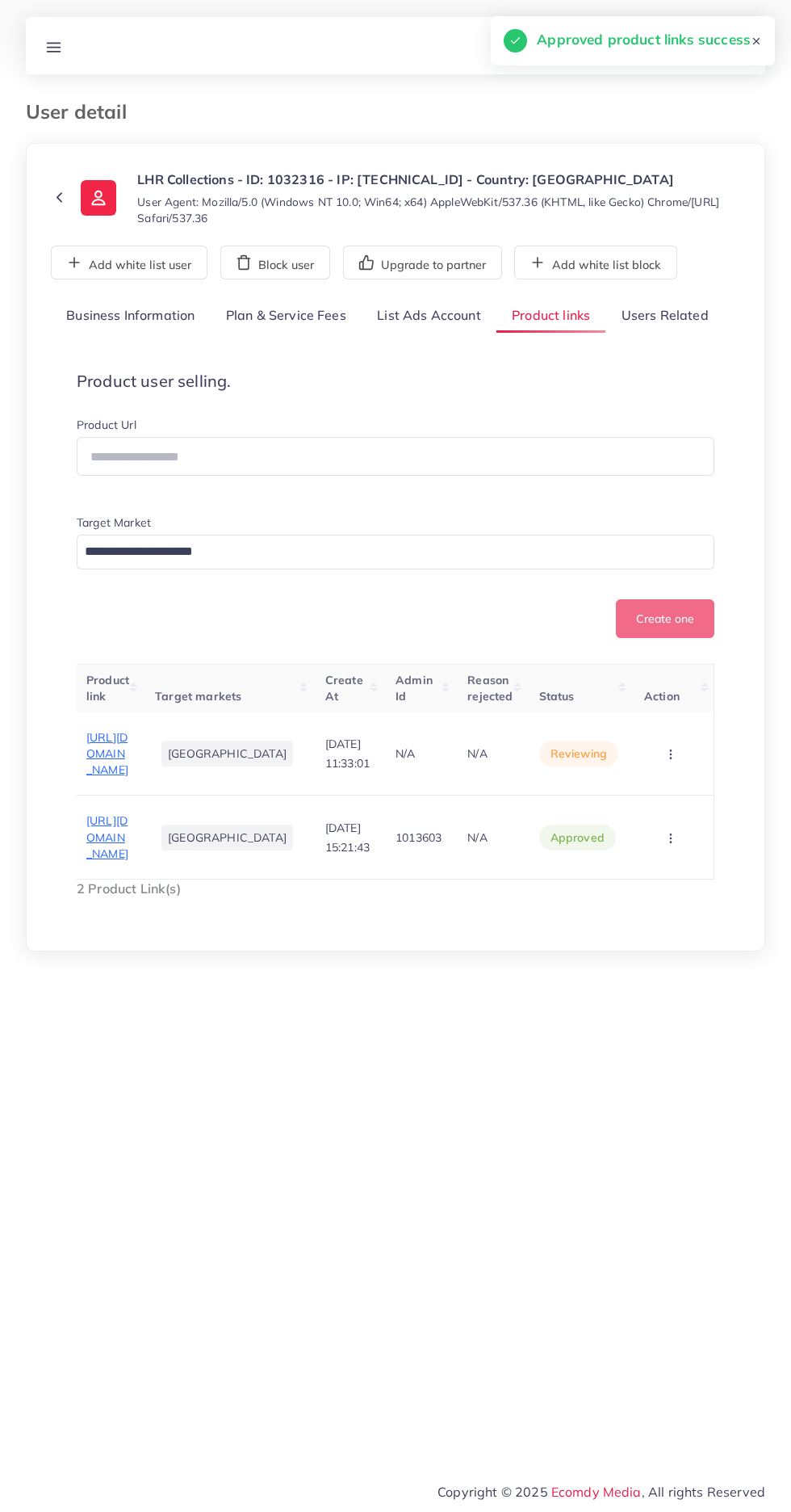
scroll to position [0, 0]
click at [133, 736] on span "https://lhrcollections.shop/products/5-in-1-electric-facial-cleansing-massage-b…" at bounding box center [111, 753] width 42 height 47
click at [674, 754] on circle "button" at bounding box center [674, 753] width 1 height 1
click at [652, 811] on span "Approve" at bounding box center [646, 802] width 53 height 16
click at [651, 315] on link "Users Related" at bounding box center [664, 316] width 118 height 34
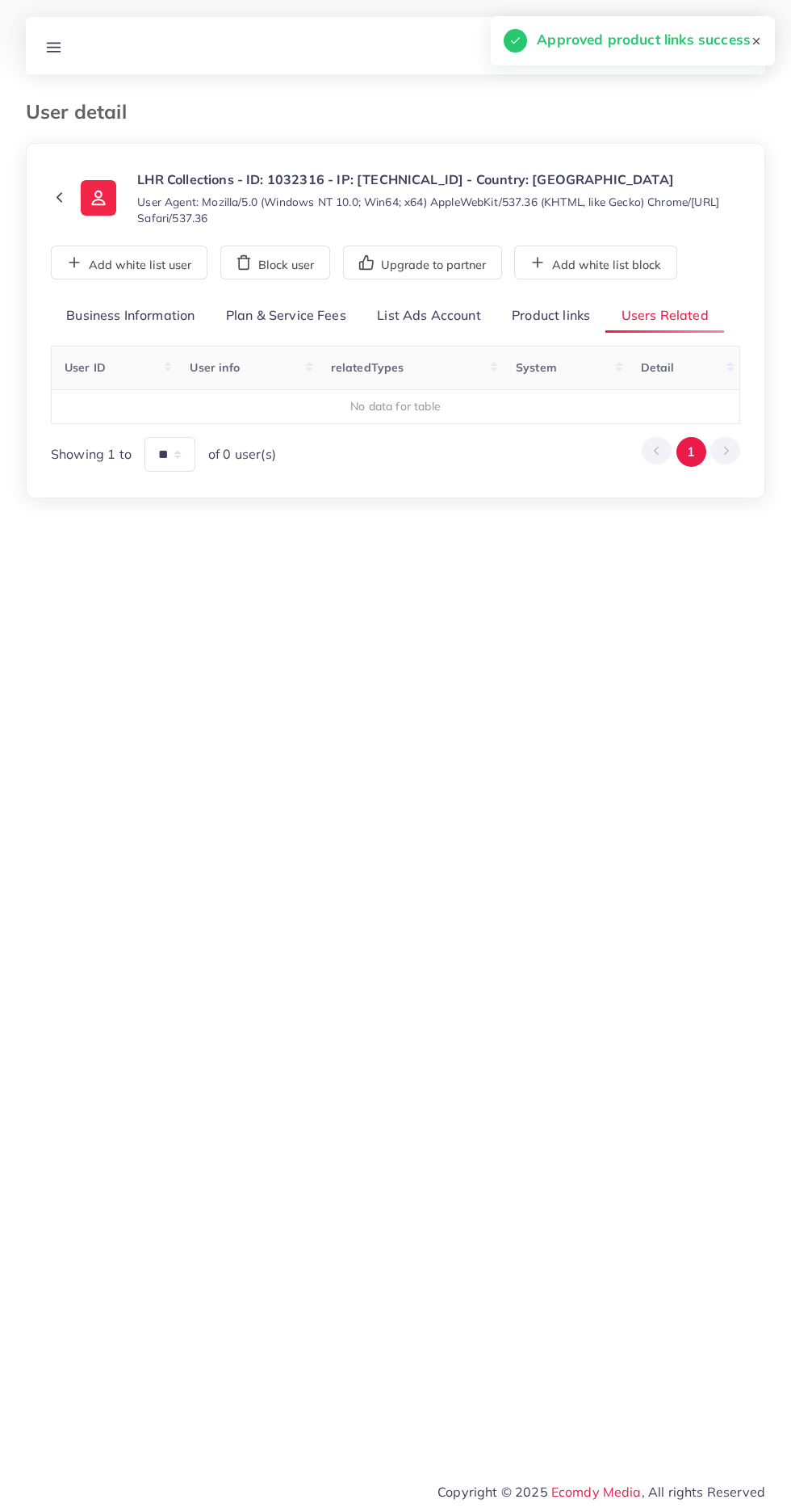
click at [577, 315] on link "Product links" at bounding box center [551, 316] width 109 height 34
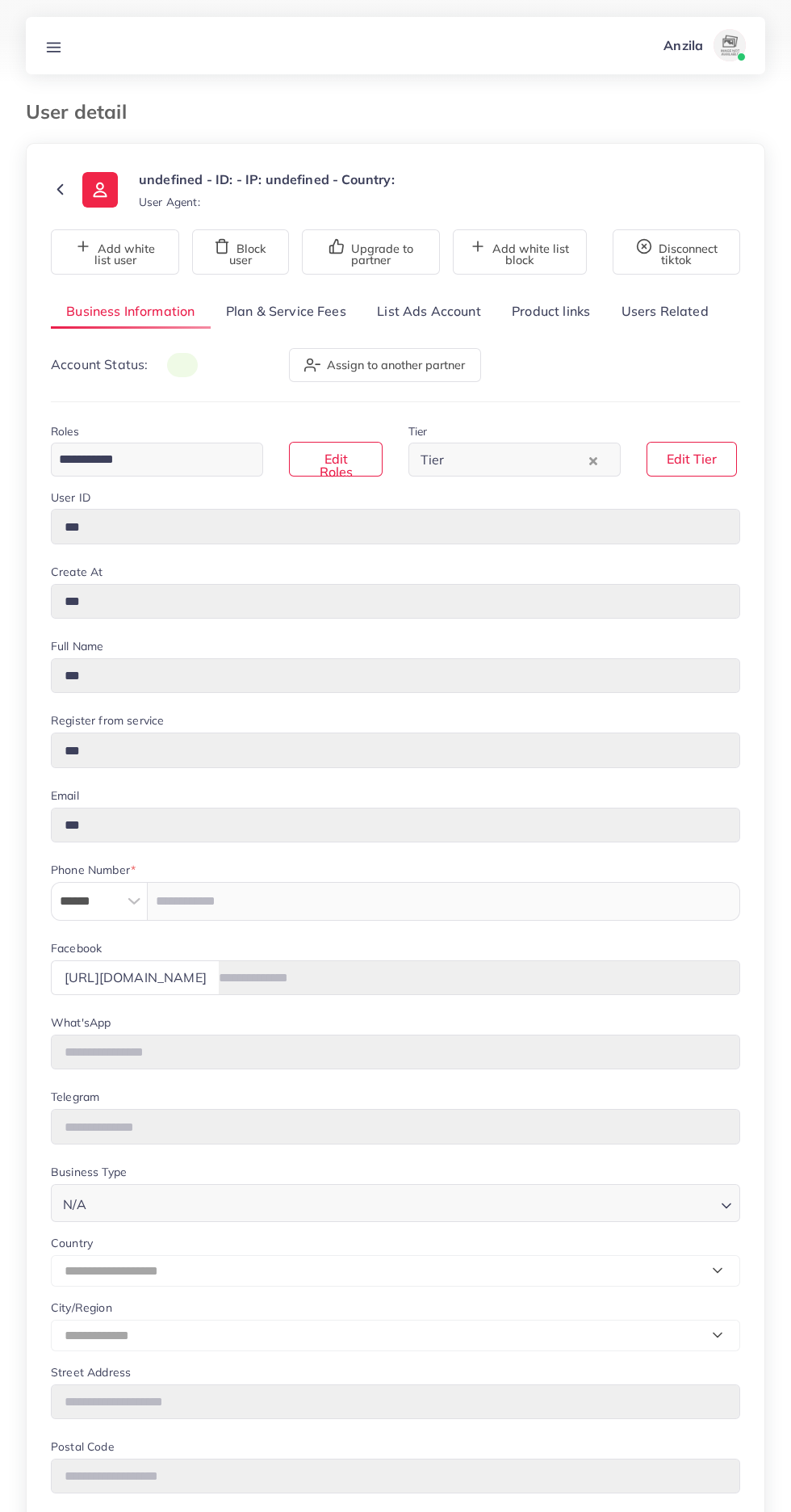
type input "*******"
type input "**********"
type input "******"
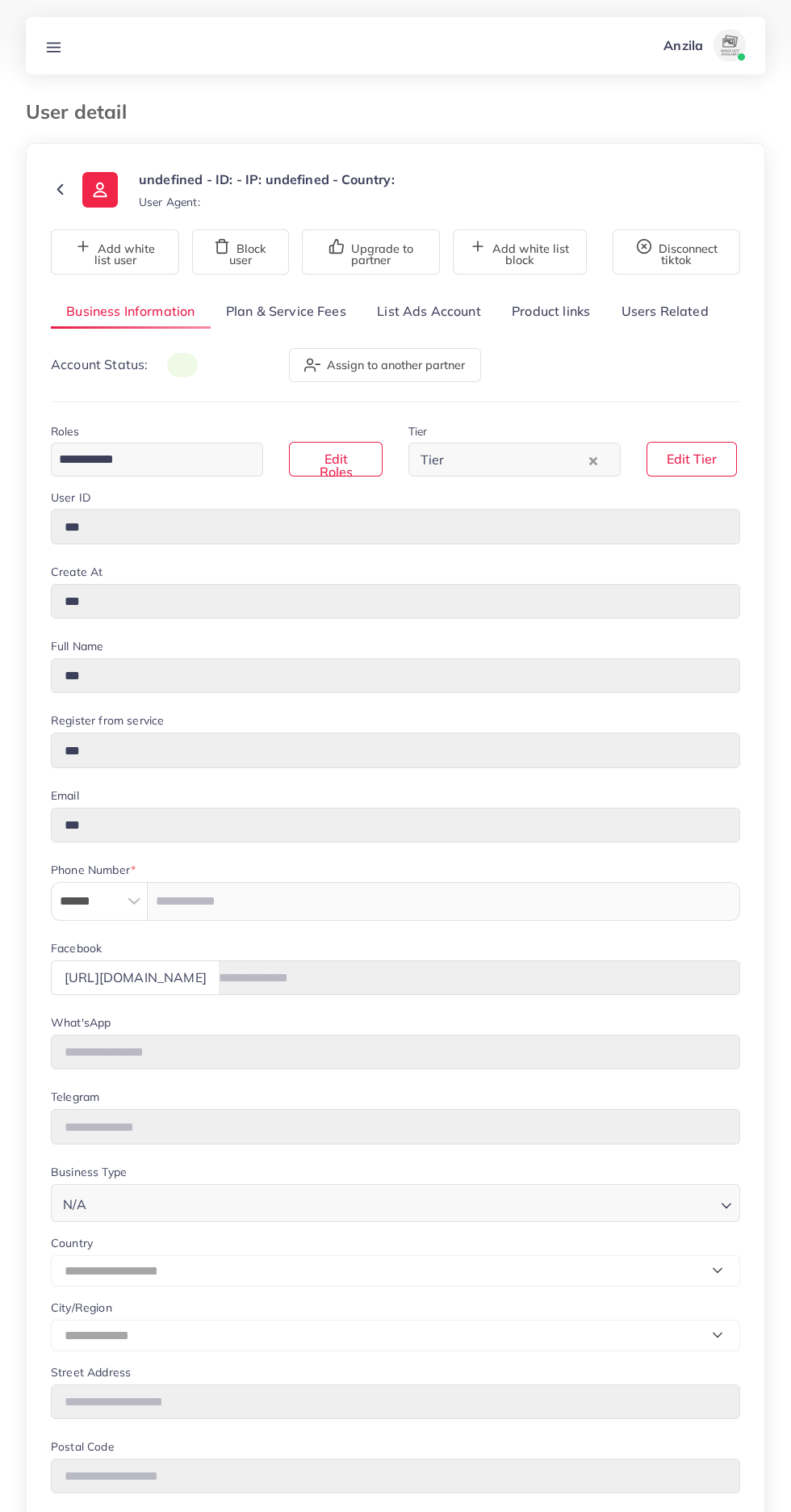
type input "**********"
select select "********"
select select "*****"
type input "**********"
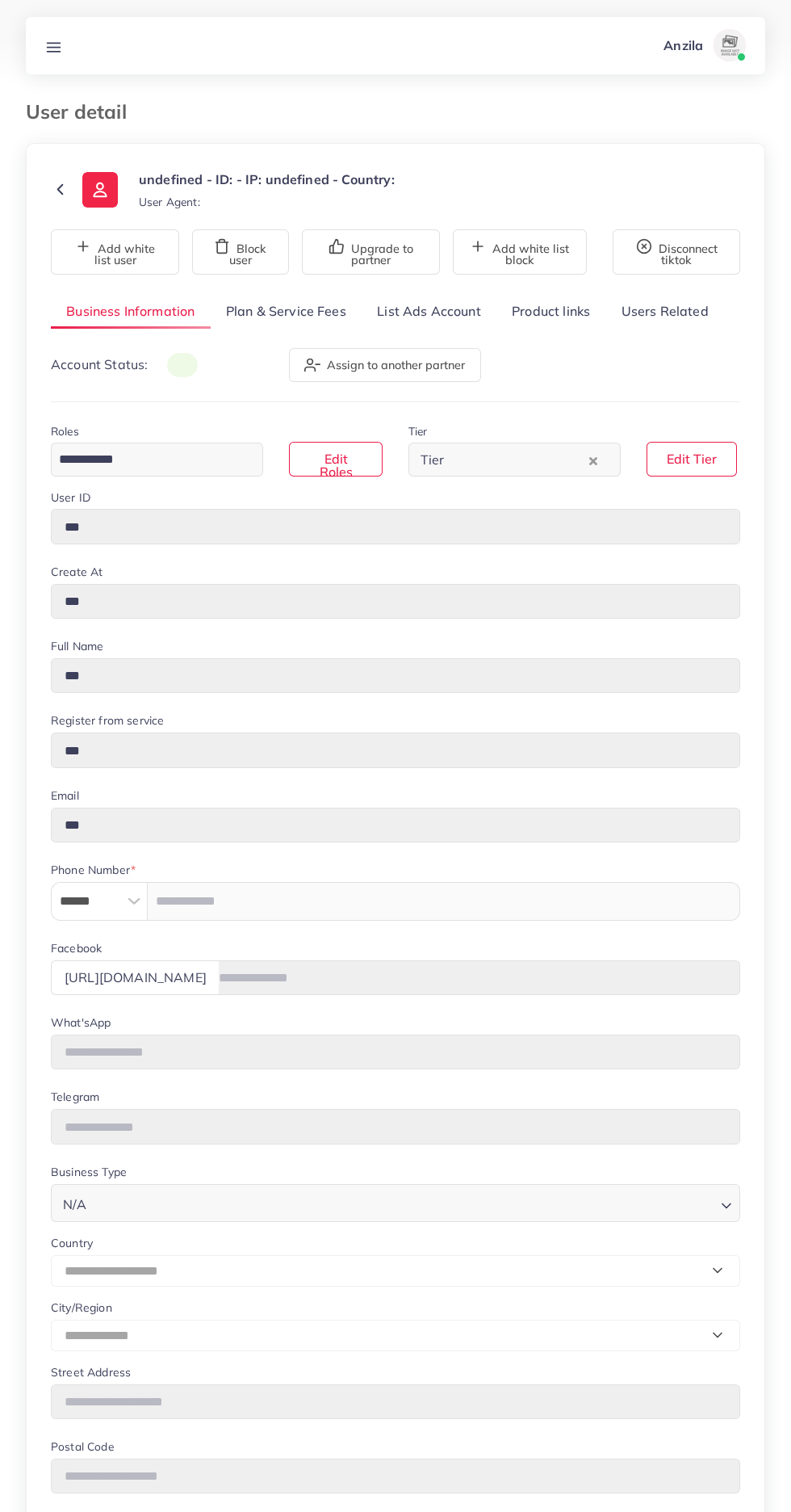
type input "*****"
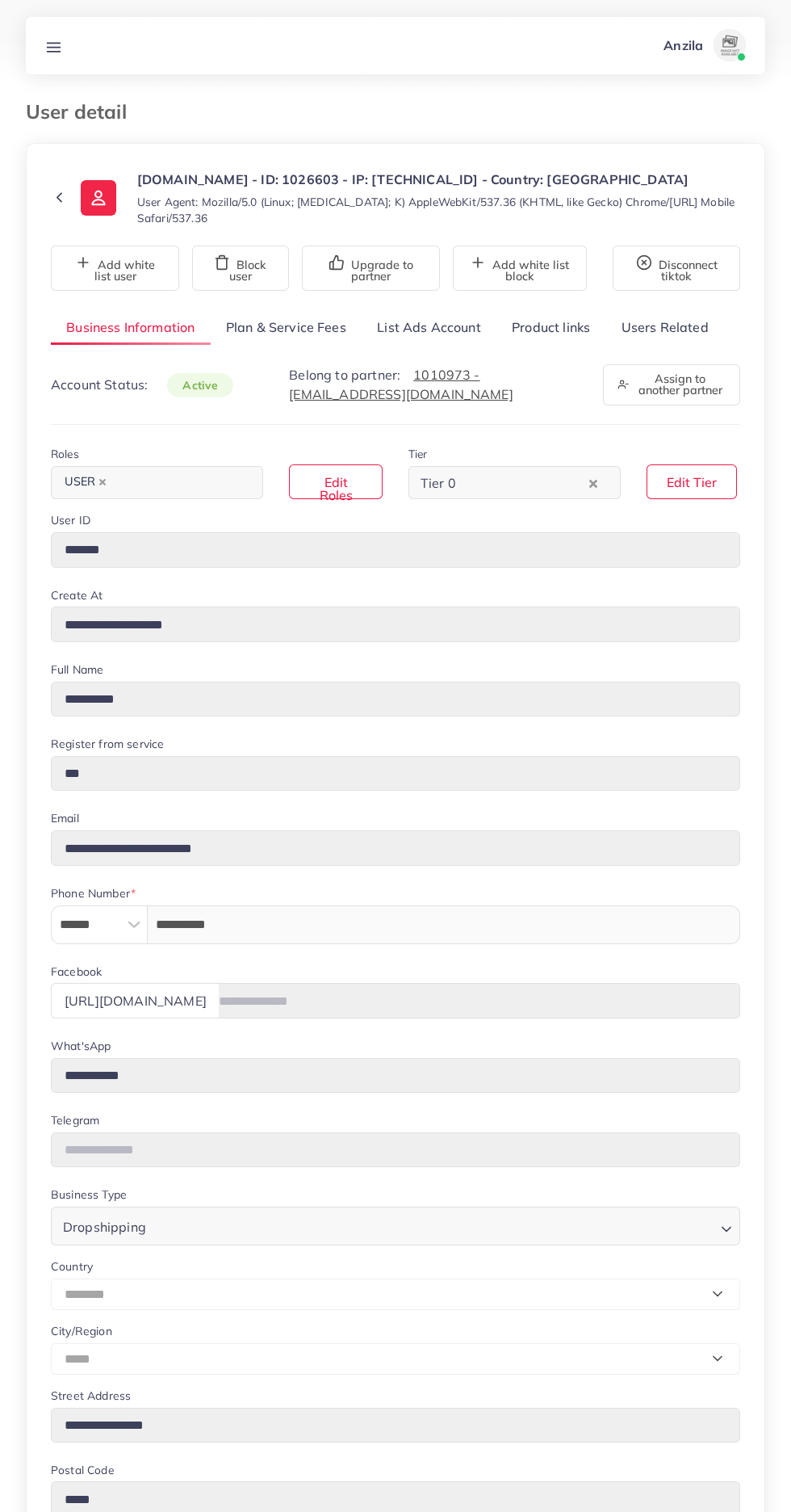
click at [571, 325] on link "Product links" at bounding box center [551, 327] width 109 height 34
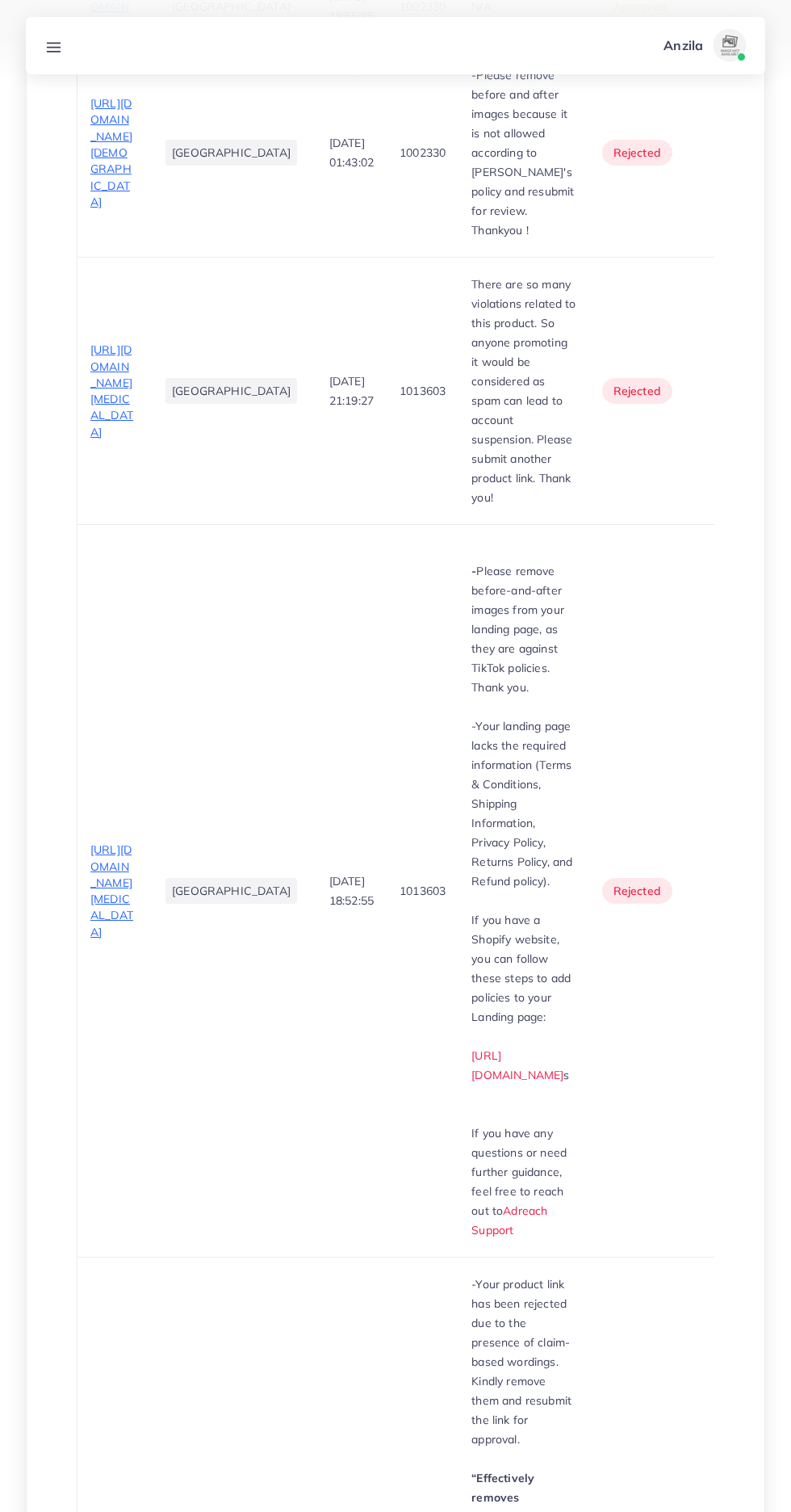
scroll to position [1426, 0]
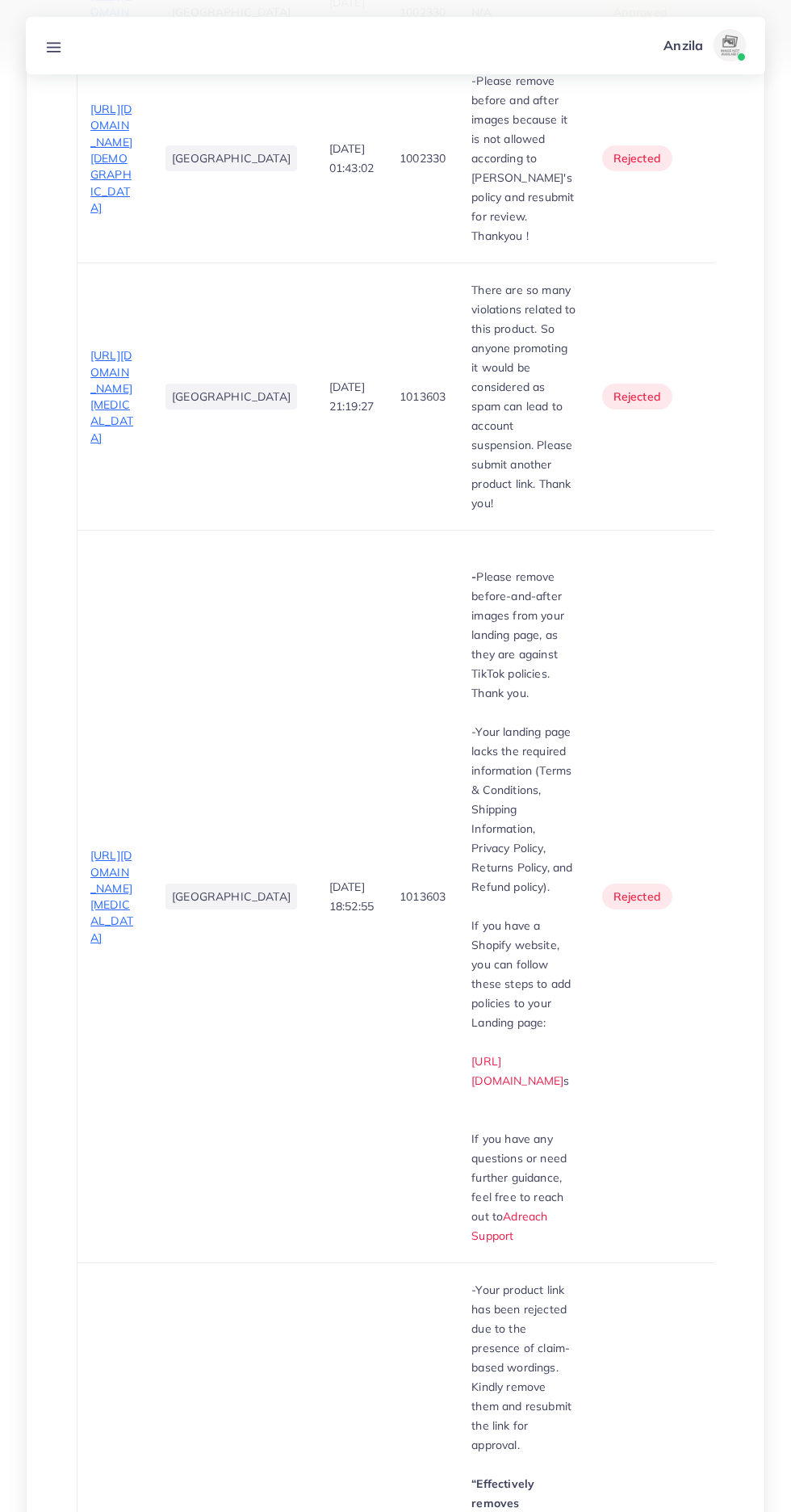
click at [110, 214] on span "https://luxia.shop/products/one-step-3-in-1-hair-dryer-hair-straightner-and-hai…" at bounding box center [111, 158] width 42 height 113
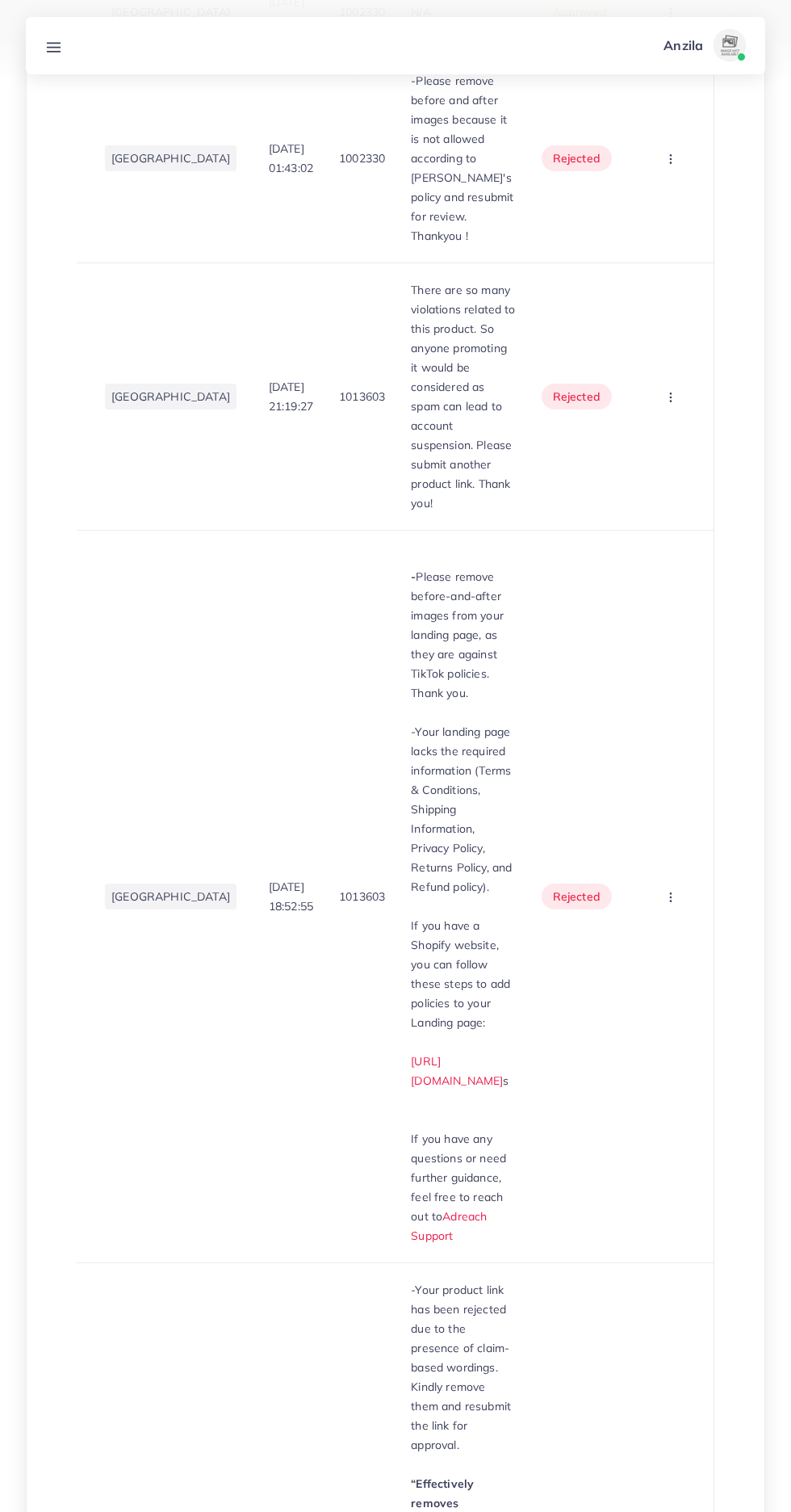
scroll to position [0, 144]
click at [670, 163] on circle "button" at bounding box center [670, 163] width 1 height 1
click at [692, 226] on link "Approve" at bounding box center [646, 208] width 127 height 35
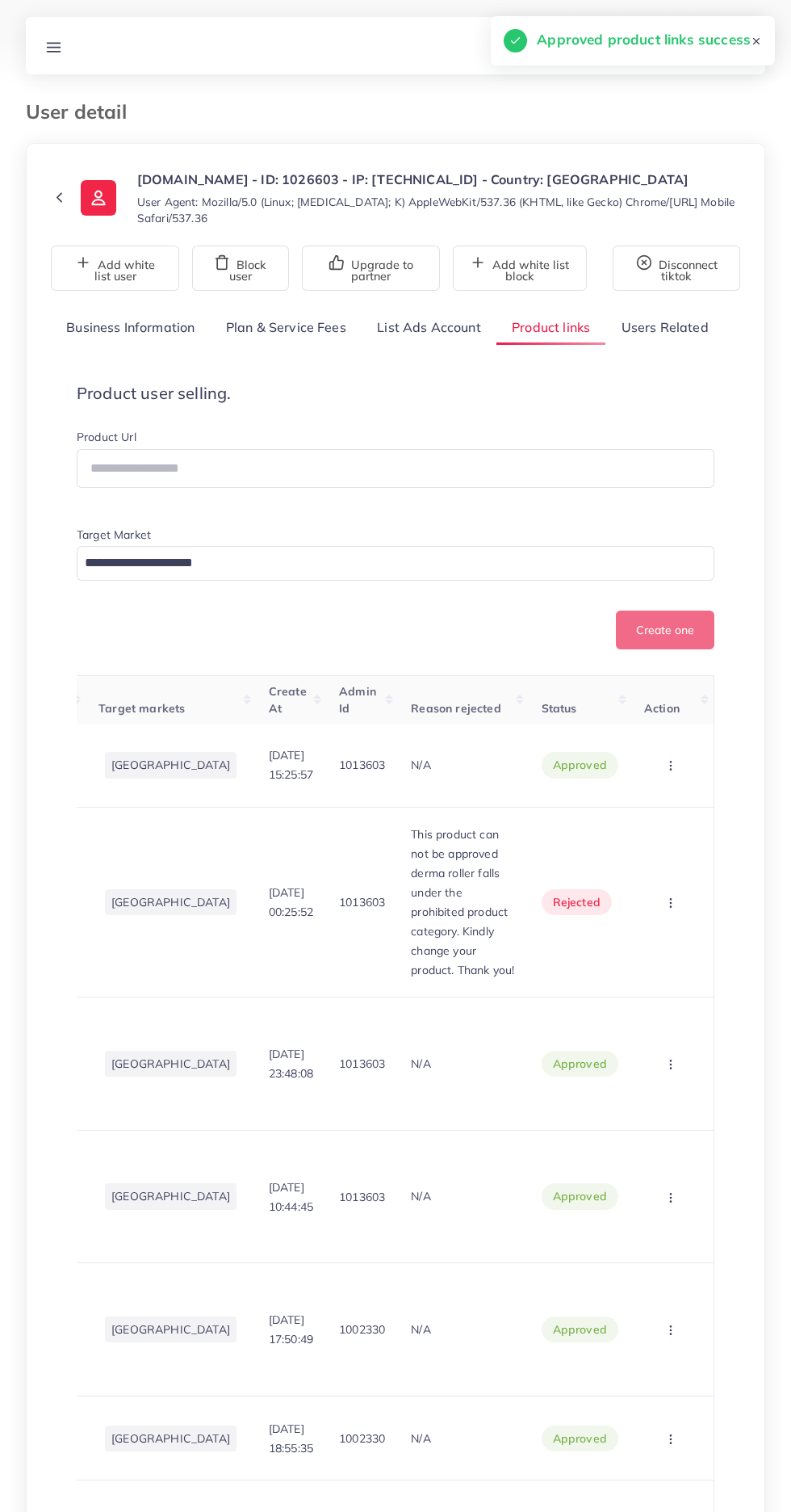
scroll to position [0, 0]
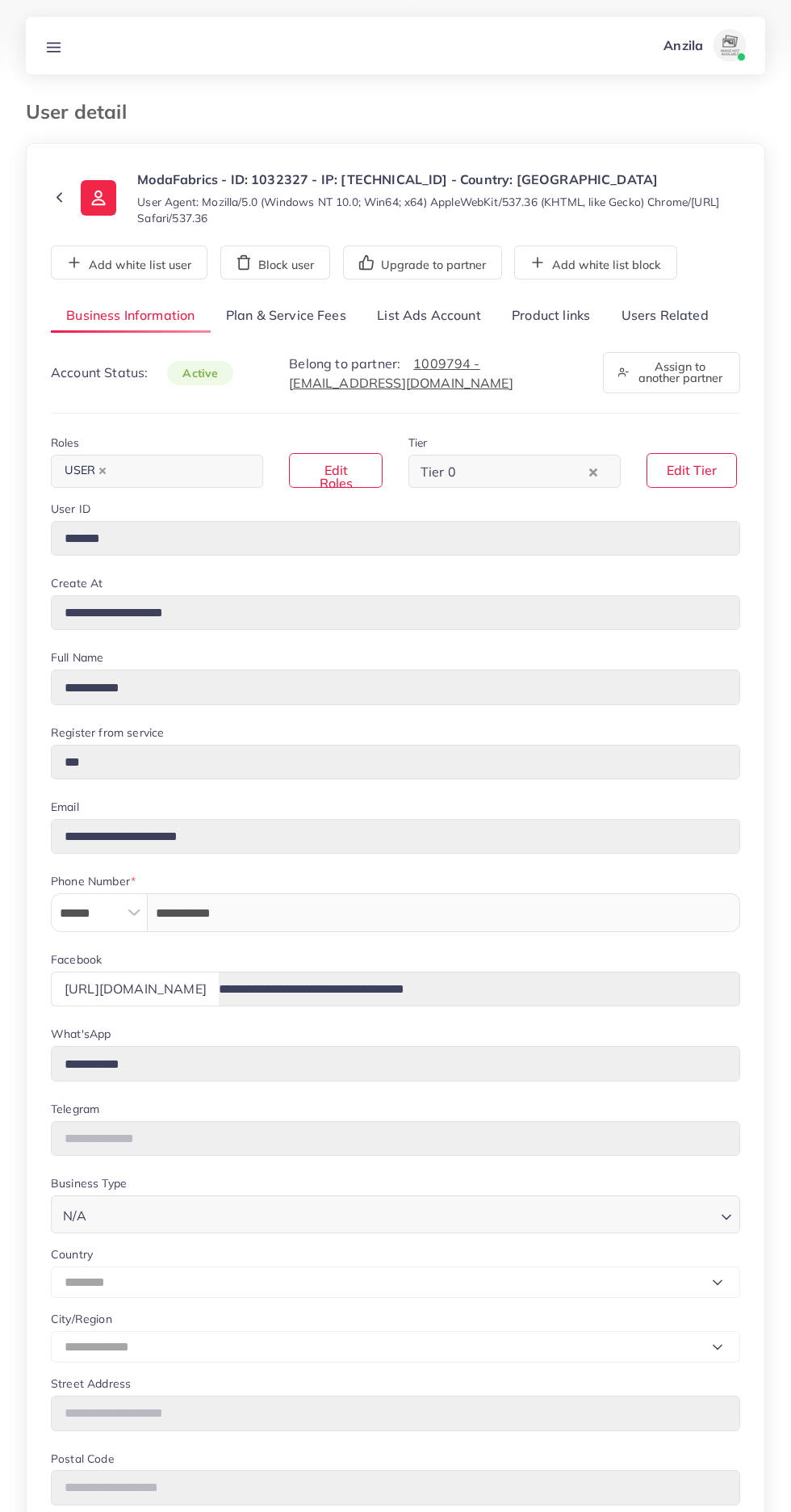
select select "********"
click at [546, 307] on link "Product links" at bounding box center [551, 316] width 109 height 34
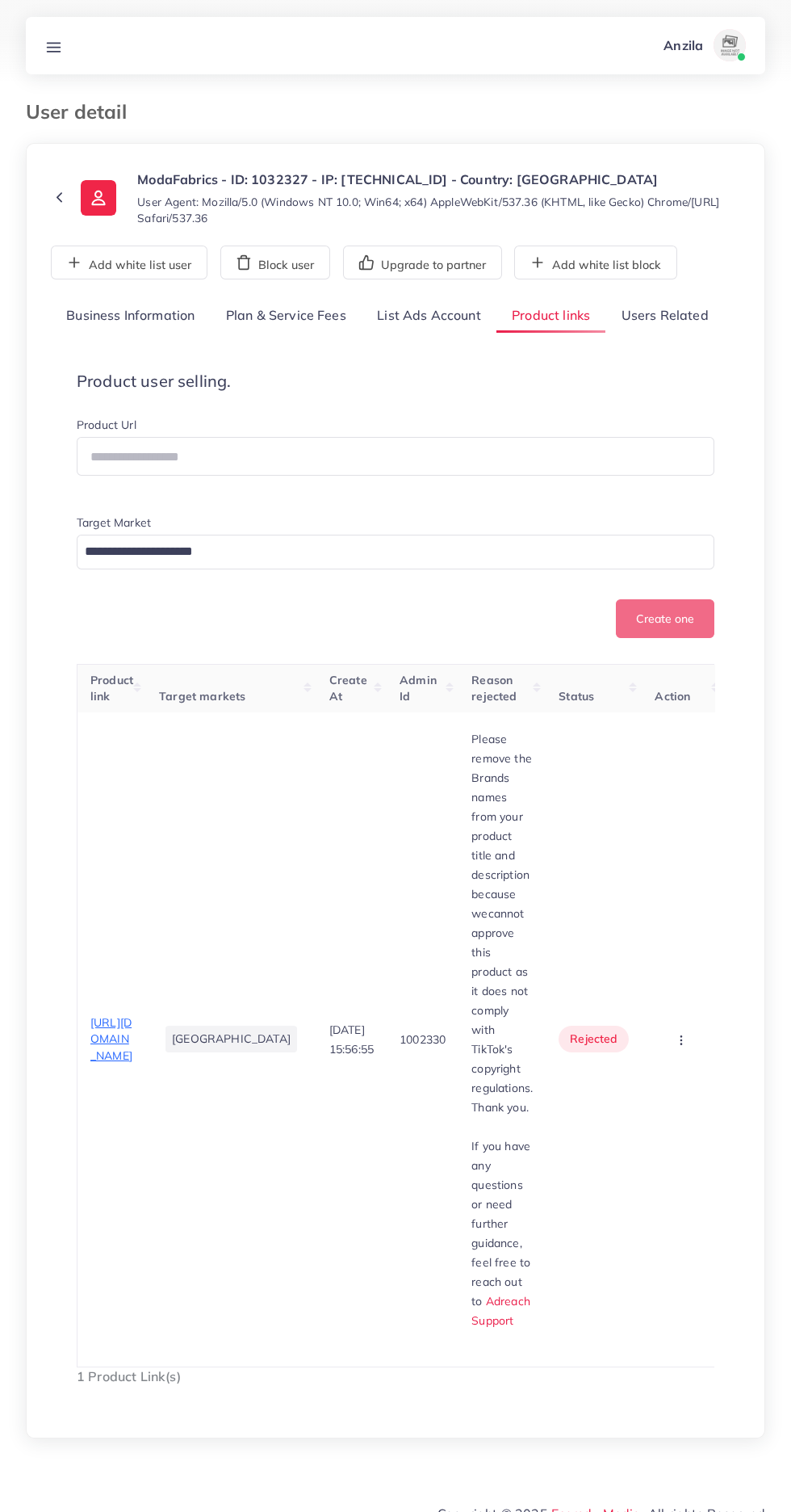
click at [104, 1015] on span "https://www.modafabrics.store/" at bounding box center [111, 1038] width 42 height 47
click at [682, 1039] on circle "button" at bounding box center [682, 1039] width 1 height 1
click at [663, 1080] on span "Approve" at bounding box center [654, 1088] width 53 height 16
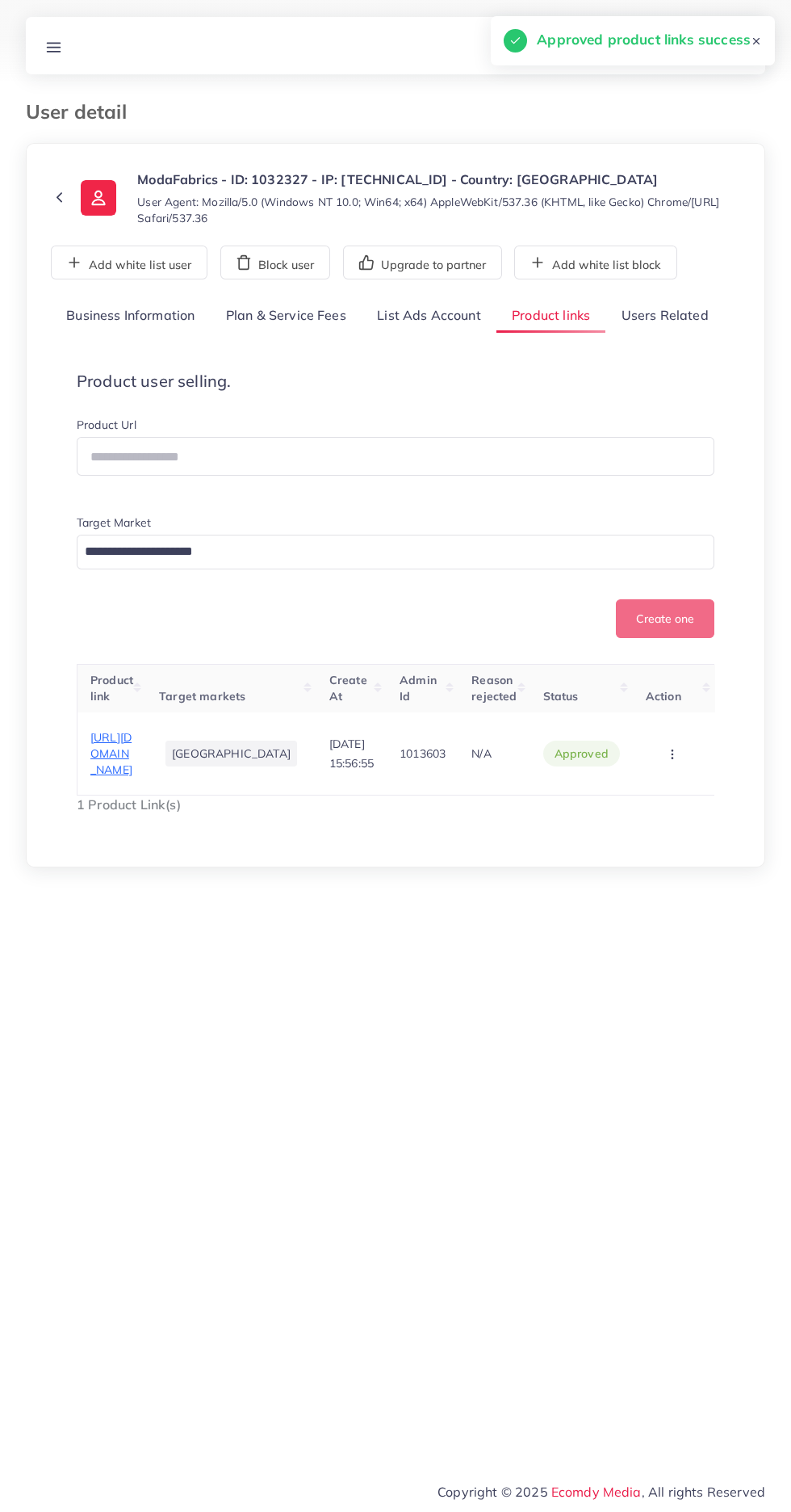
click at [102, 743] on span "https://www.modafabrics.store/" at bounding box center [111, 753] width 42 height 47
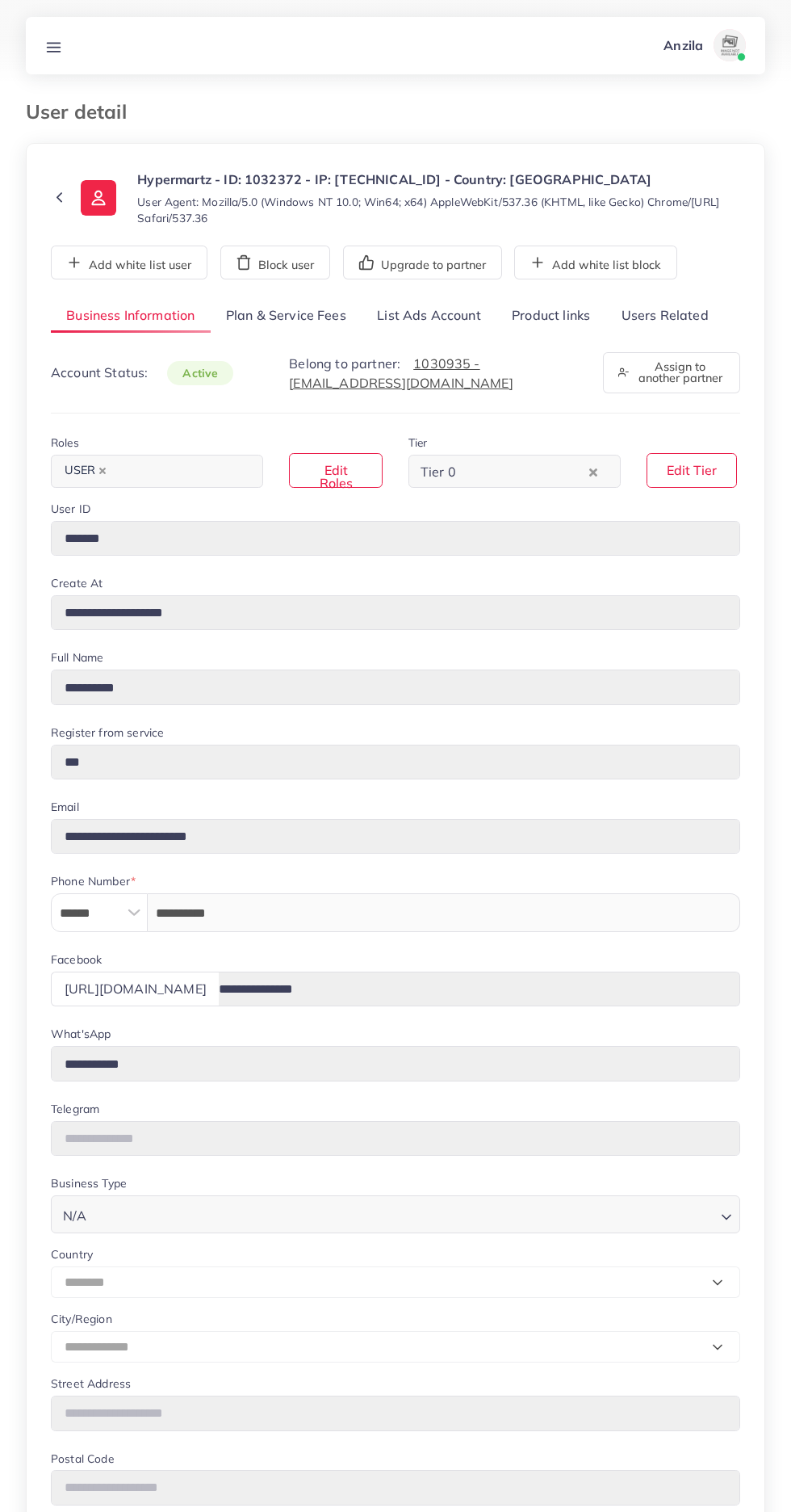
select select "********"
click at [682, 319] on link "Users Related" at bounding box center [664, 316] width 118 height 34
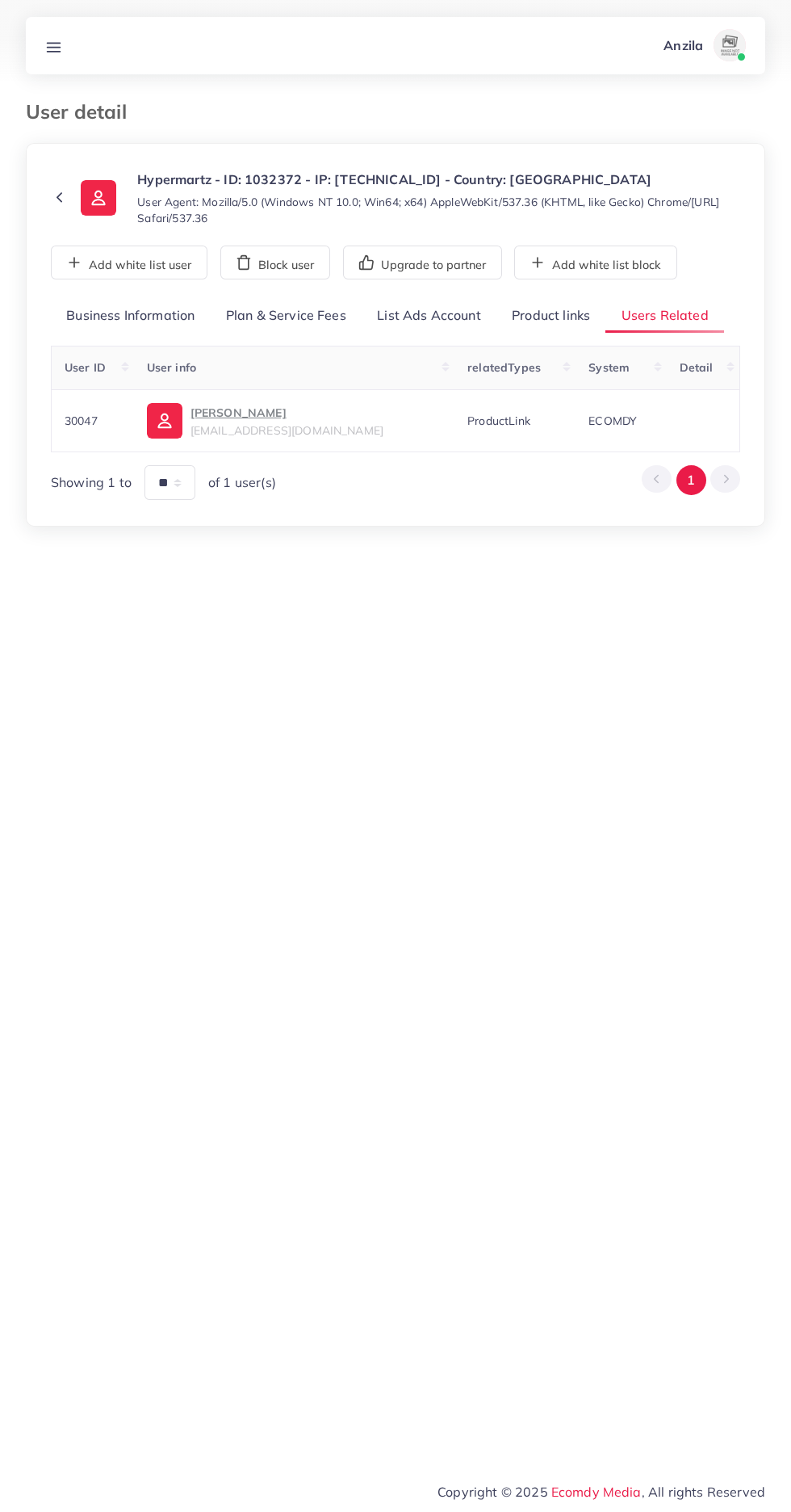
click at [559, 315] on link "Product links" at bounding box center [551, 316] width 109 height 34
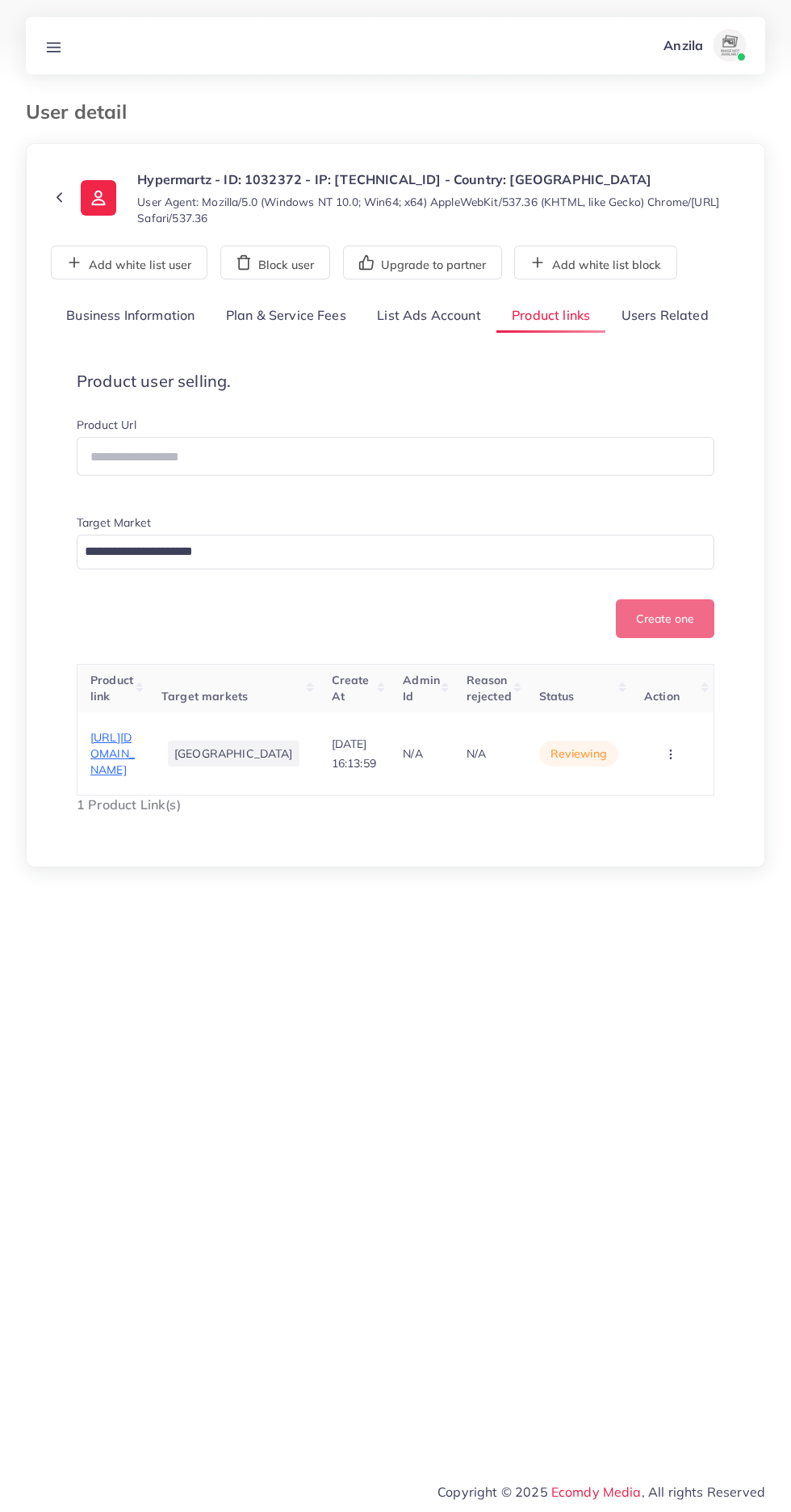
click at [133, 767] on span "https://hypermartz.com/collections/projectors-price-in-pakistan" at bounding box center [113, 753] width 45 height 47
click at [670, 754] on circle "button" at bounding box center [670, 753] width 1 height 1
click at [671, 694] on link "Approve" at bounding box center [646, 675] width 127 height 35
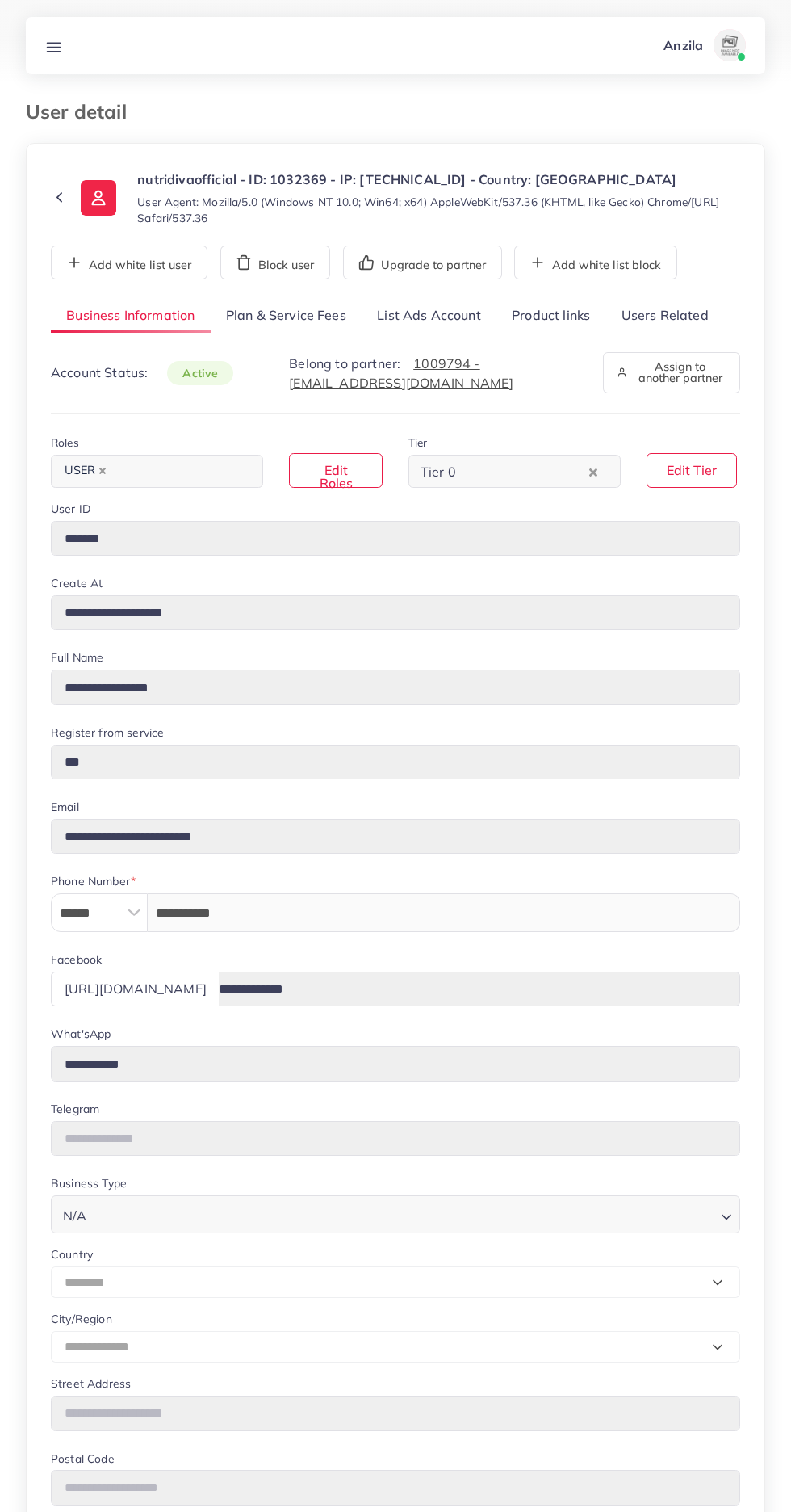
select select "********"
click at [689, 313] on link "Users Related" at bounding box center [664, 316] width 118 height 34
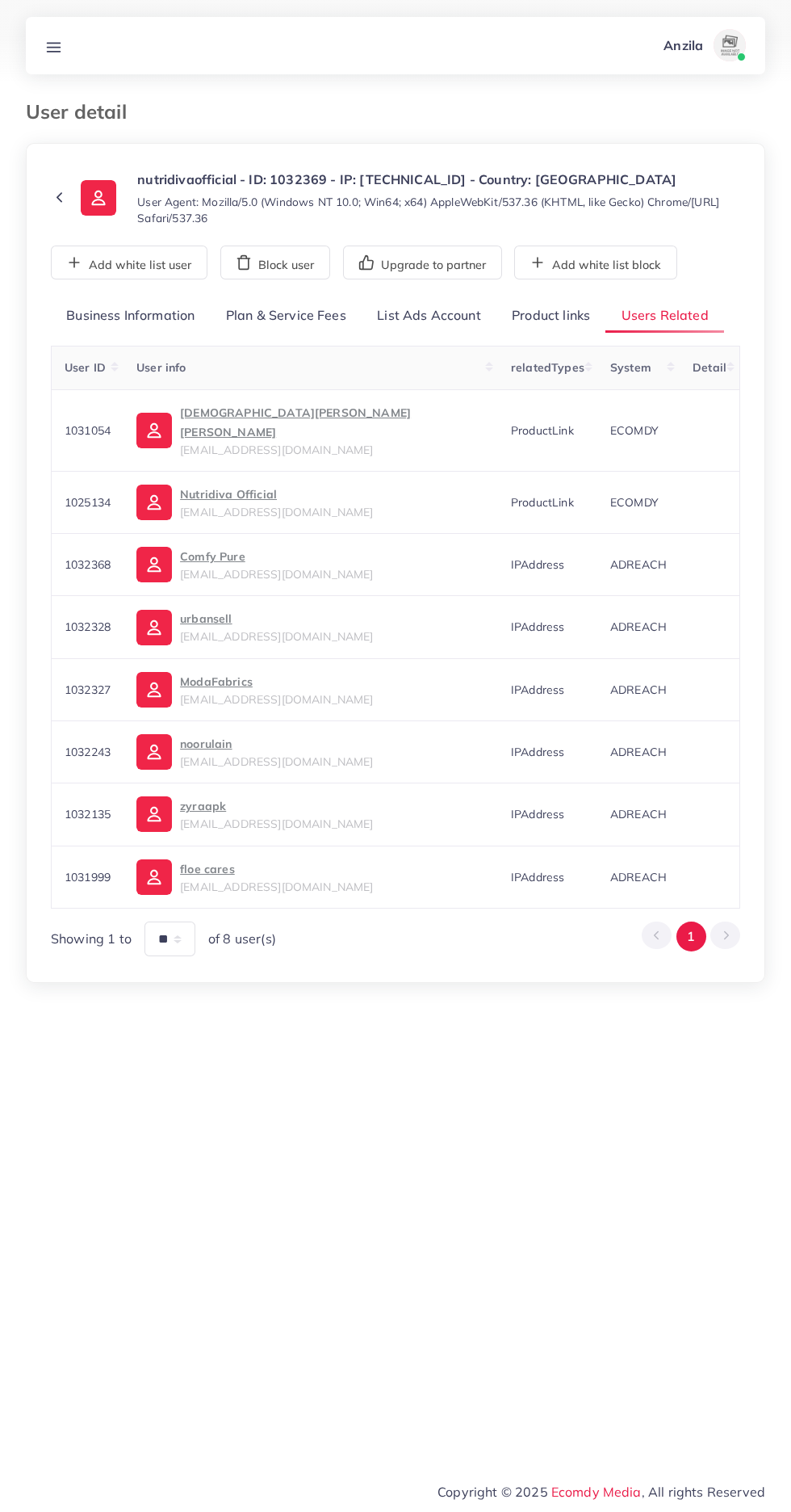
click at [571, 320] on link "Product links" at bounding box center [551, 316] width 109 height 34
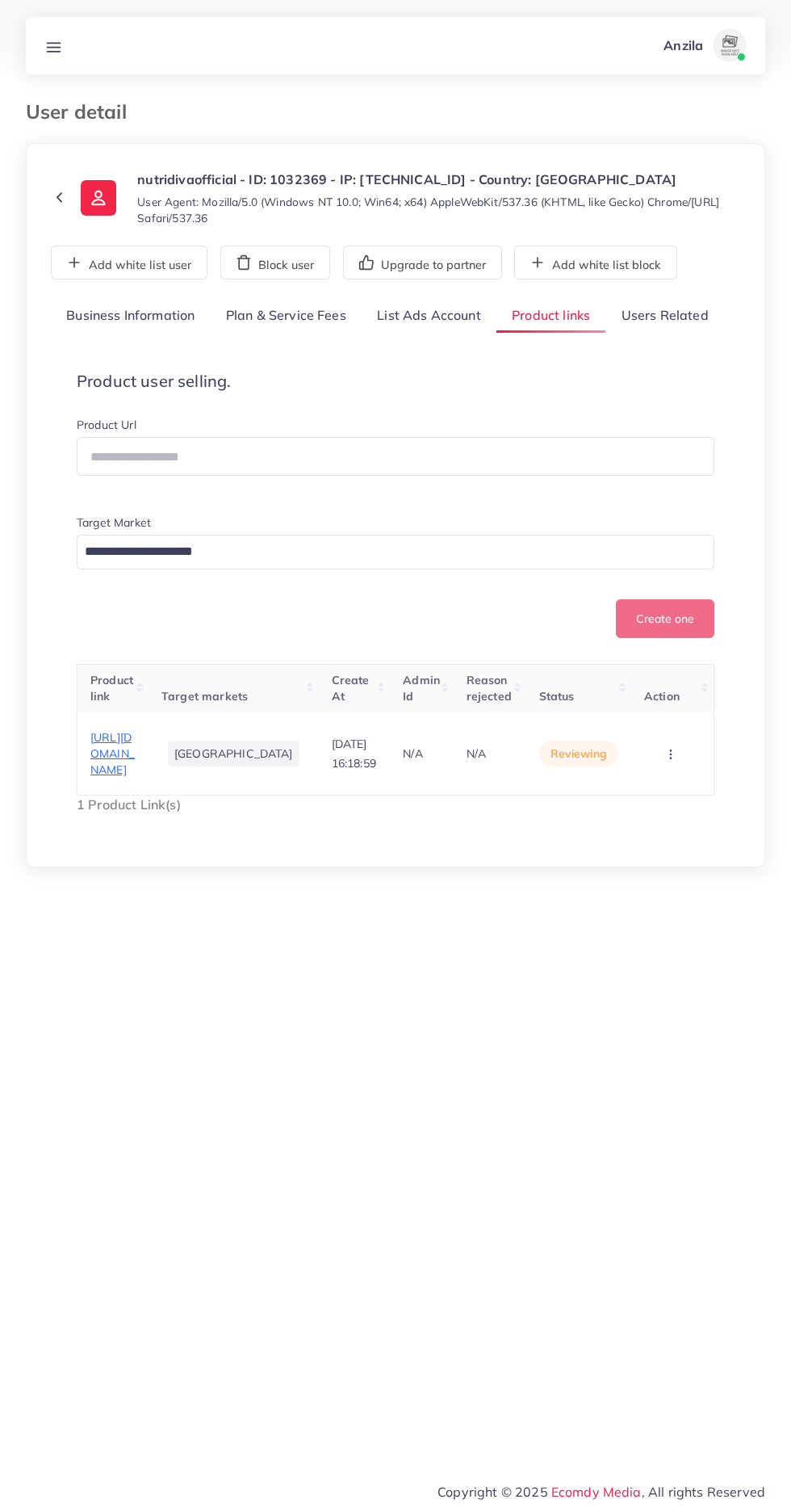
click at [692, 319] on link "Users Related" at bounding box center [664, 316] width 118 height 34
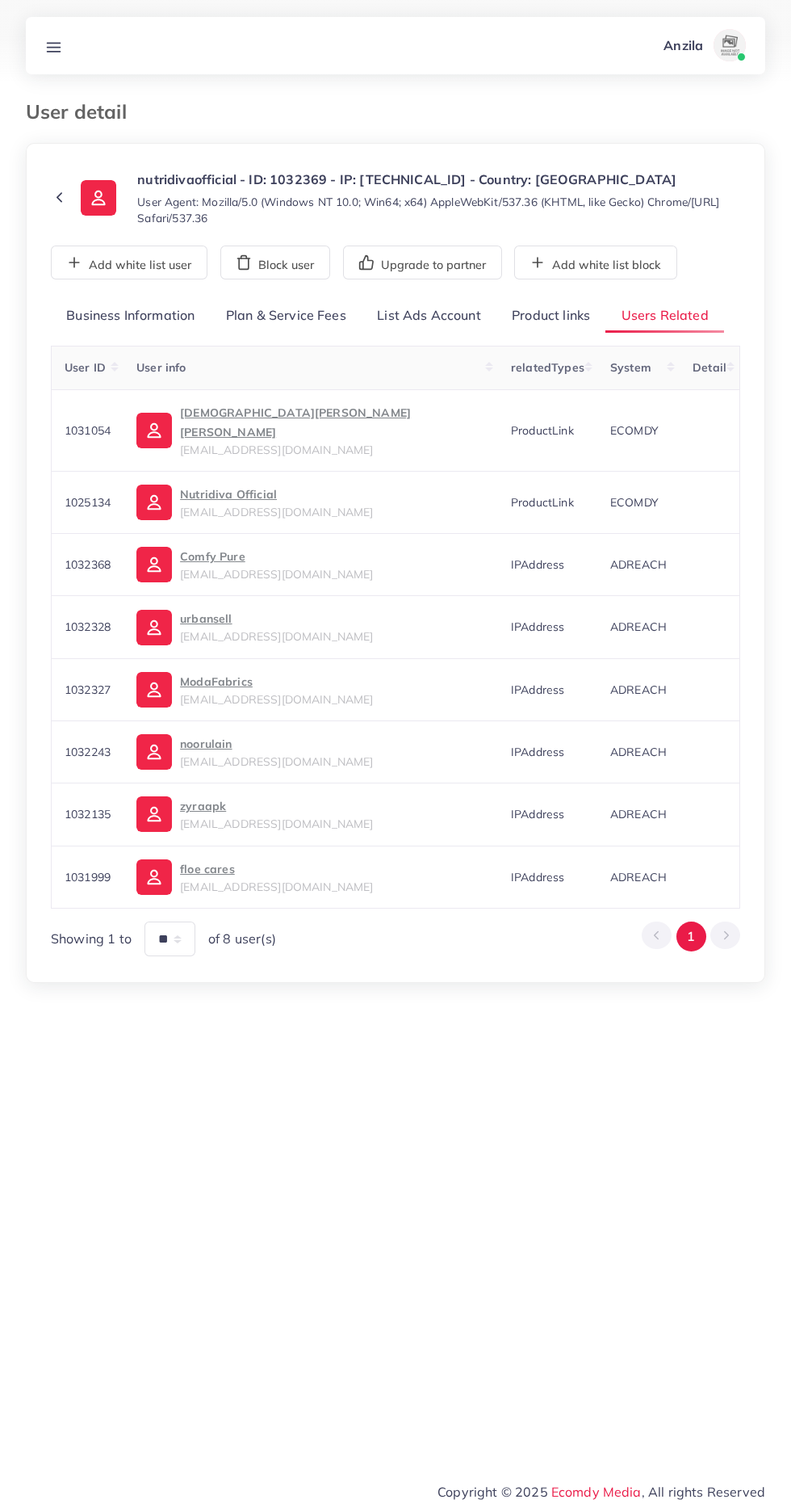
click at [253, 547] on p "Comfy Pure" at bounding box center [276, 556] width 193 height 20
click at [253, 629] on span "[EMAIL_ADDRESS][DOMAIN_NAME]" at bounding box center [276, 636] width 193 height 15
click at [264, 692] on span "hamzapasha372@gmail.com" at bounding box center [276, 699] width 193 height 15
click at [232, 754] on span "noorulainstore1@gmail.com" at bounding box center [276, 761] width 193 height 15
click at [239, 796] on p "zyraapk" at bounding box center [276, 806] width 193 height 20
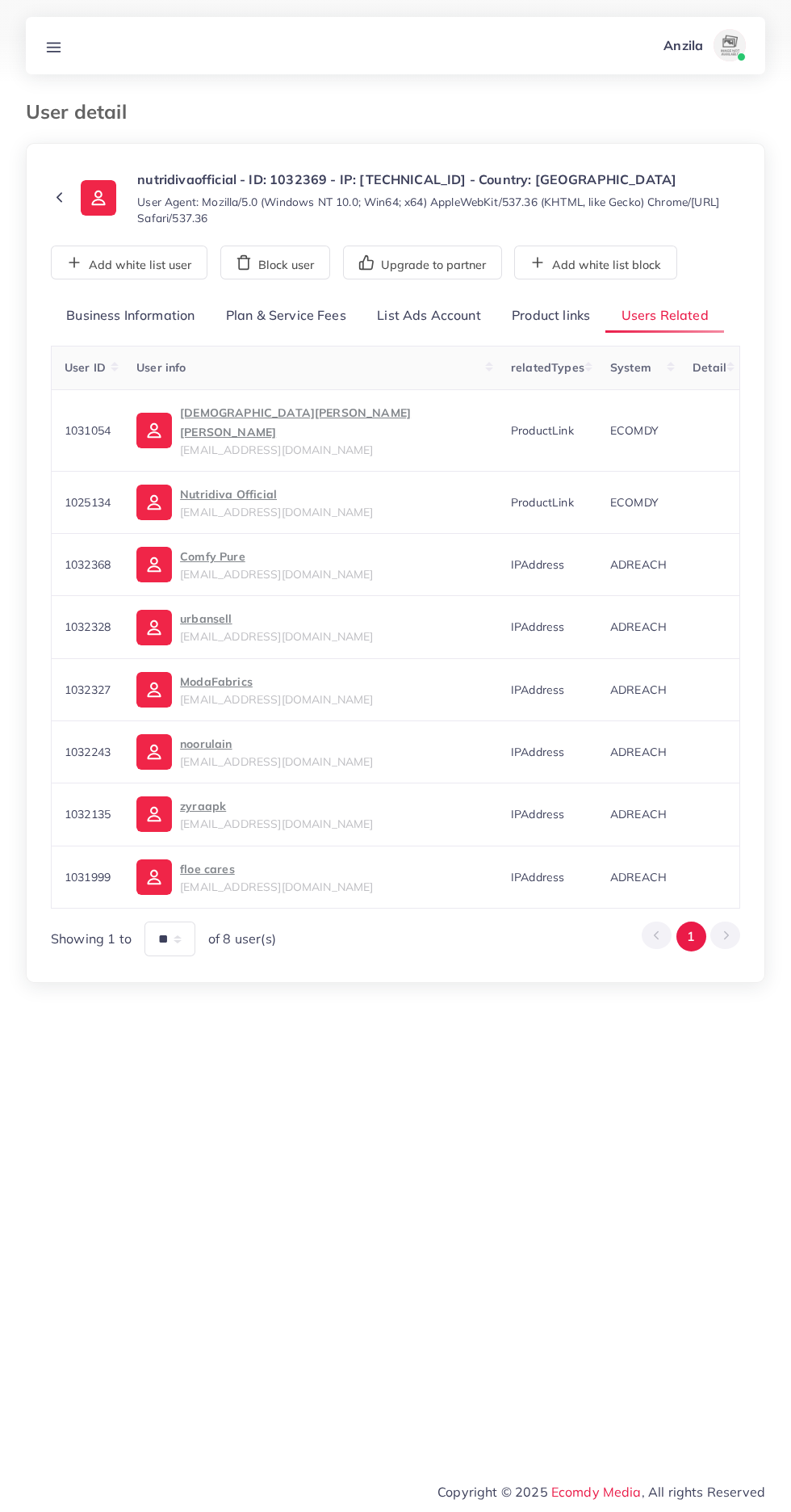
click at [238, 879] on span "[EMAIL_ADDRESS][DOMAIN_NAME]" at bounding box center [276, 886] width 193 height 15
click at [571, 312] on link "Product links" at bounding box center [551, 316] width 109 height 34
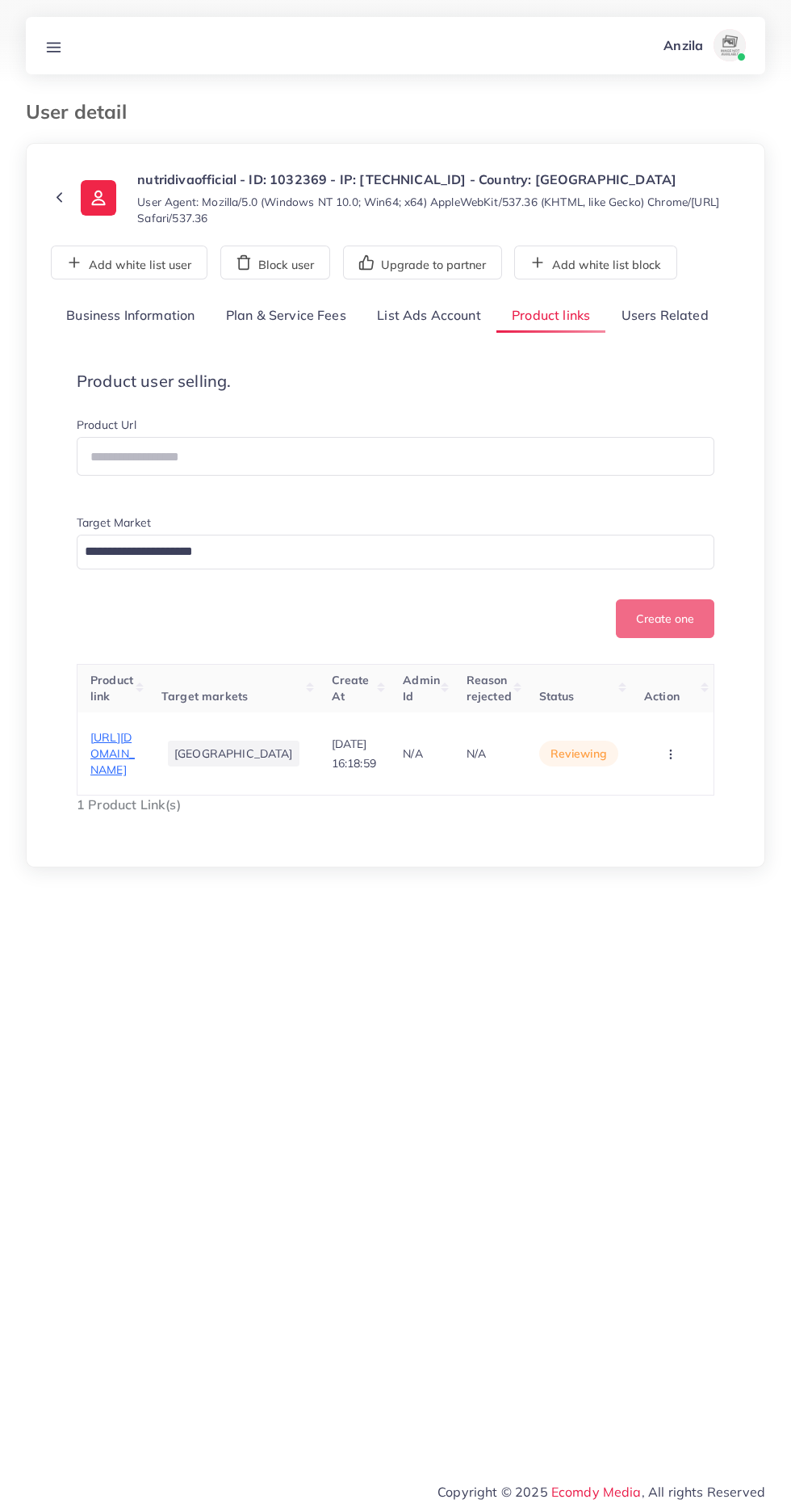
click at [116, 778] on span "https://www.nutridivaofficial.com/products/seed-cycling-kit-spearmint-tea" at bounding box center [113, 753] width 45 height 47
click at [53, 40] on icon at bounding box center [54, 47] width 17 height 17
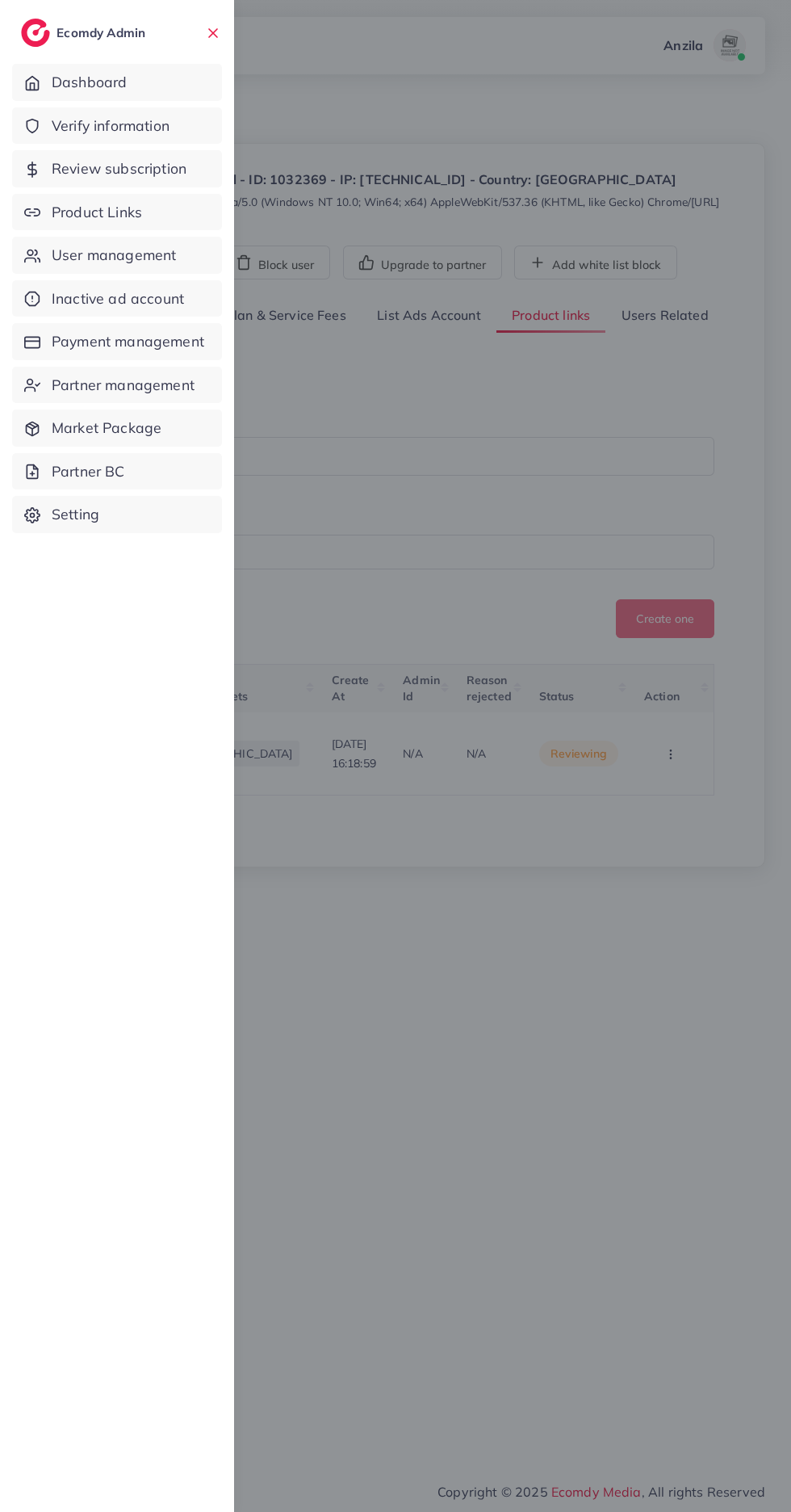
click at [53, 204] on link "Product Links" at bounding box center [117, 212] width 210 height 37
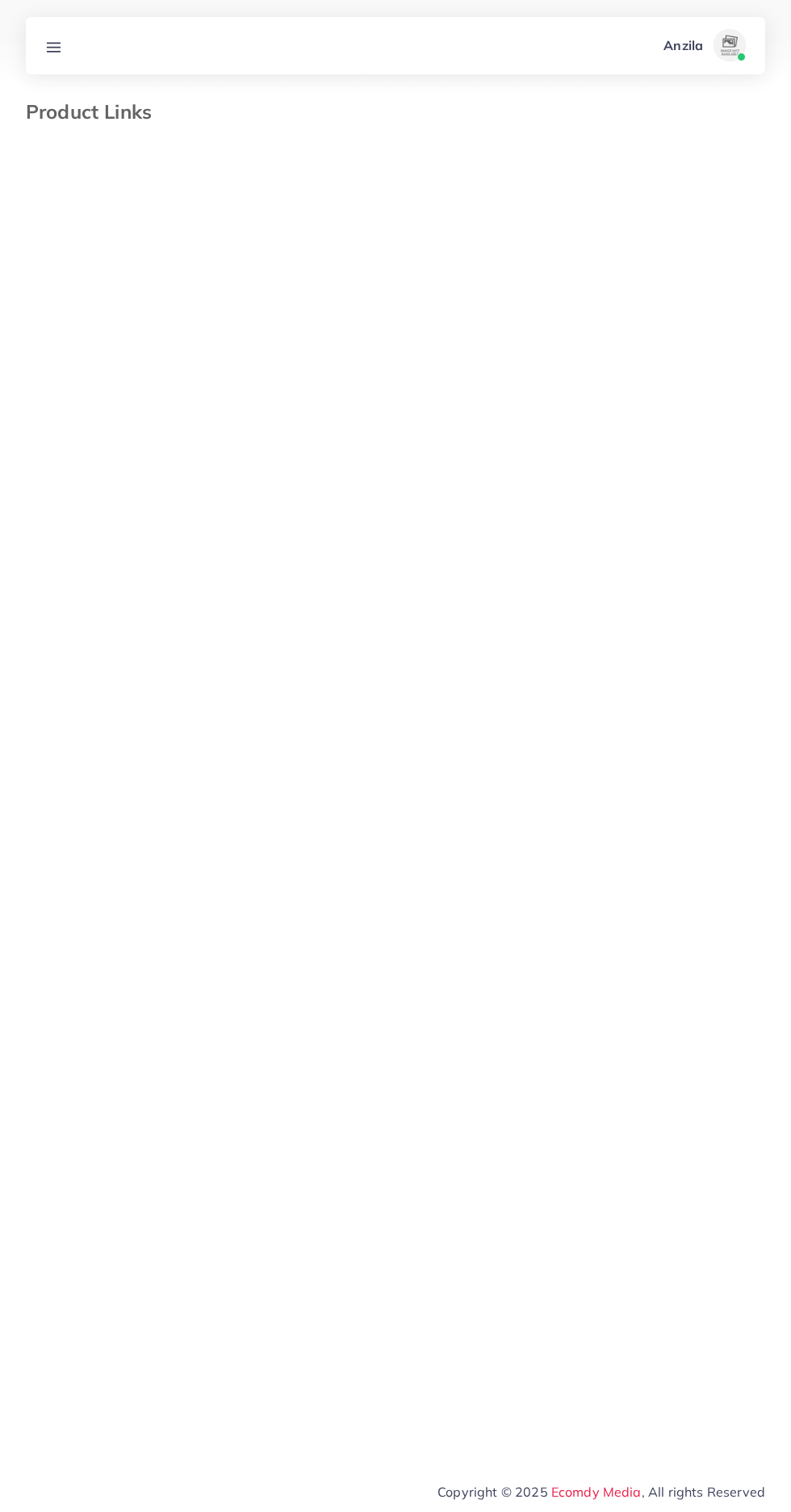
select select "*********"
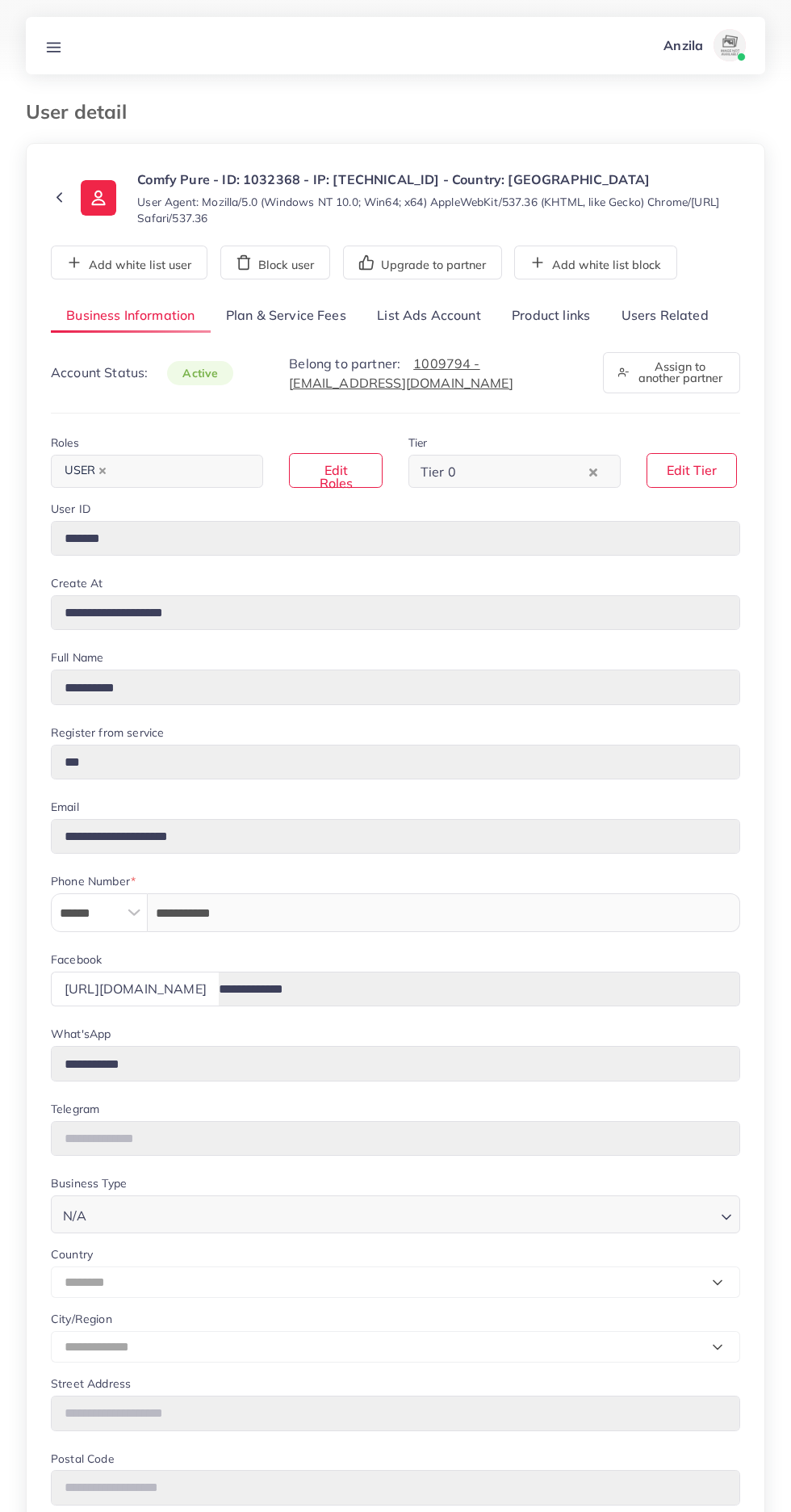
select select "********"
click at [420, 311] on link "List Ads Account" at bounding box center [429, 316] width 135 height 34
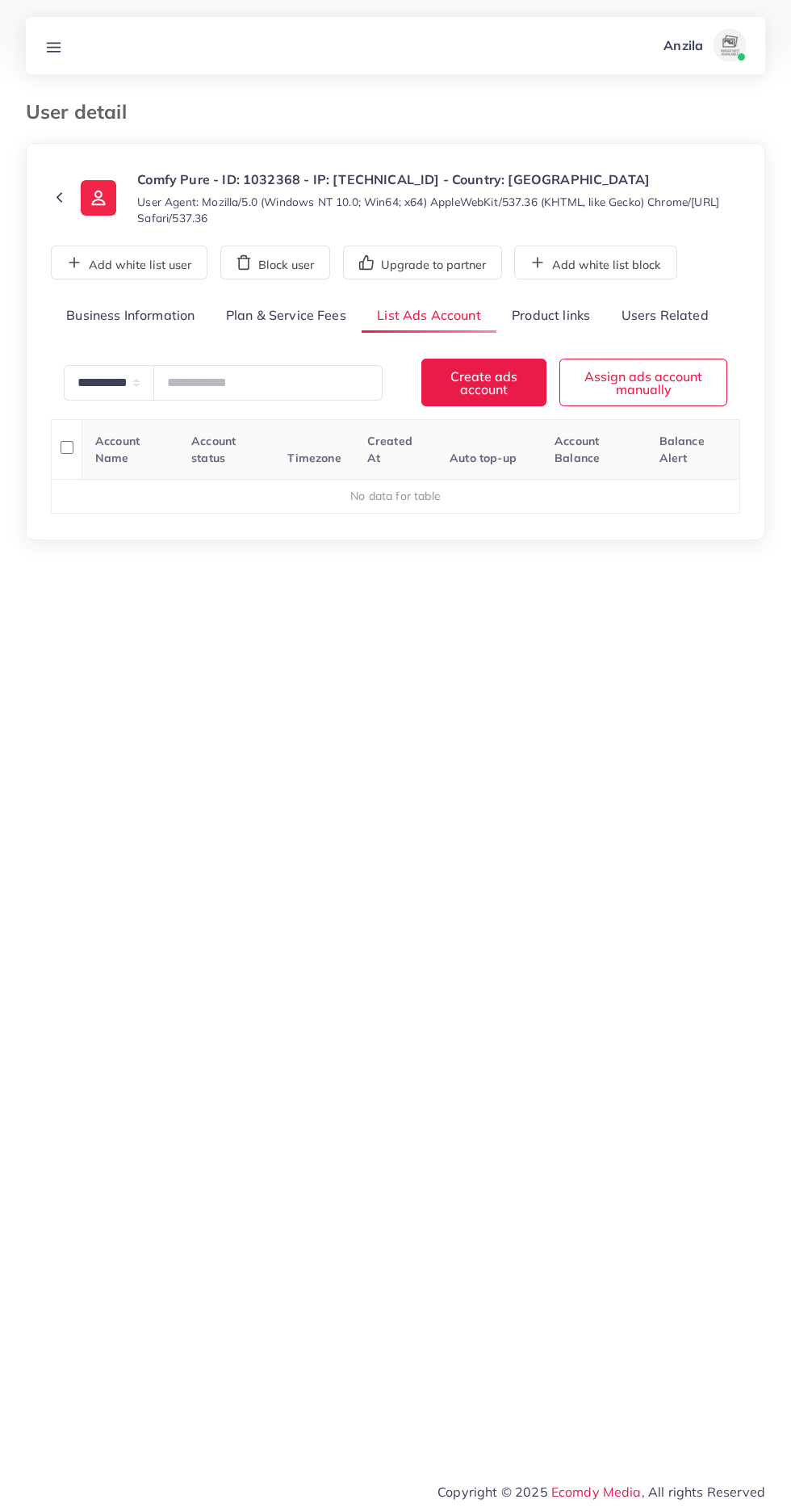
click at [551, 320] on link "Product links" at bounding box center [551, 316] width 109 height 34
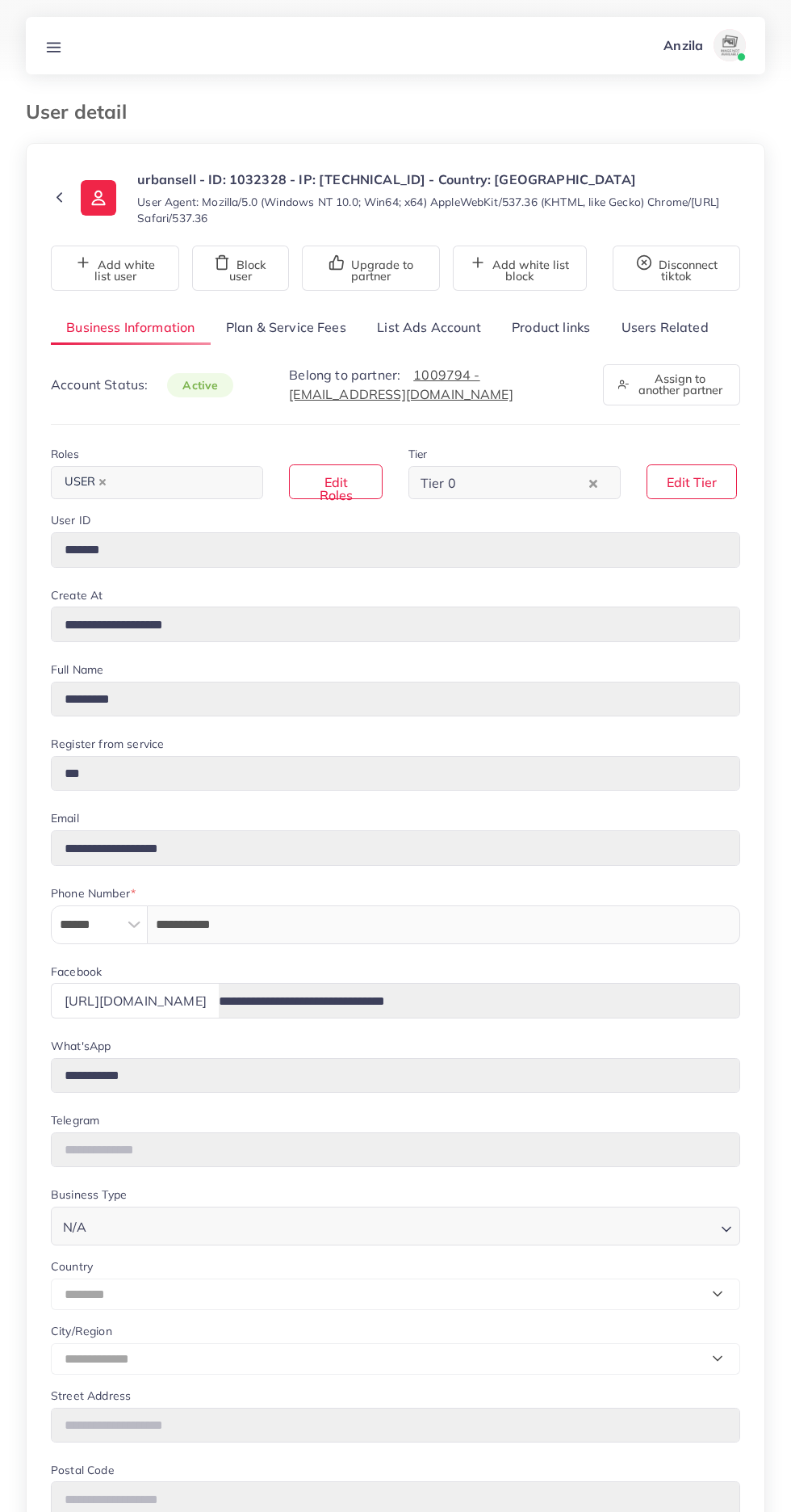
select select "********"
click at [429, 319] on link "List Ads Account" at bounding box center [429, 327] width 135 height 34
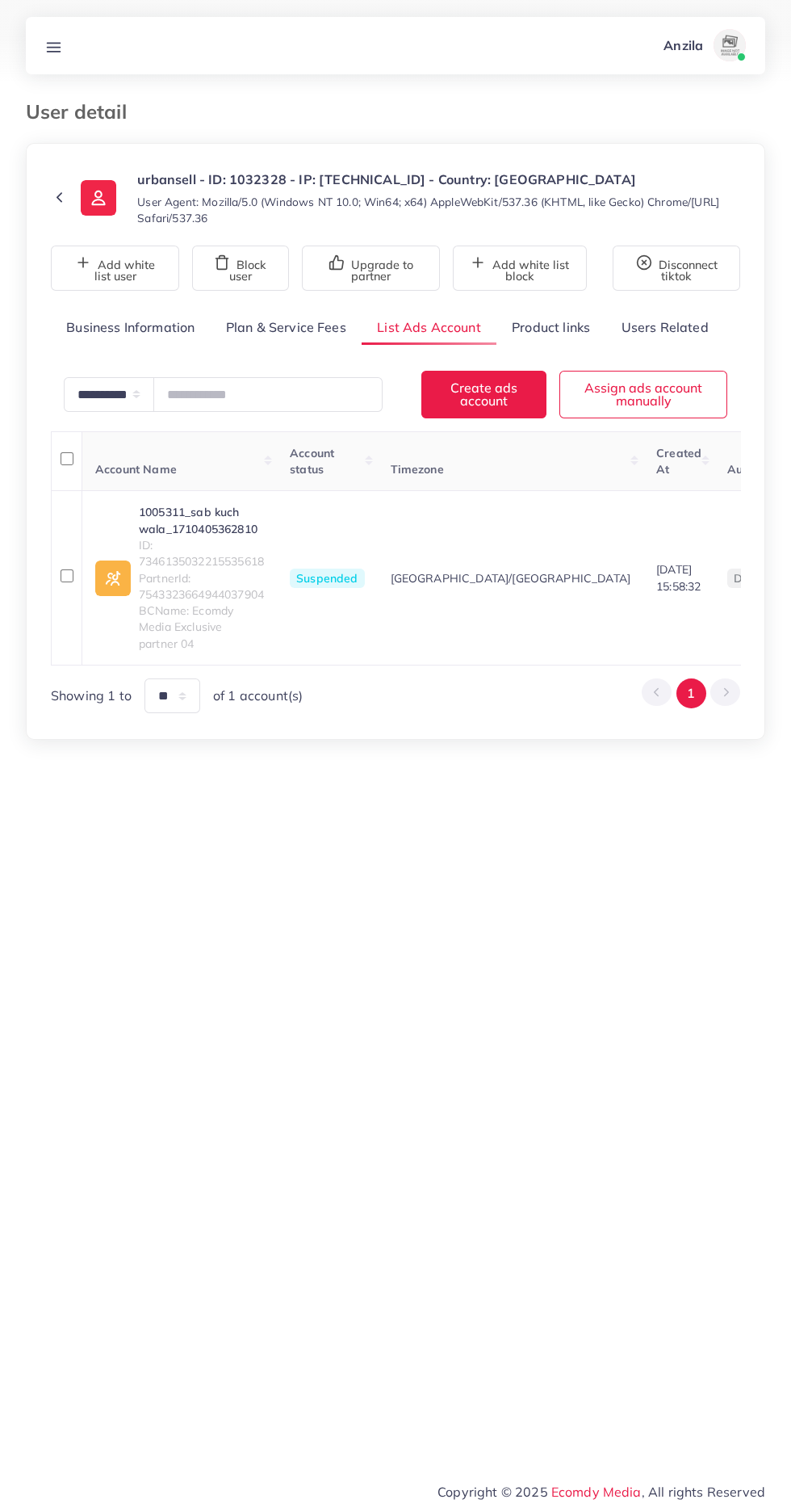
click at [562, 332] on link "Product links" at bounding box center [551, 327] width 109 height 34
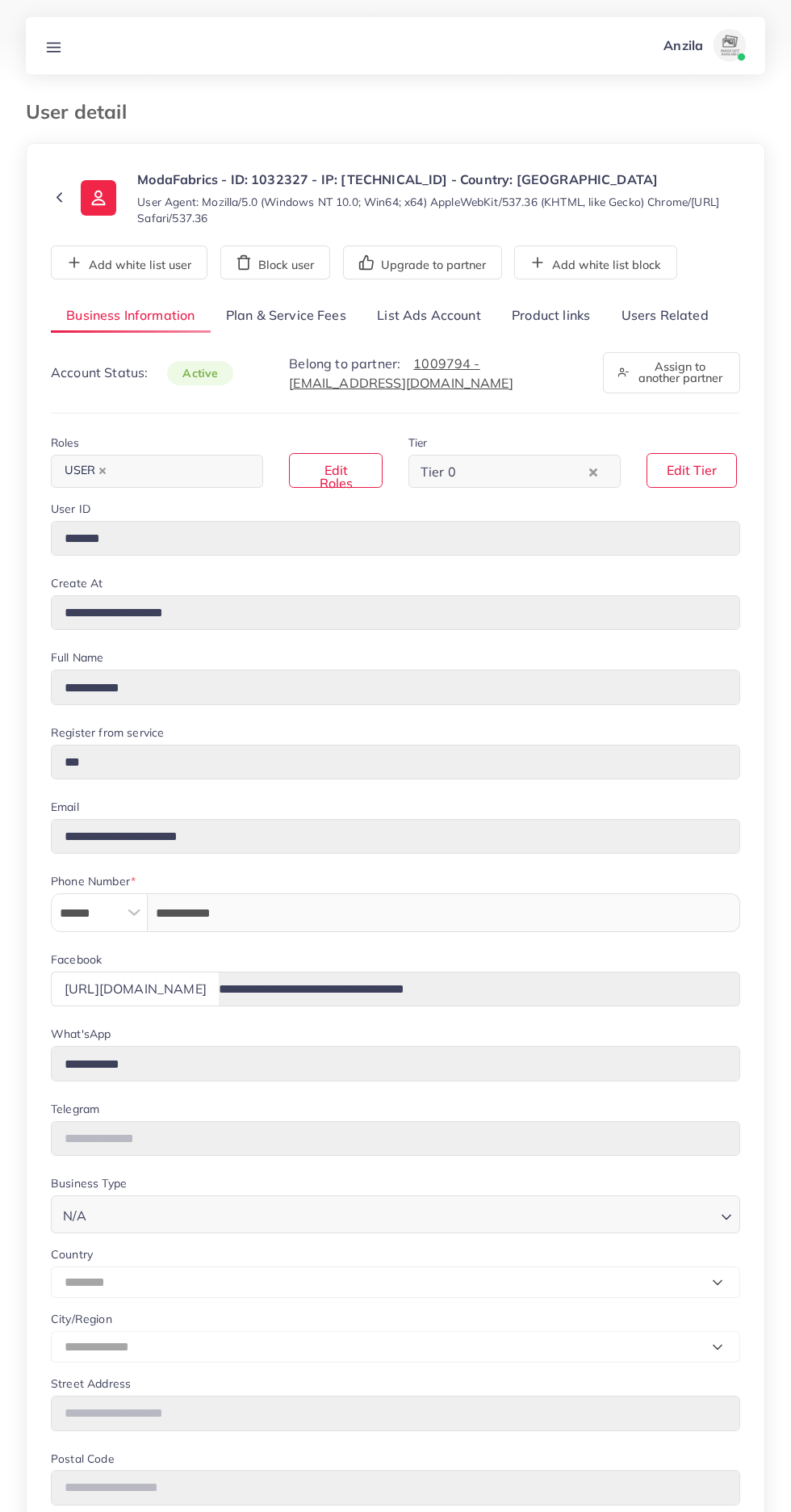
click at [431, 318] on link "List Ads Account" at bounding box center [429, 316] width 135 height 34
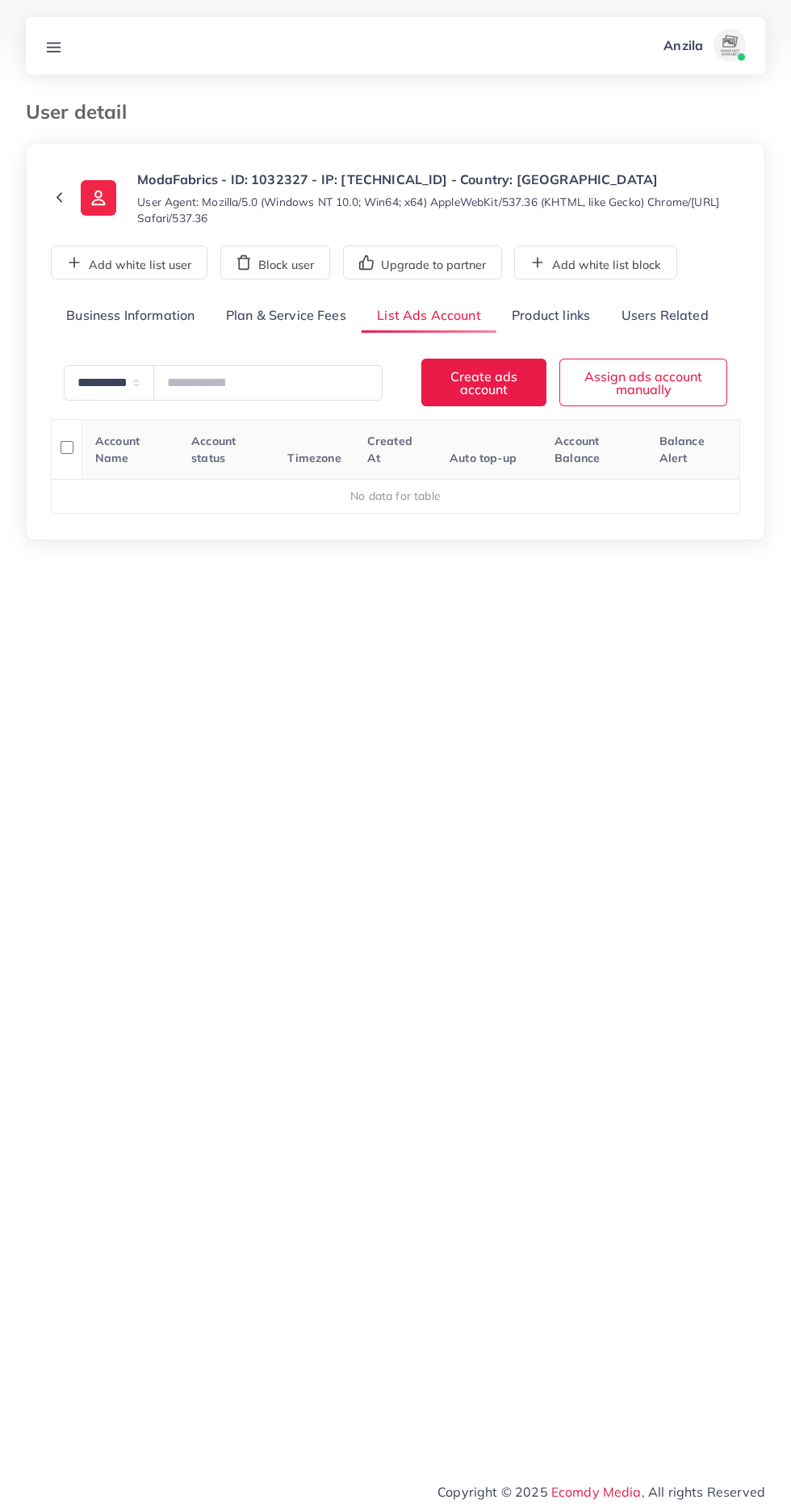
click at [568, 335] on div "**********" at bounding box center [395, 406] width 689 height 215
click at [542, 314] on link "Product links" at bounding box center [551, 316] width 109 height 34
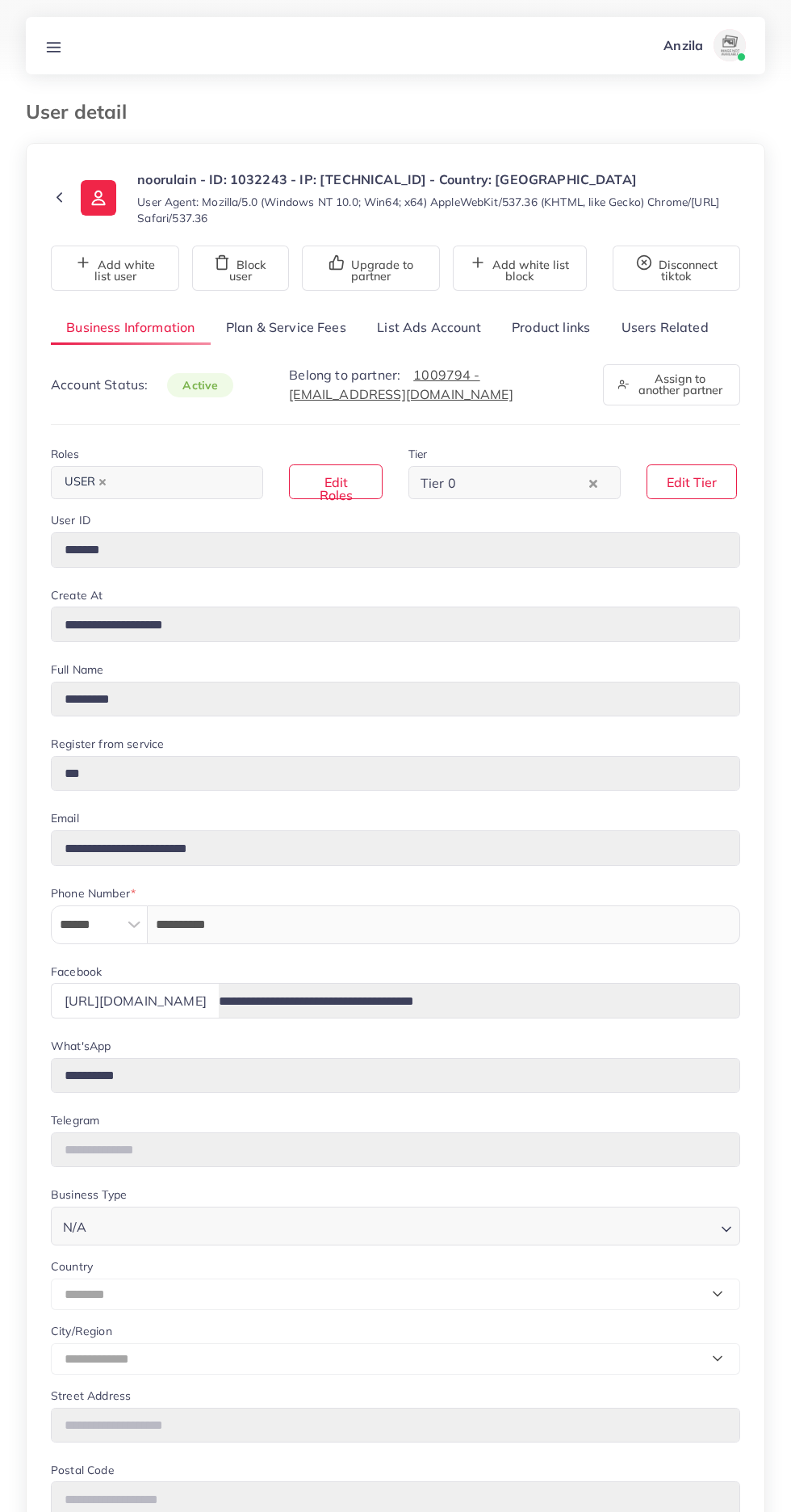
click at [443, 331] on link "List Ads Account" at bounding box center [429, 327] width 135 height 34
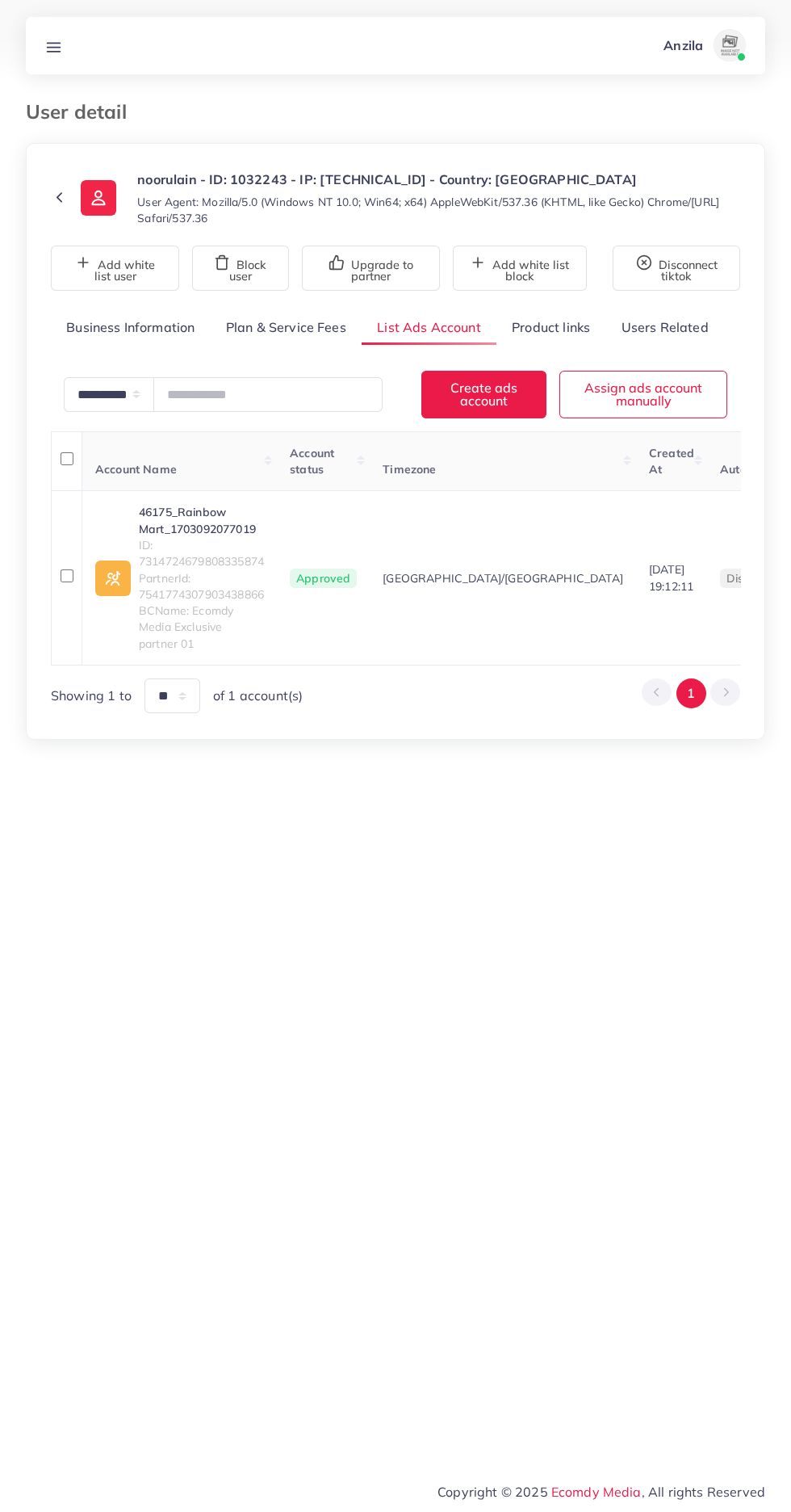
click at [561, 335] on link "Product links" at bounding box center [551, 327] width 109 height 34
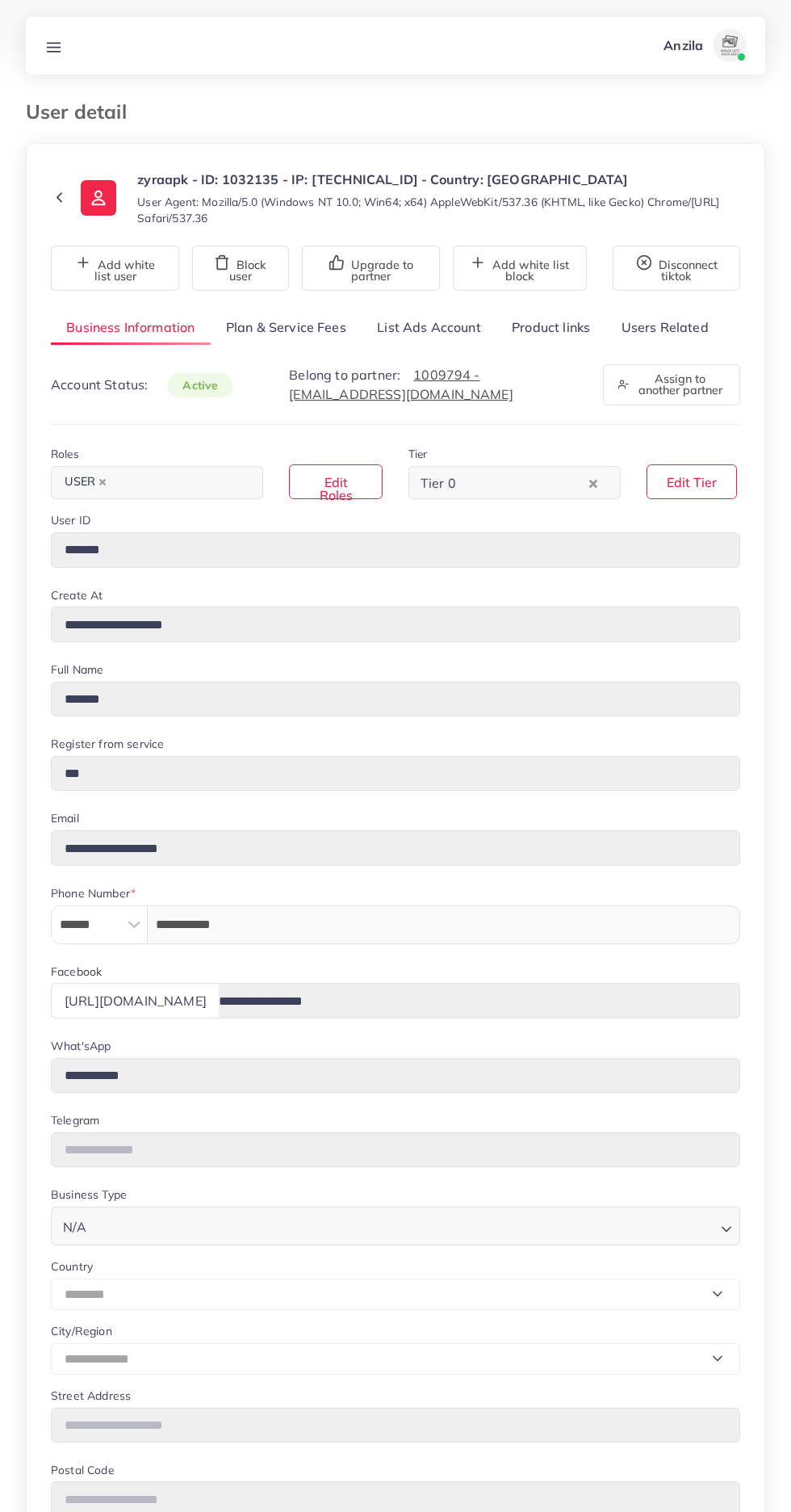
select select "********"
click at [441, 330] on link "List Ads Account" at bounding box center [429, 327] width 135 height 34
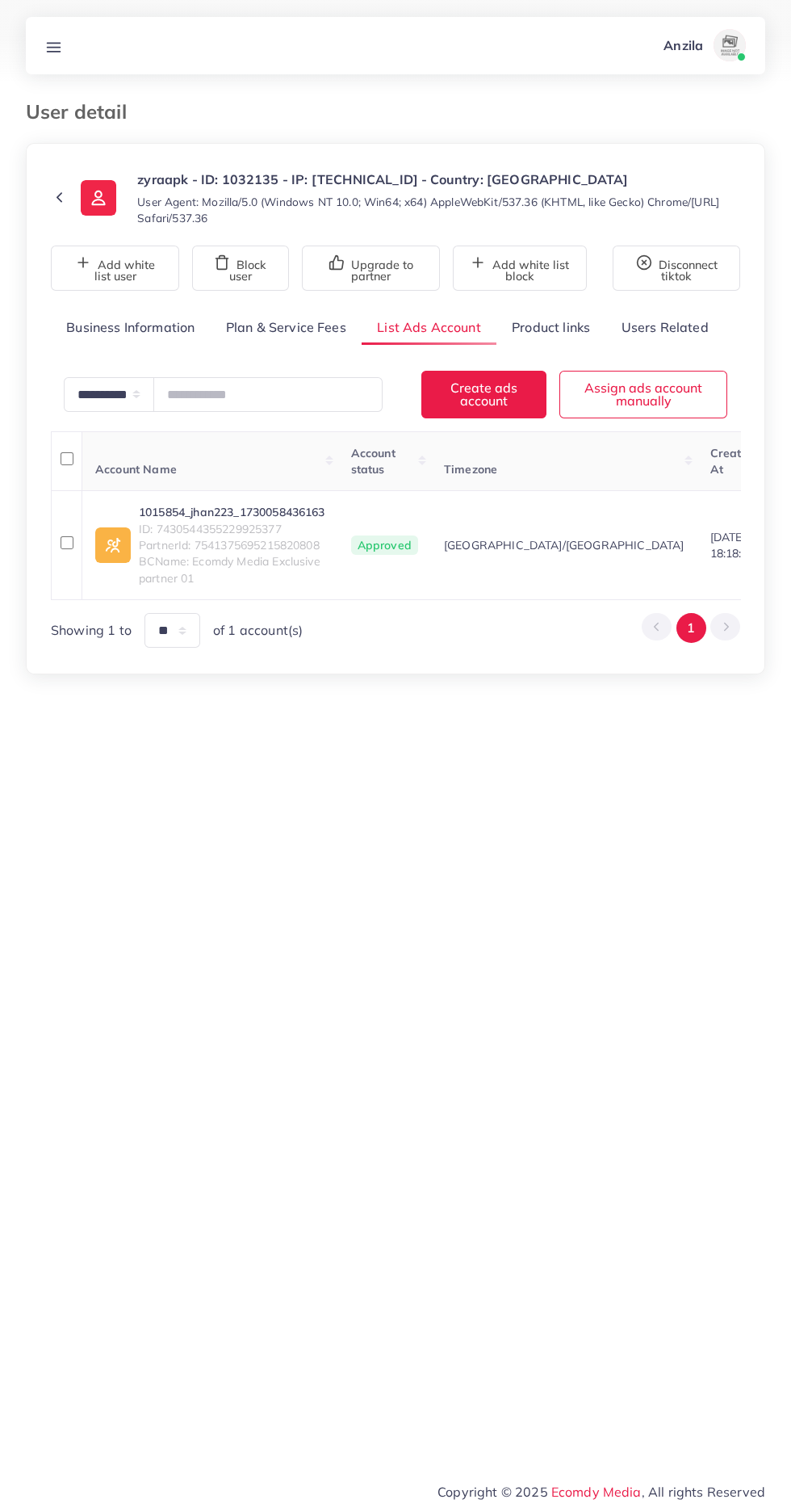
click at [560, 331] on link "Product links" at bounding box center [551, 327] width 109 height 34
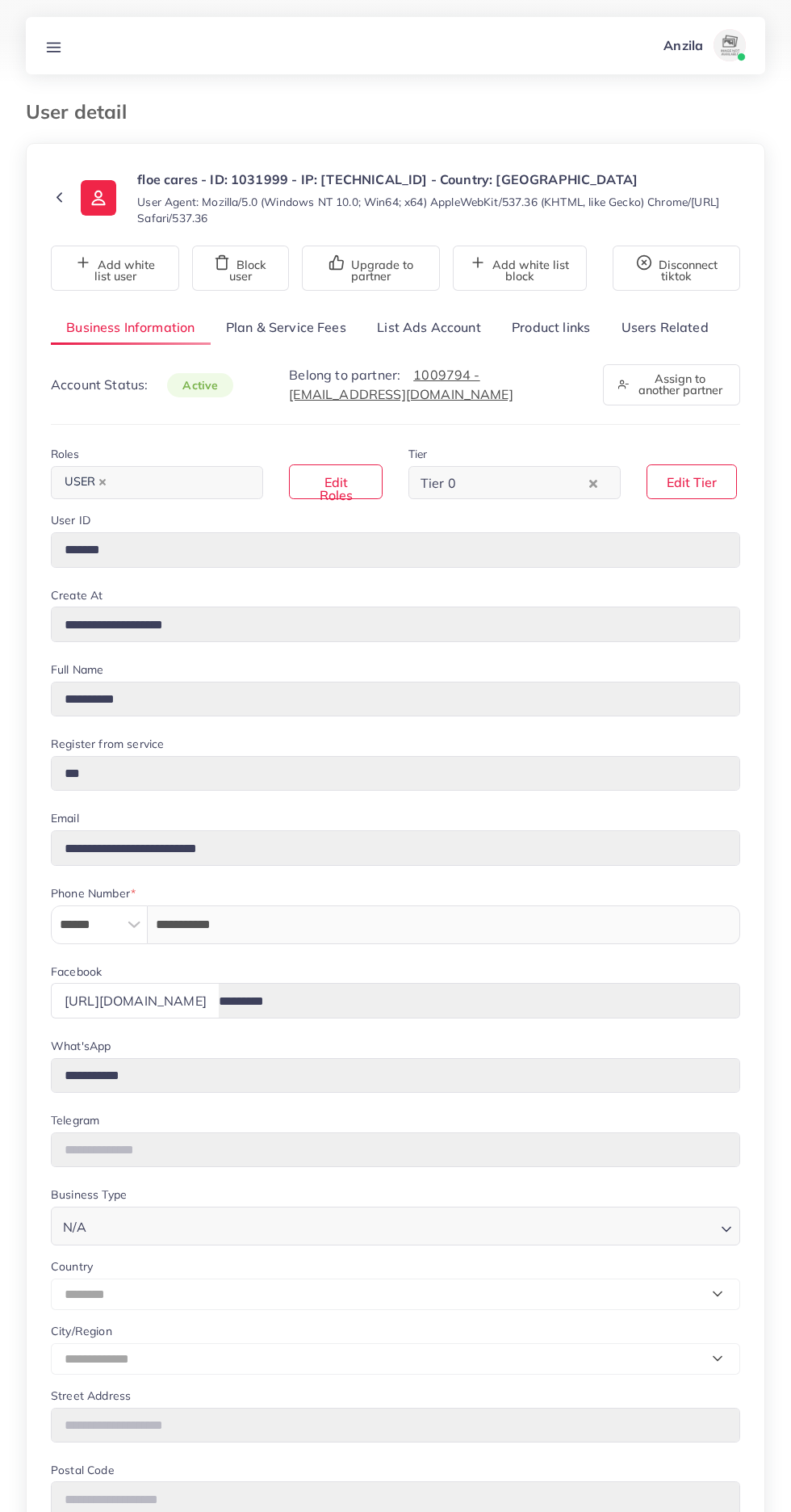
click at [452, 327] on link "List Ads Account" at bounding box center [429, 327] width 135 height 34
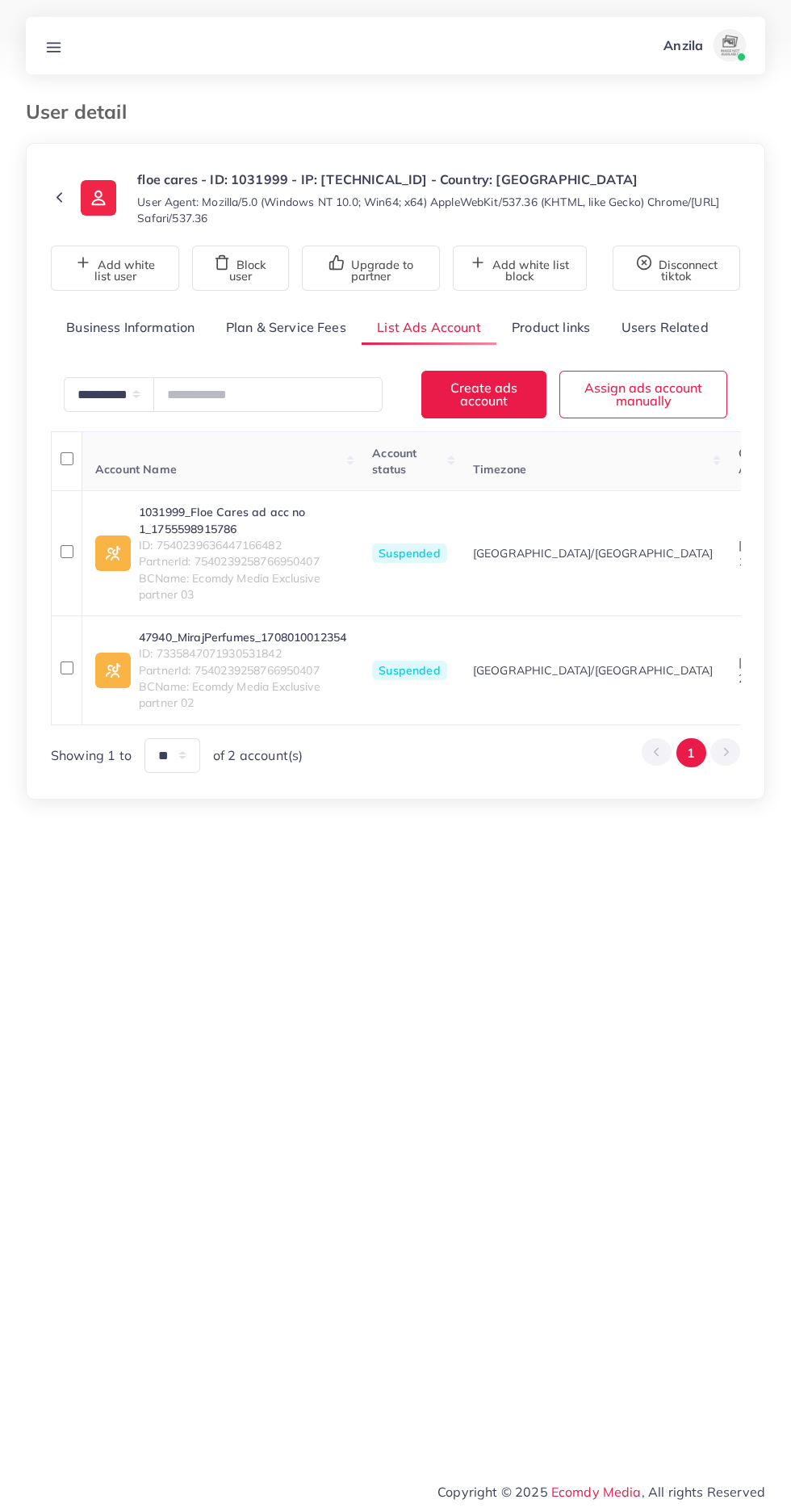
click at [553, 328] on link "Product links" at bounding box center [551, 327] width 109 height 34
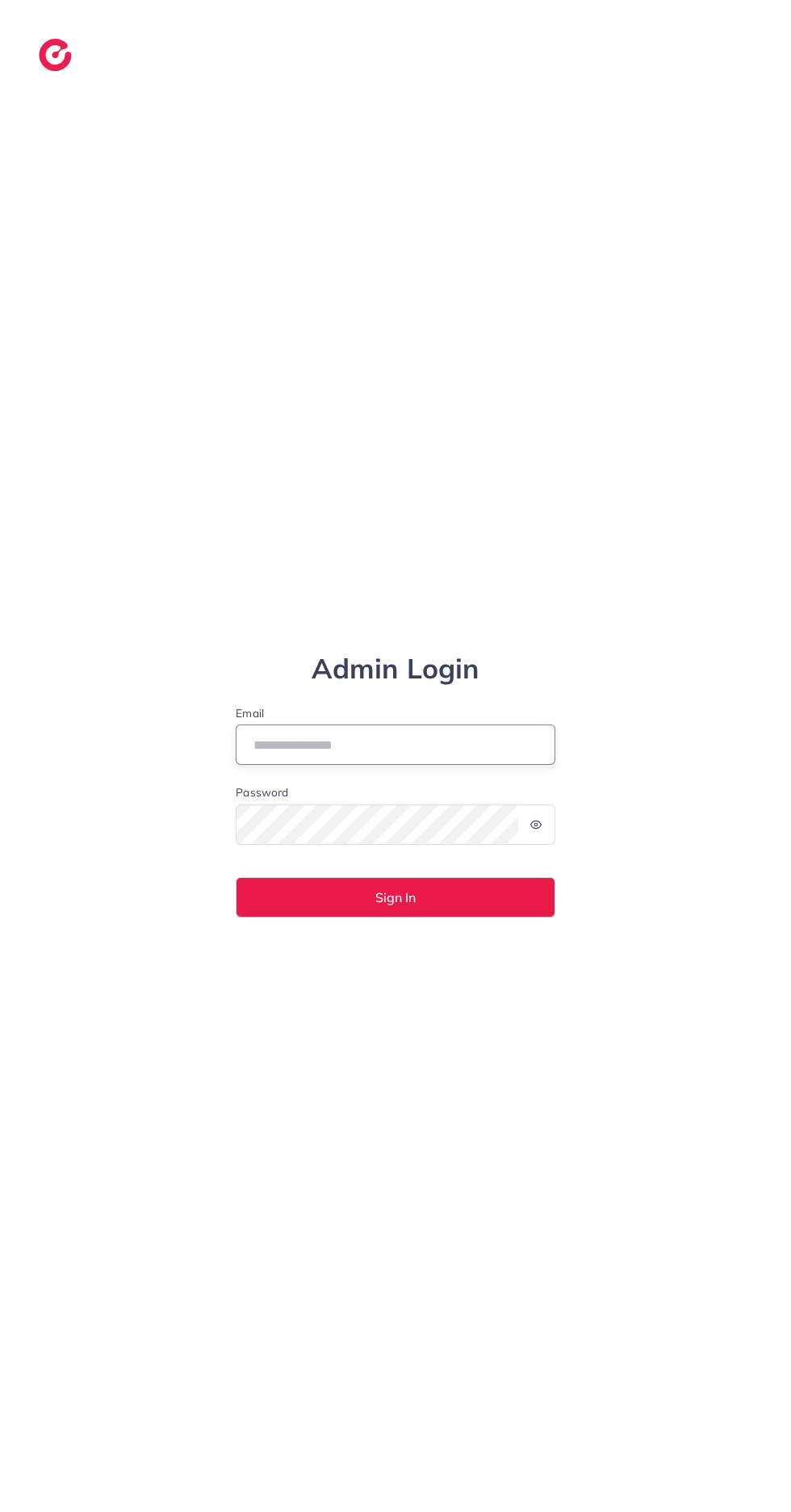
click at [337, 765] on input "Email" at bounding box center [395, 744] width 319 height 40
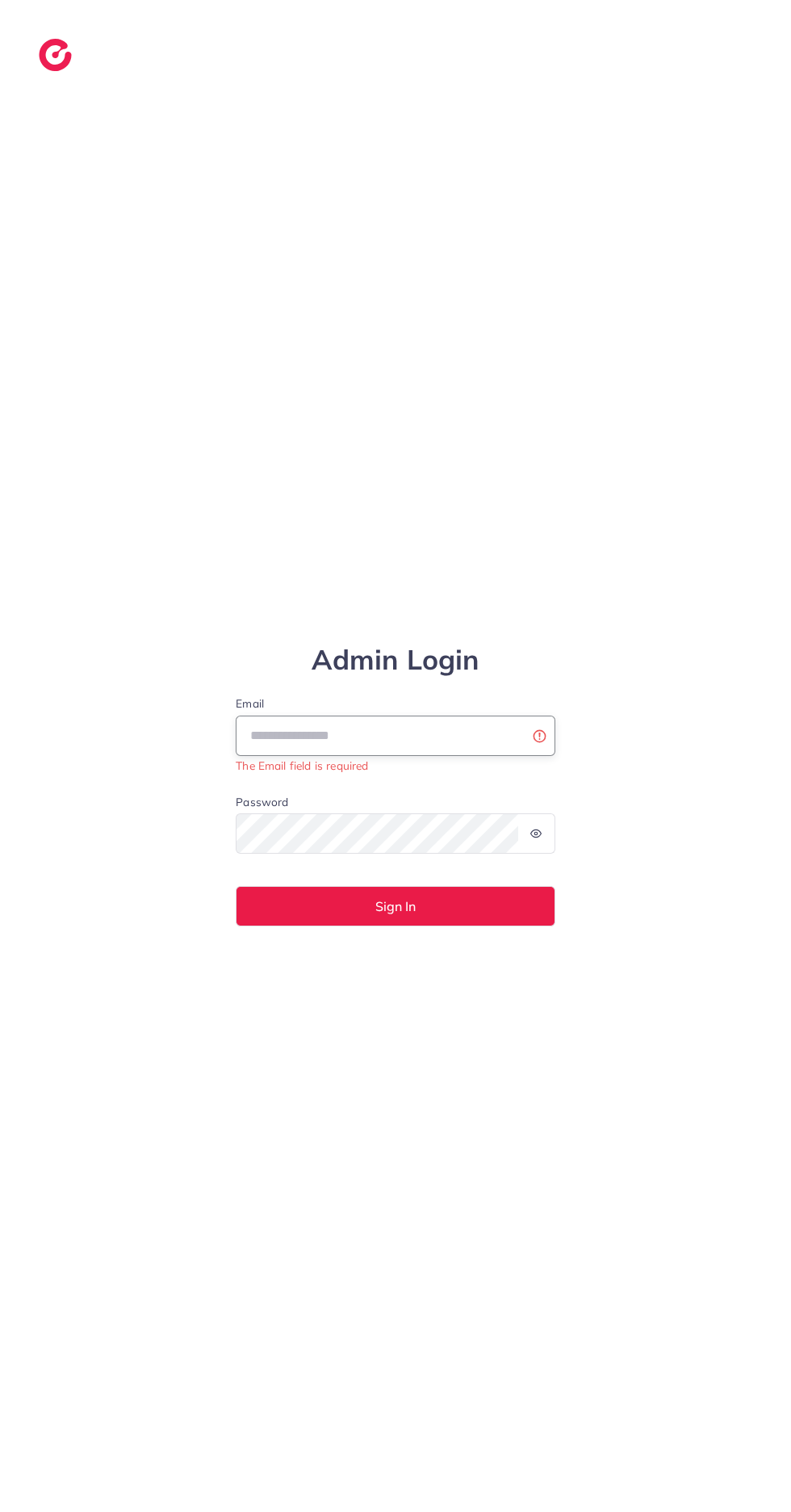
type input "**********"
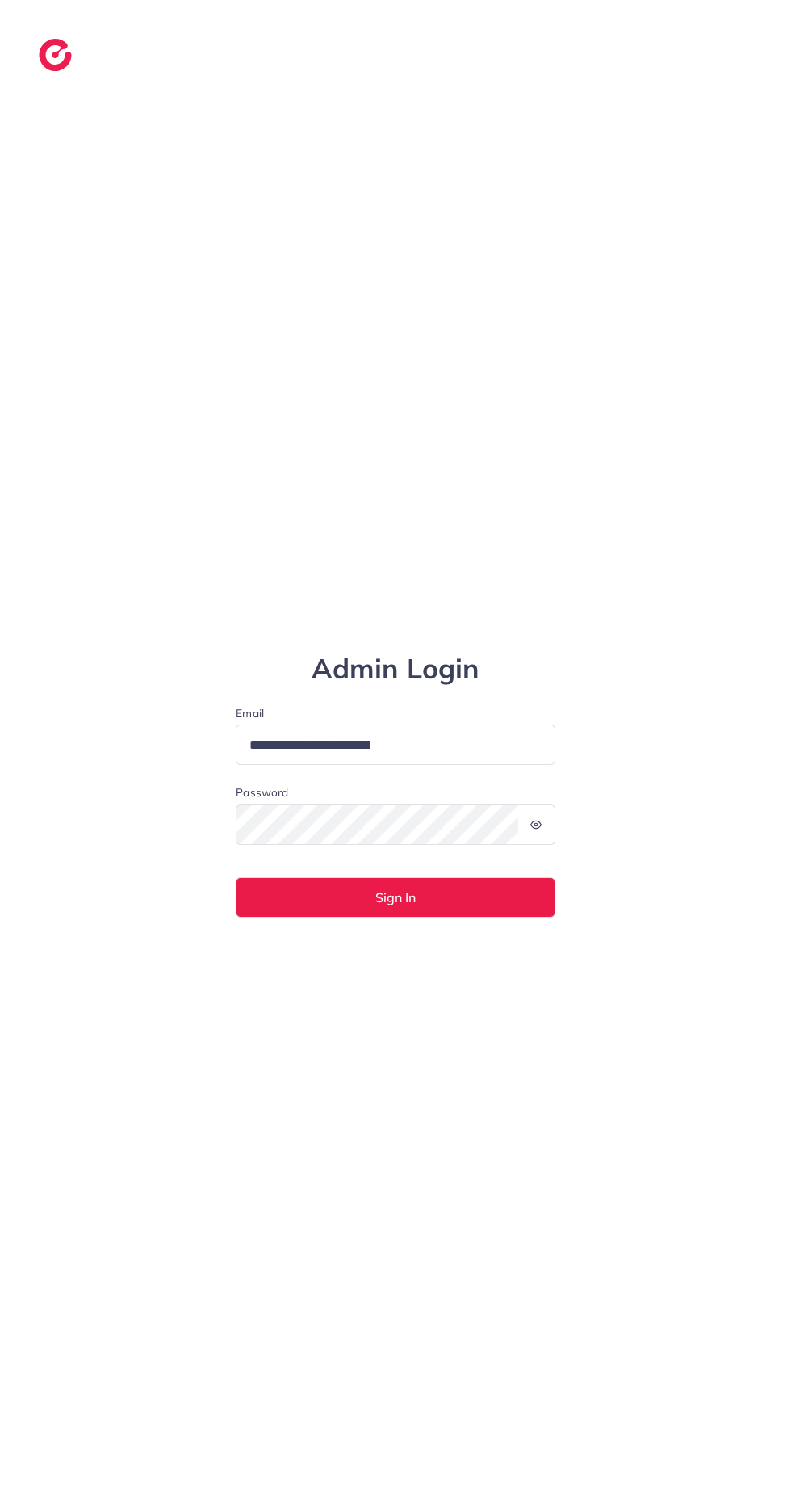
click at [236, 877] on button "Sign In" at bounding box center [395, 896] width 319 height 40
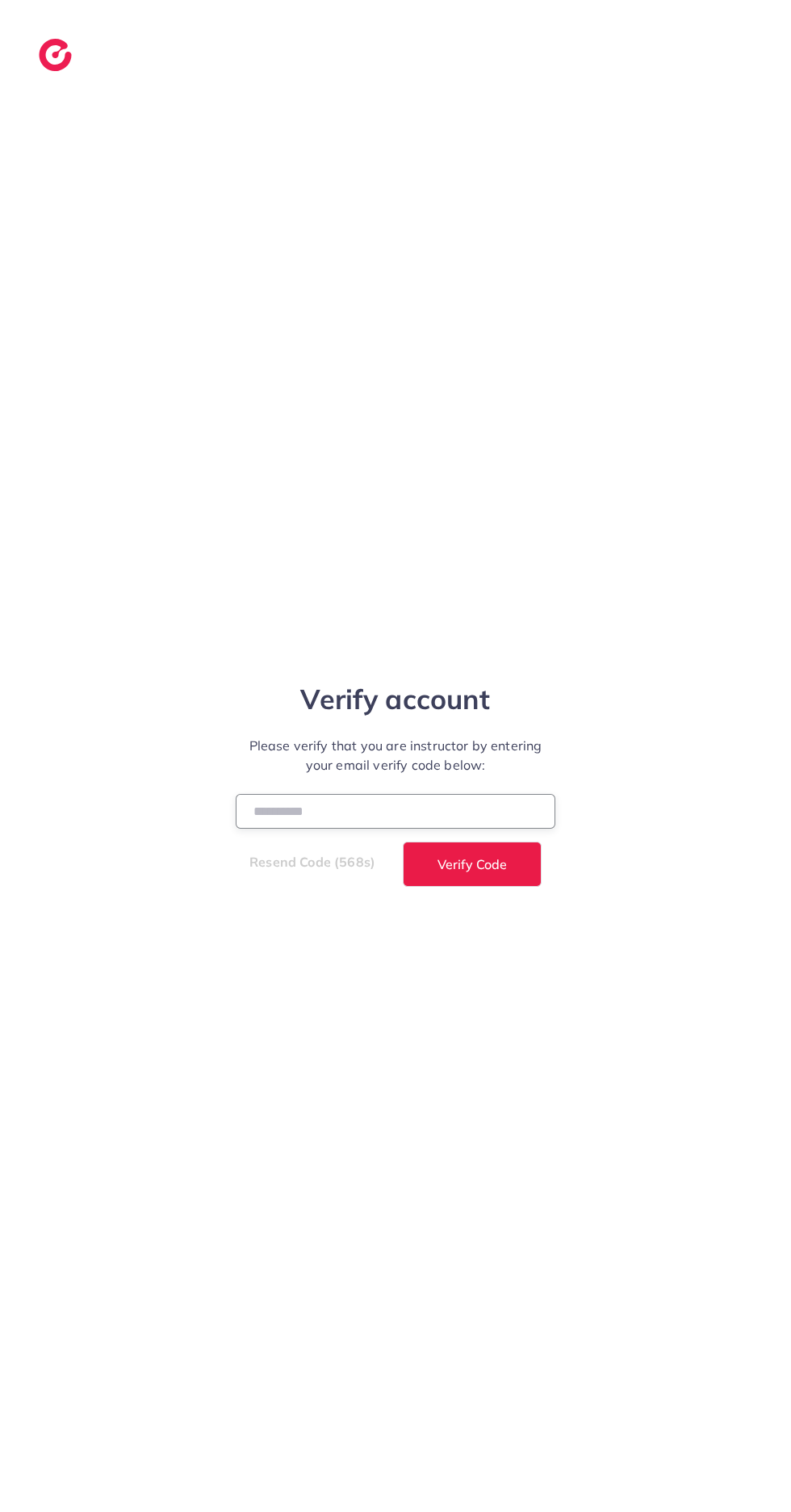
click at [343, 828] on input "number" at bounding box center [395, 811] width 319 height 34
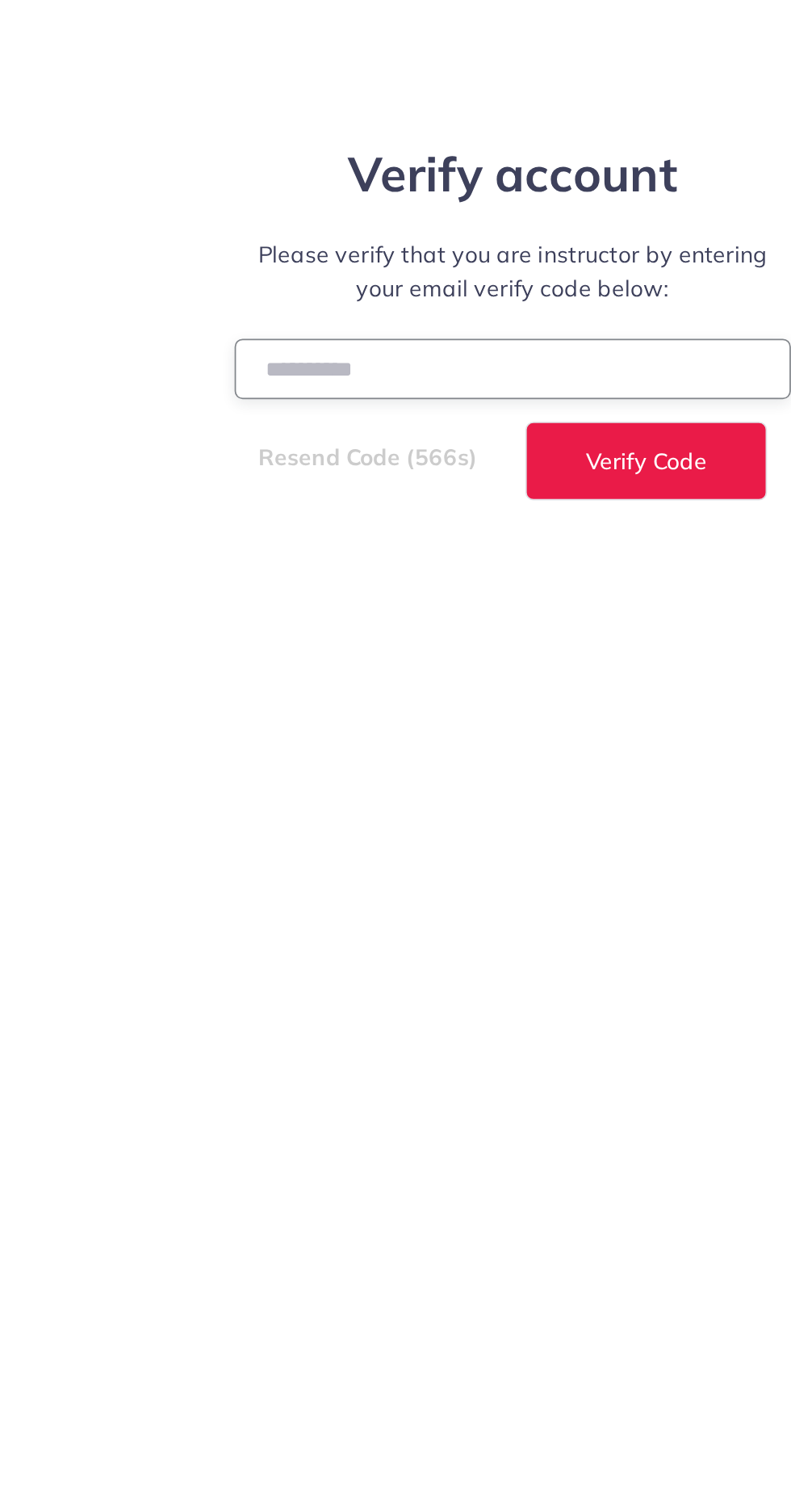
type input "******"
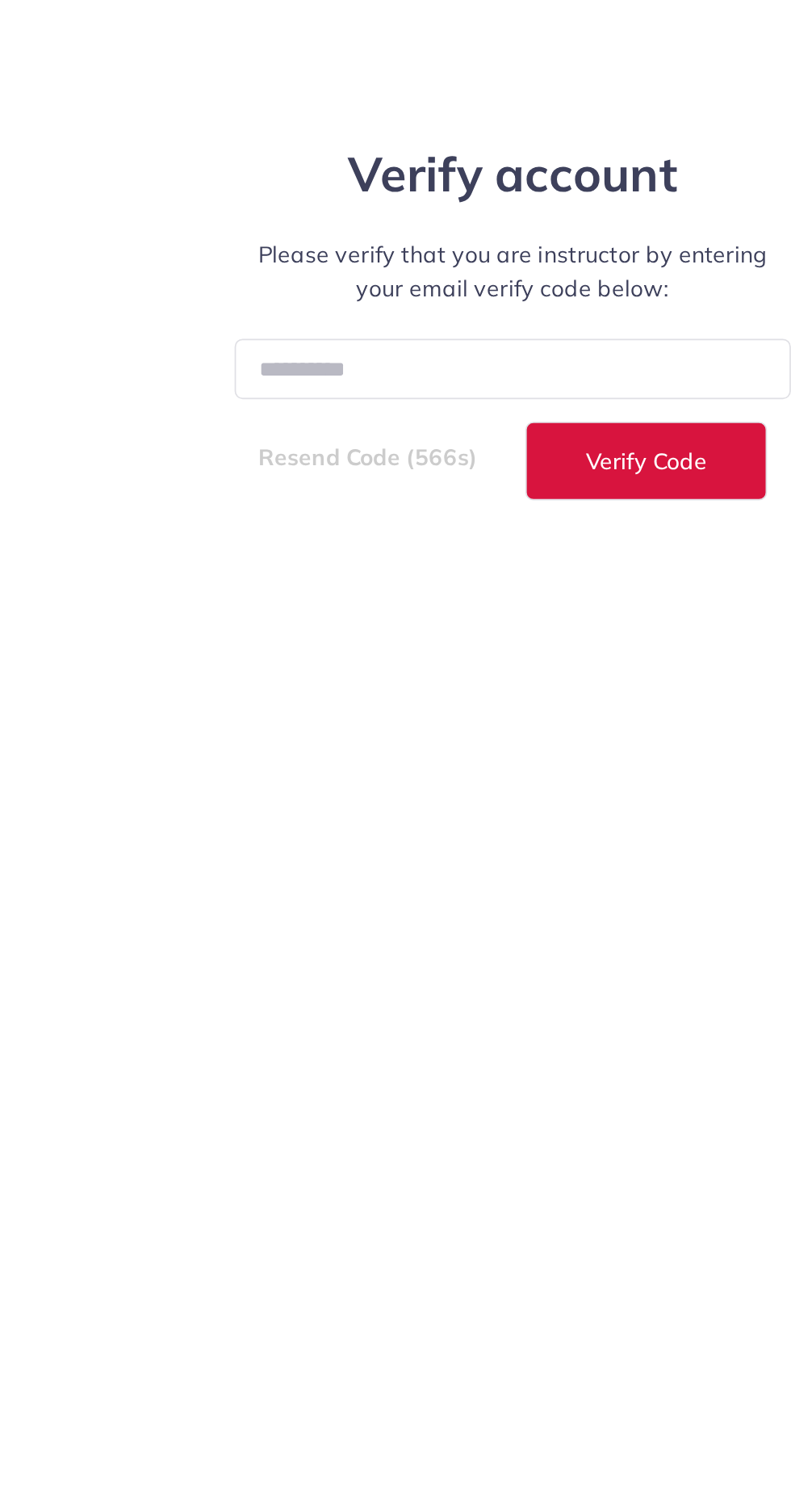
click at [471, 871] on span "Verify Code" at bounding box center [472, 864] width 70 height 13
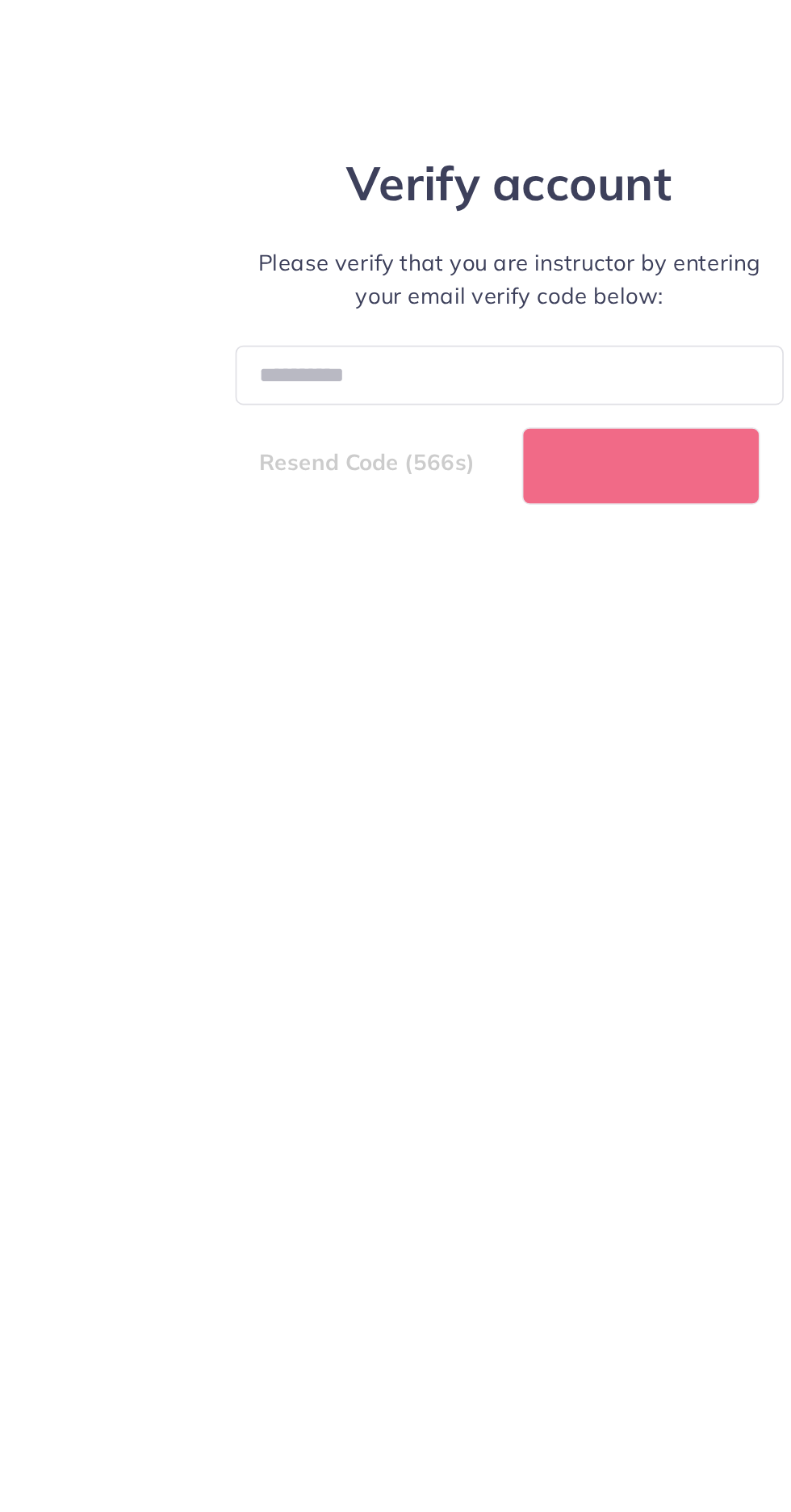
select select "*"
select select "****"
select select "*"
select select "****"
select select "*"
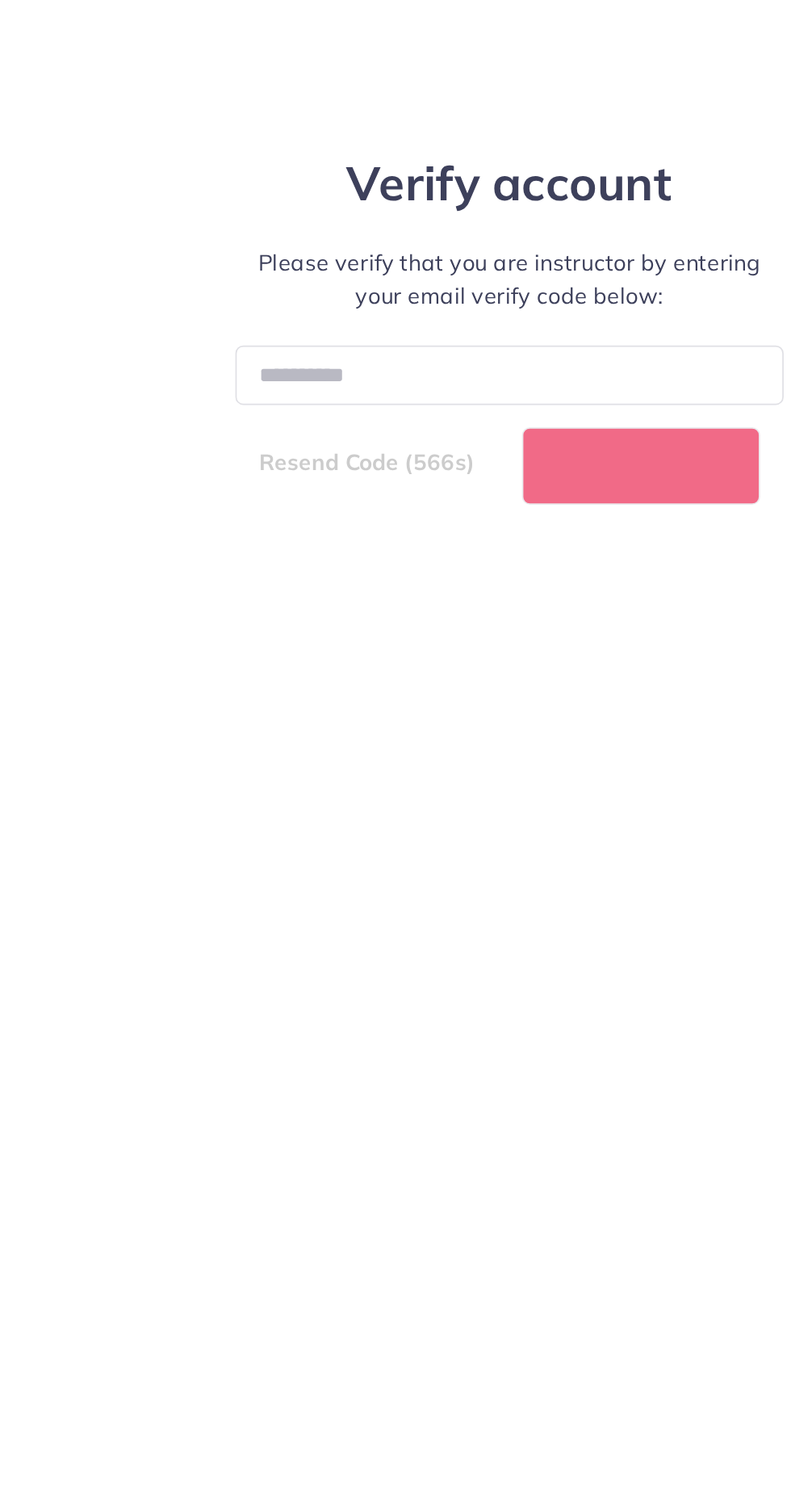
select select "****"
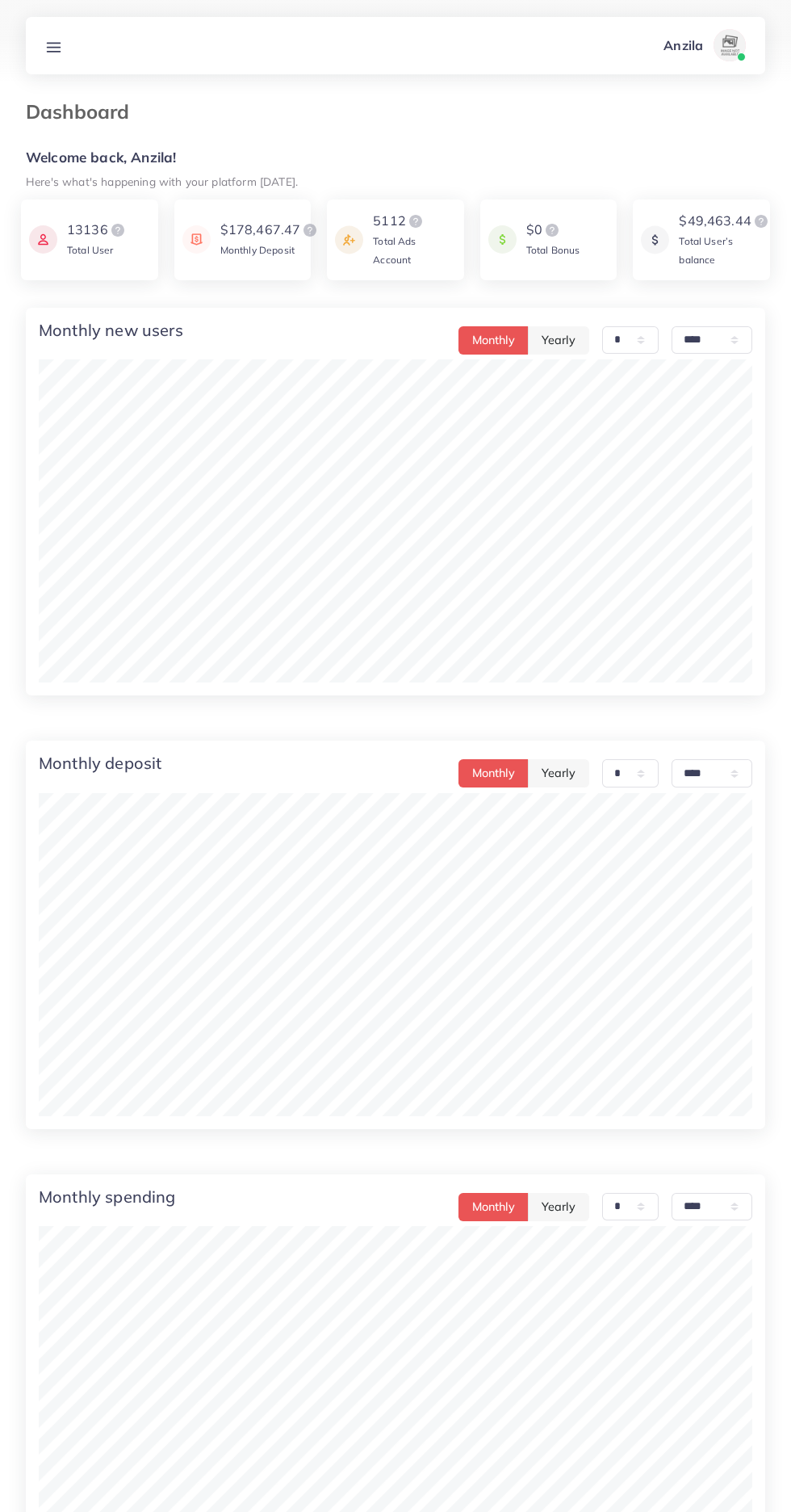
click at [53, 46] on line at bounding box center [53, 46] width 13 height 0
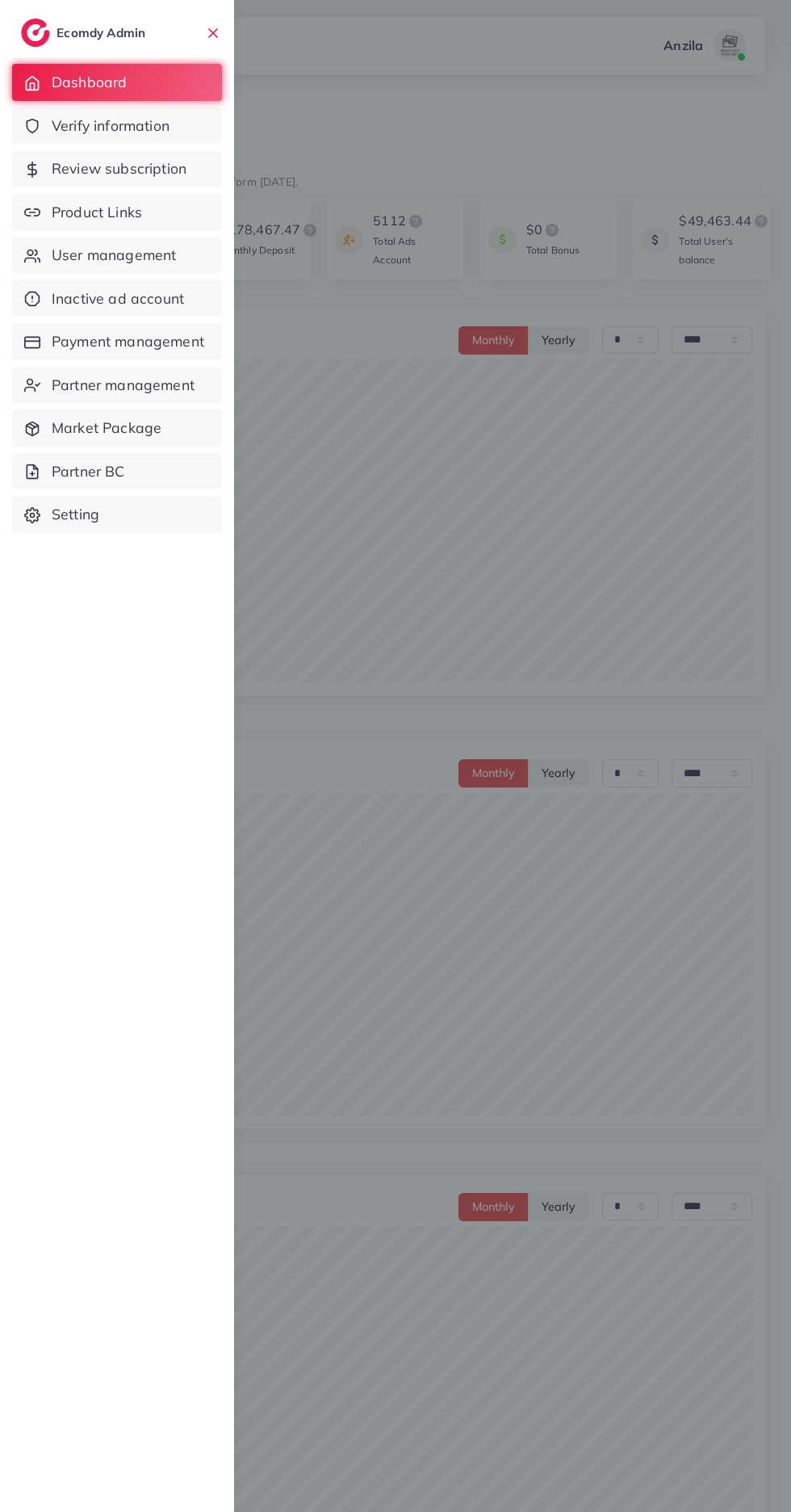
click at [118, 217] on span "Product Links" at bounding box center [96, 212] width 90 height 21
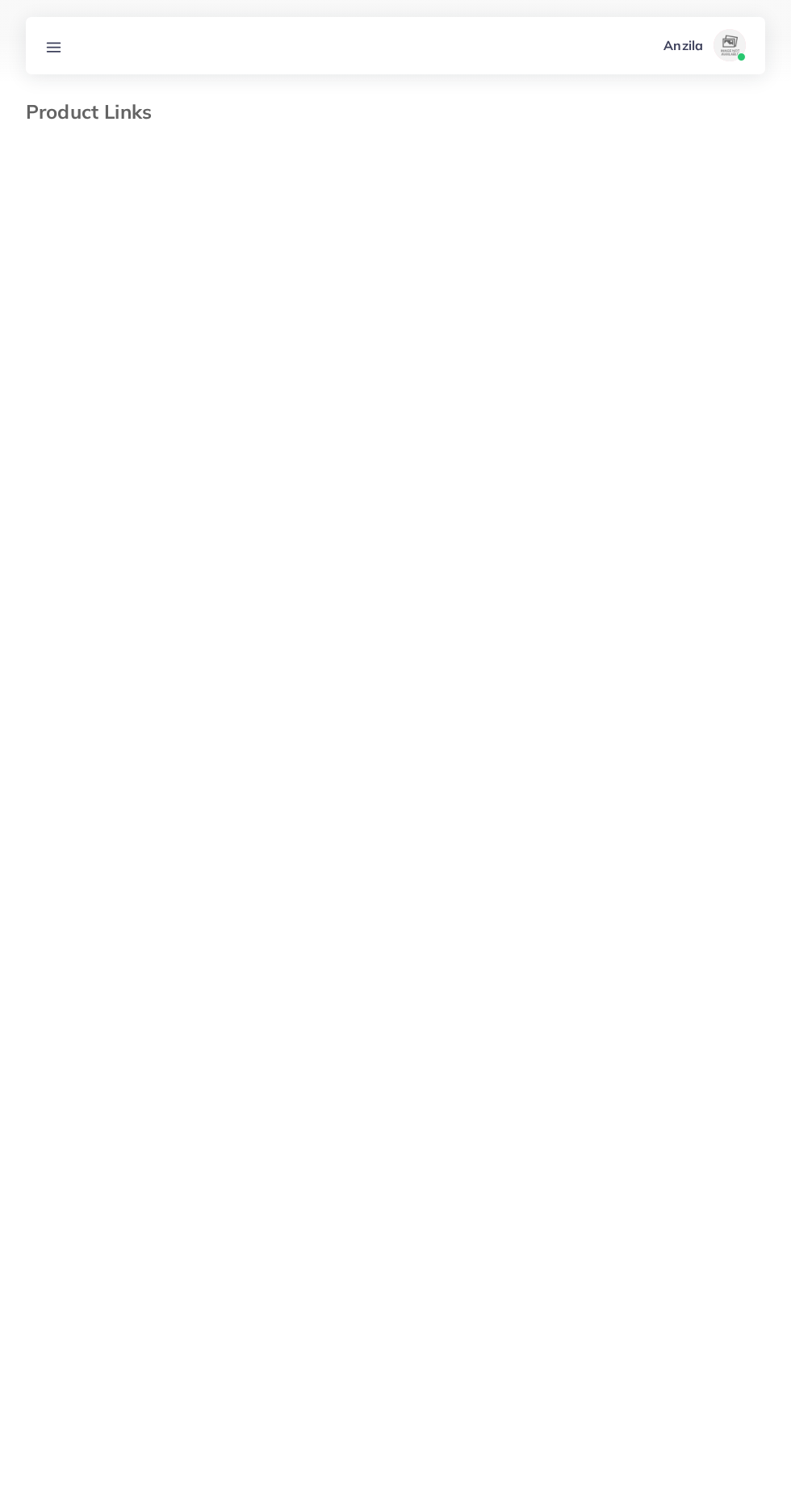
select select "*********"
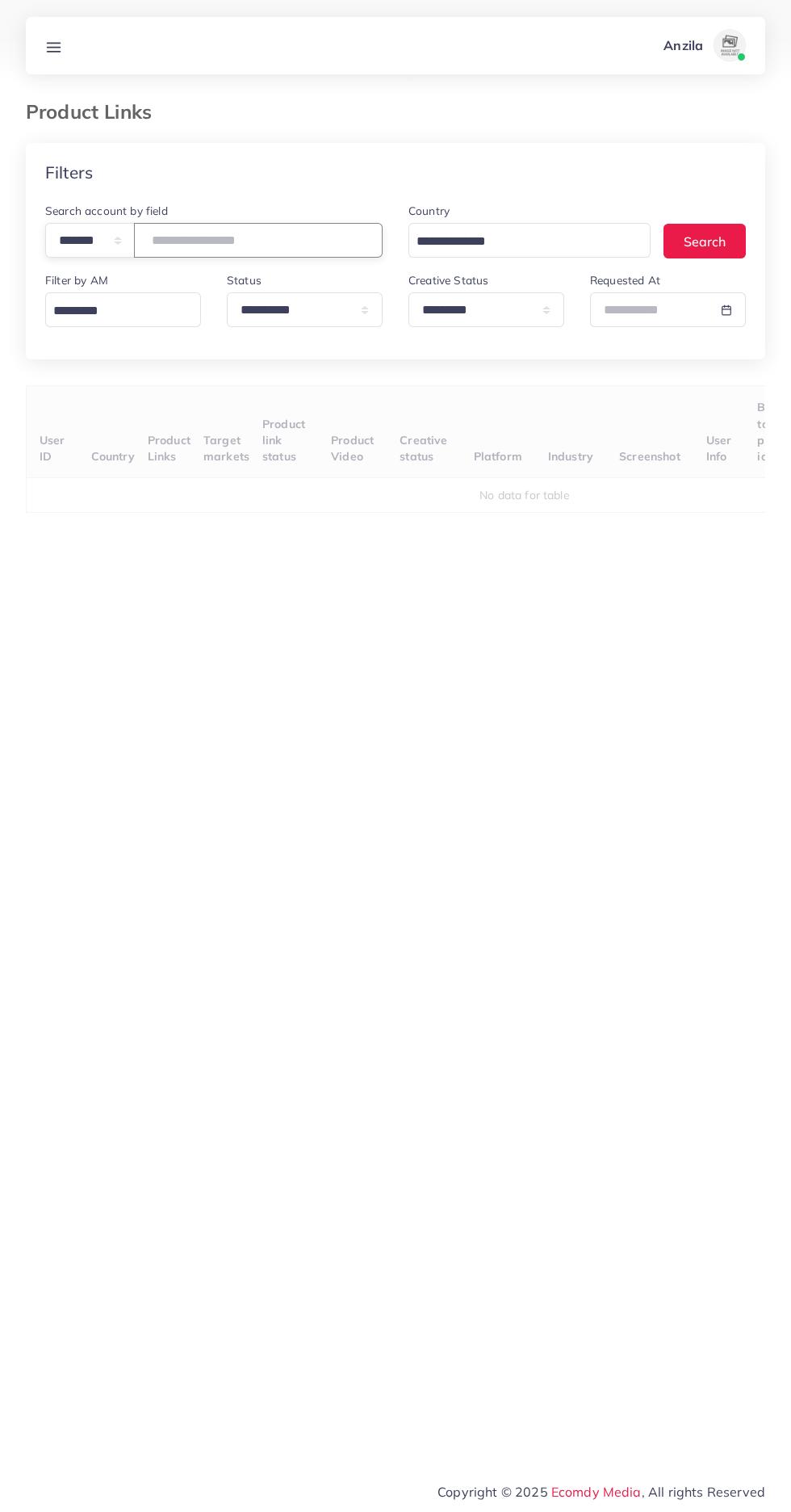
click at [194, 240] on input "number" at bounding box center [258, 240] width 249 height 34
click at [292, 240] on input "number" at bounding box center [258, 240] width 249 height 34
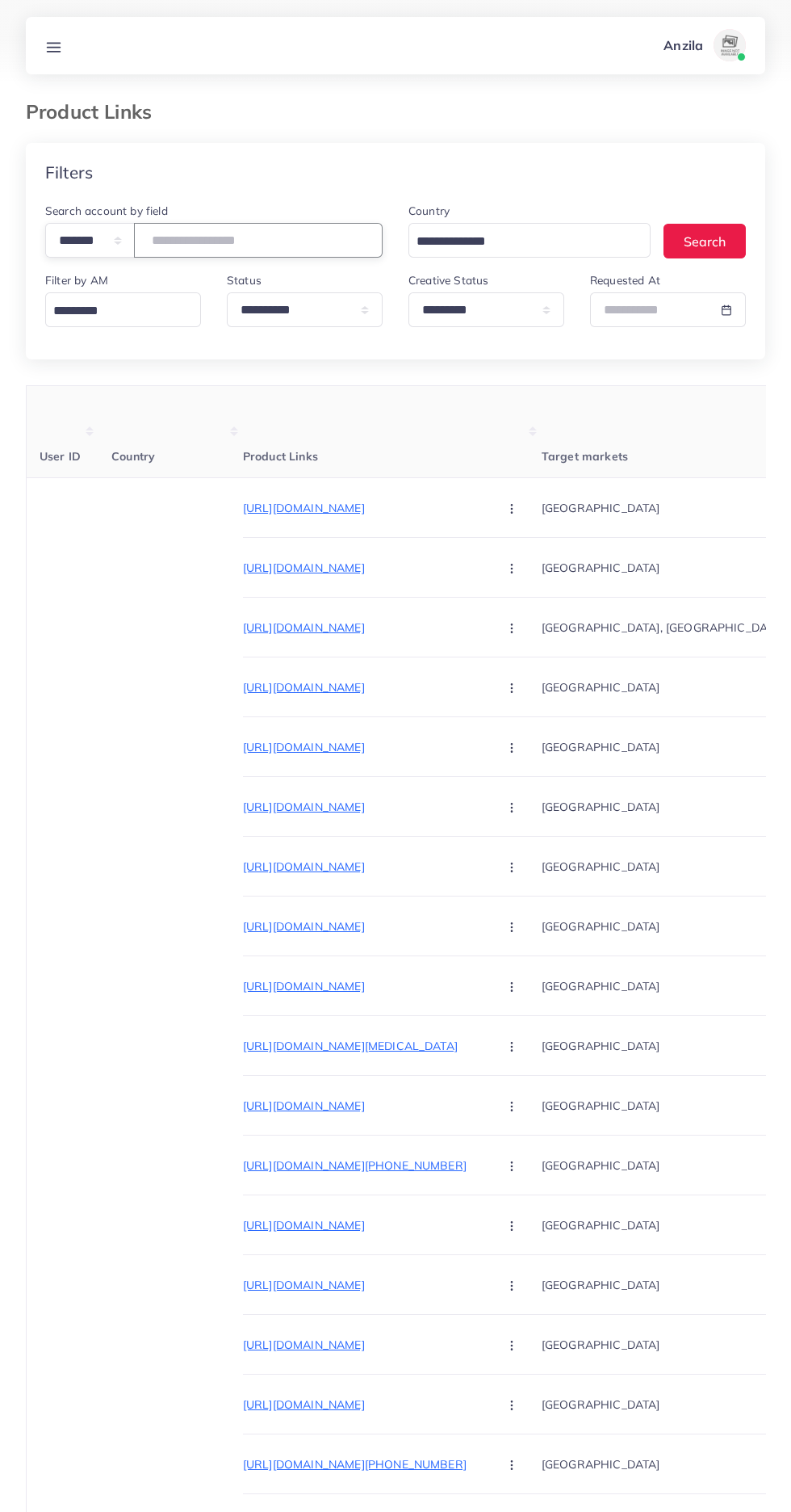
click at [264, 240] on input "number" at bounding box center [258, 240] width 249 height 34
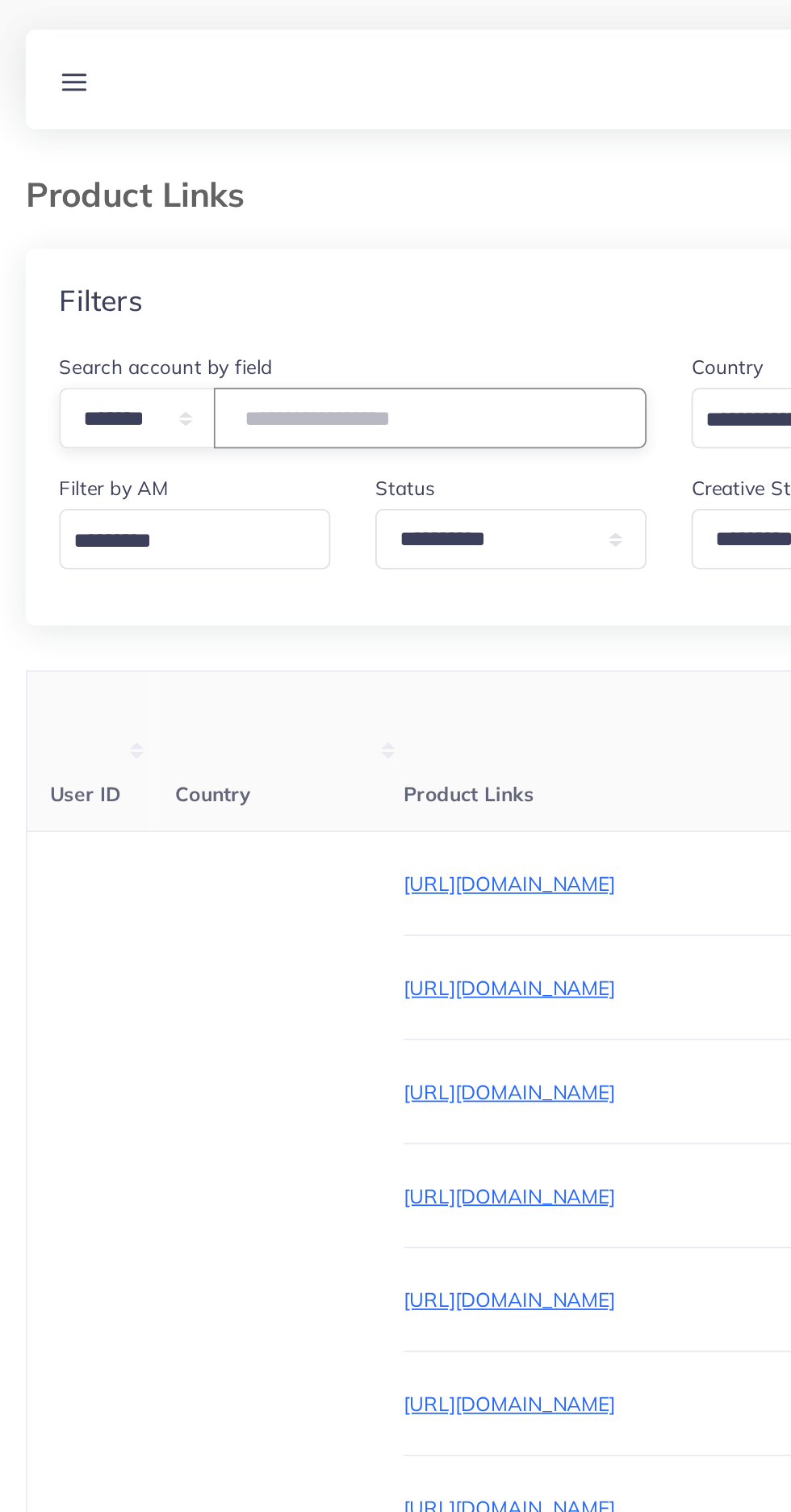
type input "*******"
click at [380, 127] on div "Product Links" at bounding box center [395, 121] width 765 height 43
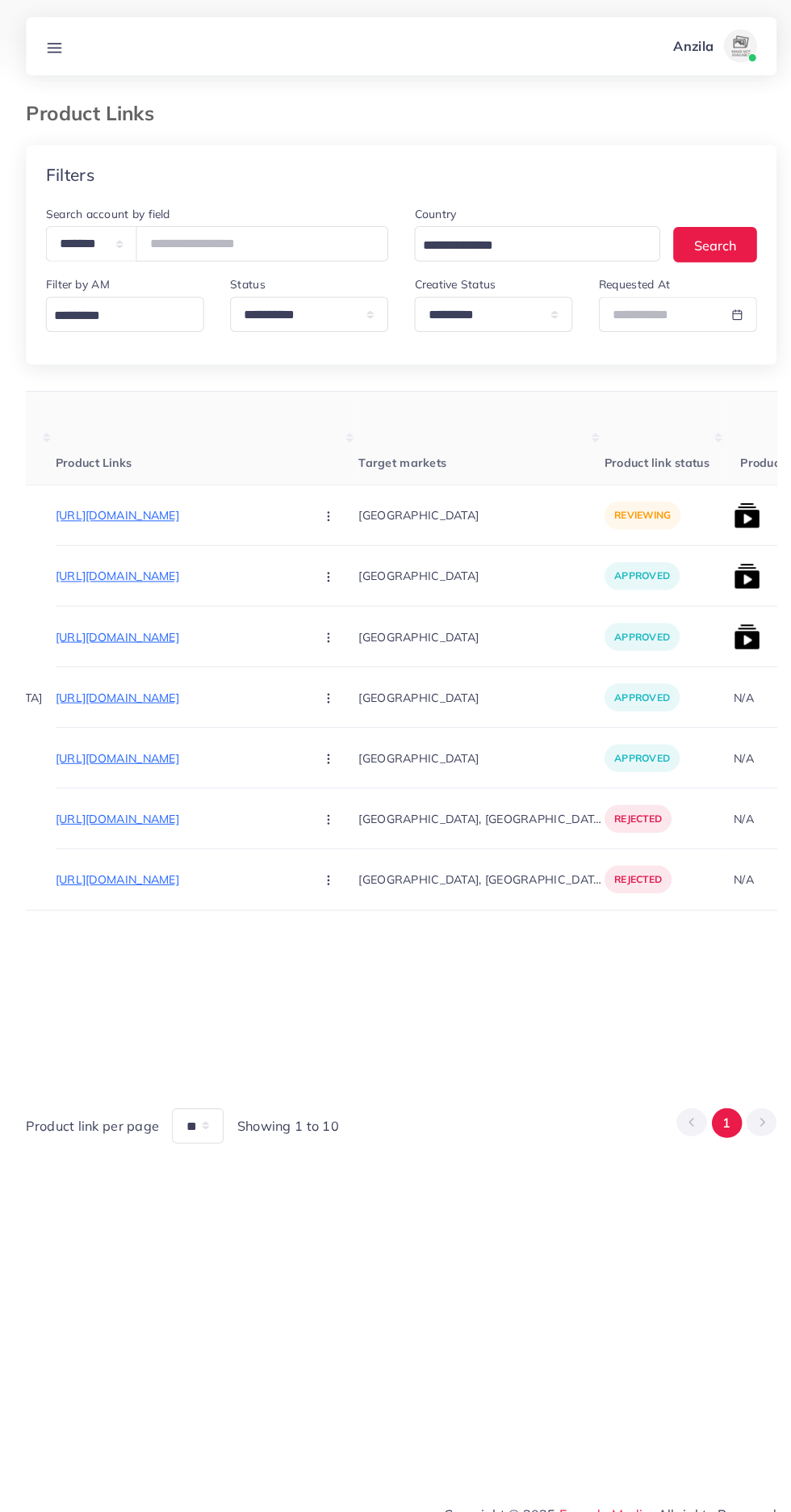
scroll to position [0, 218]
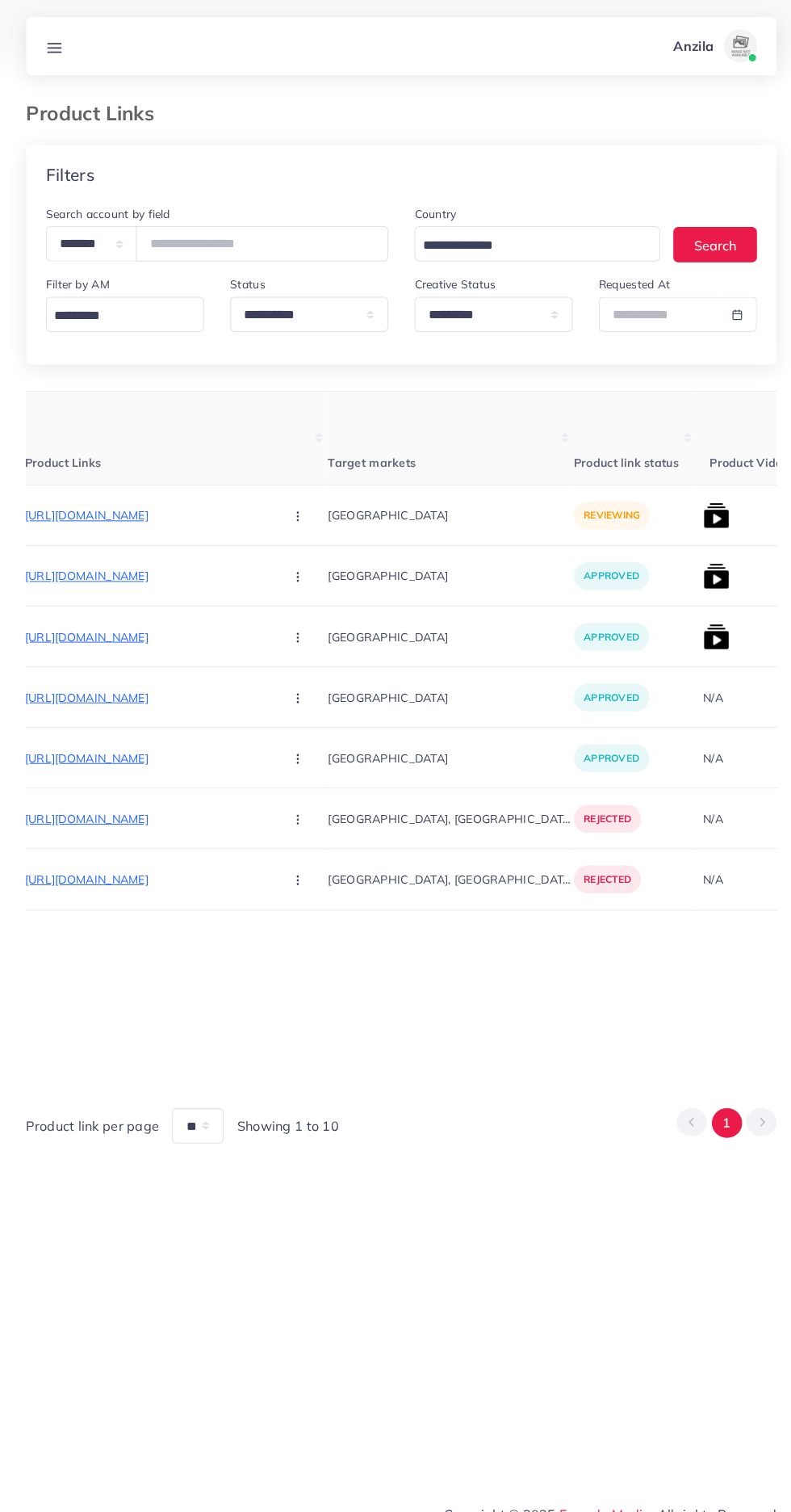
click at [267, 510] on button "button" at bounding box center [295, 507] width 57 height 36
click at [284, 595] on icon at bounding box center [289, 594] width 11 height 11
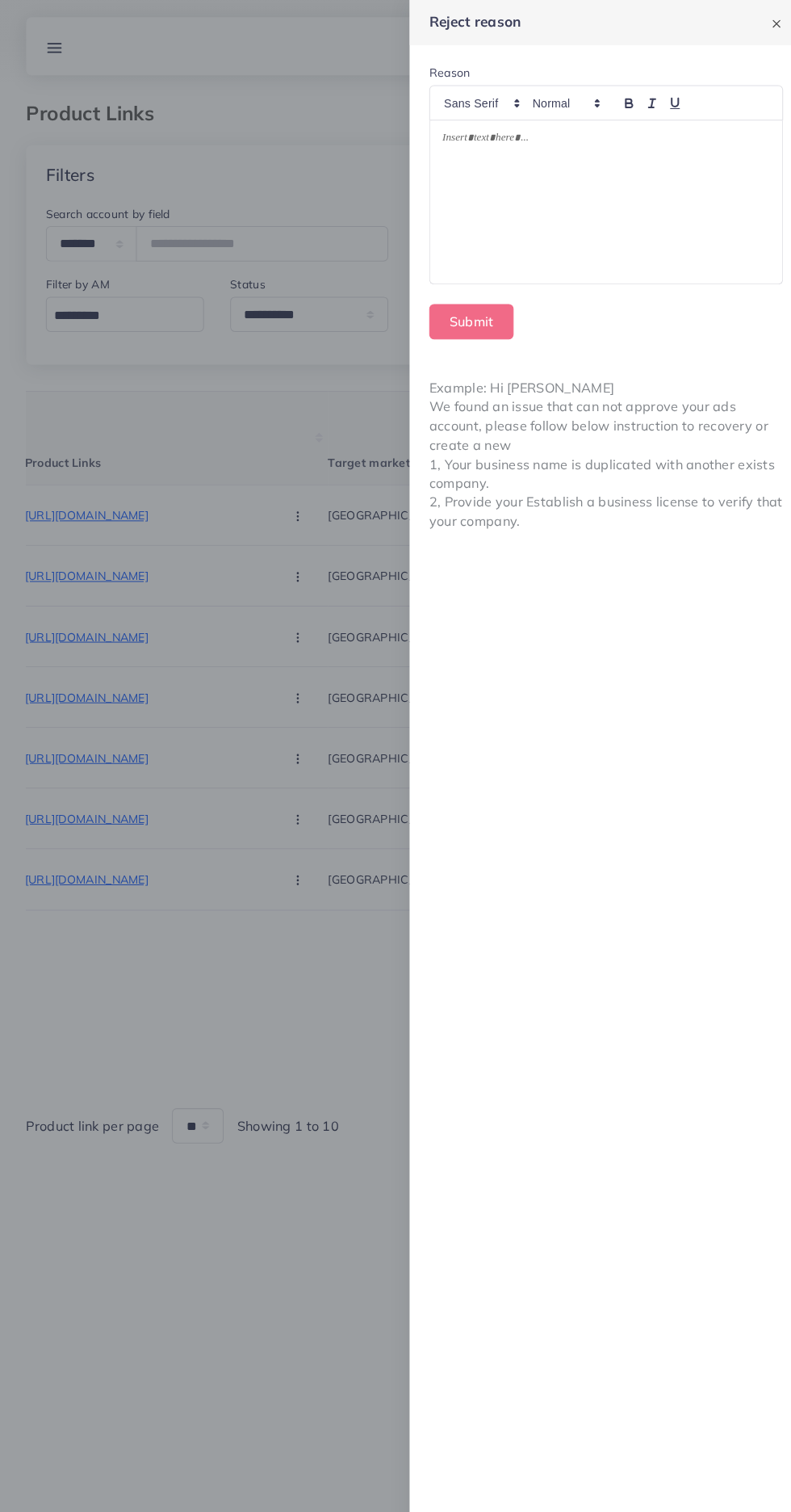
click at [629, 247] on div at bounding box center [596, 199] width 347 height 161
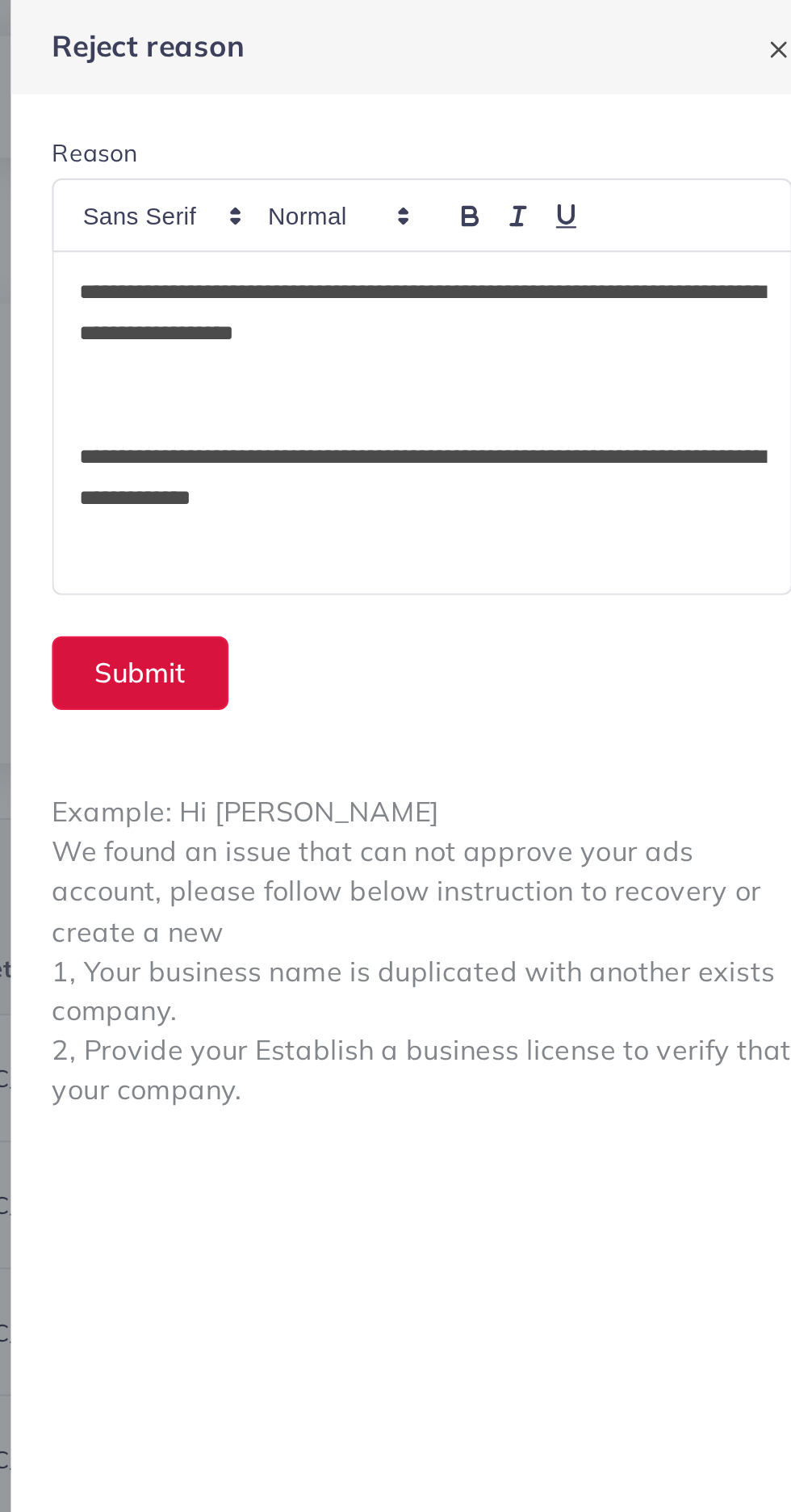
click at [469, 316] on button "Submit" at bounding box center [464, 317] width 83 height 34
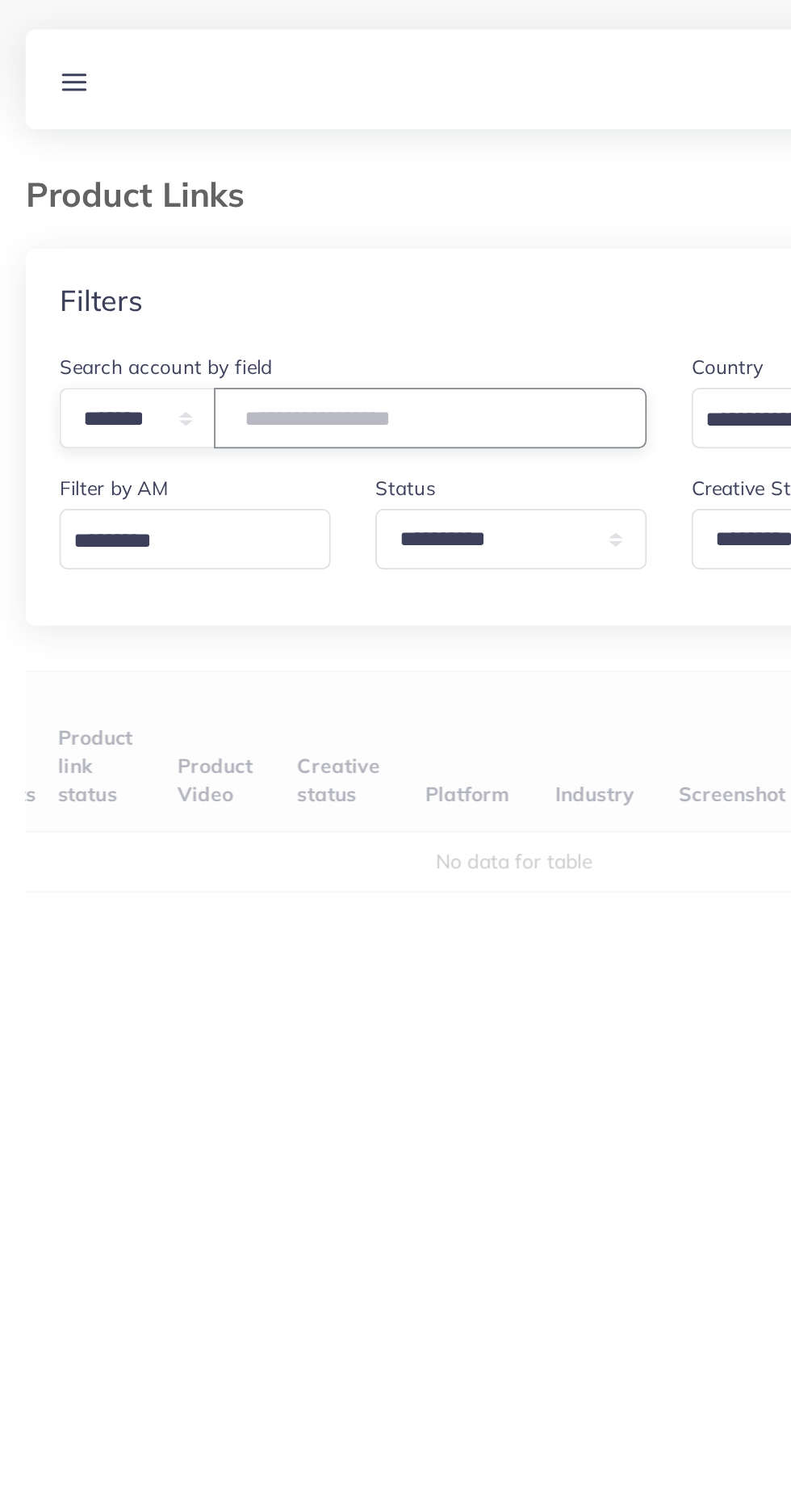
type input "*******"
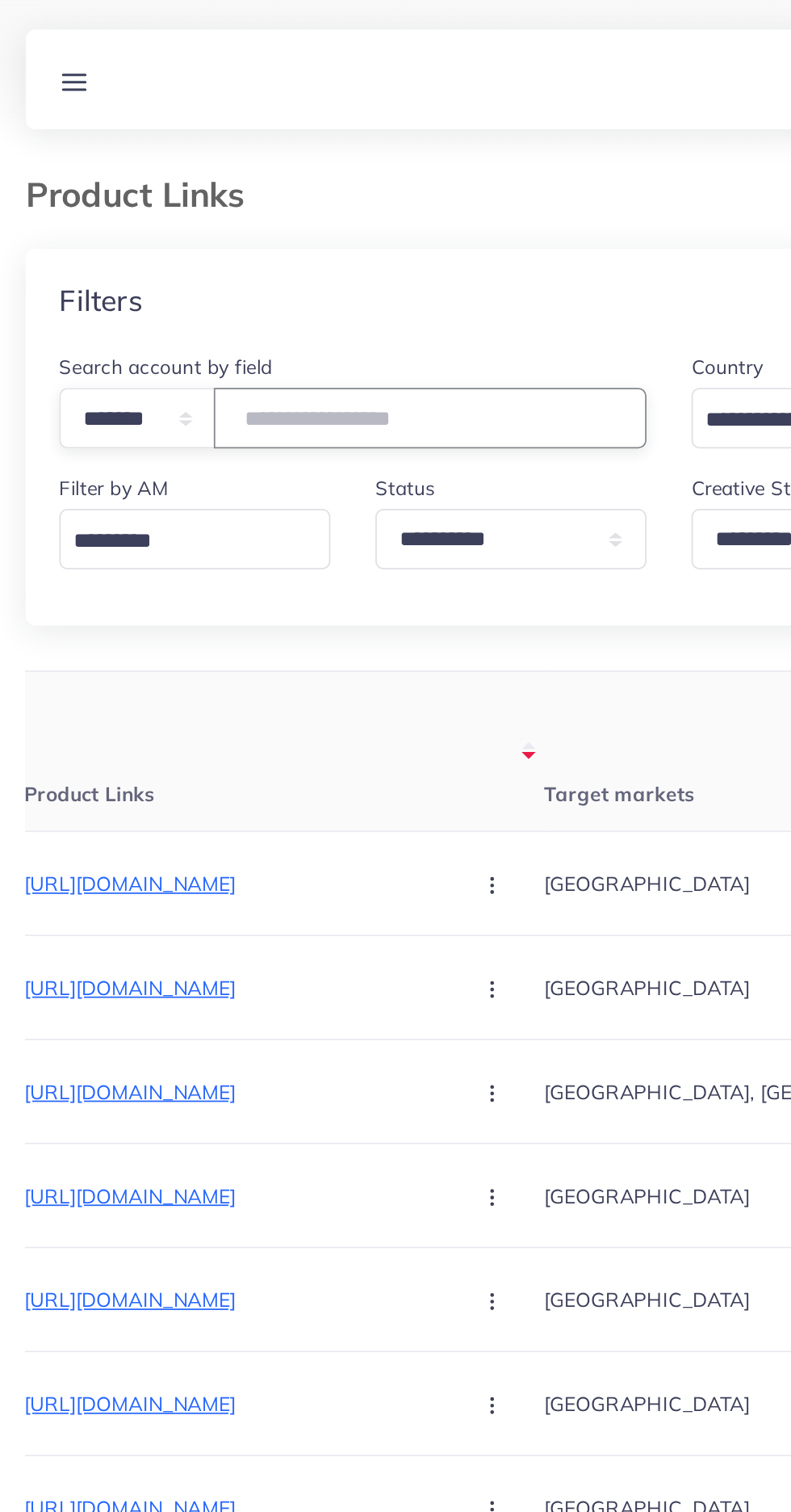
click at [243, 237] on input "*******" at bounding box center [258, 240] width 249 height 34
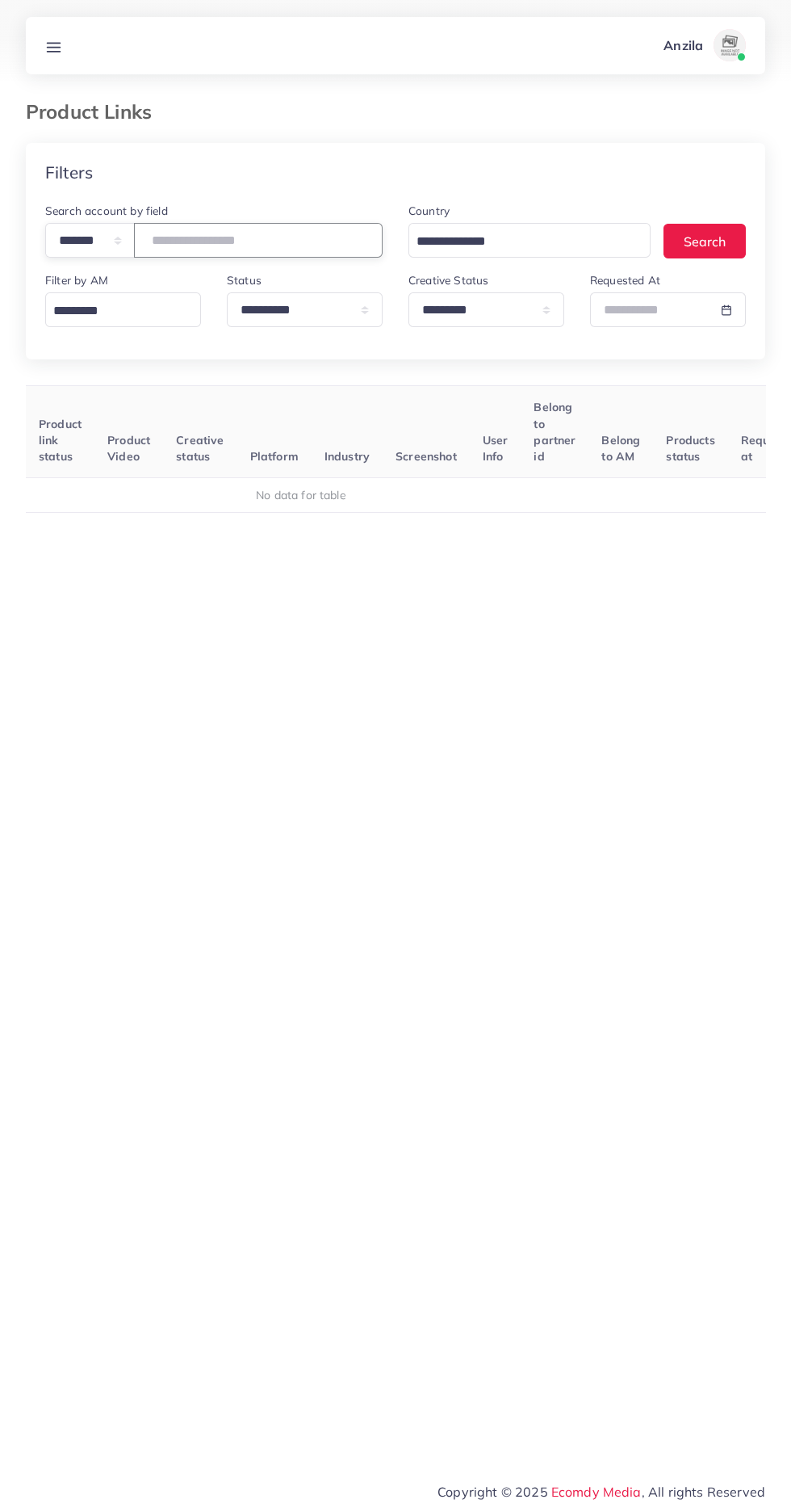
scroll to position [0, 224]
click at [472, 310] on select "**********" at bounding box center [486, 309] width 156 height 34
select select
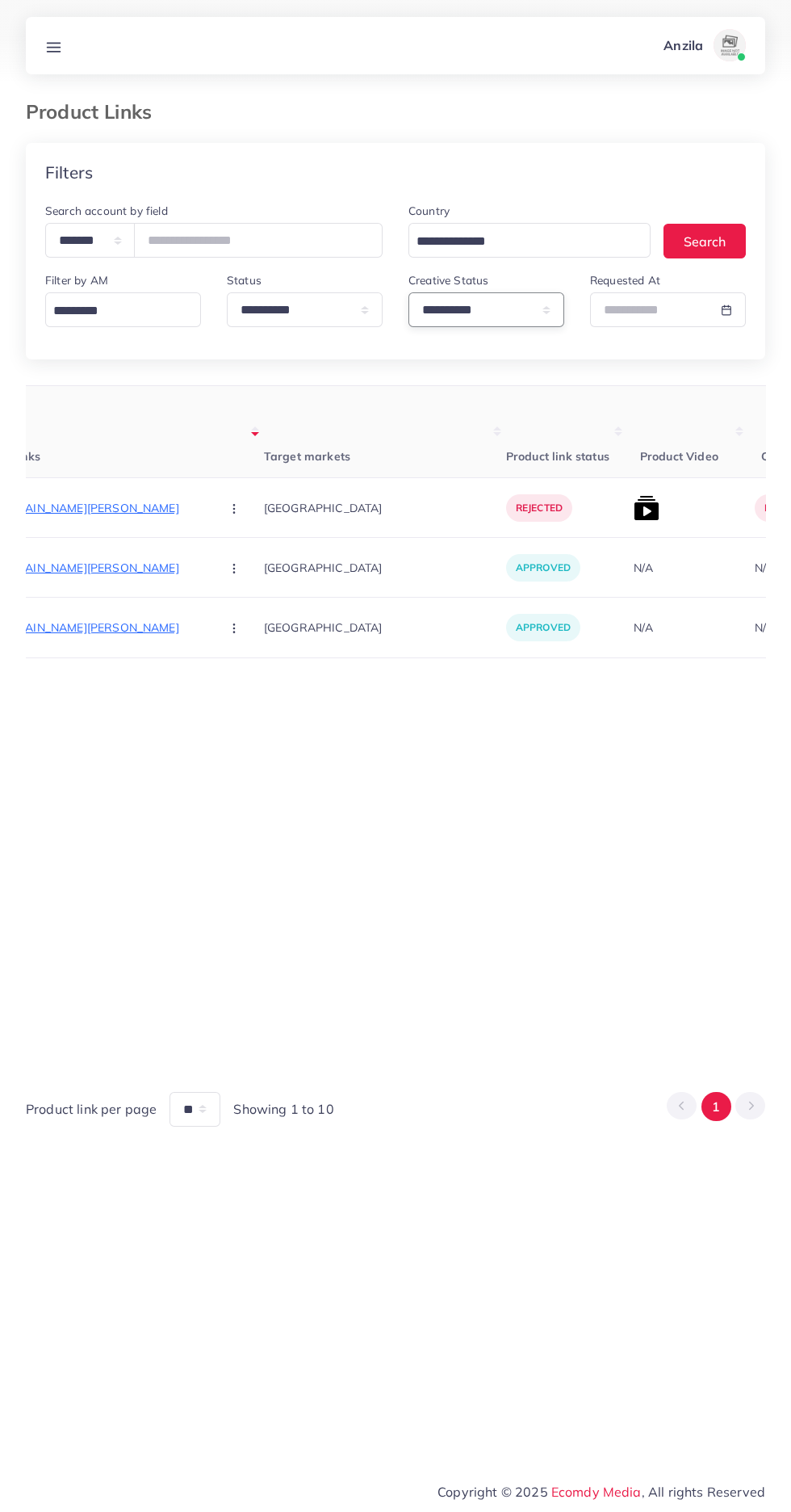
scroll to position [0, 279]
click at [83, 507] on p "[URL][DOMAIN_NAME][PERSON_NAME]" at bounding box center [84, 508] width 242 height 20
click at [232, 509] on circle "button" at bounding box center [232, 508] width 1 height 1
click at [240, 565] on span "Approve" at bounding box center [267, 557] width 53 height 16
click at [632, 505] on img at bounding box center [645, 508] width 26 height 26
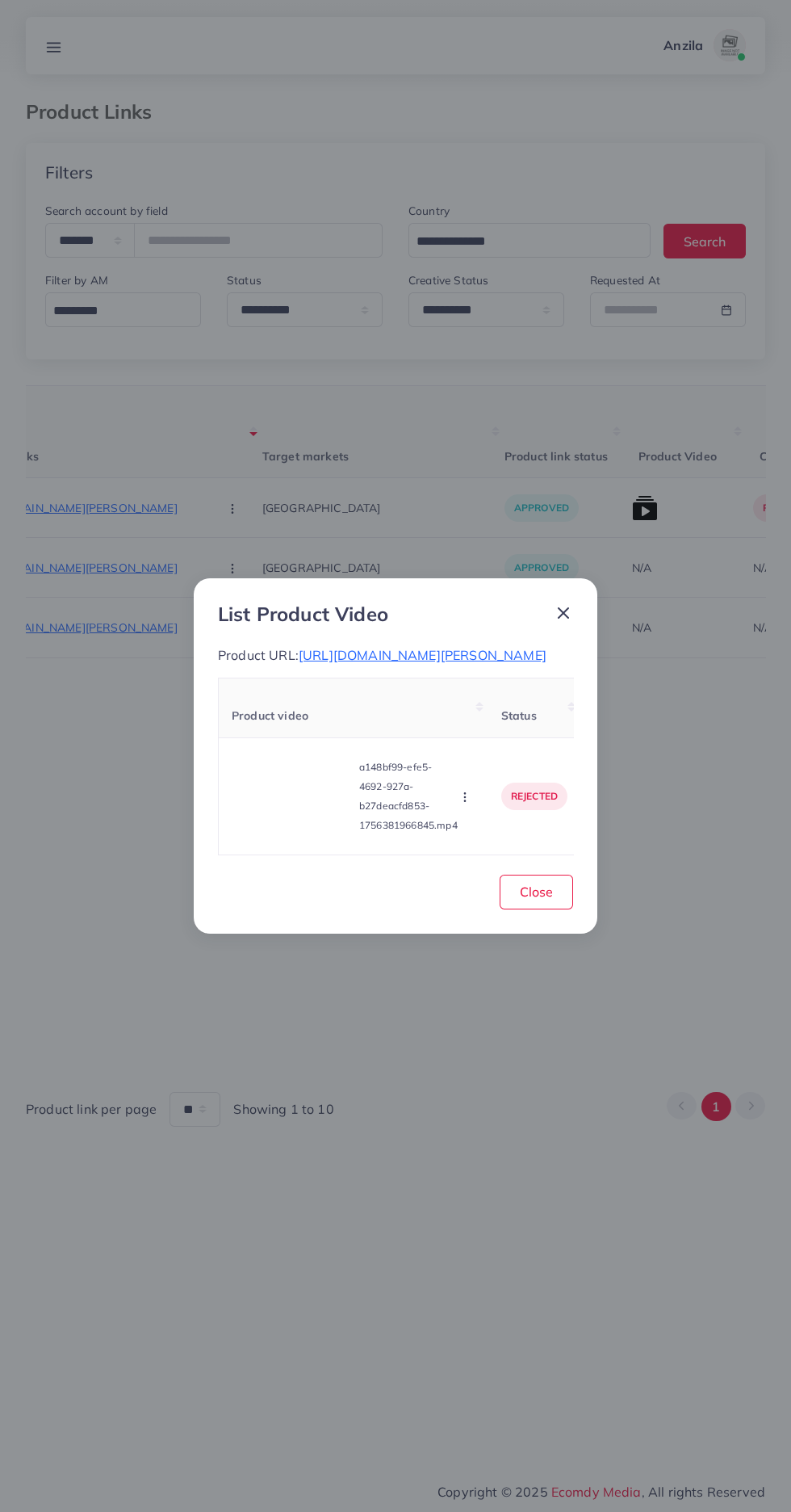
click at [306, 832] on video at bounding box center [292, 796] width 121 height 72
click at [304, 809] on icon at bounding box center [292, 796] width 26 height 26
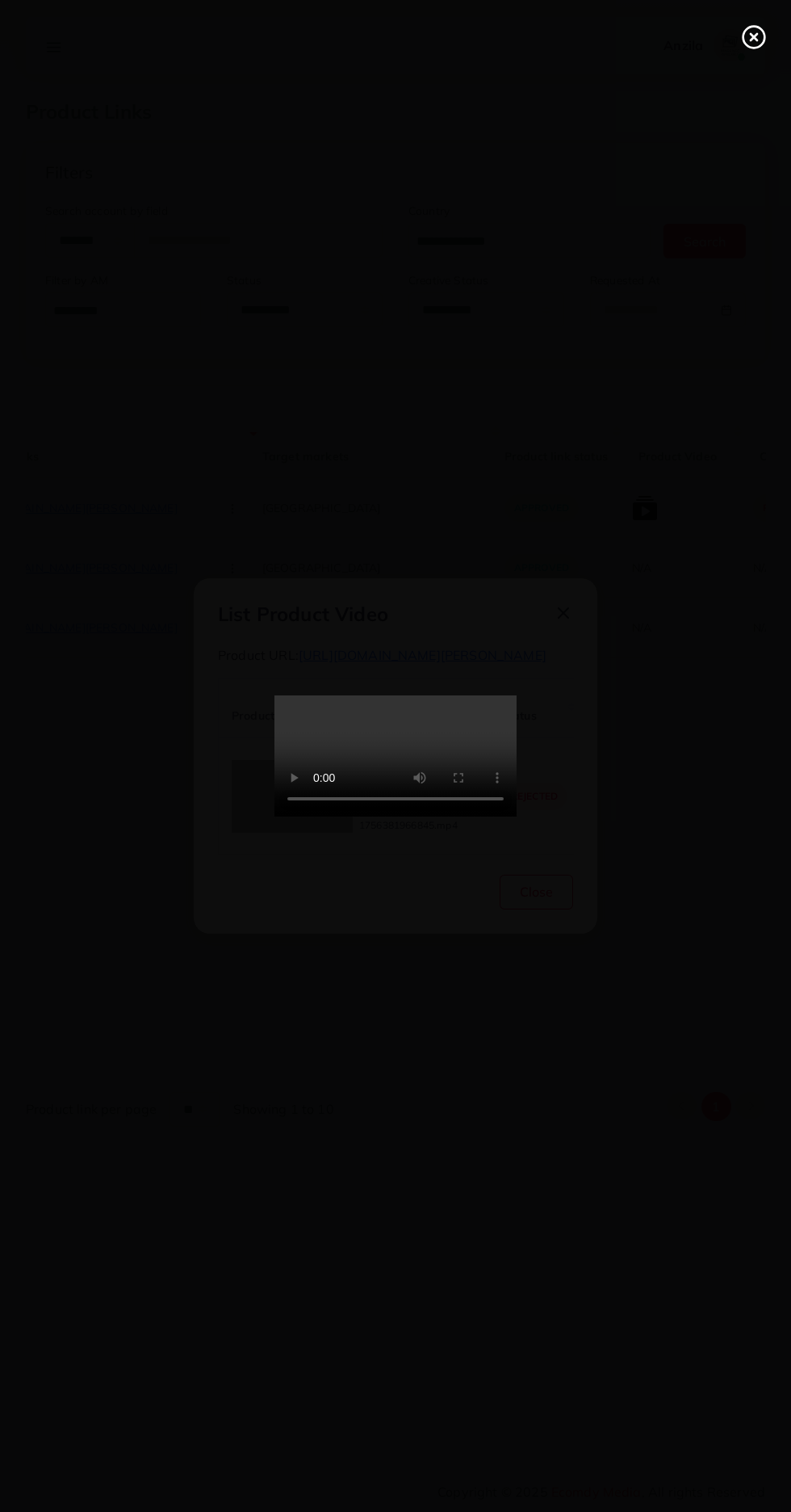
click at [759, 46] on circle at bounding box center [754, 37] width 22 height 22
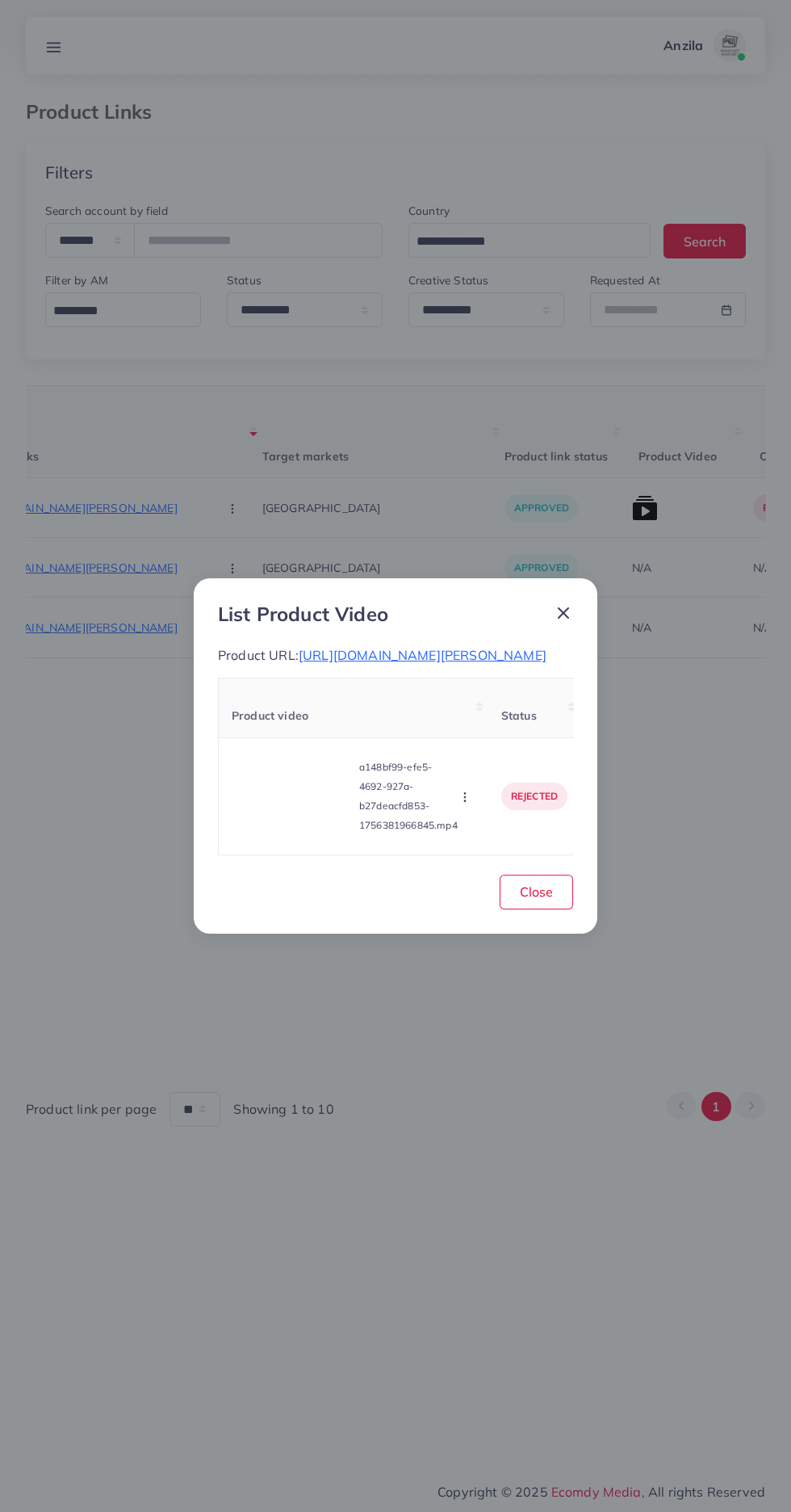
click at [467, 803] on icon "button" at bounding box center [465, 796] width 13 height 13
click at [498, 729] on span "Approve" at bounding box center [500, 721] width 53 height 16
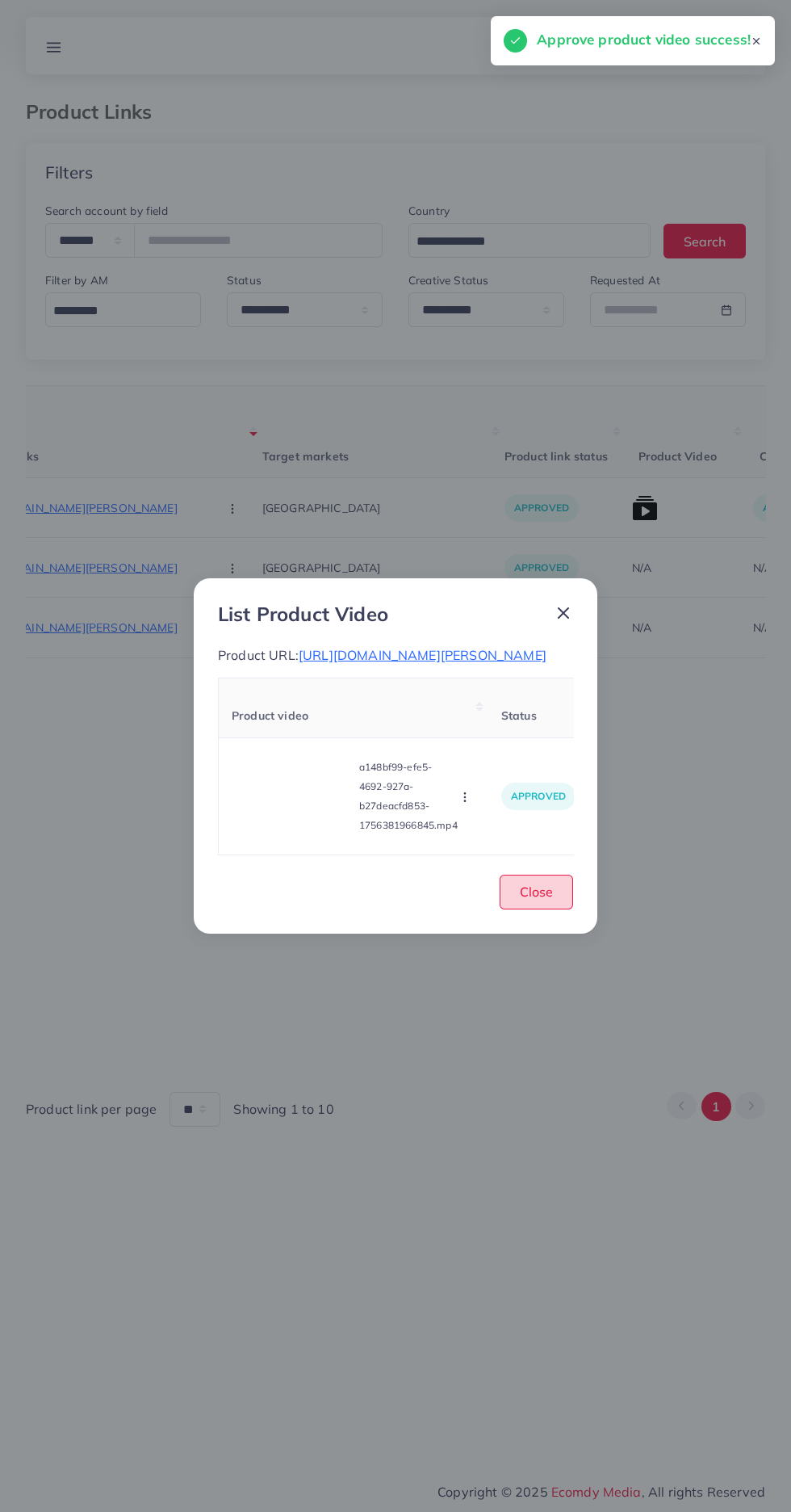
click at [566, 909] on button "Close" at bounding box center [536, 892] width 73 height 34
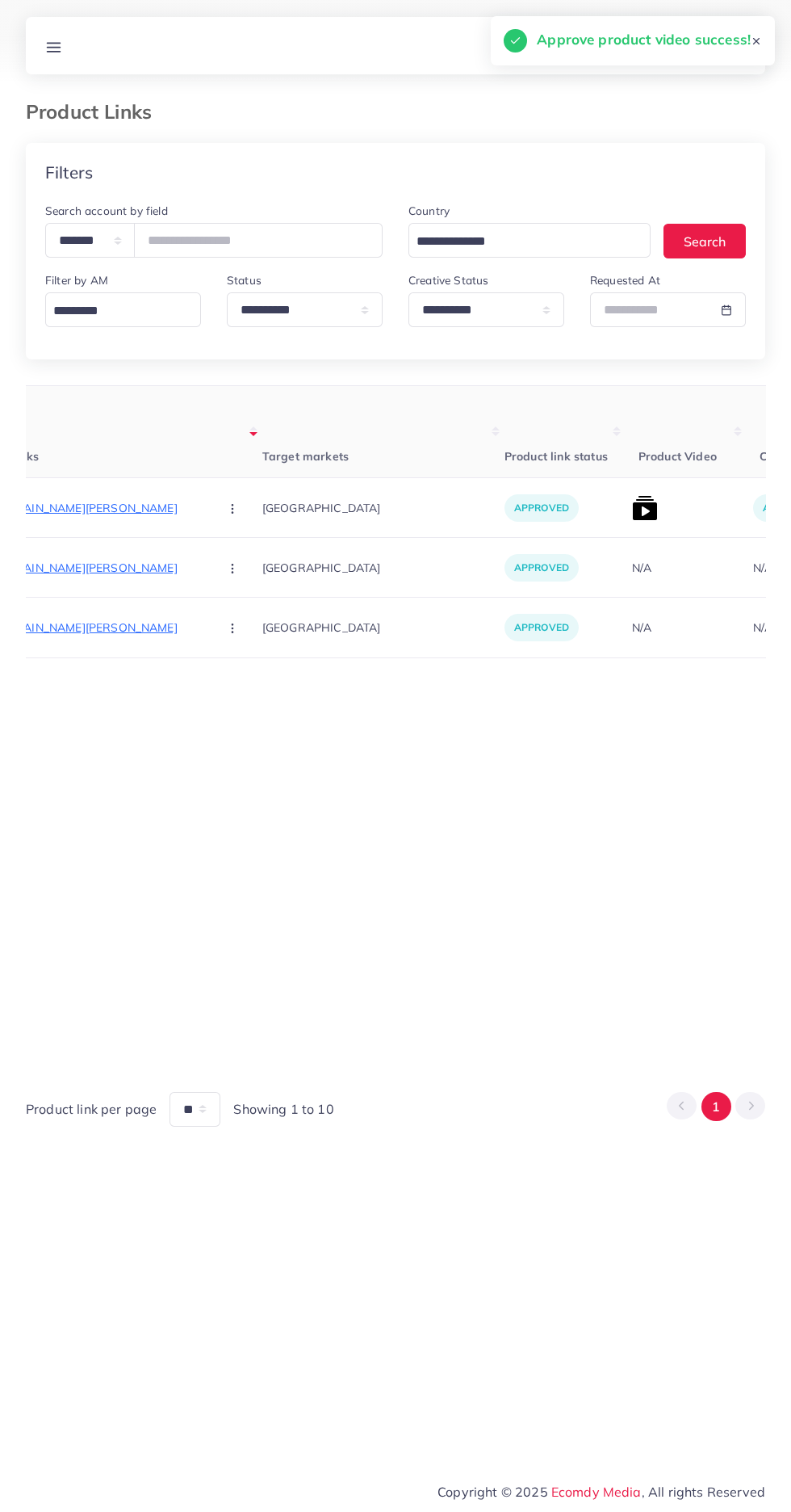
click at [53, 43] on line at bounding box center [53, 43] width 13 height 0
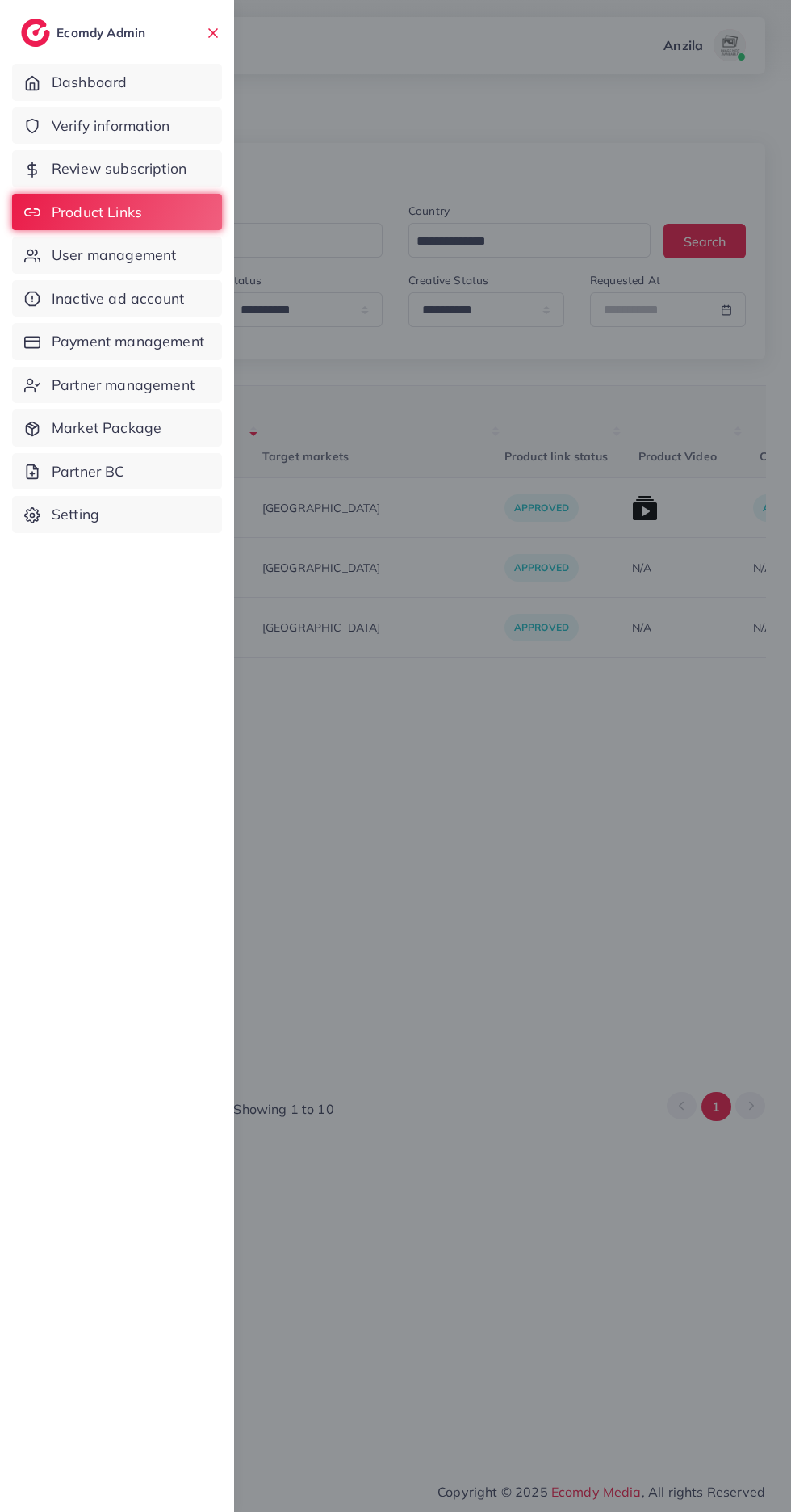
click at [170, 123] on span "Verify information" at bounding box center [110, 126] width 118 height 21
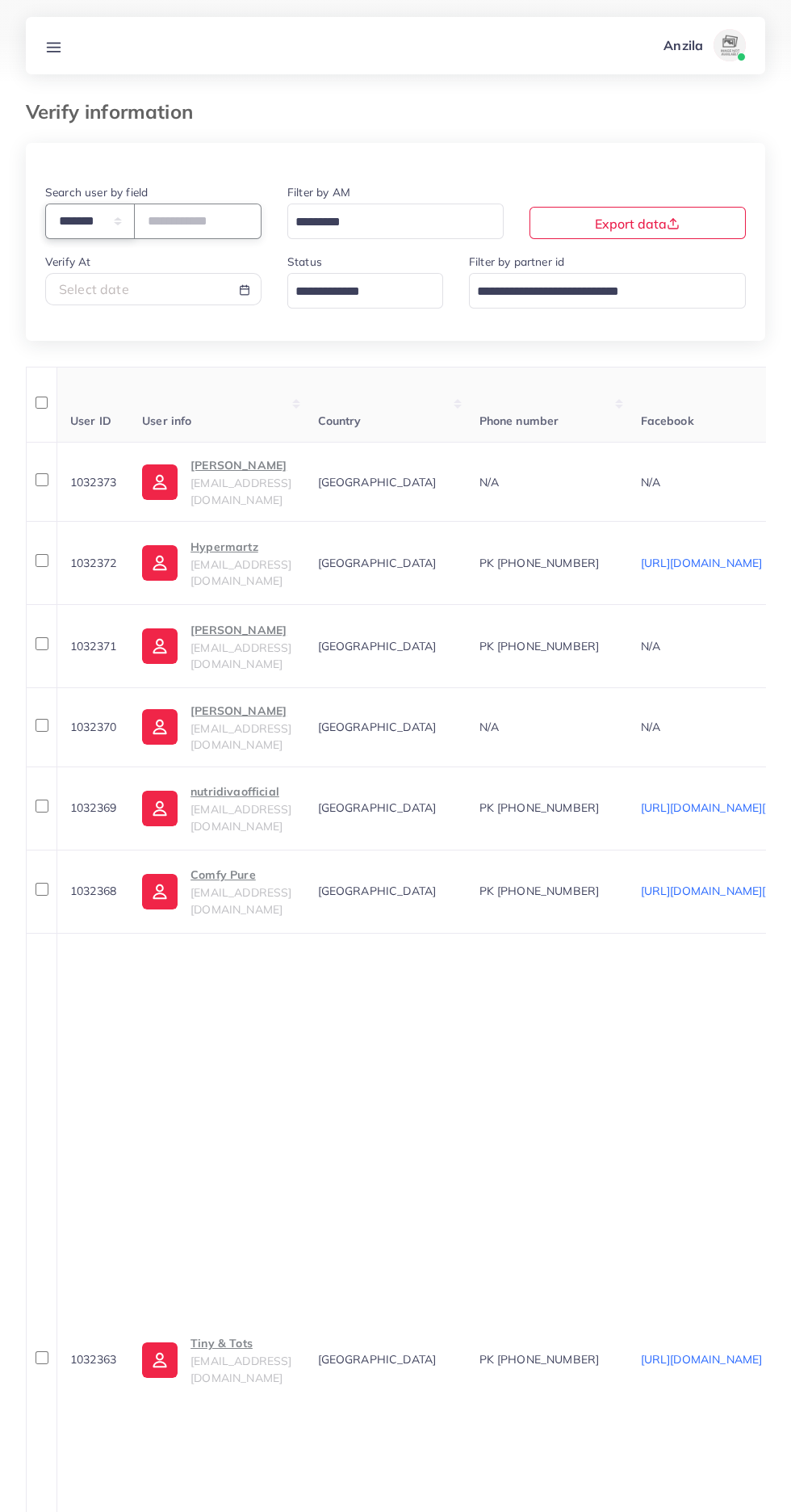
click at [111, 231] on select "**********" at bounding box center [90, 220] width 90 height 34
select select "*****"
paste input "**********"
type input "**********"
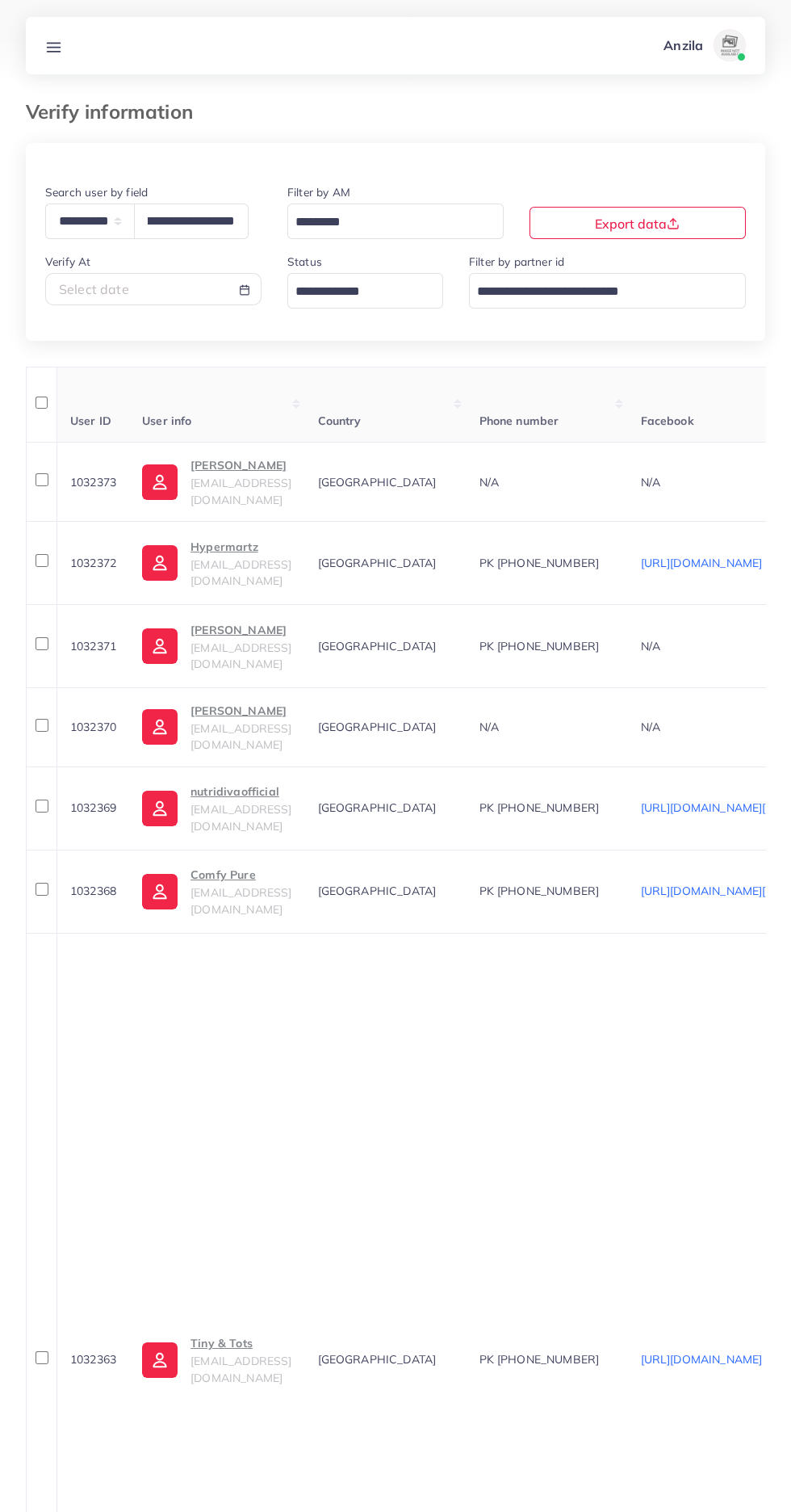
click at [419, 387] on th "Country" at bounding box center [386, 405] width 162 height 76
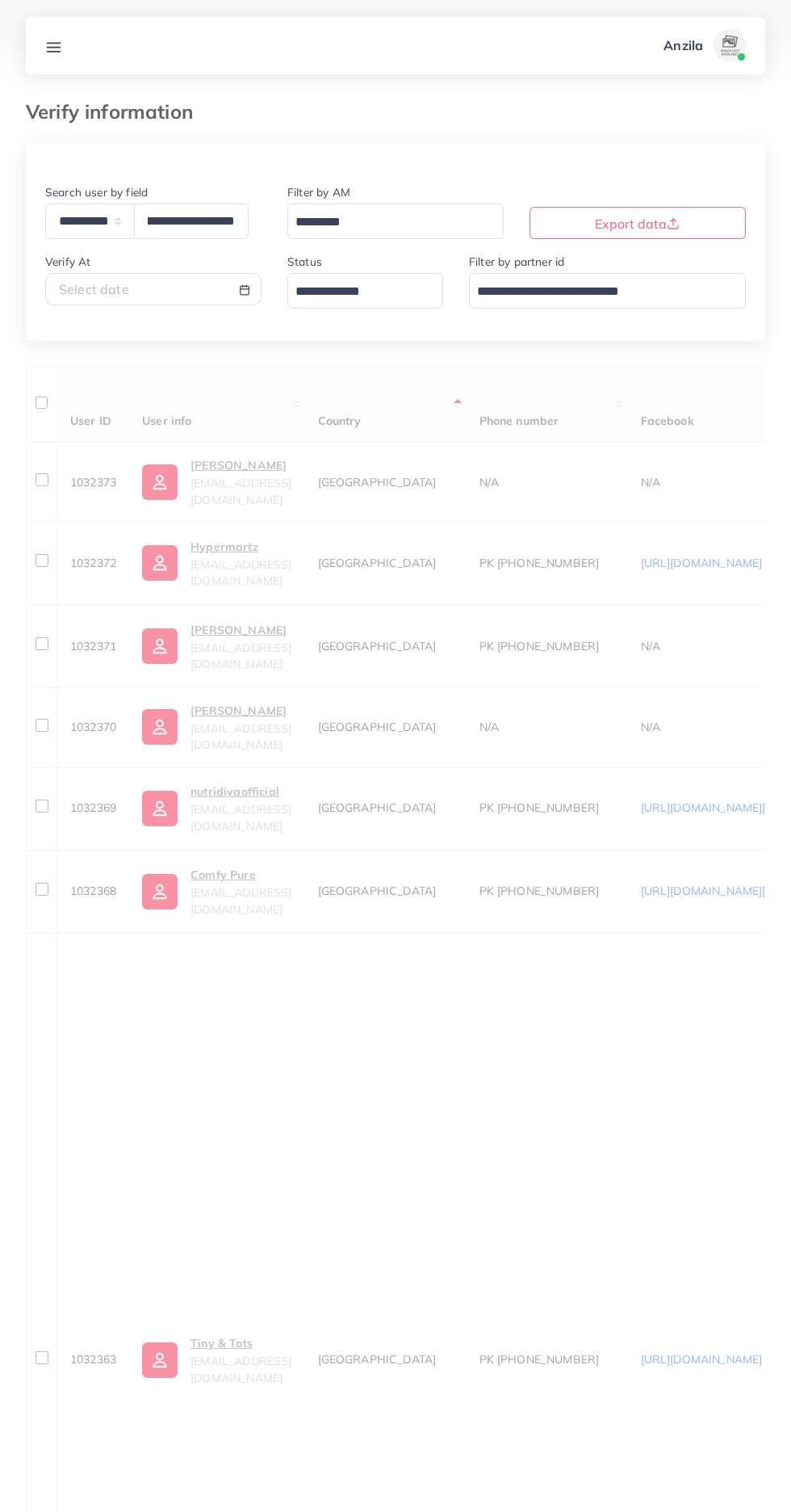
scroll to position [0, 0]
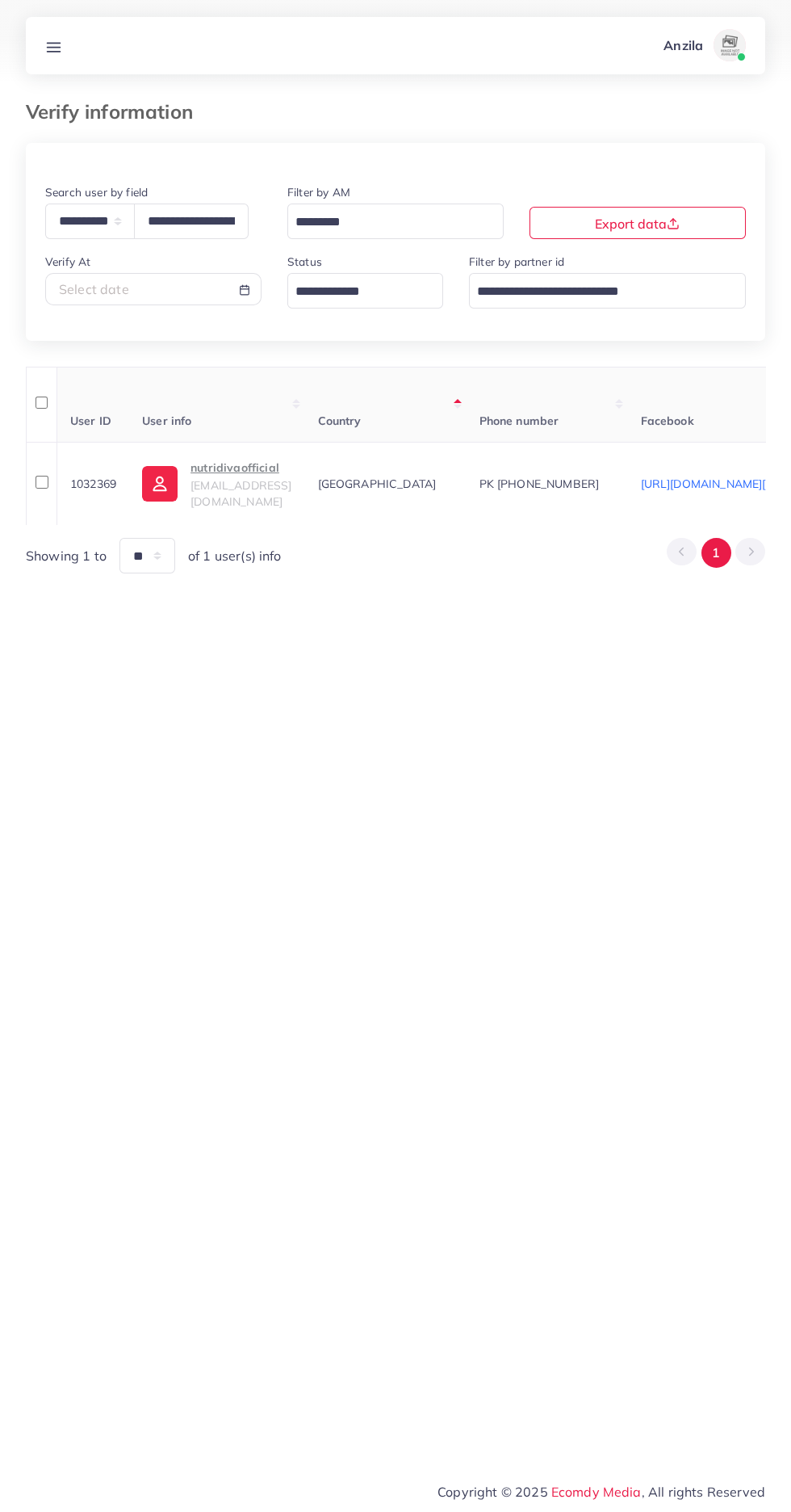
click at [254, 487] on span "[EMAIL_ADDRESS][DOMAIN_NAME]" at bounding box center [240, 493] width 101 height 31
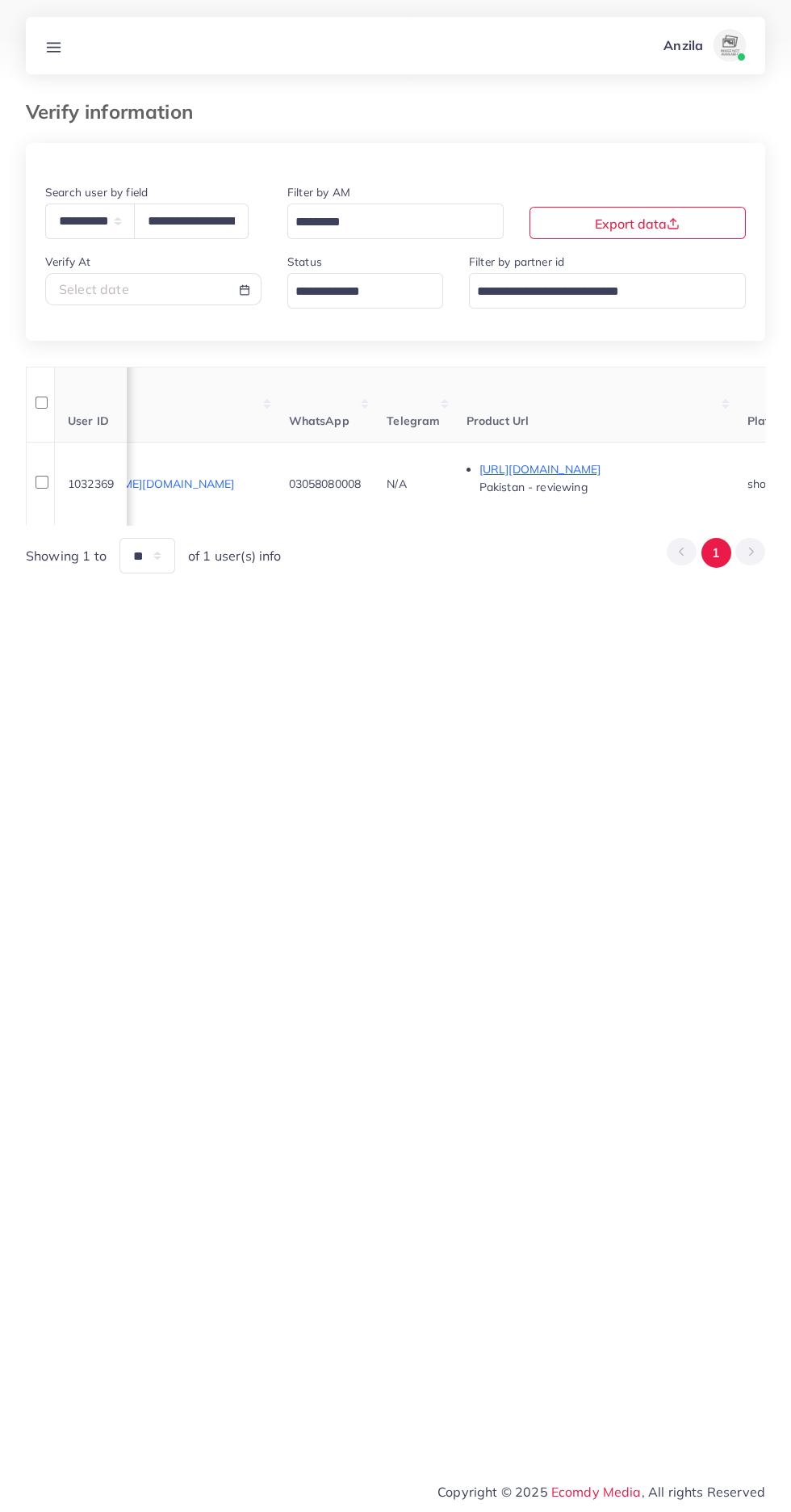
scroll to position [0, 1898]
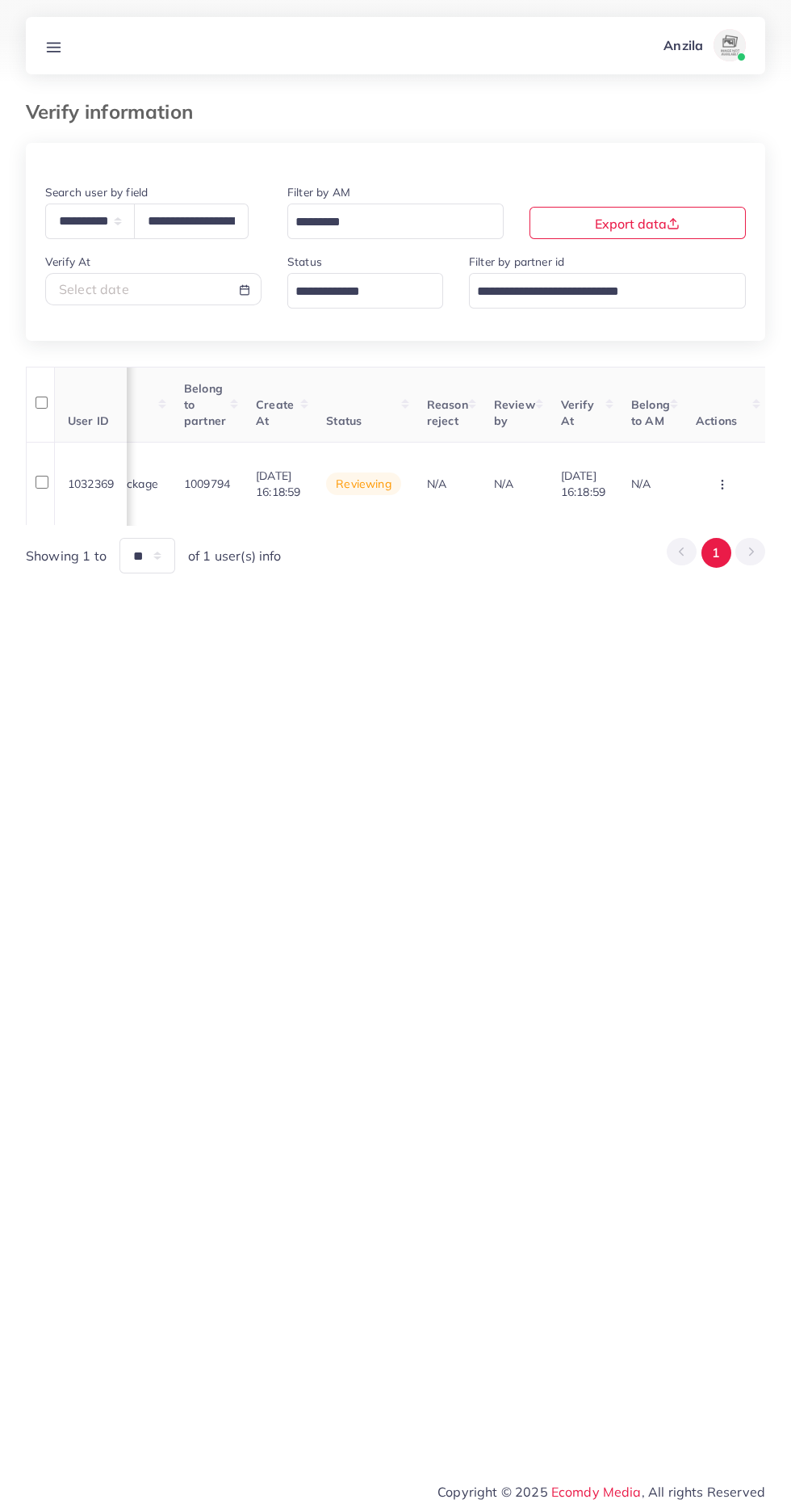
click at [725, 487] on icon "button" at bounding box center [722, 484] width 13 height 13
click at [687, 389] on span "Approve" at bounding box center [676, 394] width 53 height 16
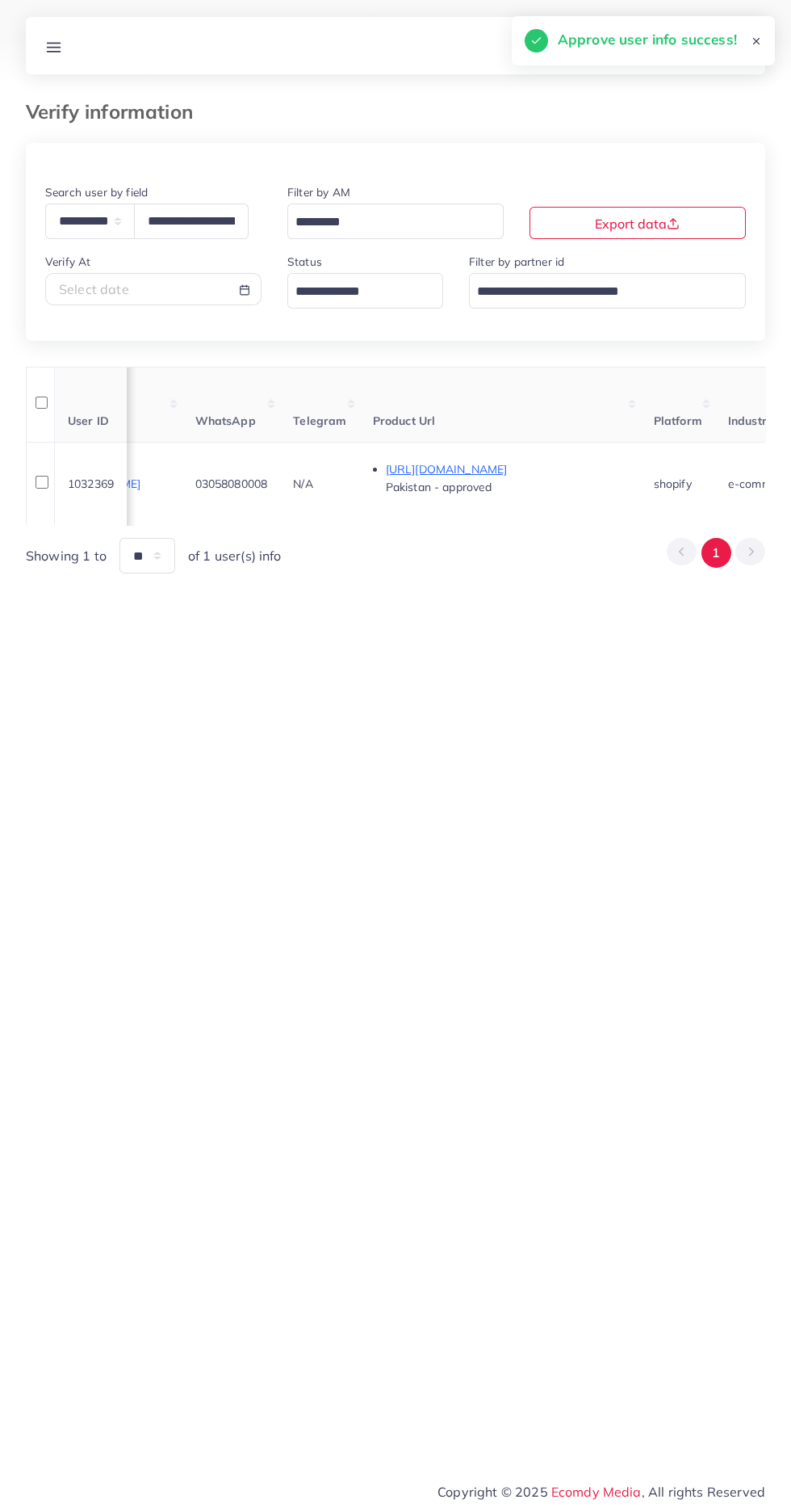
scroll to position [0, 677]
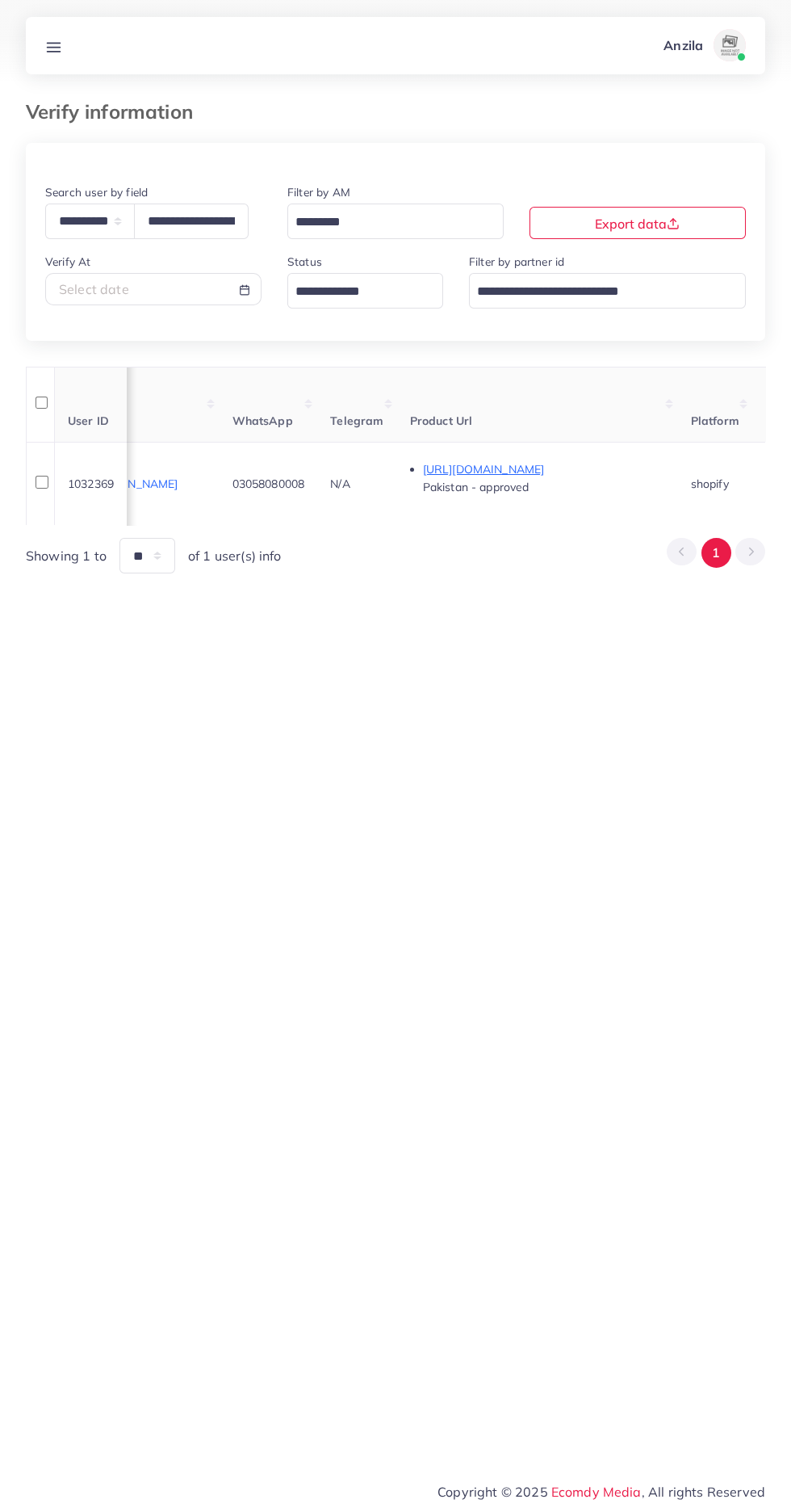
click at [74, 92] on div "**********" at bounding box center [395, 734] width 791 height 1468
click at [54, 41] on icon at bounding box center [54, 47] width 17 height 17
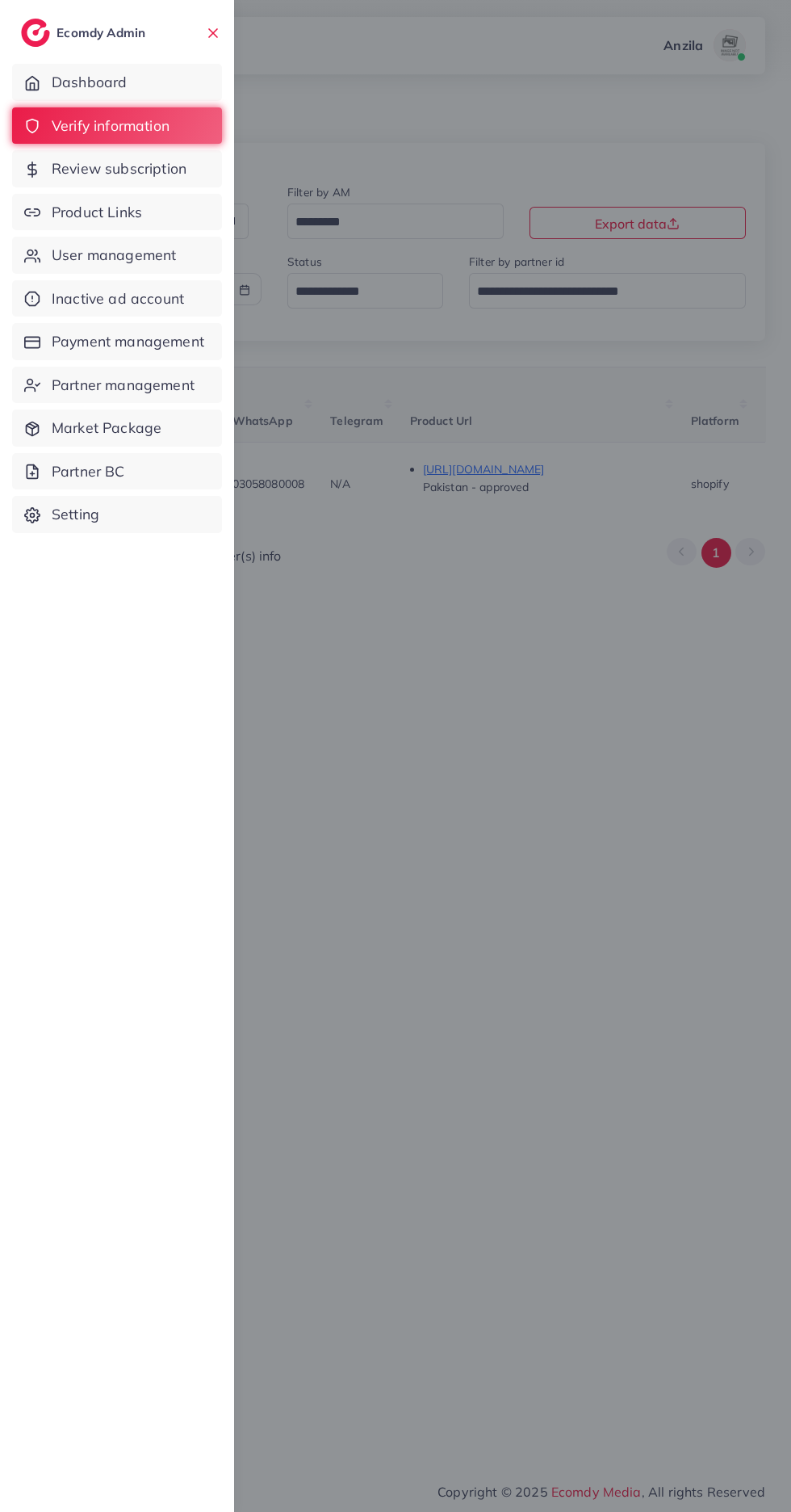
click at [79, 218] on span "Product Links" at bounding box center [96, 212] width 90 height 21
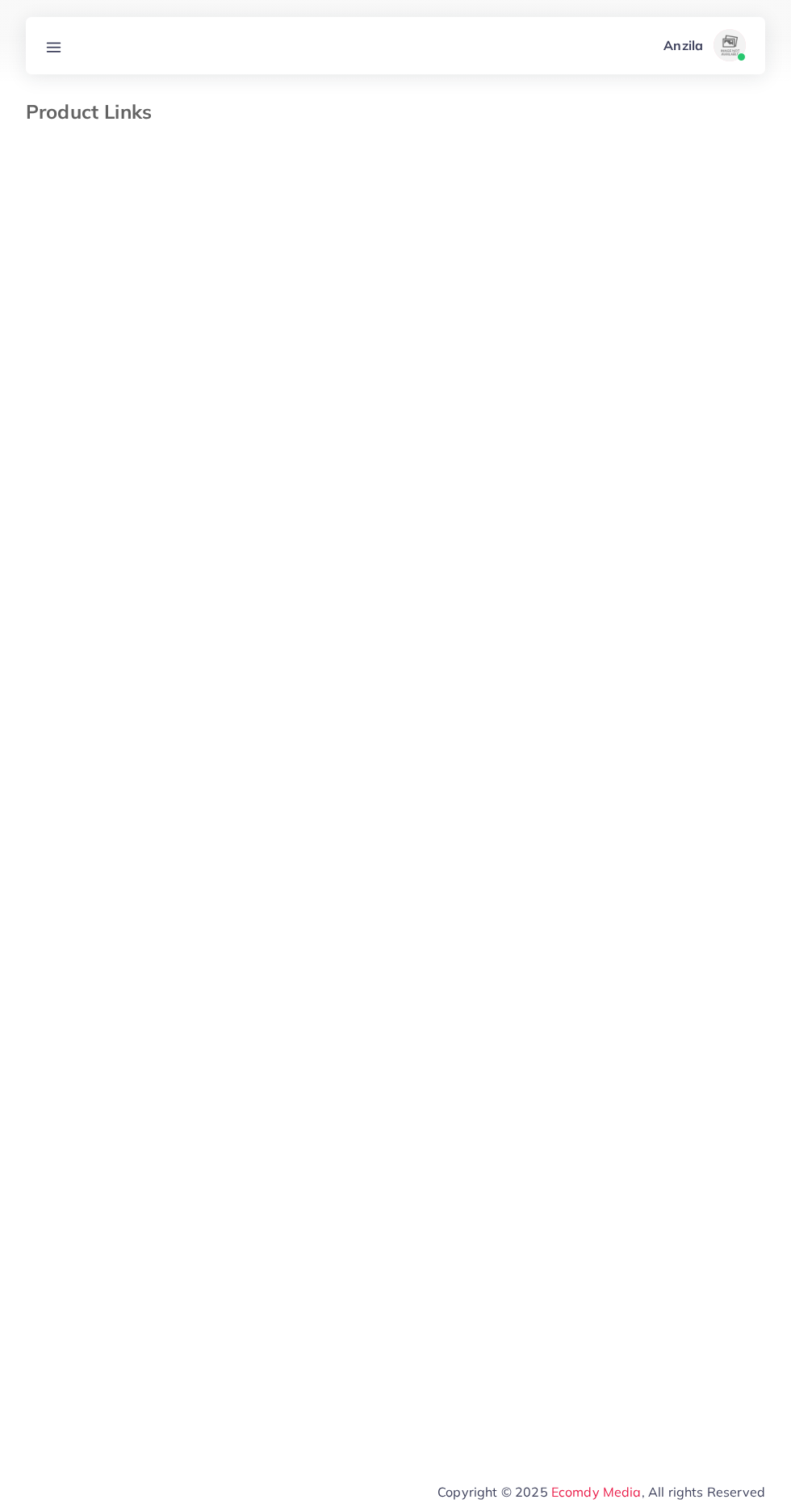
select select "*********"
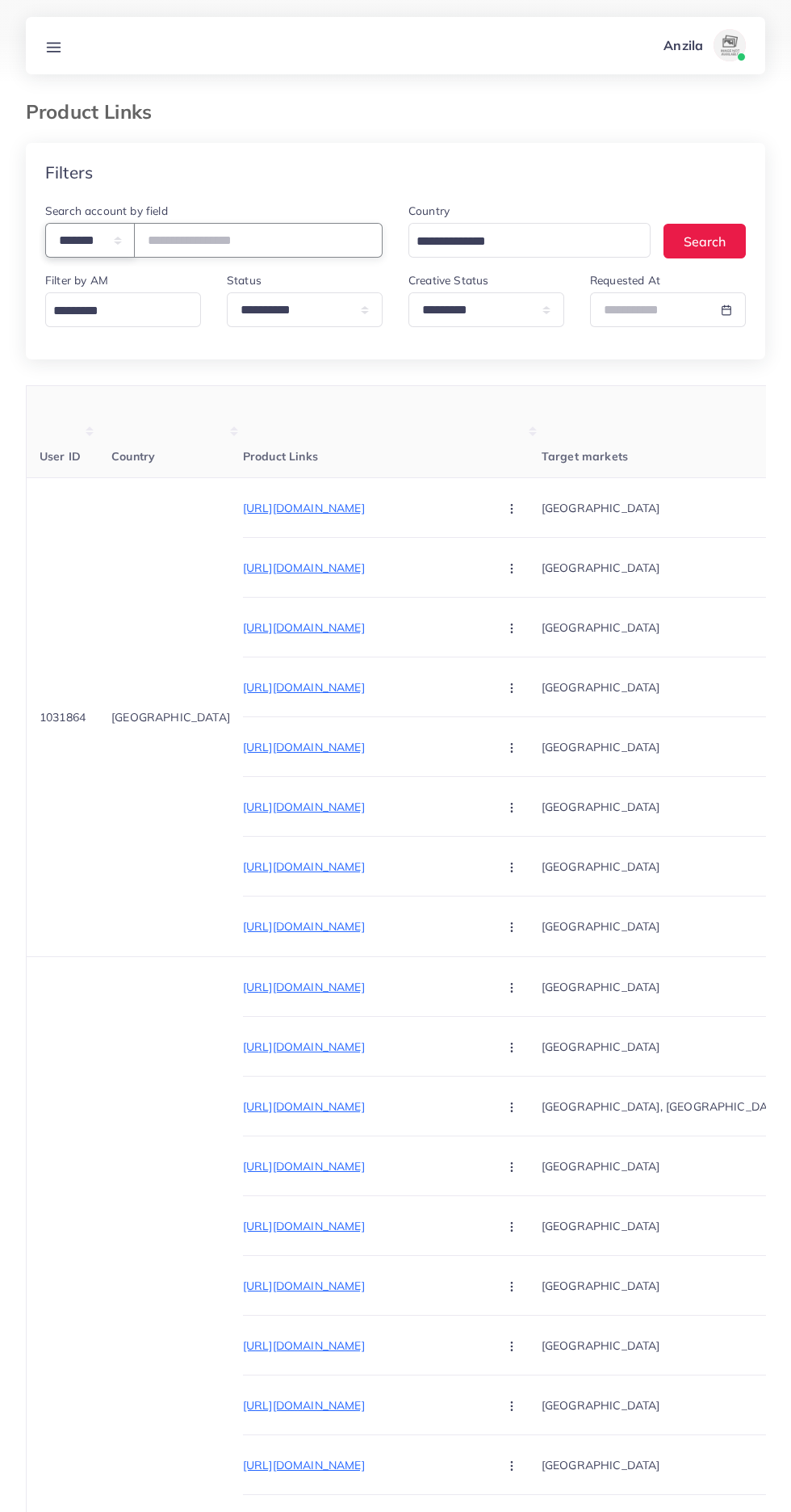
click at [92, 240] on select "**********" at bounding box center [90, 240] width 90 height 34
click at [230, 241] on input "number" at bounding box center [258, 240] width 249 height 34
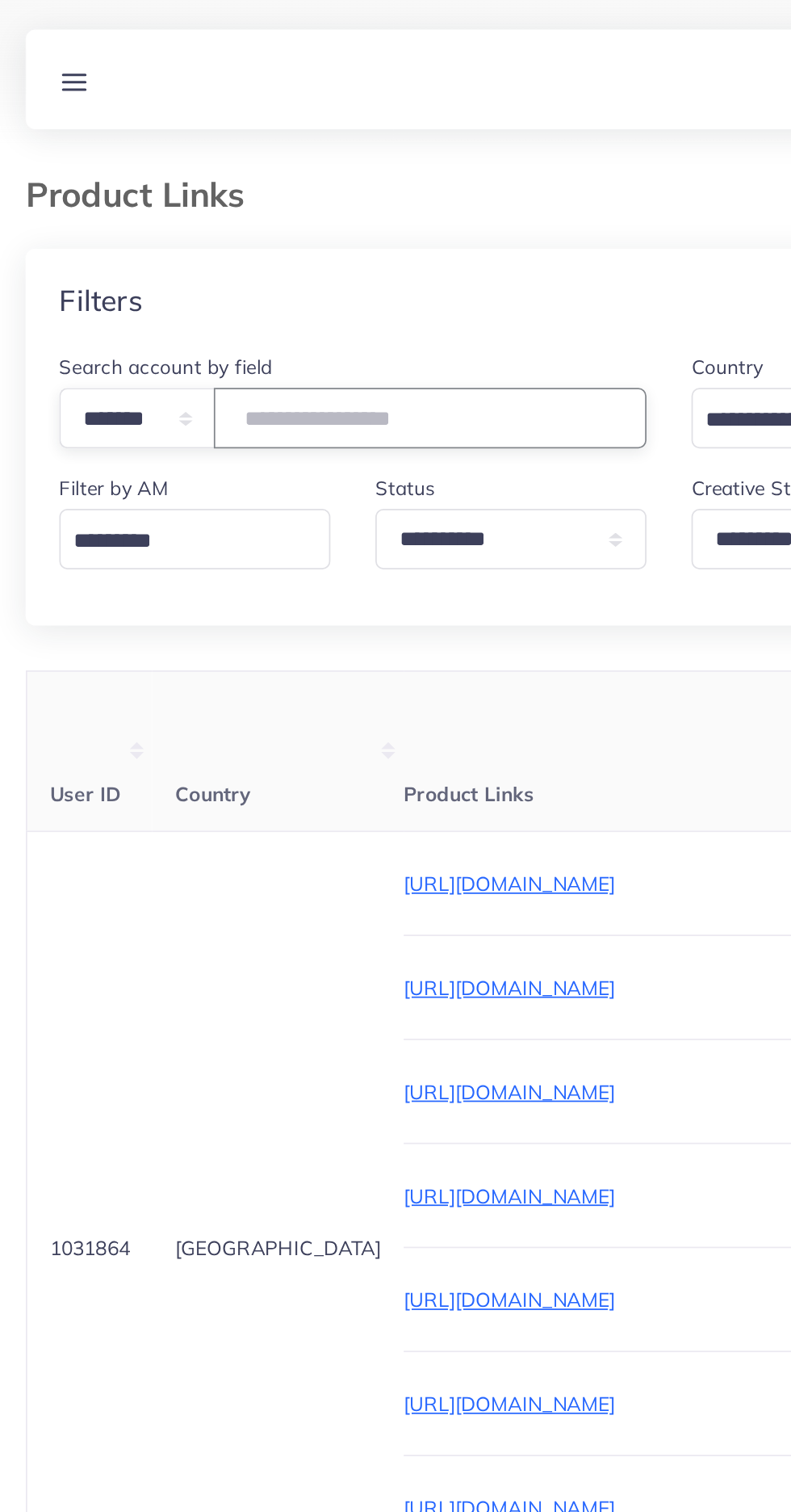
type input "*******"
click at [243, 412] on th "Product Links" at bounding box center [392, 431] width 299 height 92
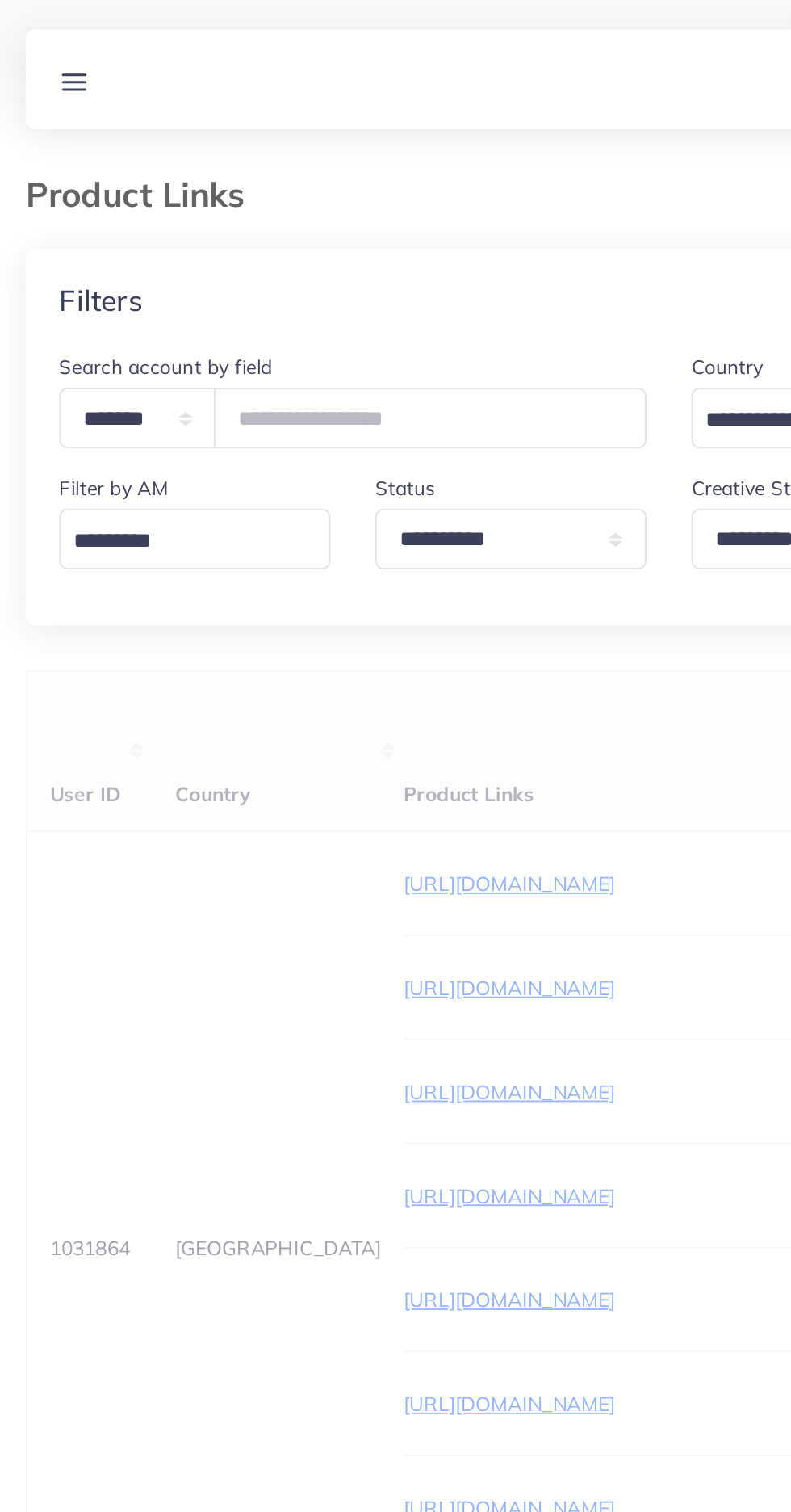
scroll to position [0, 297]
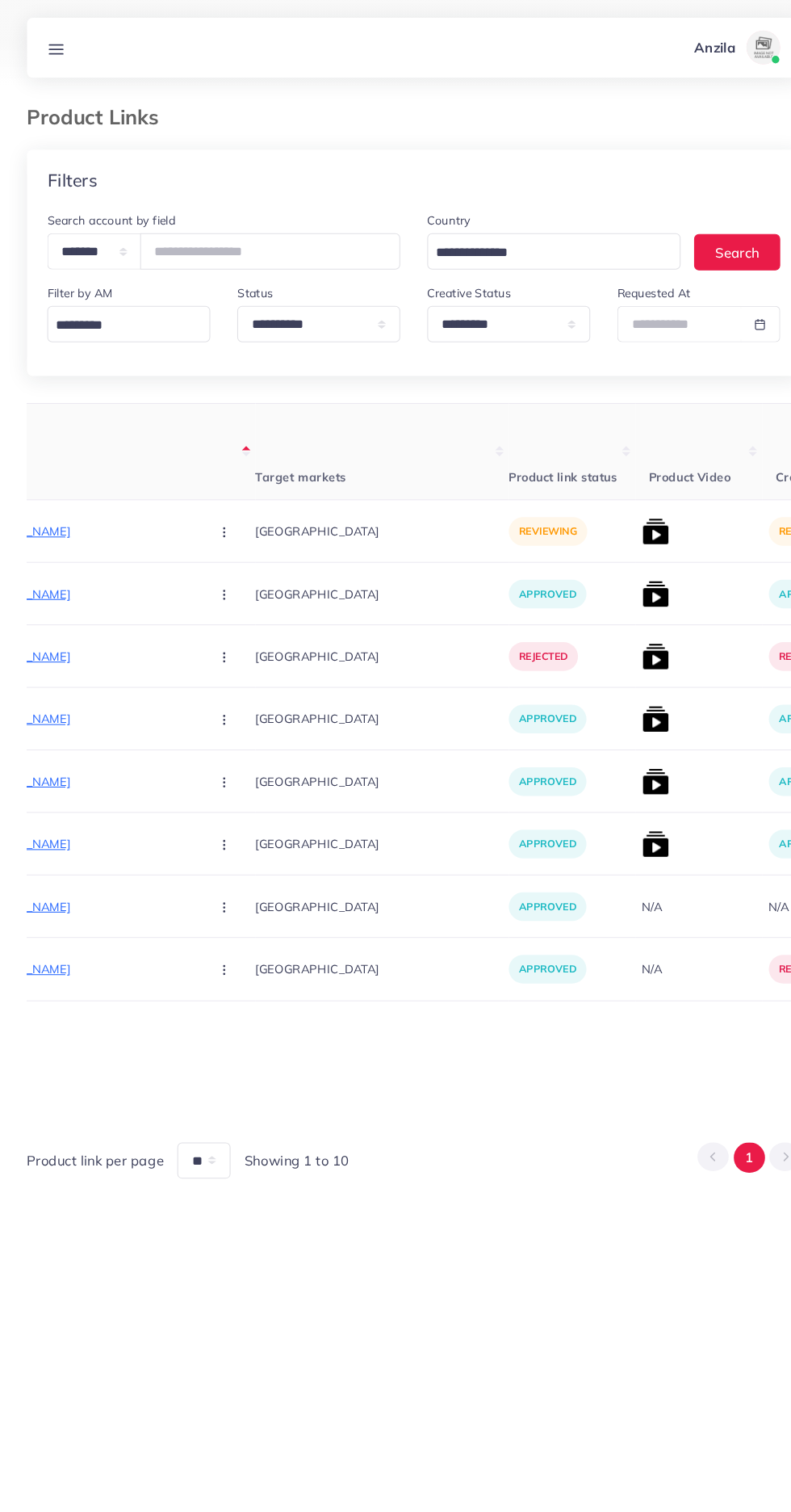
click at [68, 508] on p "[URL][DOMAIN_NAME]" at bounding box center [66, 508] width 242 height 20
click at [208, 512] on icon "button" at bounding box center [214, 508] width 13 height 13
click at [223, 558] on span "Approve" at bounding box center [250, 557] width 53 height 16
click at [615, 505] on img at bounding box center [627, 508] width 26 height 26
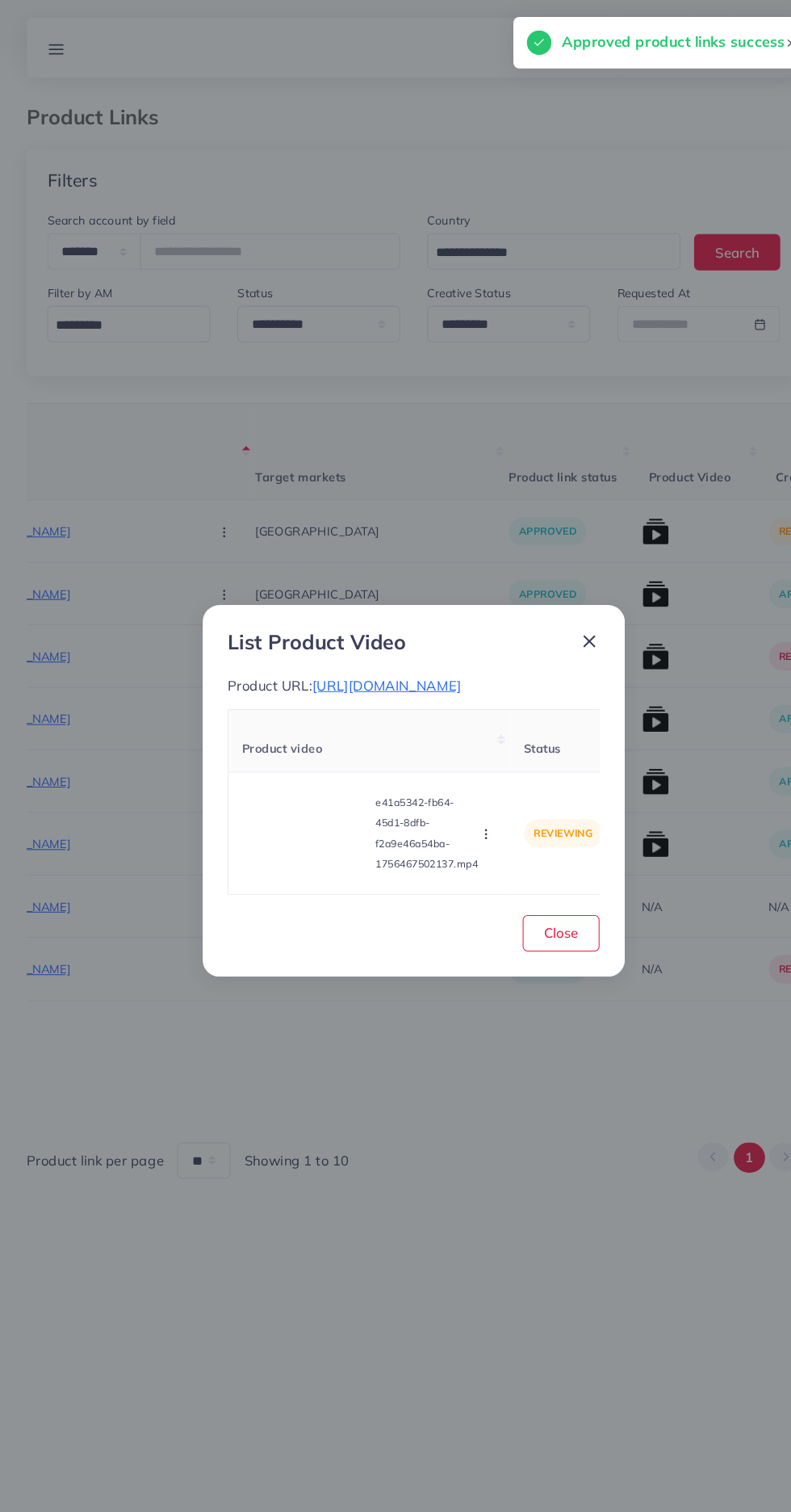
click at [287, 798] on video at bounding box center [292, 796] width 121 height 72
click at [295, 800] on polygon at bounding box center [294, 796] width 7 height 9
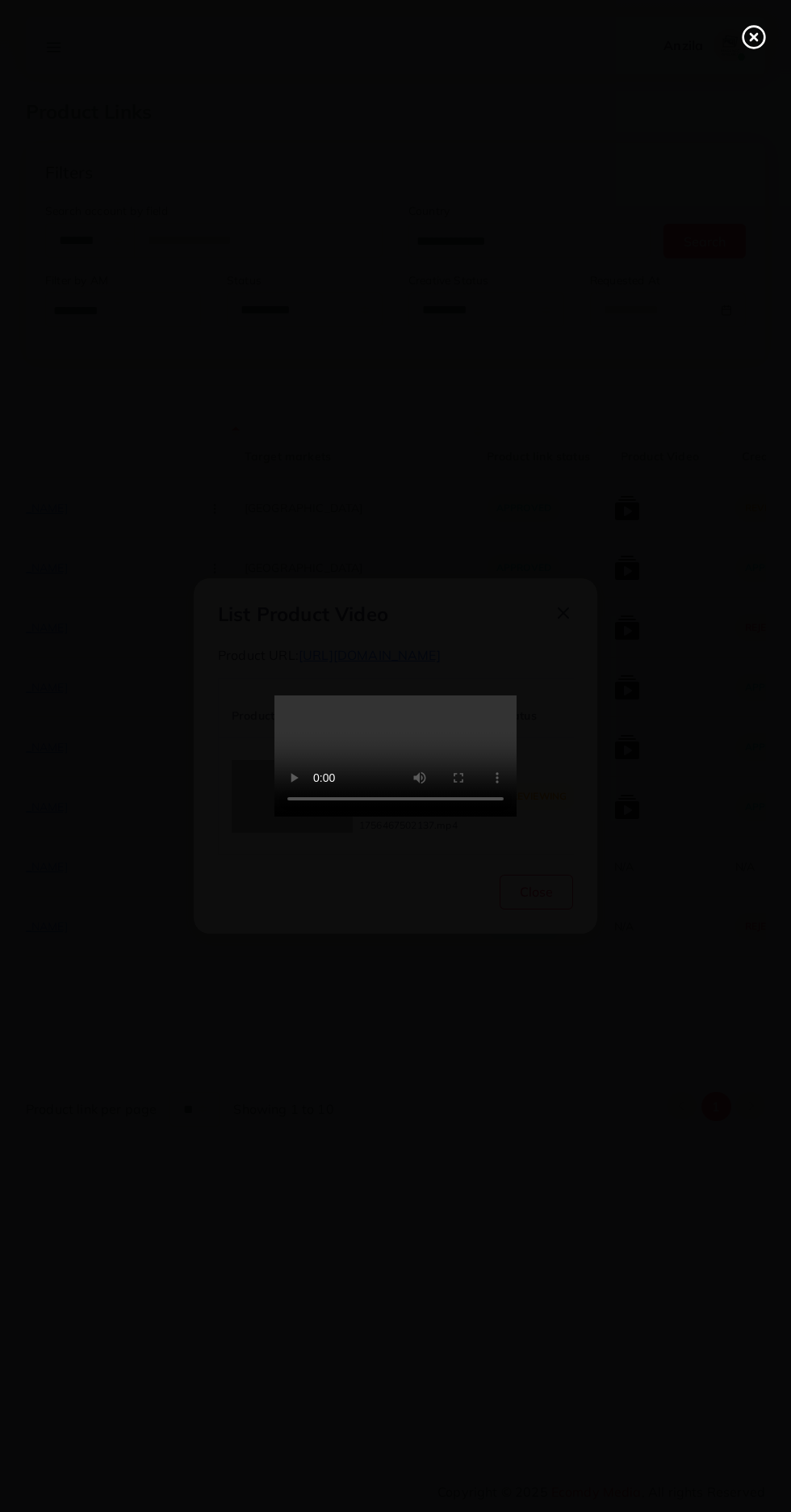
click at [749, 34] on icon at bounding box center [754, 37] width 26 height 26
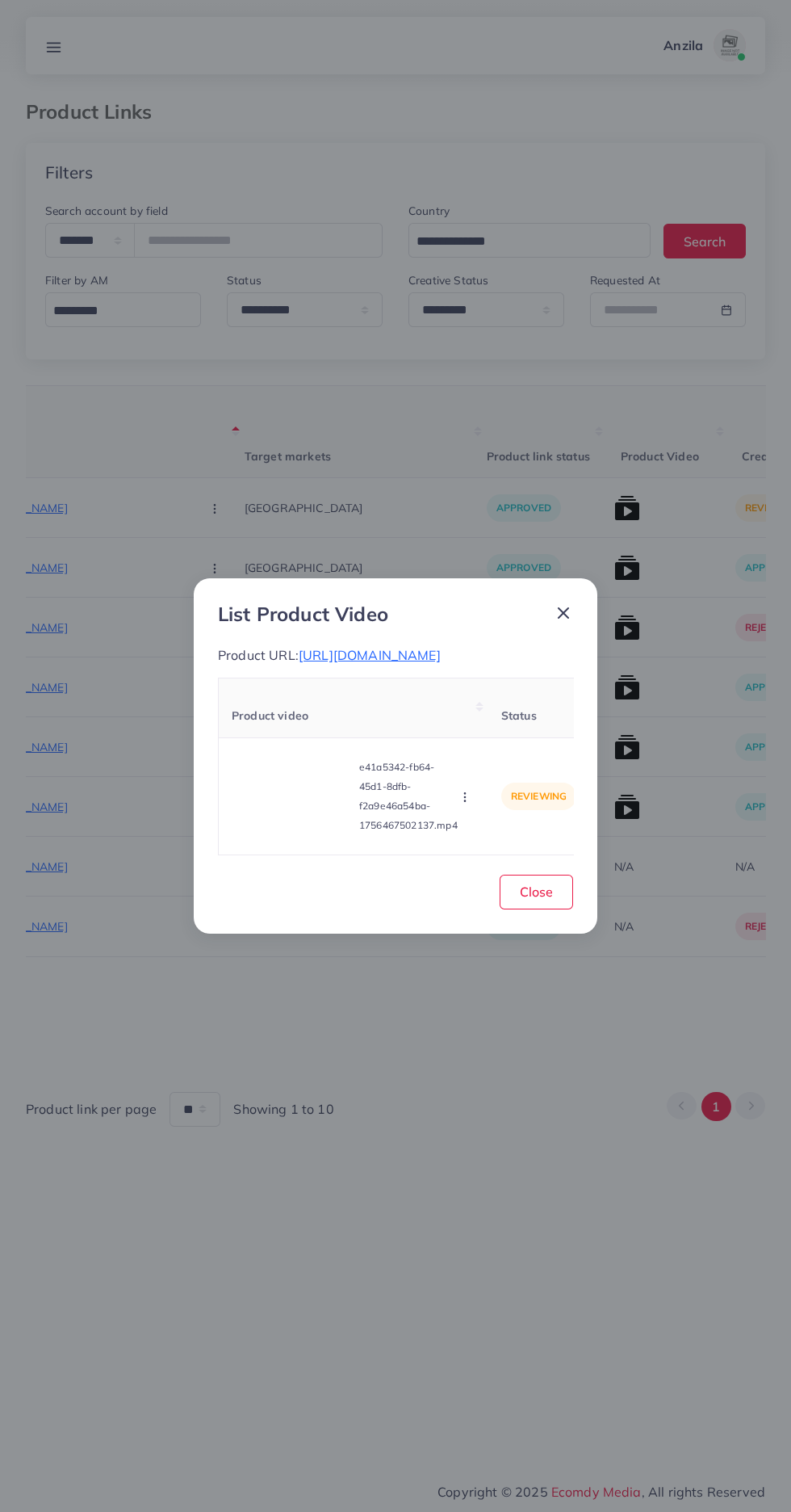
click at [465, 794] on circle "button" at bounding box center [464, 793] width 1 height 1
click at [495, 729] on span "Approve" at bounding box center [500, 721] width 53 height 16
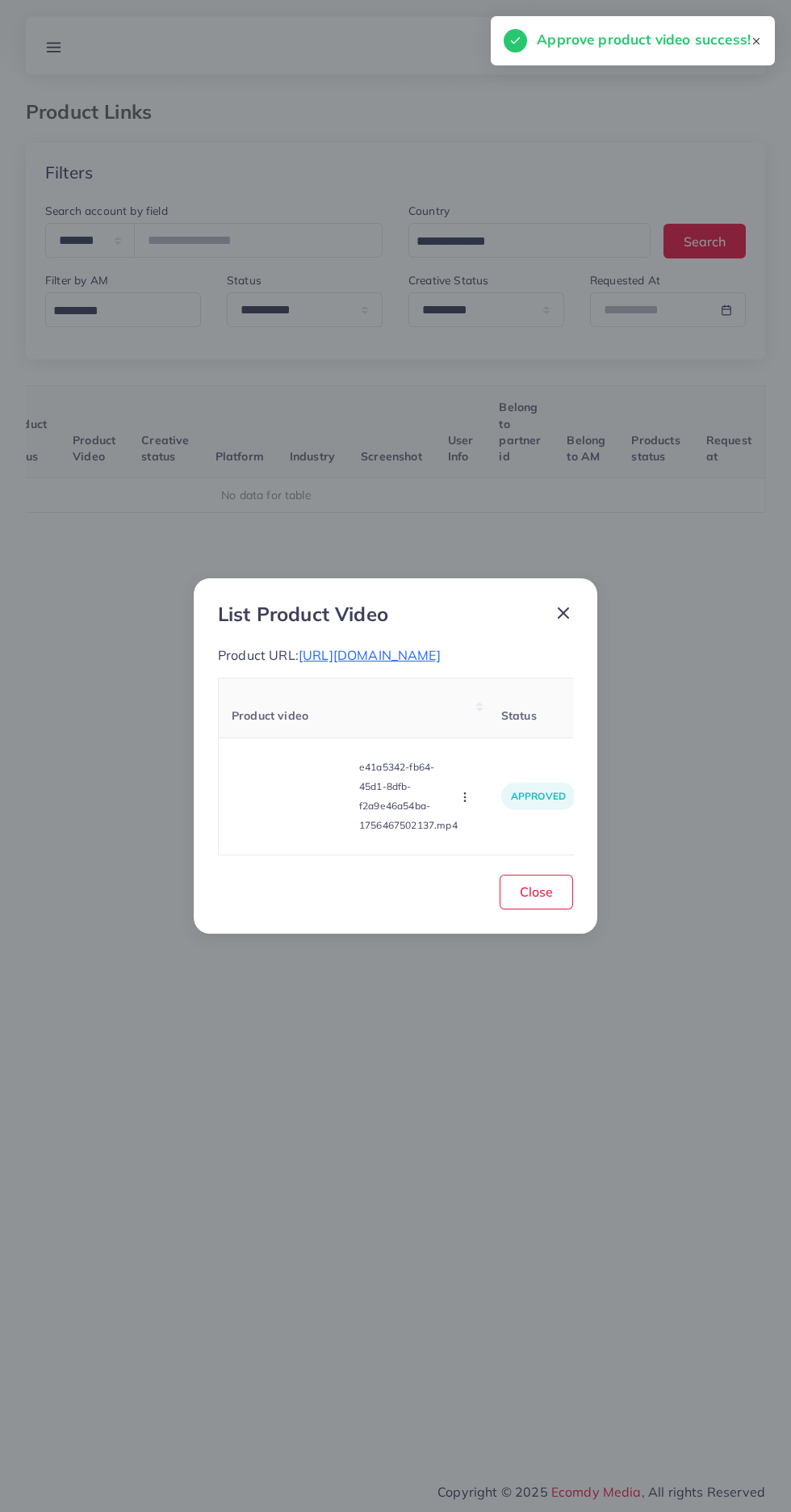
scroll to position [0, 253]
click at [550, 900] on span "Close" at bounding box center [536, 891] width 33 height 16
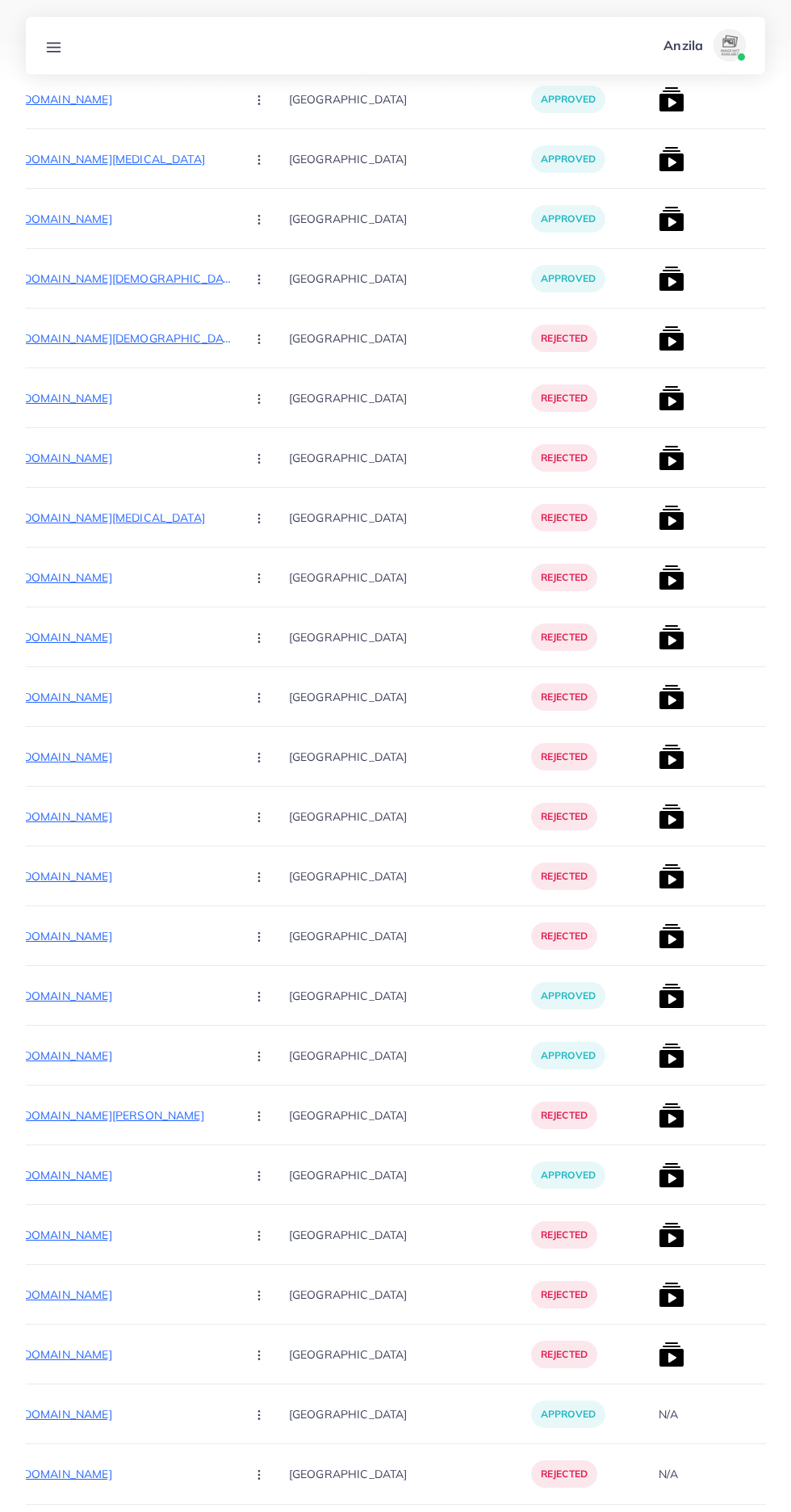
scroll to position [0, 299]
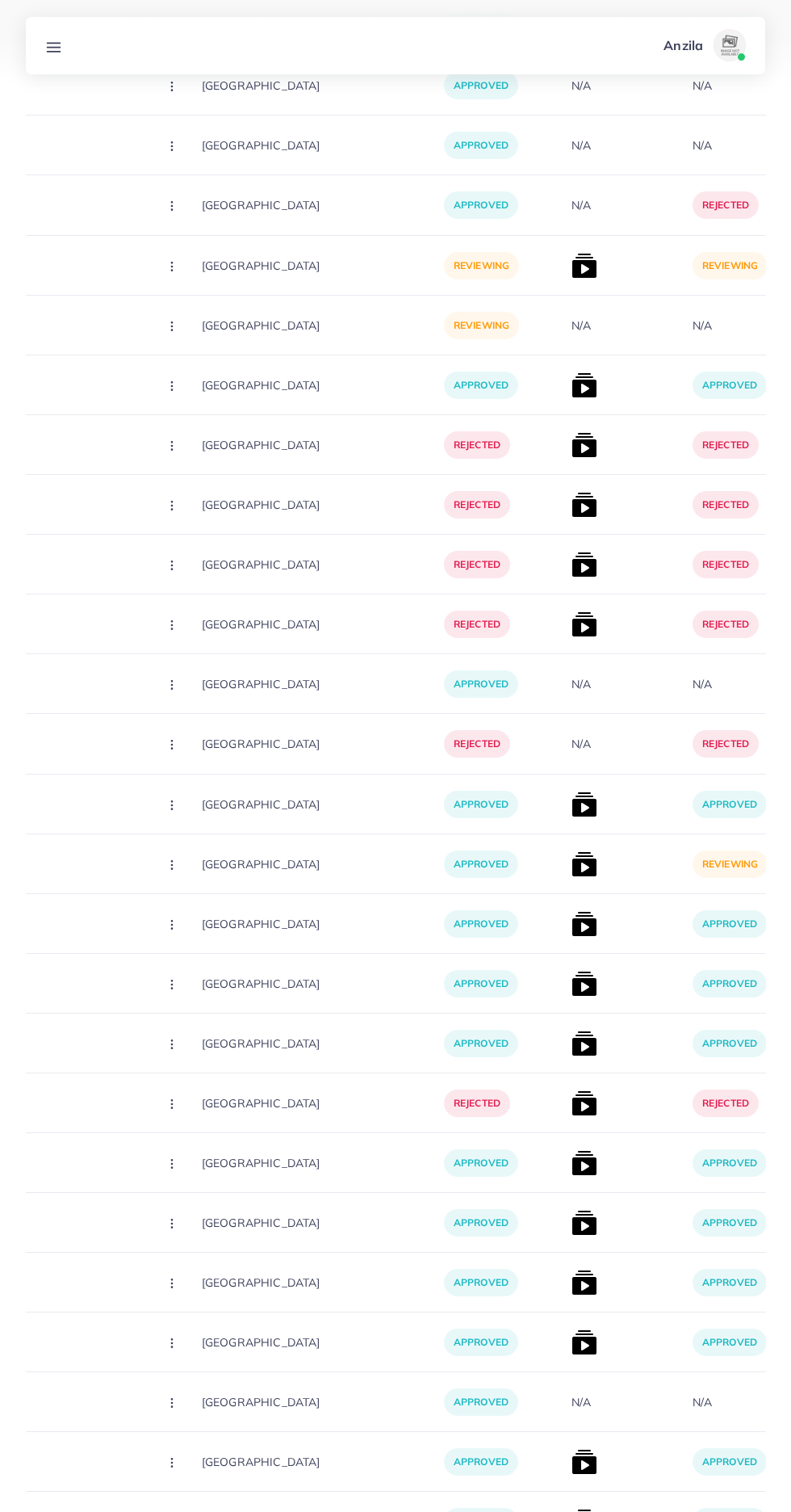
scroll to position [0, 317]
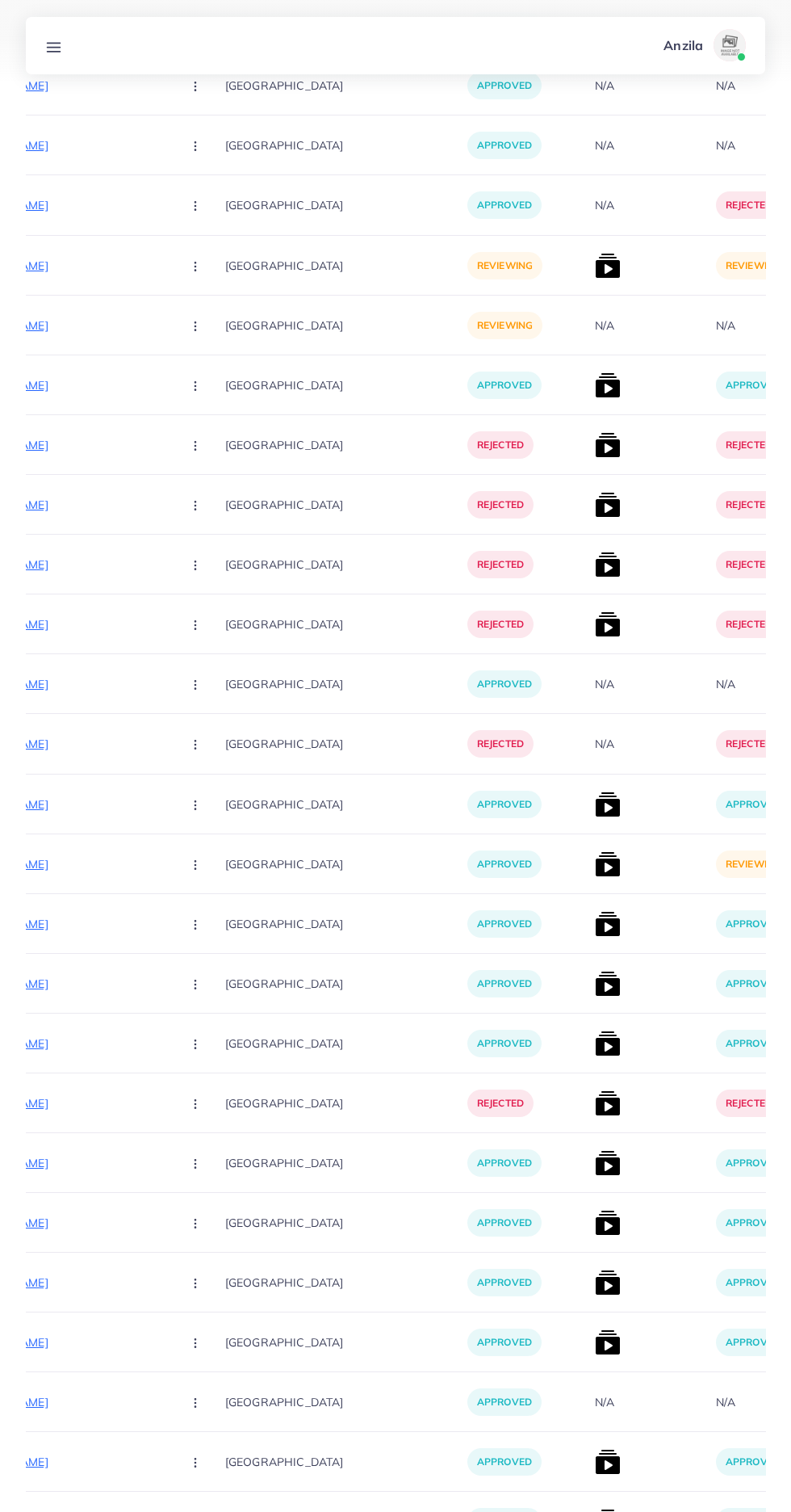
click at [82, 864] on p "[URL][DOMAIN_NAME]" at bounding box center [47, 864] width 242 height 20
click at [188, 864] on icon "button" at bounding box center [195, 864] width 13 height 13
click at [203, 953] on span "Reject" at bounding box center [222, 949] width 39 height 16
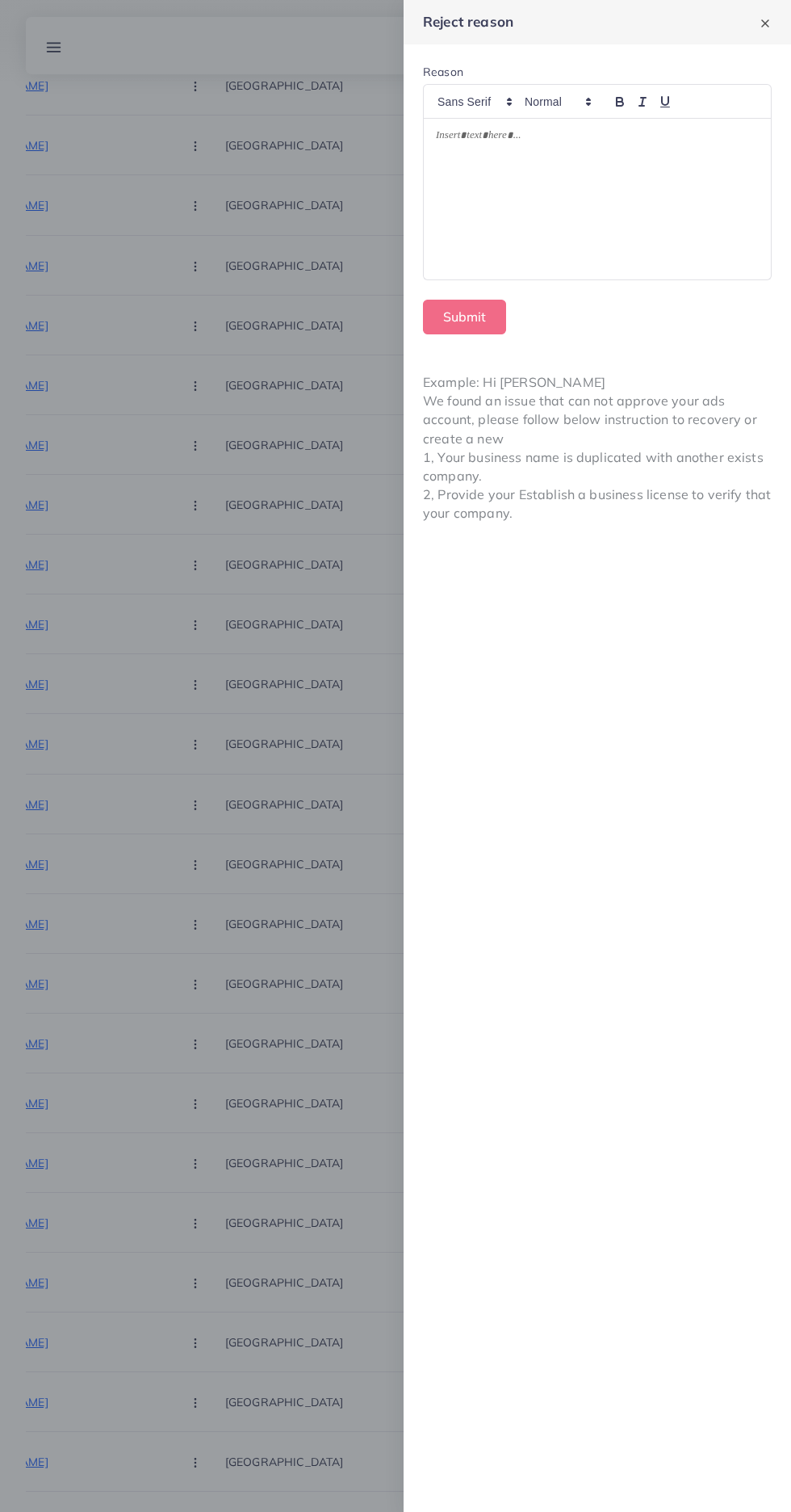
click at [516, 235] on div at bounding box center [596, 199] width 347 height 161
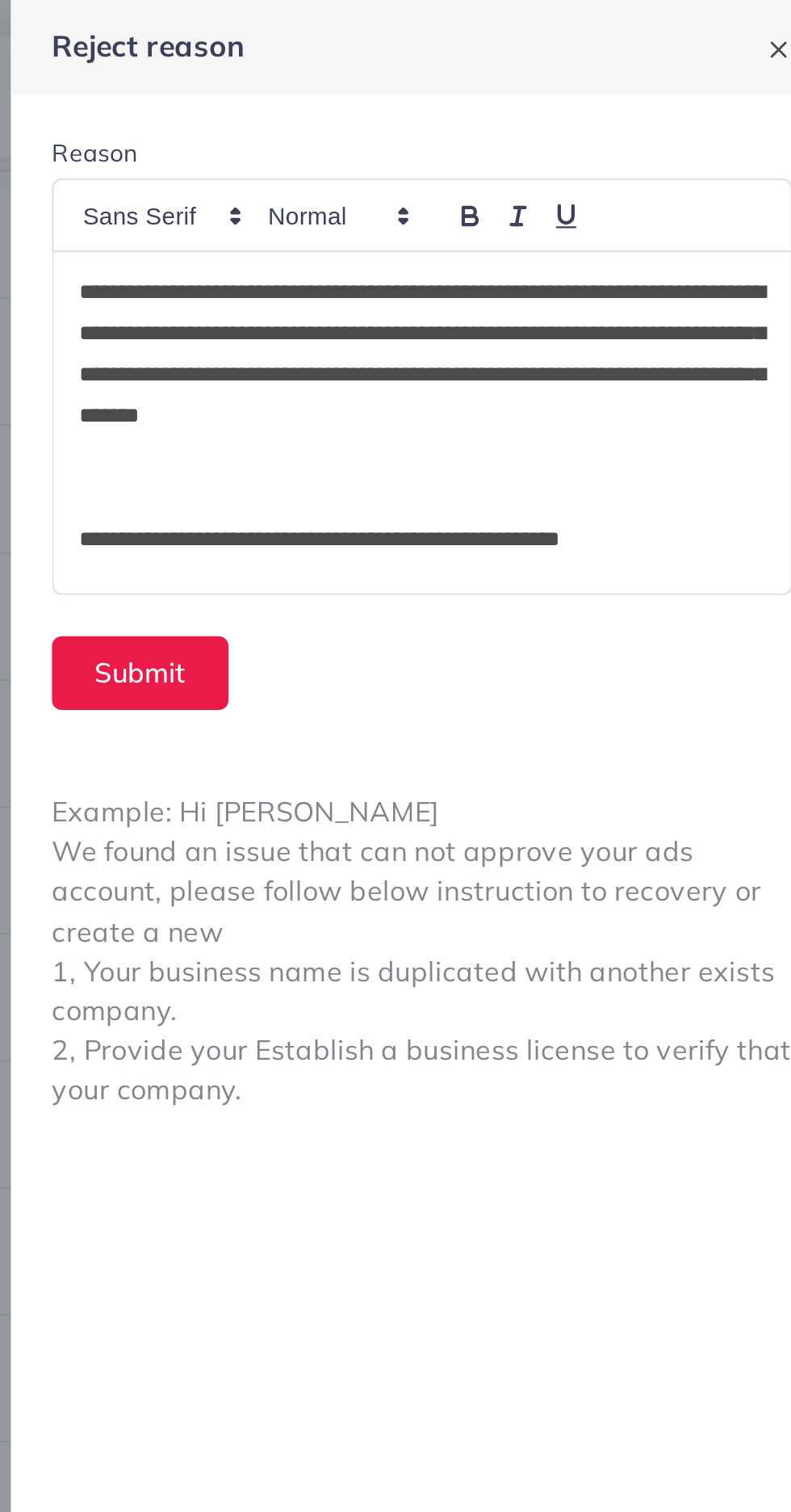
scroll to position [59, 0]
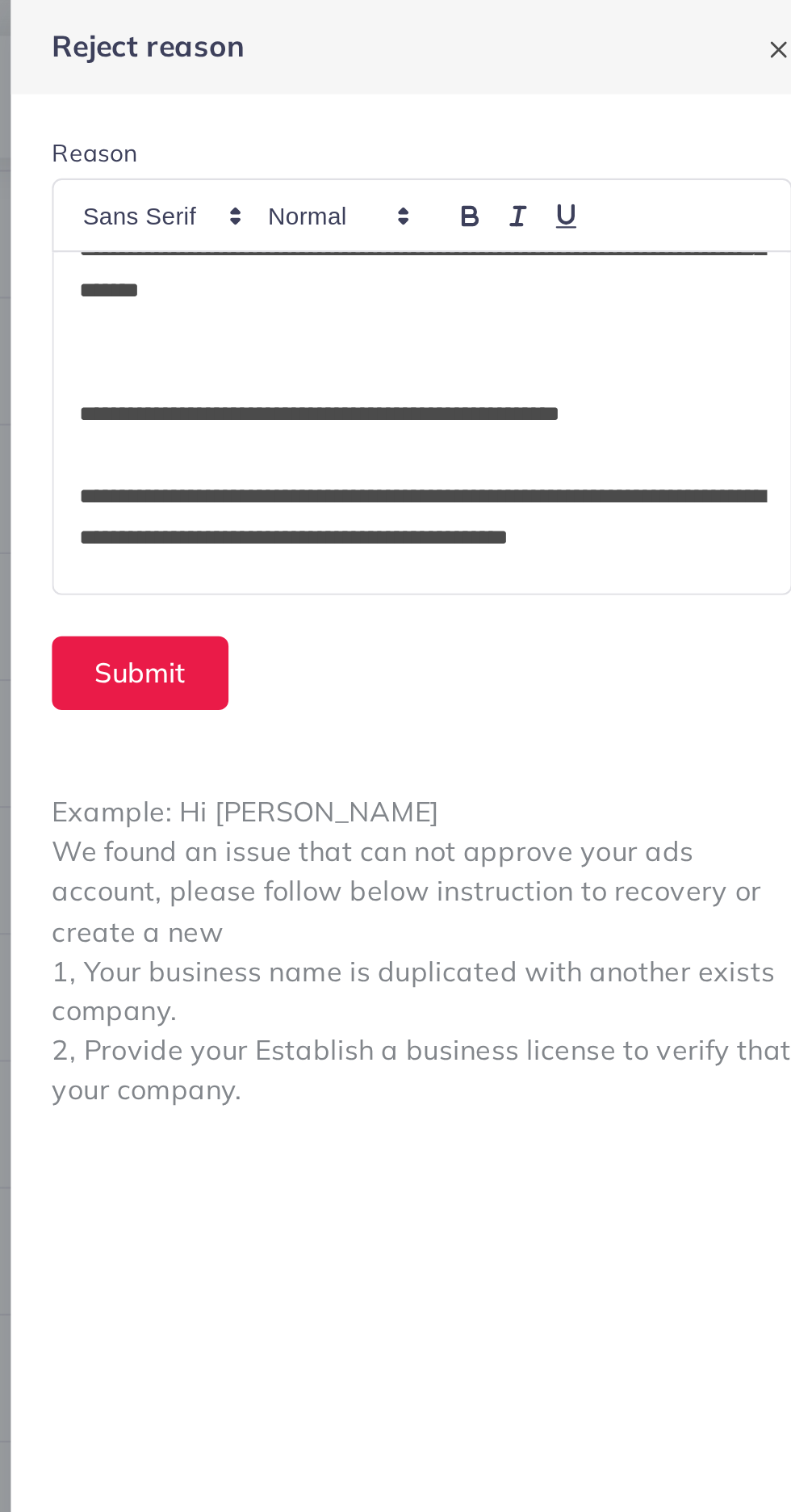
click at [637, 271] on p "**********" at bounding box center [596, 254] width 323 height 59
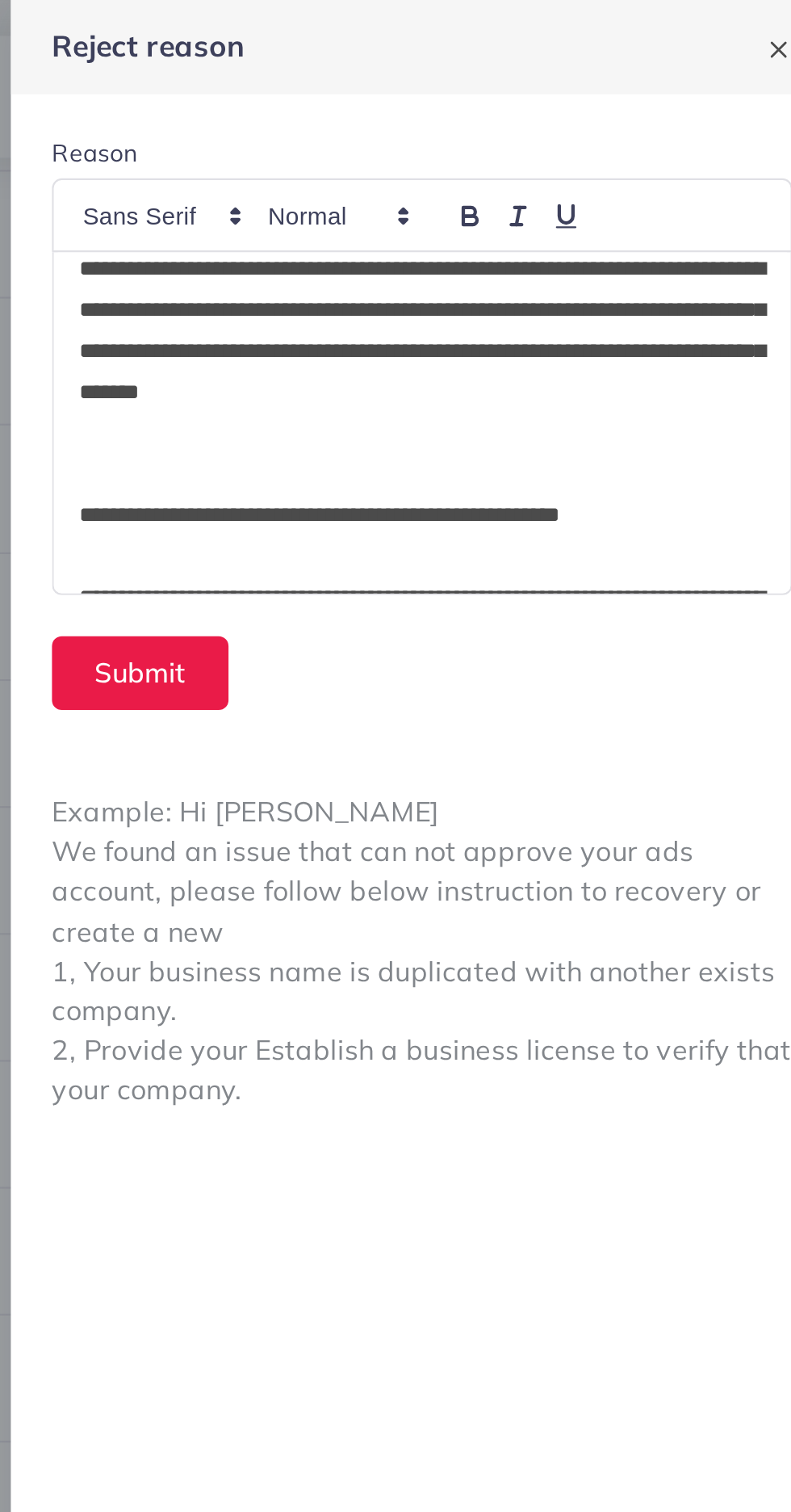
scroll to position [0, 0]
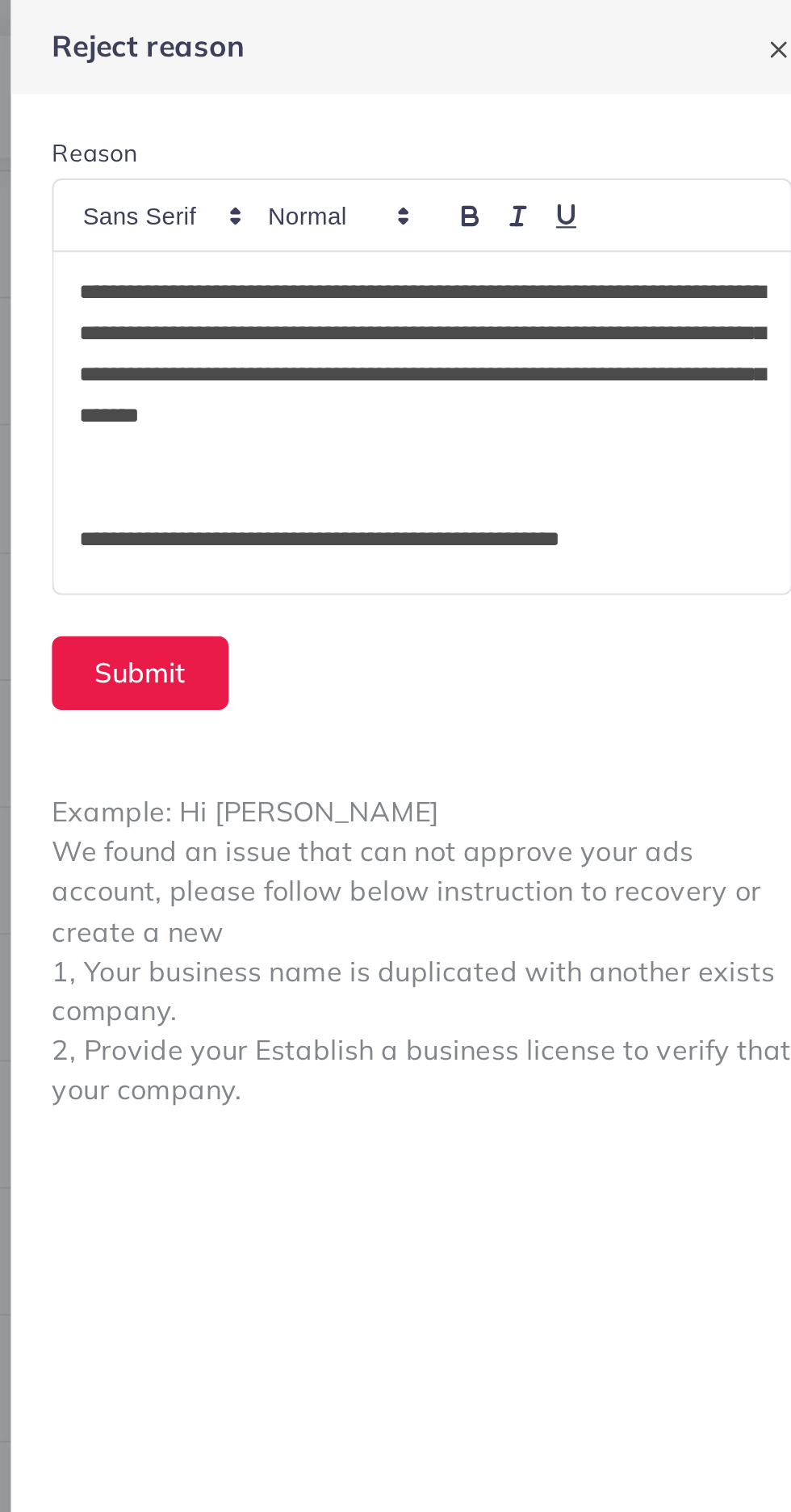
click at [703, 157] on p "**********" at bounding box center [596, 177] width 323 height 97
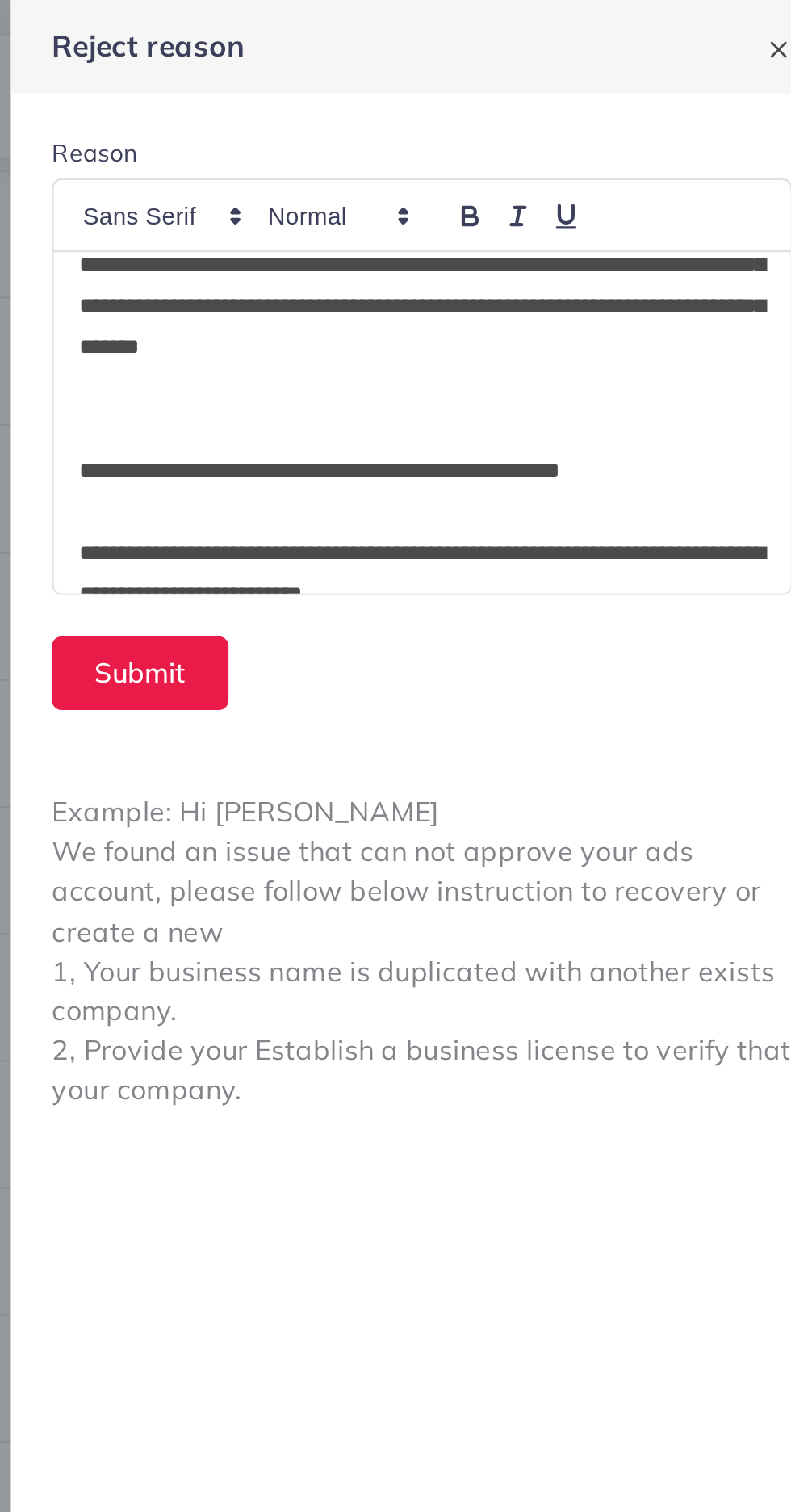
scroll to position [53, 0]
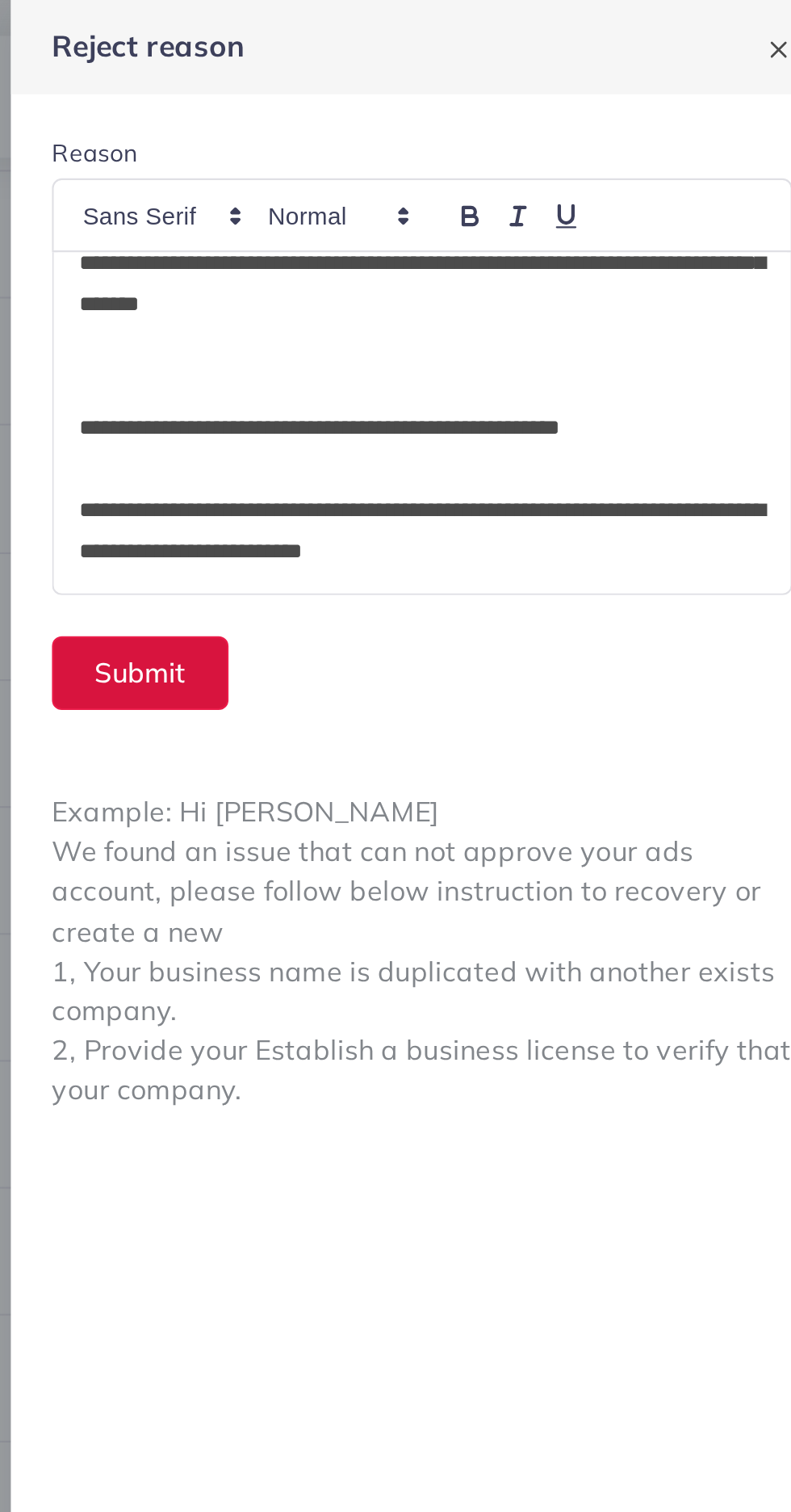
click at [463, 319] on button "Submit" at bounding box center [464, 317] width 83 height 34
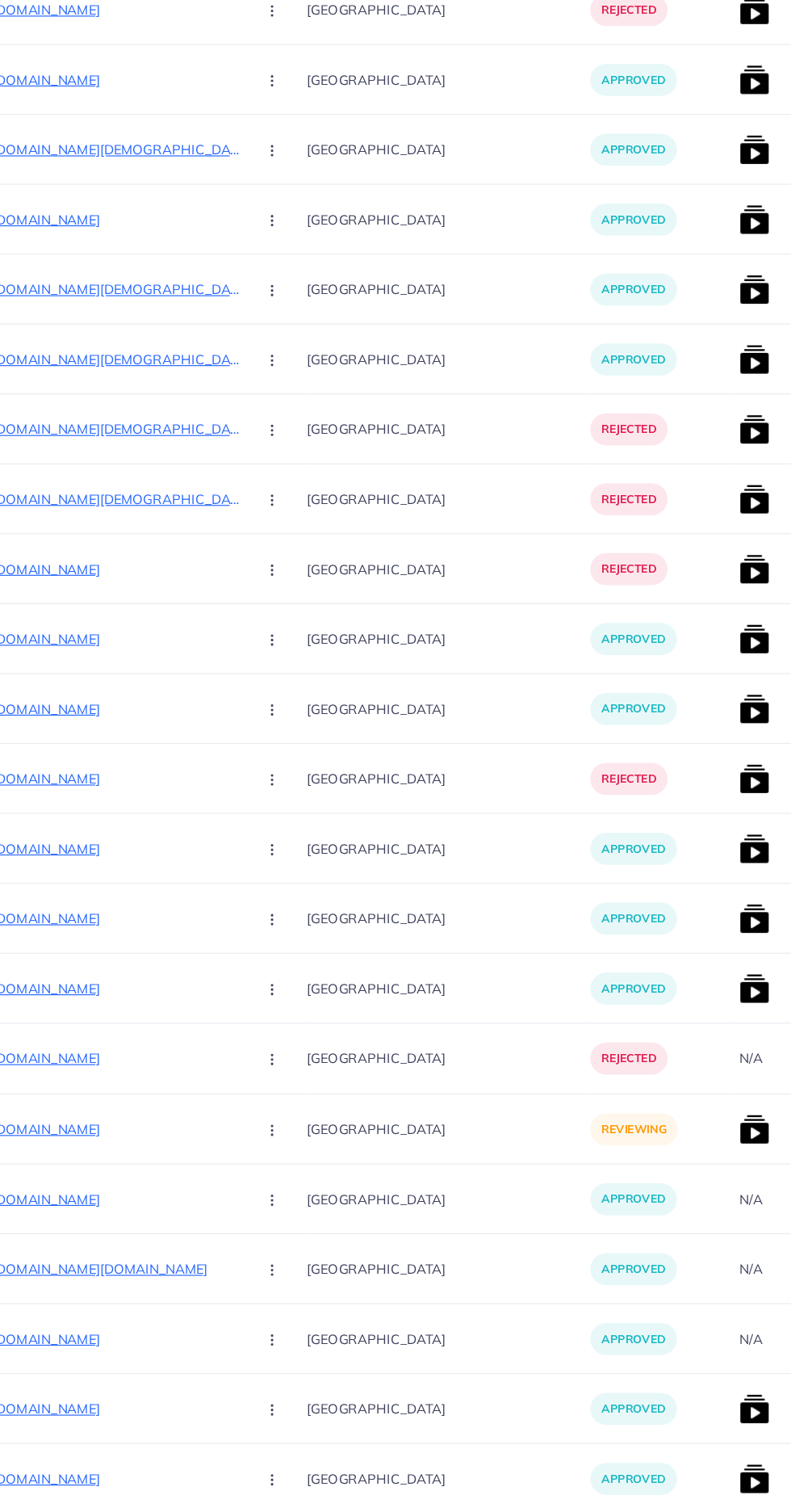
scroll to position [0, 222]
click at [162, 1162] on p "[URL][DOMAIN_NAME]" at bounding box center [141, 1161] width 242 height 20
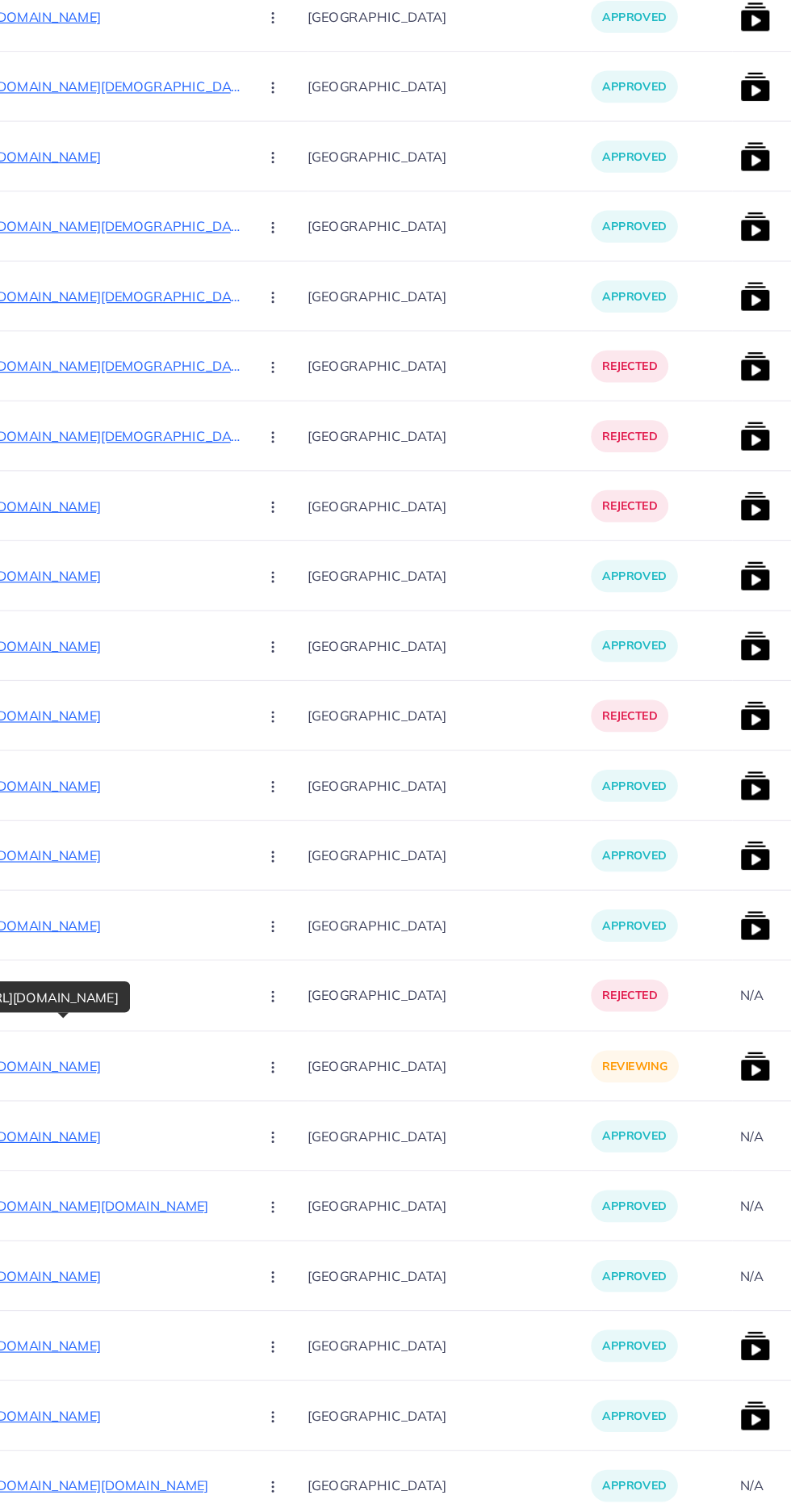
scroll to position [3682, 0]
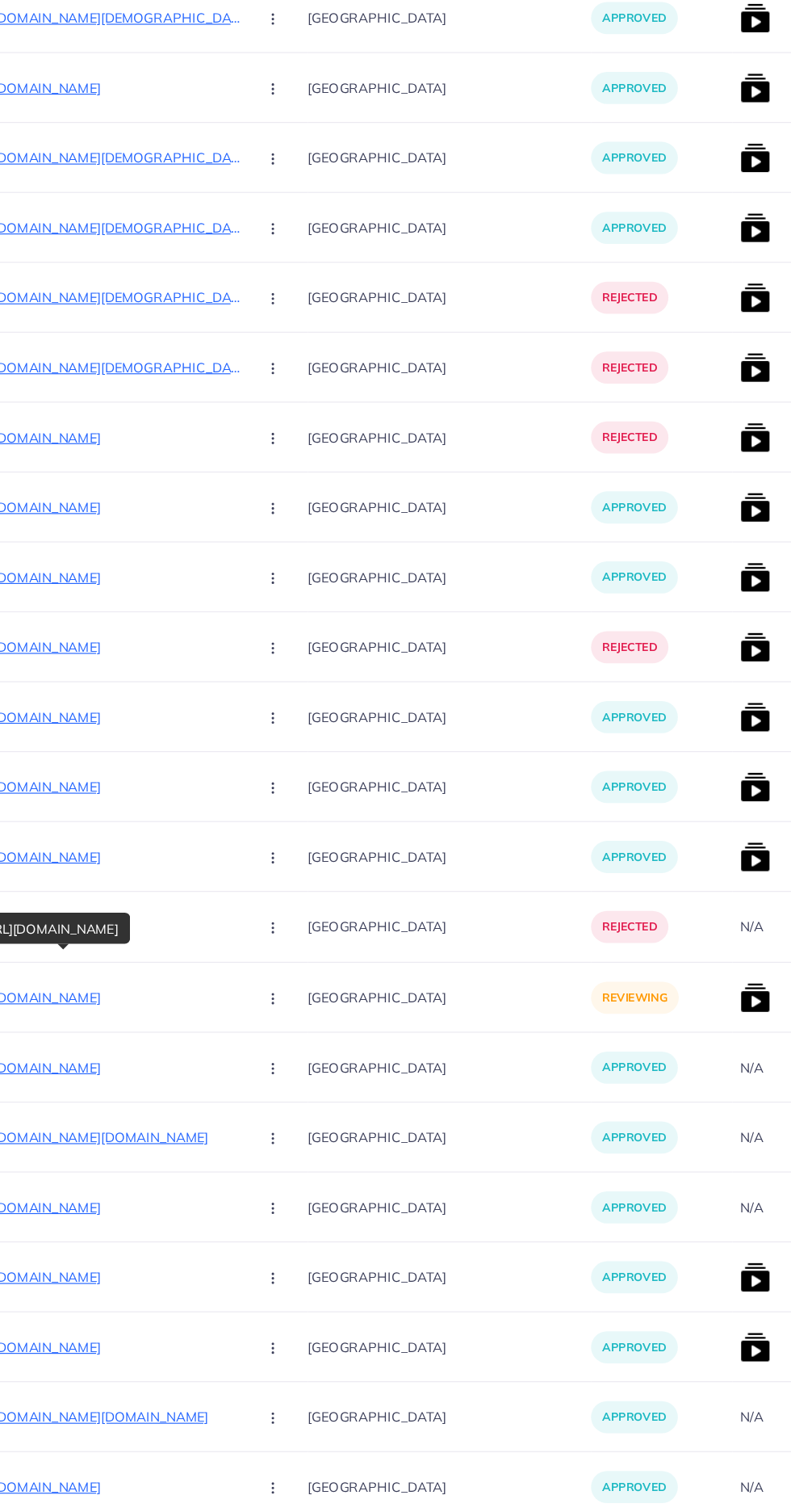
click at [289, 1076] on circle "button" at bounding box center [289, 1075] width 1 height 1
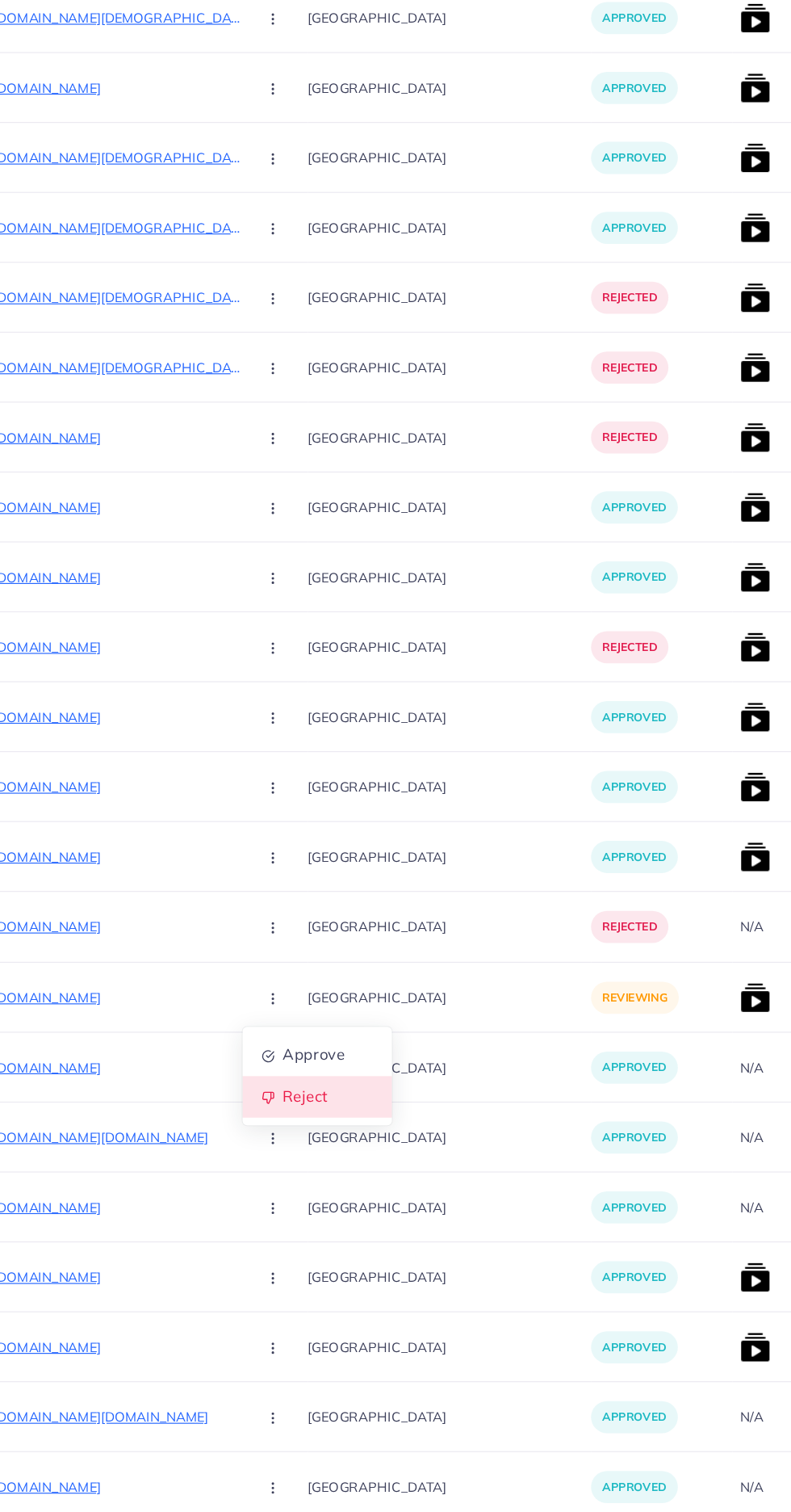
click at [275, 1167] on link "Reject" at bounding box center [328, 1156] width 127 height 35
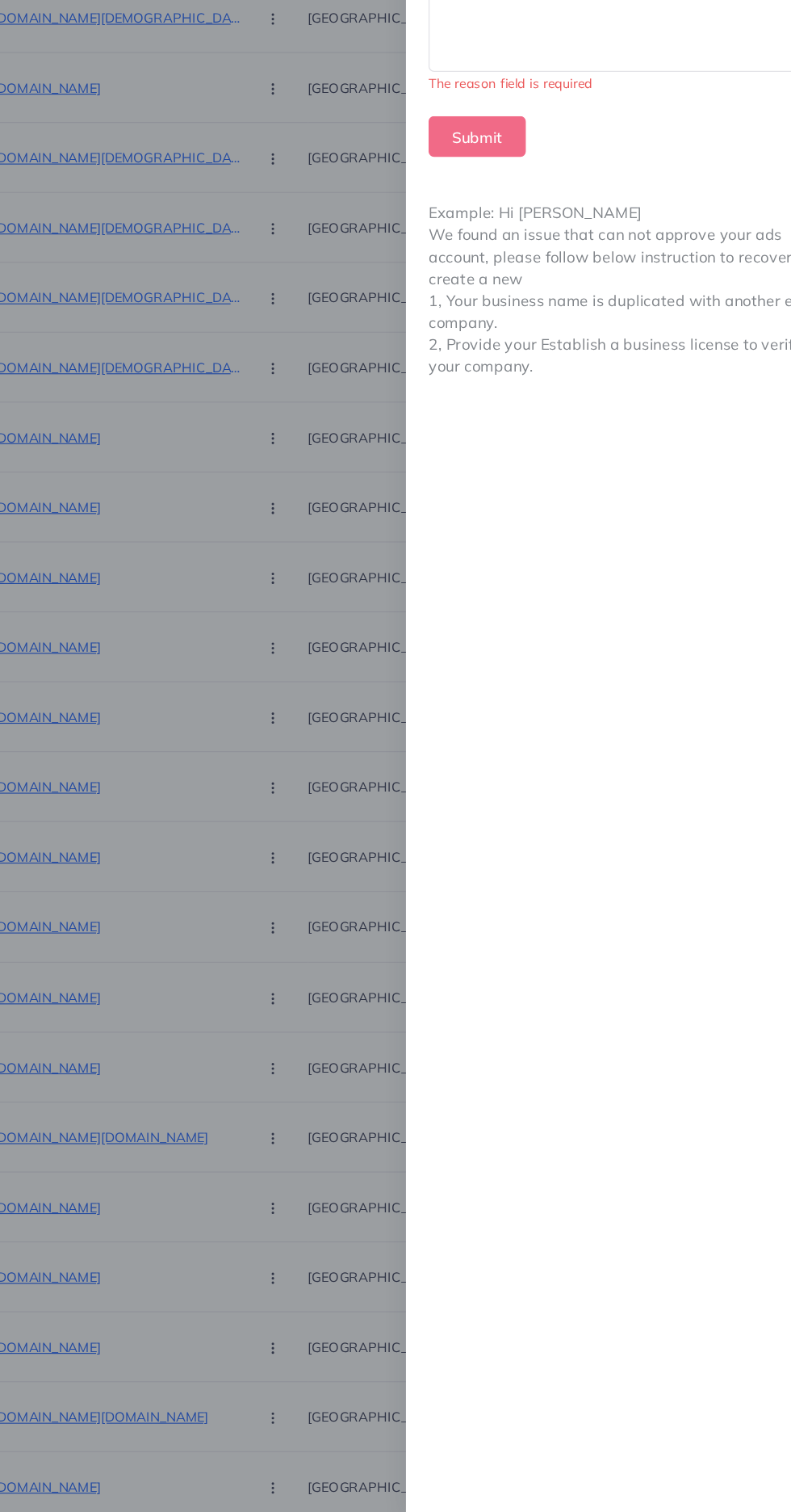
click at [455, 278] on div at bounding box center [596, 199] width 347 height 161
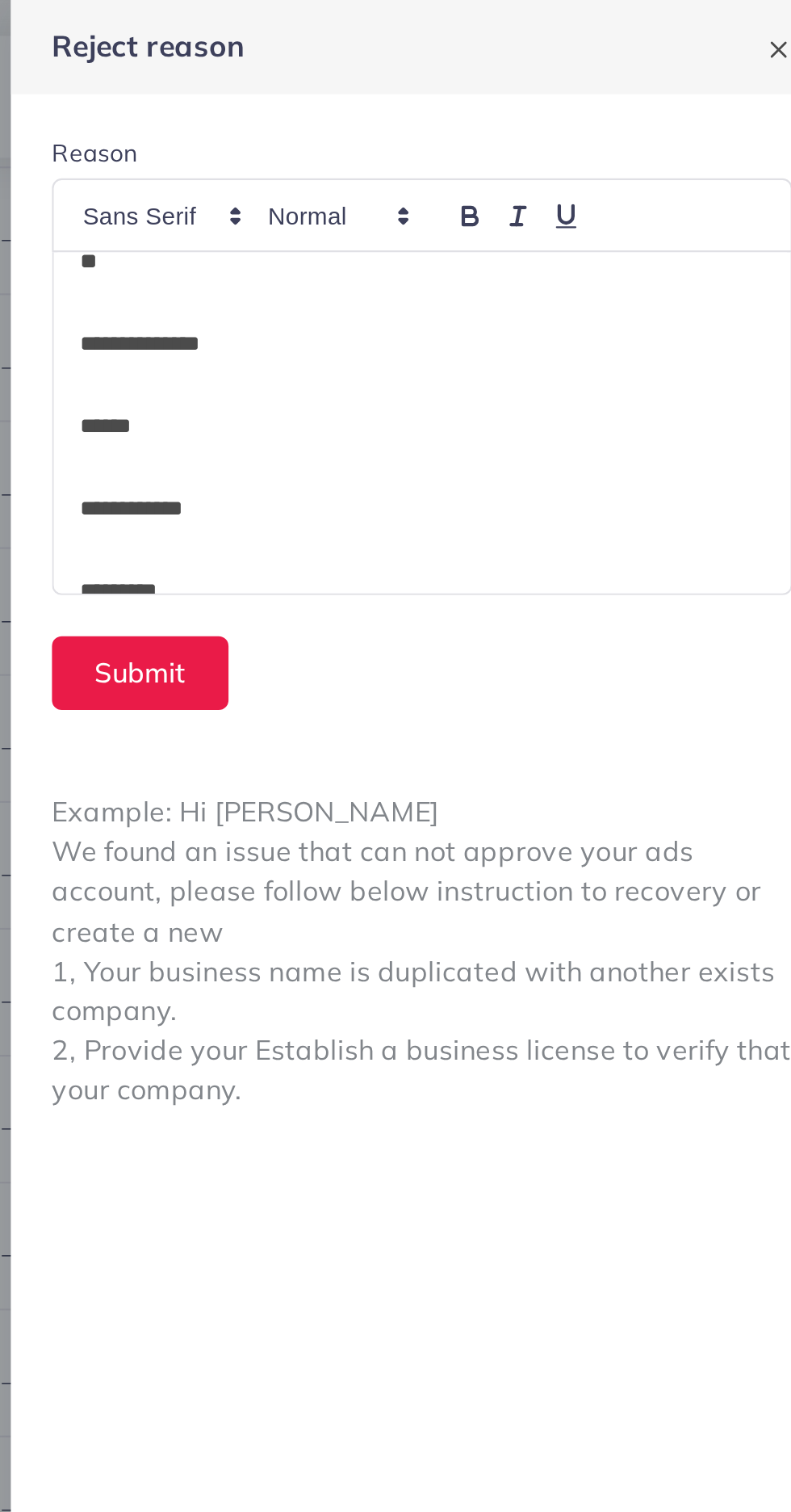
scroll to position [48, 0]
click at [429, 162] on div "**********" at bounding box center [596, 199] width 347 height 161
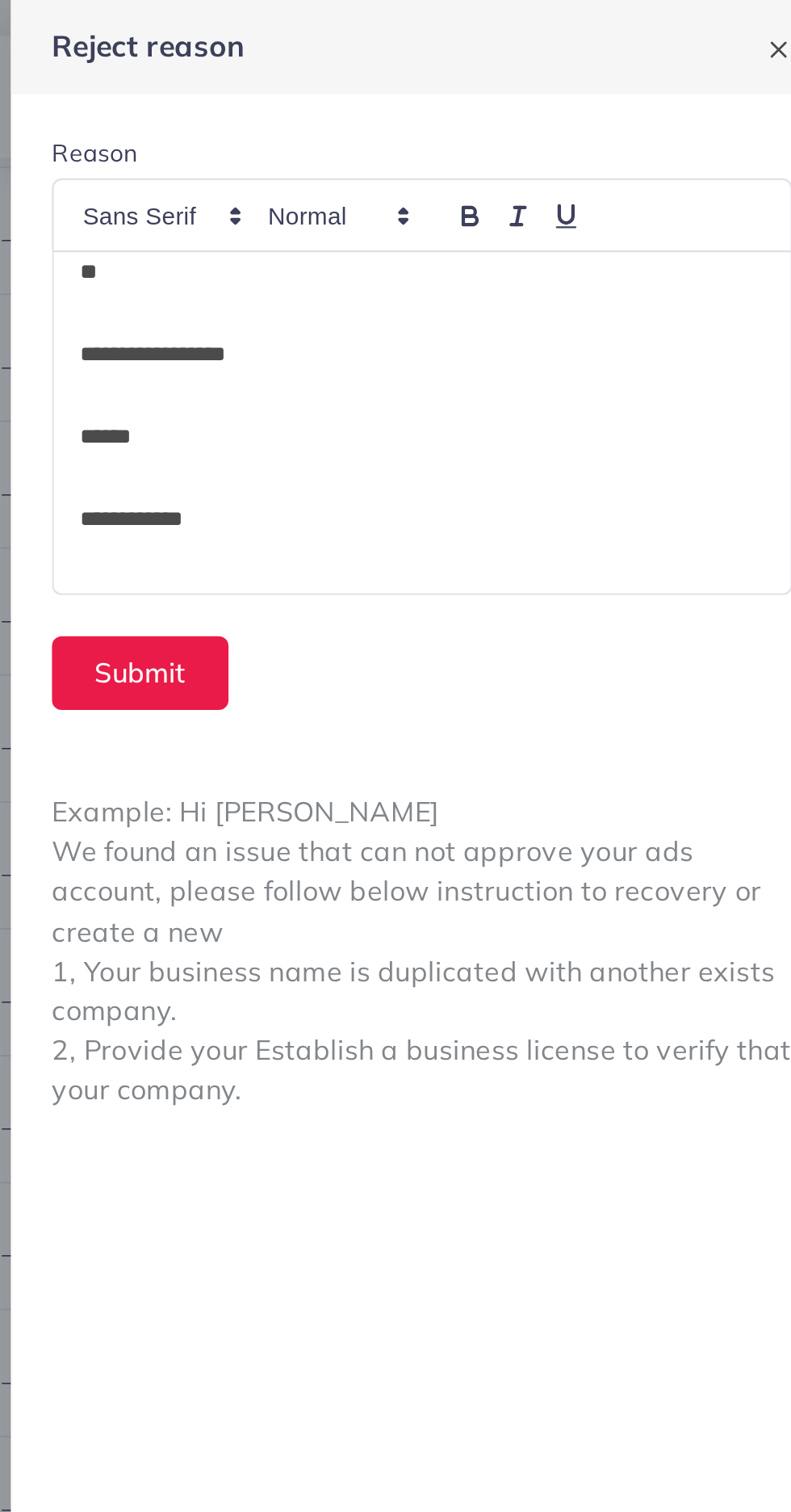
click at [427, 196] on div "**********" at bounding box center [596, 199] width 347 height 161
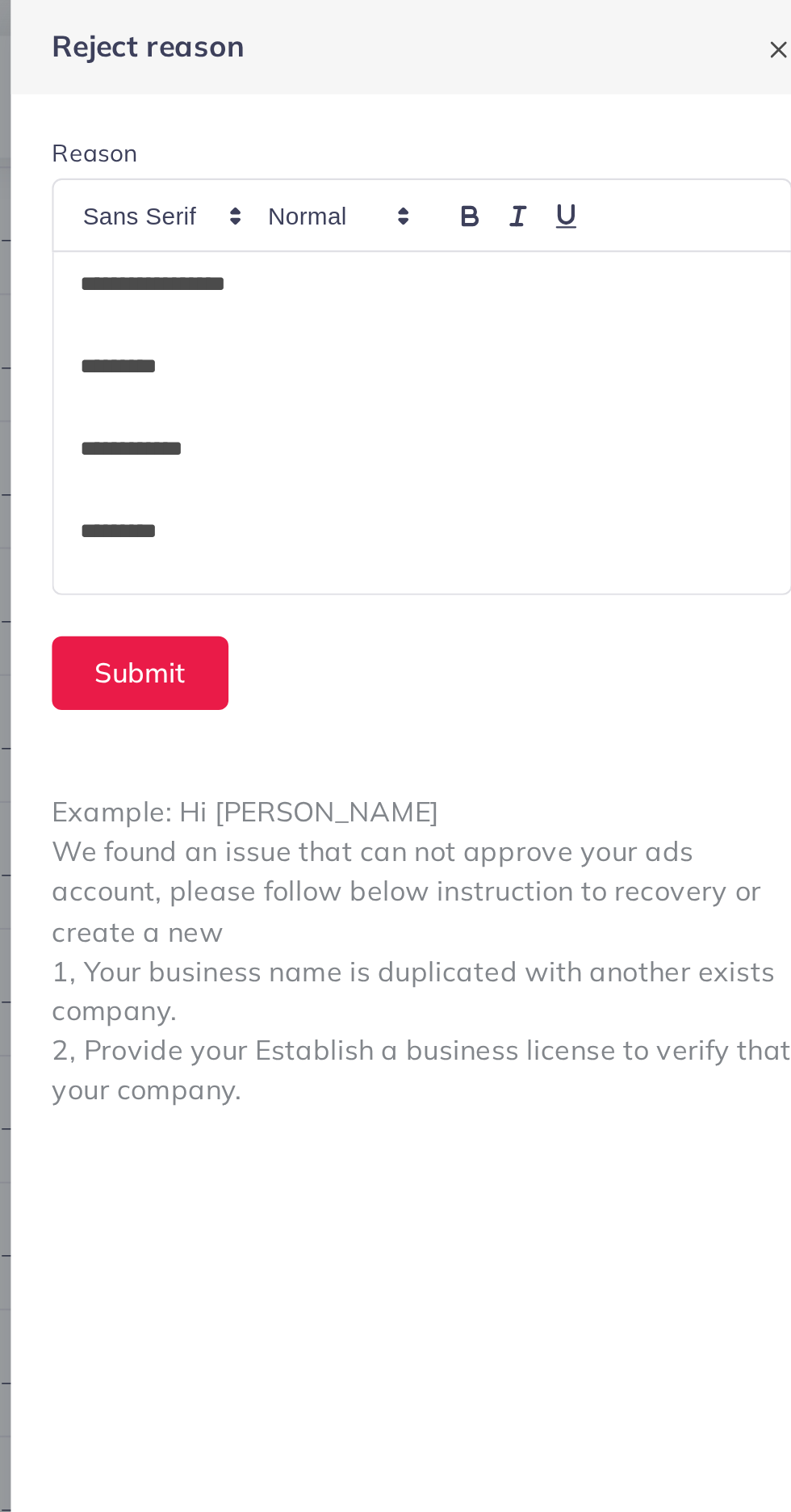
scroll to position [99, 0]
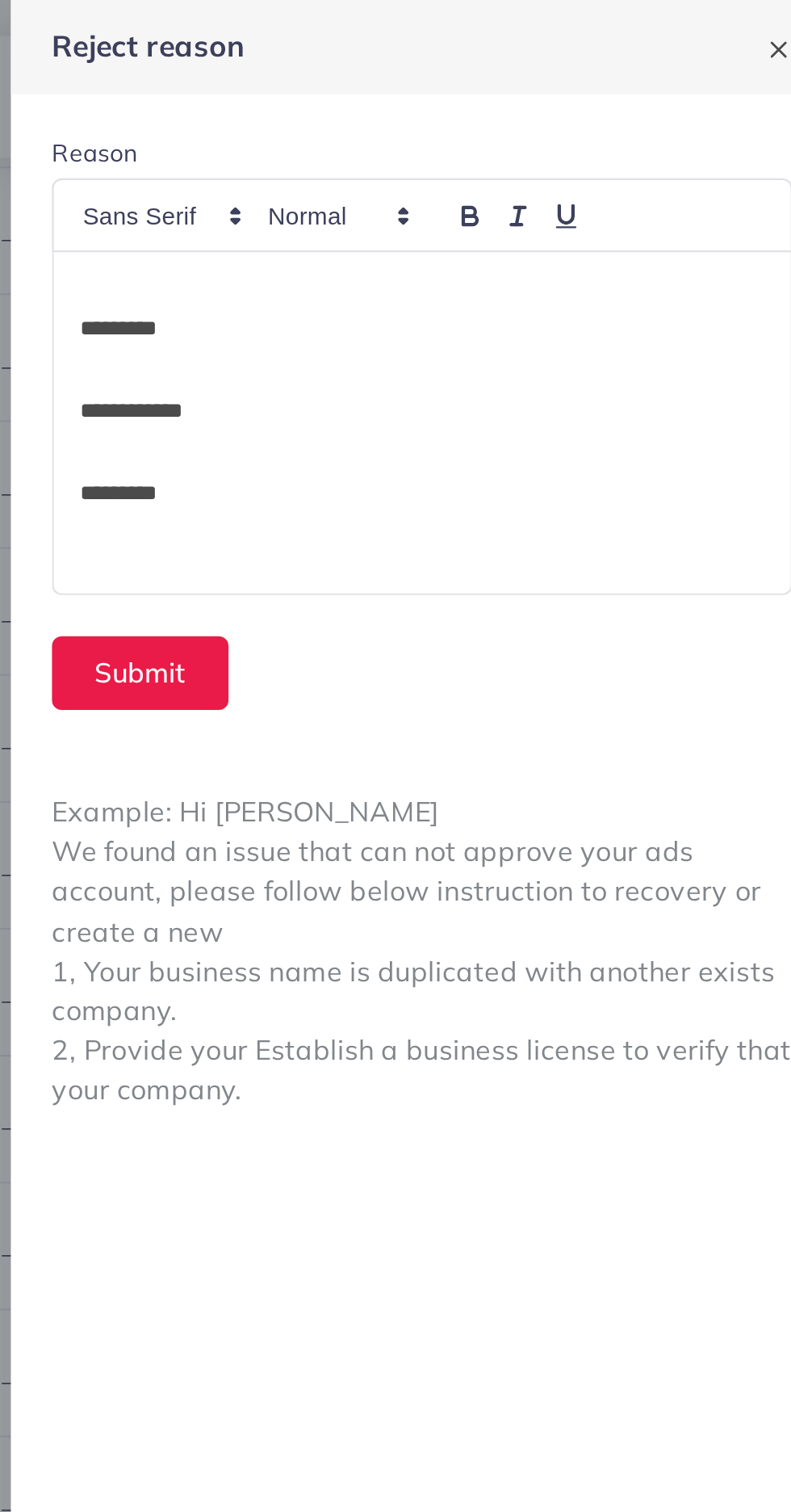
click at [431, 194] on div "**********" at bounding box center [596, 199] width 347 height 161
click at [428, 220] on div "**********" at bounding box center [596, 199] width 347 height 161
click at [460, 228] on p "*********" at bounding box center [596, 232] width 323 height 20
click at [430, 232] on div "**********" at bounding box center [596, 199] width 347 height 161
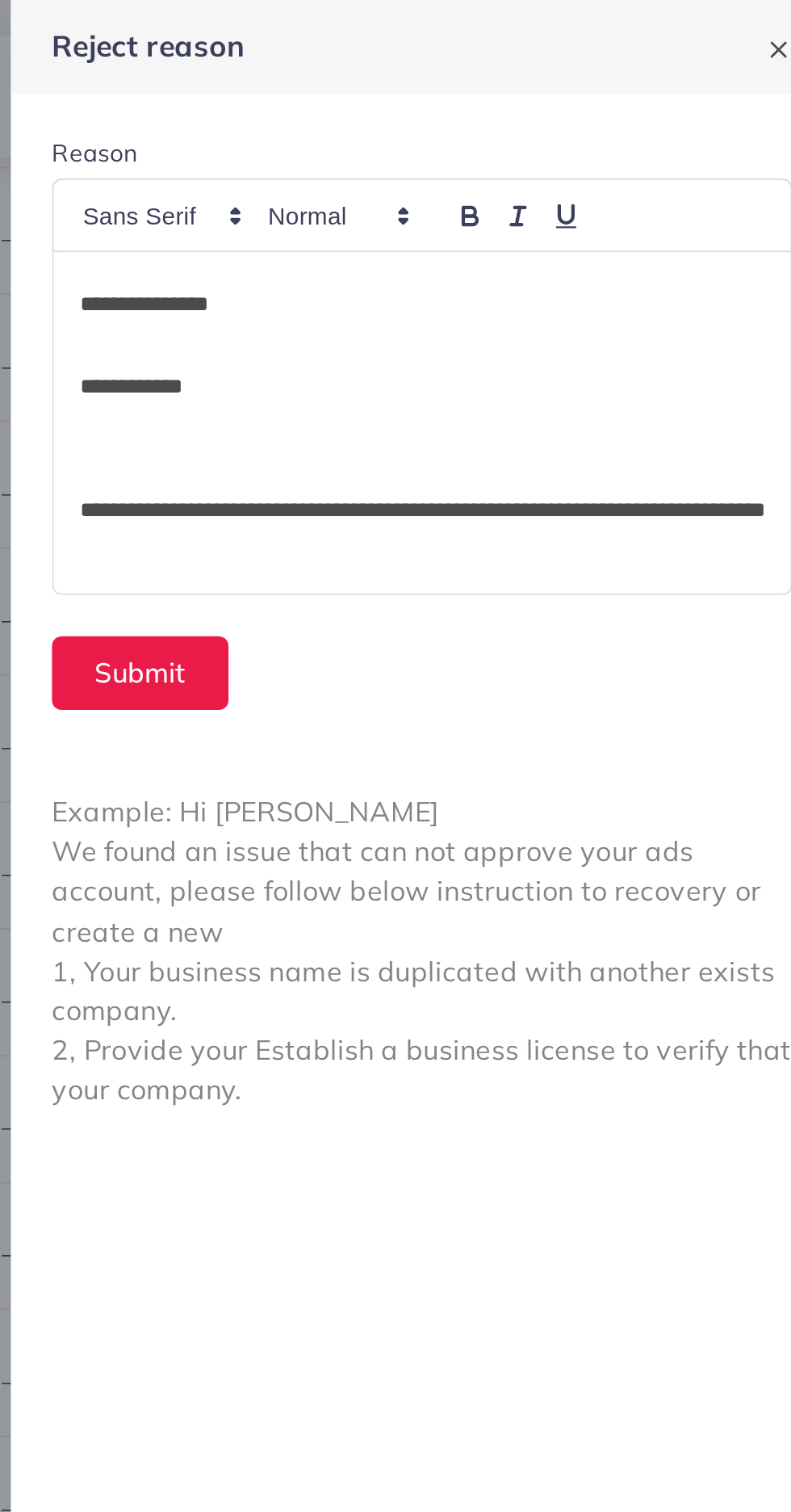
scroll to position [149, 0]
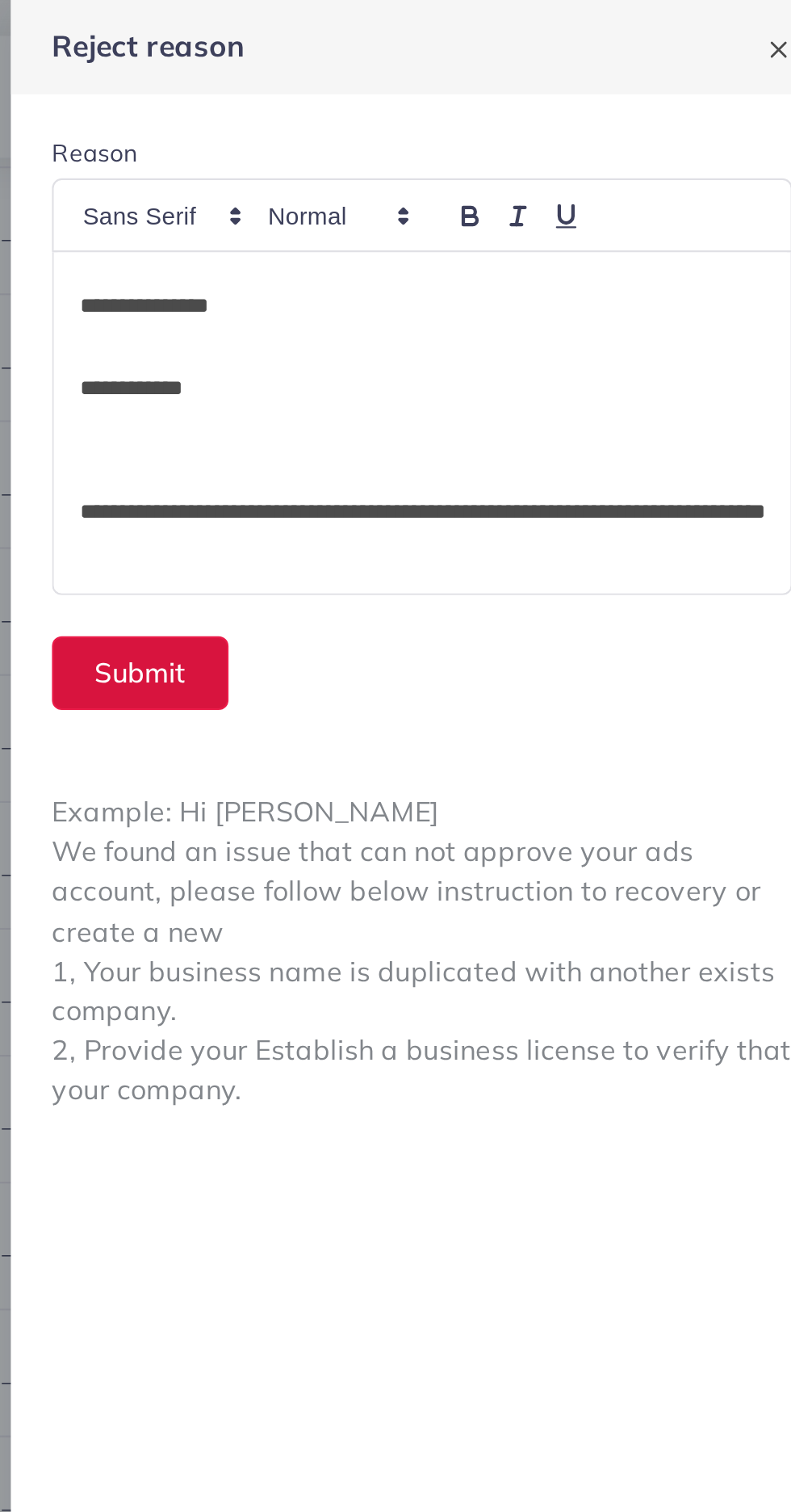
click at [472, 324] on button "Submit" at bounding box center [464, 317] width 83 height 34
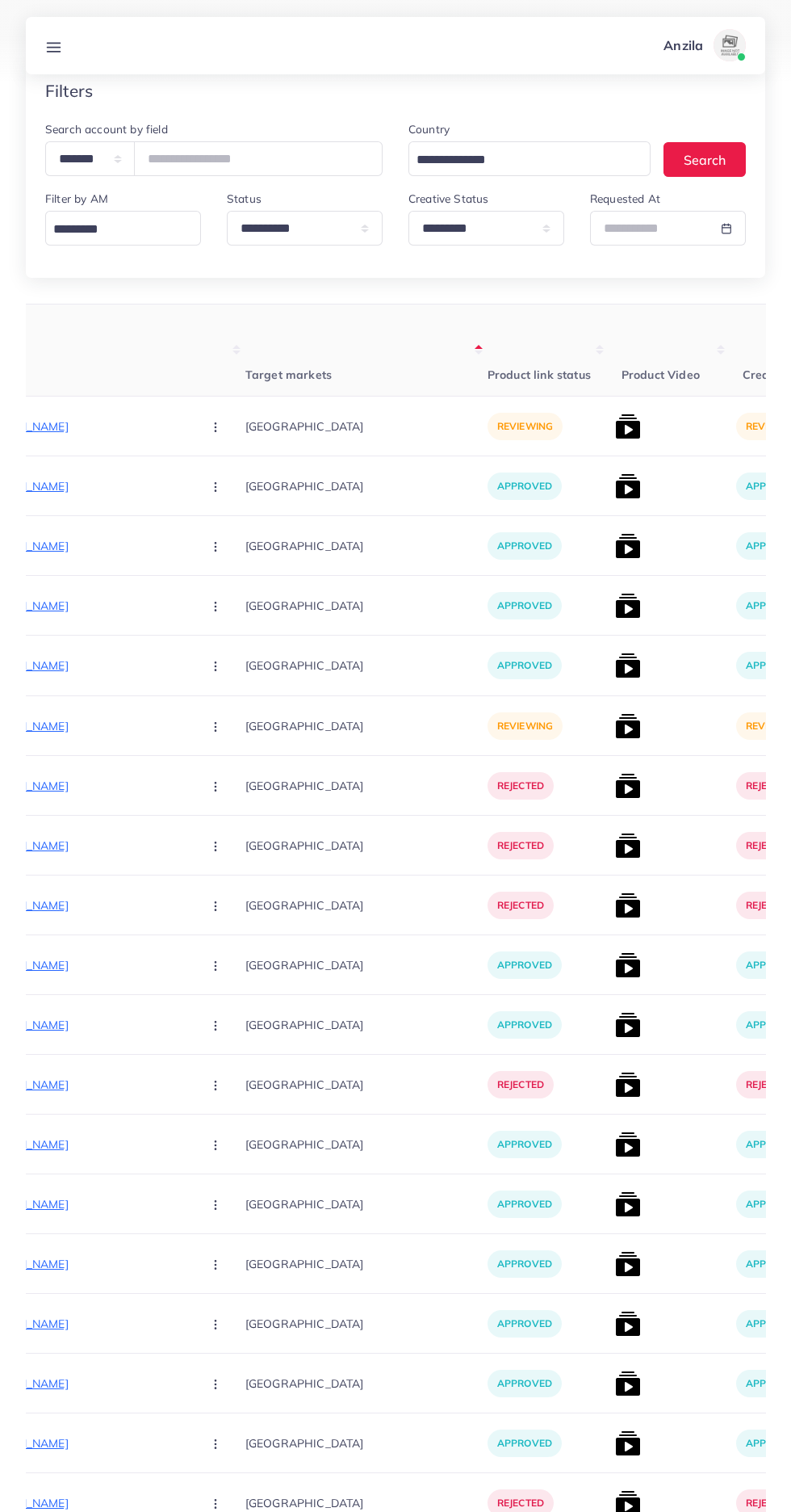
scroll to position [0, 289]
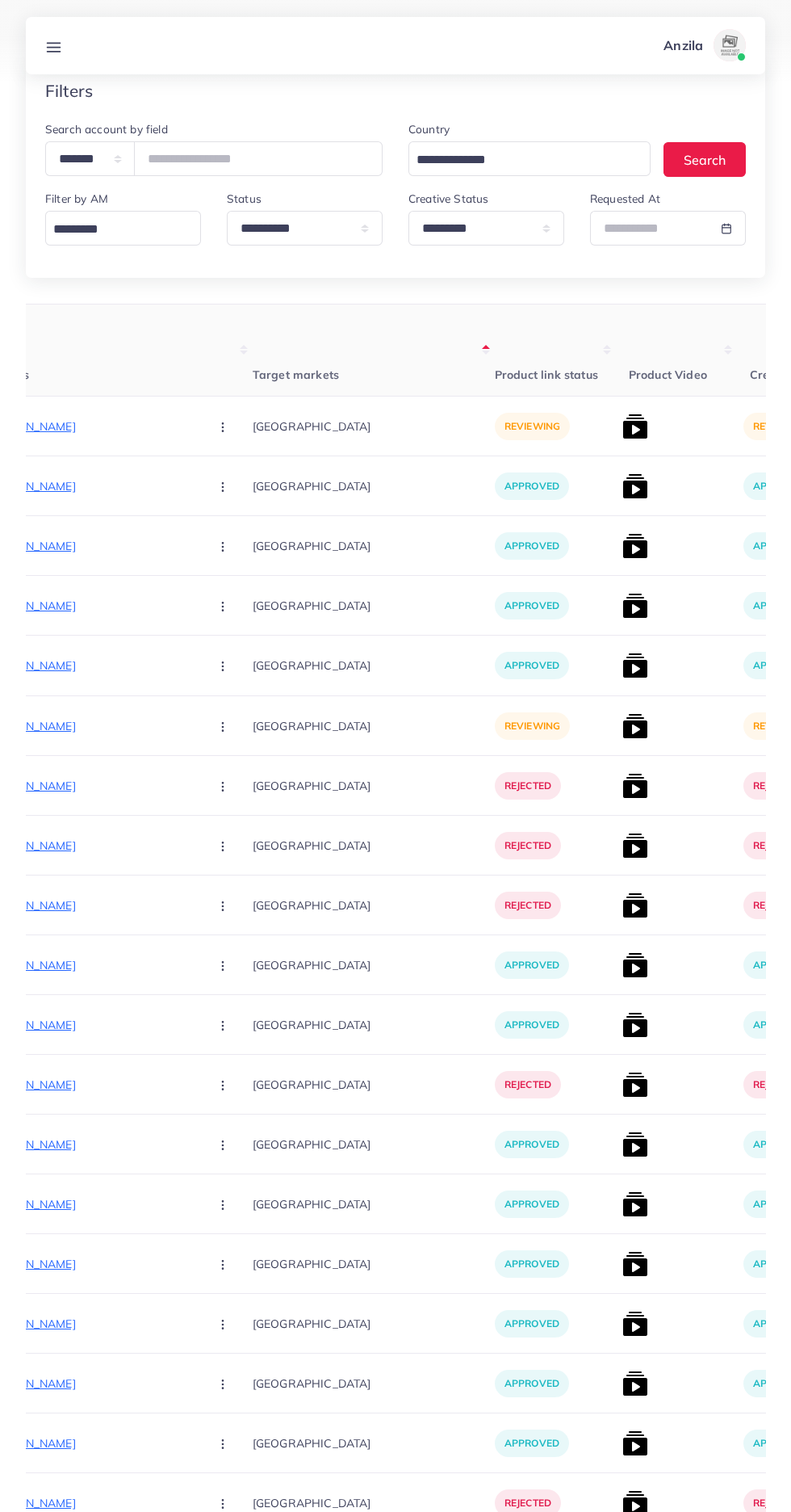
click at [79, 425] on p "[URL][DOMAIN_NAME]" at bounding box center [75, 426] width 242 height 20
click at [216, 425] on icon "button" at bounding box center [222, 427] width 13 height 13
click at [231, 468] on span "Approve" at bounding box center [257, 475] width 53 height 16
click at [622, 419] on img at bounding box center [635, 426] width 26 height 26
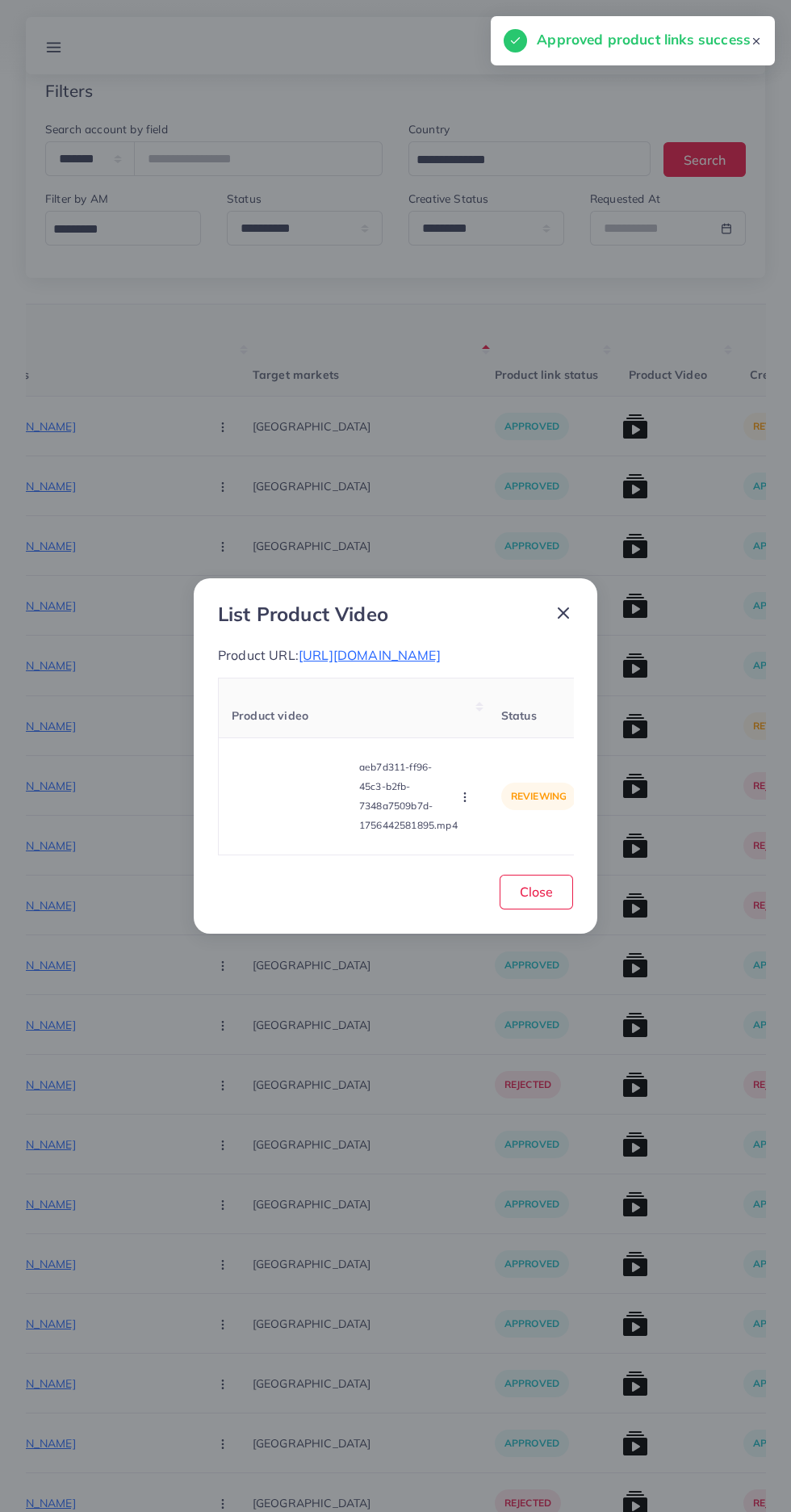
click at [300, 798] on video at bounding box center [292, 796] width 121 height 72
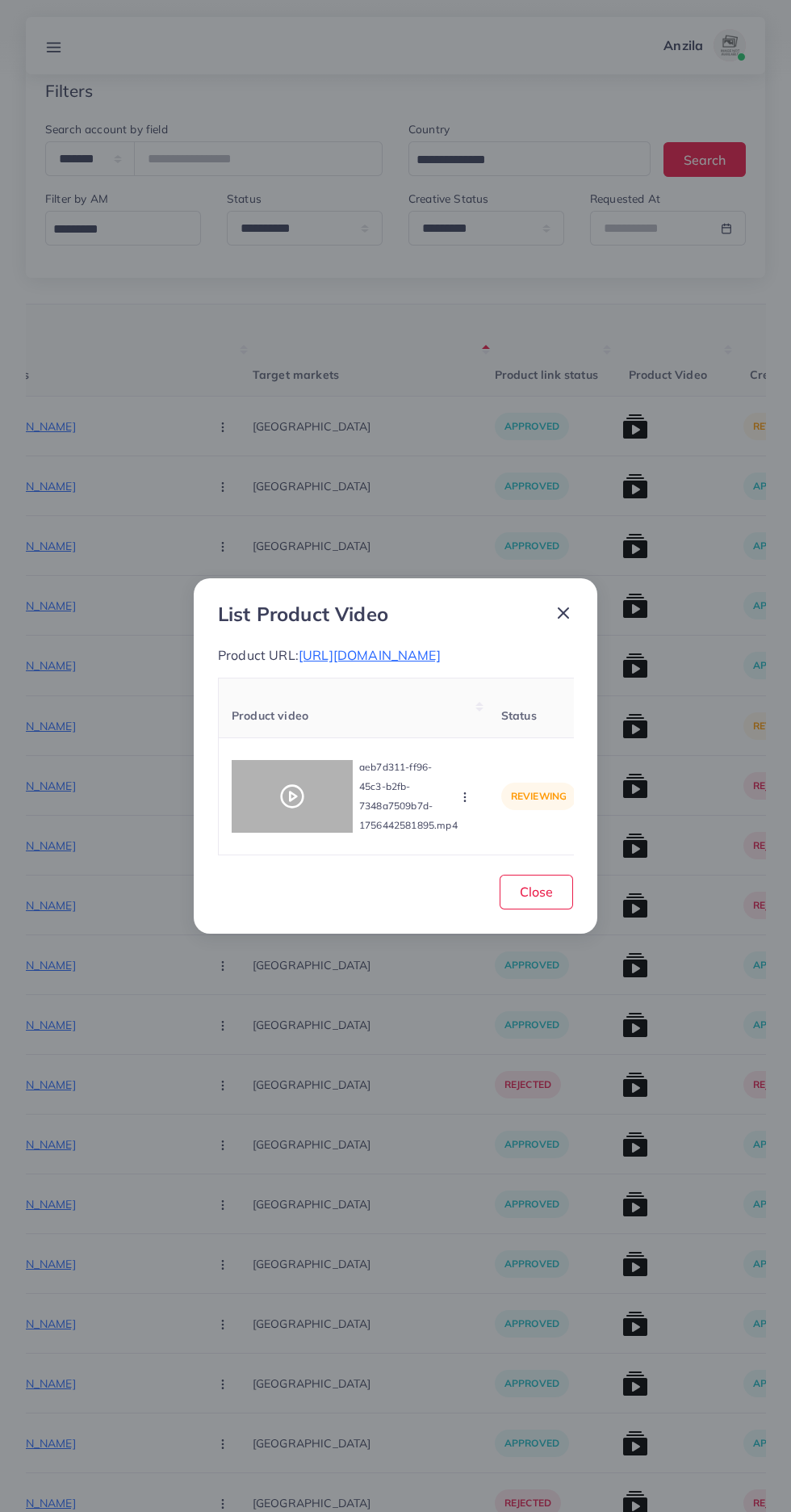
click at [290, 800] on polygon at bounding box center [294, 796] width 7 height 9
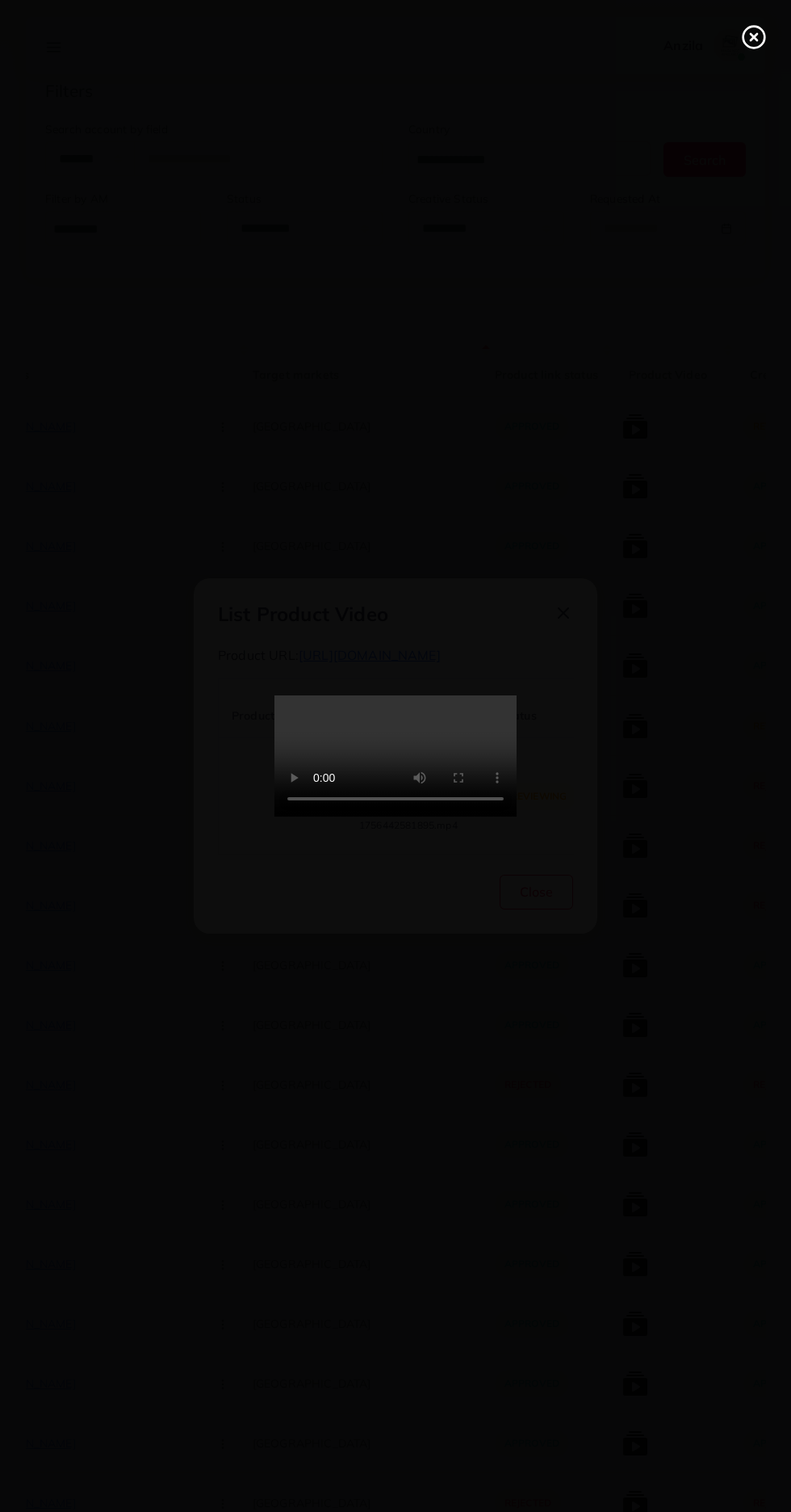
click at [762, 31] on circle at bounding box center [754, 37] width 22 height 22
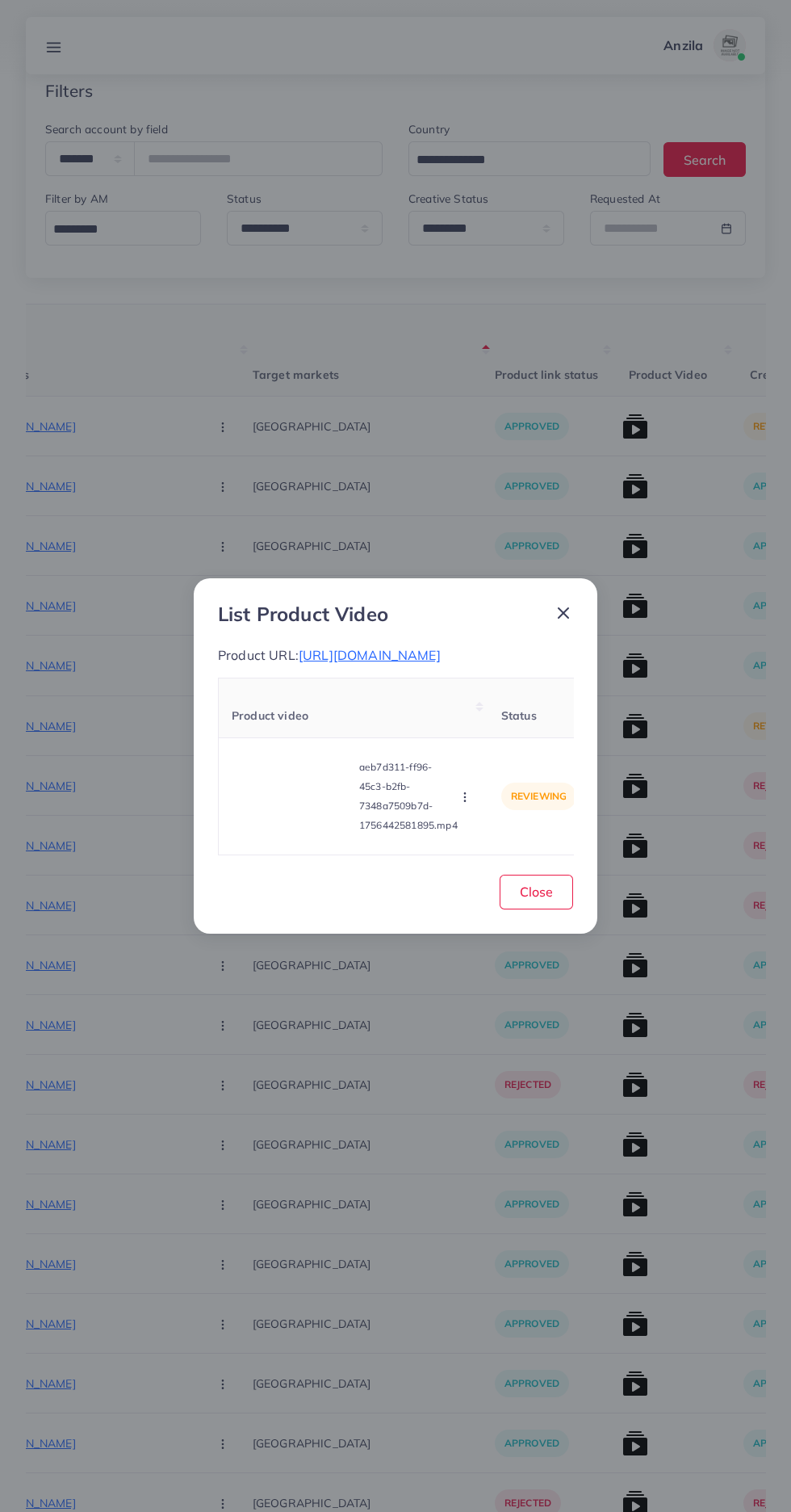
click at [462, 803] on icon "button" at bounding box center [465, 796] width 13 height 13
click at [506, 728] on span "Approve" at bounding box center [500, 721] width 53 height 16
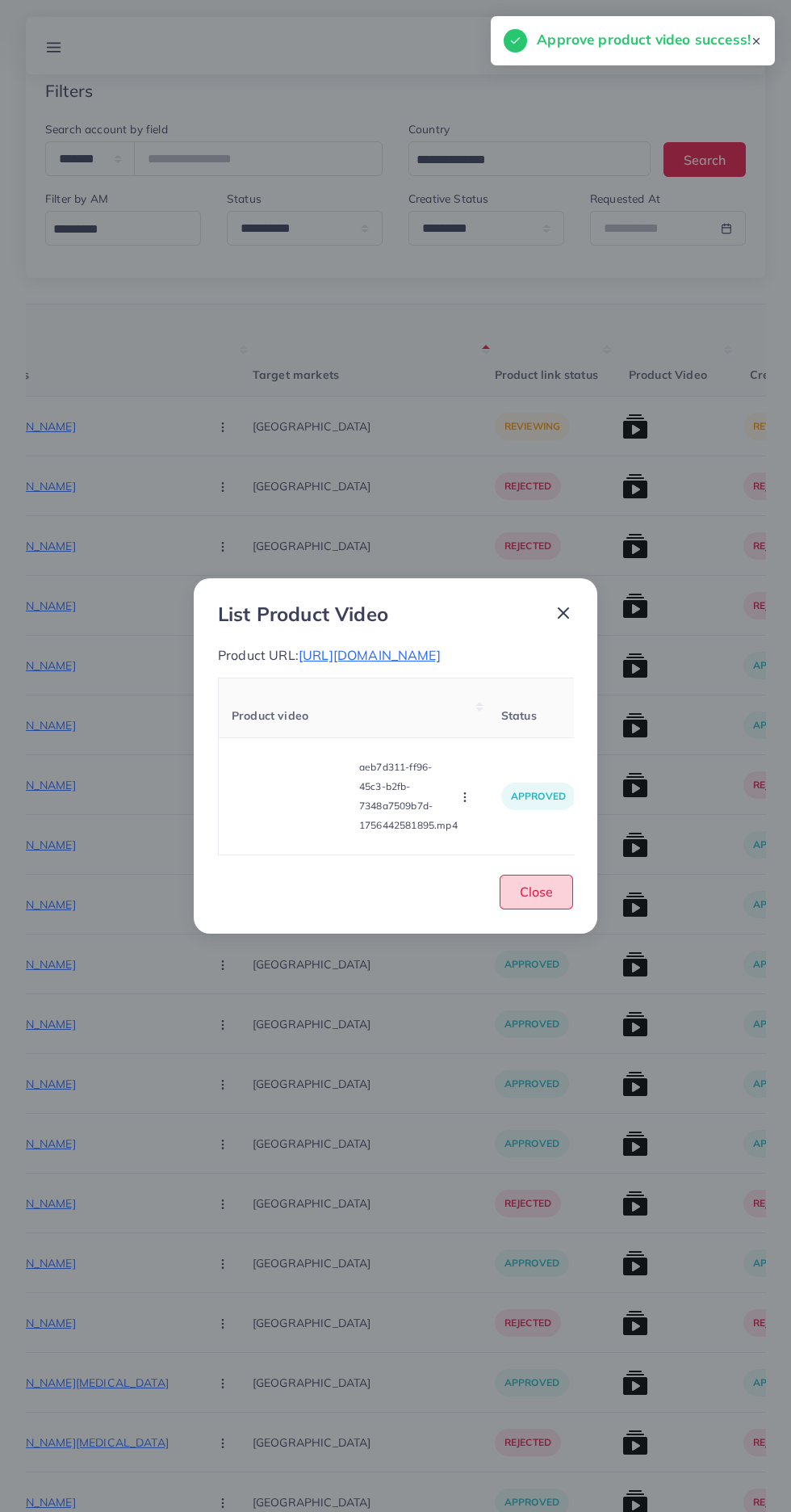
click at [558, 895] on button "Close" at bounding box center [536, 892] width 73 height 34
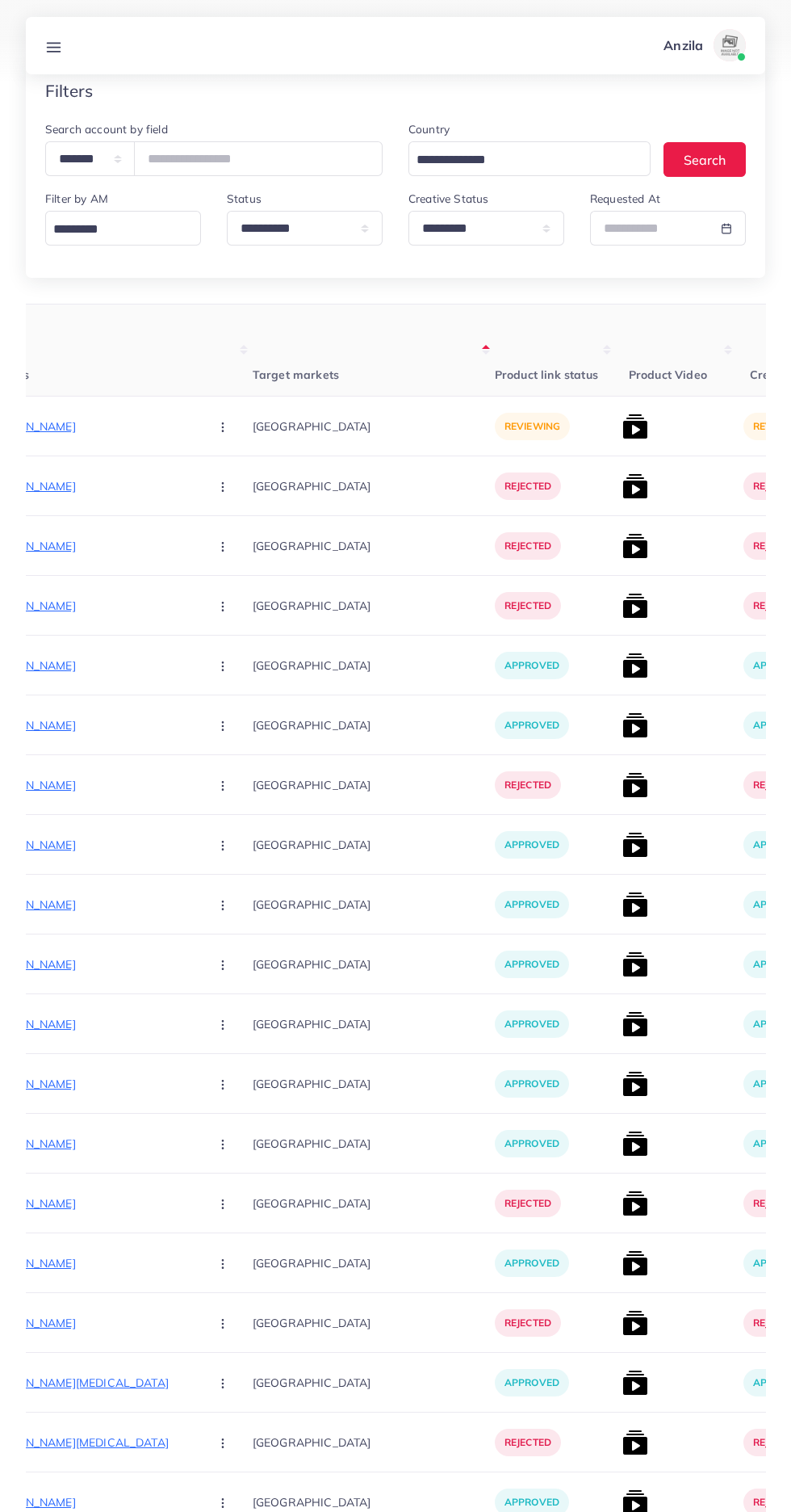
click at [111, 430] on p "[URL][DOMAIN_NAME]" at bounding box center [75, 426] width 242 height 20
click at [196, 427] on button "button" at bounding box center [225, 426] width 57 height 36
click at [231, 479] on span "Approve" at bounding box center [257, 475] width 53 height 16
click at [622, 435] on img at bounding box center [635, 426] width 26 height 26
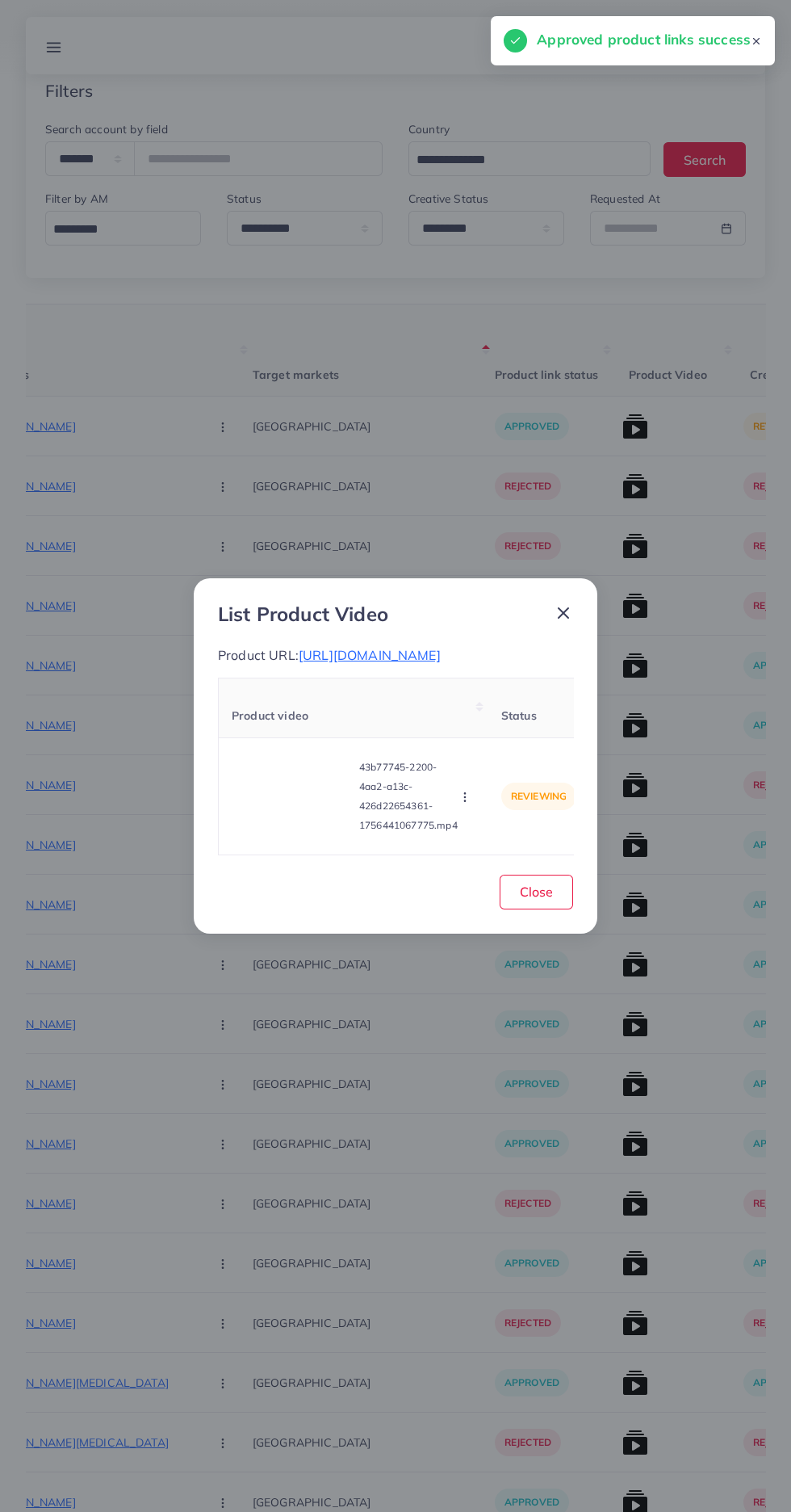
click at [300, 833] on video at bounding box center [292, 796] width 121 height 72
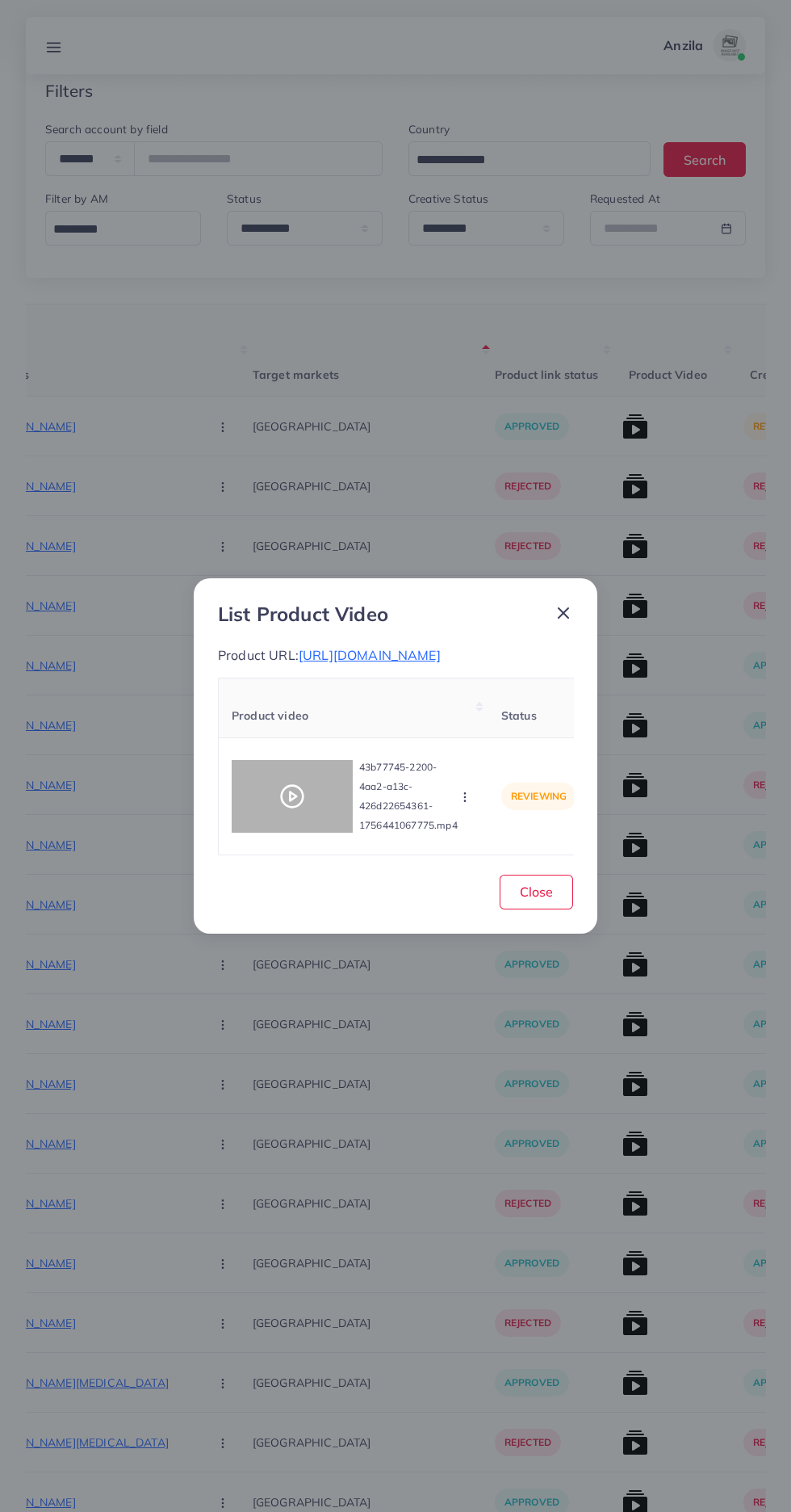
click at [282, 833] on div at bounding box center [292, 796] width 121 height 72
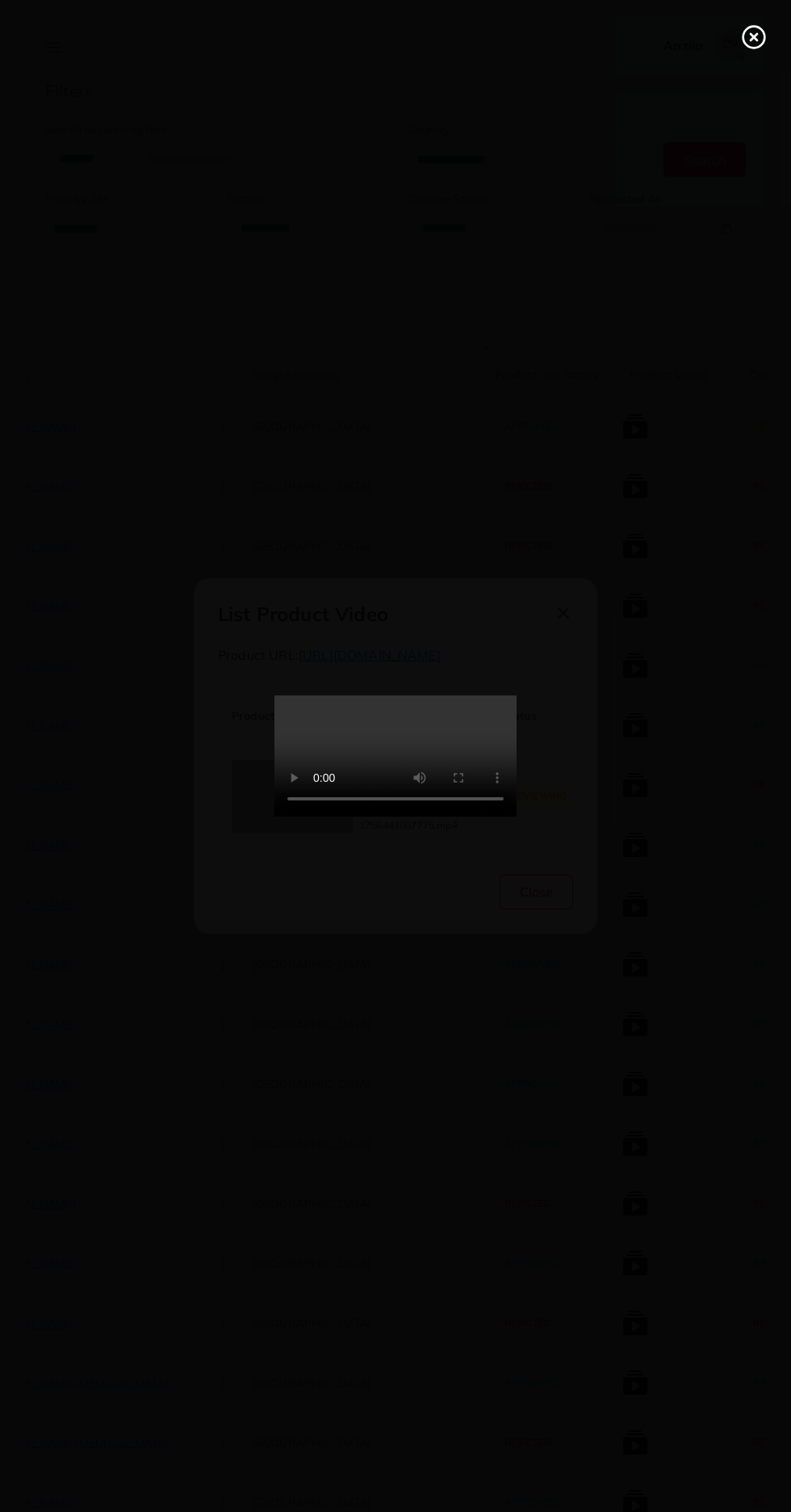
click at [754, 37] on line at bounding box center [754, 37] width 7 height 7
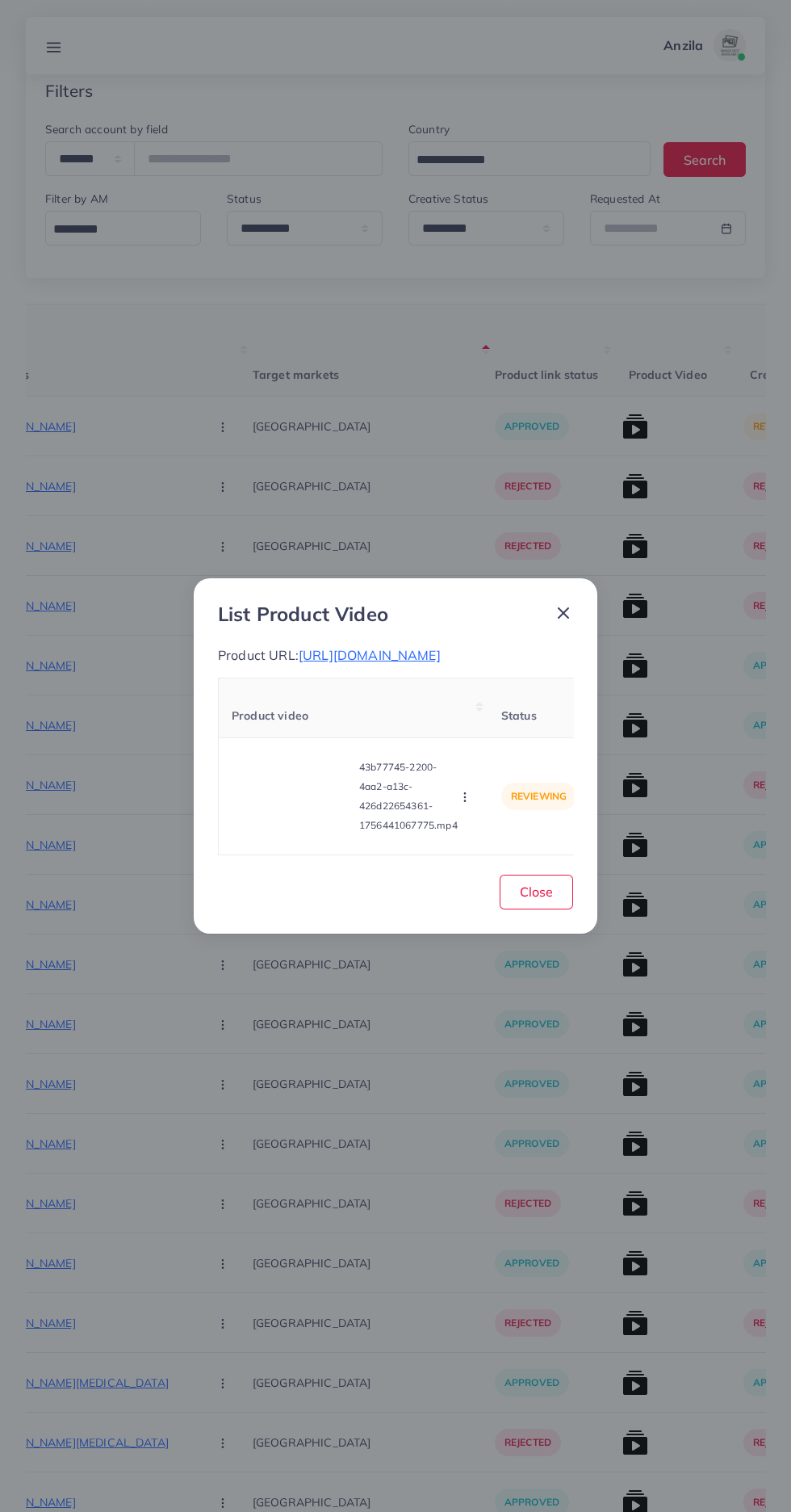
click at [465, 798] on circle "button" at bounding box center [464, 797] width 1 height 1
click at [503, 729] on span "Approve" at bounding box center [500, 721] width 53 height 16
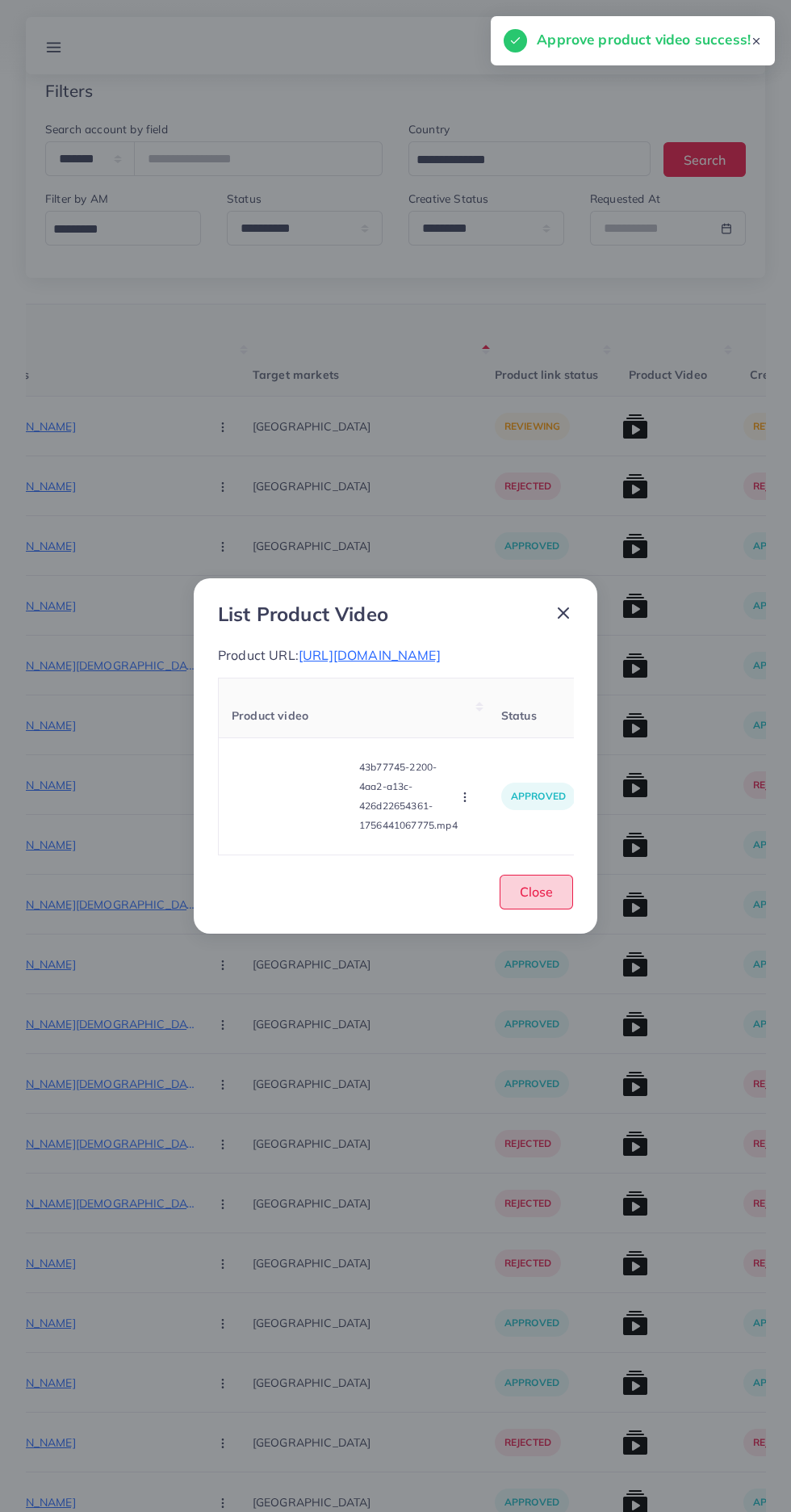
click at [547, 909] on button "Close" at bounding box center [536, 892] width 73 height 34
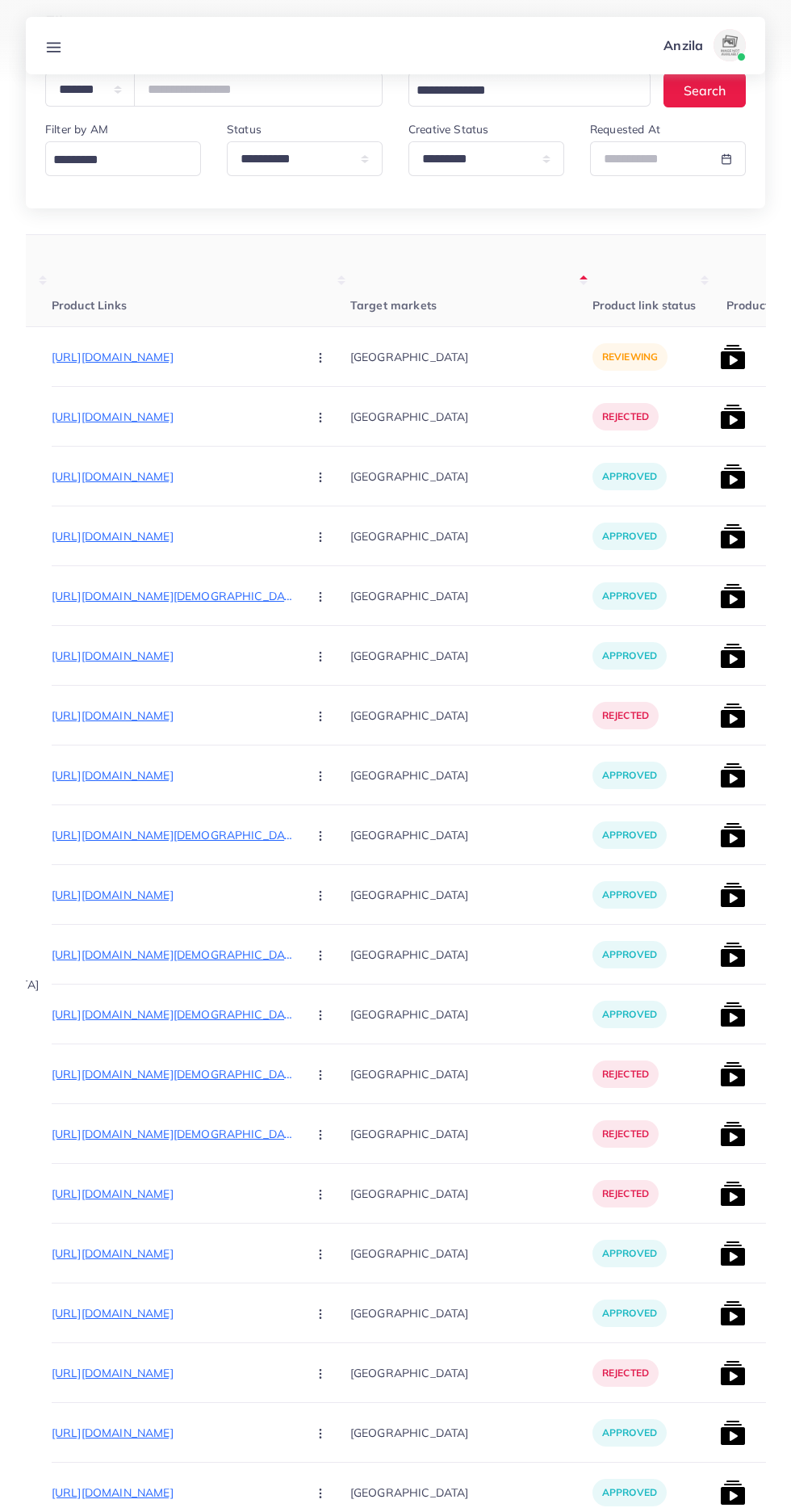
scroll to position [0, 185]
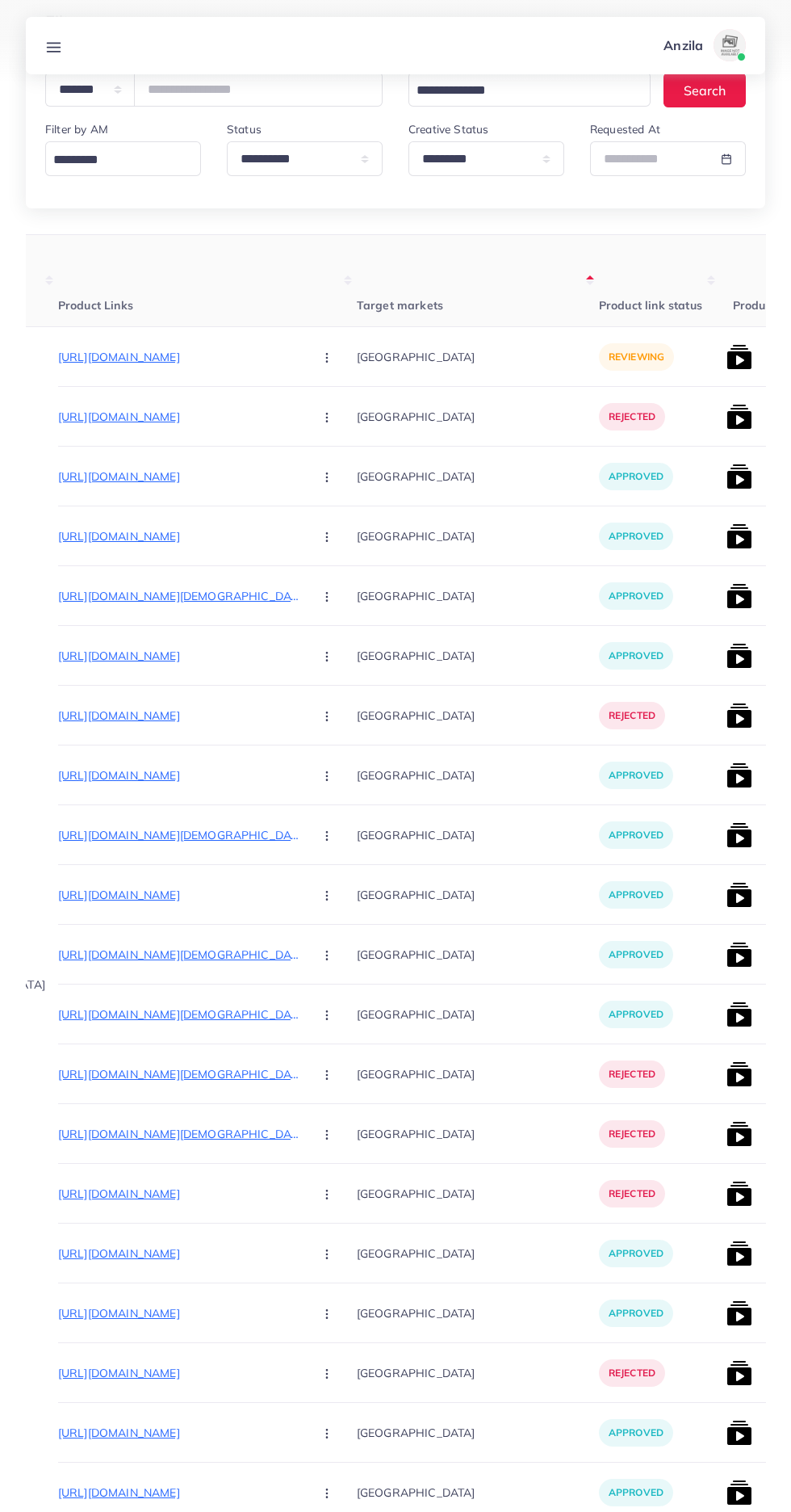
click at [75, 349] on p "[URL][DOMAIN_NAME]" at bounding box center [179, 356] width 242 height 20
click at [320, 352] on icon "button" at bounding box center [326, 357] width 13 height 13
click at [335, 408] on span "Approve" at bounding box center [362, 406] width 53 height 16
click at [326, 357] on circle "button" at bounding box center [326, 357] width 1 height 1
click at [335, 437] on span "Reject" at bounding box center [354, 442] width 39 height 16
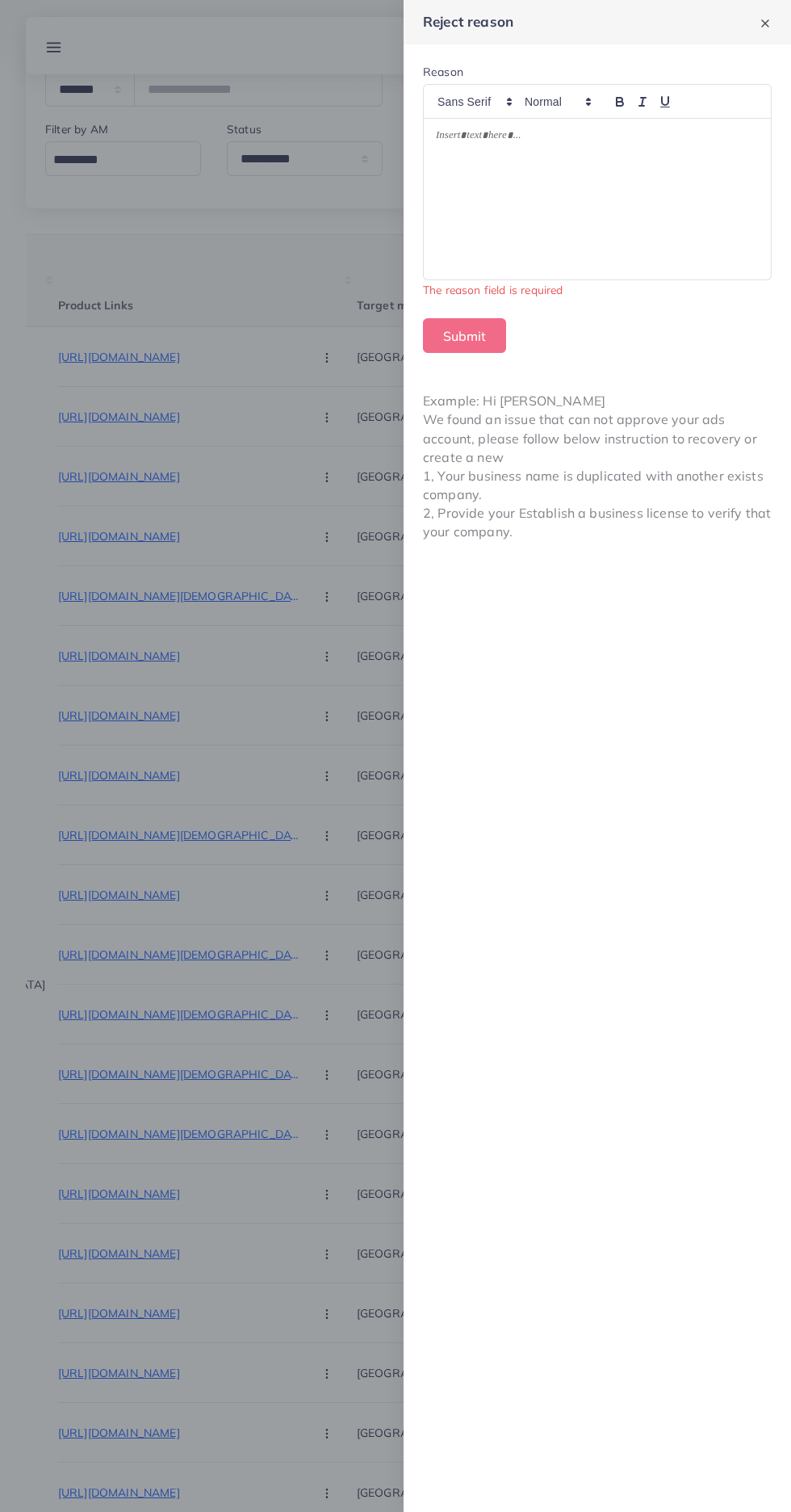
click at [497, 212] on div at bounding box center [596, 199] width 347 height 161
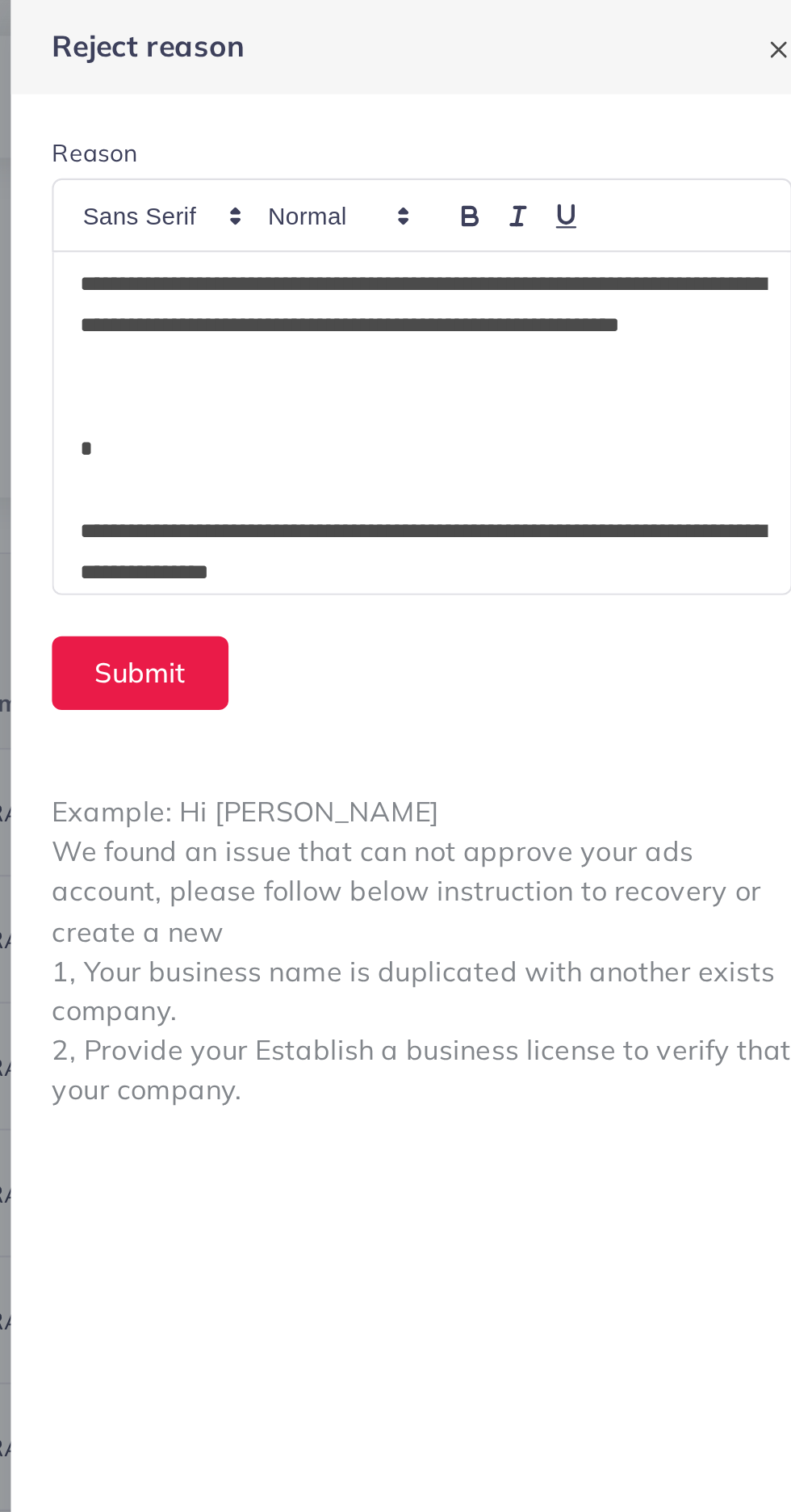
scroll to position [0, 0]
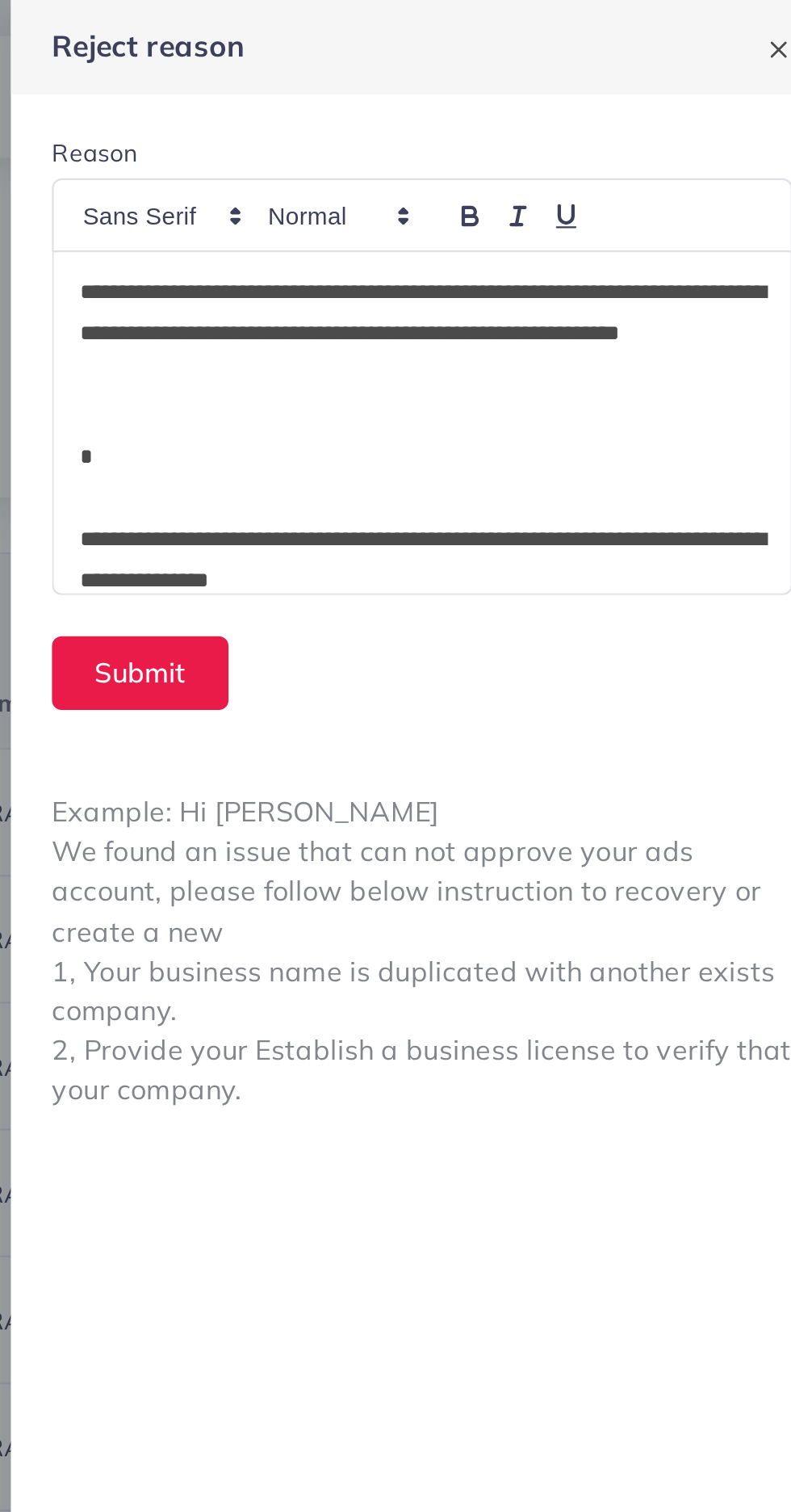
click at [683, 160] on p "**********" at bounding box center [596, 158] width 323 height 59
click at [677, 149] on p "**********" at bounding box center [596, 158] width 323 height 59
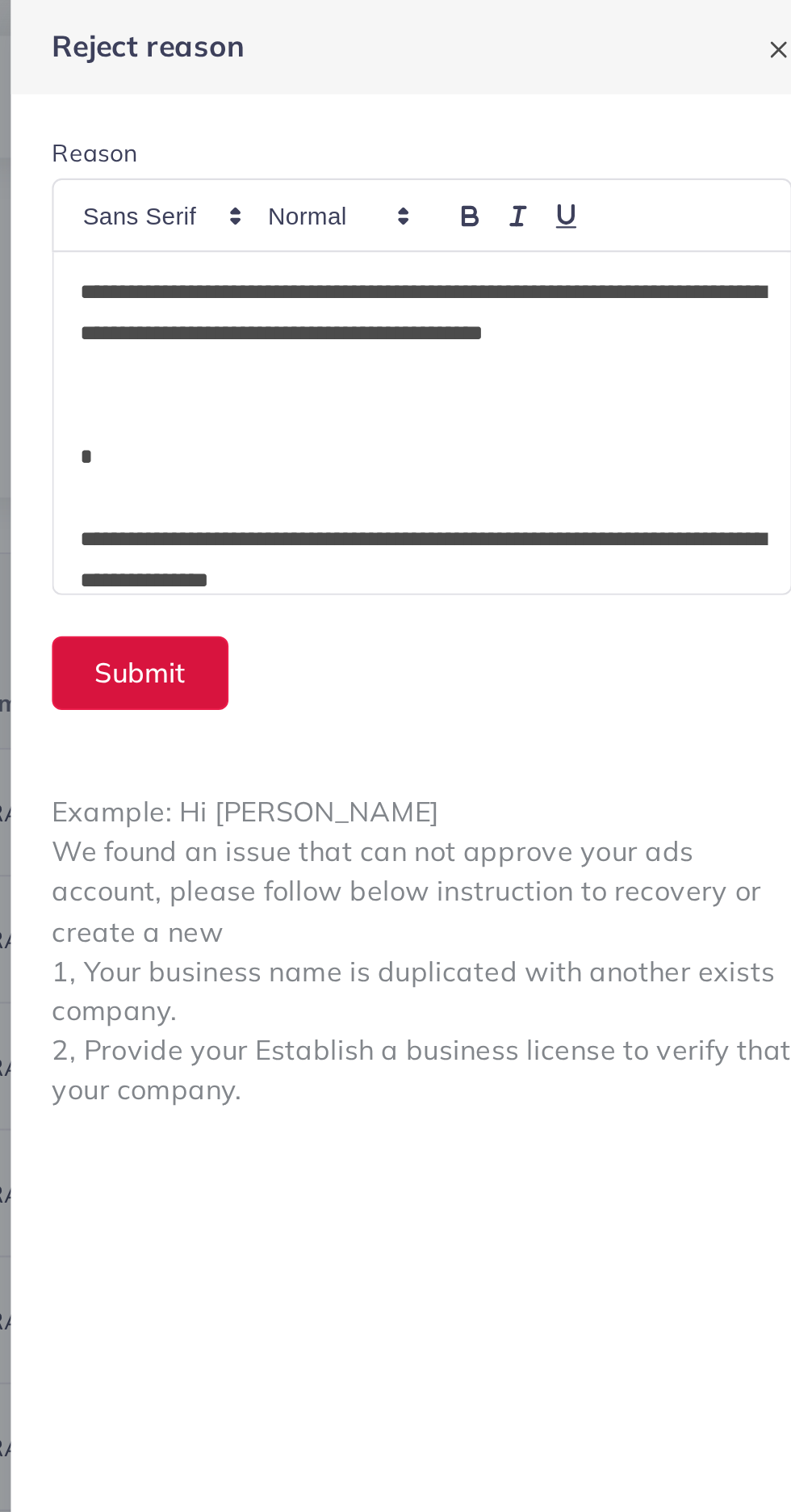
click at [463, 317] on button "Submit" at bounding box center [464, 317] width 83 height 34
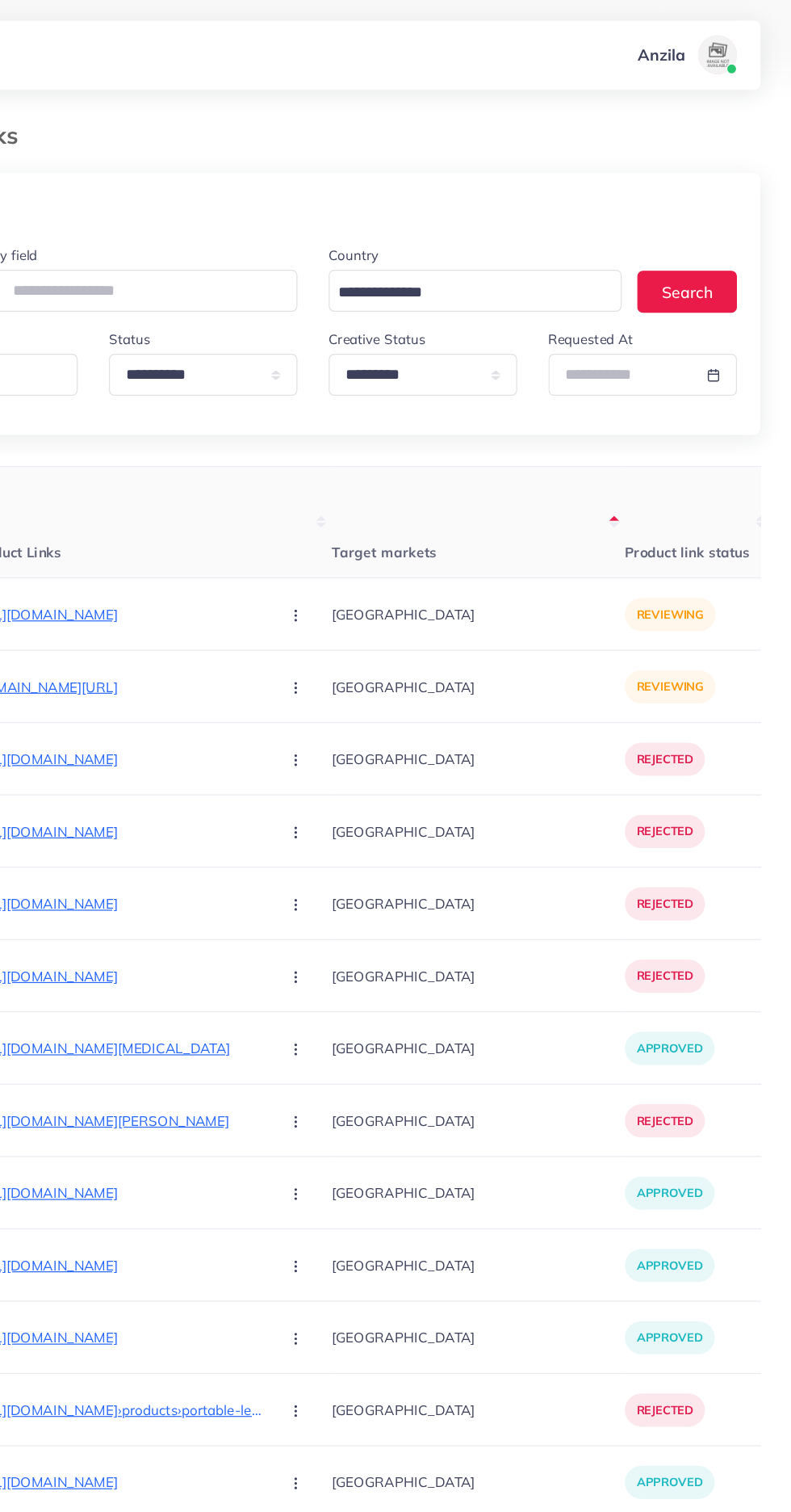
scroll to position [0, 131]
click at [214, 501] on p "[URL][DOMAIN_NAME]" at bounding box center [232, 508] width 242 height 20
click at [374, 508] on icon "button" at bounding box center [380, 508] width 13 height 13
click at [389, 596] on span "Reject" at bounding box center [408, 592] width 39 height 16
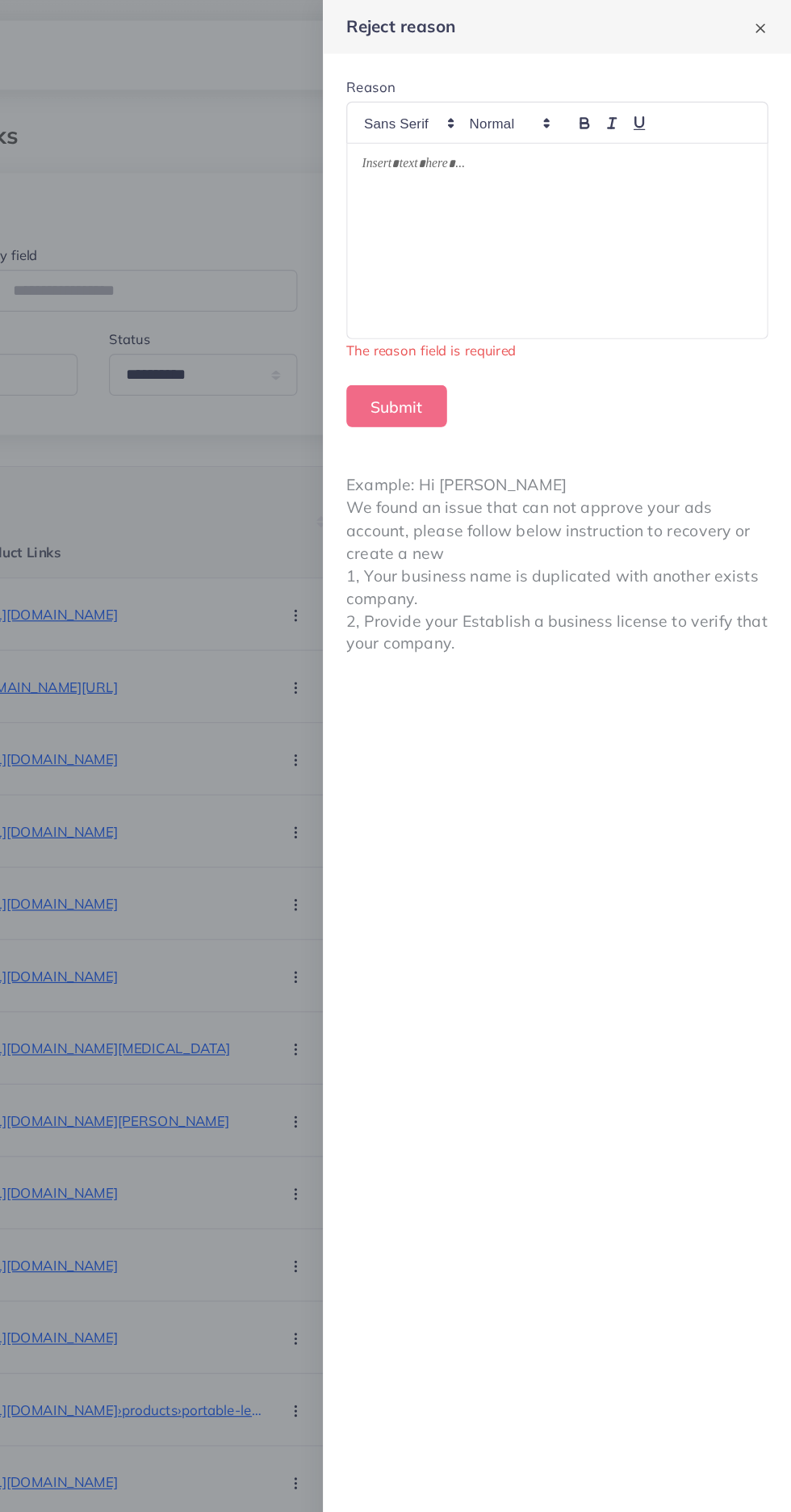
click at [534, 201] on div at bounding box center [596, 199] width 347 height 161
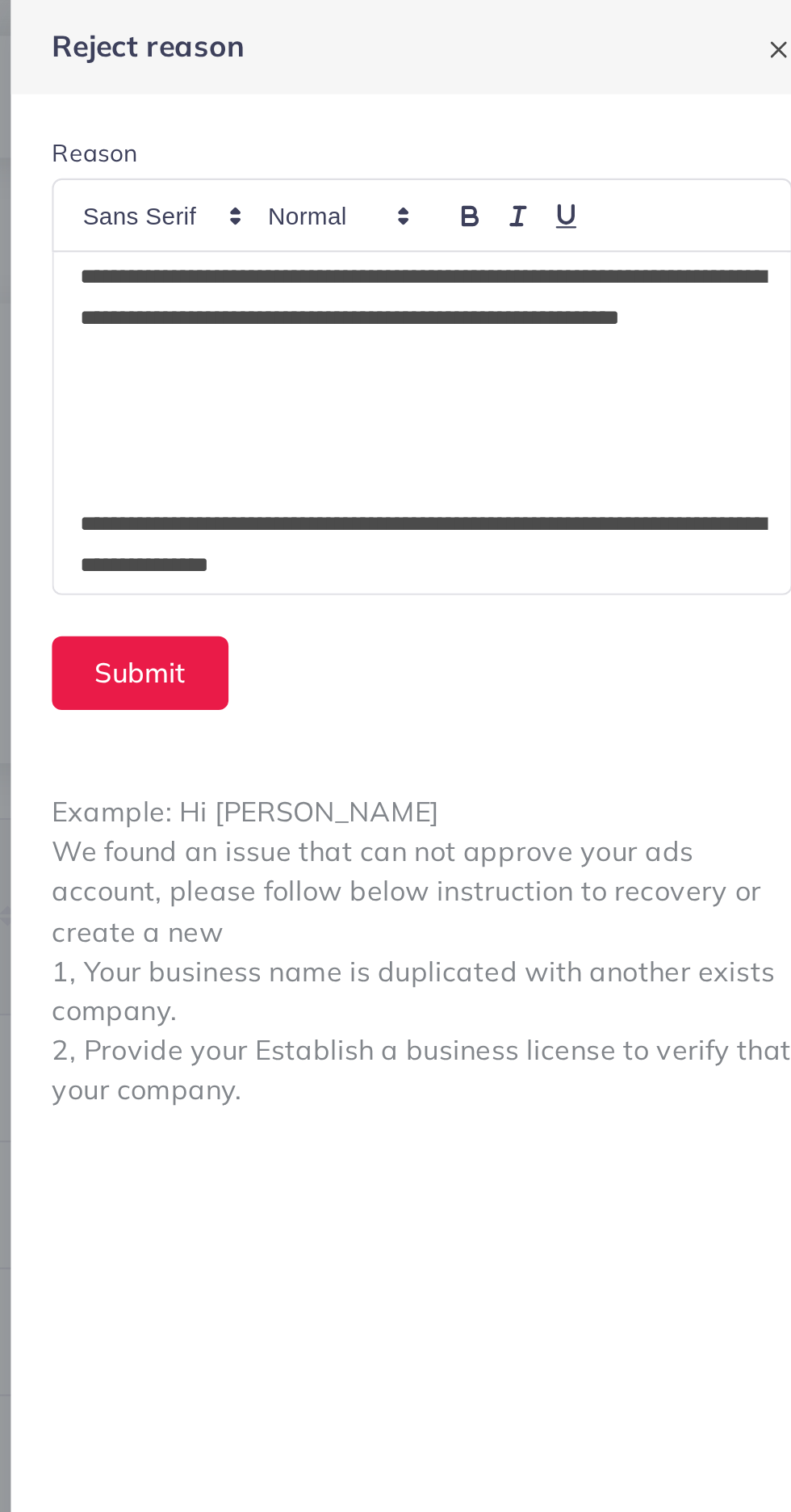
scroll to position [0, 0]
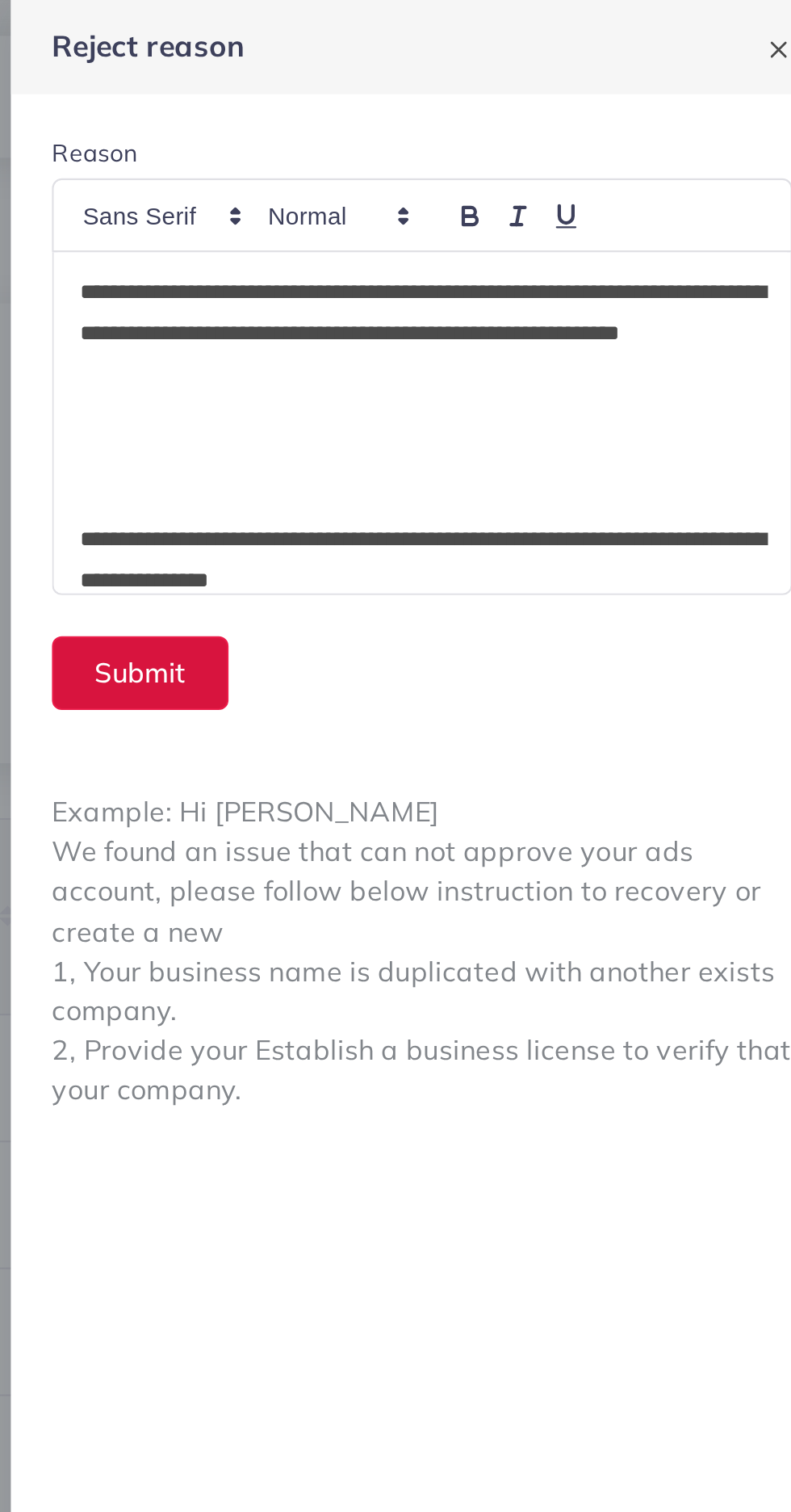
click at [487, 304] on button "Submit" at bounding box center [464, 317] width 83 height 34
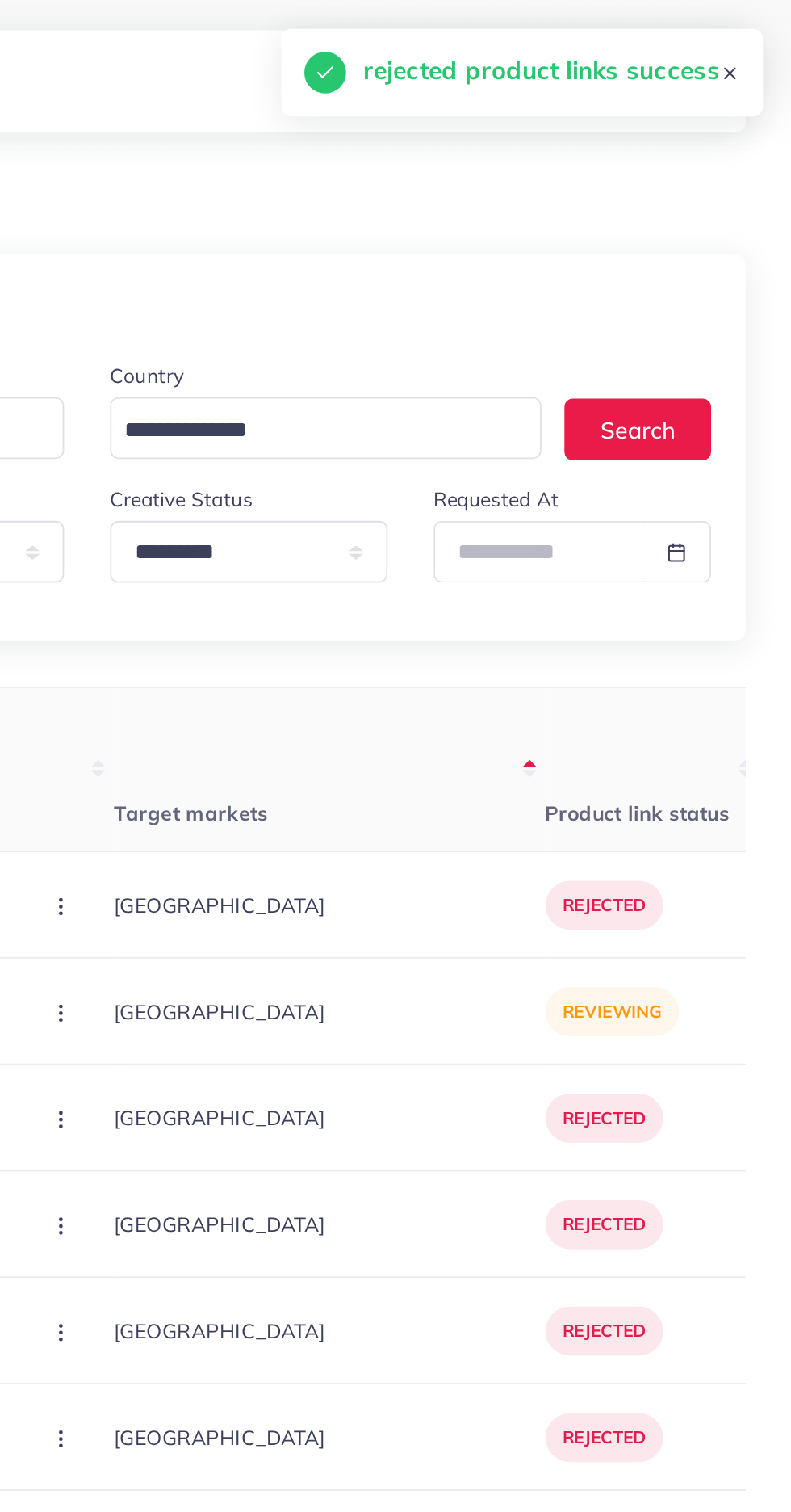
scroll to position [0, 130]
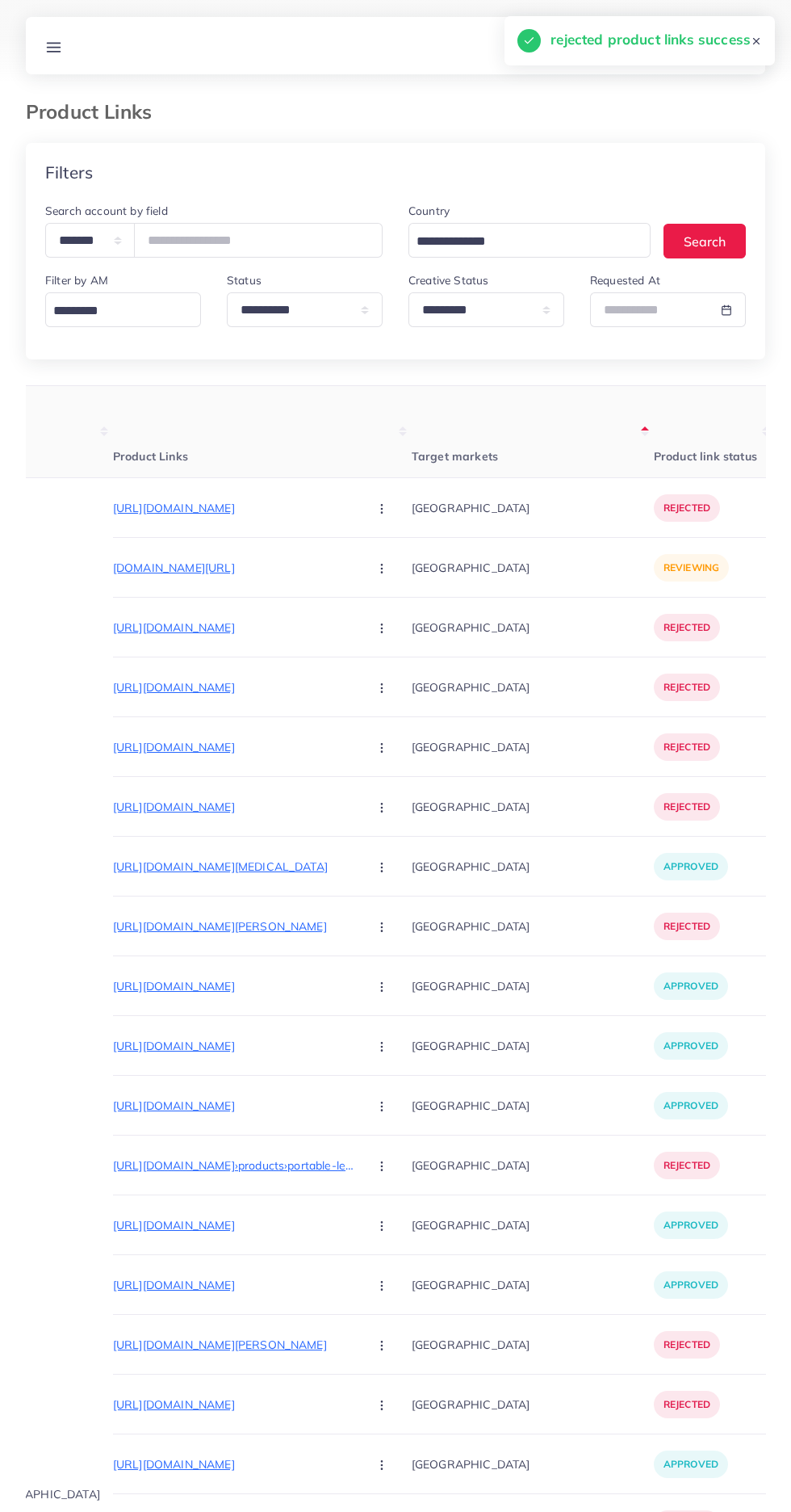
click at [175, 559] on p "[DOMAIN_NAME][URL]" at bounding box center [233, 567] width 242 height 20
click at [381, 568] on circle "button" at bounding box center [381, 567] width 1 height 1
click at [390, 654] on span "Reject" at bounding box center [409, 652] width 39 height 16
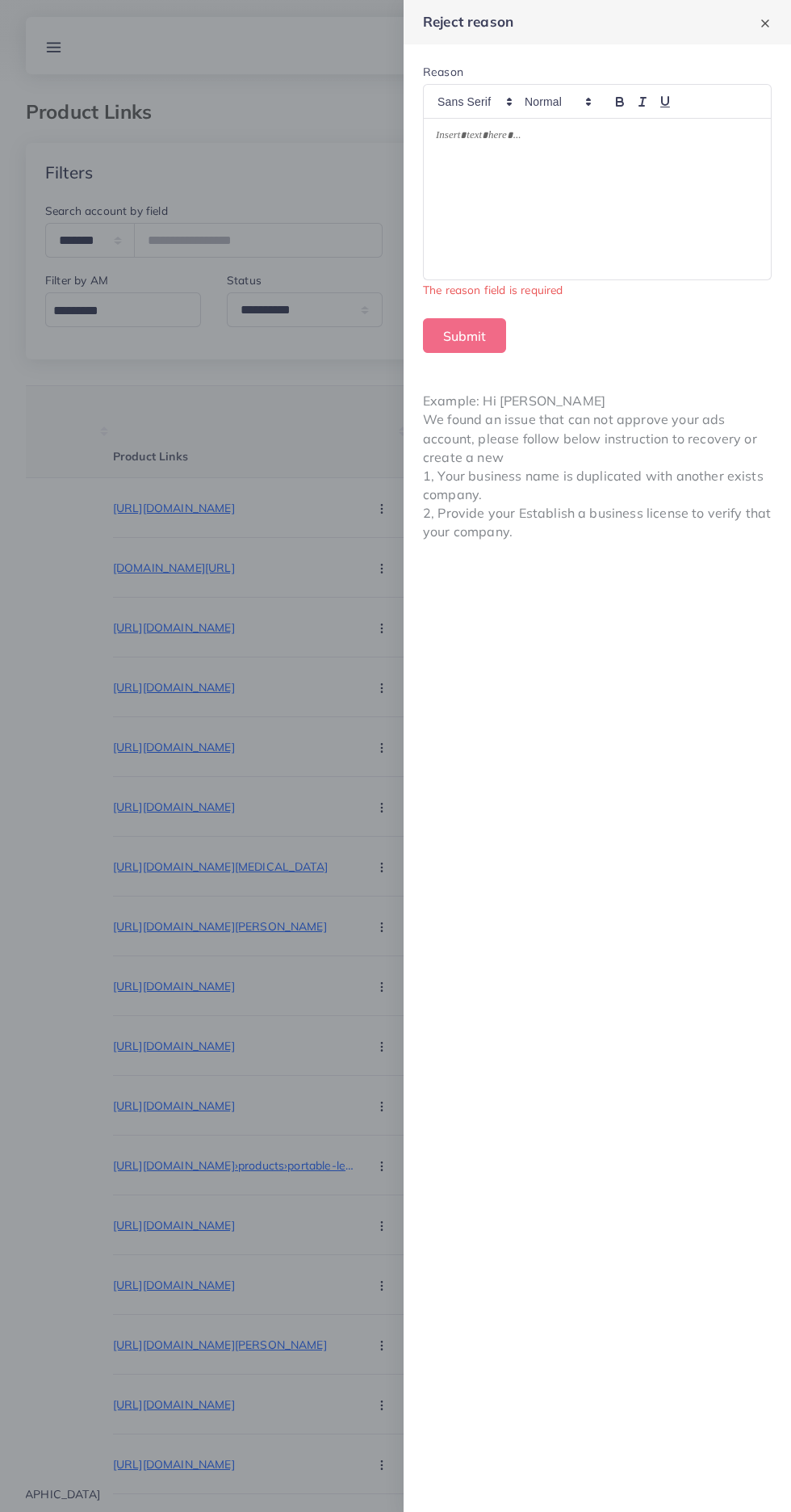
click at [483, 192] on div at bounding box center [596, 199] width 347 height 161
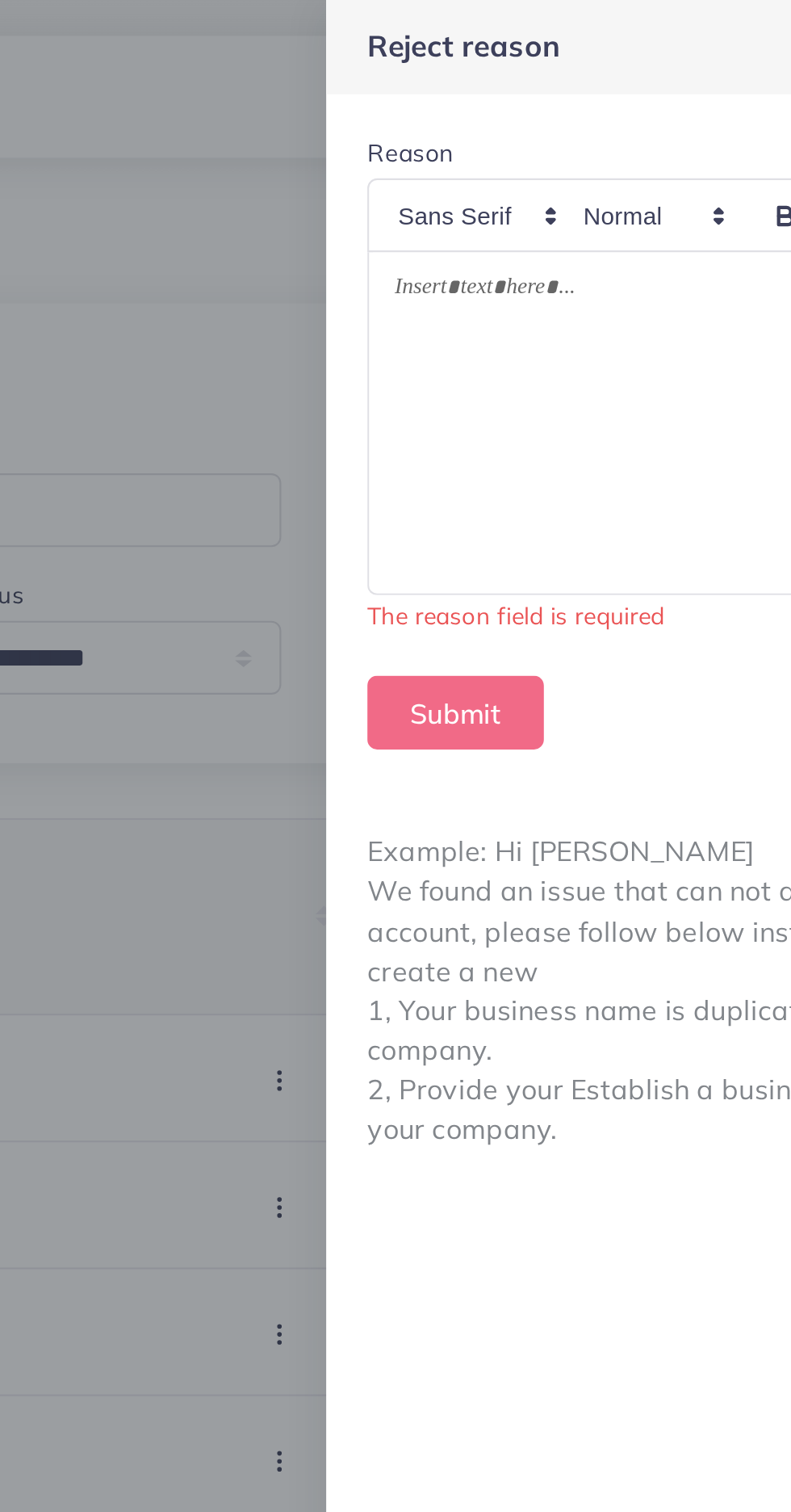
scroll to position [195, 0]
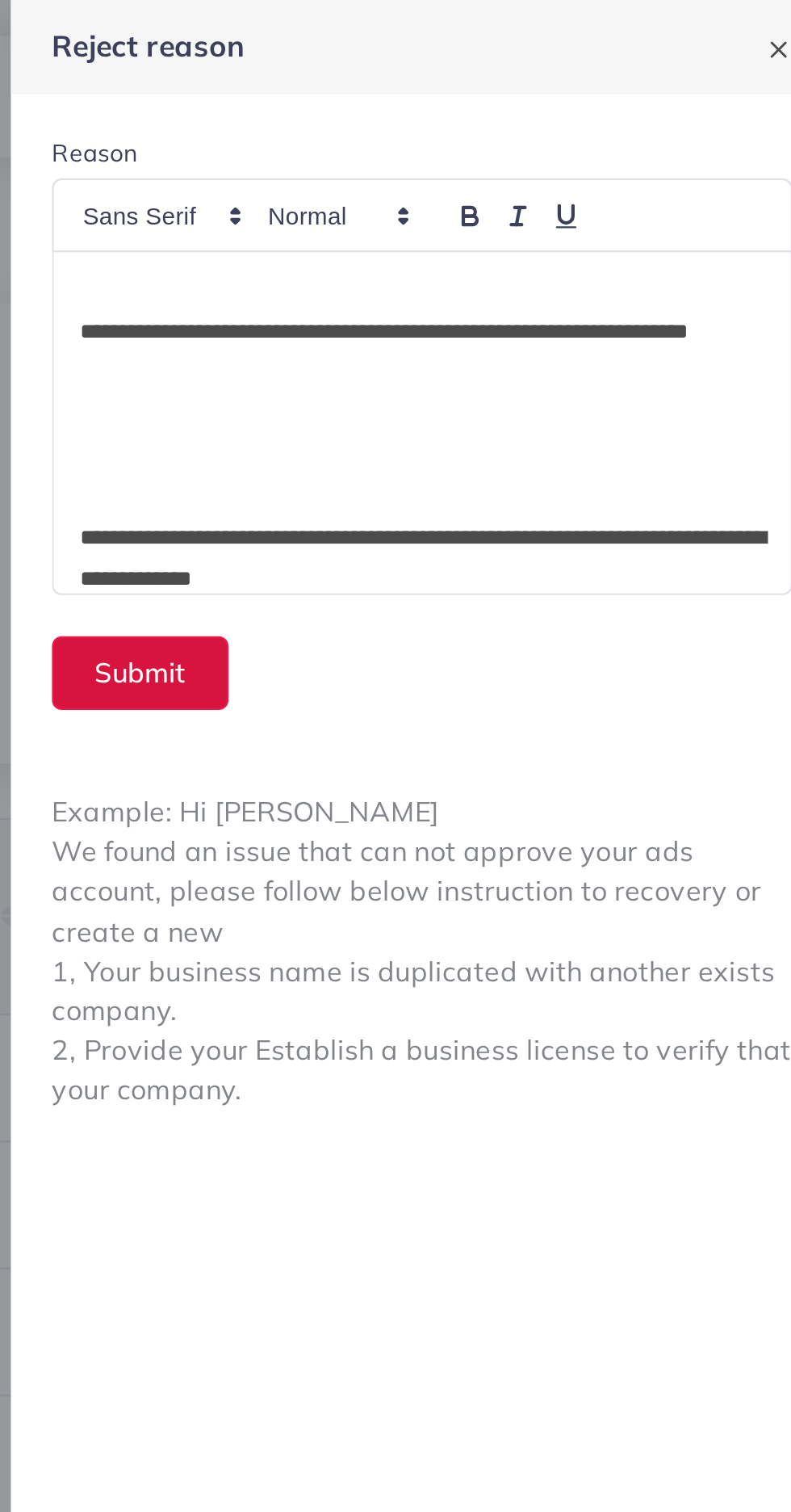
click at [479, 321] on button "Submit" at bounding box center [464, 317] width 83 height 34
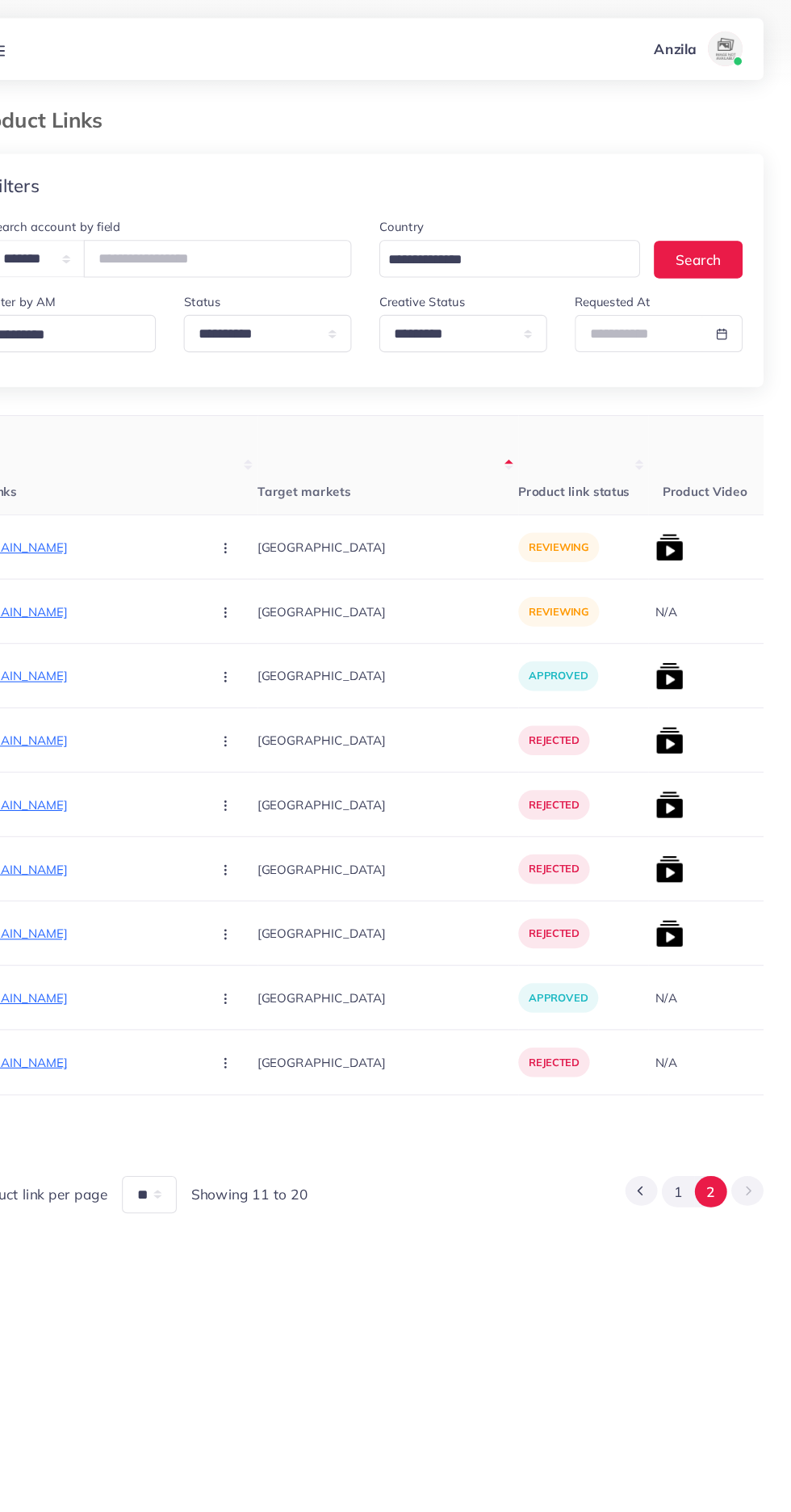
scroll to position [0, 206]
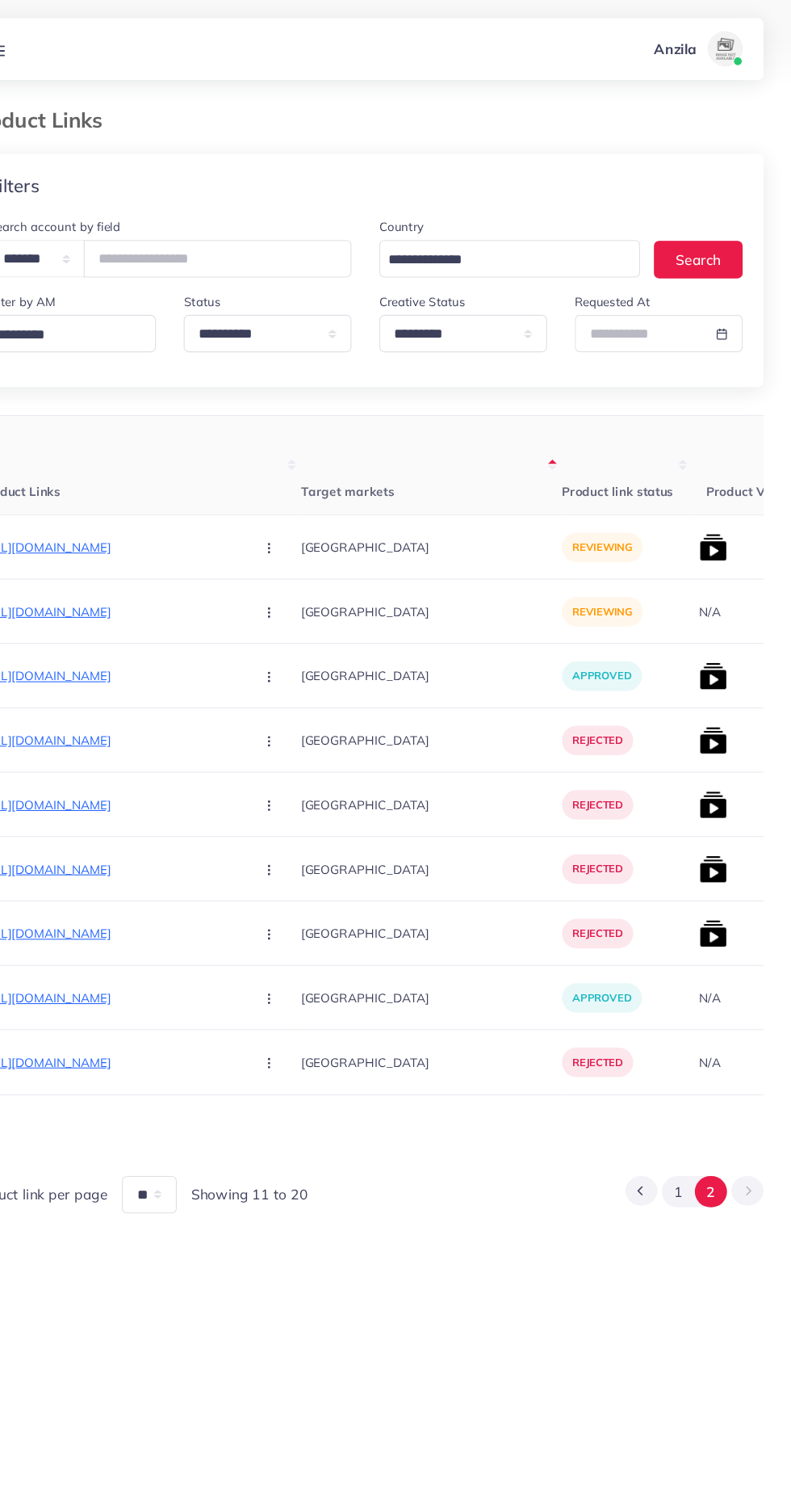
click at [140, 506] on p "[URL][DOMAIN_NAME]" at bounding box center [158, 508] width 242 height 20
click at [157, 509] on p "[URL][DOMAIN_NAME]" at bounding box center [158, 508] width 242 height 20
click at [279, 511] on button "button" at bounding box center [307, 507] width 57 height 36
click at [314, 596] on span "Reject" at bounding box center [333, 592] width 39 height 16
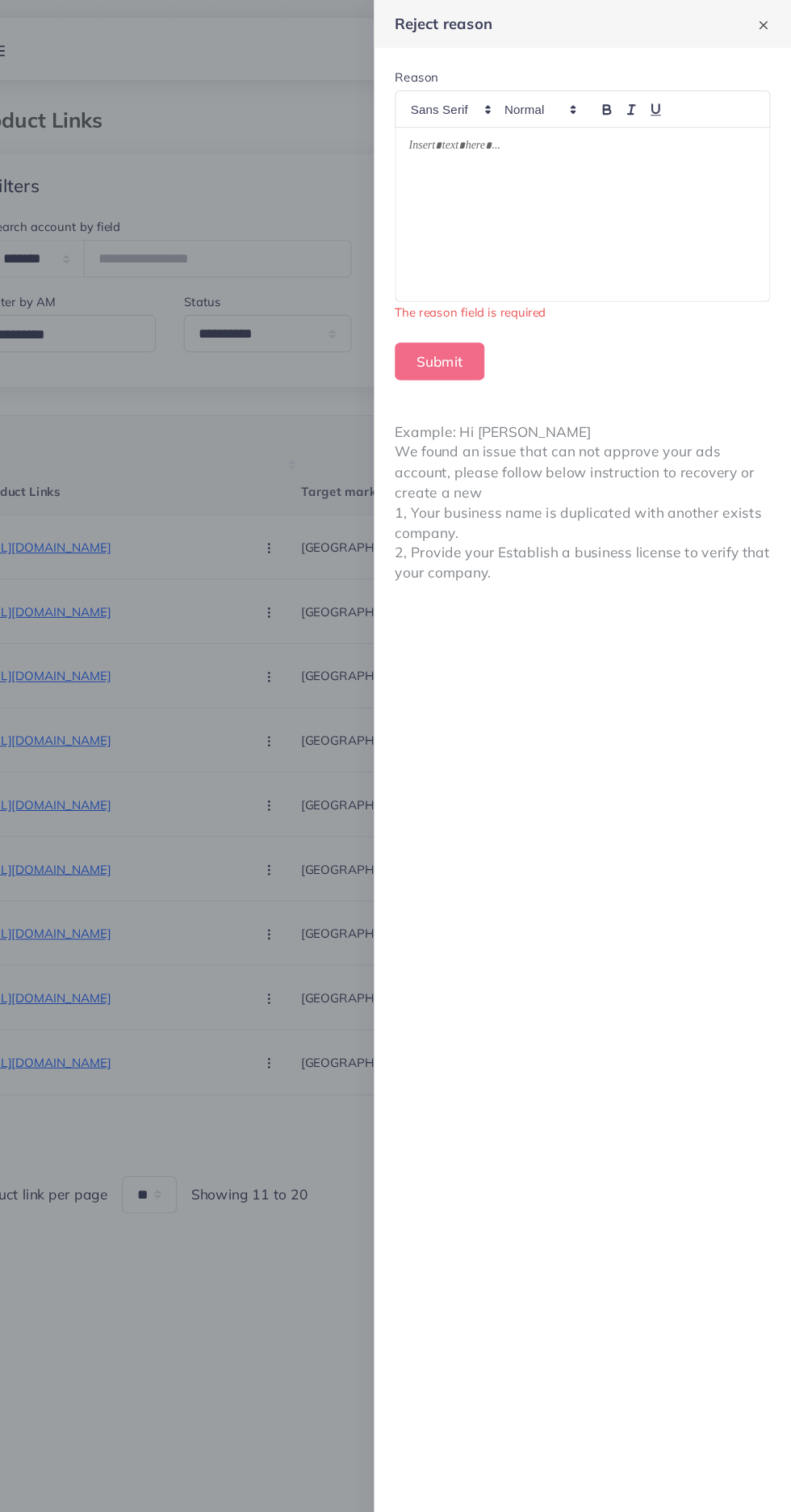
click at [520, 189] on div at bounding box center [596, 199] width 347 height 161
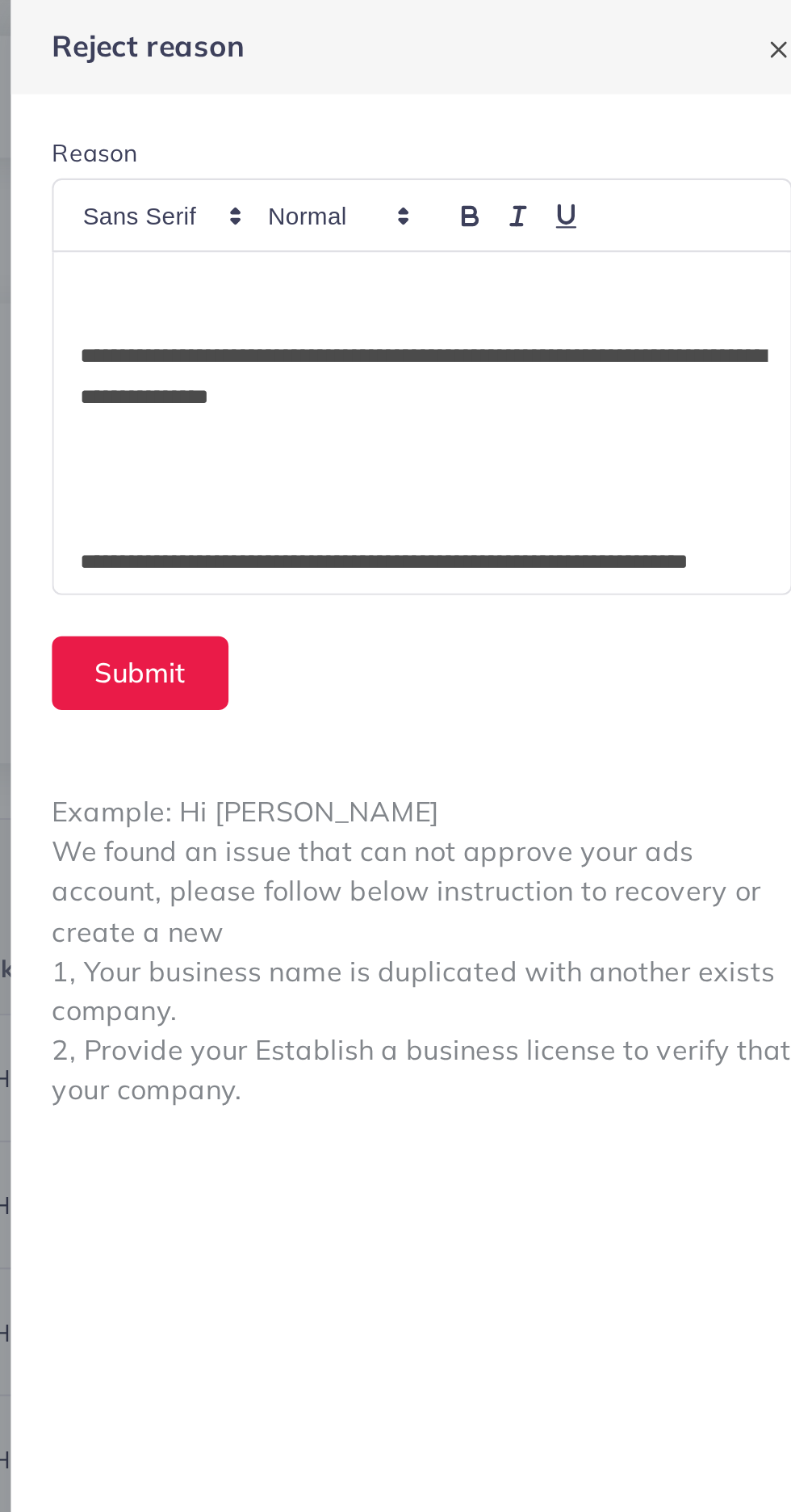
scroll to position [0, 0]
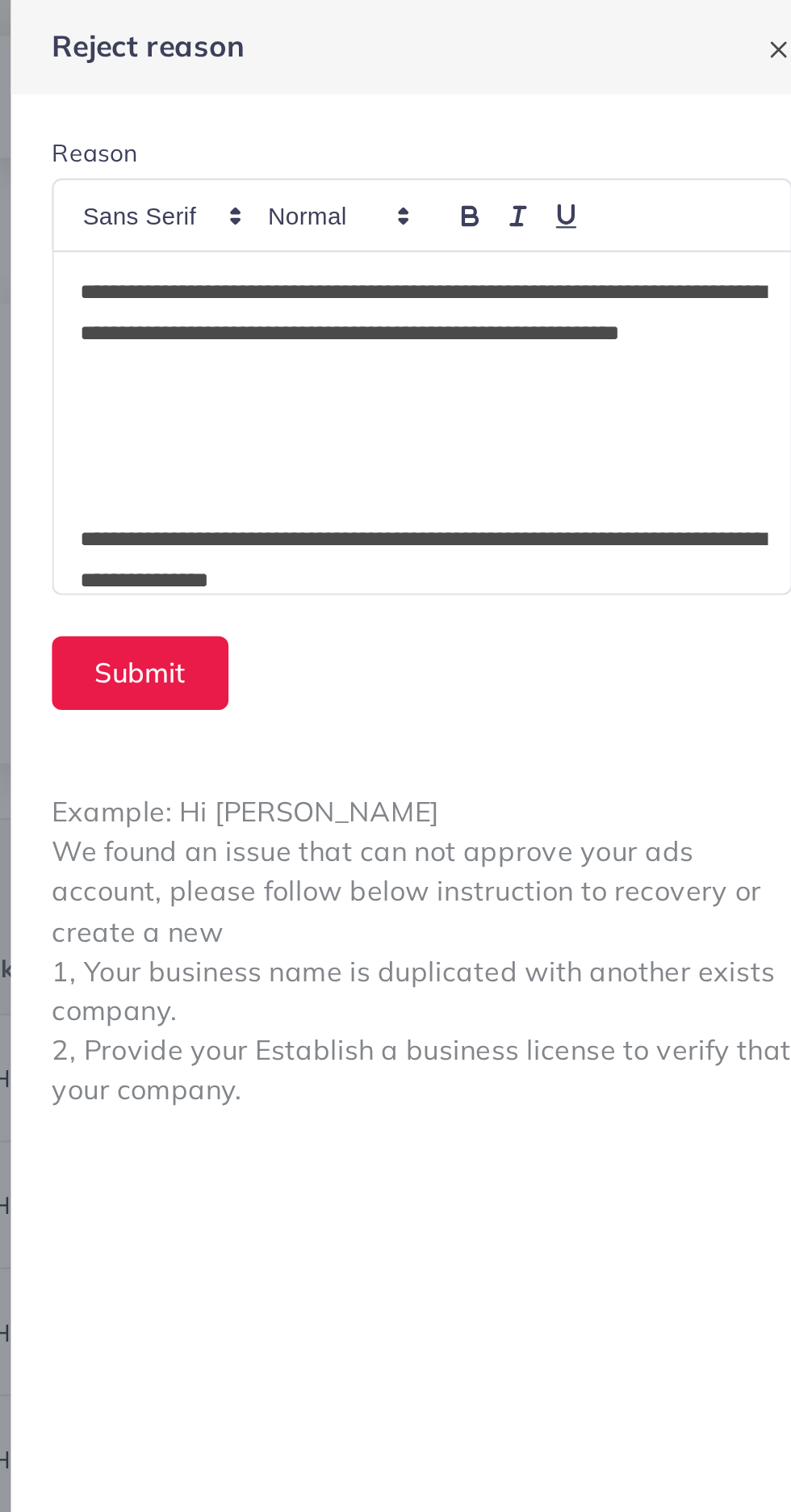
click at [532, 177] on p "**********" at bounding box center [596, 158] width 323 height 59
click at [516, 178] on p "**********" at bounding box center [596, 158] width 323 height 59
click at [514, 178] on p "**********" at bounding box center [596, 158] width 323 height 59
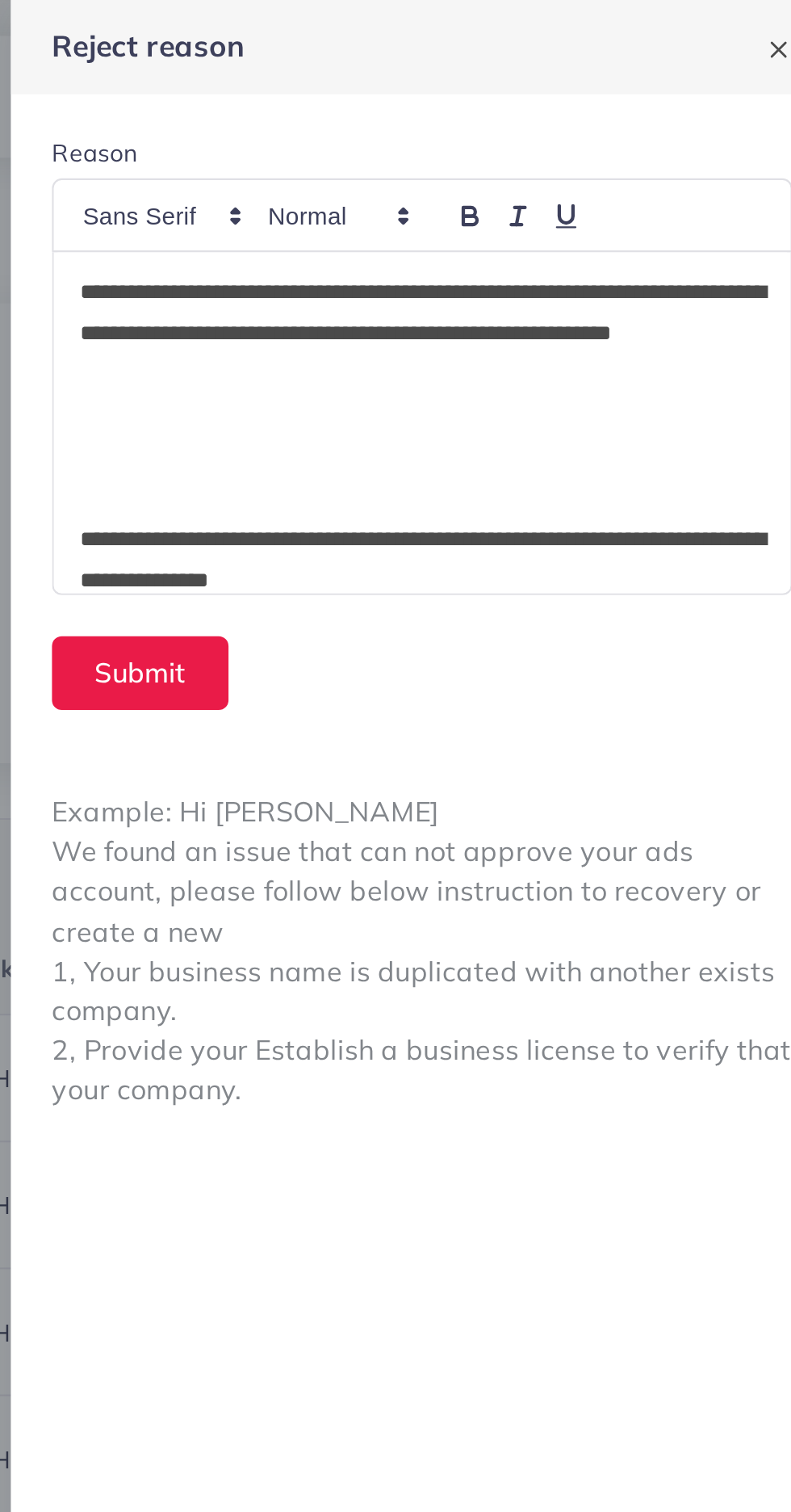
click at [521, 178] on p "**********" at bounding box center [596, 158] width 323 height 59
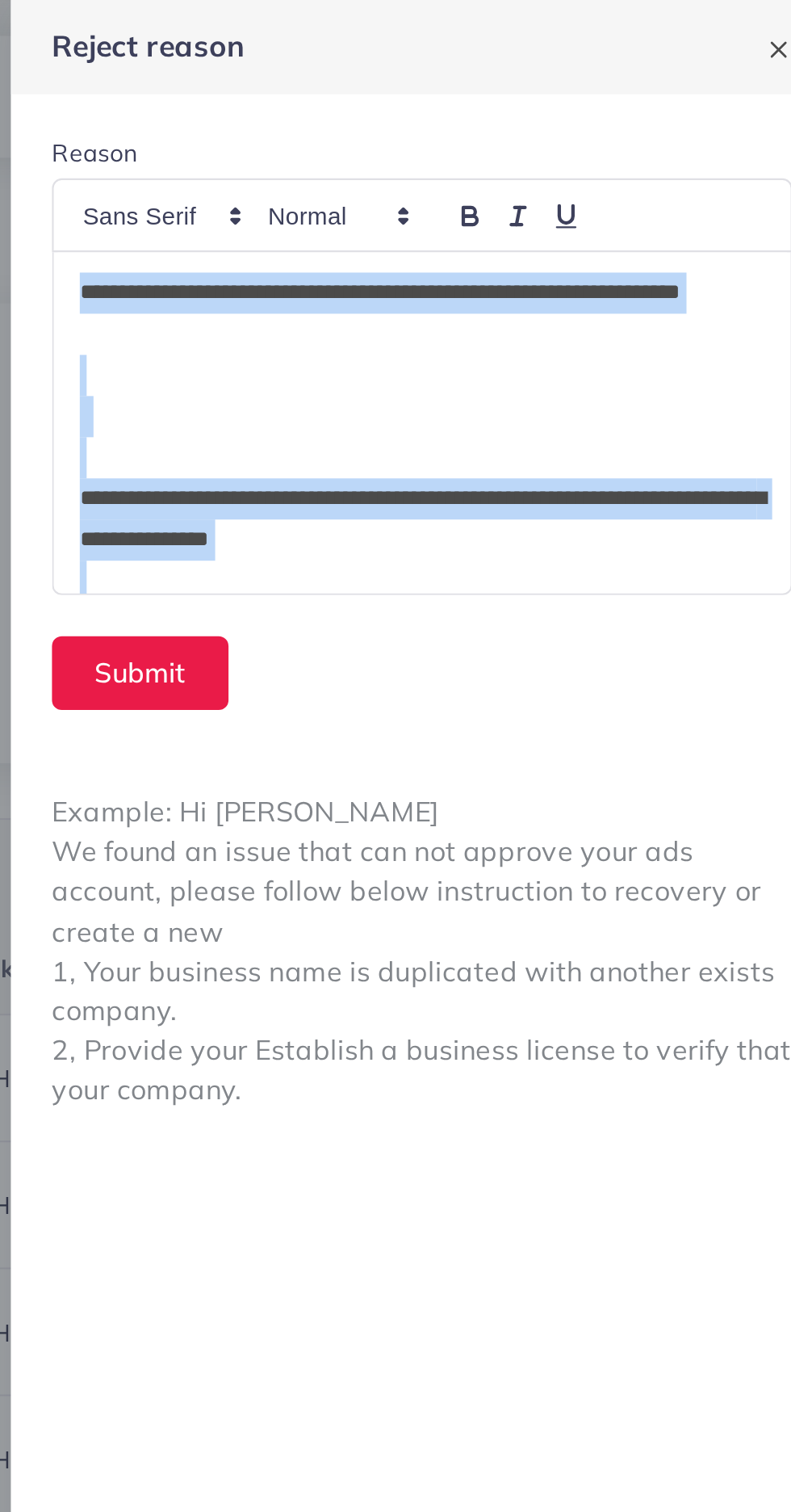
scroll to position [176, 0]
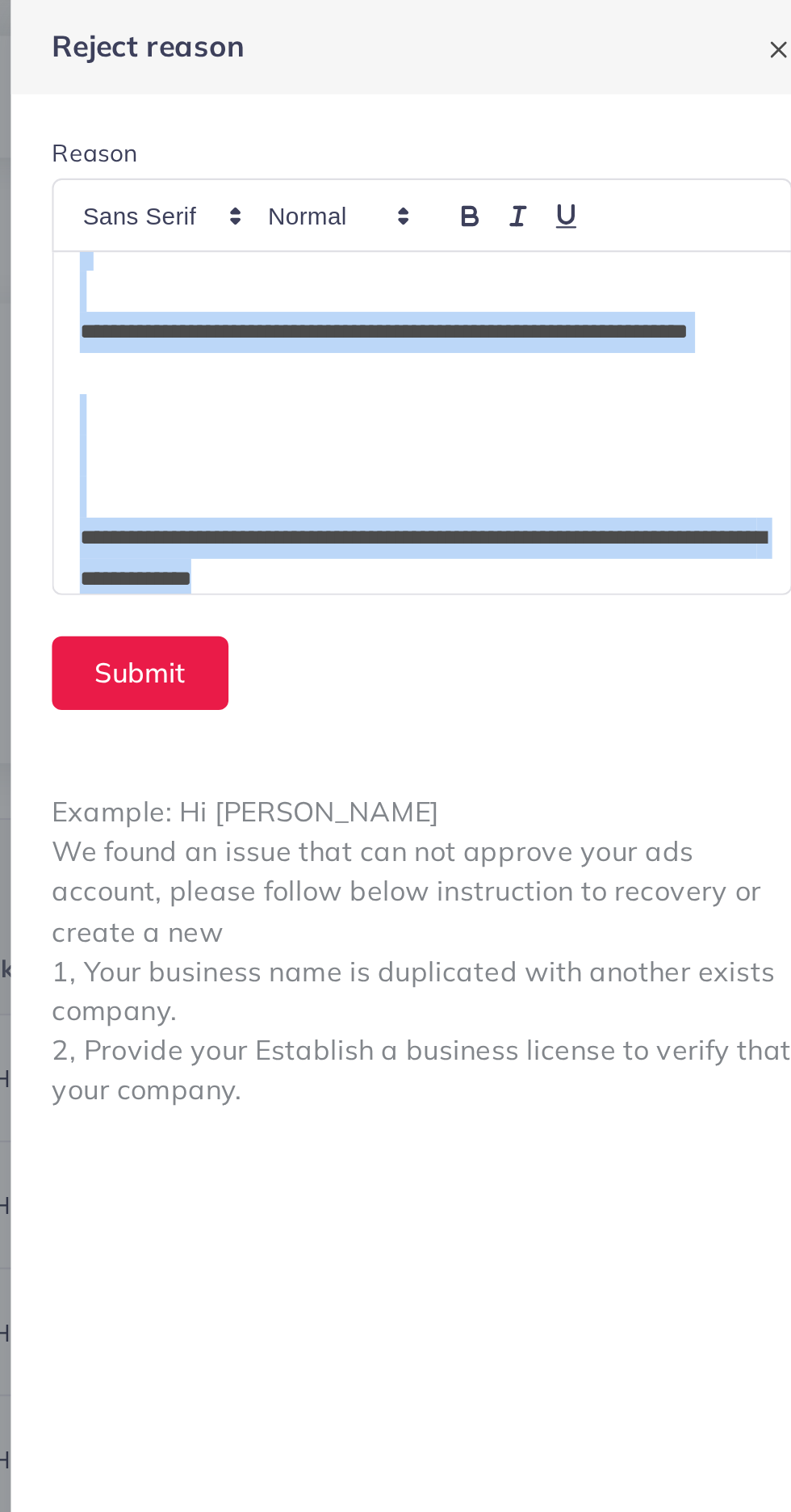
copy div "**********"
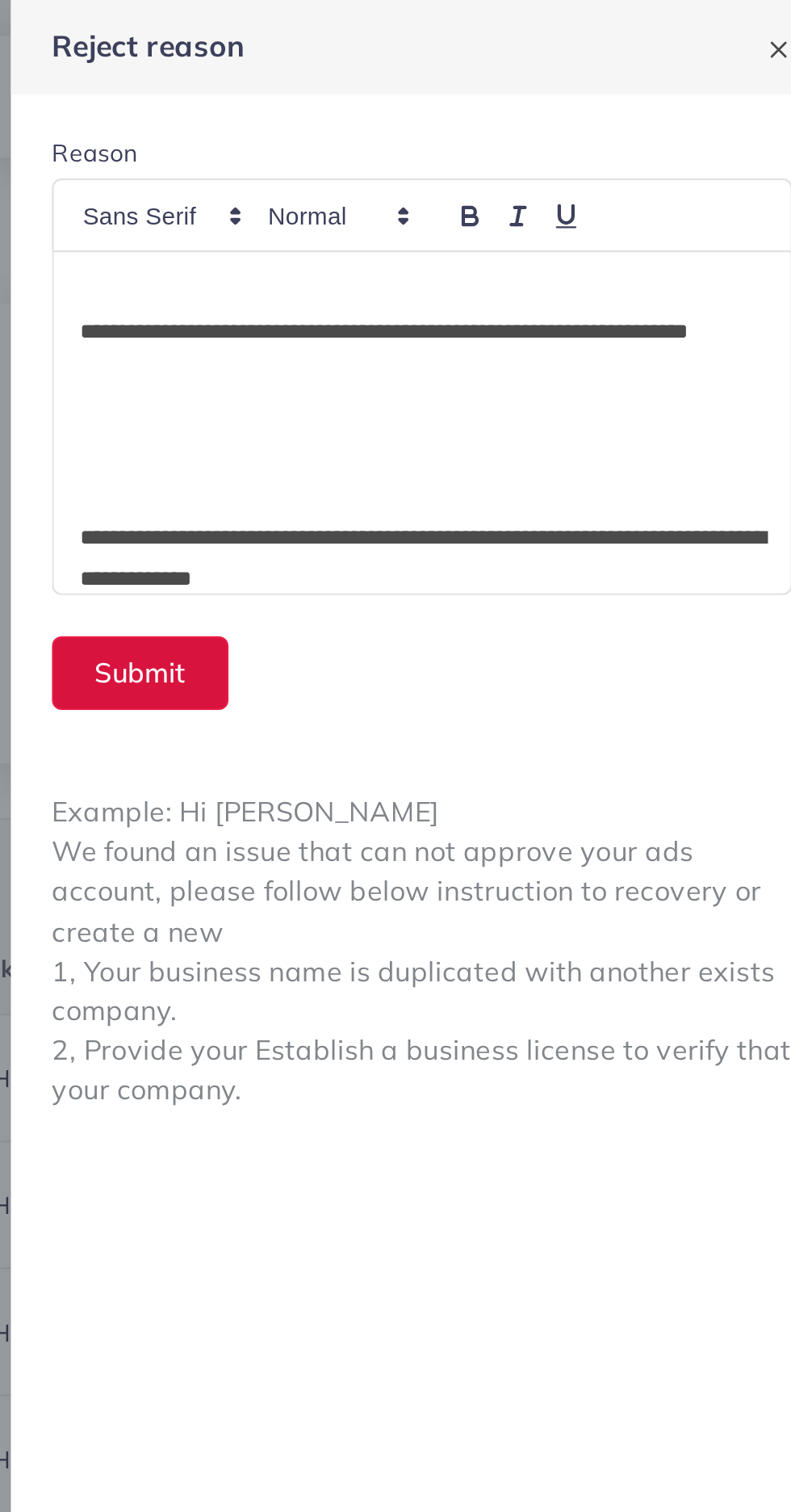
click at [479, 310] on button "Submit" at bounding box center [464, 317] width 83 height 34
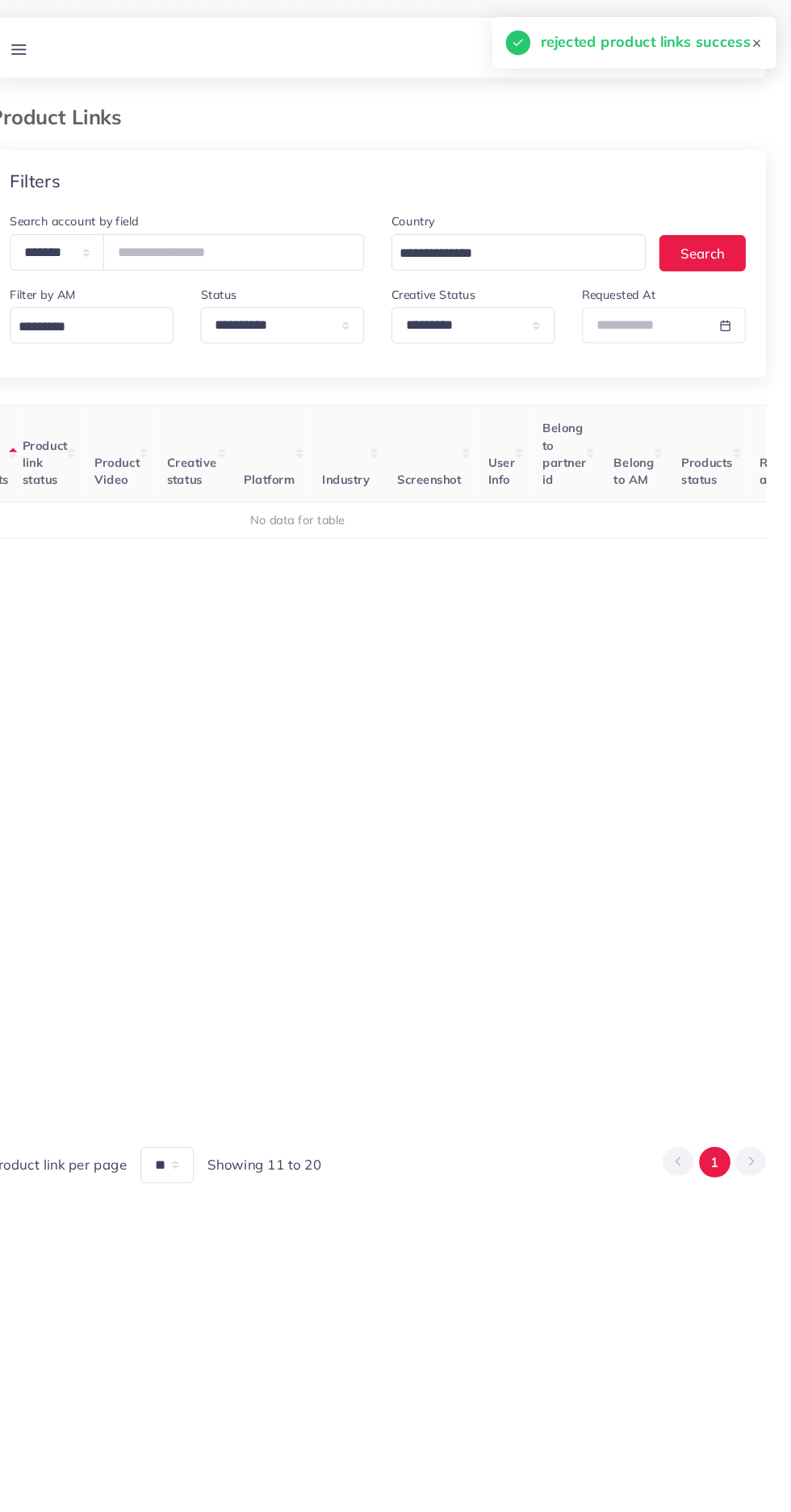
scroll to position [0, 202]
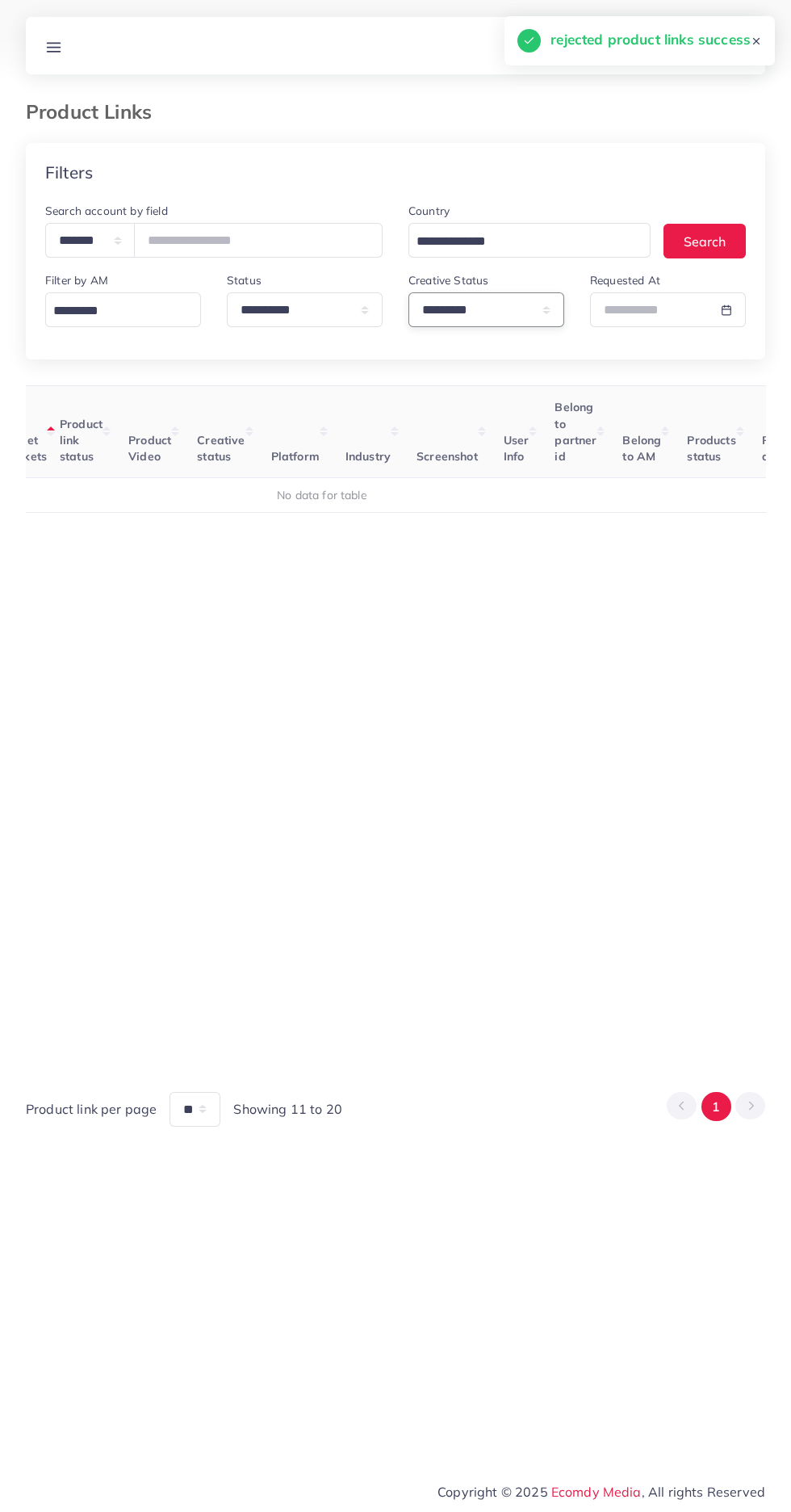
click at [448, 317] on select "**********" at bounding box center [486, 309] width 156 height 34
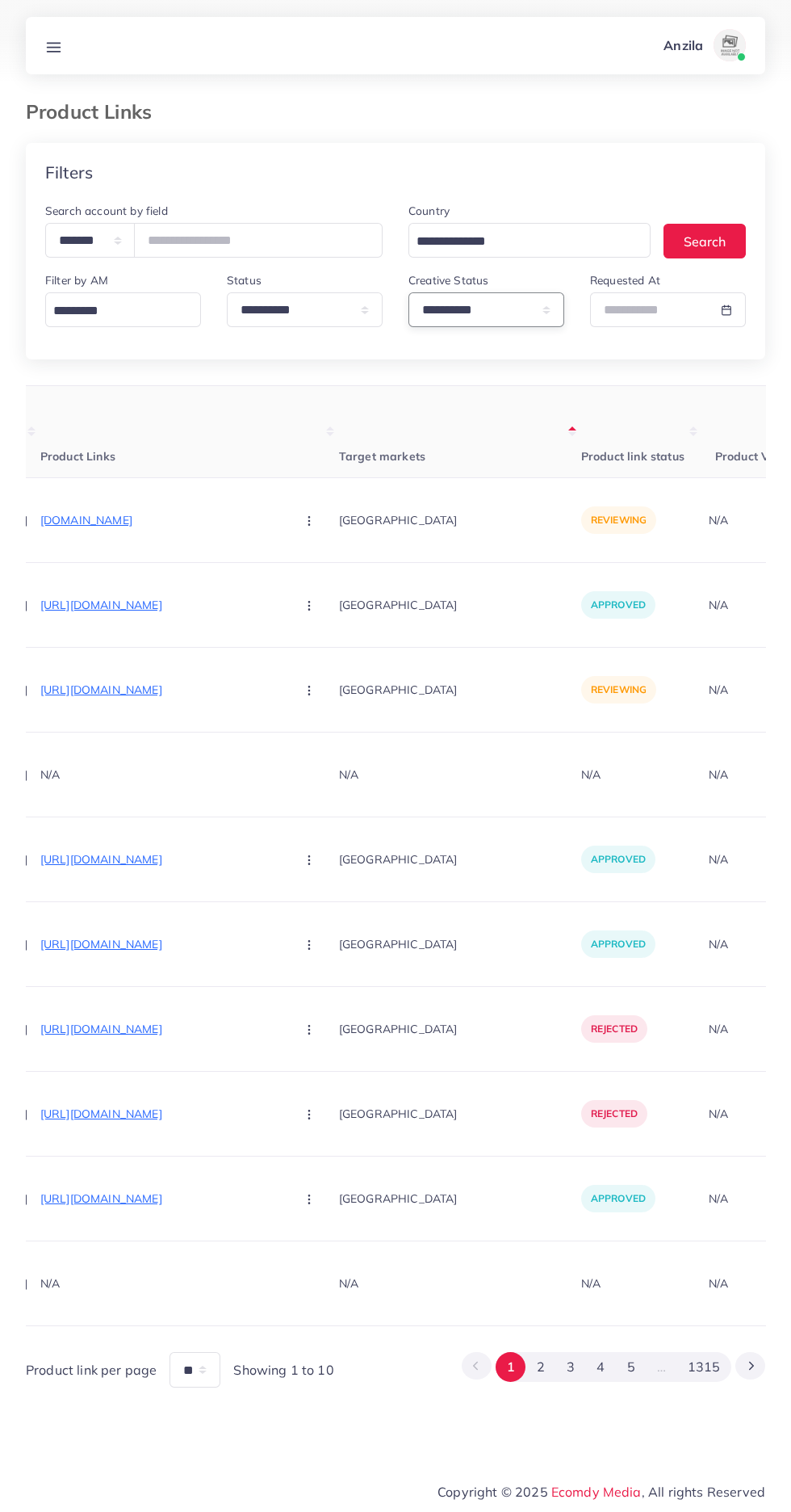
click at [450, 304] on select "**********" at bounding box center [486, 309] width 156 height 34
select select "*********"
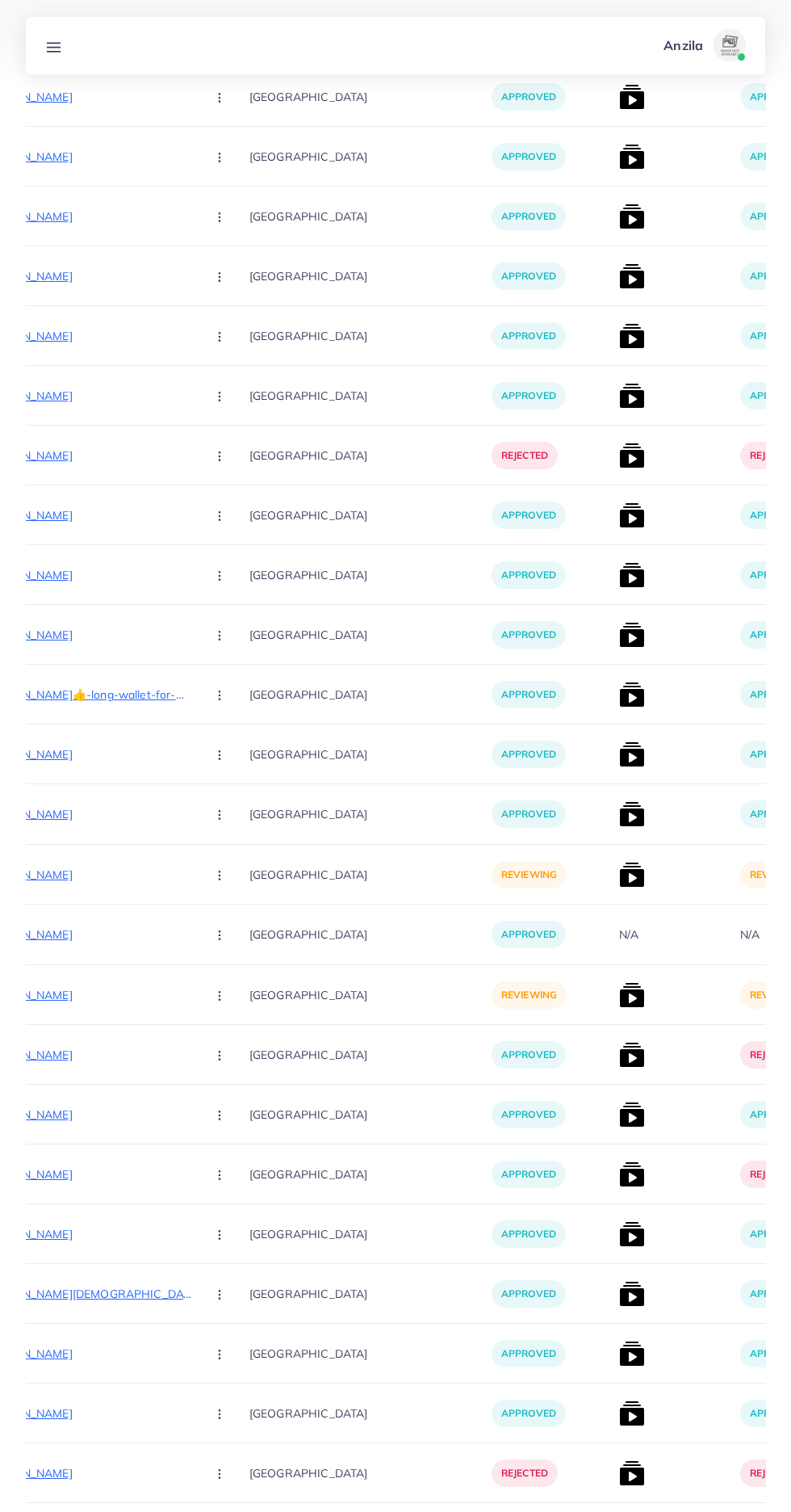
scroll to position [17488, 0]
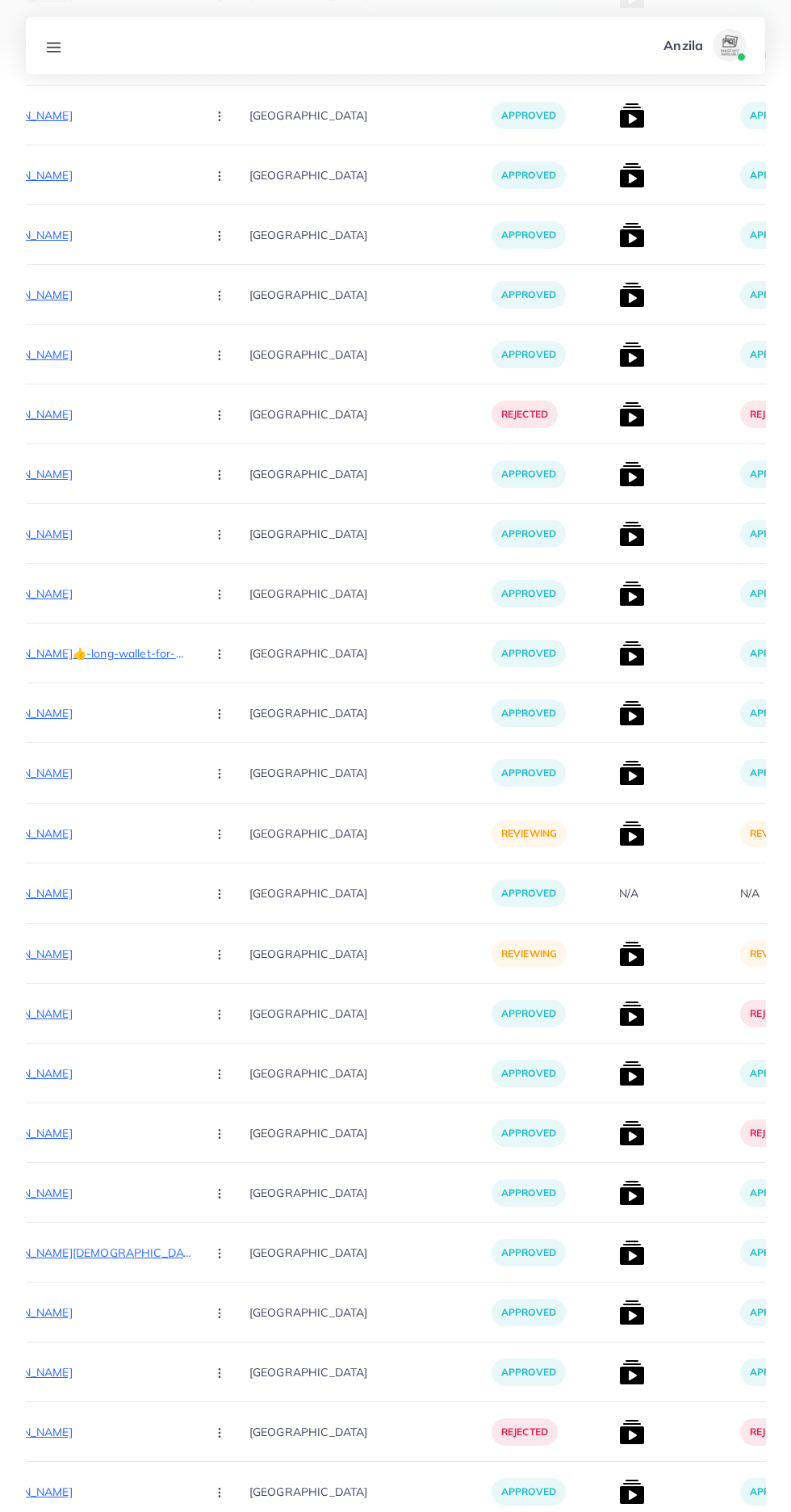
click at [72, 952] on p "[URL][DOMAIN_NAME]" at bounding box center [71, 953] width 242 height 20
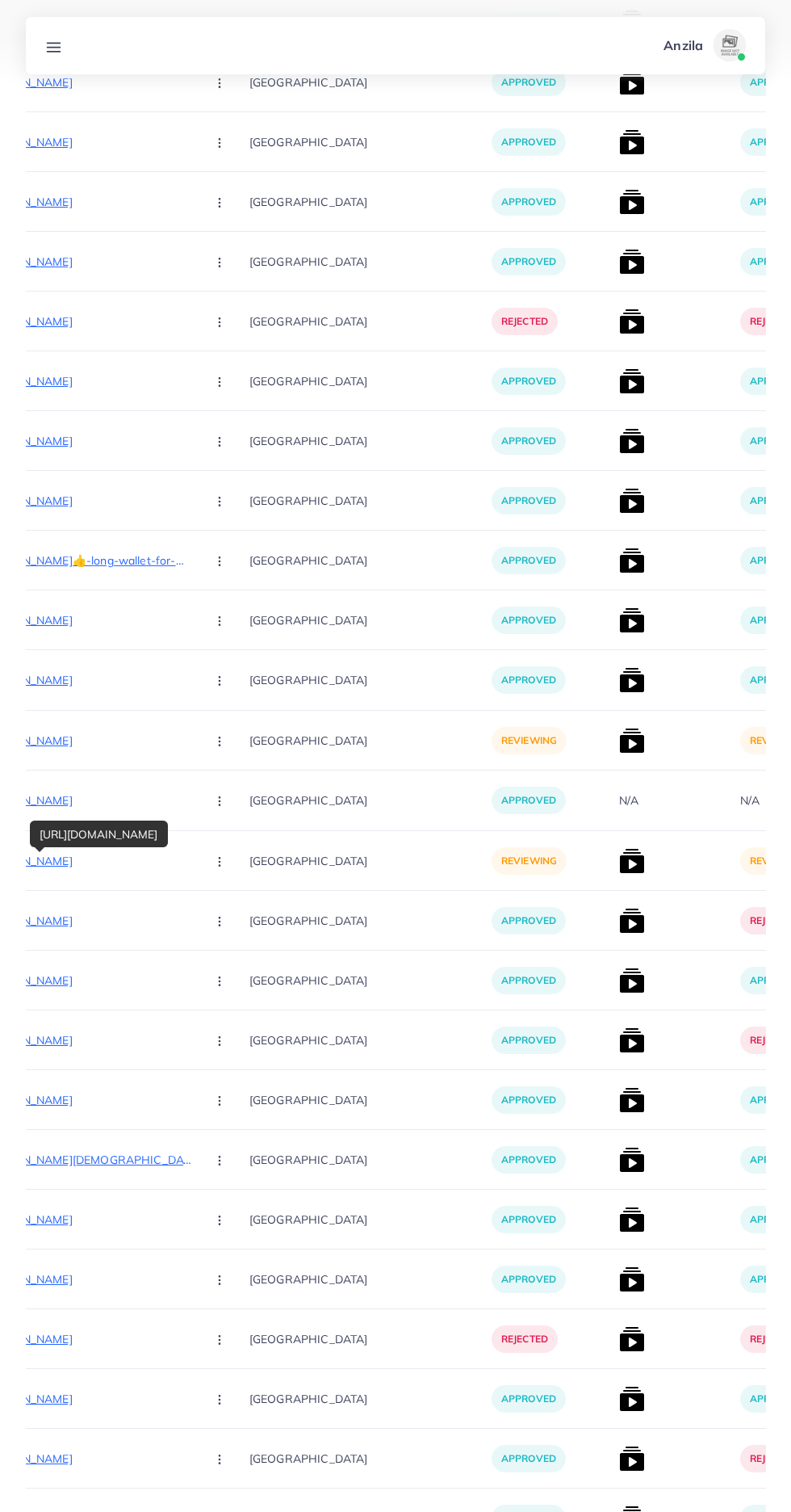
scroll to position [17611, 0]
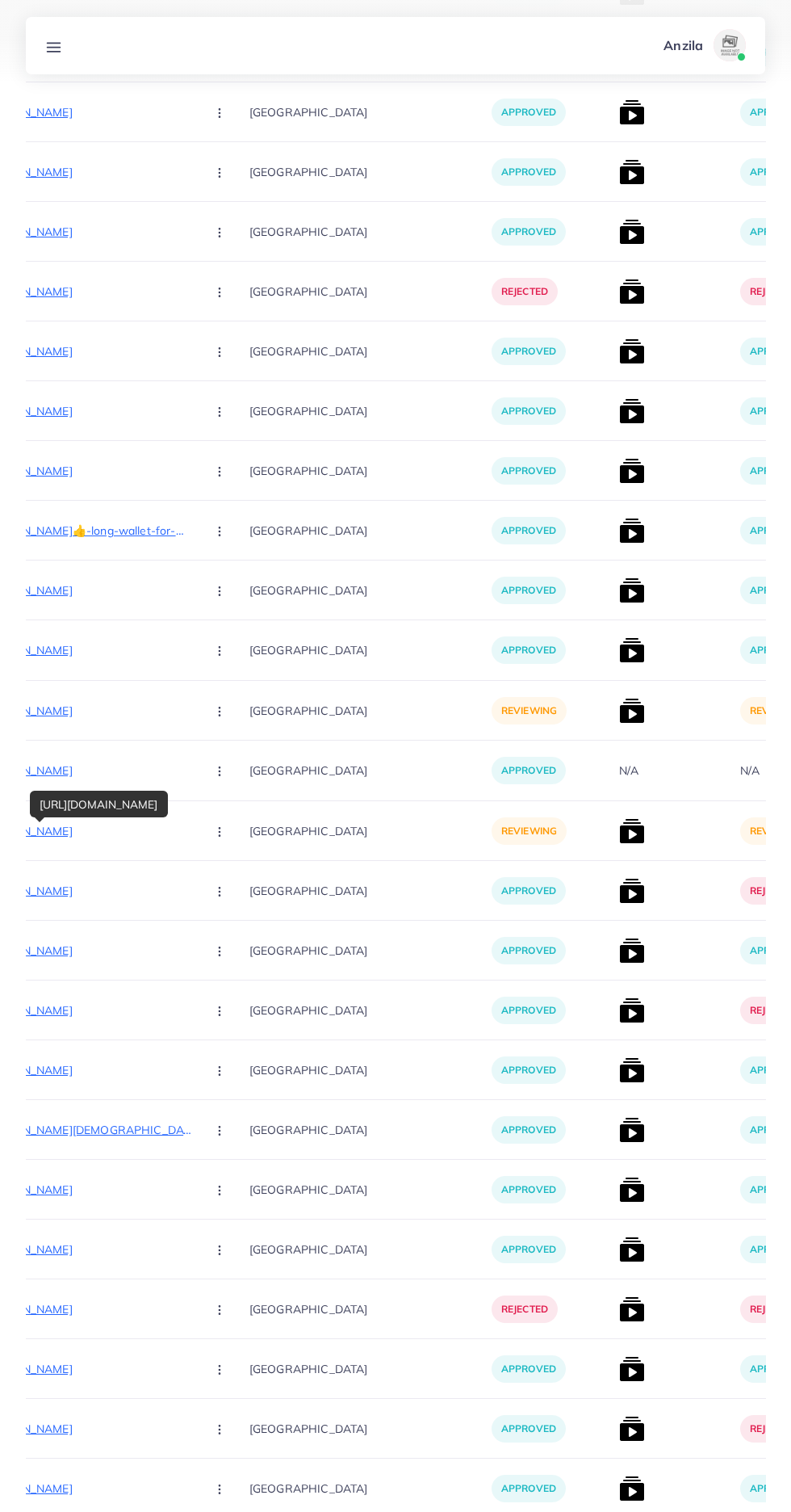
click at [219, 832] on circle "button" at bounding box center [219, 831] width 1 height 1
click at [227, 886] on span "Approve" at bounding box center [254, 880] width 53 height 16
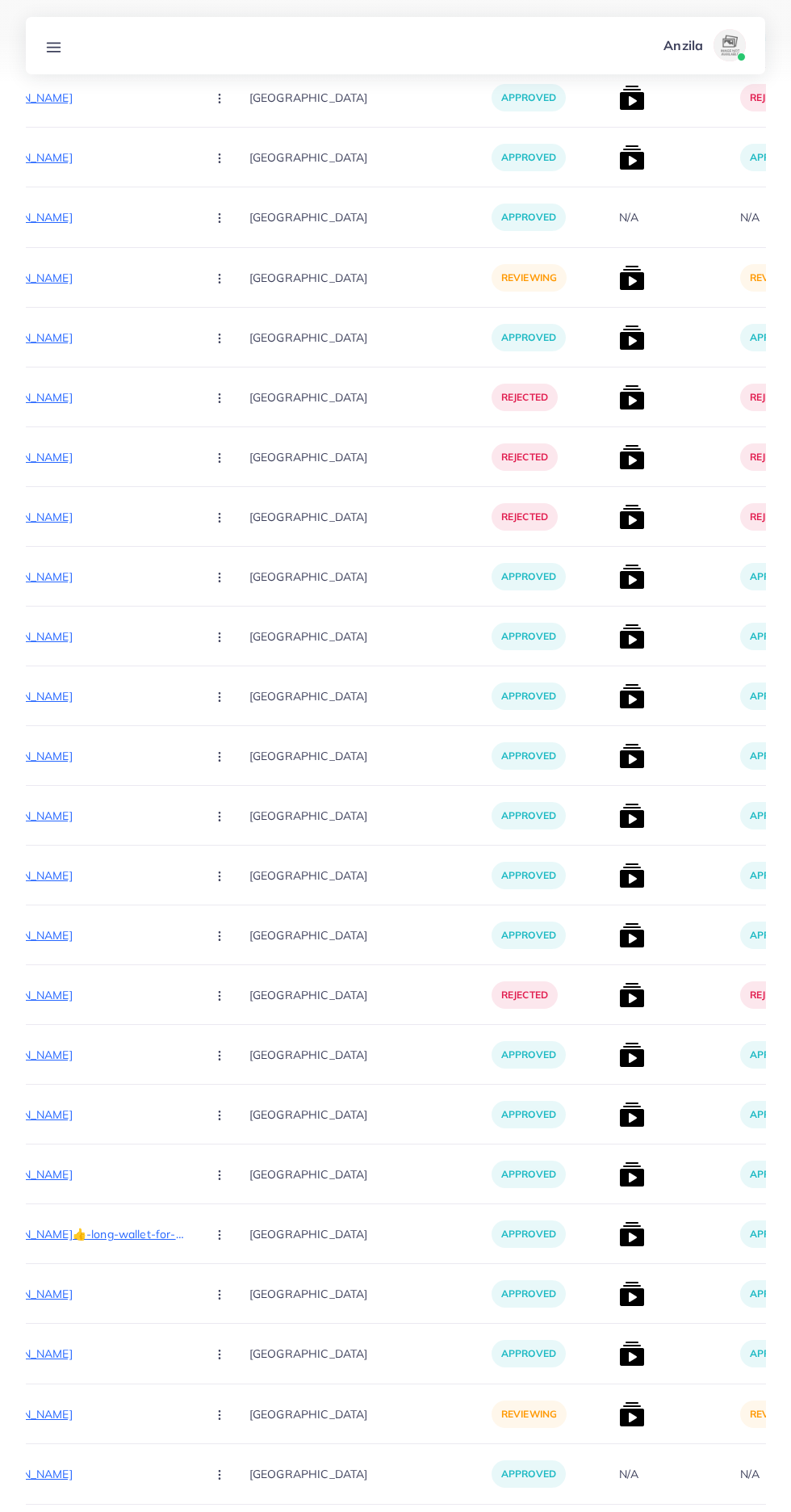
scroll to position [17864, 0]
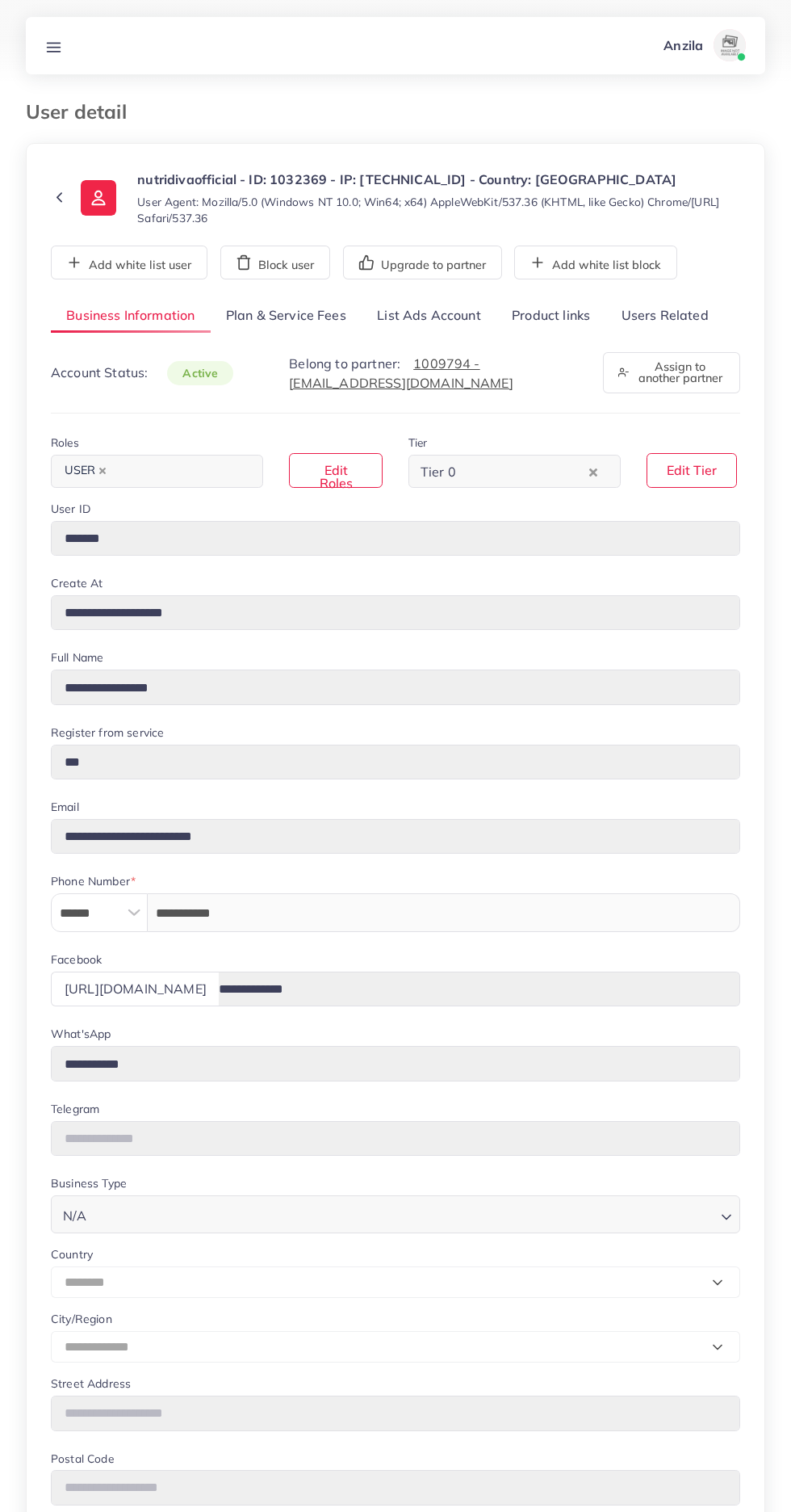
click at [575, 317] on link "Product links" at bounding box center [551, 316] width 109 height 34
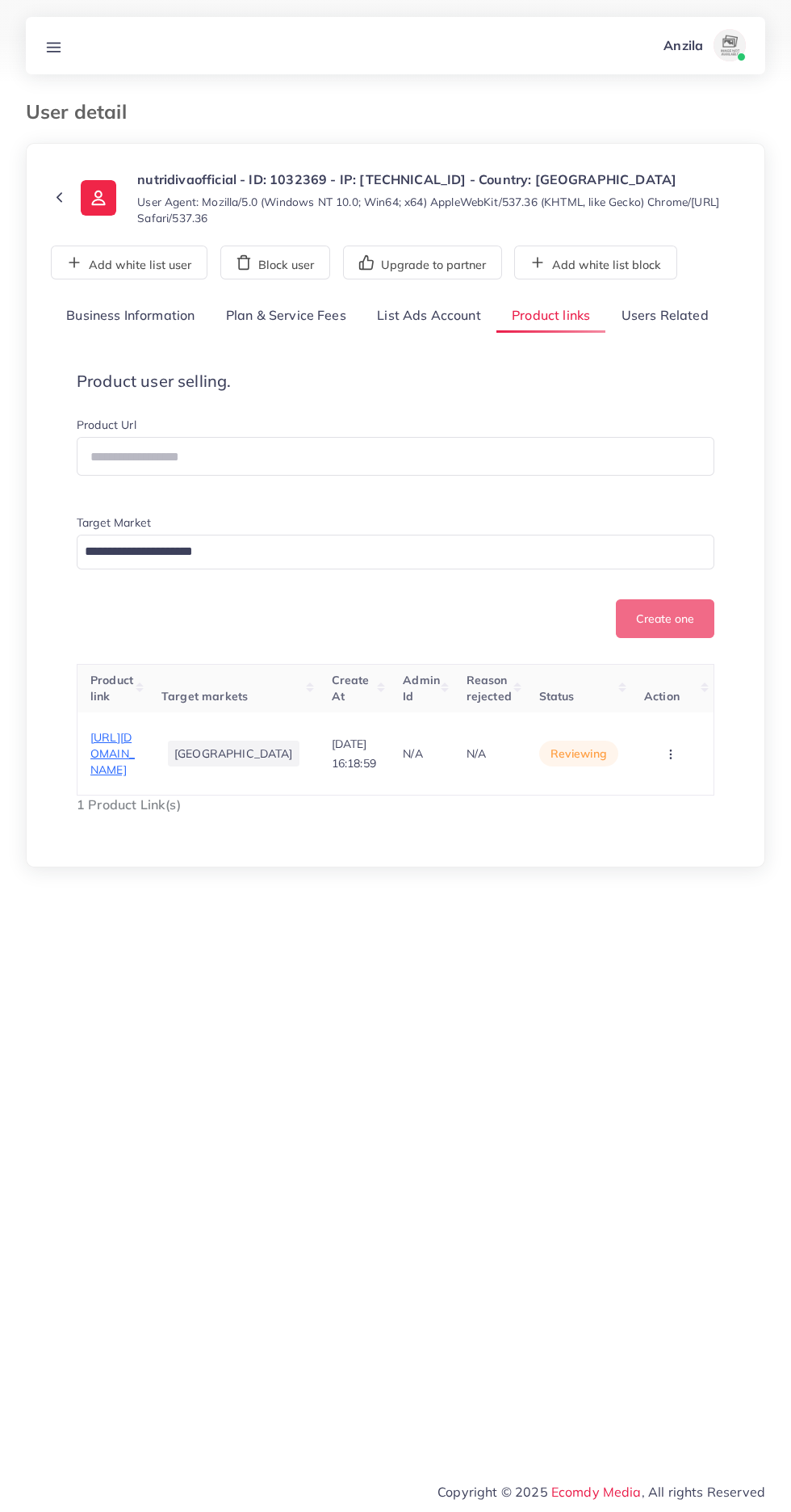
click at [670, 759] on circle "button" at bounding box center [670, 758] width 1 height 1
click at [661, 685] on link "Approve" at bounding box center [646, 667] width 127 height 35
